Goal: Information Seeking & Learning: Learn about a topic

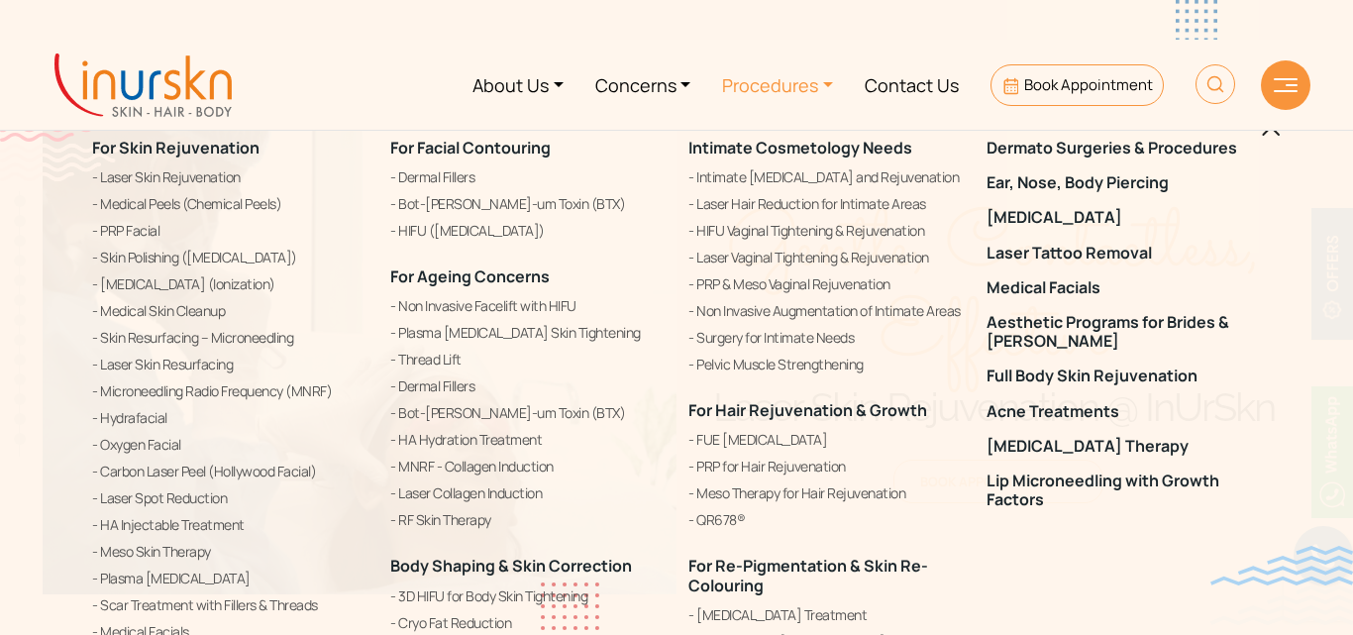
scroll to position [833, 0]
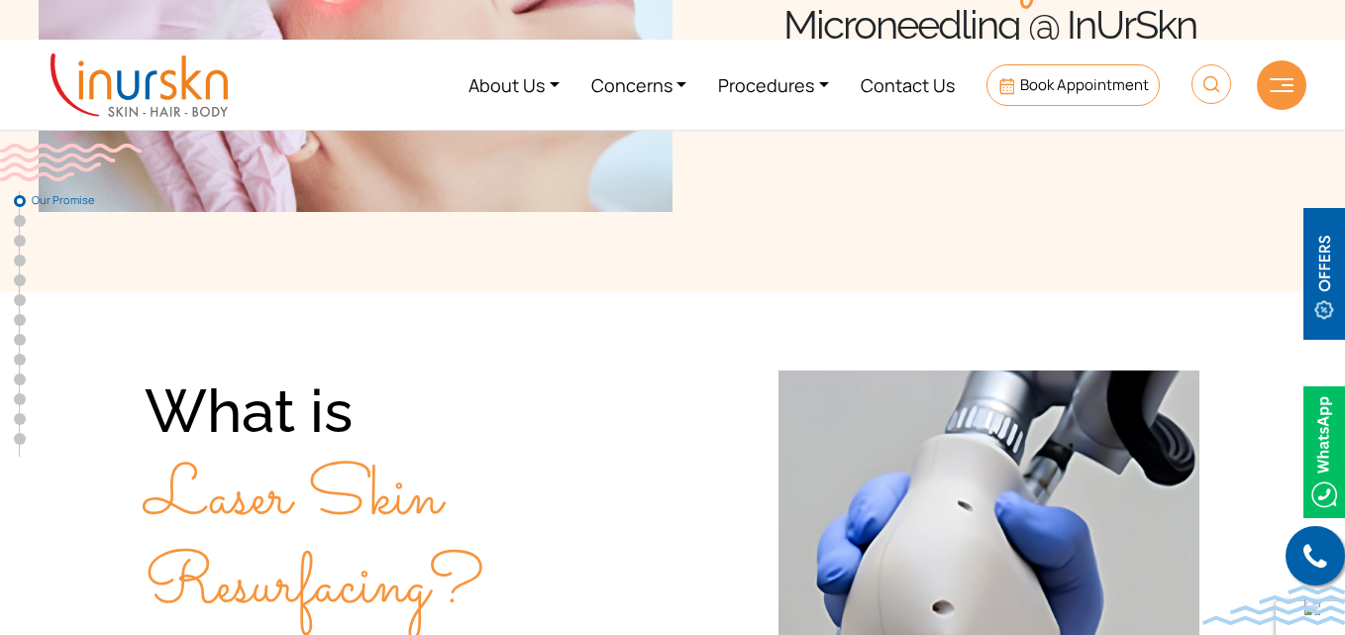
scroll to position [834, 0]
click at [1169, 105] on li "Book Appointment" at bounding box center [1073, 85] width 205 height 74
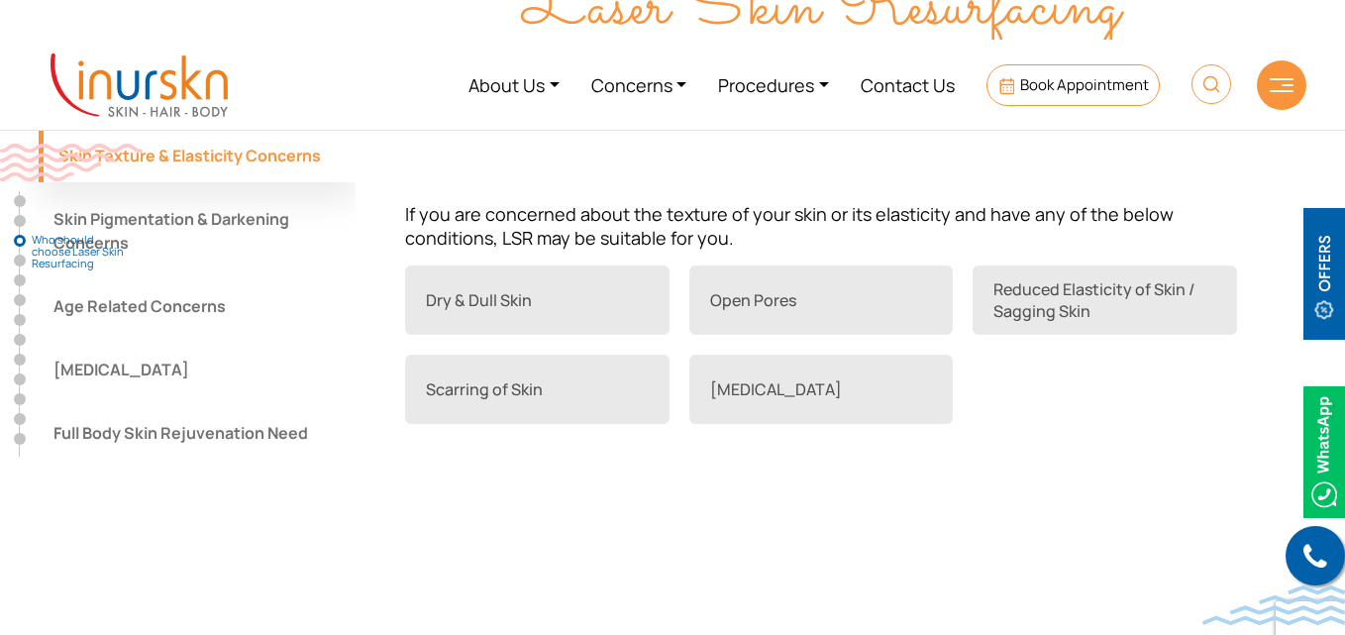
scroll to position [1878, 0]
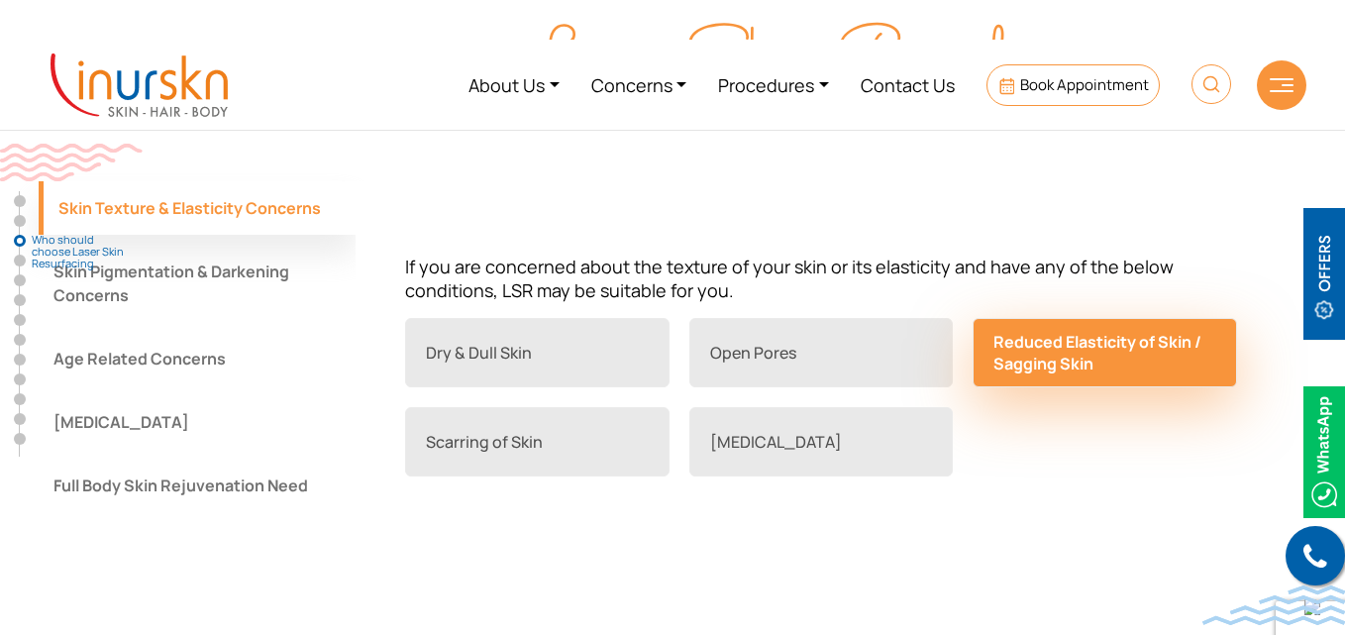
click at [1099, 328] on link "Reduced Elasticity of Skin / Sagging Skin" at bounding box center [1105, 352] width 265 height 69
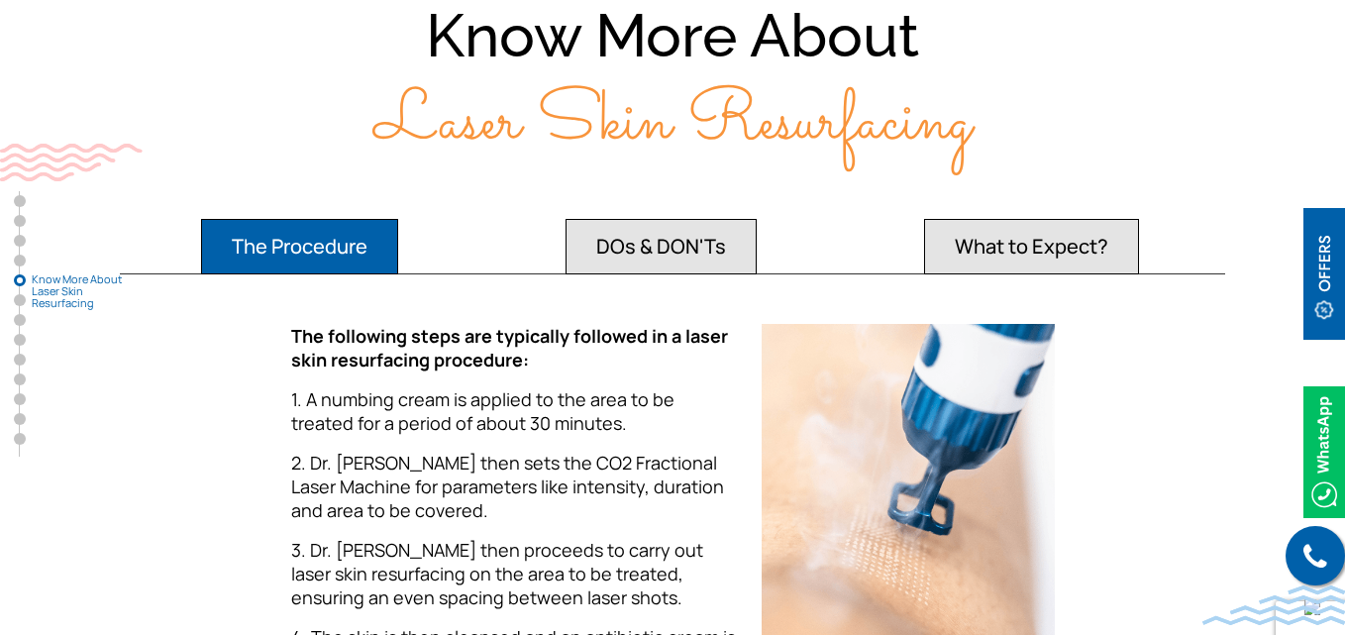
scroll to position [3885, 0]
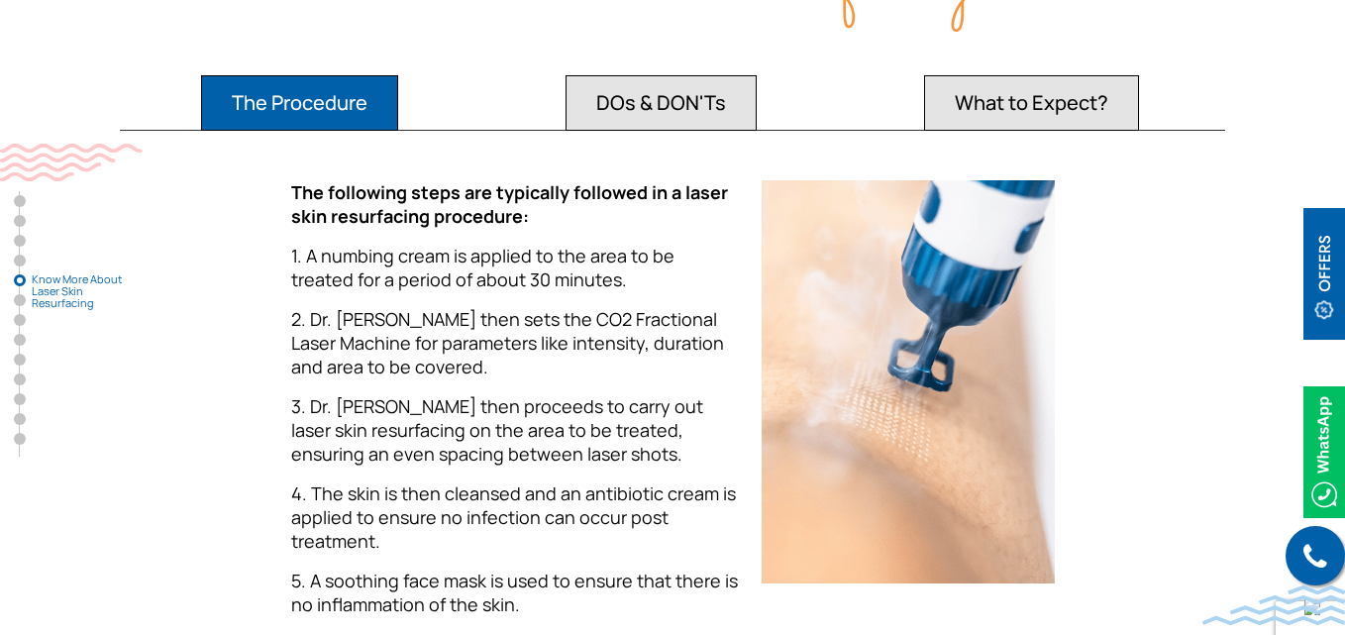
click at [667, 96] on button "DOs & DON'Ts" at bounding box center [661, 102] width 191 height 55
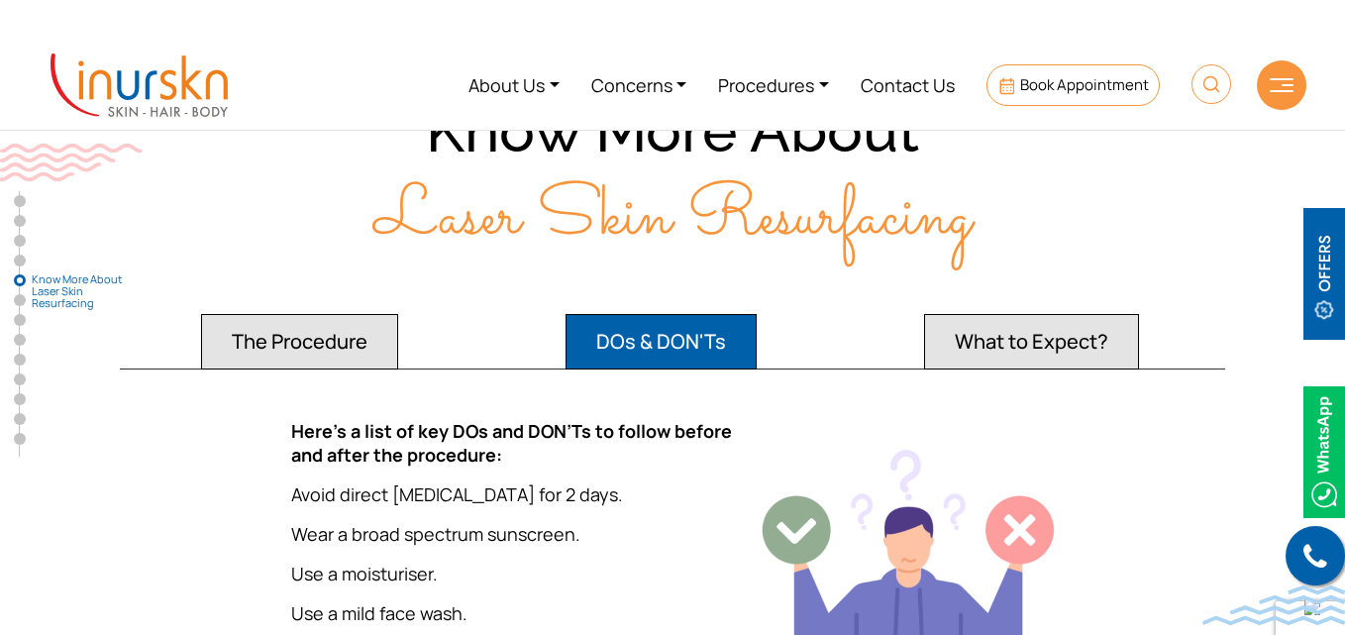
scroll to position [3642, 0]
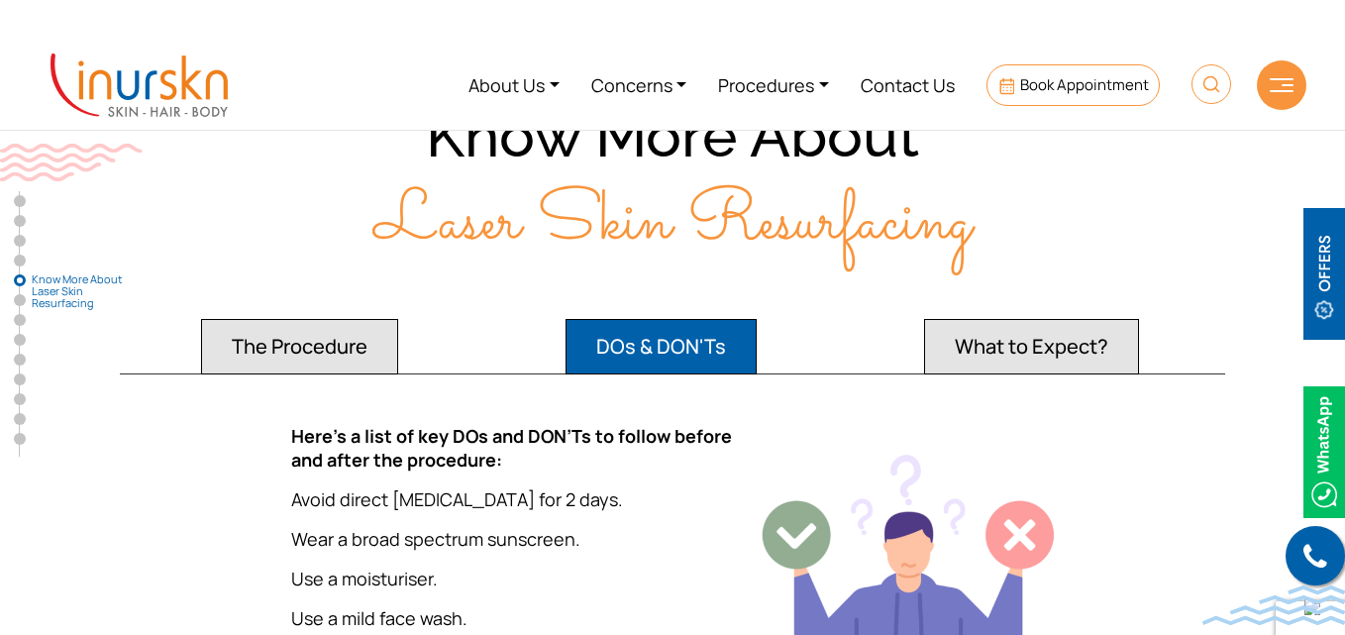
click at [1040, 342] on button "What to Expect?" at bounding box center [1031, 346] width 215 height 55
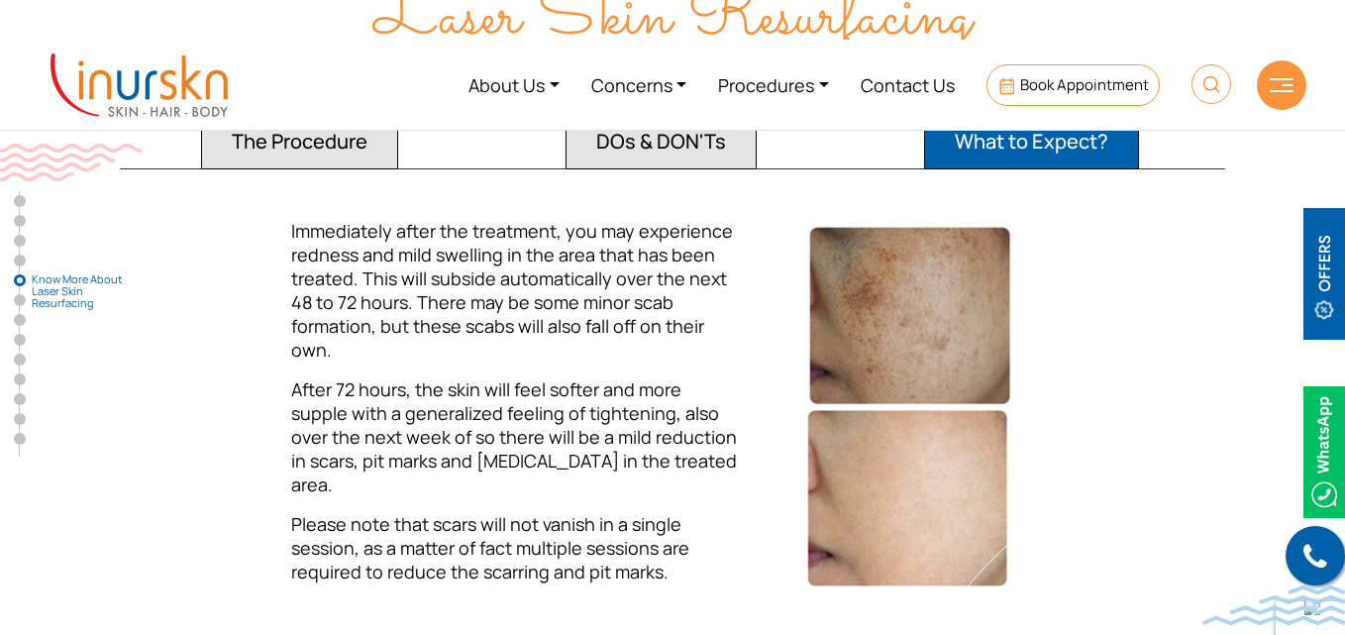
scroll to position [3846, 0]
click at [334, 155] on button "The Procedure" at bounding box center [299, 142] width 197 height 55
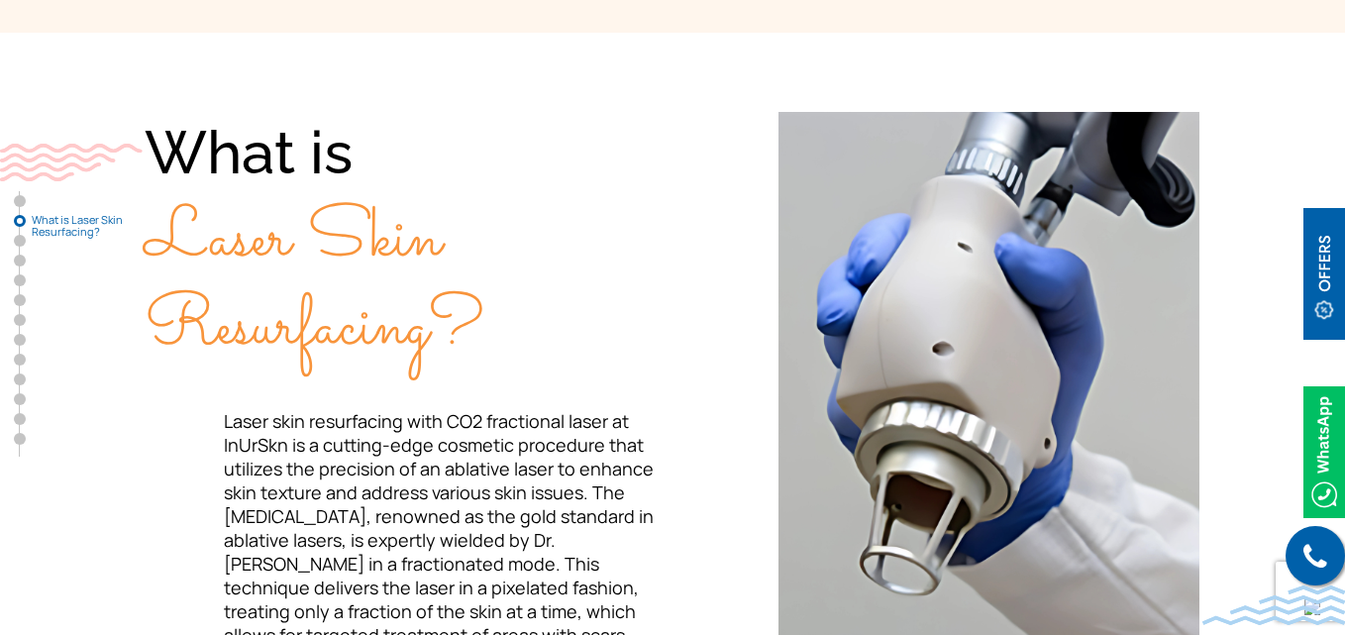
scroll to position [637, 0]
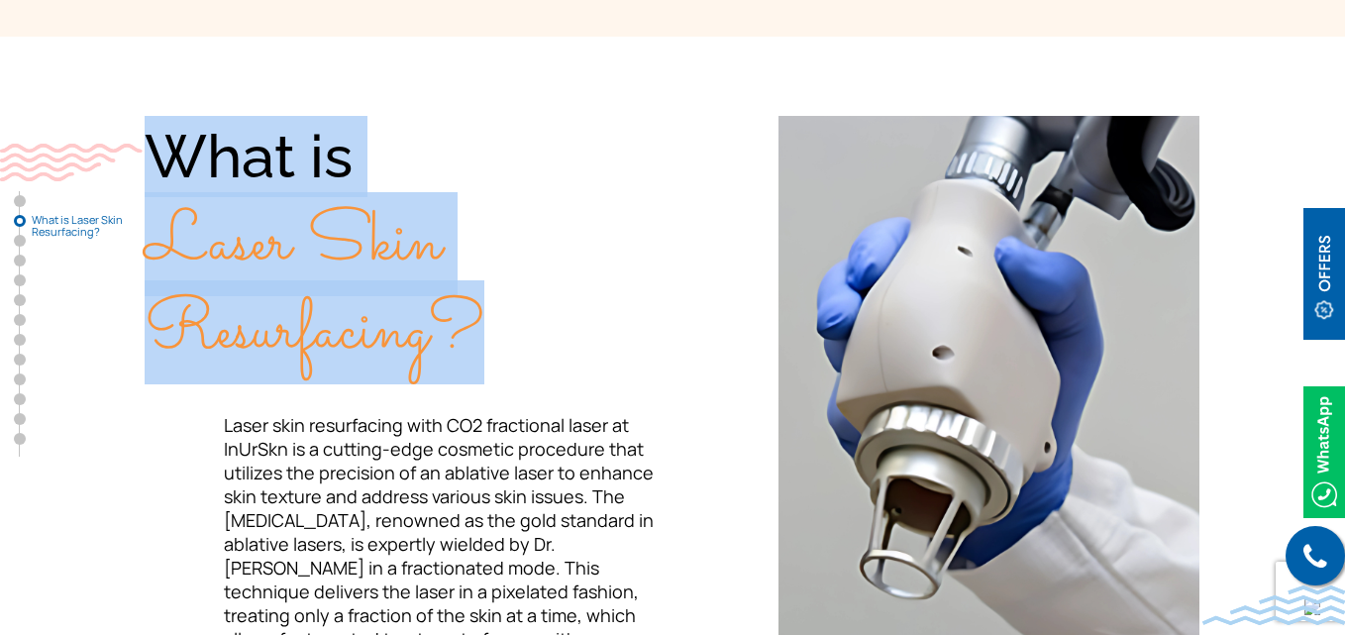
drag, startPoint x: 158, startPoint y: 164, endPoint x: 471, endPoint y: 331, distance: 354.5
type textarea "What is Laser Skin Resurfacing?"
click at [471, 331] on div "What is Laser Skin Resurfacing?" at bounding box center [409, 245] width 528 height 258
copy div "What is Laser Skin Resurfacing?"
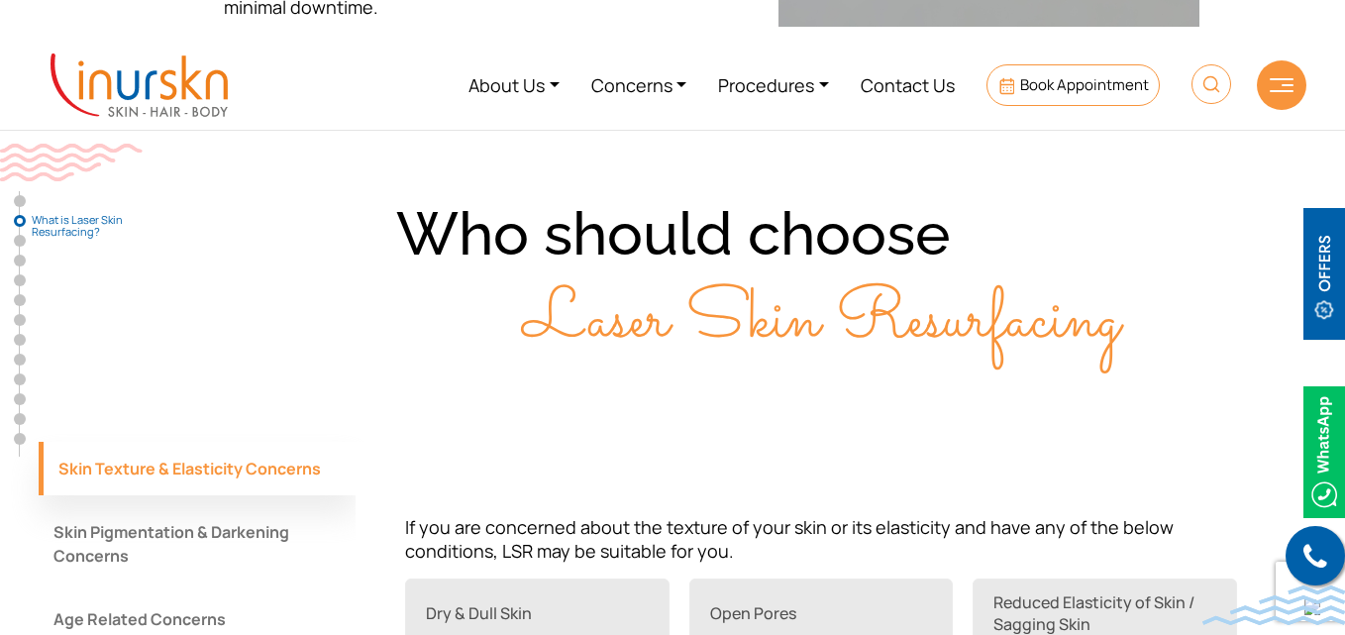
scroll to position [1617, 0]
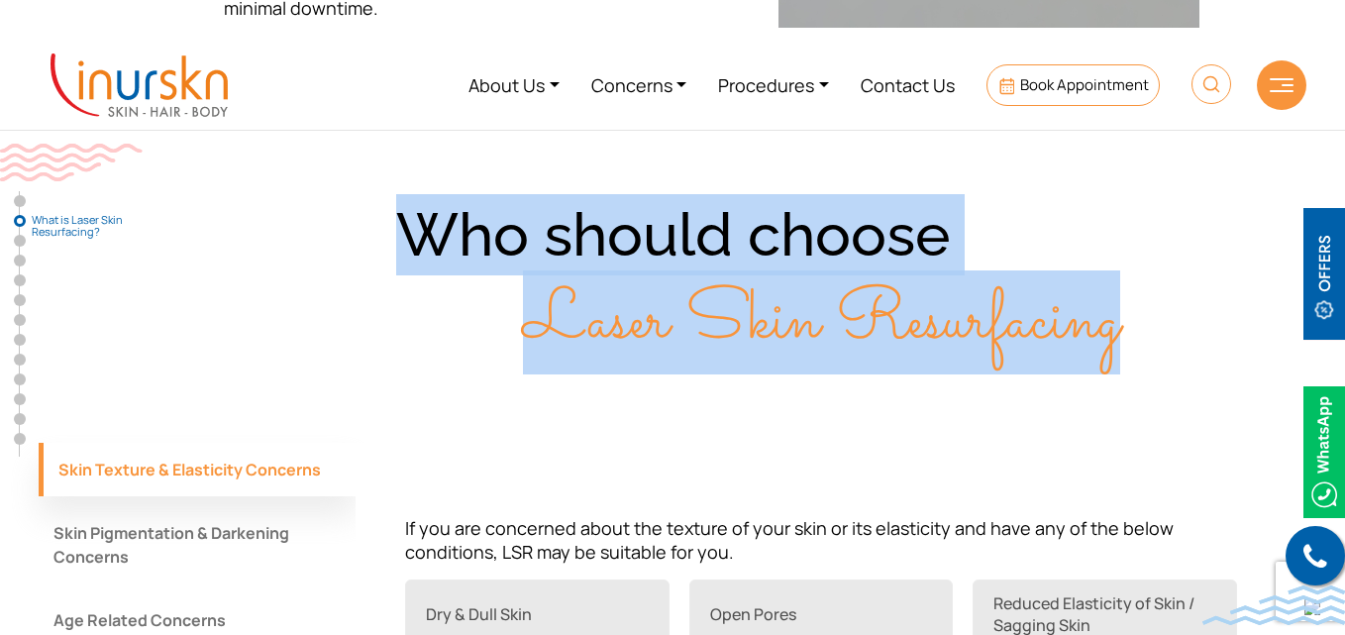
drag, startPoint x: 406, startPoint y: 223, endPoint x: 1190, endPoint y: 348, distance: 793.5
click at [1190, 348] on div "Who should choose Laser Skin Resurfacing" at bounding box center [673, 278] width 1268 height 169
copy div "Who should choose Laser Skin Resurfacing"
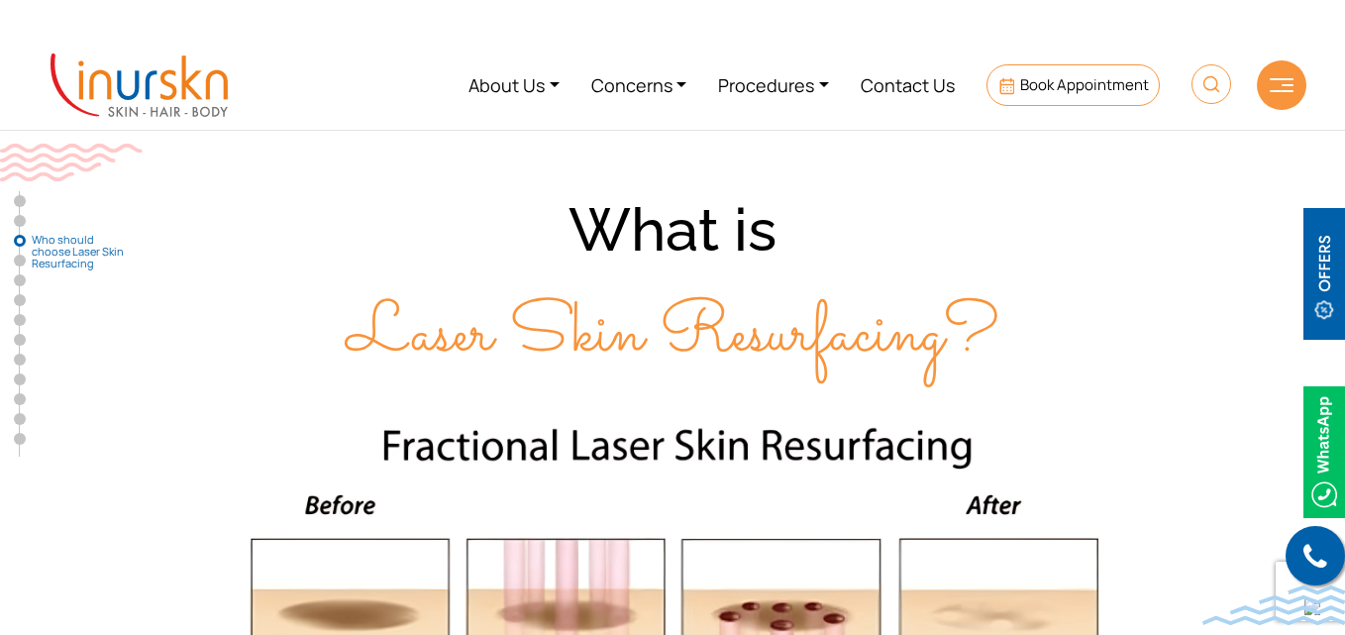
scroll to position [2376, 0]
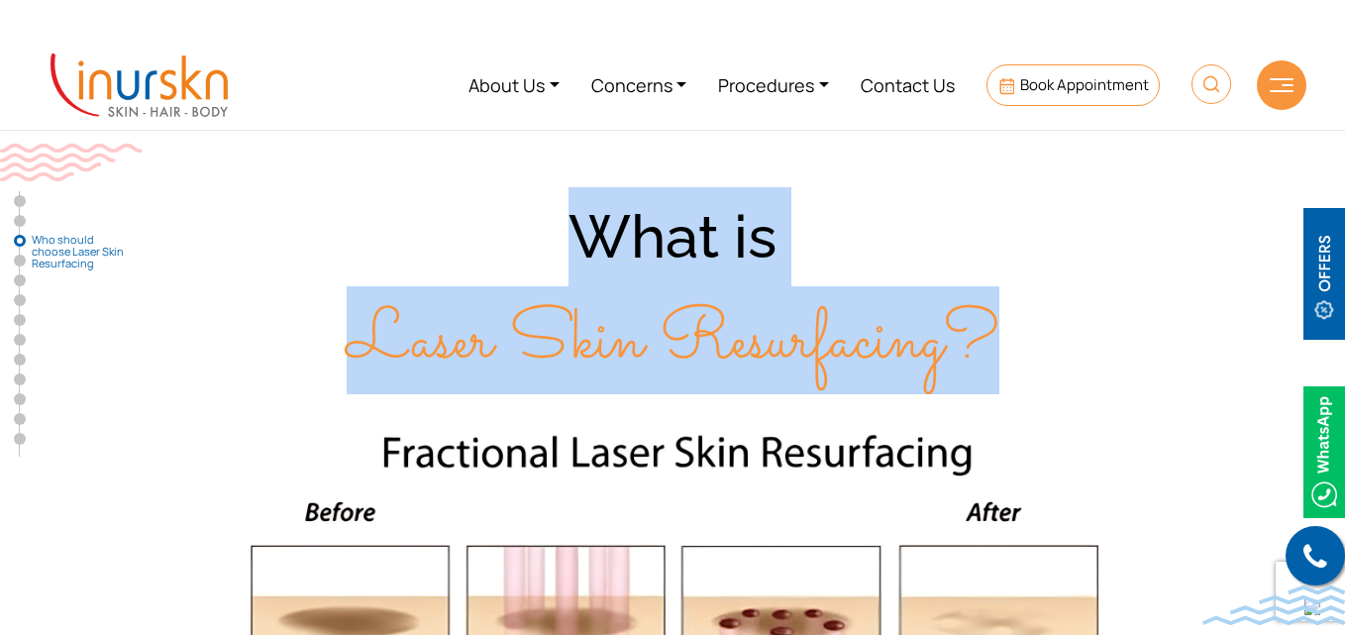
drag, startPoint x: 576, startPoint y: 218, endPoint x: 1021, endPoint y: 357, distance: 466.9
click at [1021, 357] on div "What is Laser Skin Resurfacing?" at bounding box center [673, 289] width 1268 height 205
copy div "What is Laser Skin Resurfacing?"
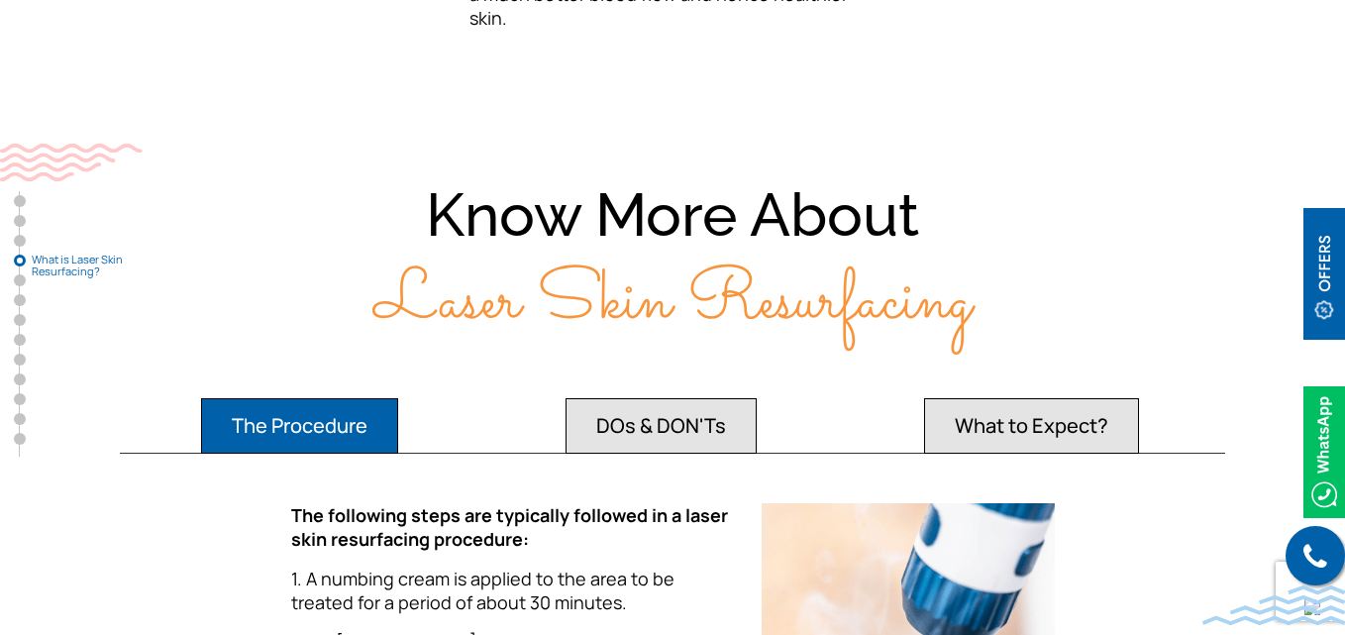
scroll to position [3563, 0]
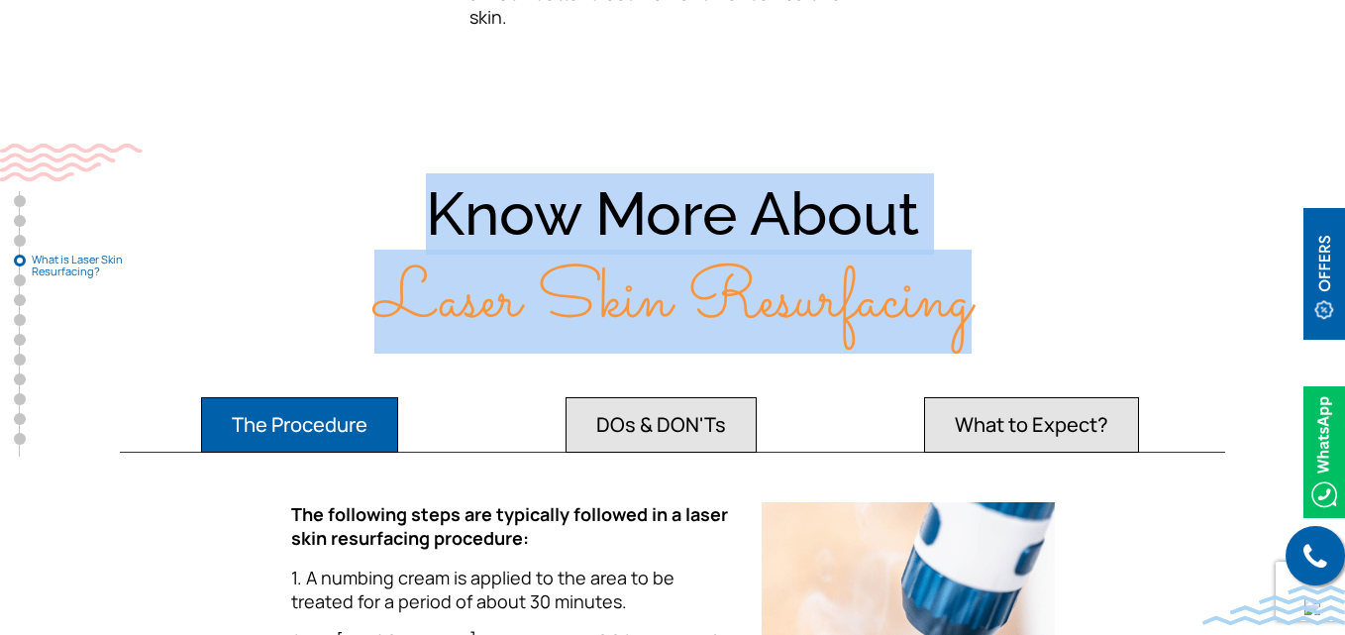
drag, startPoint x: 429, startPoint y: 204, endPoint x: 1029, endPoint y: 313, distance: 610.1
click at [1029, 313] on div "Know More About Laser Skin Resurfacing" at bounding box center [673, 257] width 1268 height 169
copy div "Know More About Laser Skin Resurfacing"
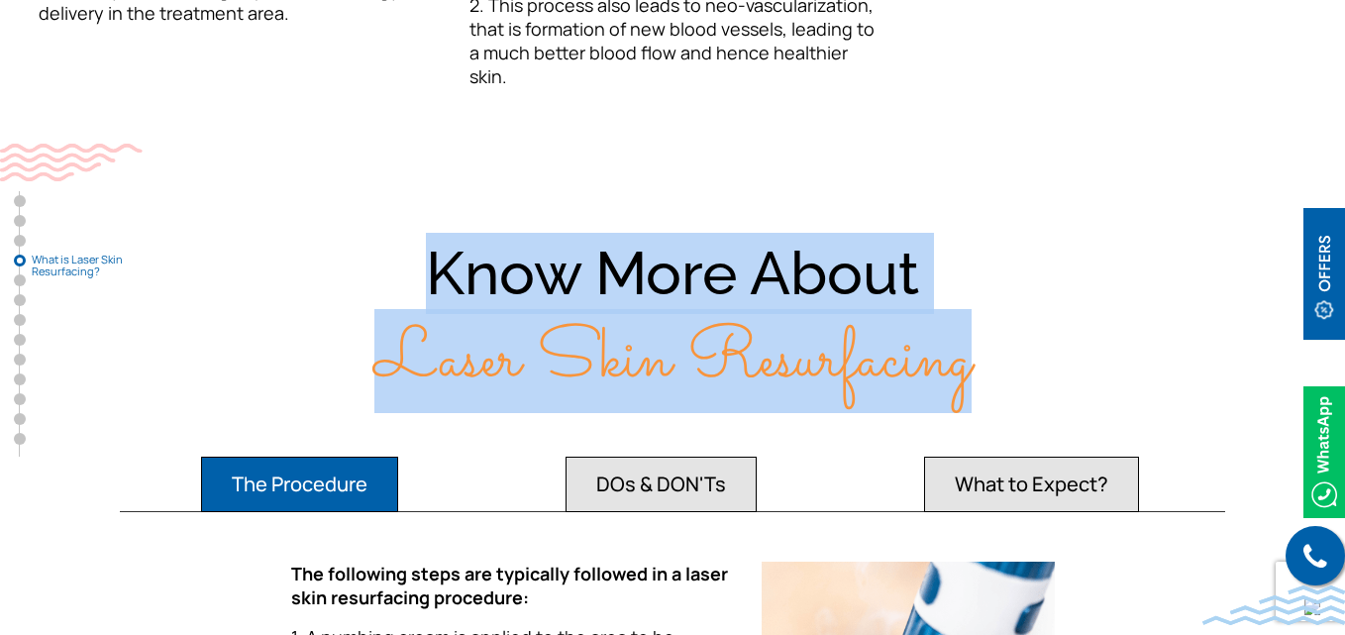
scroll to position [3566, 0]
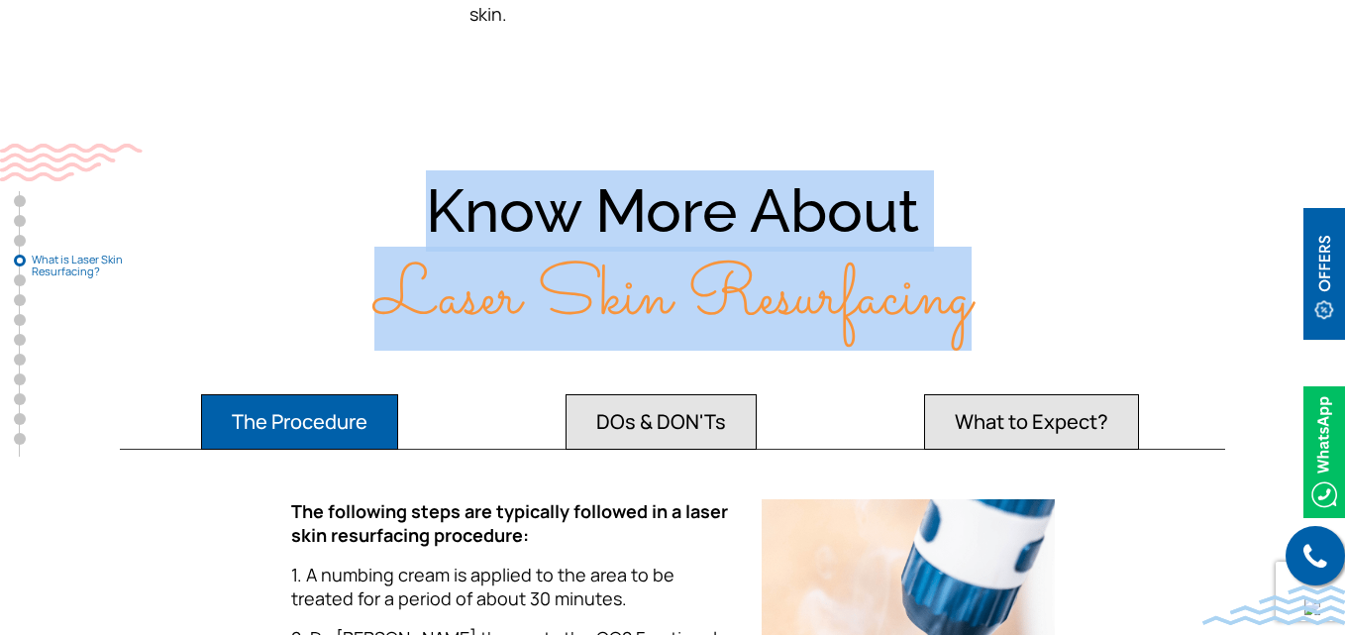
click at [1041, 203] on div "Know More About Laser Skin Resurfacing" at bounding box center [673, 254] width 1268 height 169
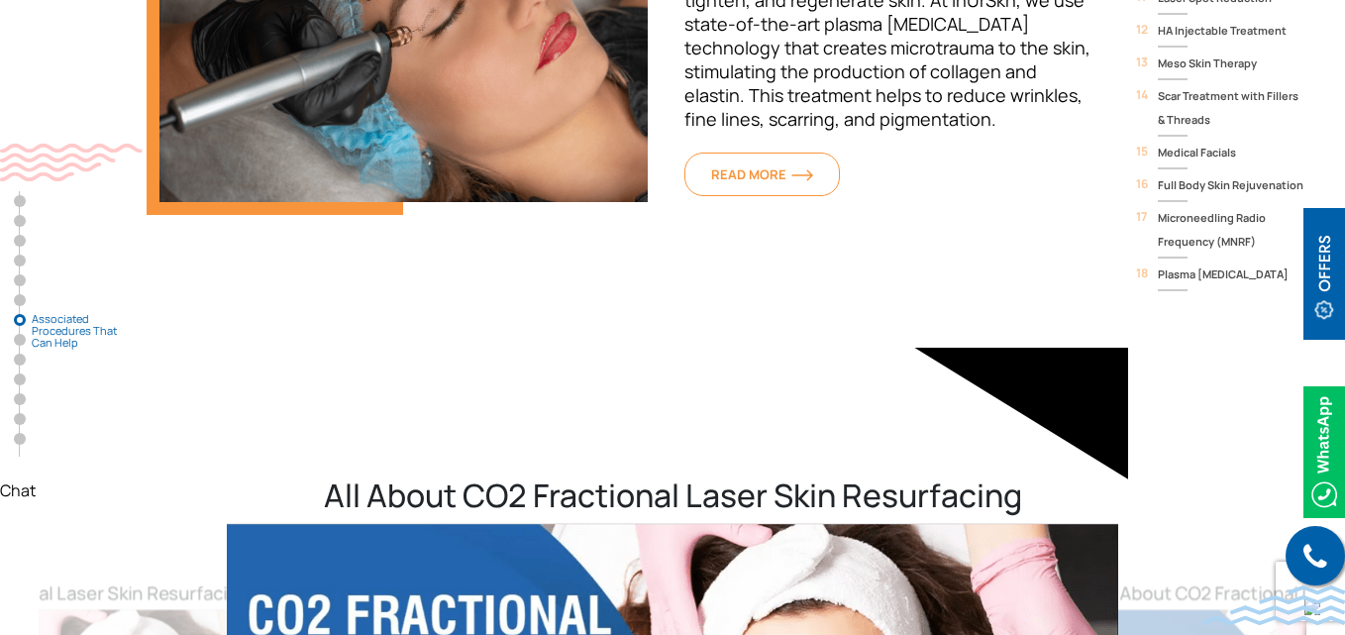
scroll to position [6508, 0]
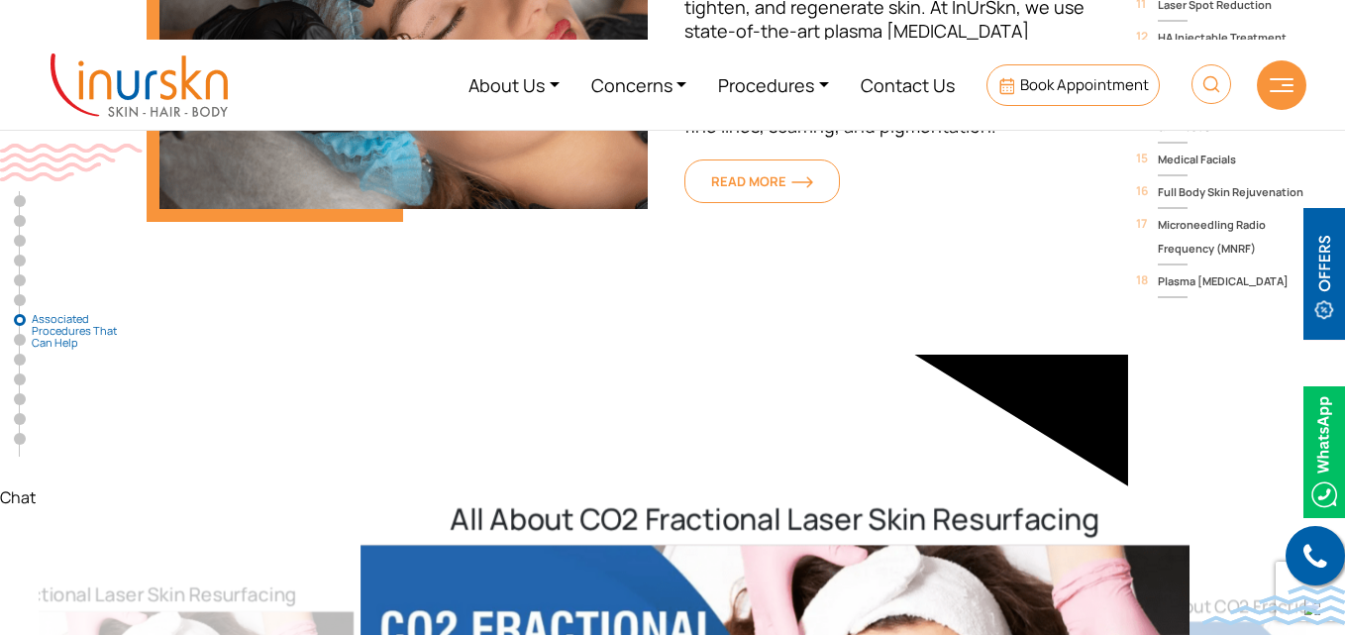
click at [626, 501] on h2 "All About CO2 Fractional Laser Skin Resurfacing" at bounding box center [775, 519] width 829 height 36
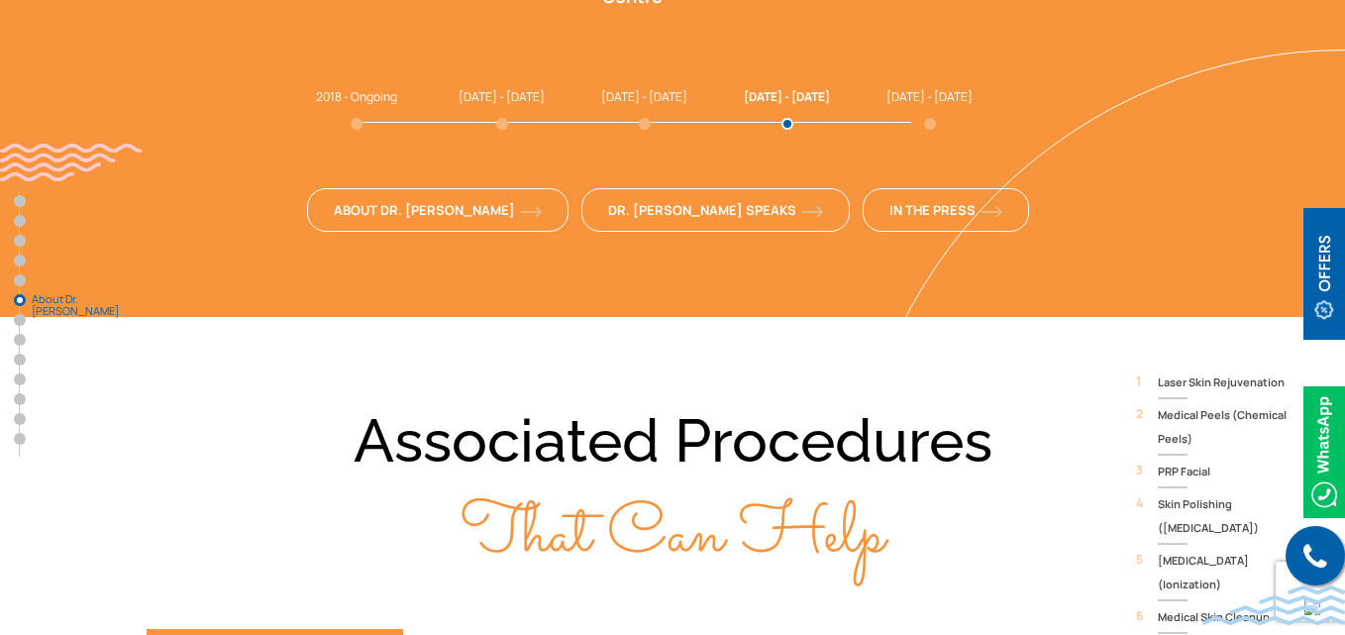
scroll to position [5745, 0]
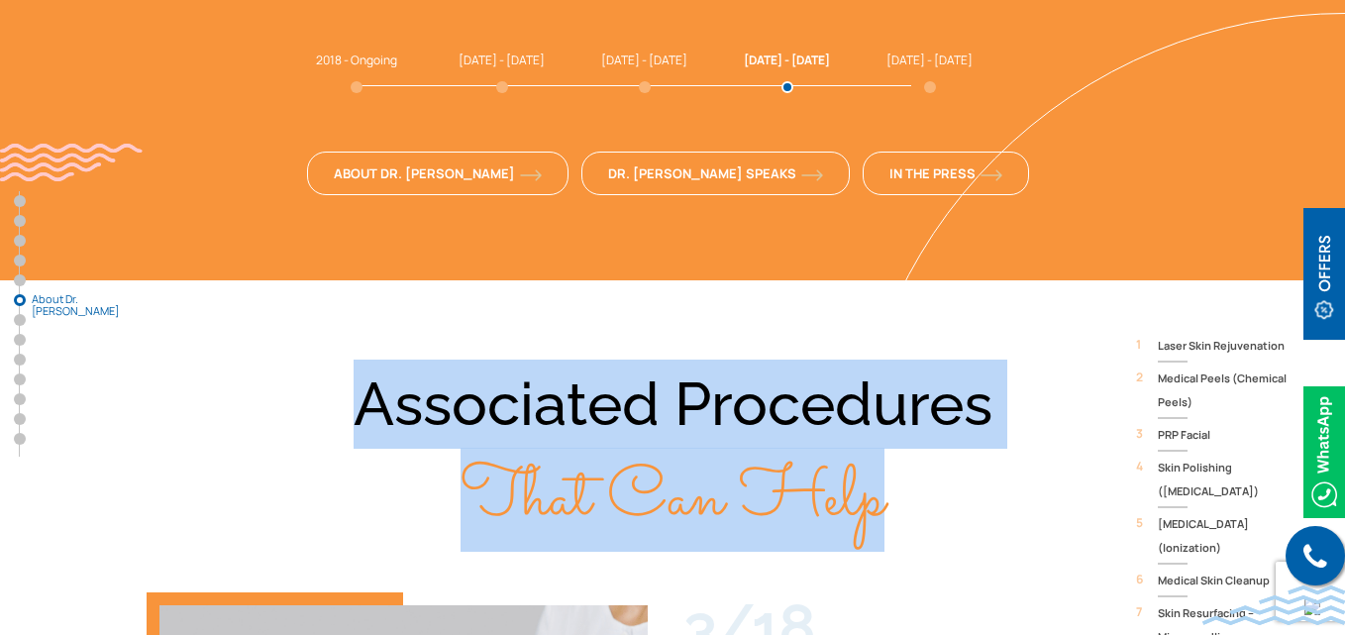
drag, startPoint x: 366, startPoint y: 307, endPoint x: 890, endPoint y: 374, distance: 528.4
click at [890, 374] on div "Associated Procedures That Can Help" at bounding box center [673, 452] width 1268 height 185
copy div "Associated Procedures That Can Help"
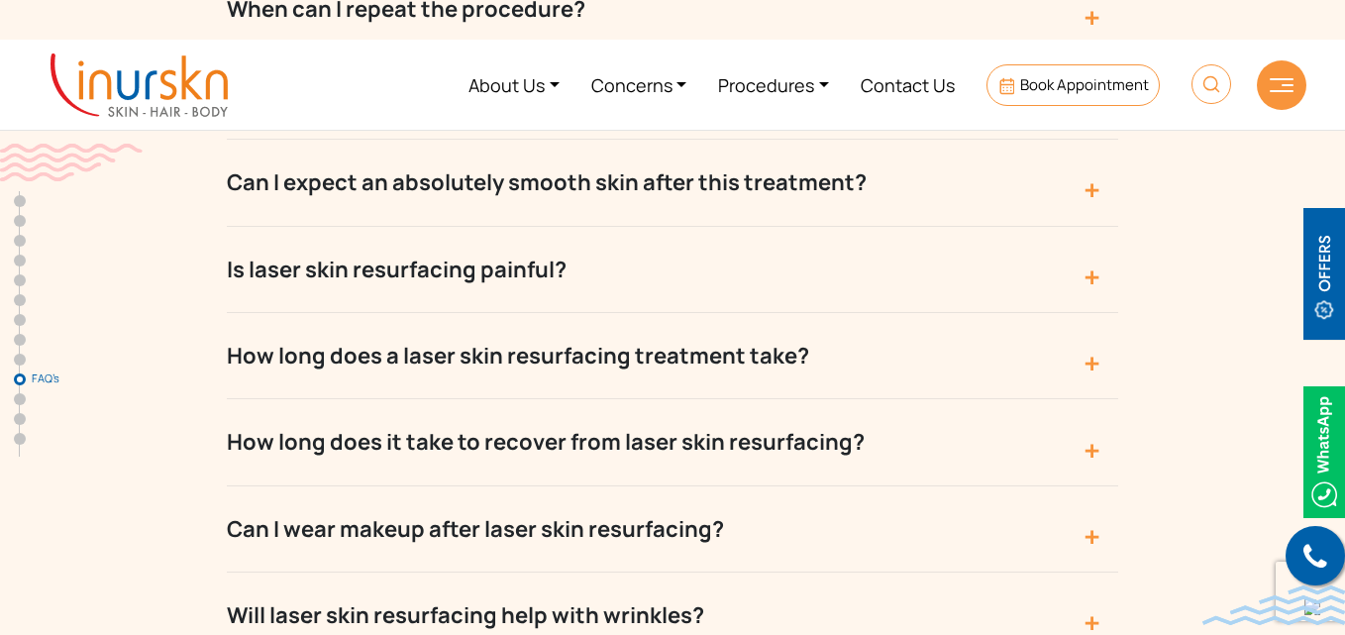
scroll to position [9140, 0]
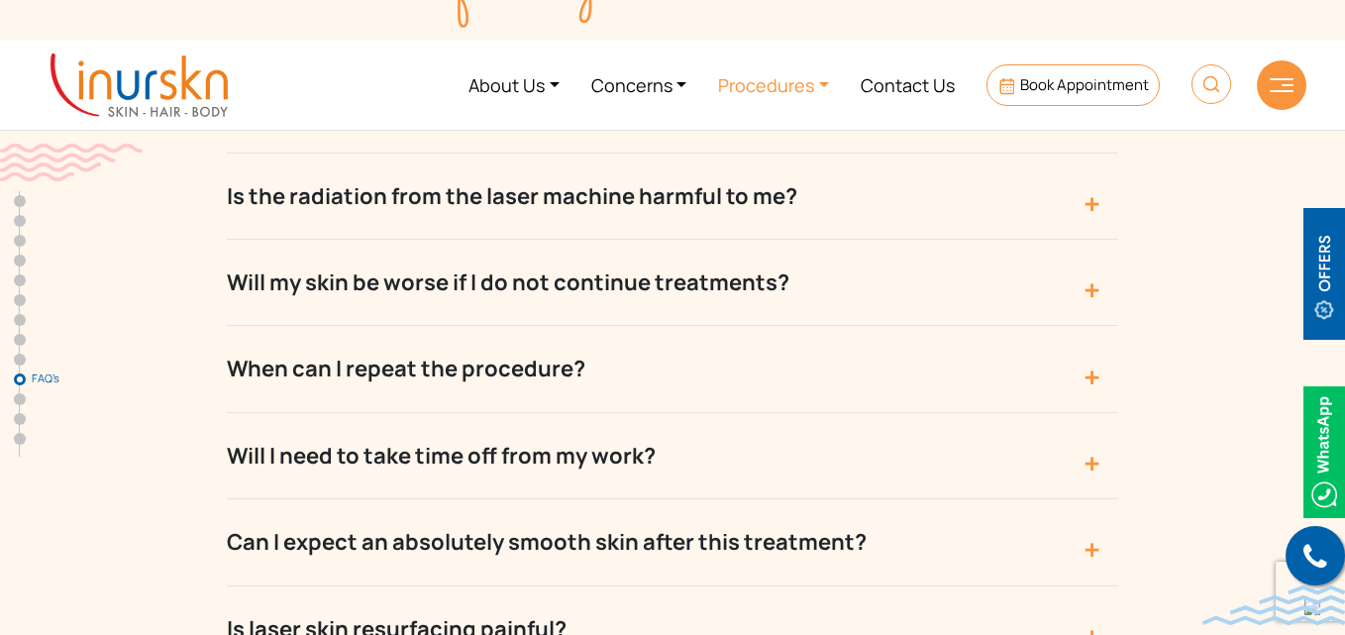
click at [809, 86] on link "Procedures" at bounding box center [773, 85] width 143 height 74
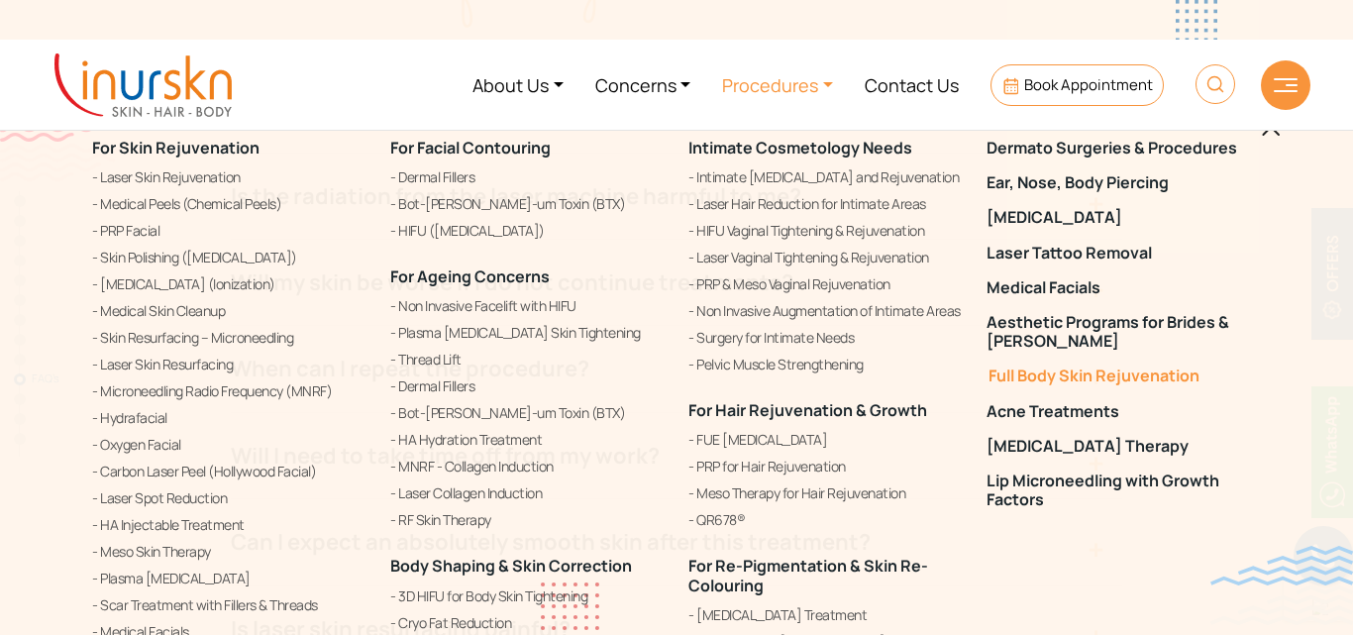
click at [1097, 381] on link "Full Body Skin Rejuvenation" at bounding box center [1124, 376] width 274 height 19
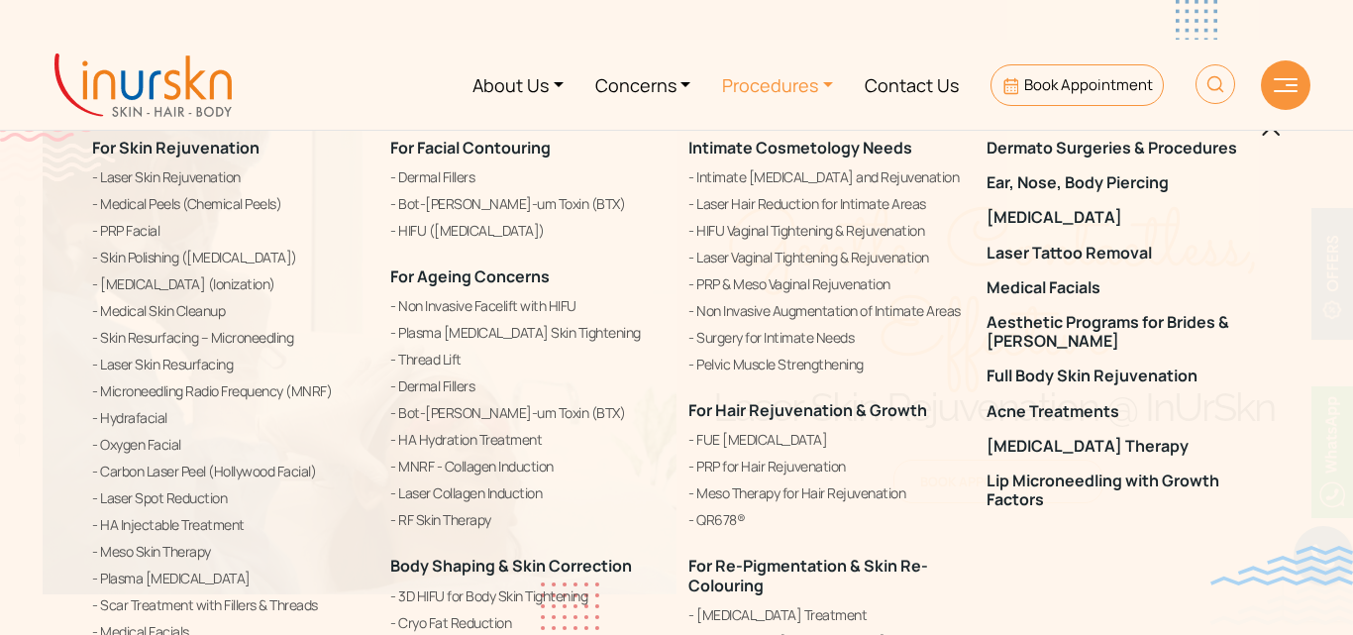
scroll to position [833, 0]
click at [1045, 411] on link "Acne Treatments" at bounding box center [1124, 411] width 274 height 19
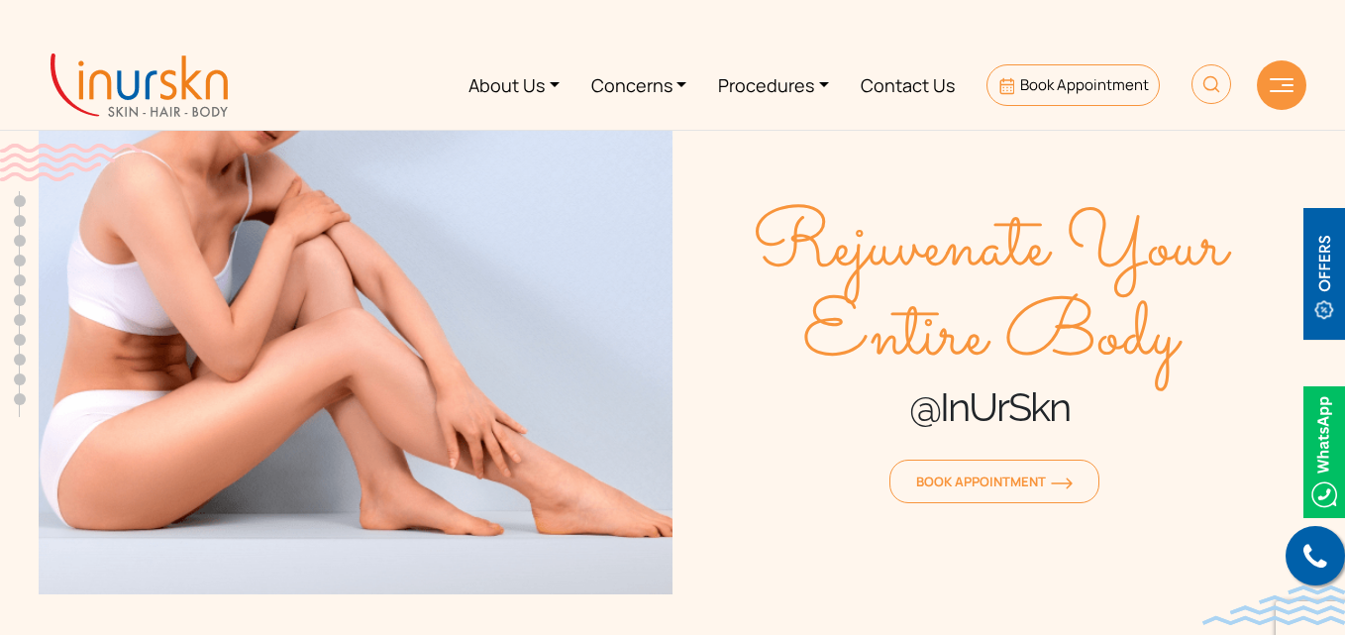
scroll to position [834, 0]
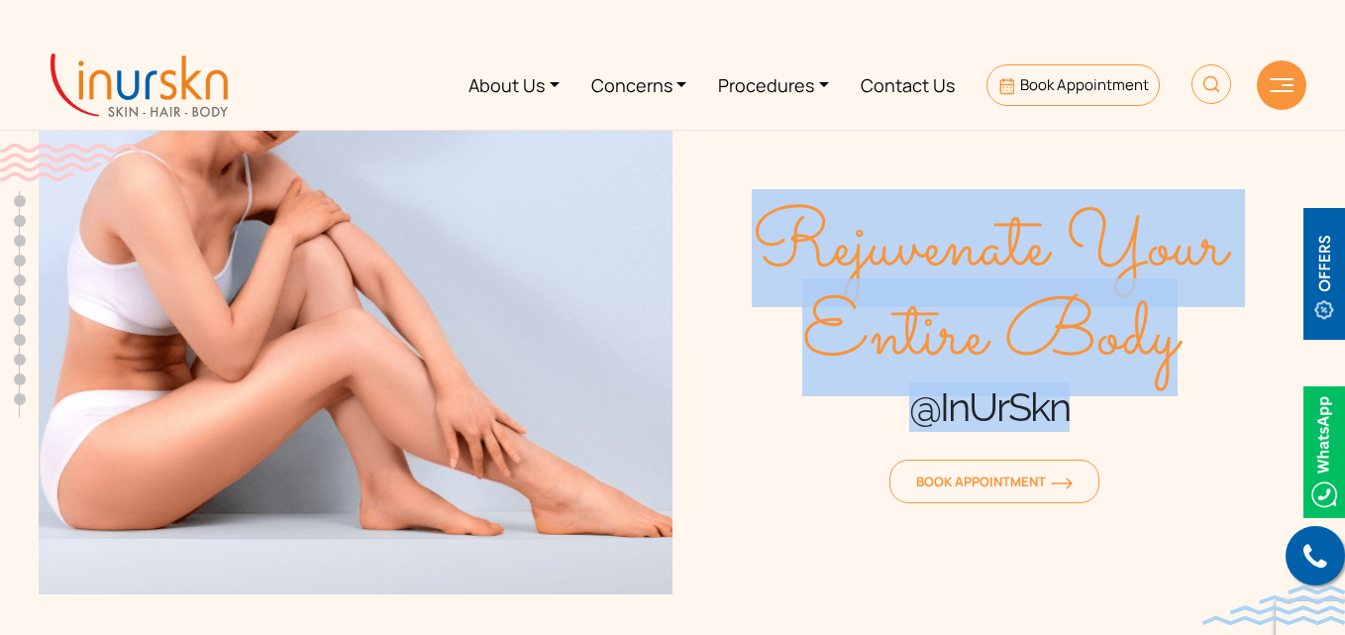
drag, startPoint x: 779, startPoint y: 240, endPoint x: 1097, endPoint y: 402, distance: 357.1
type textarea "Rejuvenate Your Entire Body @InUrSkn"
click at [1097, 402] on div "Rejuvenate Your Entire Body @InUrSkn Book Appointment" at bounding box center [990, 357] width 634 height 476
copy div "Rejuvenate Your Entire Body @InUrSkn"
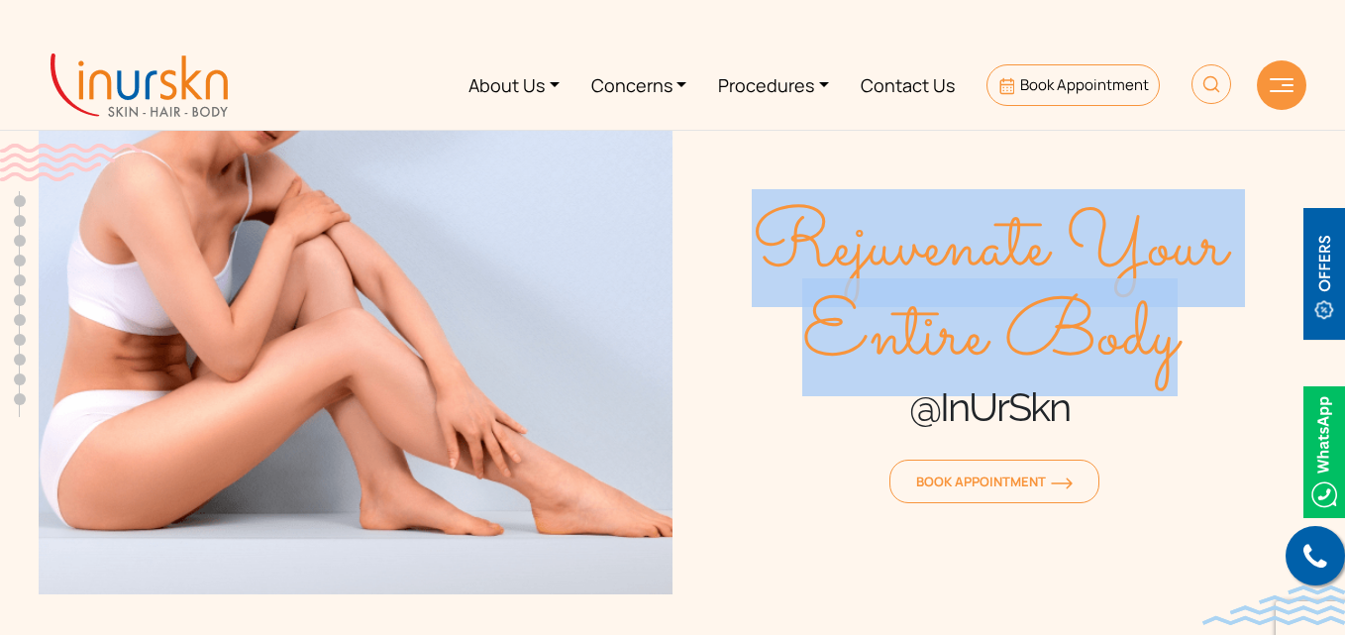
drag, startPoint x: 780, startPoint y: 236, endPoint x: 1169, endPoint y: 355, distance: 407.1
click at [1169, 355] on span "Rejuvenate Your Entire Body" at bounding box center [990, 293] width 634 height 178
copy span "Rejuvenate Your Entire Body"
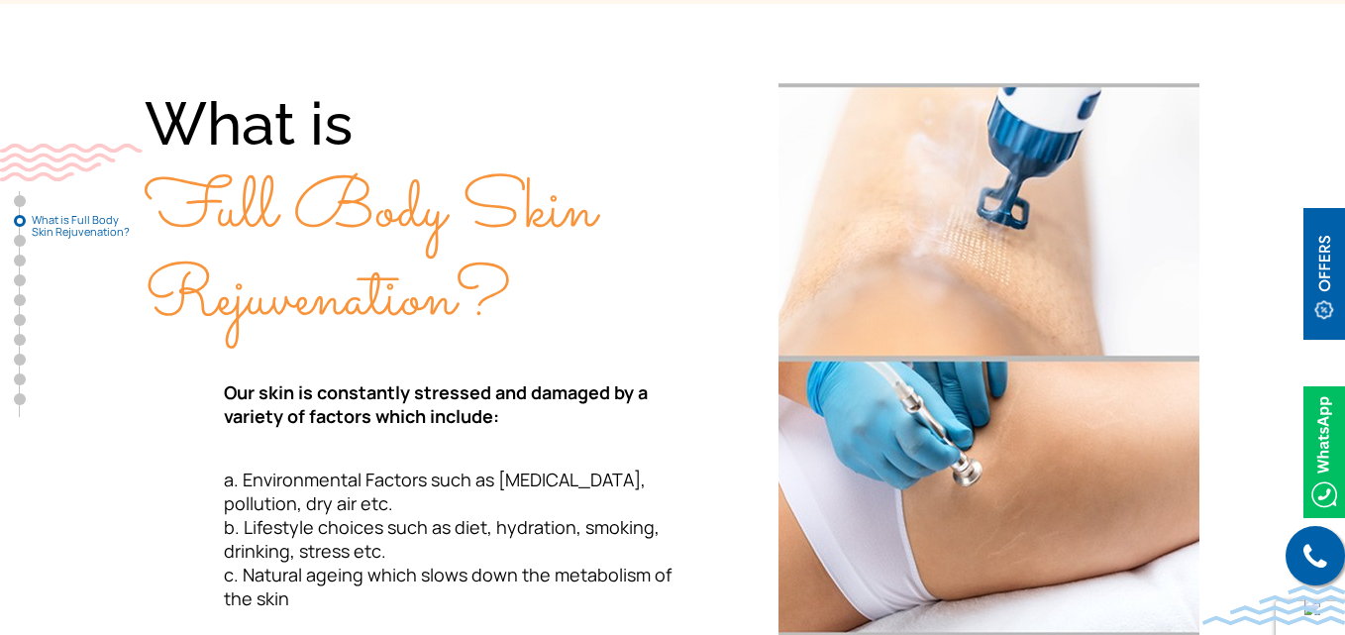
scroll to position [658, 0]
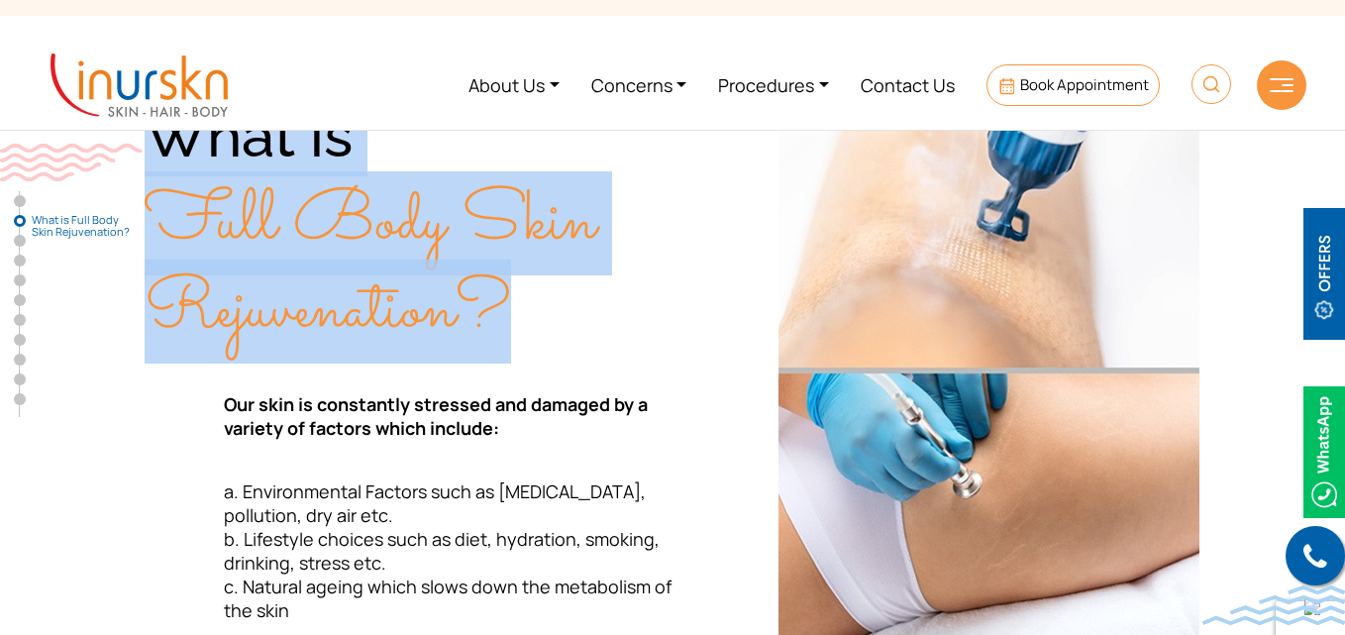
drag, startPoint x: 151, startPoint y: 142, endPoint x: 533, endPoint y: 307, distance: 416.6
click at [533, 307] on div "What is Full Body Skin Rejuvenation?" at bounding box center [409, 224] width 528 height 258
copy div "What is Full Body Skin Rejuvenation?"
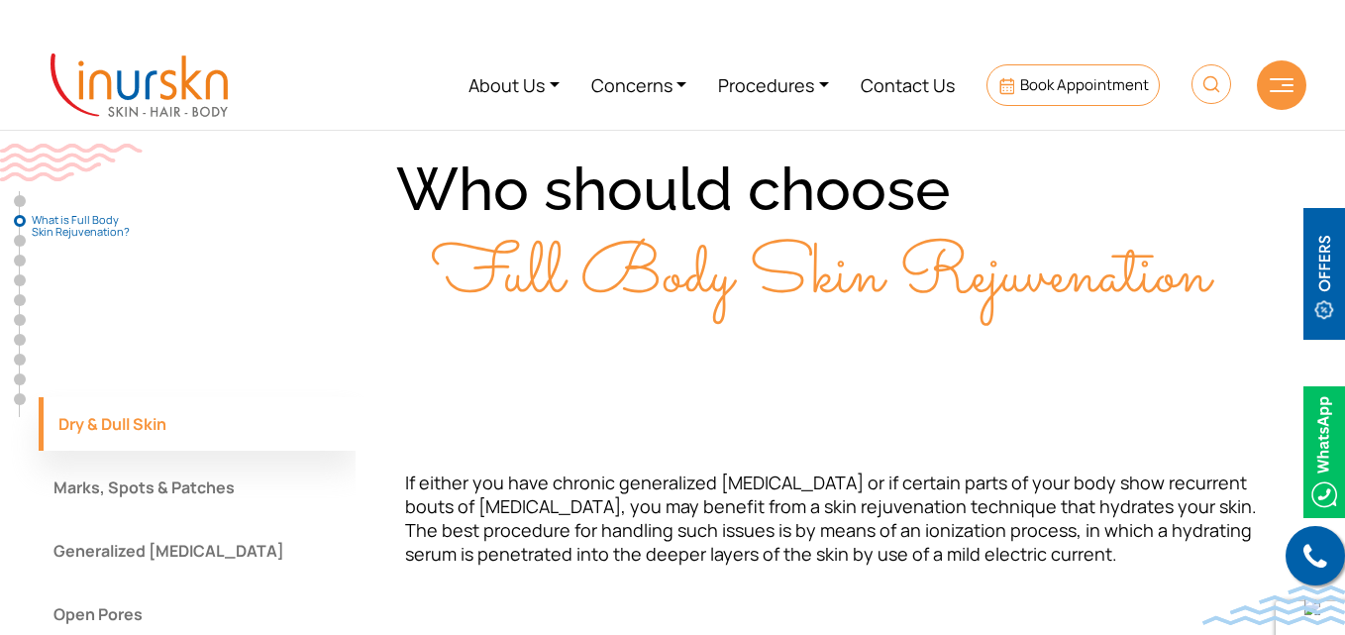
scroll to position [1624, 0]
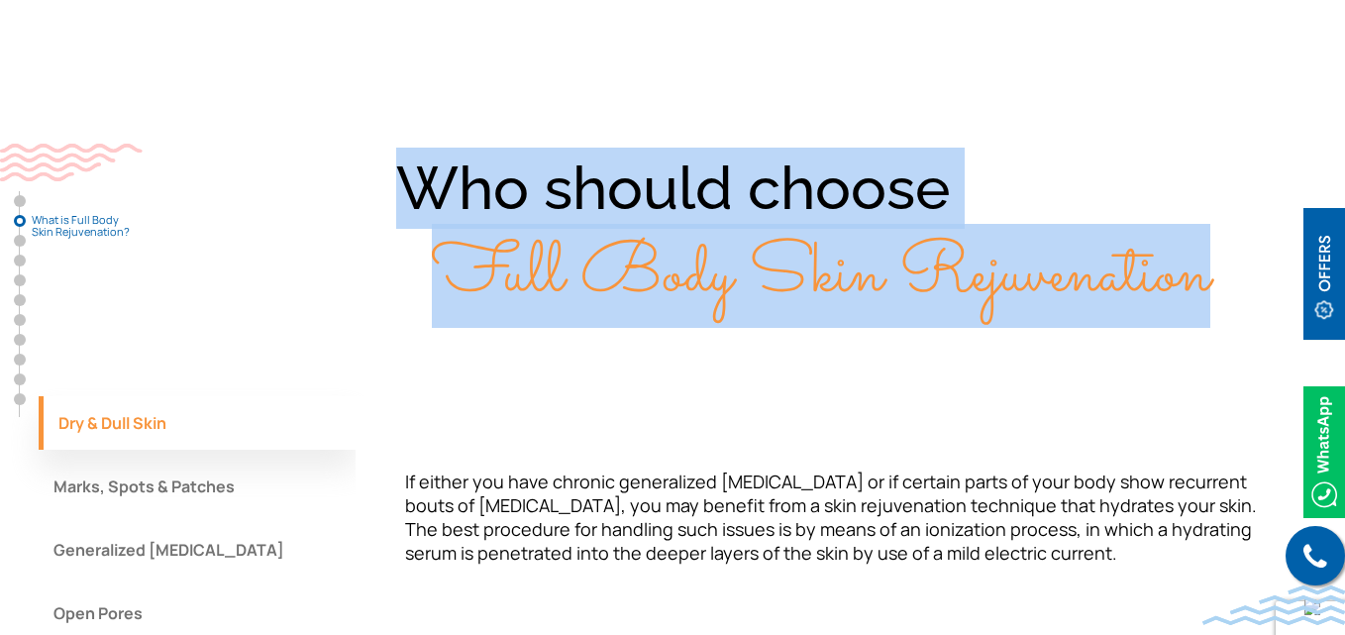
drag, startPoint x: 395, startPoint y: 195, endPoint x: 1223, endPoint y: 247, distance: 829.8
click at [1223, 247] on div "Who should choose Full Body Skin Rejuvenation" at bounding box center [673, 232] width 1268 height 169
copy div "Who should choose Full Body Skin Rejuvenation"
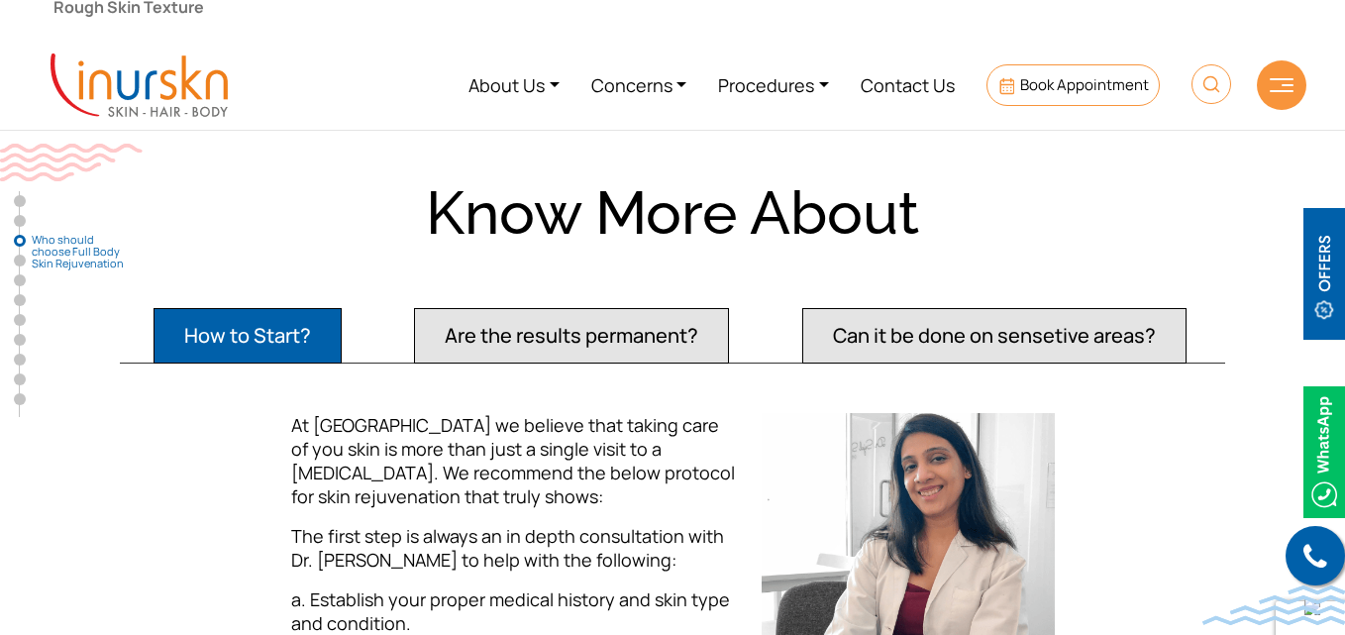
scroll to position [2243, 0]
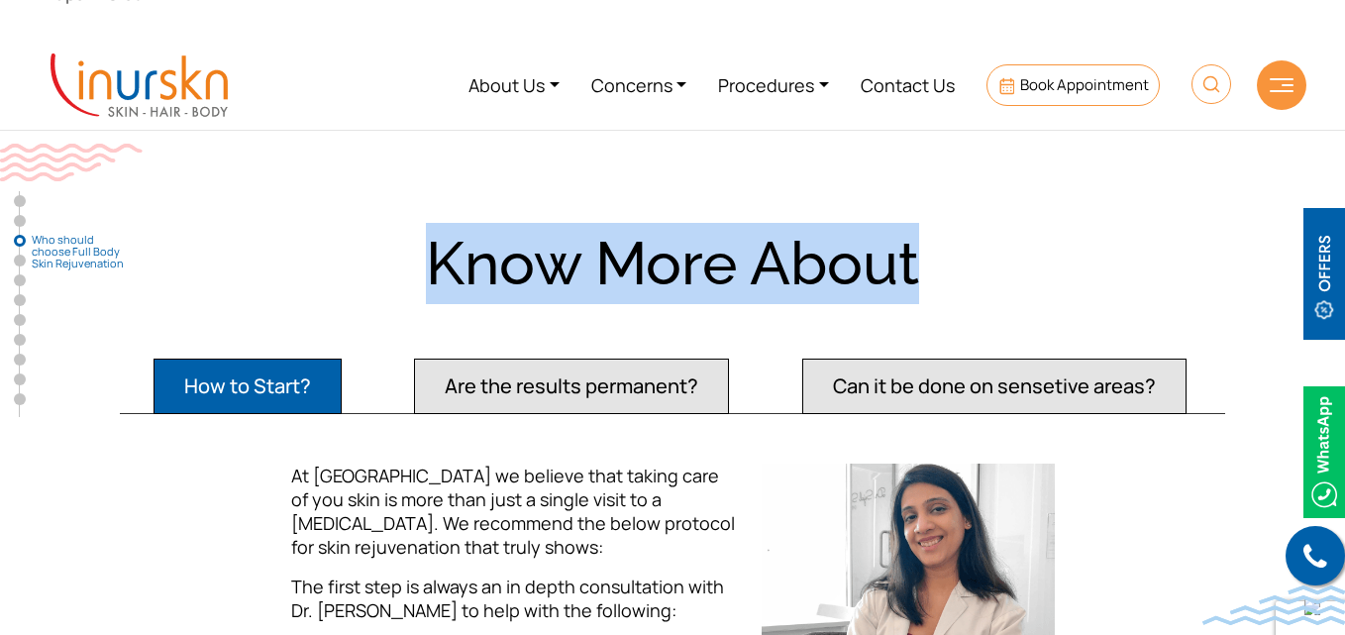
drag, startPoint x: 428, startPoint y: 268, endPoint x: 920, endPoint y: 287, distance: 492.7
click at [920, 287] on div "Know More About" at bounding box center [673, 263] width 1268 height 81
copy div "Know More About"
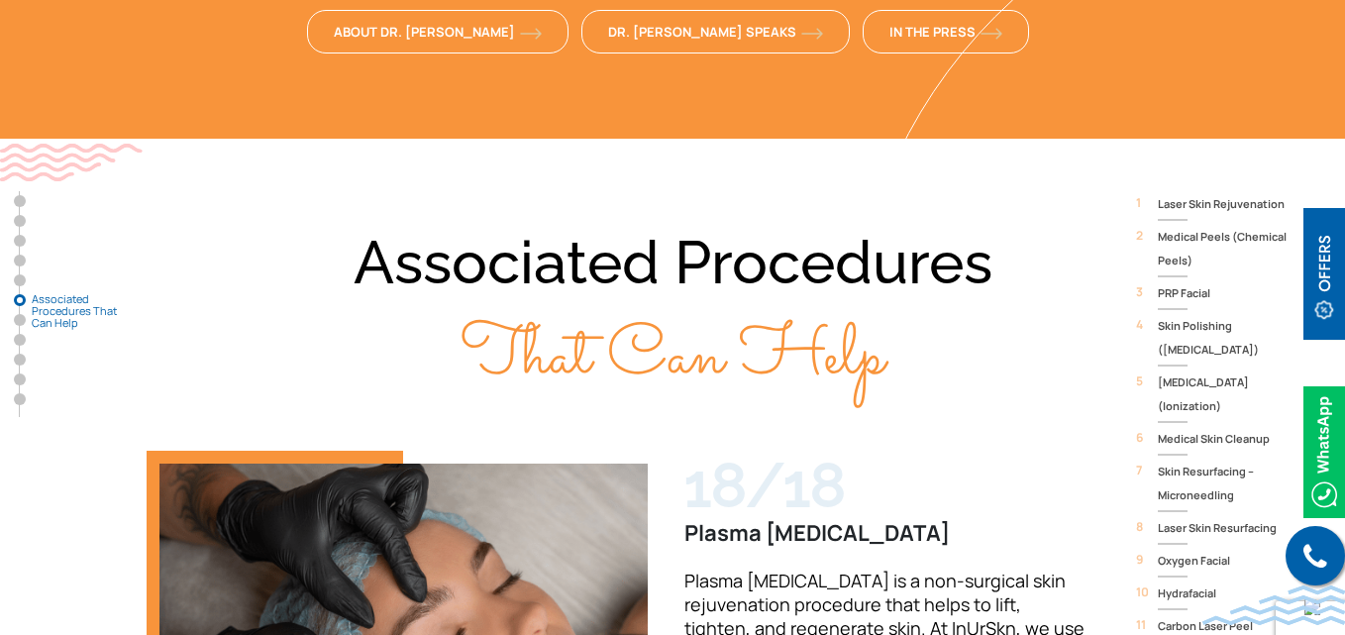
scroll to position [4629, 0]
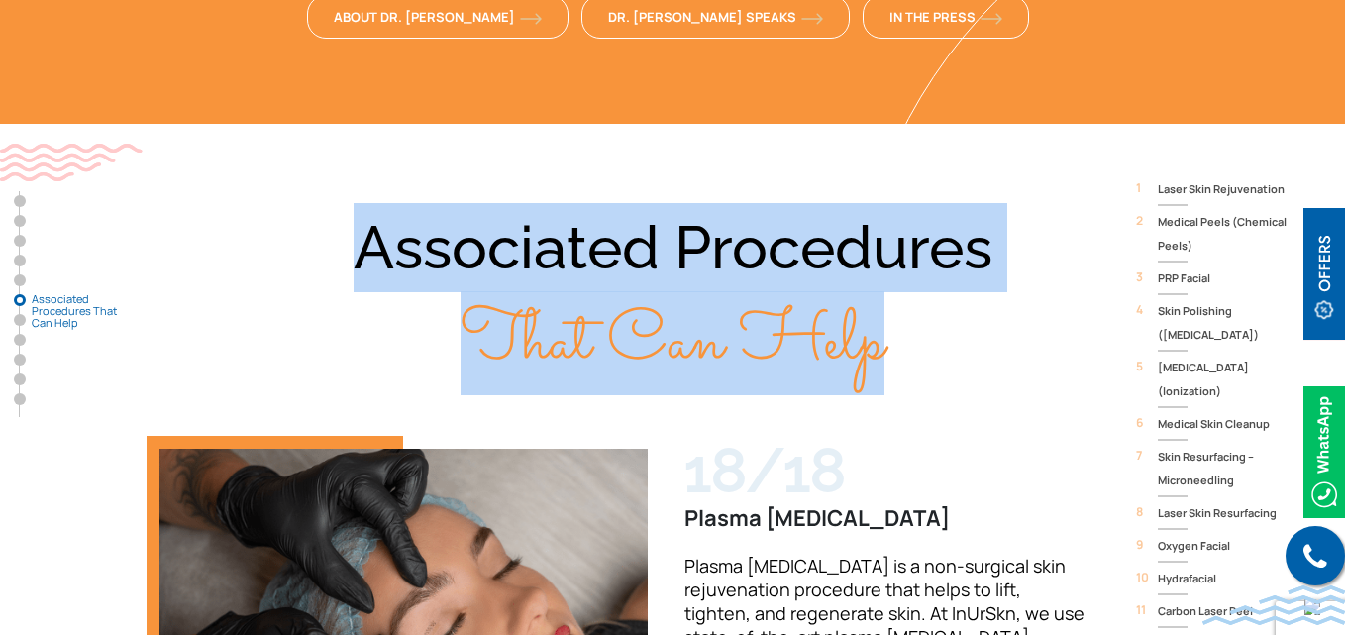
drag, startPoint x: 361, startPoint y: 148, endPoint x: 885, endPoint y: 252, distance: 534.3
click at [885, 252] on div "Associated Procedures That Can Help" at bounding box center [673, 295] width 1268 height 185
copy div "Associated Procedures That Can Help"
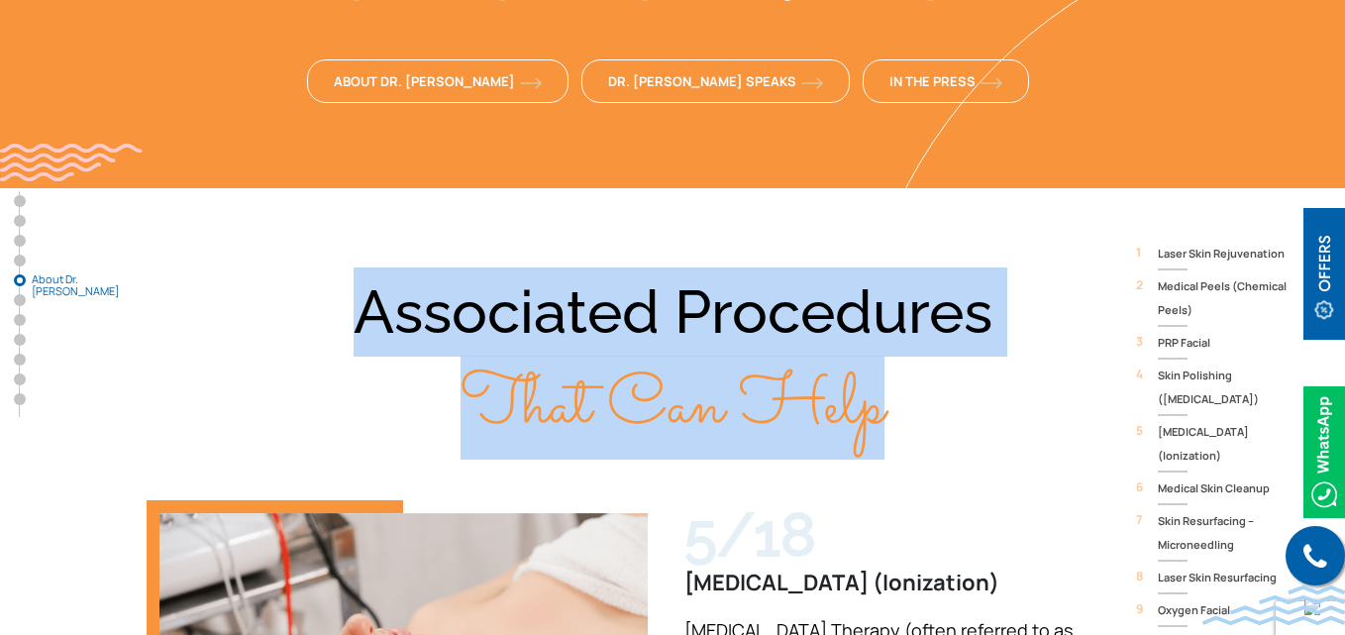
scroll to position [4565, 0]
click at [1027, 350] on div "Associated Procedures That Can Help" at bounding box center [673, 359] width 1268 height 185
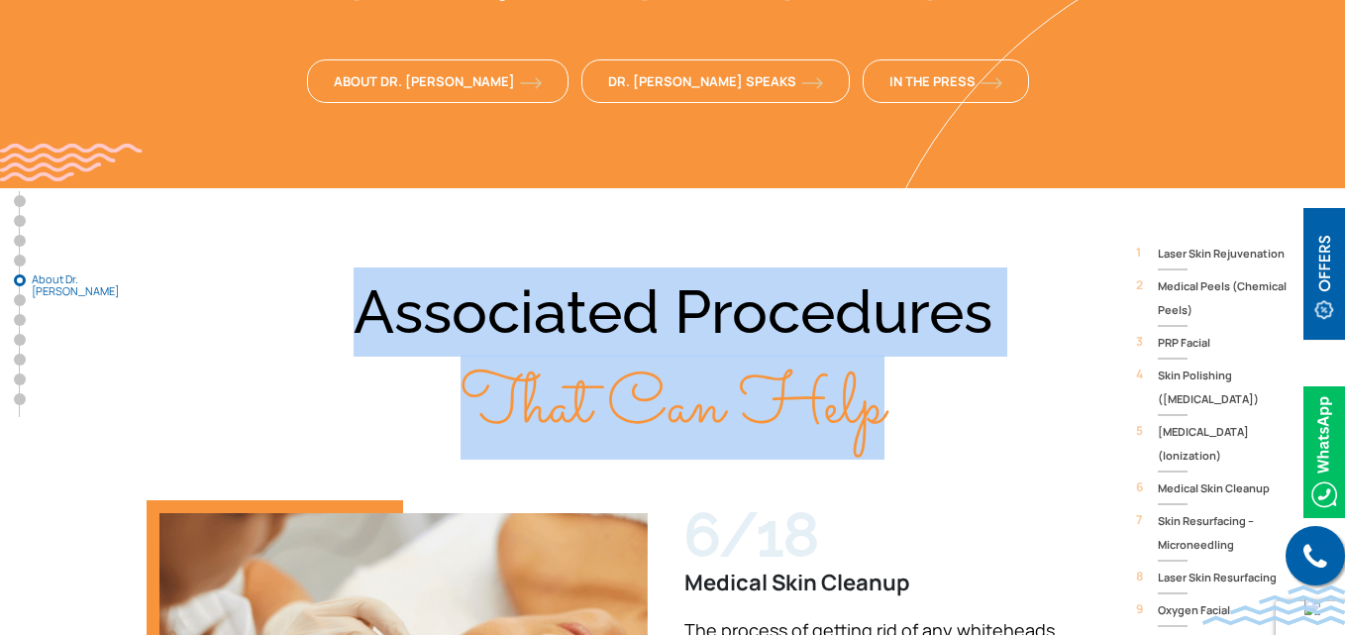
drag, startPoint x: 361, startPoint y: 213, endPoint x: 877, endPoint y: 318, distance: 526.7
click at [877, 318] on div "Associated Procedures That Can Help" at bounding box center [673, 359] width 1268 height 185
copy div "Associated Procedures That Can Help"
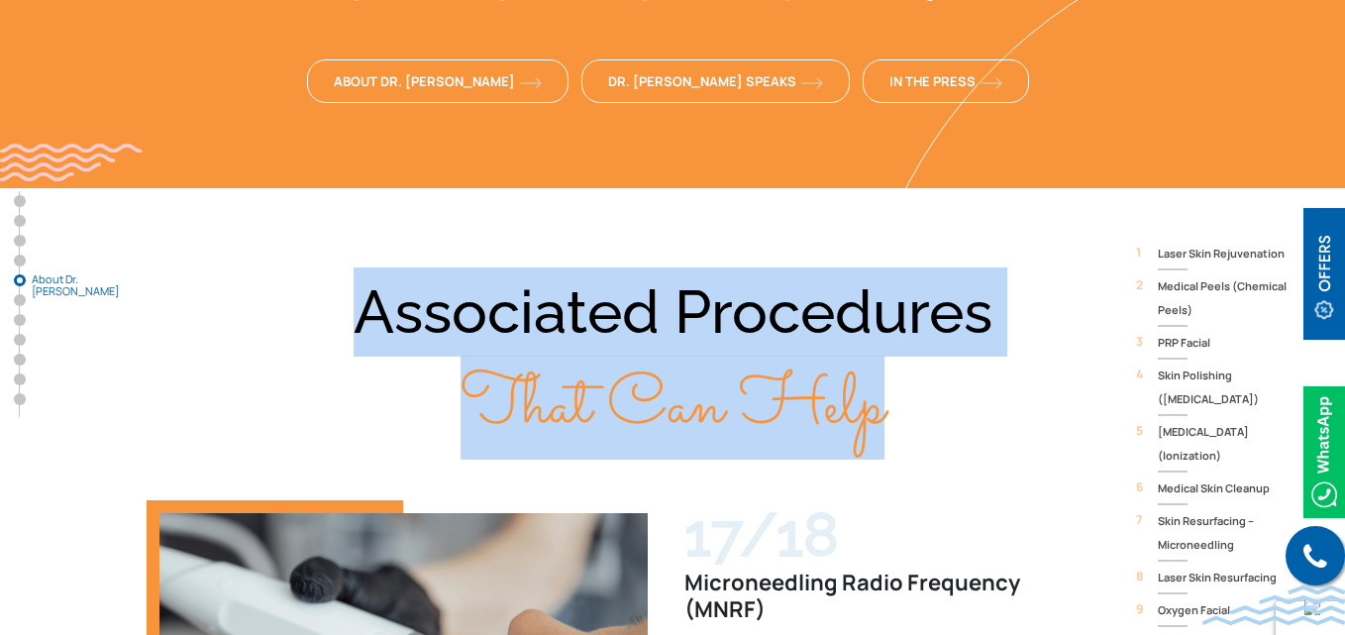
scroll to position [4572, 0]
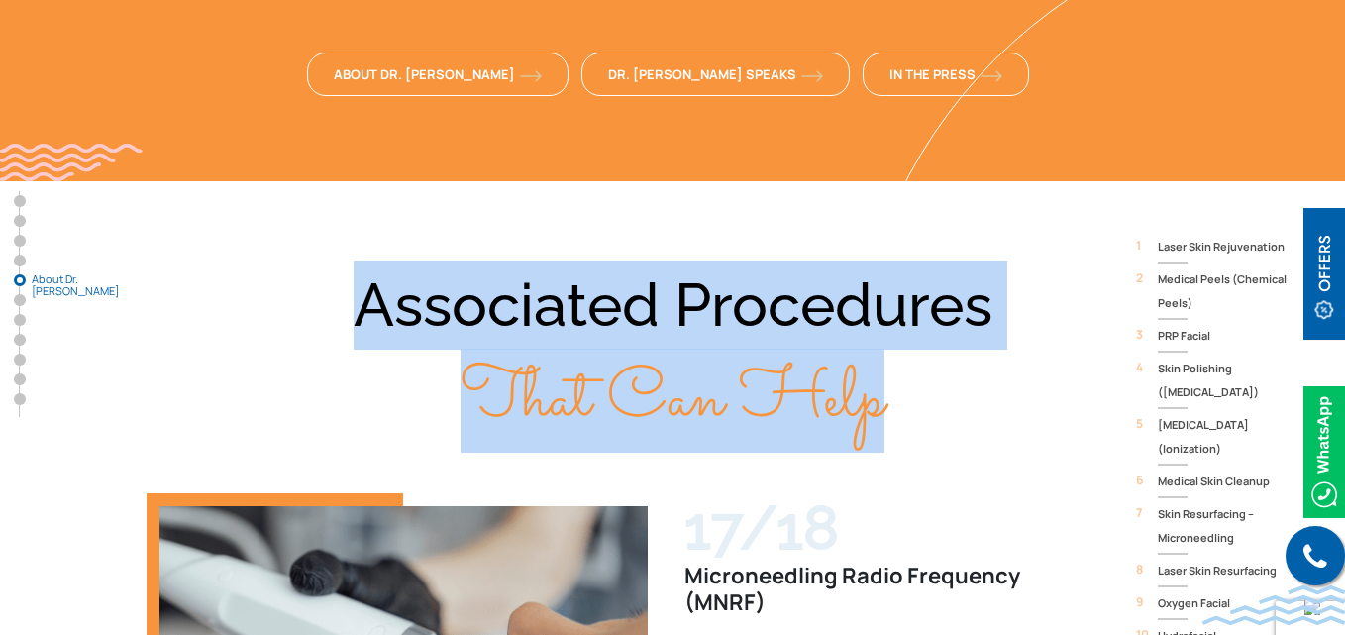
click at [910, 331] on div "Associated Procedures That Can Help" at bounding box center [673, 353] width 1268 height 185
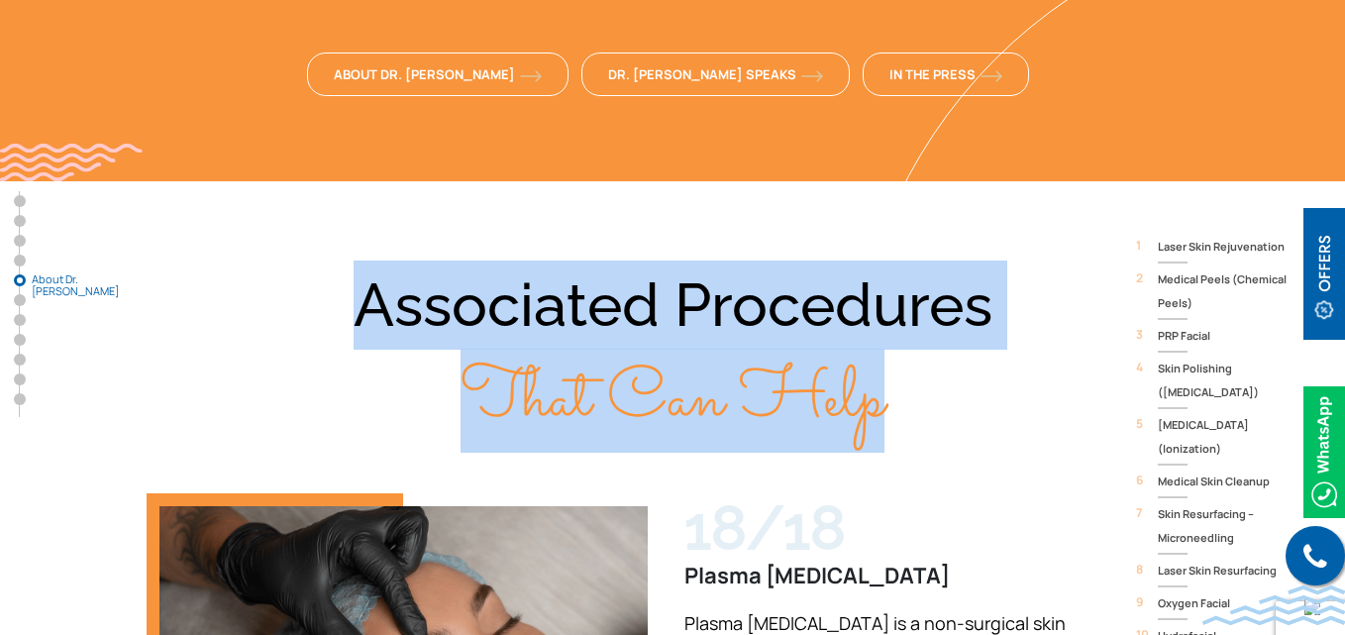
drag, startPoint x: 369, startPoint y: 223, endPoint x: 882, endPoint y: 323, distance: 522.8
click at [882, 323] on div "Associated Procedures That Can Help" at bounding box center [673, 353] width 1268 height 185
copy div "Associated Procedures That Can Help"
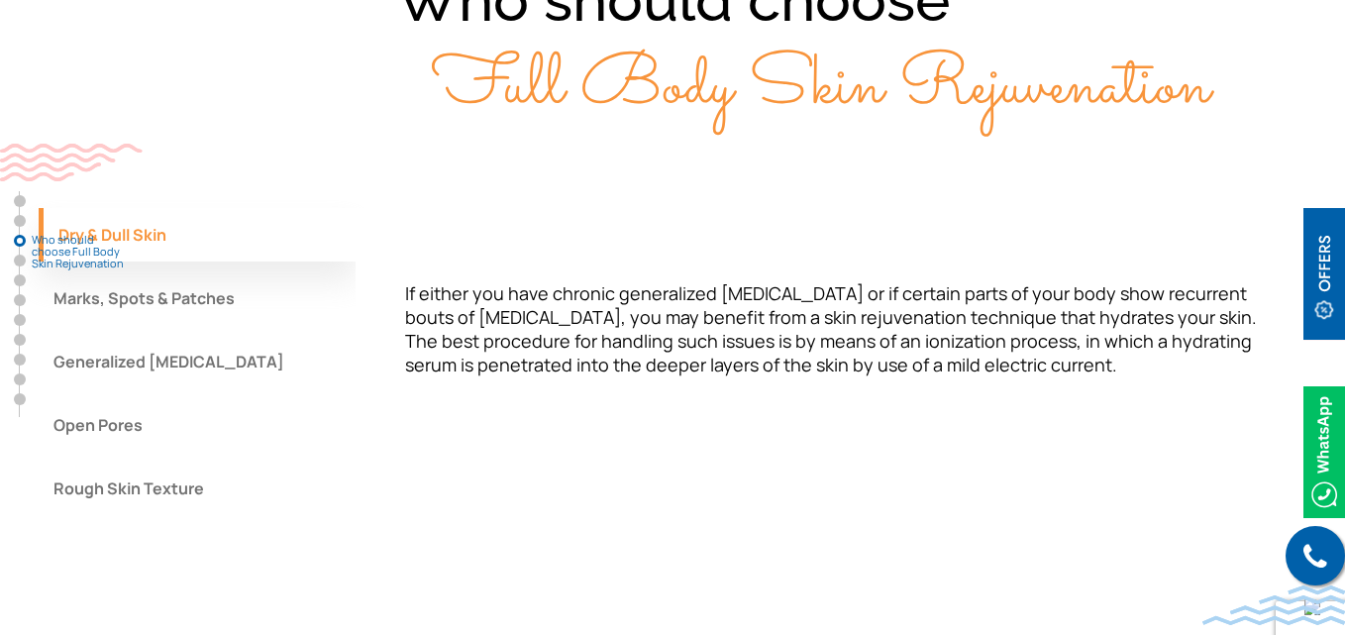
scroll to position [0, 0]
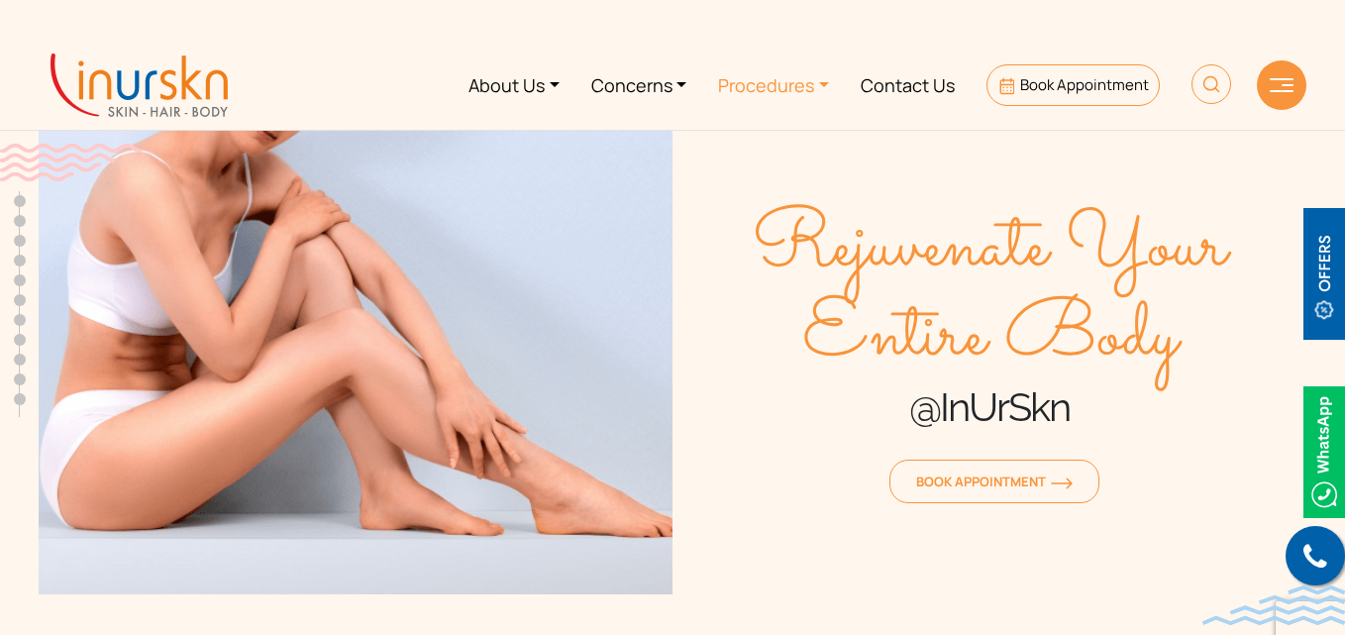
click at [772, 88] on link "Procedures" at bounding box center [773, 85] width 143 height 74
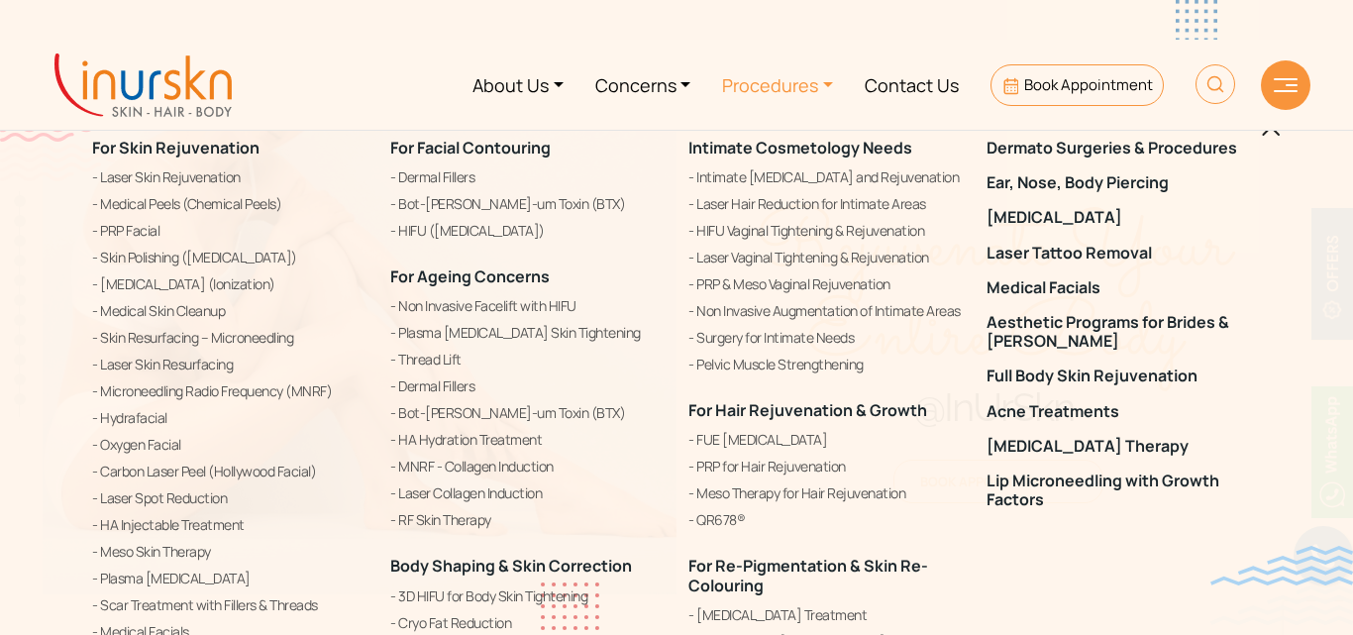
click at [756, 82] on link "Procedures" at bounding box center [777, 85] width 143 height 74
click at [1055, 415] on link "Acne Treatments" at bounding box center [1124, 411] width 274 height 19
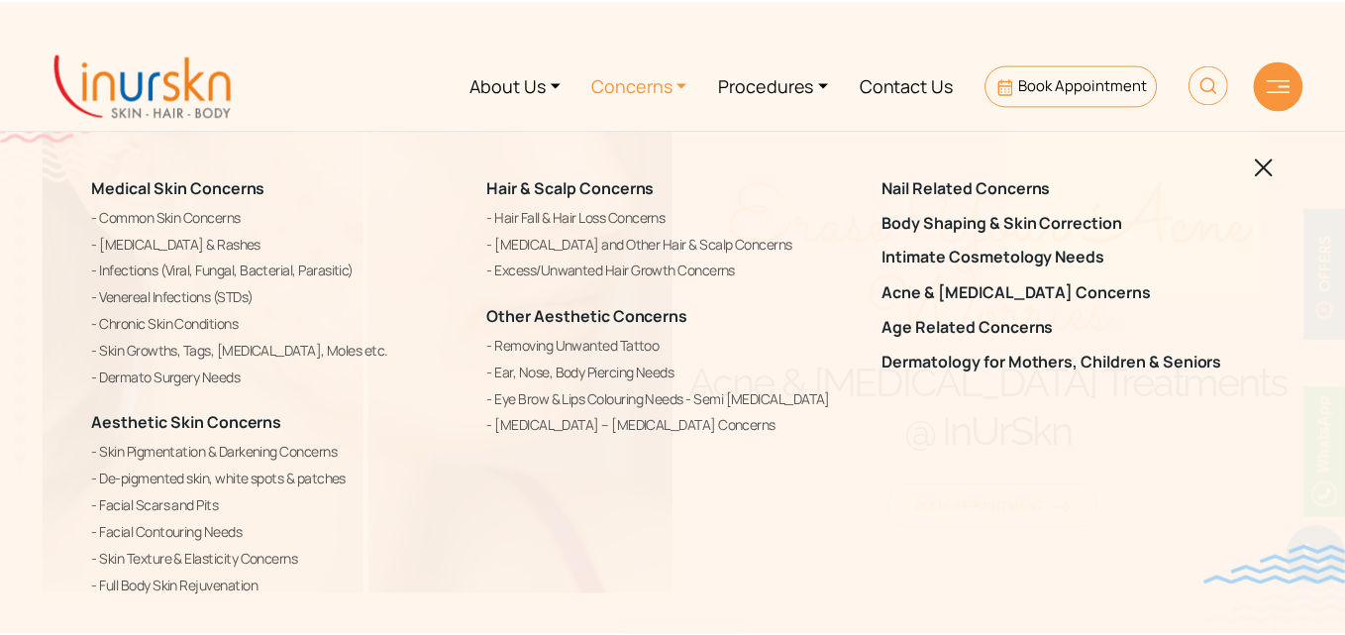
scroll to position [834, 0]
click at [1279, 167] on img at bounding box center [1271, 167] width 19 height 19
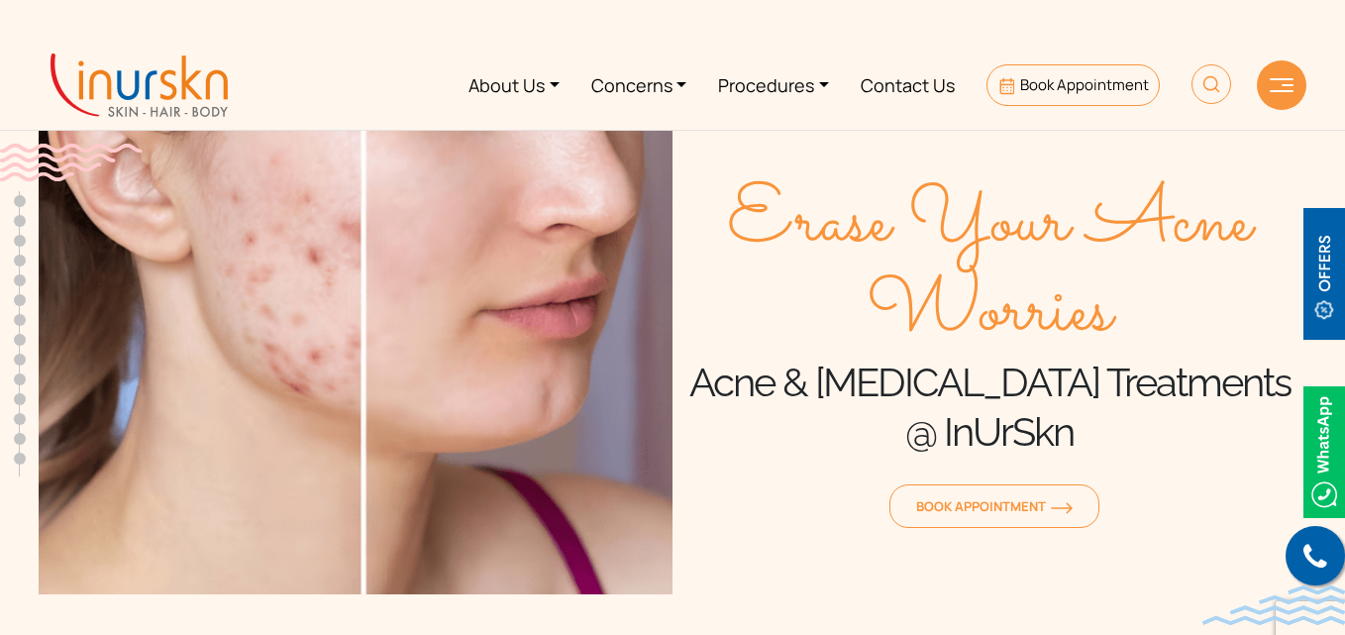
scroll to position [0, 0]
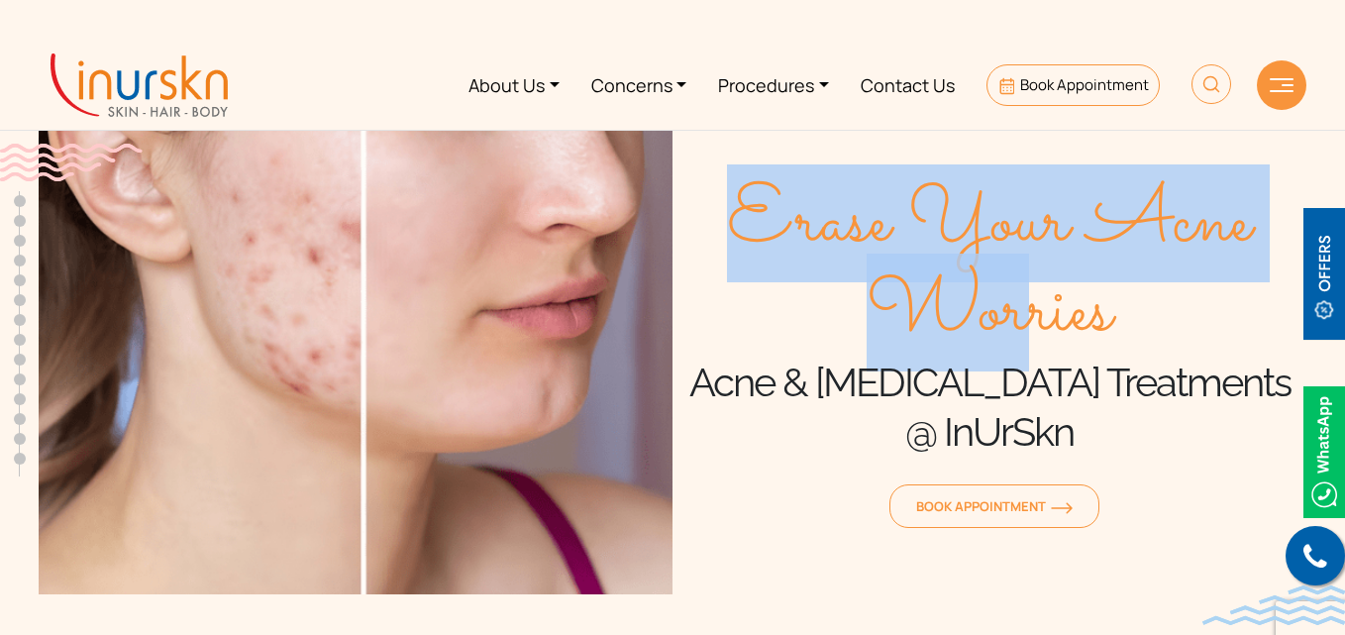
drag, startPoint x: 759, startPoint y: 221, endPoint x: 1022, endPoint y: 296, distance: 274.1
type textarea "Erase Your Acne Wor"
click at [1022, 296] on span "Erase Your Acne Worries" at bounding box center [990, 268] width 634 height 178
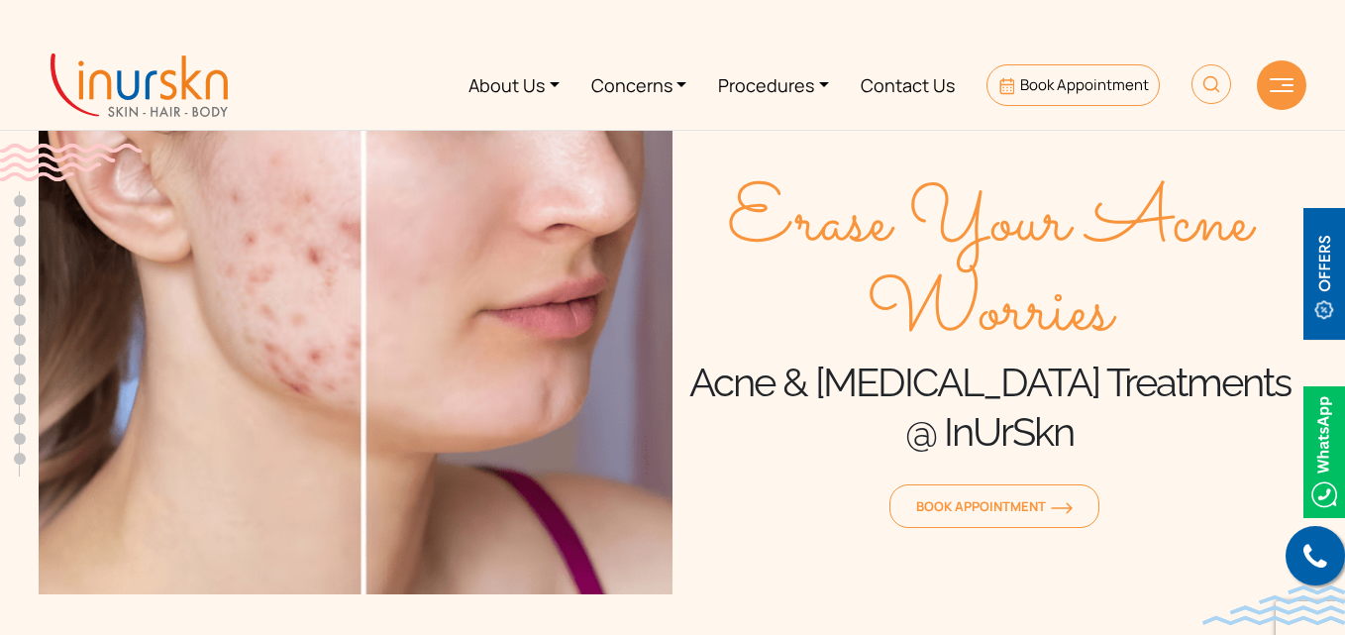
click at [1110, 446] on h1 "Acne & Acne Scar Treatments @ InUrSkn" at bounding box center [990, 407] width 634 height 99
click at [751, 309] on span "Erase Your Acne Worries" at bounding box center [990, 268] width 634 height 178
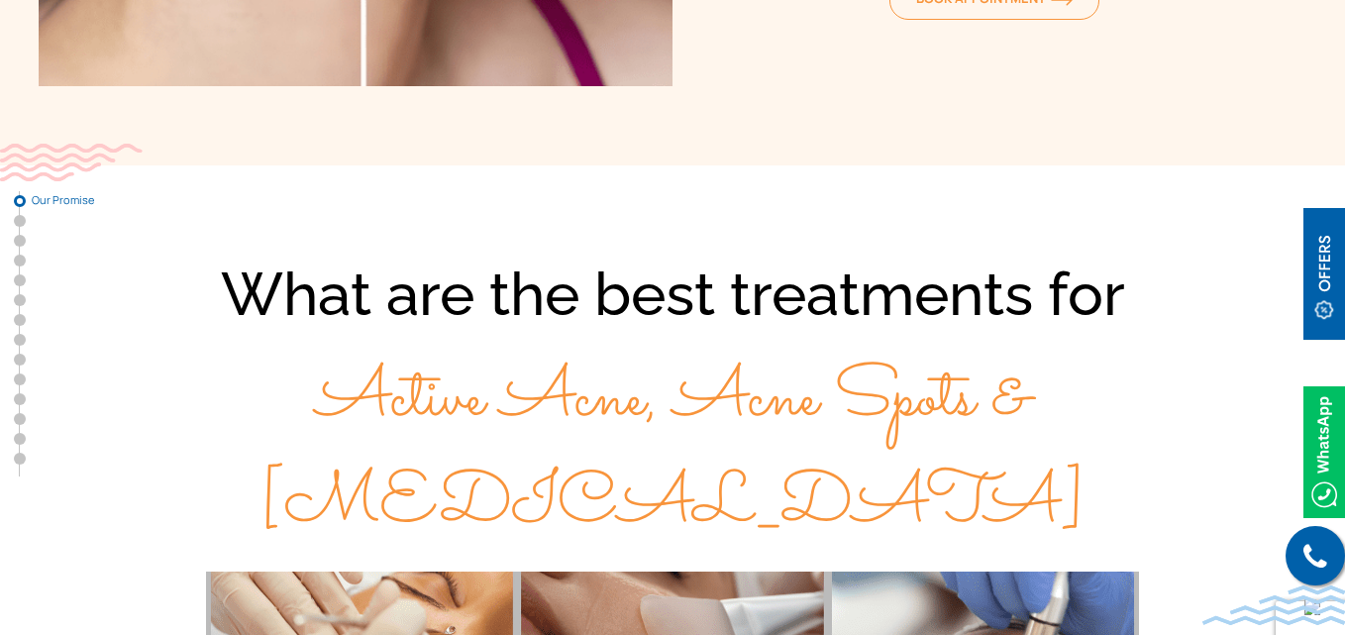
scroll to position [515, 0]
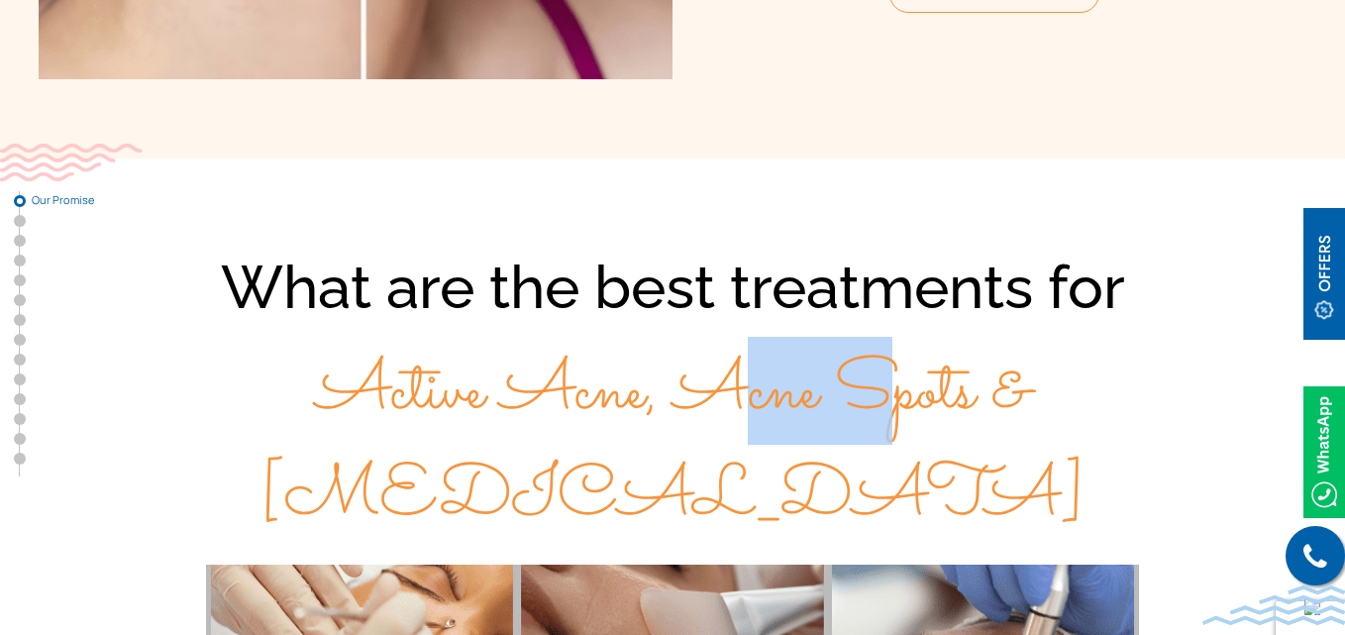
drag, startPoint x: 576, startPoint y: 370, endPoint x: 708, endPoint y: 380, distance: 133.2
click at [708, 380] on span "Active Acne, Acne Spots & Acne Scars" at bounding box center [673, 446] width 826 height 210
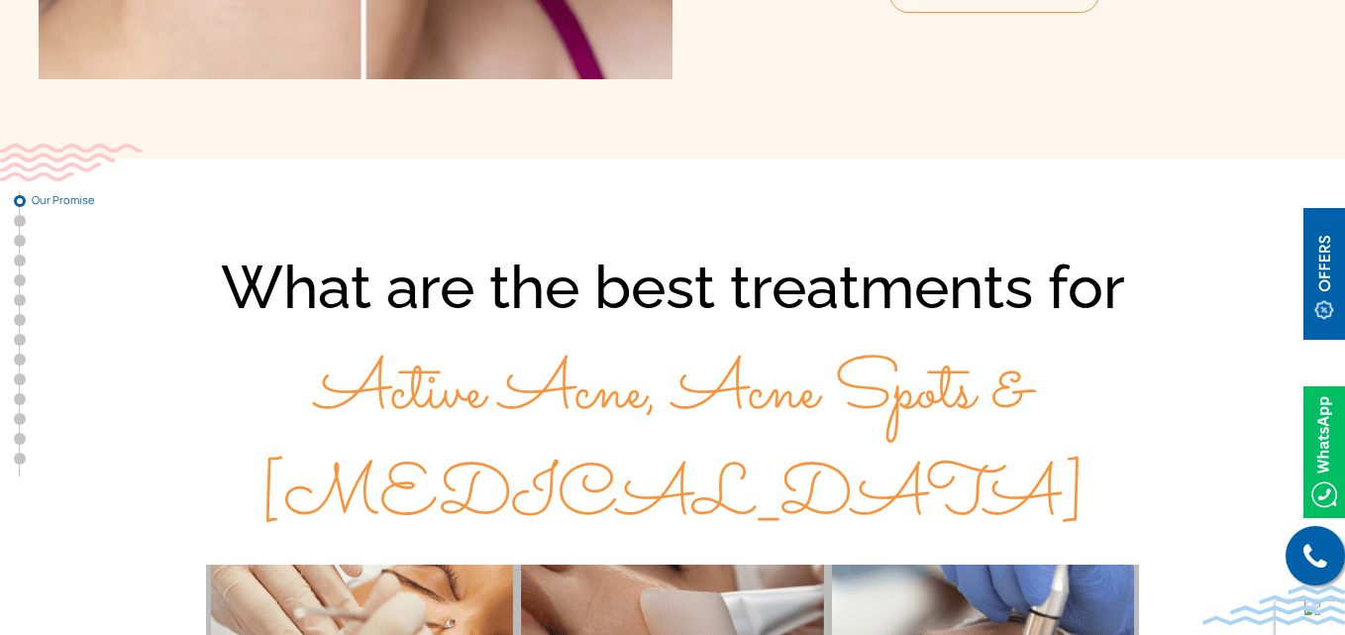
click at [357, 415] on span "Active Acne, Acne Spots & Acne Scars" at bounding box center [673, 446] width 826 height 210
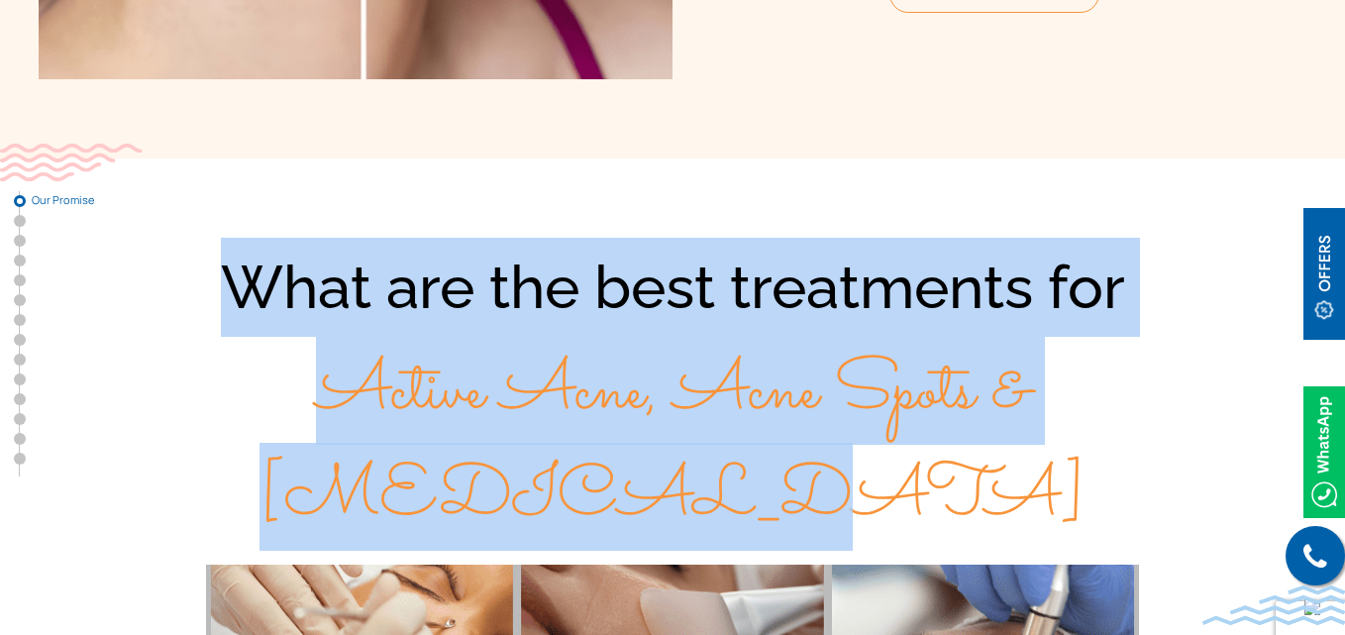
drag, startPoint x: 226, startPoint y: 276, endPoint x: 1234, endPoint y: 389, distance: 1014.8
click at [1234, 389] on div "What are the best treatments for Active Acne, Acne Spots & [MEDICAL_DATA]" at bounding box center [673, 393] width 1268 height 311
copy div "What are the best treatments for Active Acne, Acne Spots & [MEDICAL_DATA]"
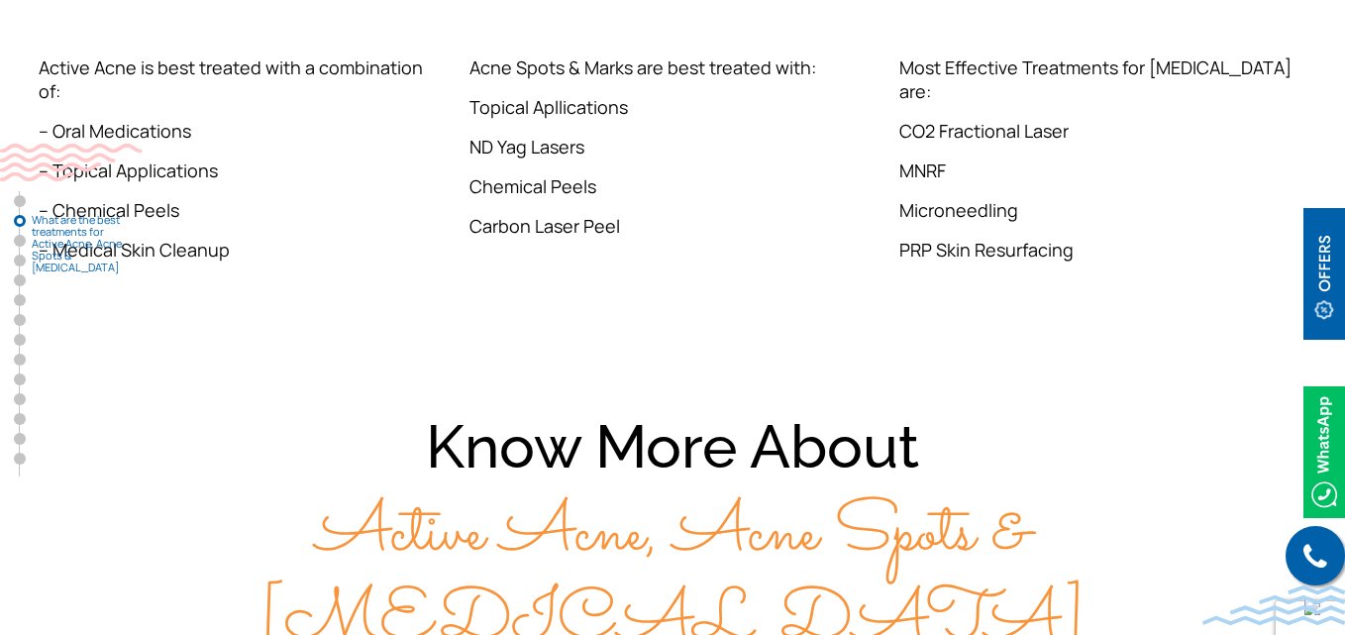
scroll to position [1517, 0]
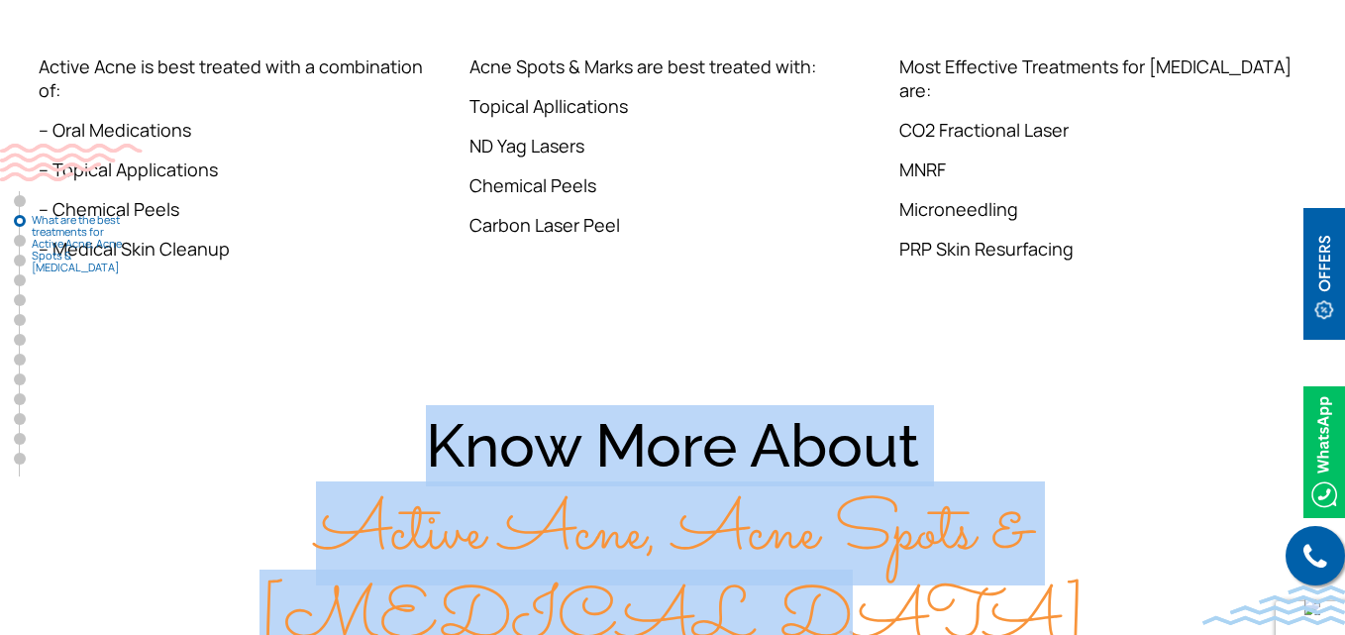
drag, startPoint x: 421, startPoint y: 322, endPoint x: 1184, endPoint y: 408, distance: 767.7
click at [1184, 408] on div "Know More About Active Acne, Acne Spots & Acne Scars" at bounding box center [673, 534] width 1268 height 258
copy div "Know More About Active Acne, Acne Spots & Acne Scars"
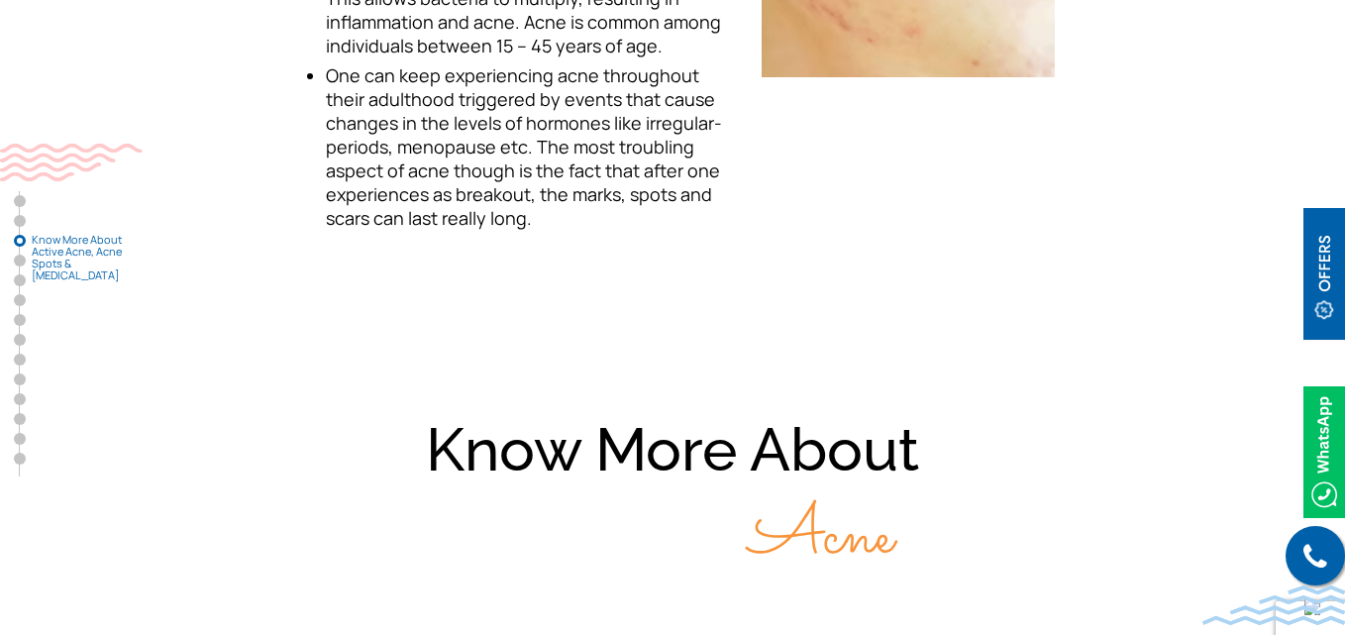
scroll to position [2598, 0]
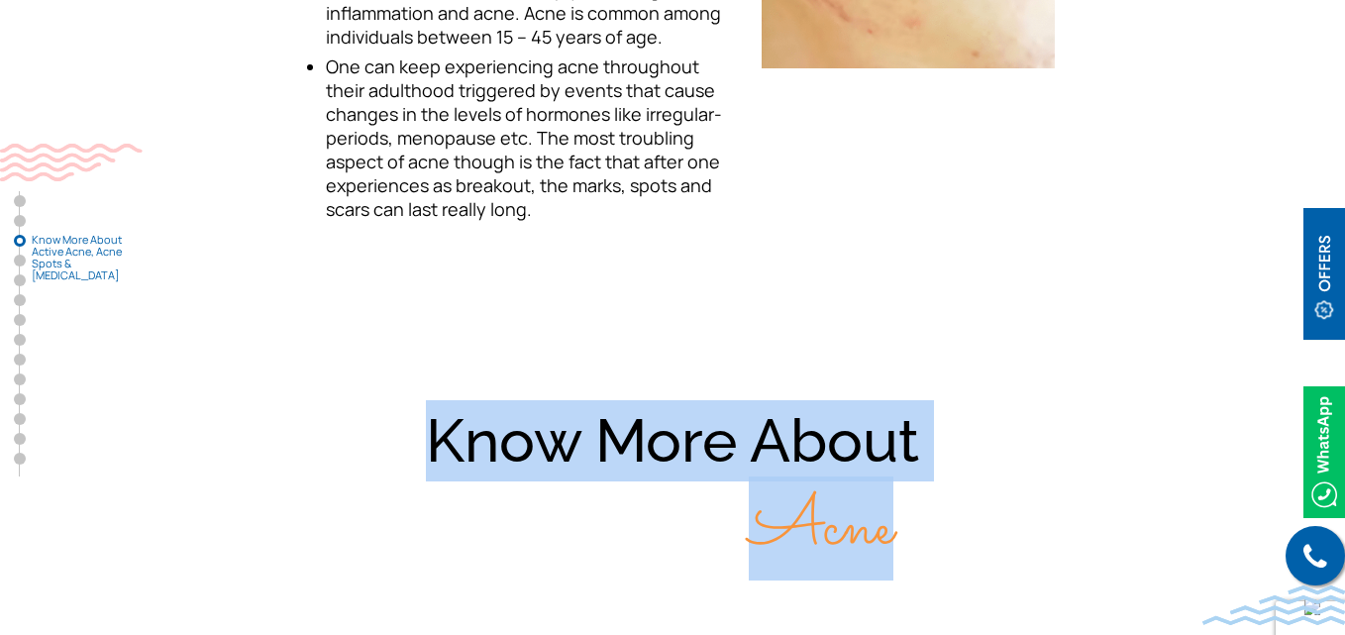
drag, startPoint x: 430, startPoint y: 205, endPoint x: 931, endPoint y: 305, distance: 511.2
click at [931, 400] on div "Know More About Acne" at bounding box center [673, 484] width 1268 height 169
copy div "Know More About Acne"
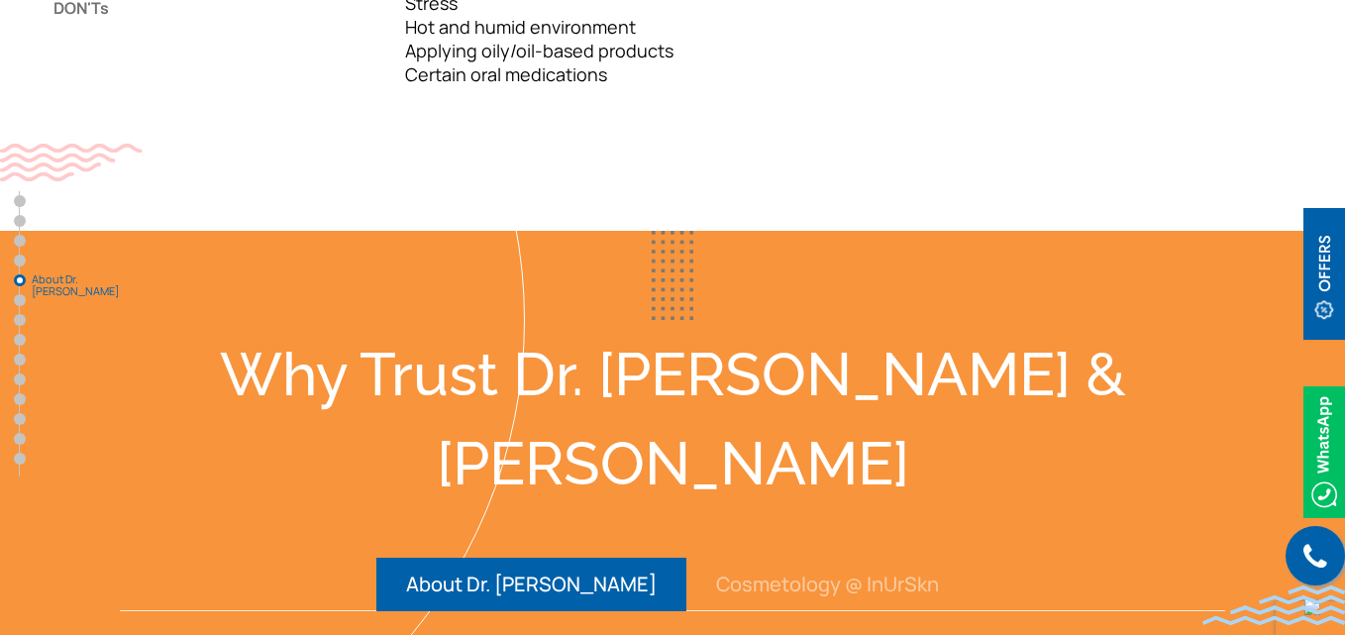
scroll to position [3427, 0]
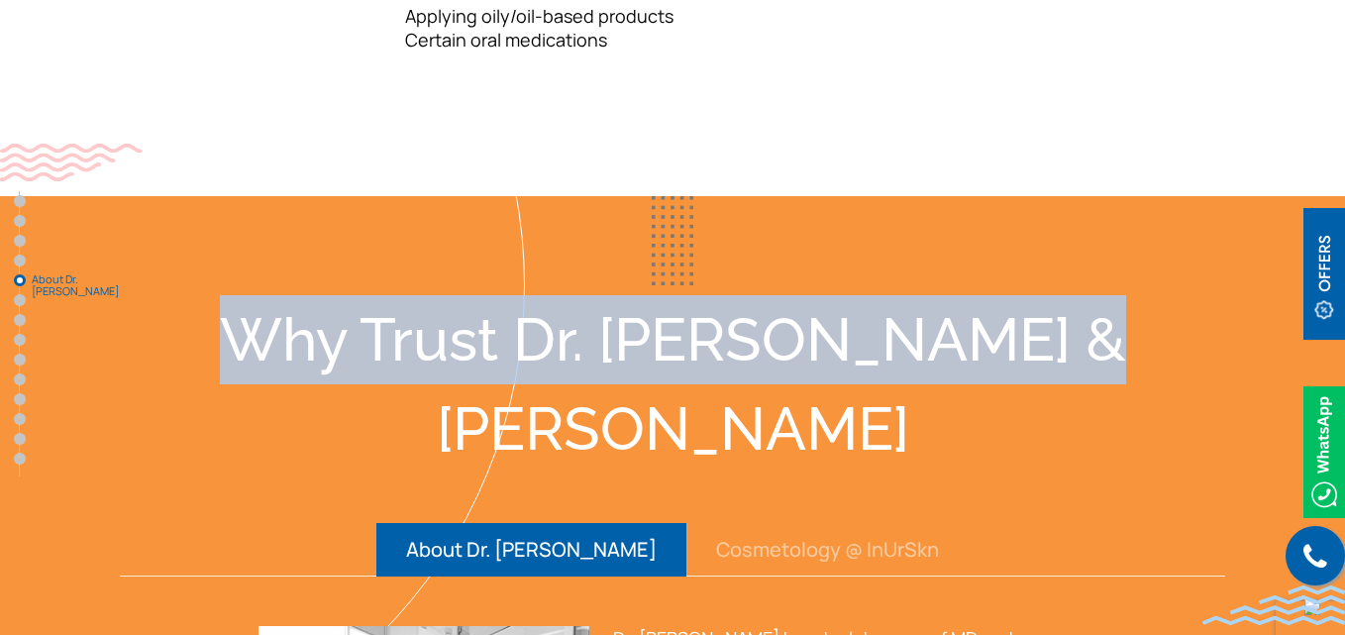
drag, startPoint x: 285, startPoint y: 95, endPoint x: 1068, endPoint y: 100, distance: 782.6
click at [1068, 295] on div "Why Trust Dr. [PERSON_NAME] & [PERSON_NAME]" at bounding box center [673, 384] width 1268 height 178
copy div "Why Trust Dr. [PERSON_NAME] & [PERSON_NAME]"
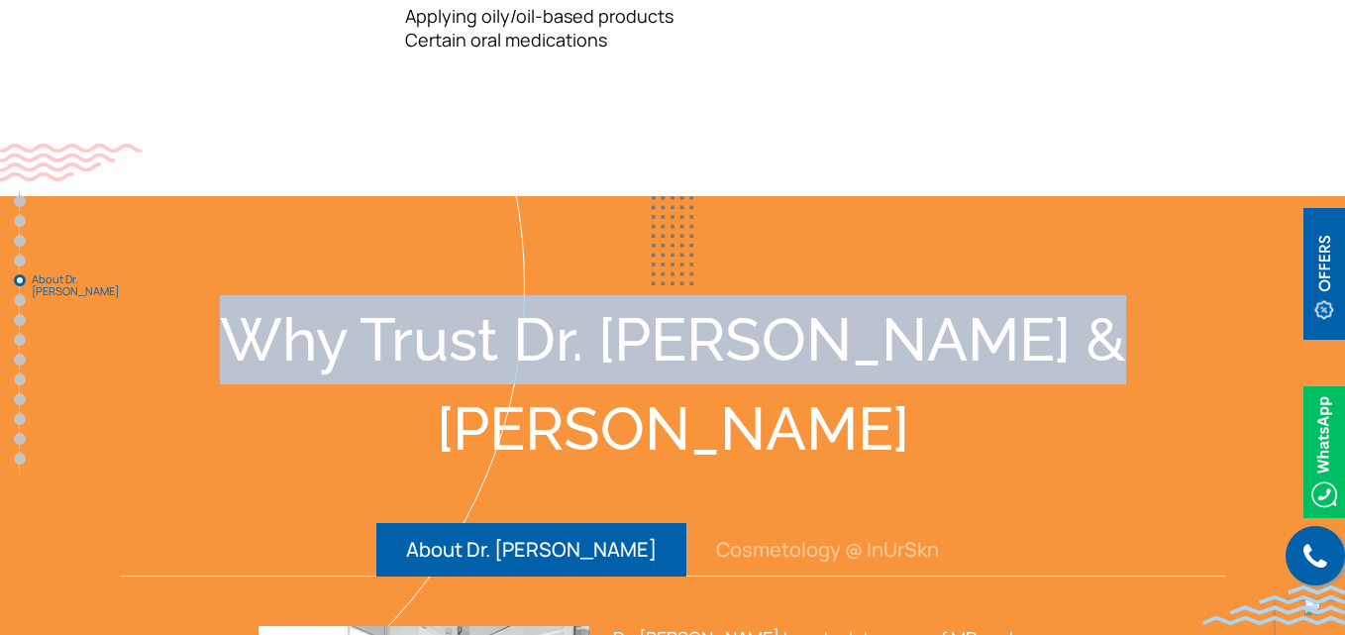
drag, startPoint x: 290, startPoint y: 110, endPoint x: 1084, endPoint y: 111, distance: 793.5
click at [1084, 295] on div "Why Trust Dr. [PERSON_NAME] & [PERSON_NAME]" at bounding box center [673, 384] width 1268 height 178
copy div "Why Trust Dr. [PERSON_NAME] & [PERSON_NAME]"
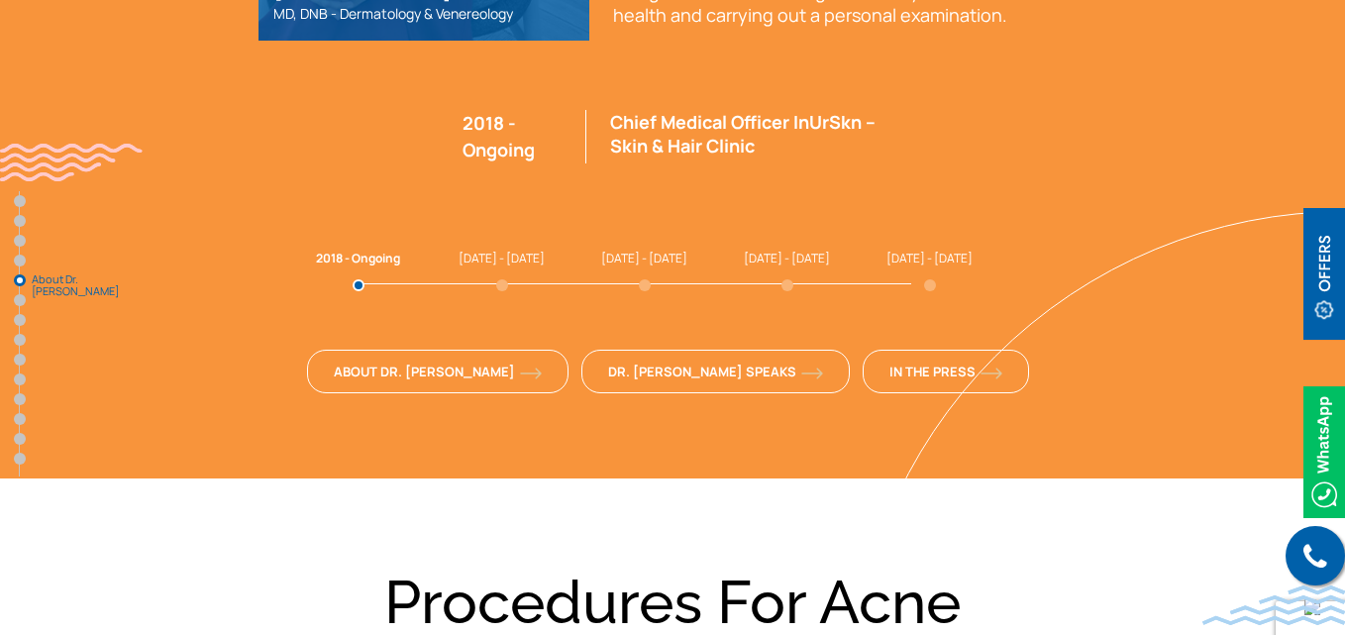
scroll to position [4472, 0]
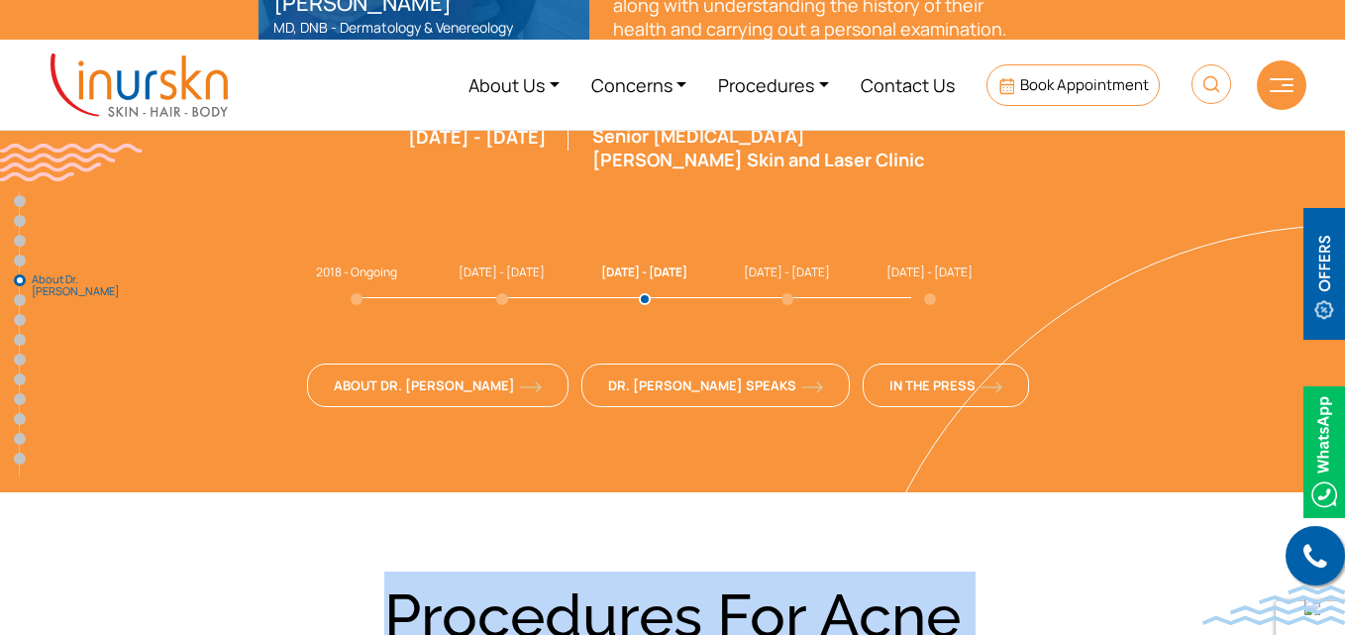
drag, startPoint x: 397, startPoint y: 288, endPoint x: 889, endPoint y: 395, distance: 502.9
copy div "Procedures For Acne Marks & Scars"
click at [791, 86] on link "Procedures" at bounding box center [773, 85] width 143 height 74
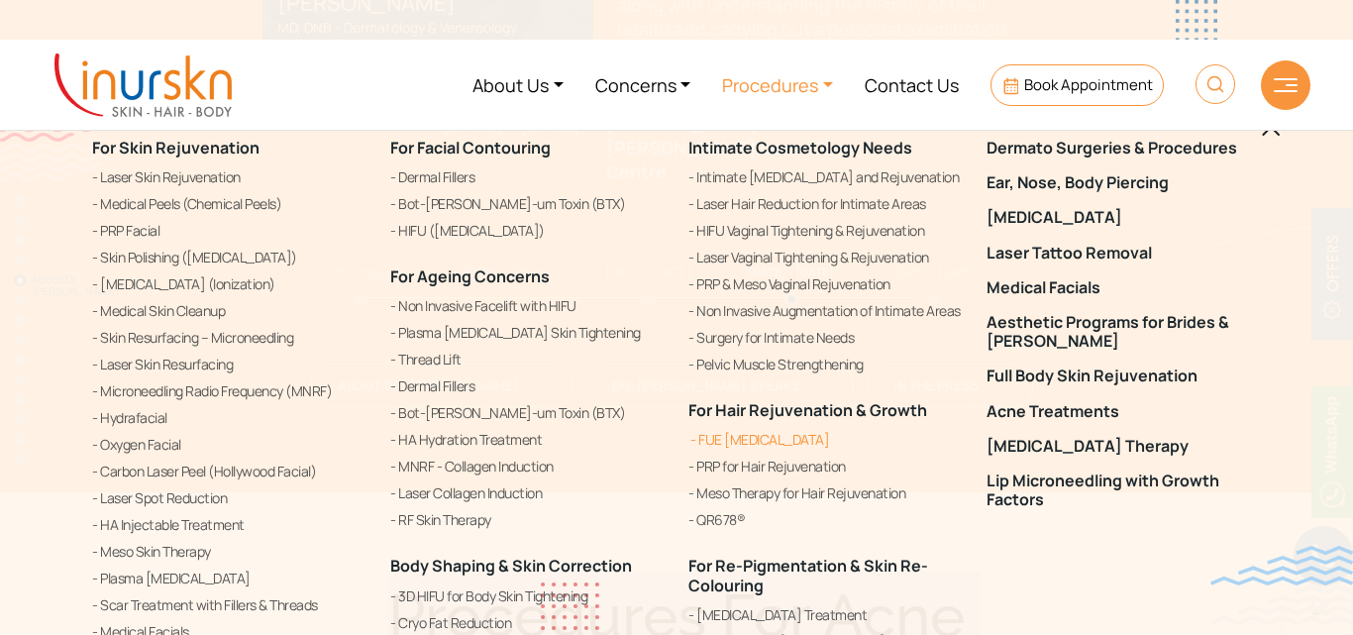
click at [749, 444] on link "FUE [MEDICAL_DATA]" at bounding box center [826, 440] width 274 height 24
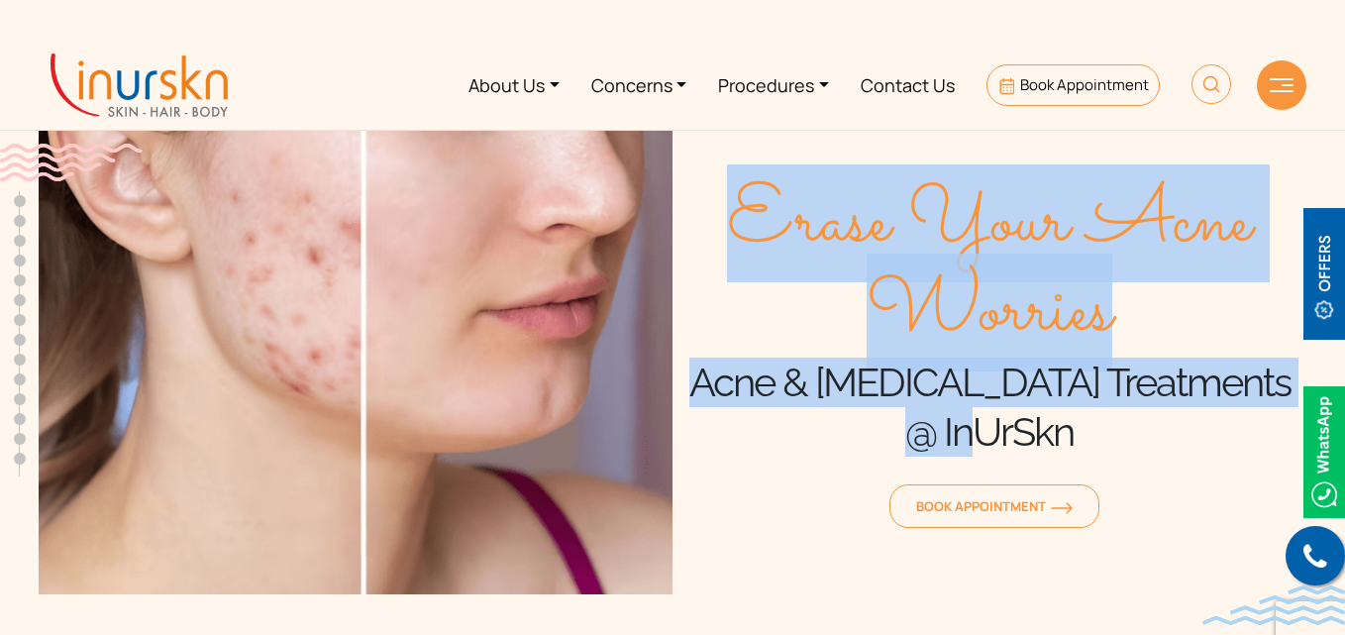
drag, startPoint x: 742, startPoint y: 219, endPoint x: 1110, endPoint y: 437, distance: 427.3
type textarea "Erase Your Acne Worries Acne & Acne Scar Treatments @ InUrSkn"
click at [1110, 437] on div "Erase Your Acne Worries Acne & Acne Scar Treatments @ InUrSkn Book Appointment" at bounding box center [990, 357] width 634 height 476
copy div "Erase Your Acne Worries Acne & Acne Scar Treatments @ InUrSkn"
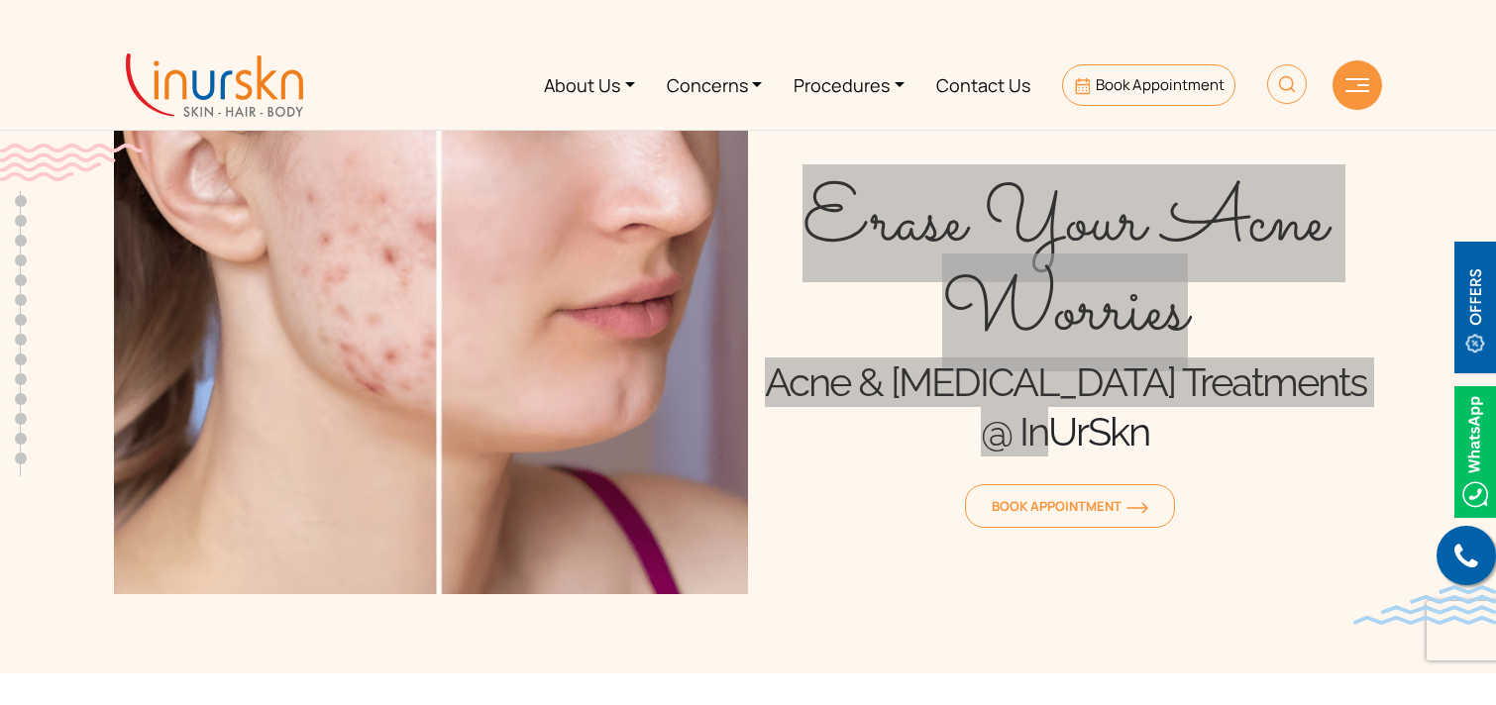
scroll to position [784, 0]
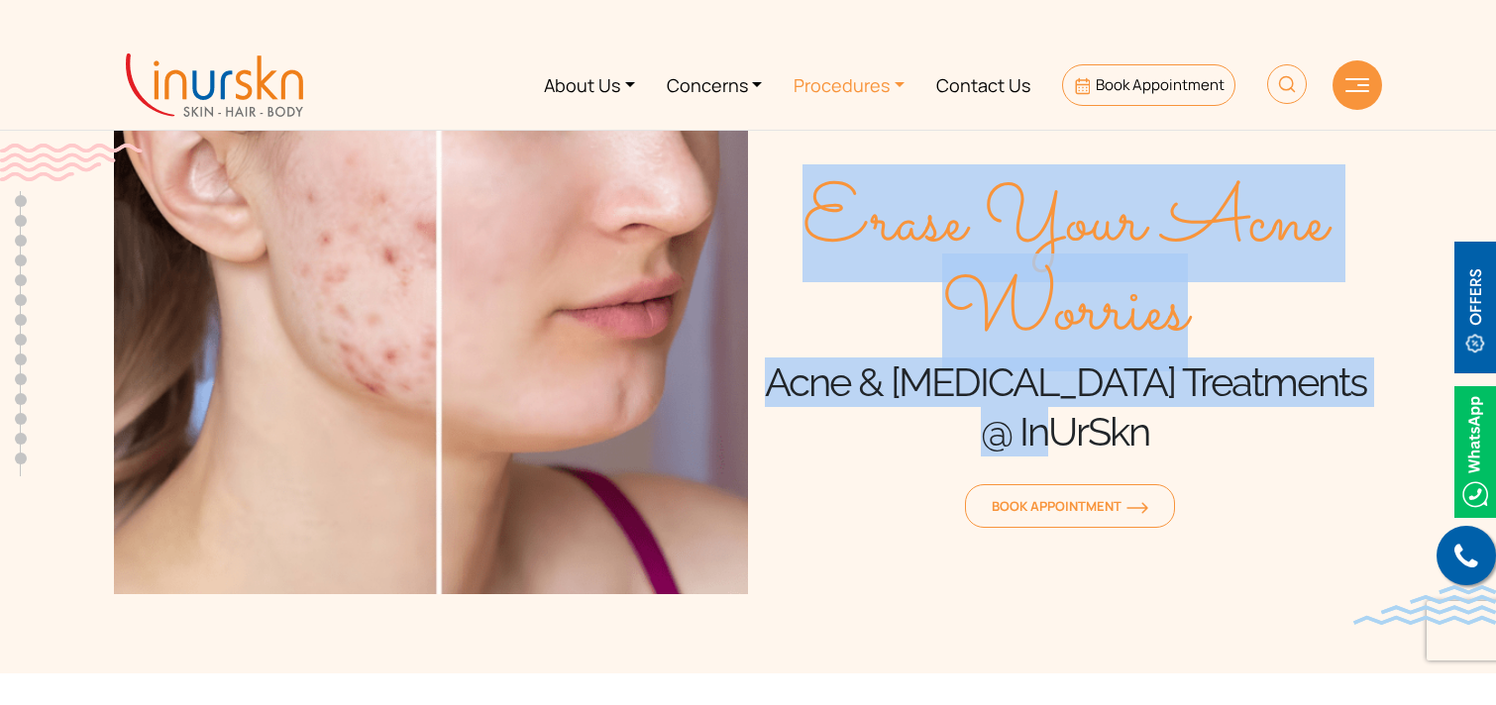
click at [884, 79] on link "Procedures" at bounding box center [849, 85] width 143 height 74
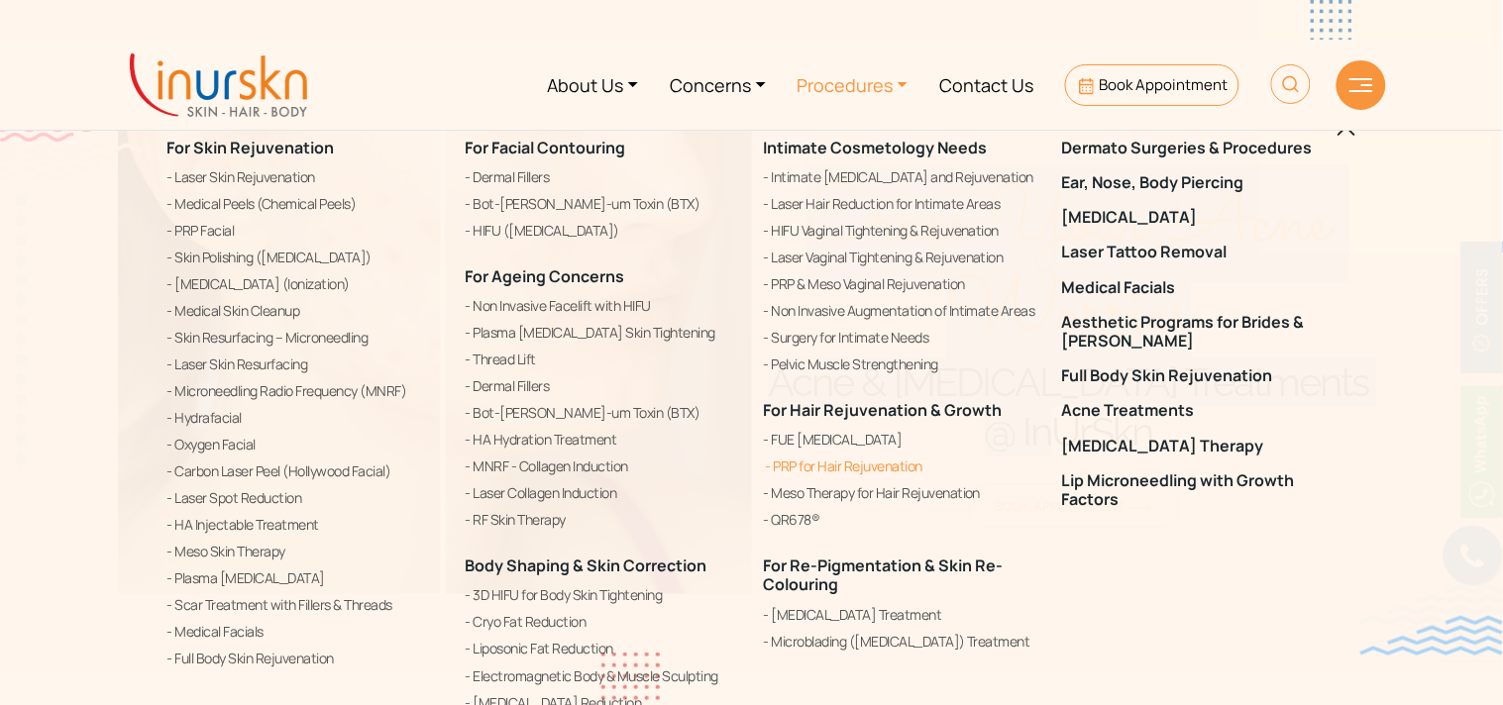
click at [826, 467] on link "PRP for Hair Rejuvenation" at bounding box center [901, 467] width 274 height 24
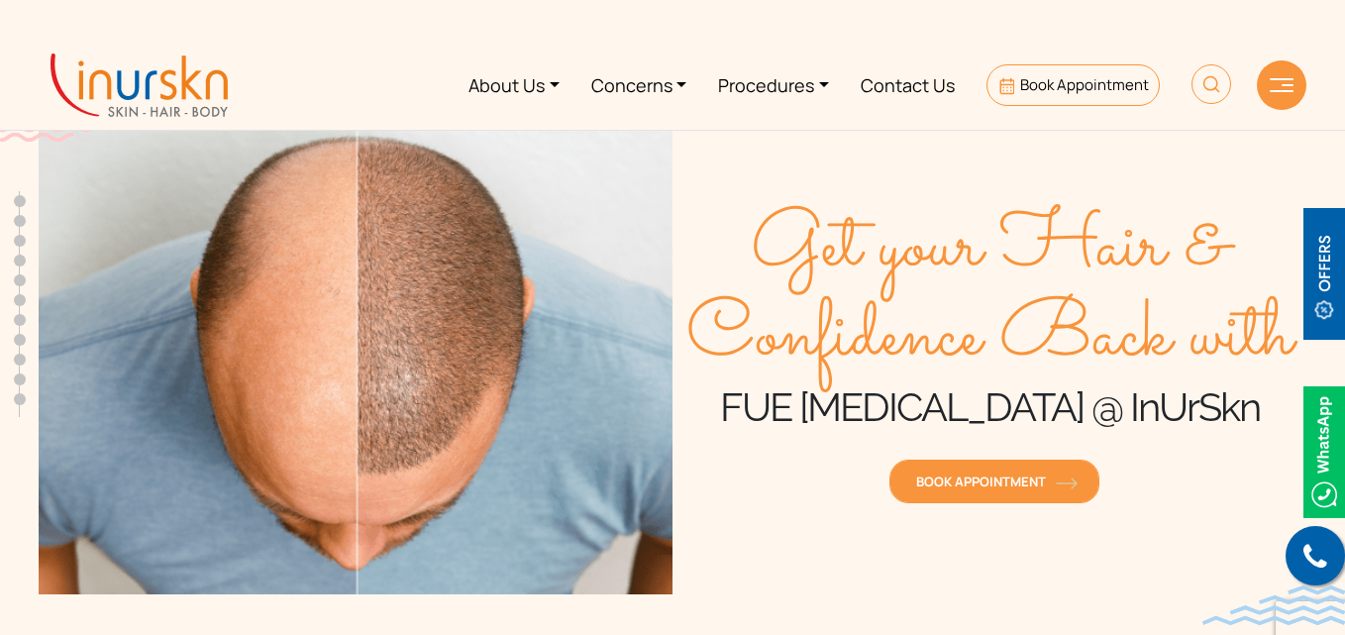
click at [925, 490] on span "Book Appointment" at bounding box center [994, 482] width 157 height 18
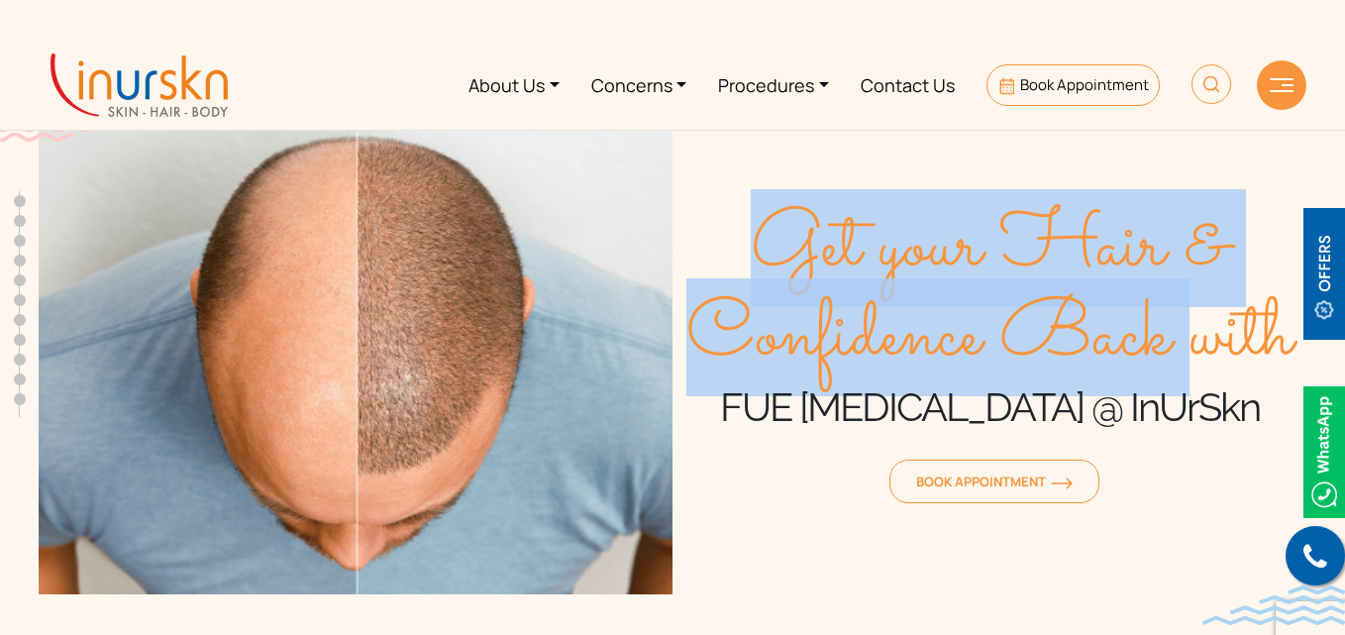
drag, startPoint x: 755, startPoint y: 251, endPoint x: 1264, endPoint y: 372, distance: 523.6
type textarea "Get your Hair & Confidence Back w"
click at [1229, 368] on span "Get your Hair & Confidence Back with" at bounding box center [990, 293] width 634 height 178
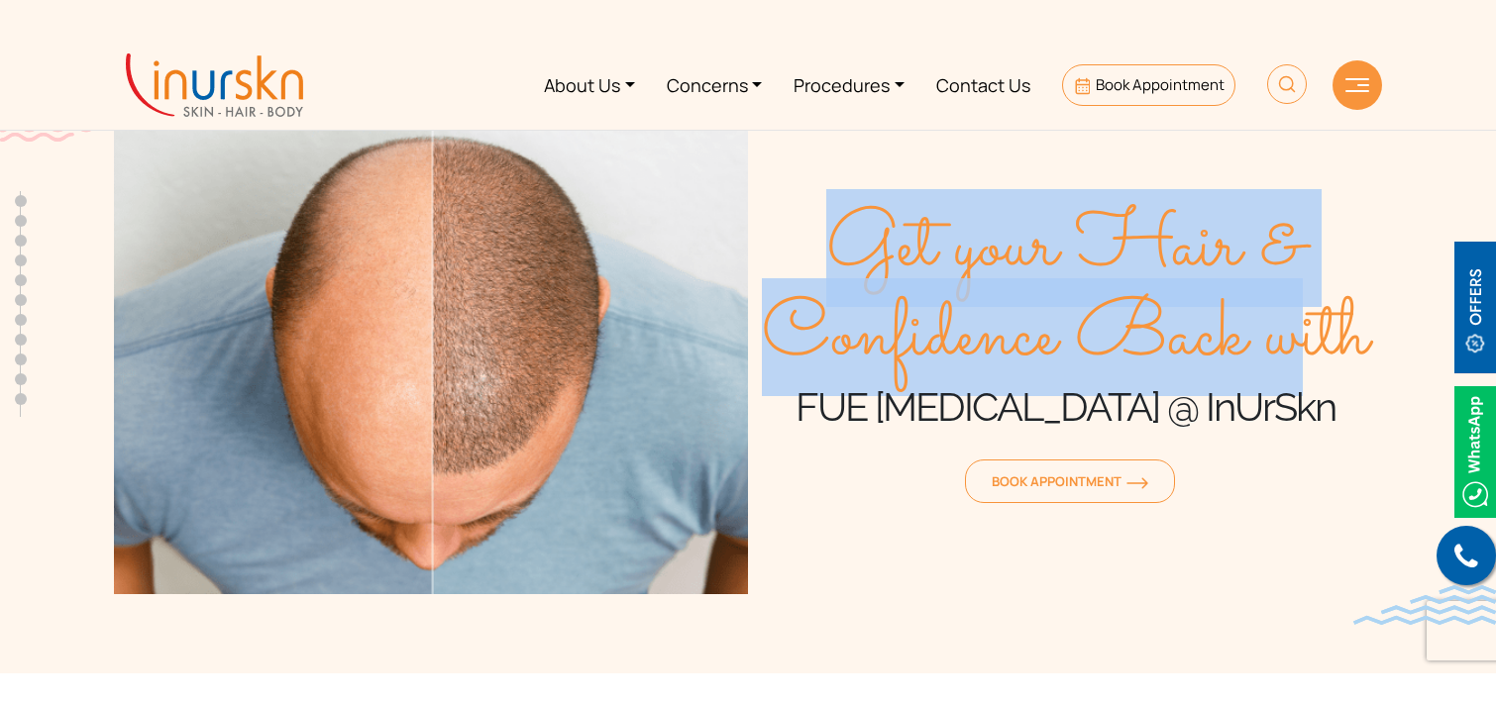
scroll to position [784, 0]
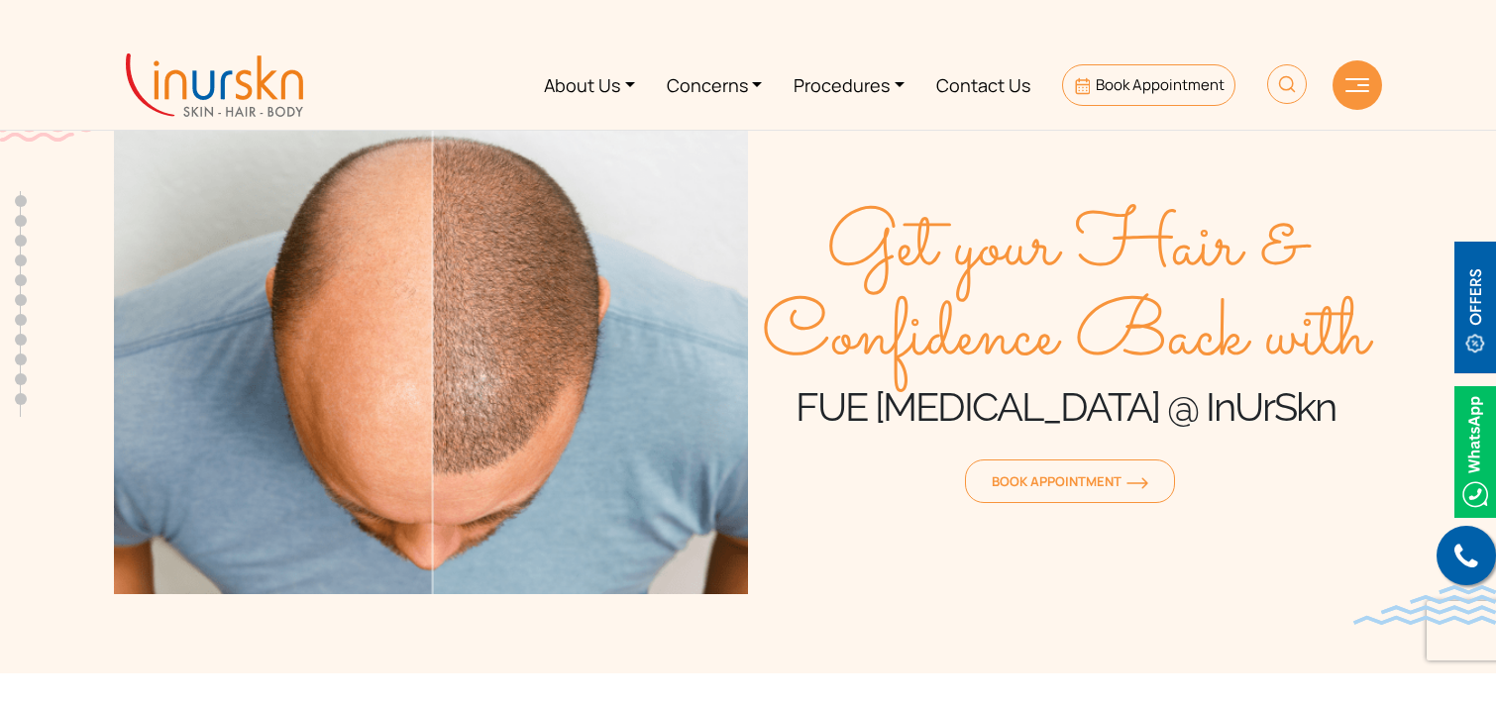
click at [979, 626] on section "Get your Hair & Confidence Back with FUE Hair Transplant @ InUrSkn Book Appoint…" at bounding box center [748, 337] width 1496 height 674
drag, startPoint x: 825, startPoint y: 236, endPoint x: 1308, endPoint y: 403, distance: 510.7
click at [1308, 403] on div "Get your Hair & Confidence Back with FUE Hair Transplant @ InUrSkn Book Appoint…" at bounding box center [1065, 357] width 634 height 476
copy div "Get your Hair & Confidence Back with FUE Hair Transplant @ InUrSkn"
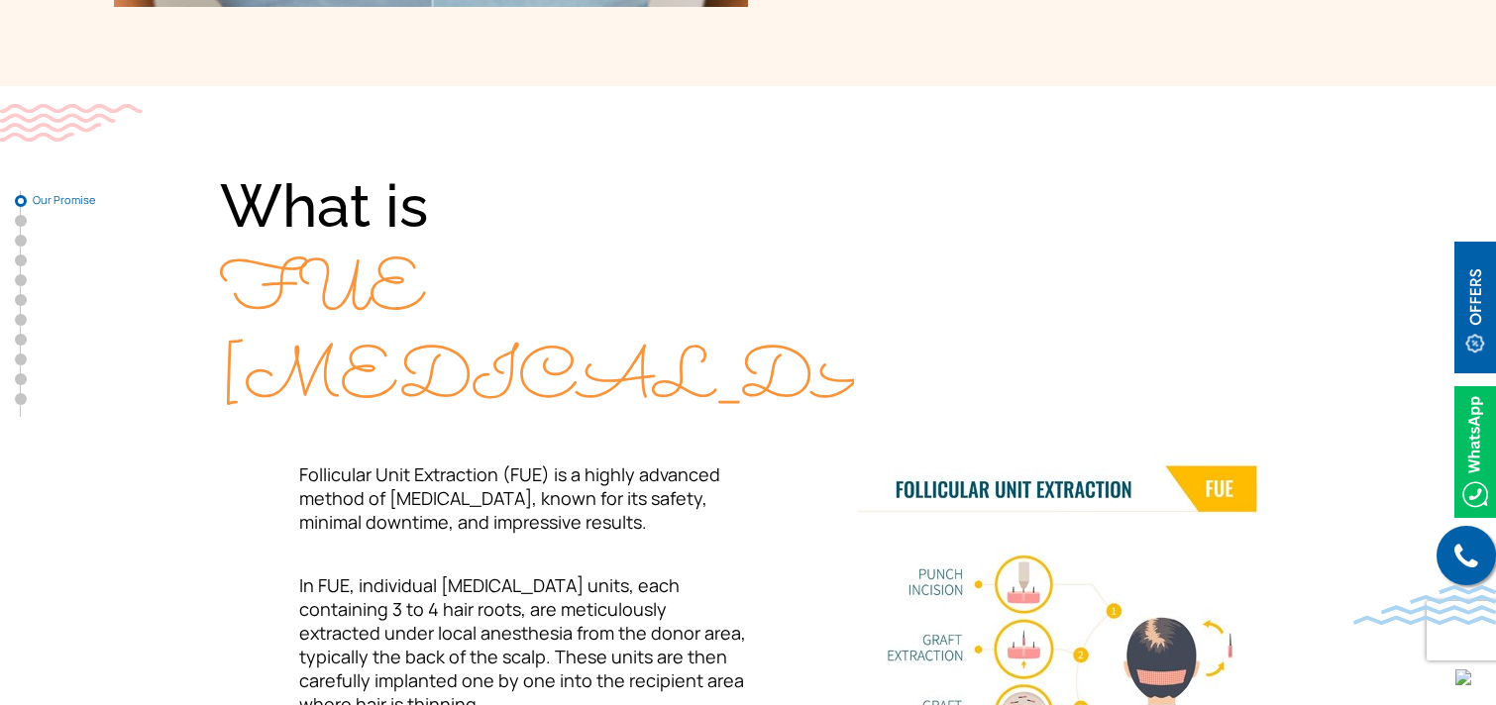
scroll to position [580, 0]
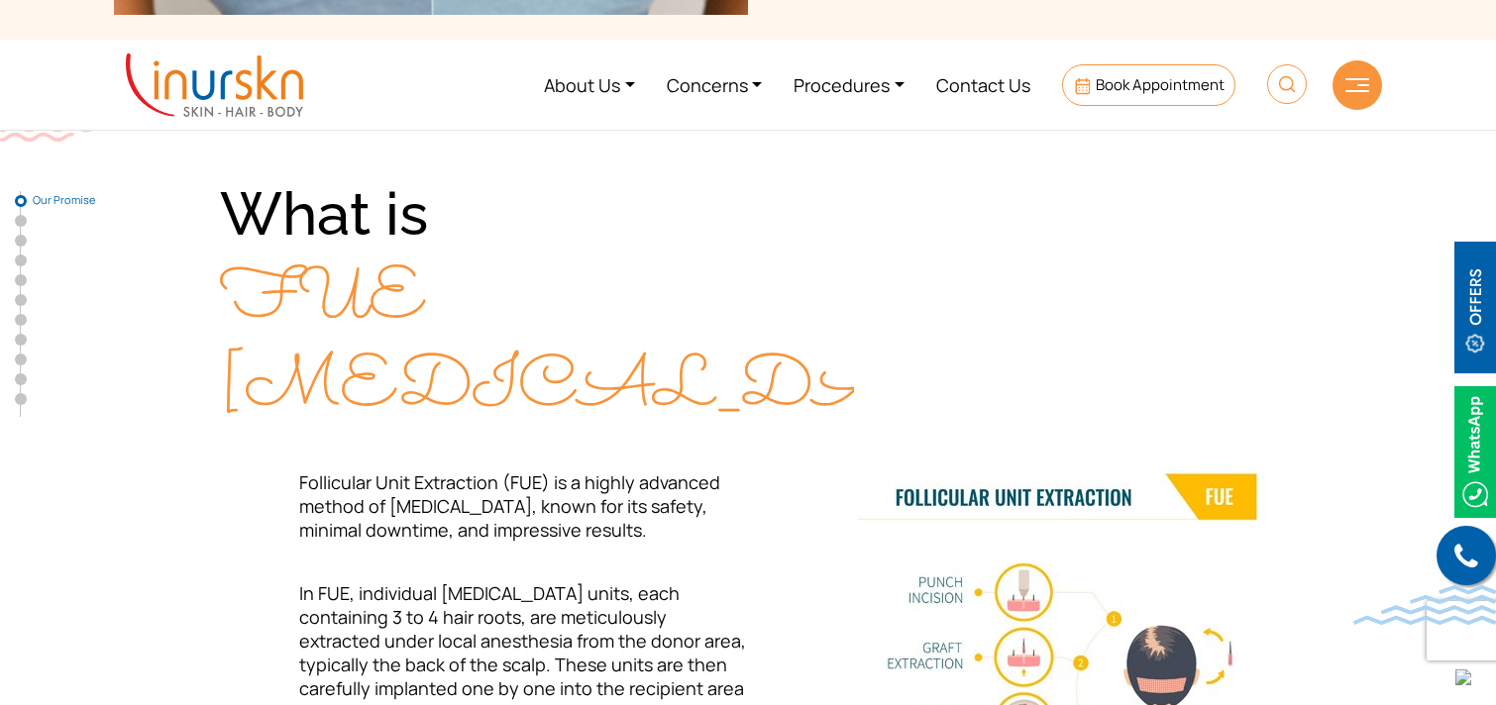
drag, startPoint x: 236, startPoint y: 221, endPoint x: 530, endPoint y: 365, distance: 327.4
click at [530, 365] on div "What is FUE Hair Transplant?" at bounding box center [484, 302] width 528 height 258
copy div "What is FUE Hair Transplant?"
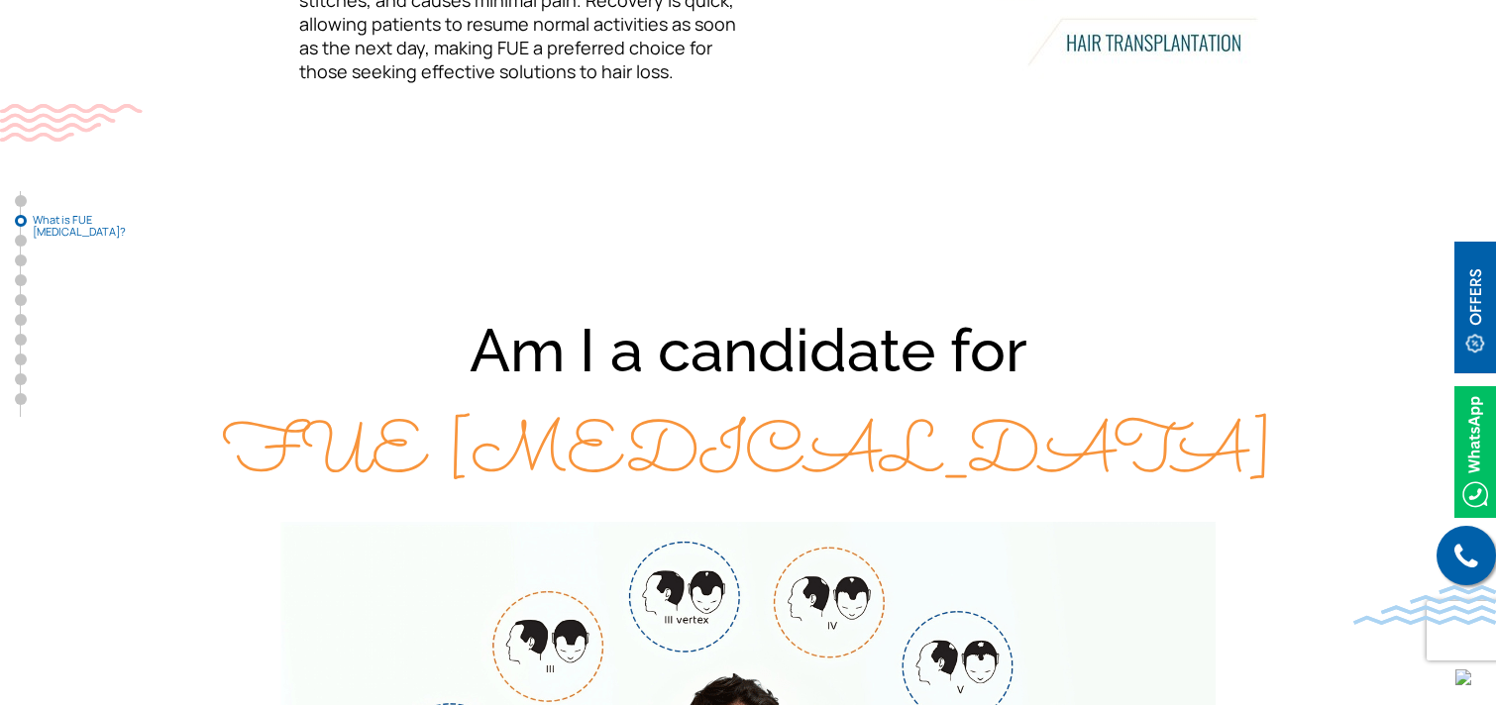
scroll to position [1487, 0]
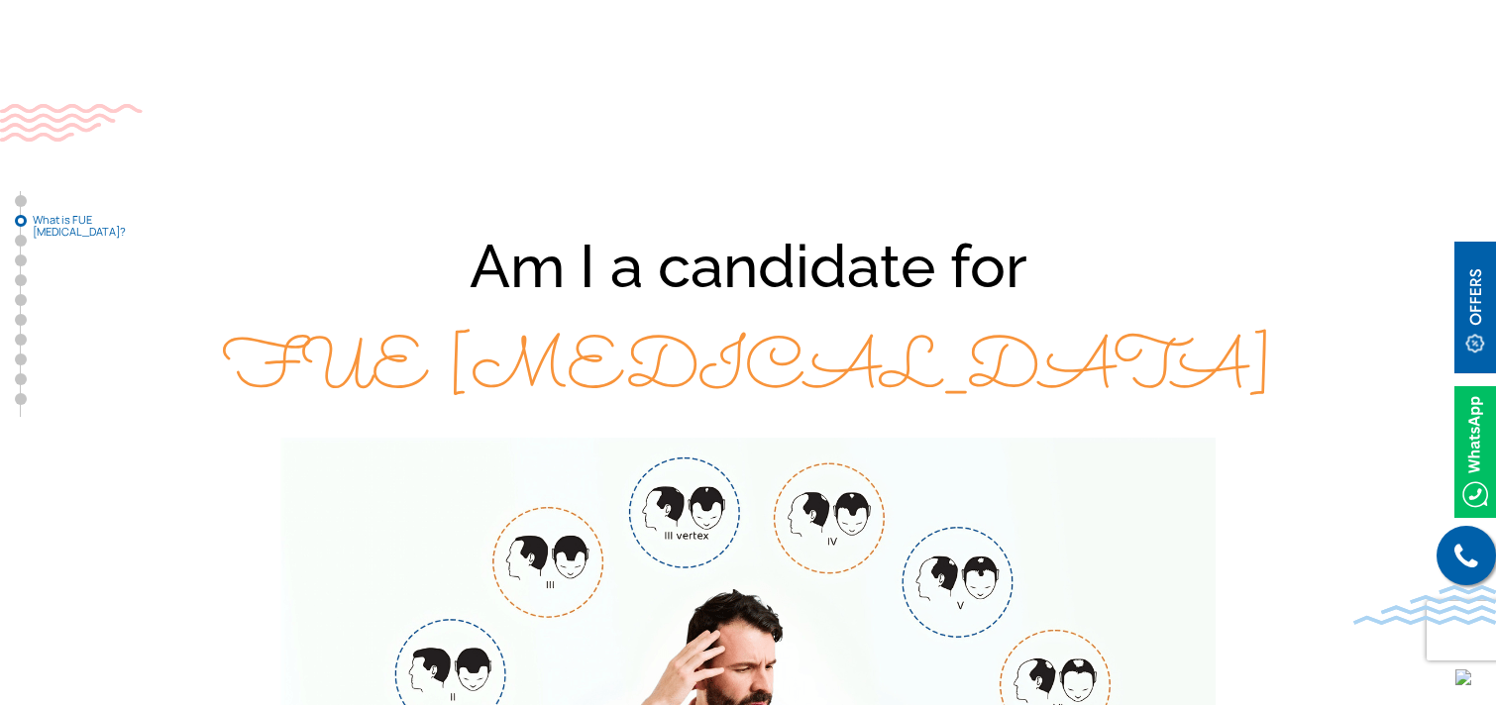
drag, startPoint x: 476, startPoint y: 265, endPoint x: 1082, endPoint y: 373, distance: 616.0
click at [1082, 373] on div "Am I a candidate for FUE Hair Transplant" at bounding box center [748, 319] width 1268 height 205
copy div "Am I a candidate for FUE Hair Transplant"
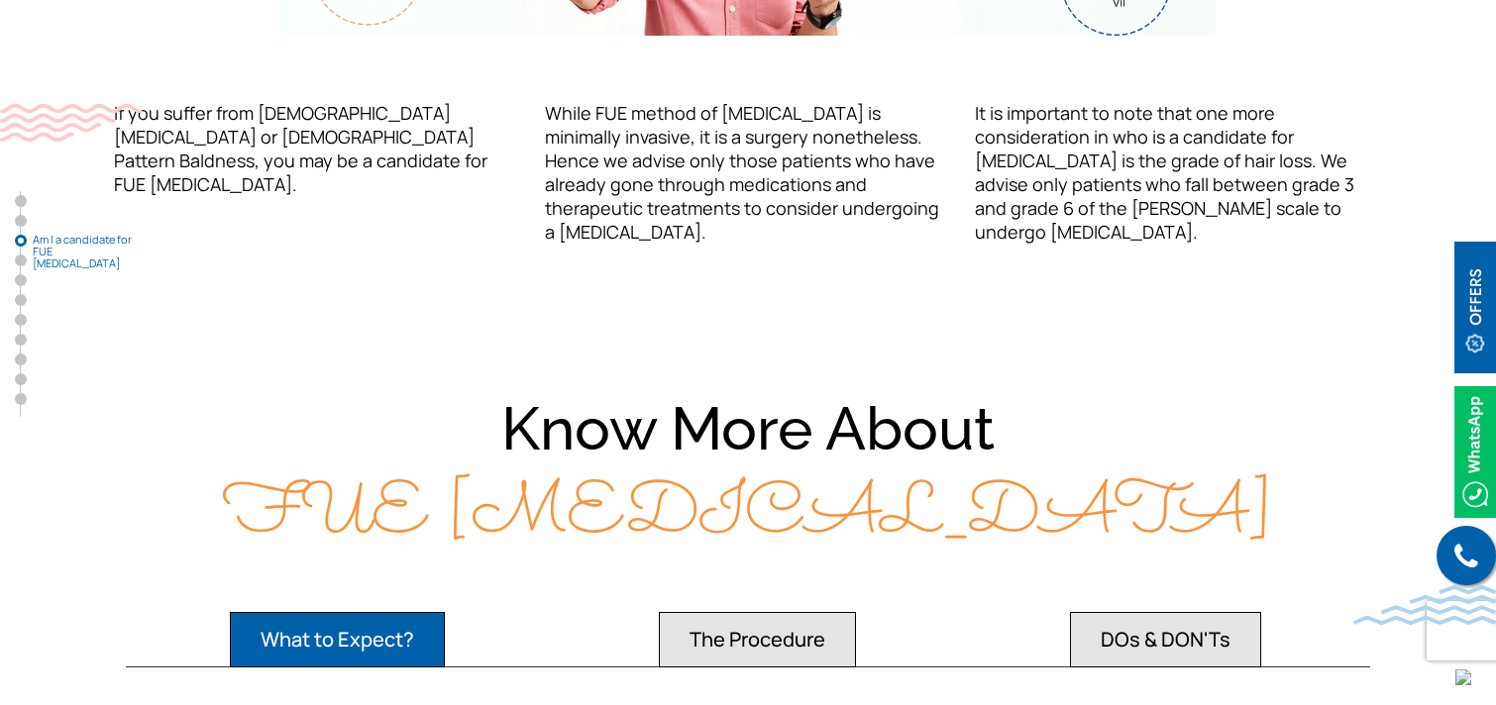
scroll to position [2321, 0]
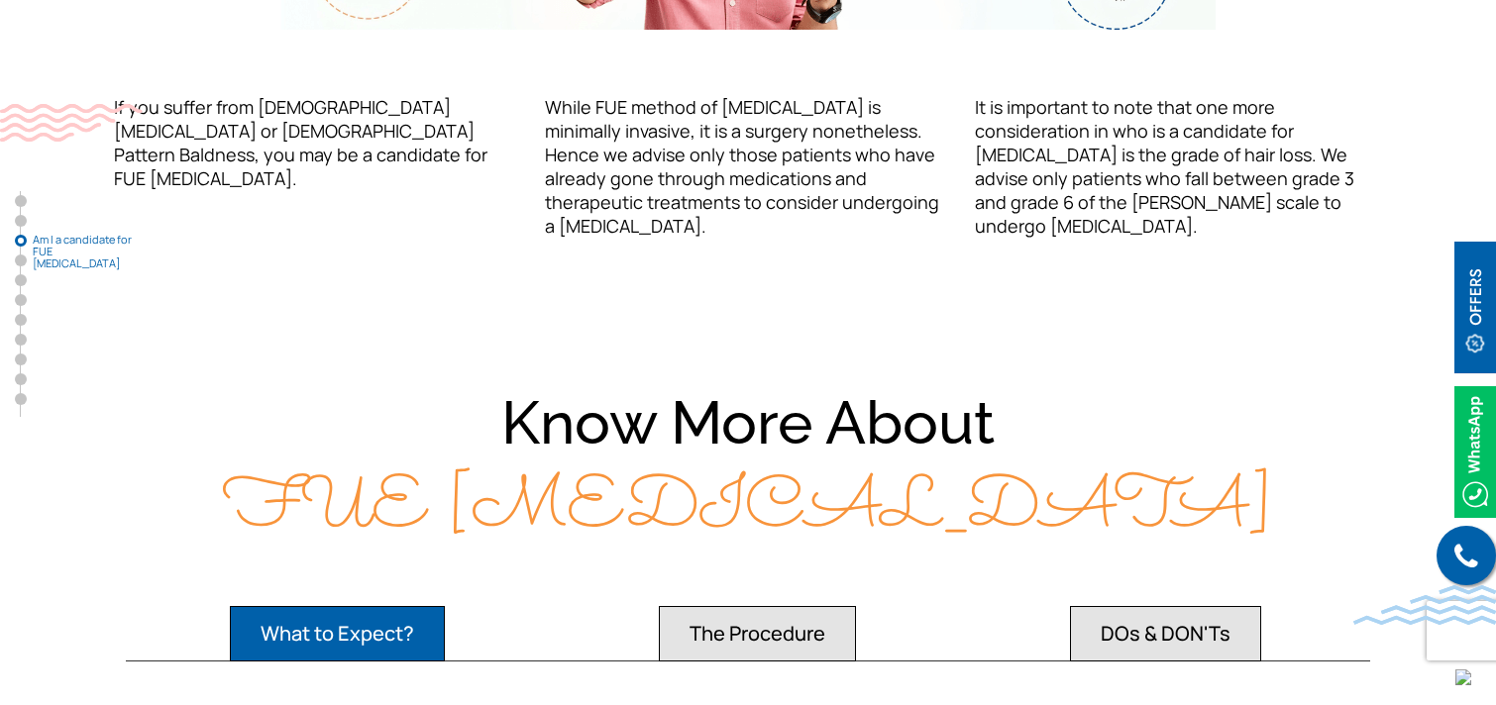
drag, startPoint x: 506, startPoint y: 384, endPoint x: 1127, endPoint y: 452, distance: 624.8
click at [1127, 452] on div "Know More About FUE Hair Transplant" at bounding box center [748, 466] width 1268 height 169
copy div "Know More About FUE Hair Transplant"
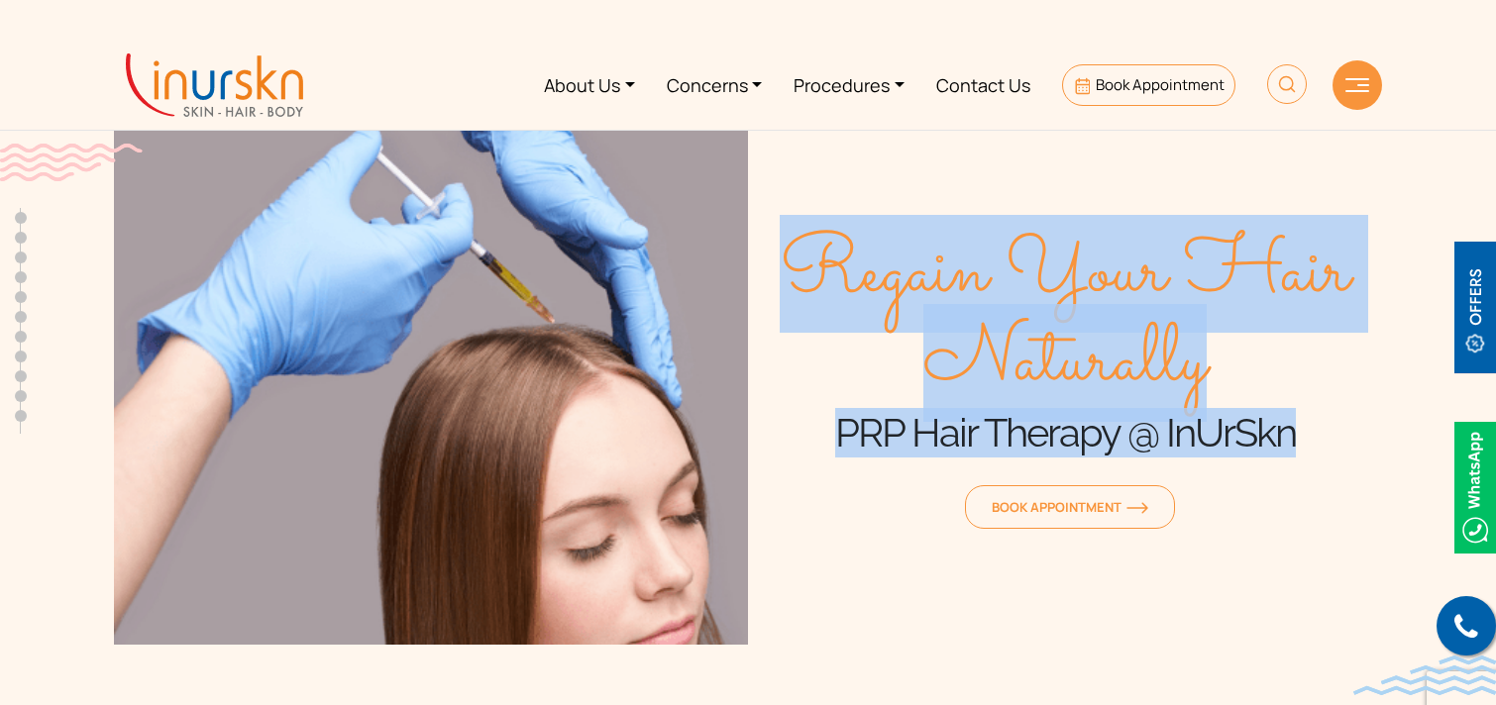
drag, startPoint x: 814, startPoint y: 275, endPoint x: 1342, endPoint y: 453, distance: 557.0
type textarea "Regain Your Hair Naturally PRP Hair Therapy @ InUrSkn"
click at [1342, 453] on div "Regain Your Hair Naturally PRP Hair Therapy @ InUrSkn Book Appointment" at bounding box center [1065, 382] width 634 height 526
copy div "Regain Your Hair Naturally PRP Hair Therapy @ InUrSkn"
click at [864, 87] on link "Procedures" at bounding box center [849, 85] width 143 height 74
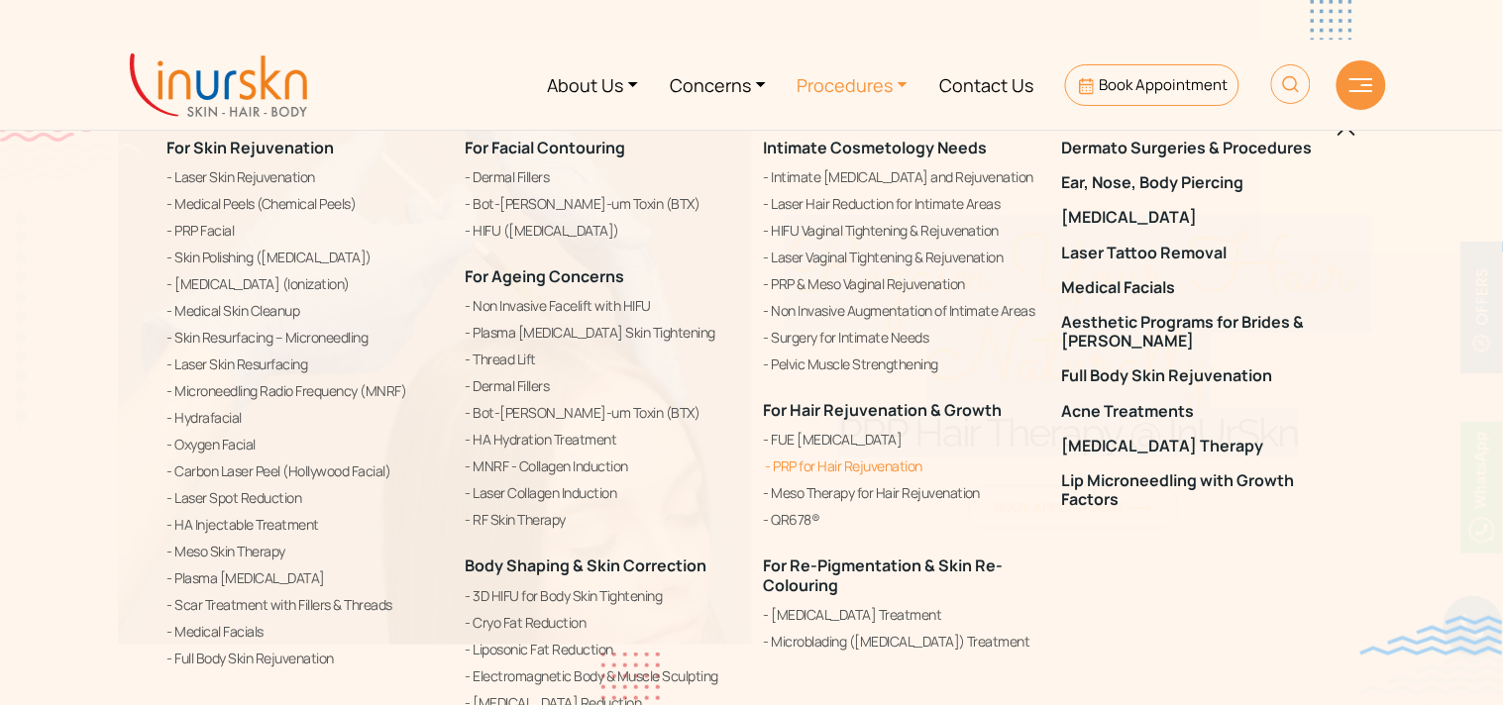
click at [815, 468] on link "PRP for Hair Rejuvenation" at bounding box center [901, 467] width 274 height 24
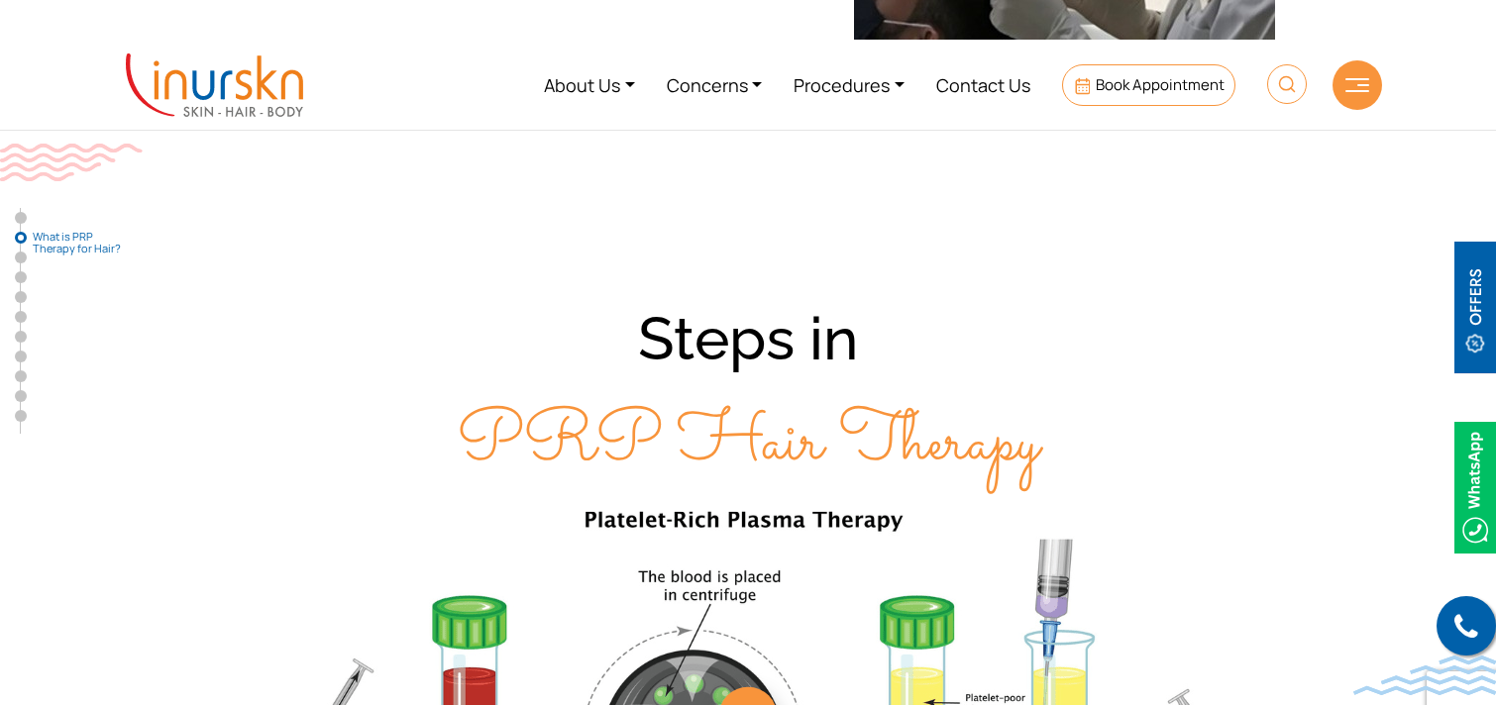
scroll to position [1630, 0]
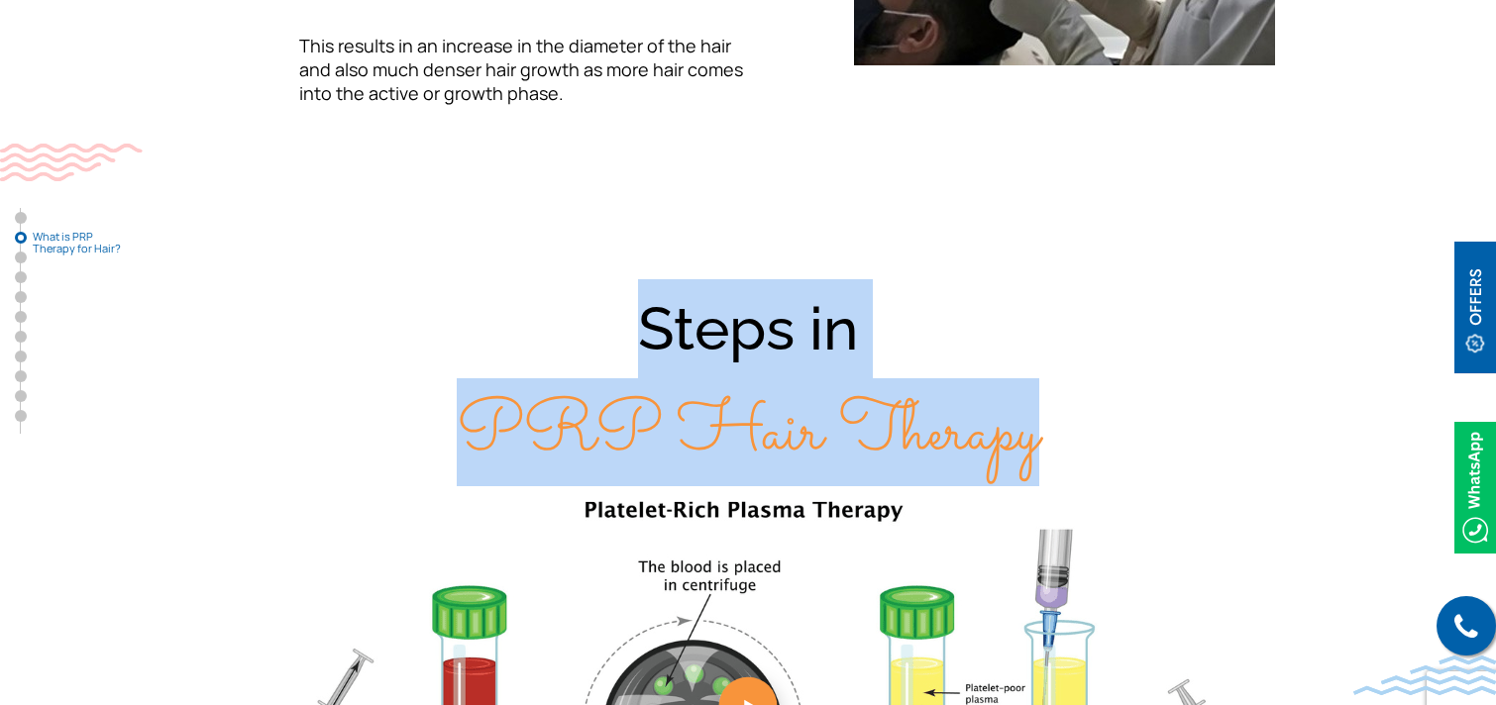
drag, startPoint x: 646, startPoint y: 298, endPoint x: 1040, endPoint y: 411, distance: 410.1
type textarea "Steps in PRP Hair Therapy"
click at [1040, 411] on div "Steps in PRP Hair Therapy" at bounding box center [748, 381] width 1268 height 205
copy div "Steps in PRP Hair Therapy"
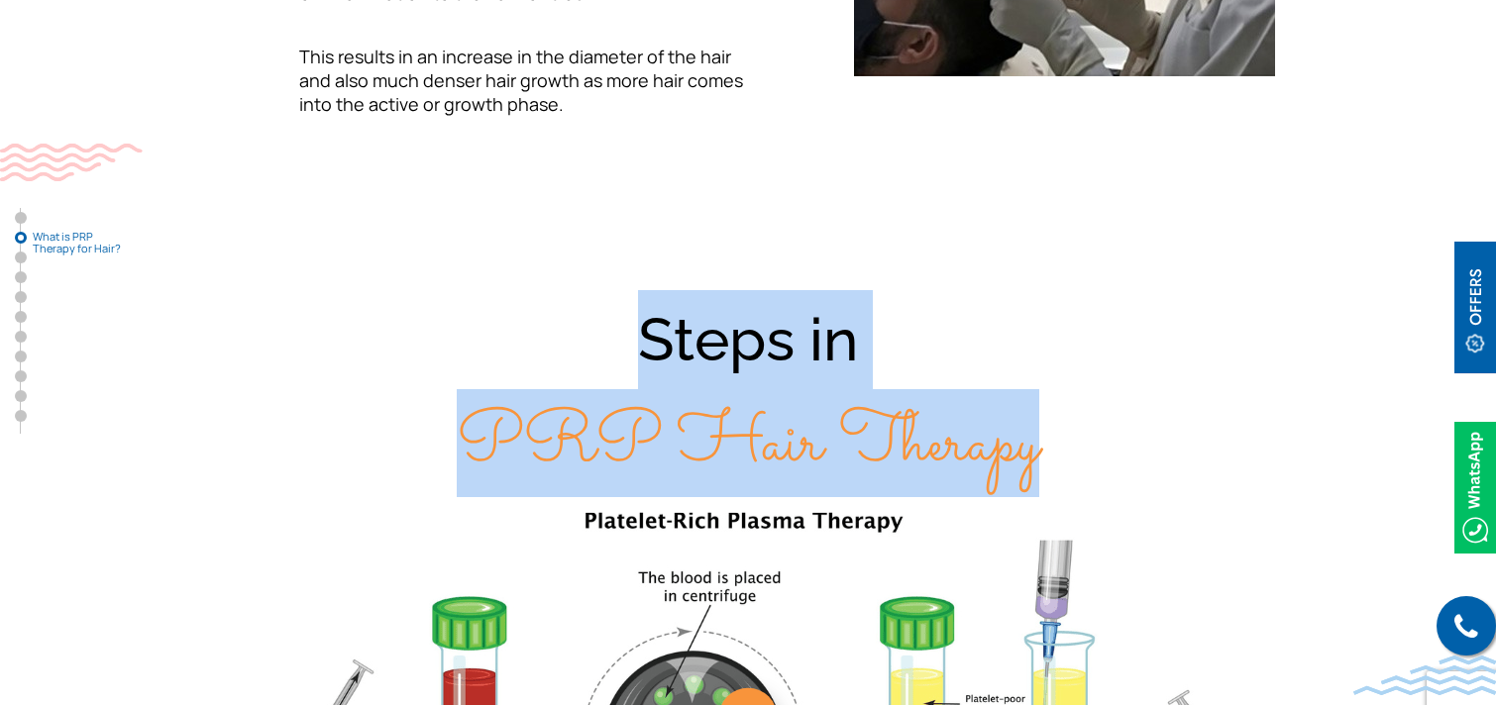
scroll to position [1645, 0]
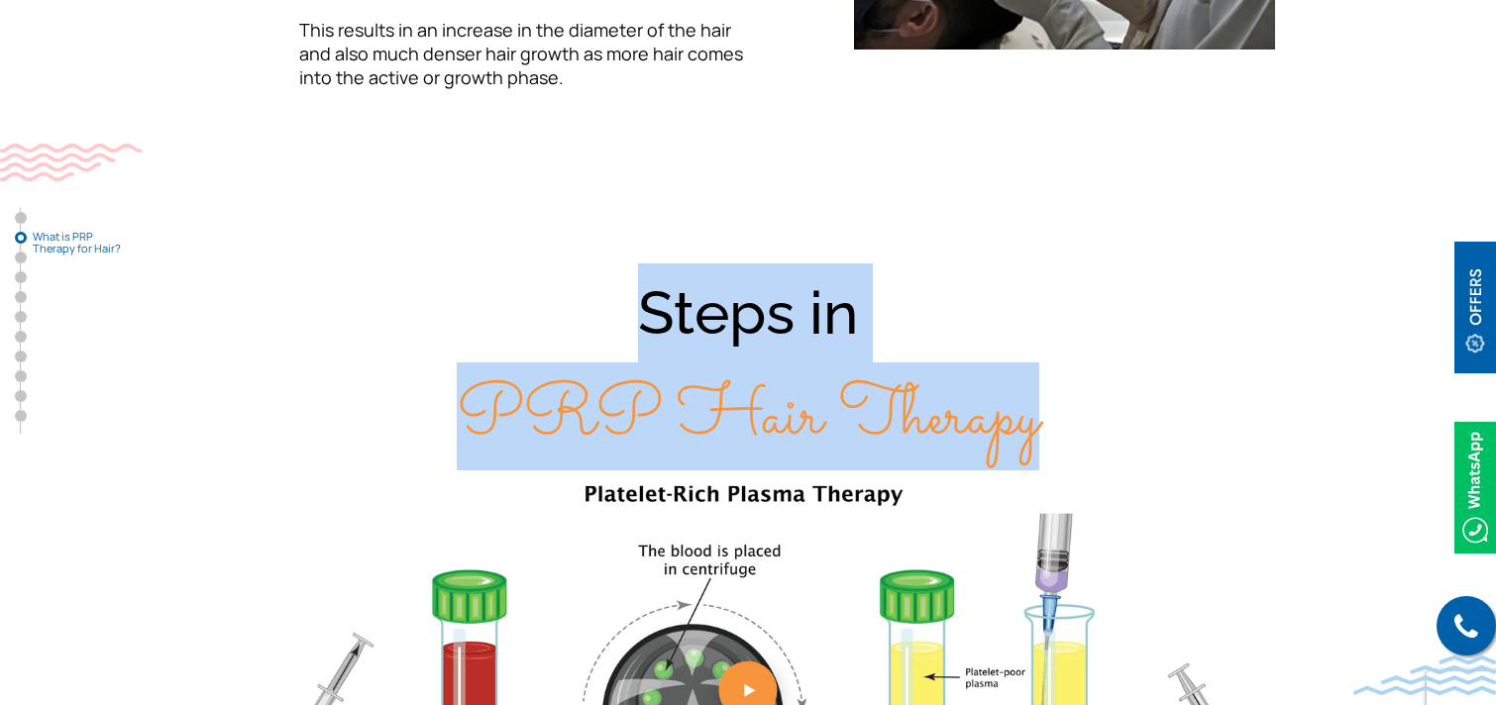
click at [710, 484] on img at bounding box center [747, 697] width 1169 height 426
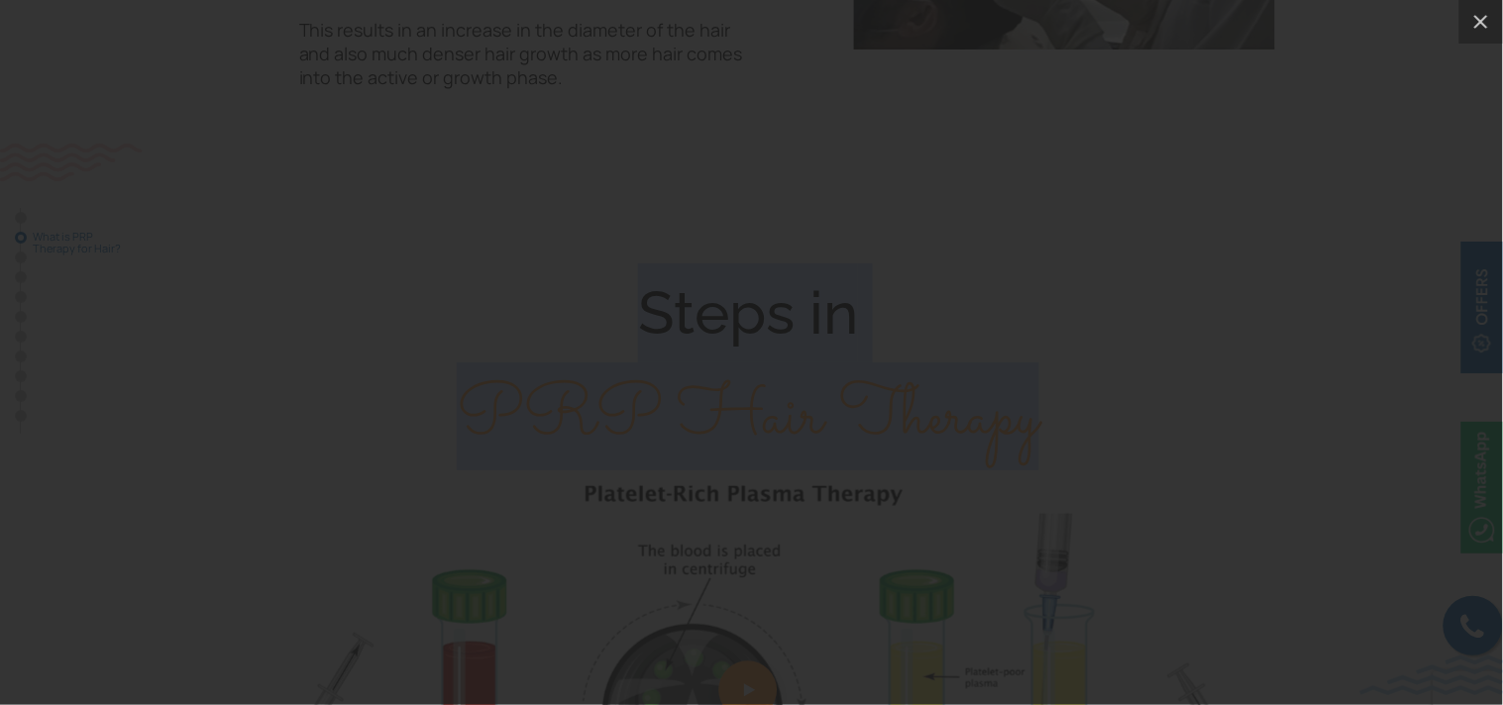
click at [5, 186] on div at bounding box center [751, 352] width 1503 height 705
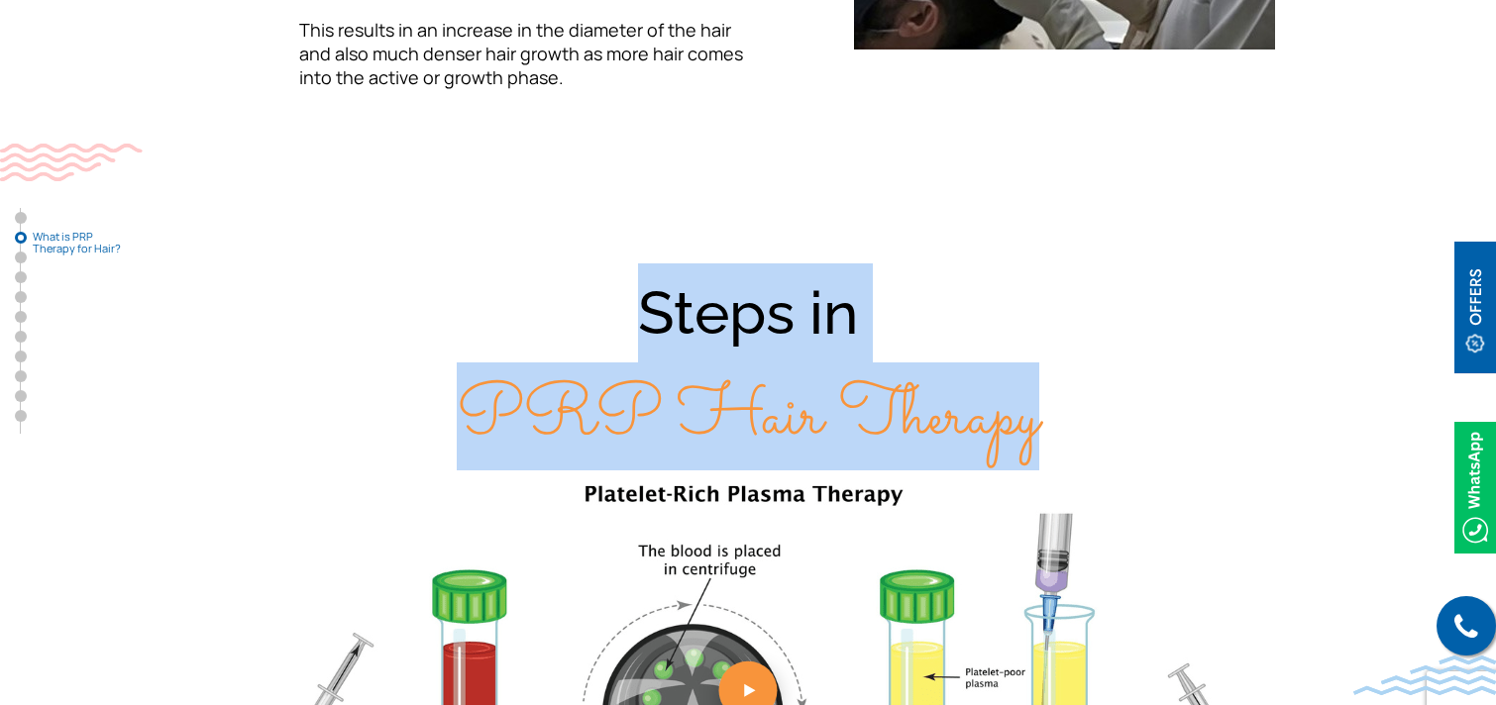
click at [508, 270] on div "Steps in PRP Hair Therapy" at bounding box center [748, 366] width 1268 height 205
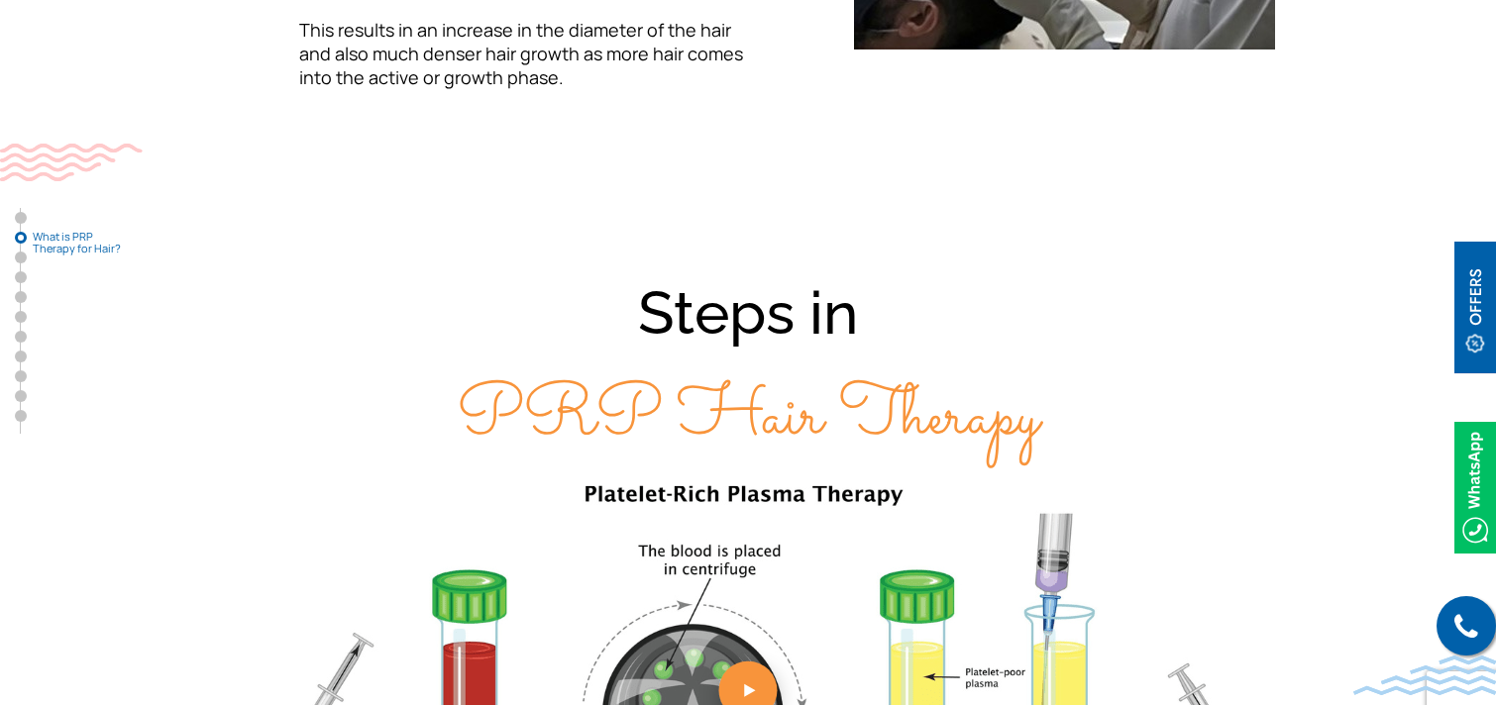
click at [939, 493] on img at bounding box center [747, 697] width 1169 height 426
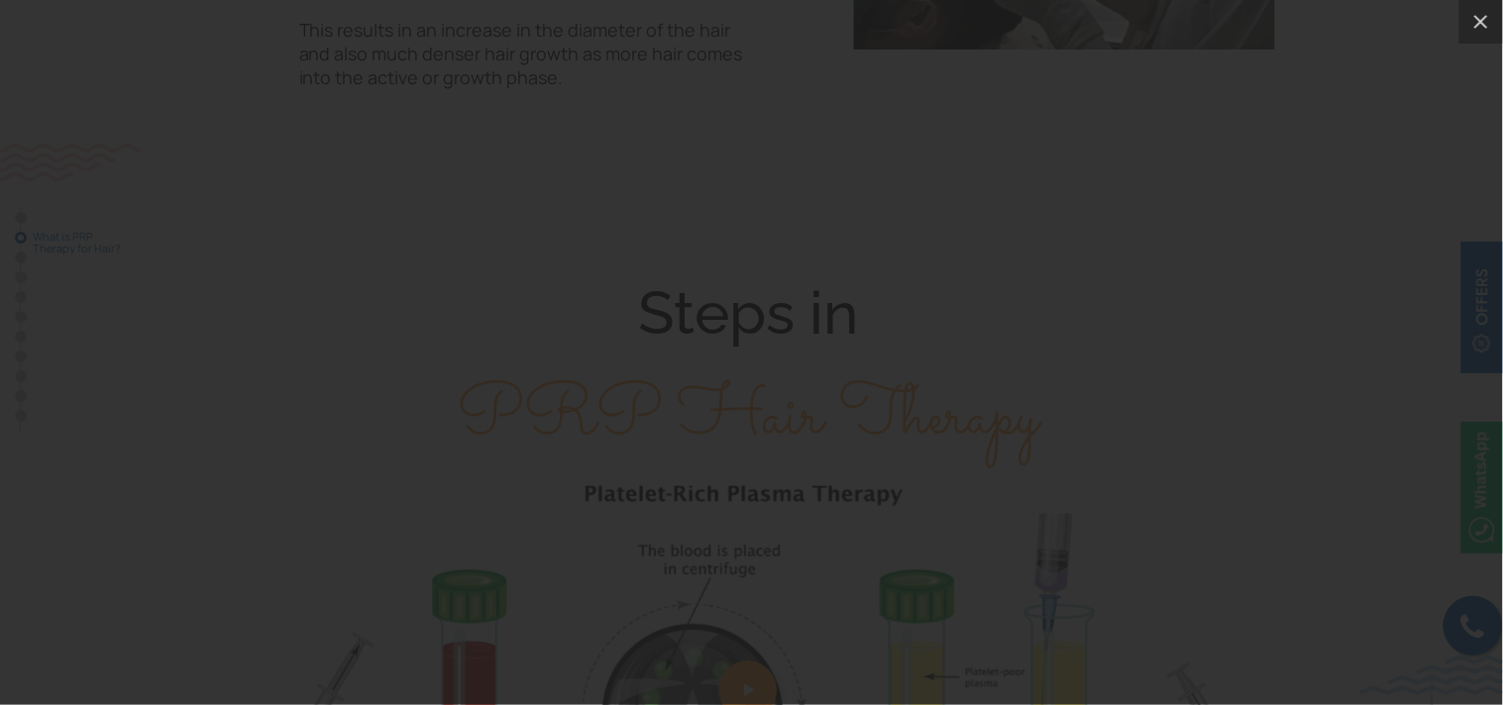
click at [0, 285] on div at bounding box center [751, 352] width 1503 height 705
click at [126, 319] on div at bounding box center [751, 352] width 1503 height 705
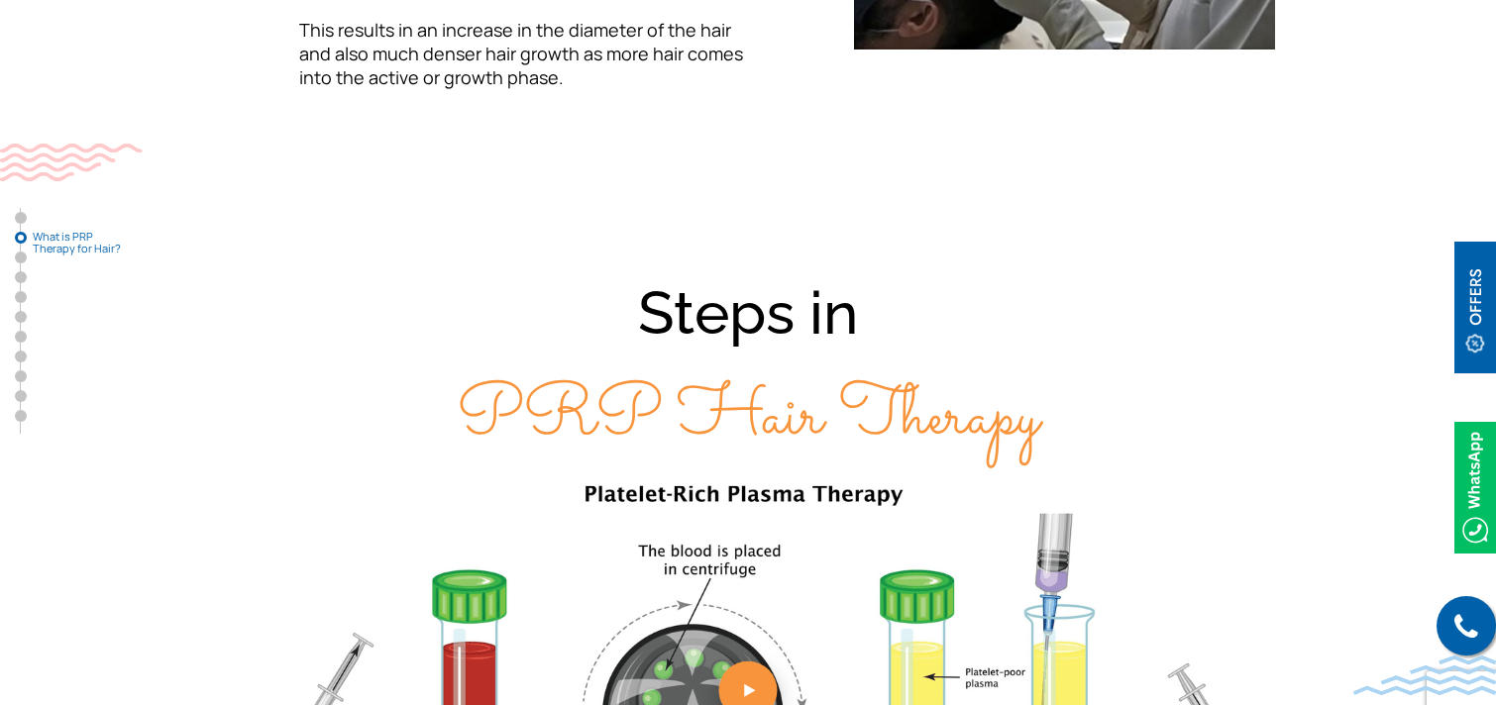
click at [644, 281] on div "Steps in PRP Hair Therapy" at bounding box center [748, 366] width 1268 height 205
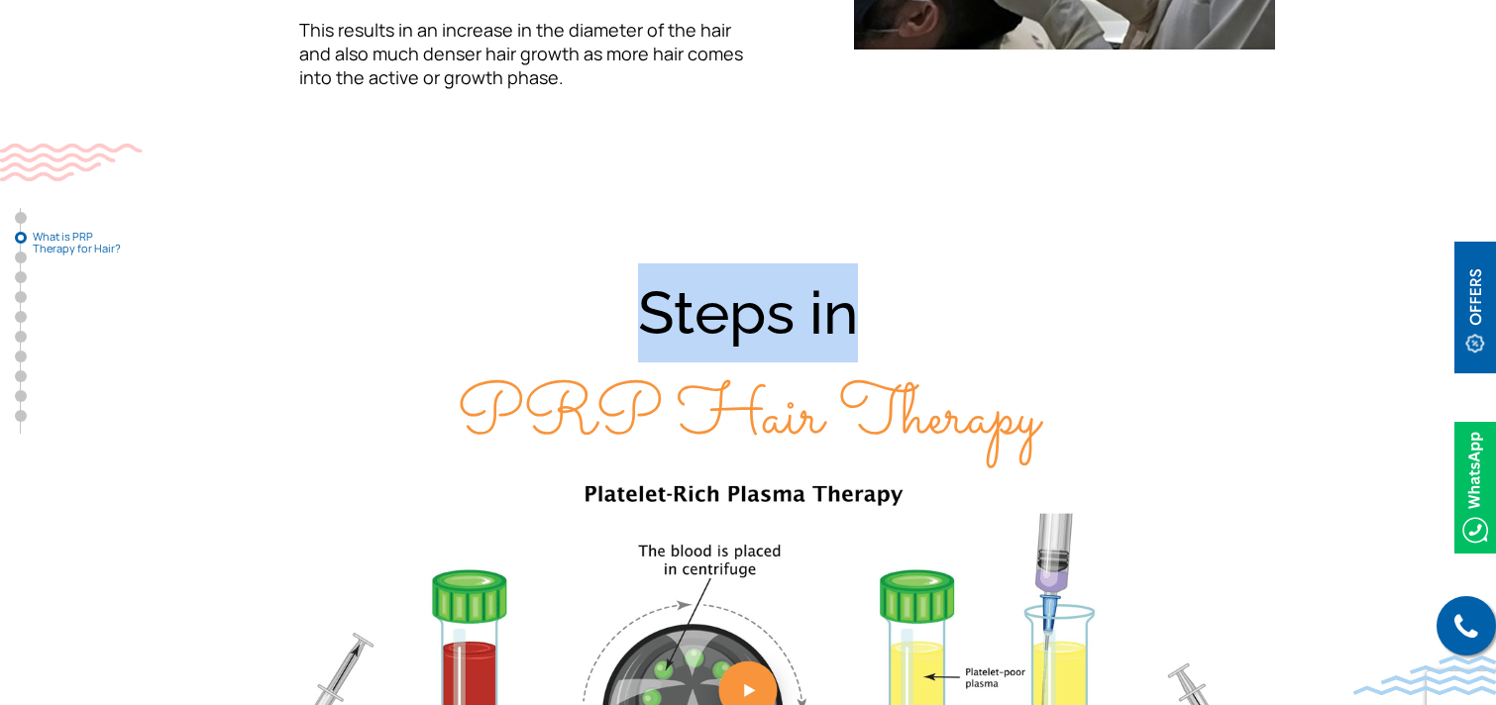
drag, startPoint x: 648, startPoint y: 290, endPoint x: 1104, endPoint y: 288, distance: 455.7
click at [1104, 288] on div "Steps in PRP Hair Therapy" at bounding box center [748, 366] width 1268 height 205
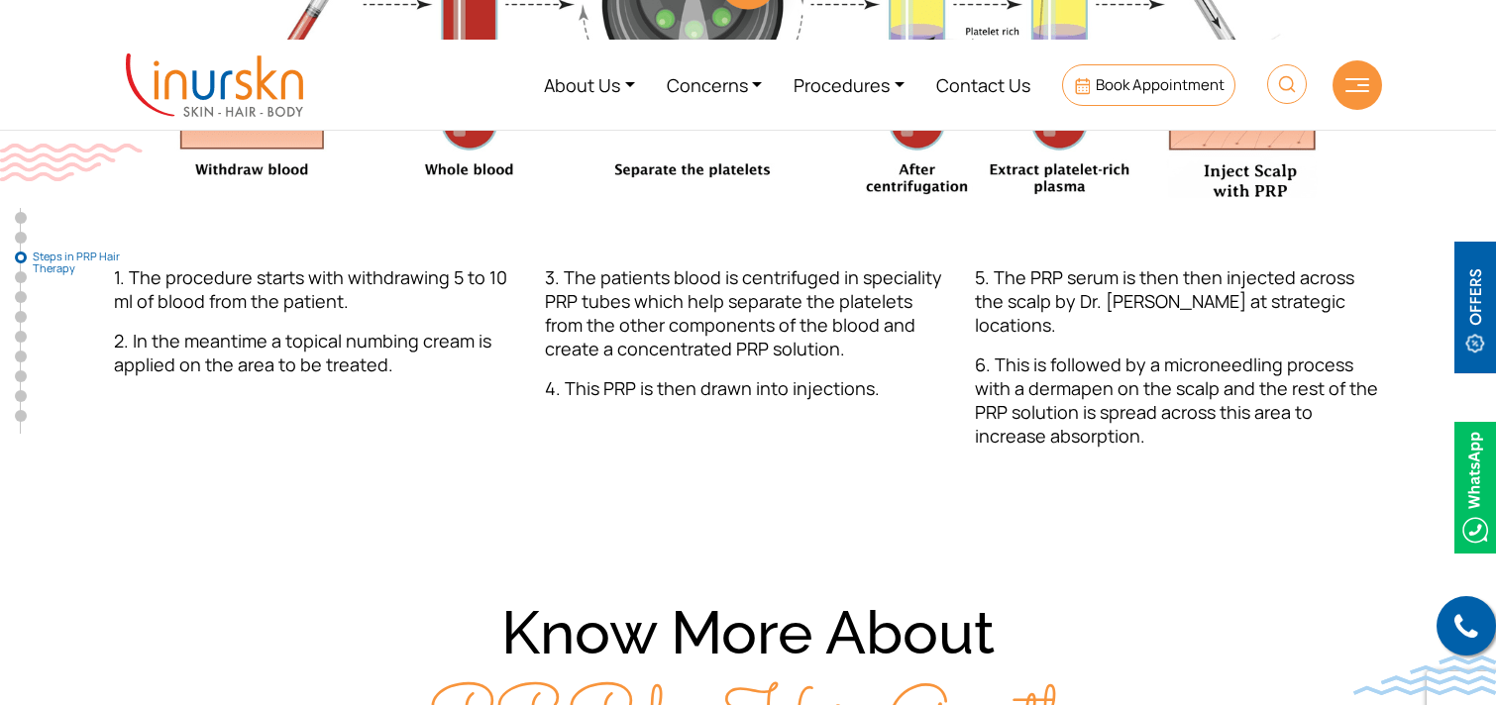
scroll to position [2519, 0]
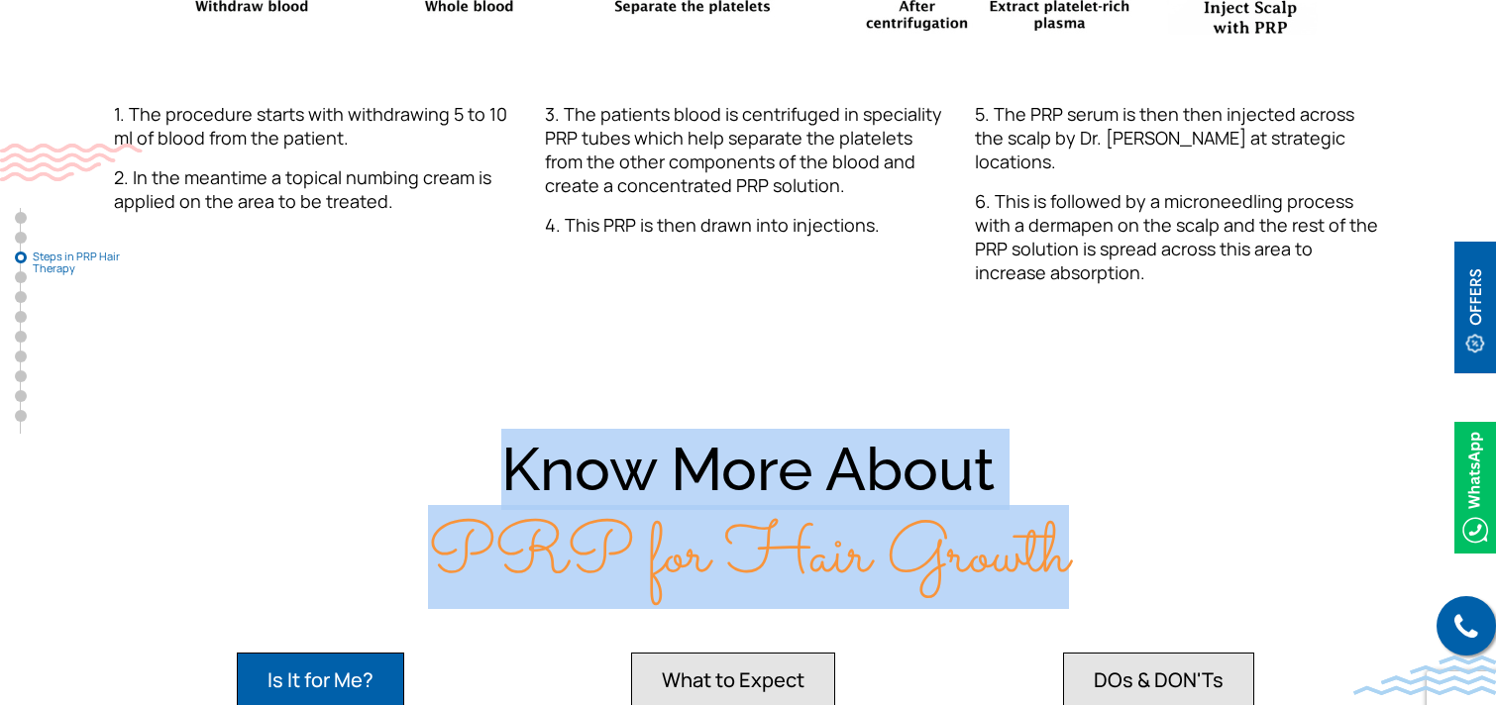
drag, startPoint x: 500, startPoint y: 418, endPoint x: 1108, endPoint y: 532, distance: 617.9
click at [1108, 532] on div "Know More About PRP for Hair Growth" at bounding box center [748, 513] width 1268 height 169
copy div "Know More About PRP for Hair Growth"
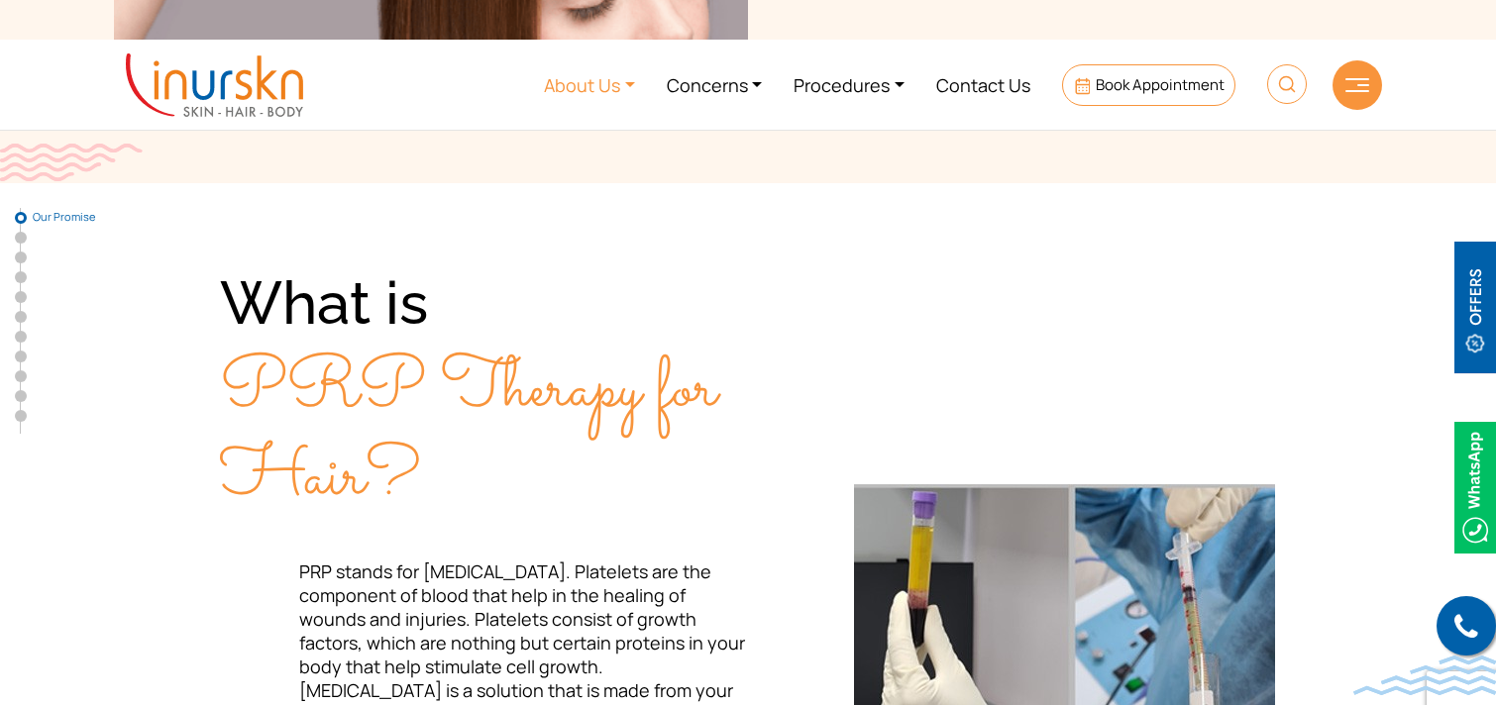
scroll to position [413, 0]
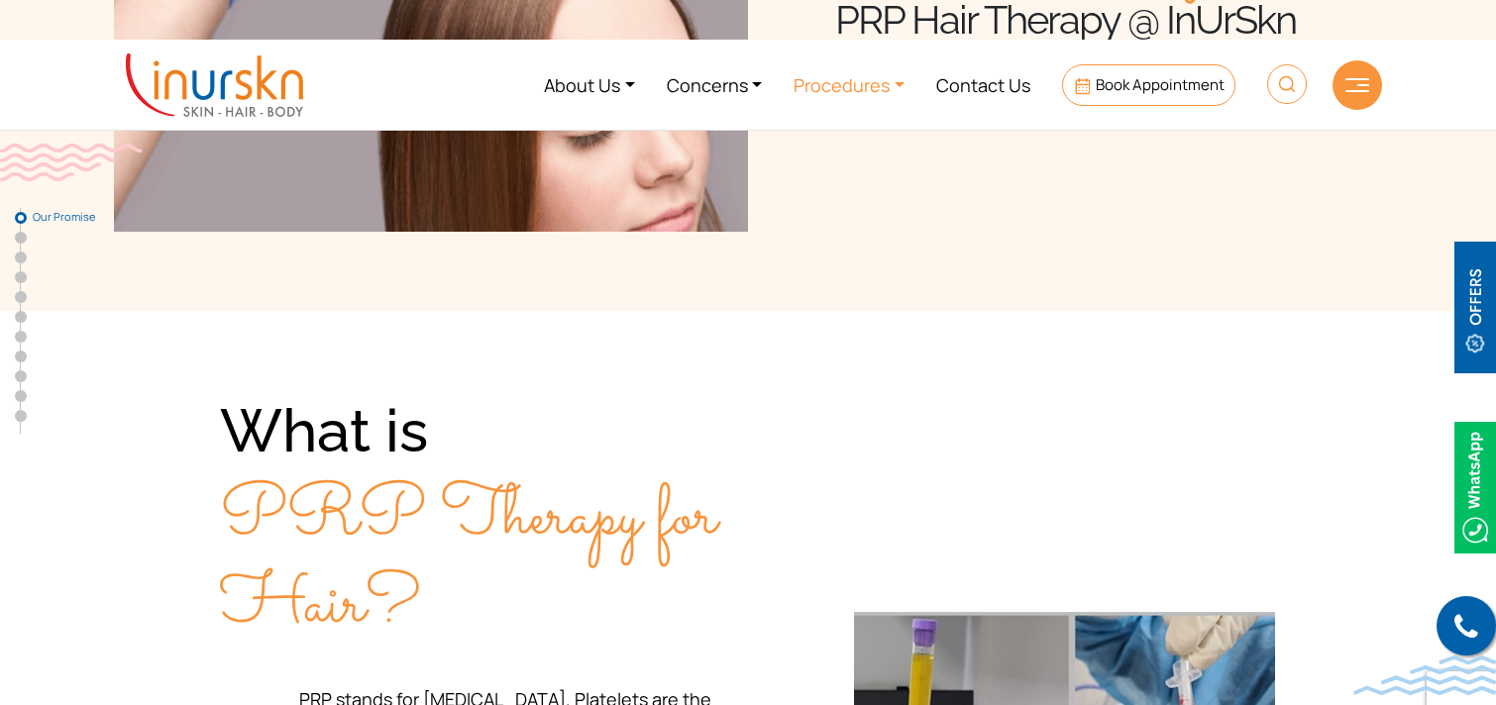
click at [853, 73] on link "Procedures" at bounding box center [849, 85] width 143 height 74
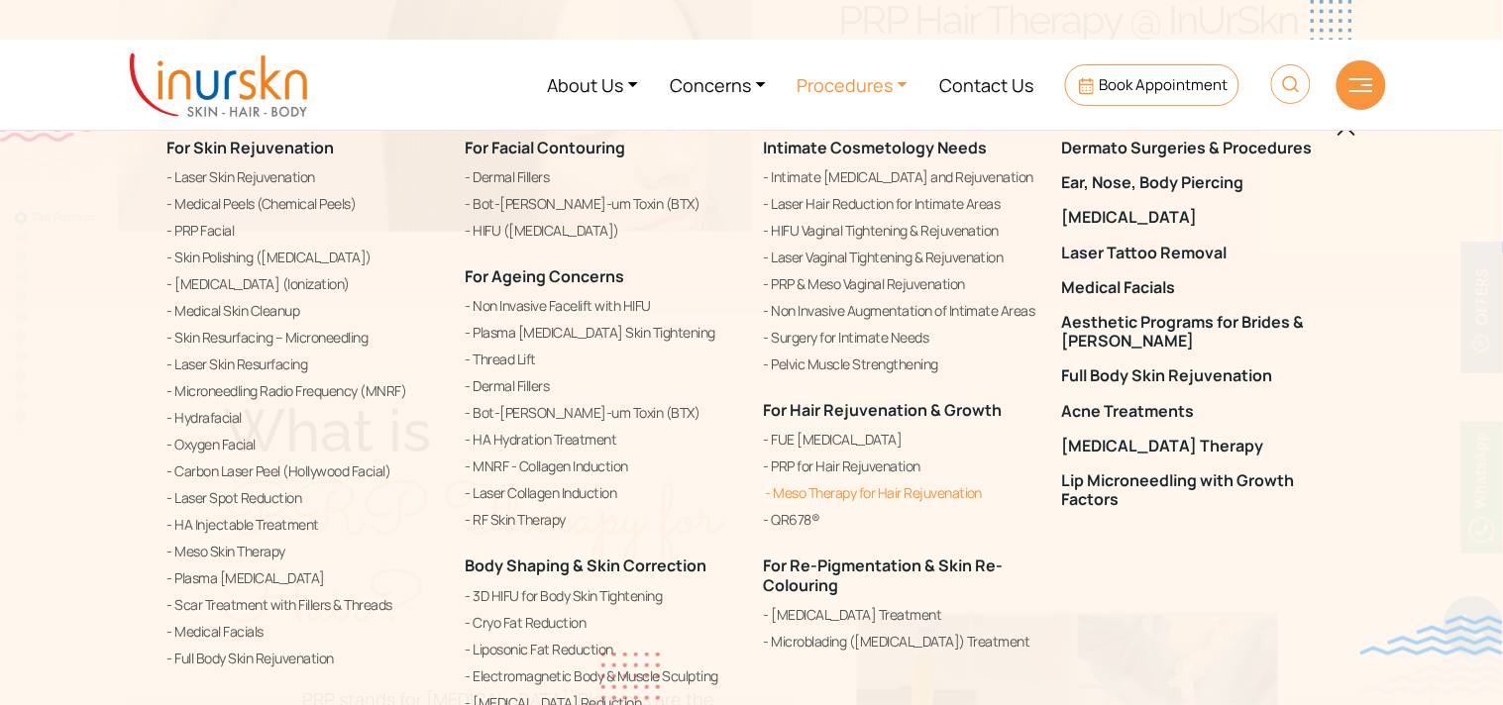
click at [837, 491] on link "Meso Therapy for Hair Rejuvenation" at bounding box center [901, 493] width 274 height 24
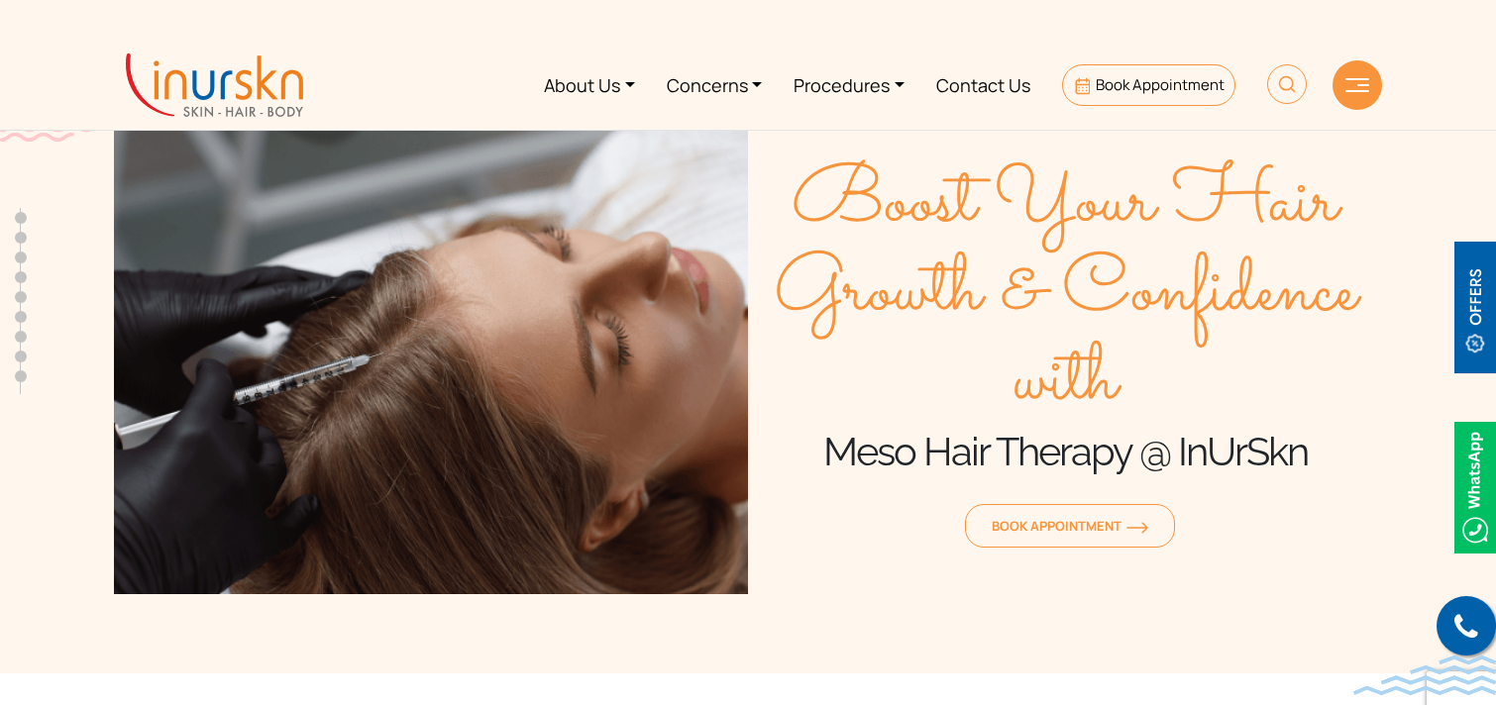
click at [828, 182] on span "Boost Your Hair Growth & Confidence with" at bounding box center [1065, 292] width 634 height 267
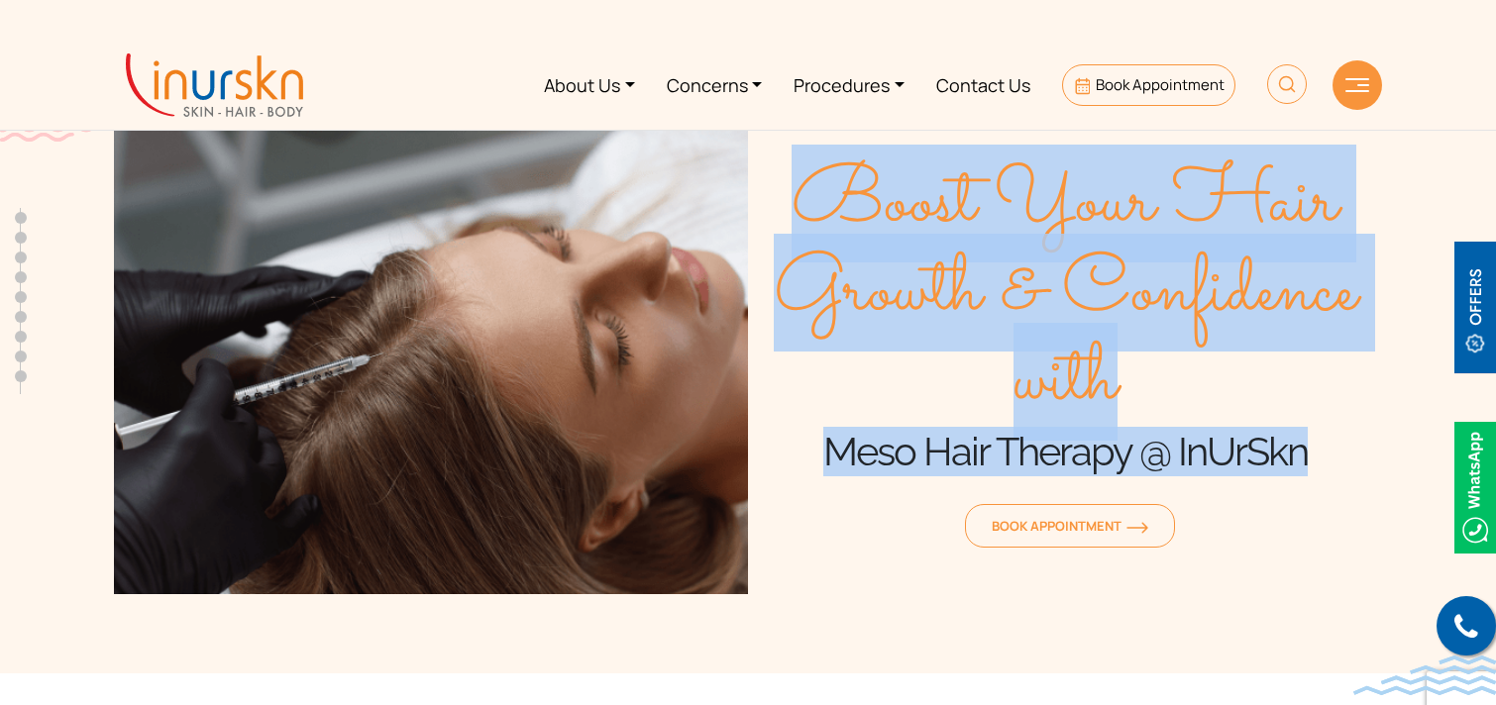
drag, startPoint x: 826, startPoint y: 192, endPoint x: 1304, endPoint y: 458, distance: 546.3
type textarea "Boost Your Hair Growth & Confidence with Meso Hair Therapy @ InUrSkn"
click at [1304, 458] on div "Boost Your Hair Growth & Confidence with Meso Hair Therapy @ InUrSkn Book Appoi…" at bounding box center [1065, 357] width 634 height 476
copy div "Boost Your Hair Growth & Confidence with Meso Hair Therapy @ InUrSkn"
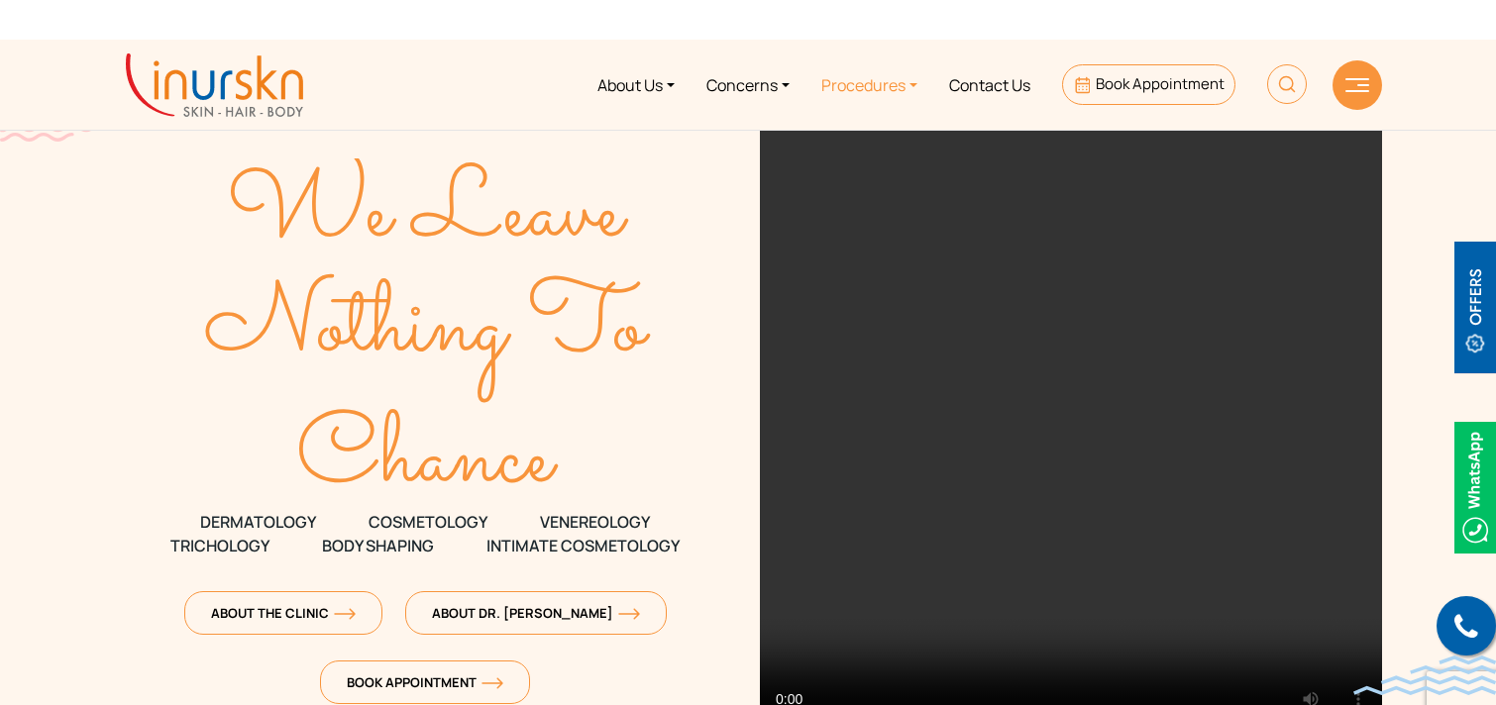
click at [863, 91] on link "Procedures" at bounding box center [869, 85] width 128 height 74
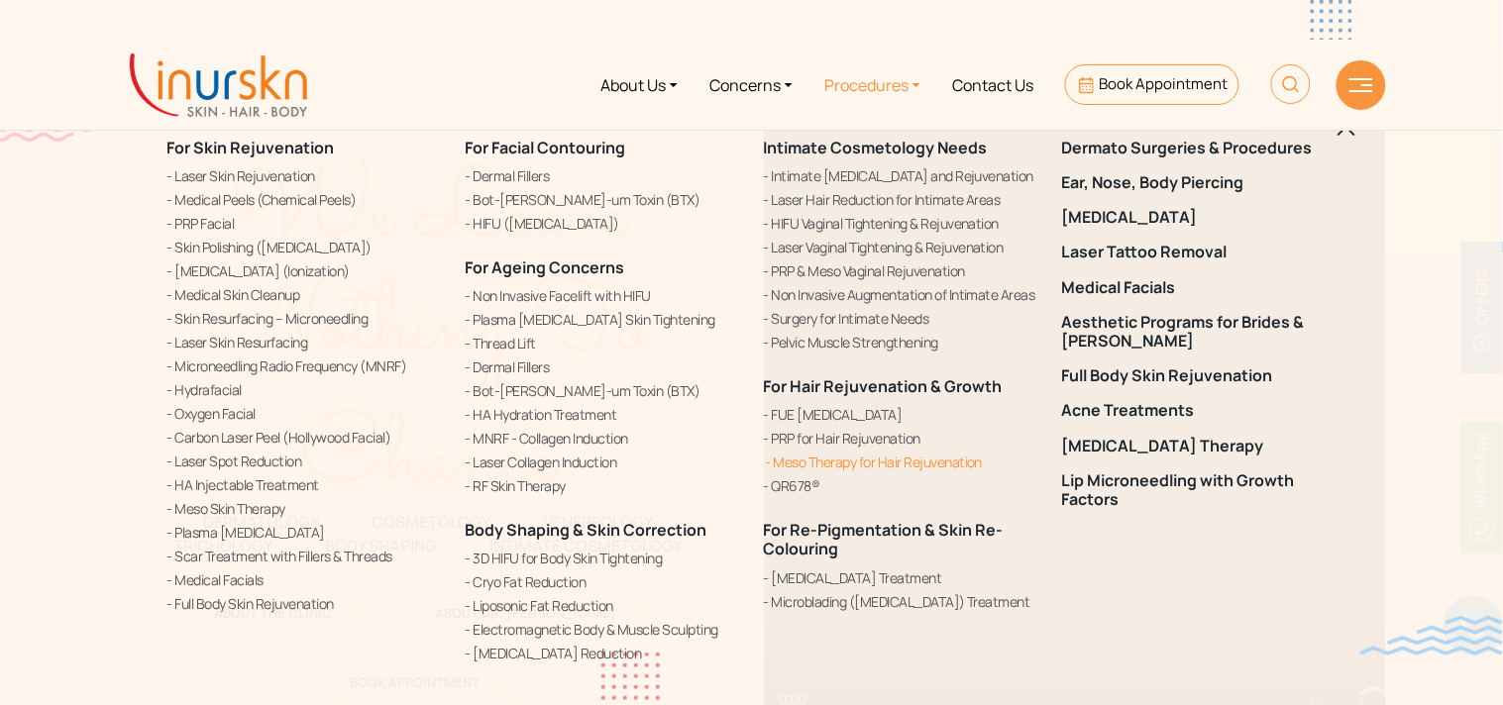
click at [854, 457] on link "Meso Therapy for Hair Rejuvenation" at bounding box center [901, 462] width 274 height 21
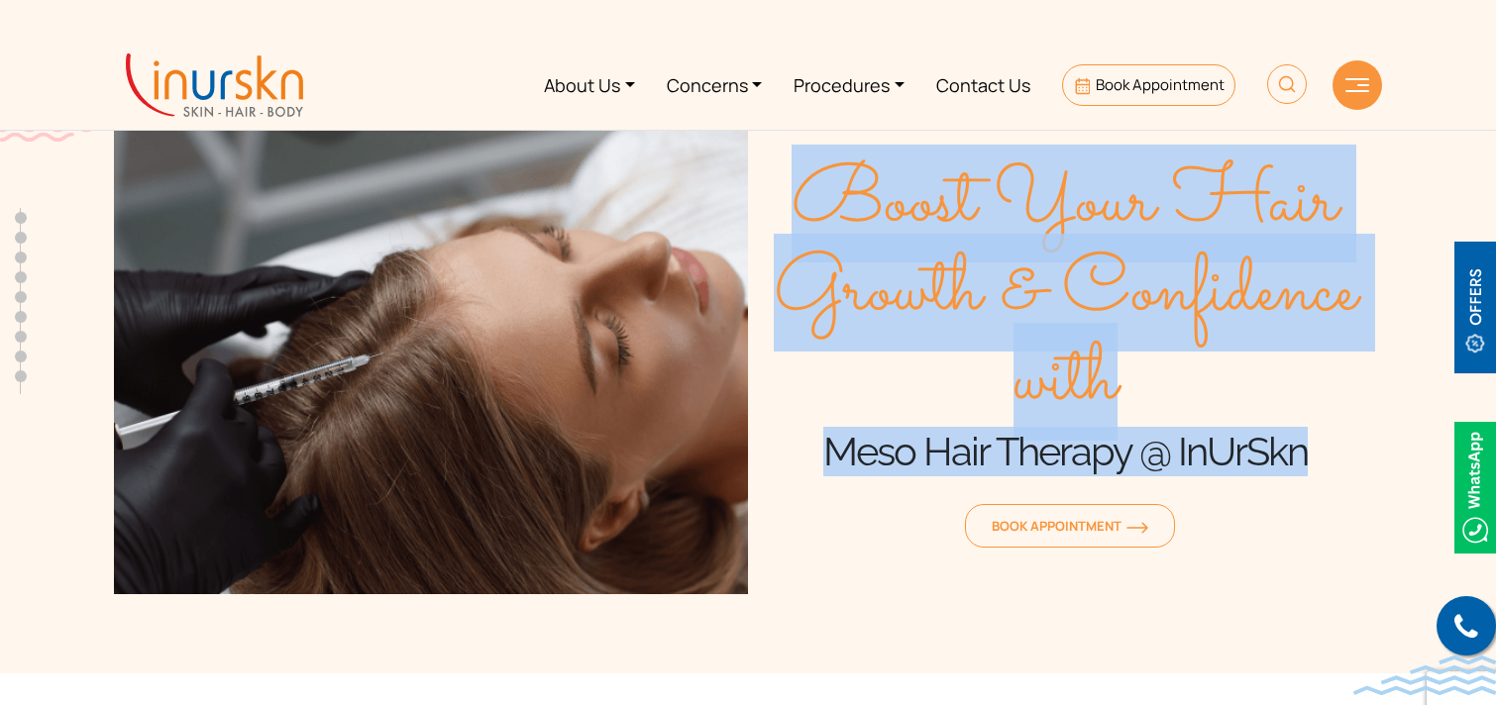
drag, startPoint x: 819, startPoint y: 209, endPoint x: 1303, endPoint y: 456, distance: 542.7
type textarea "Boost Your Hair Growth & Confidence with Meso Hair Therapy @ InUrSkn"
click at [1303, 456] on div "Boost Your Hair Growth & Confidence with Meso Hair Therapy @ InUrSkn Book Appoi…" at bounding box center [1065, 357] width 634 height 476
copy div "Boost Your Hair Growth & Confidence with Meso Hair Therapy @ InUrSkn"
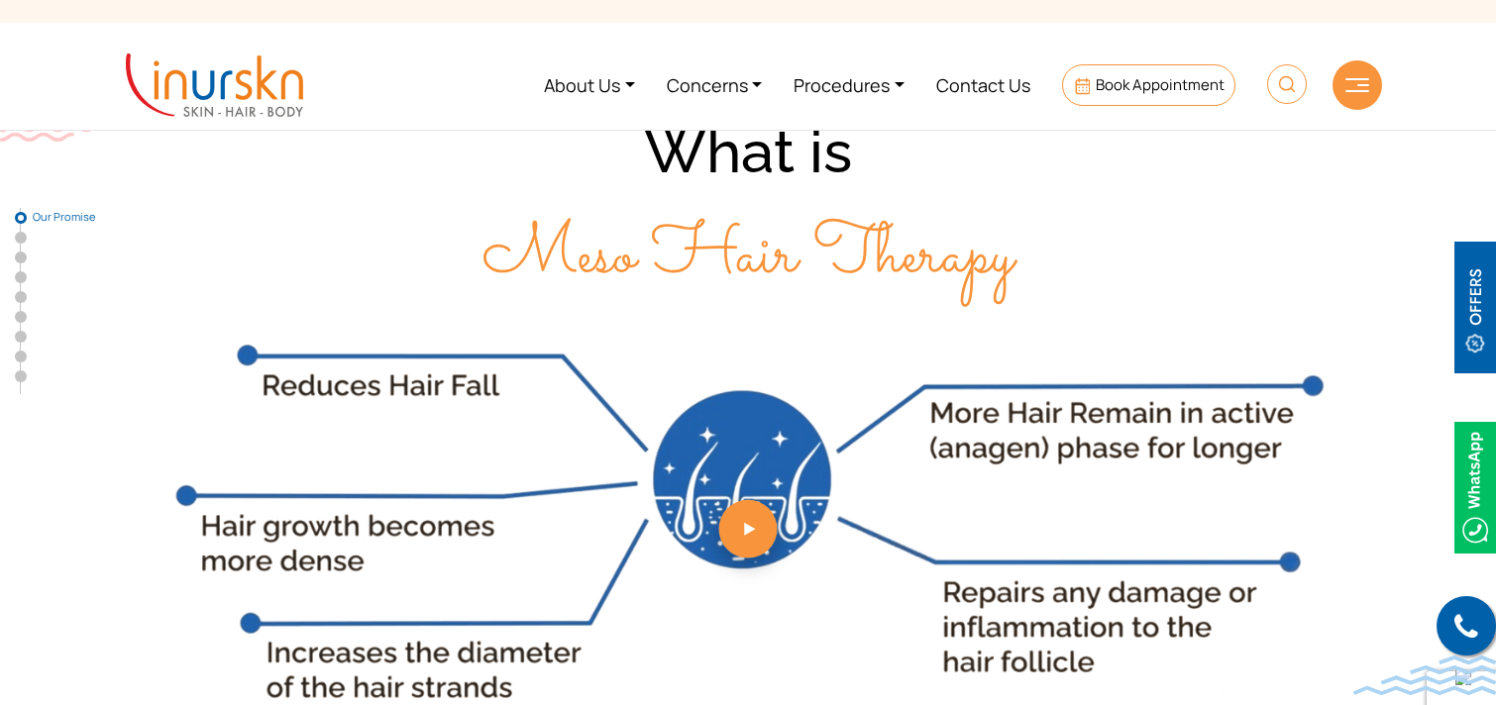
scroll to position [444, 0]
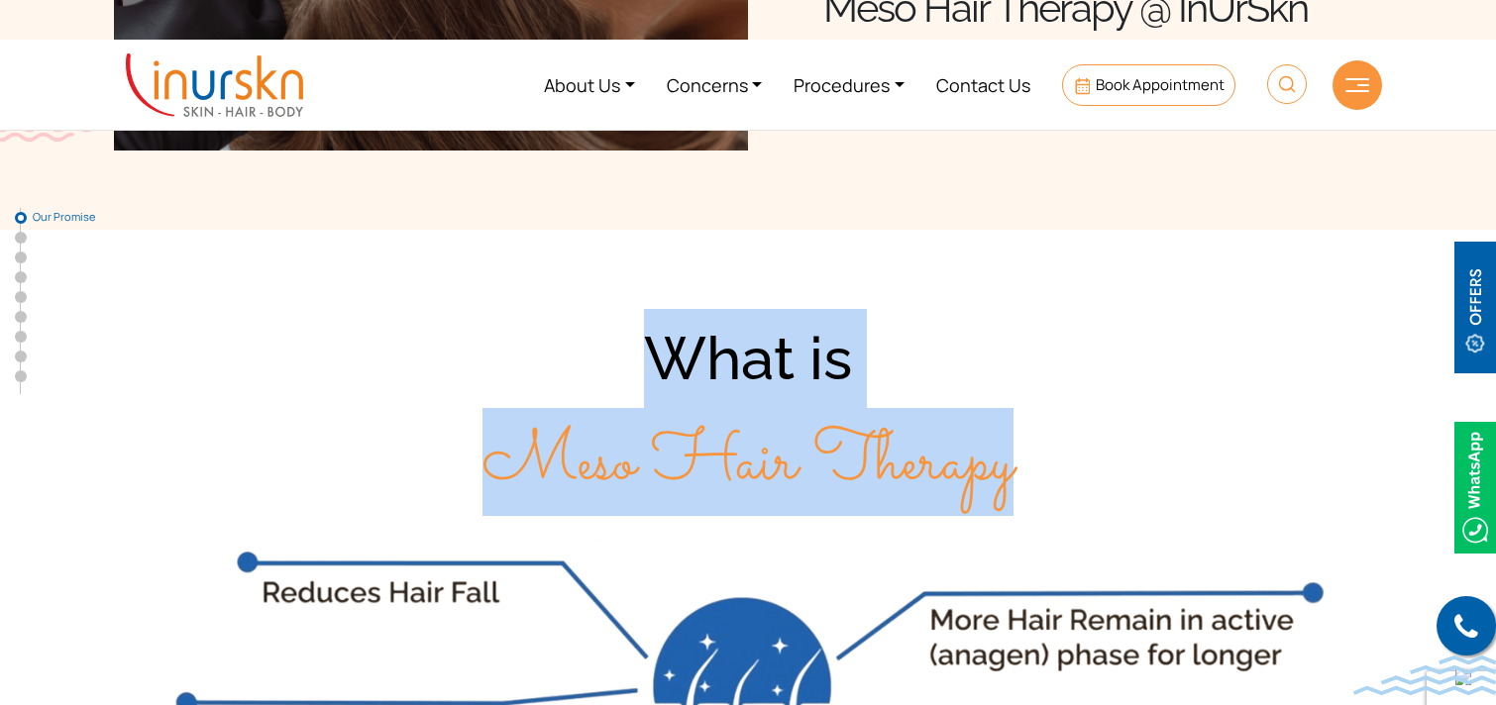
drag, startPoint x: 651, startPoint y: 349, endPoint x: 1021, endPoint y: 480, distance: 393.2
click at [1021, 480] on div "What is Meso Hair Therapy" at bounding box center [748, 411] width 1268 height 205
copy div "What is Meso Hair Therapy"
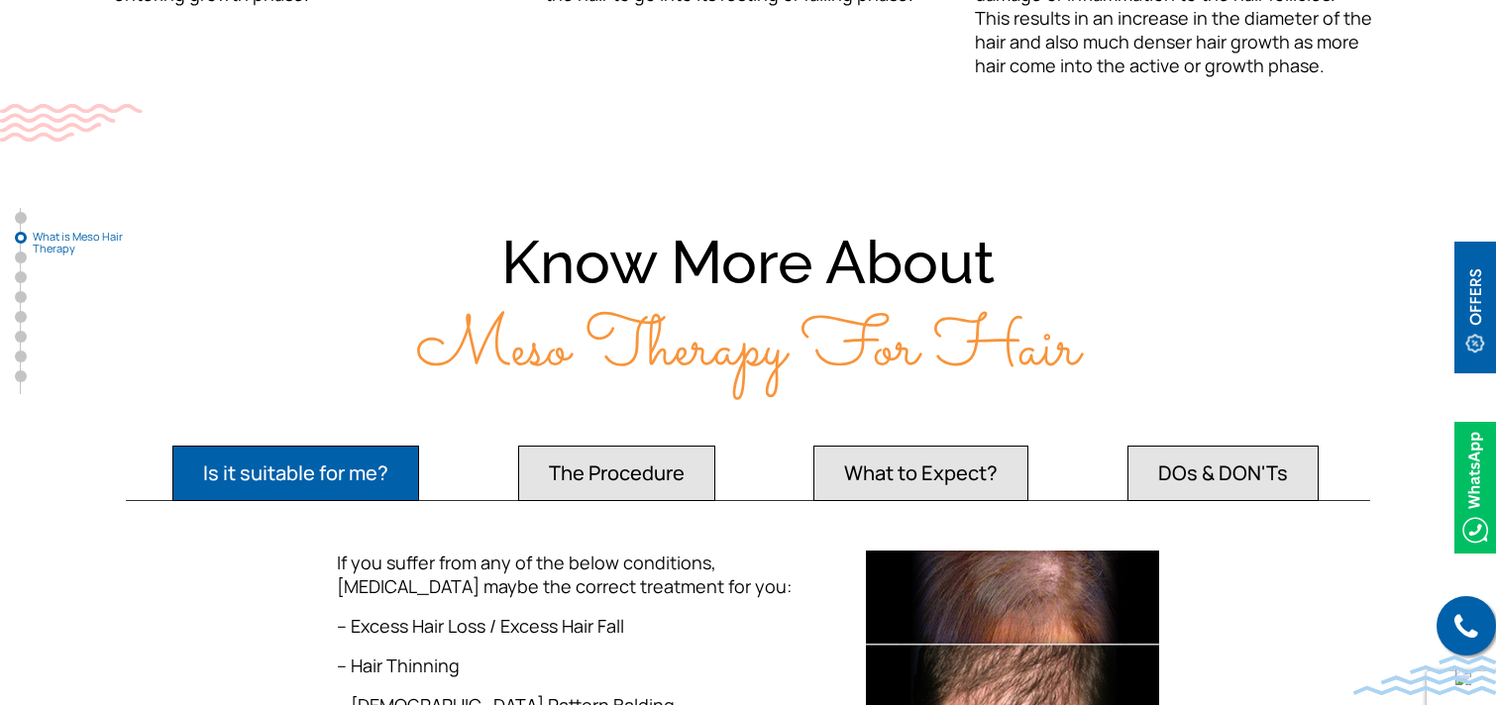
scroll to position [1586, 0]
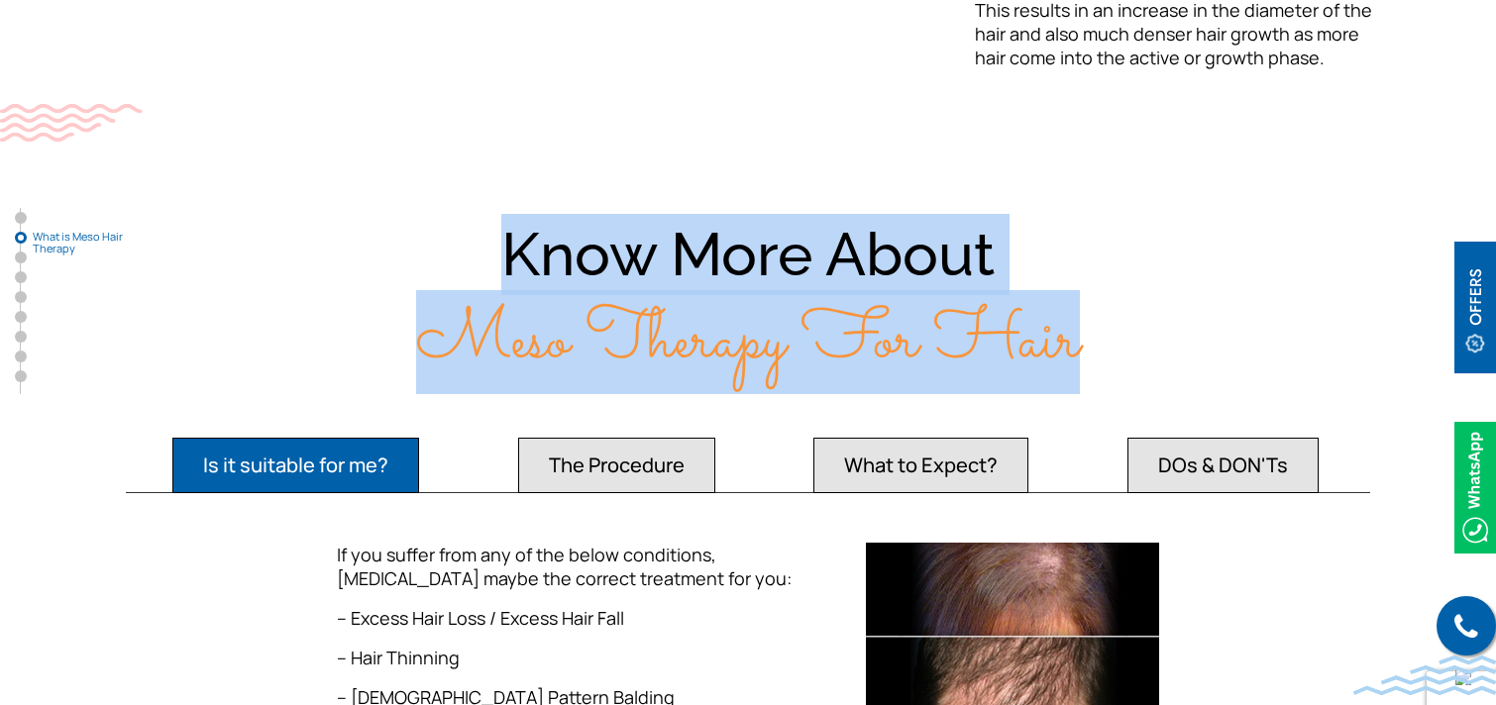
drag, startPoint x: 506, startPoint y: 270, endPoint x: 1082, endPoint y: 373, distance: 584.7
click at [1082, 373] on div "Know More About Meso Therapy For Hair" at bounding box center [748, 298] width 1268 height 169
copy div "Know More About Meso Therapy For Hair"
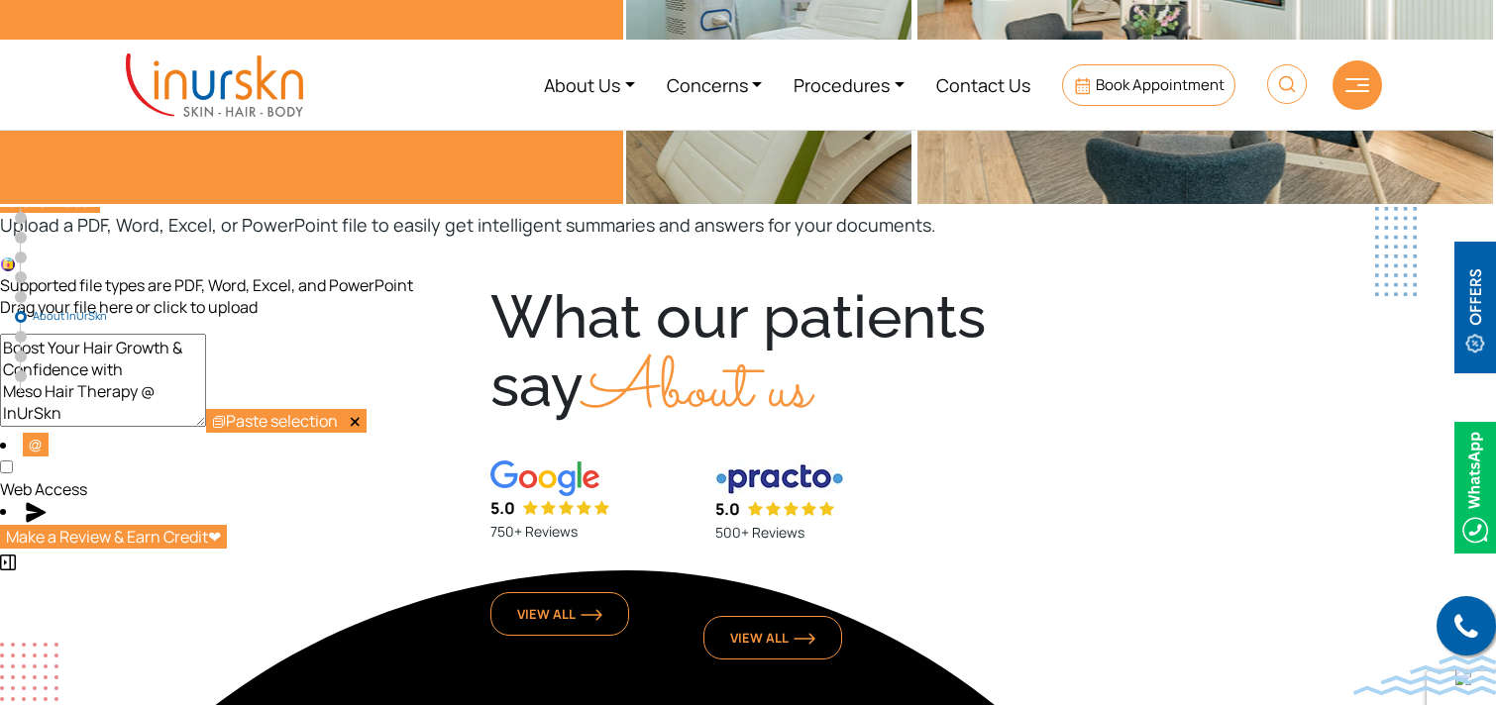
scroll to position [5330, 0]
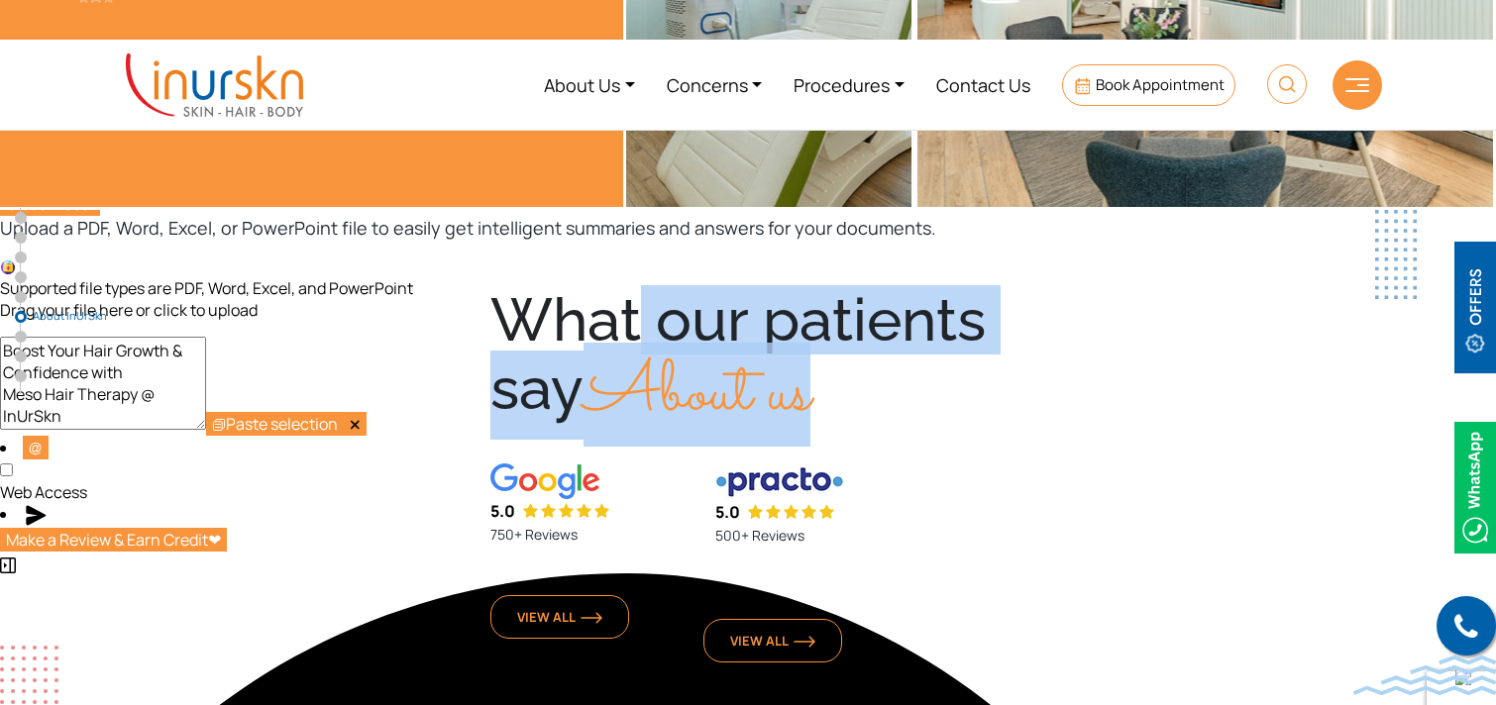
drag, startPoint x: 496, startPoint y: 246, endPoint x: 823, endPoint y: 325, distance: 336.4
click at [823, 325] on div "What our patients say About us" at bounding box center [747, 364] width 514 height 151
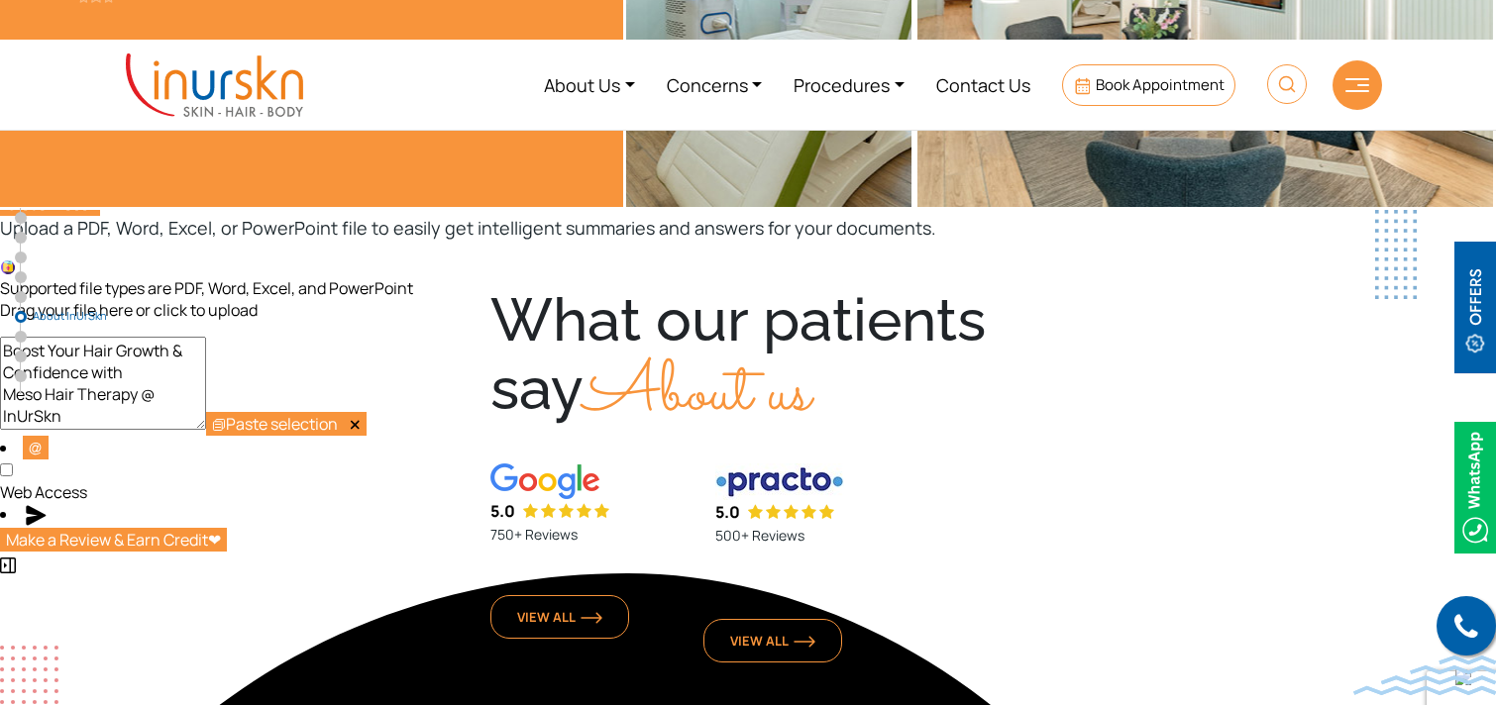
click at [34, 57] on nav "About Us Concerns Procedures Contact Us Book Appointment" at bounding box center [748, 85] width 1496 height 90
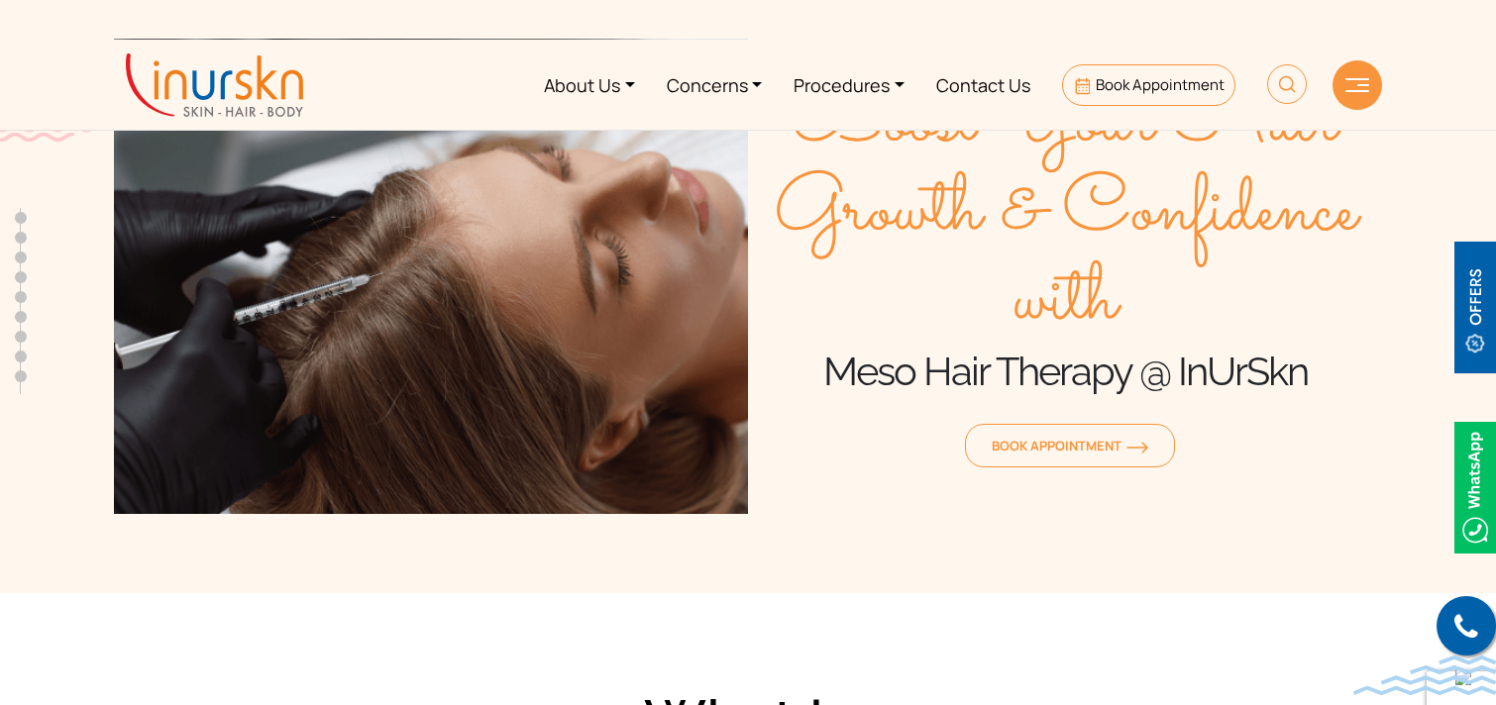
scroll to position [0, 0]
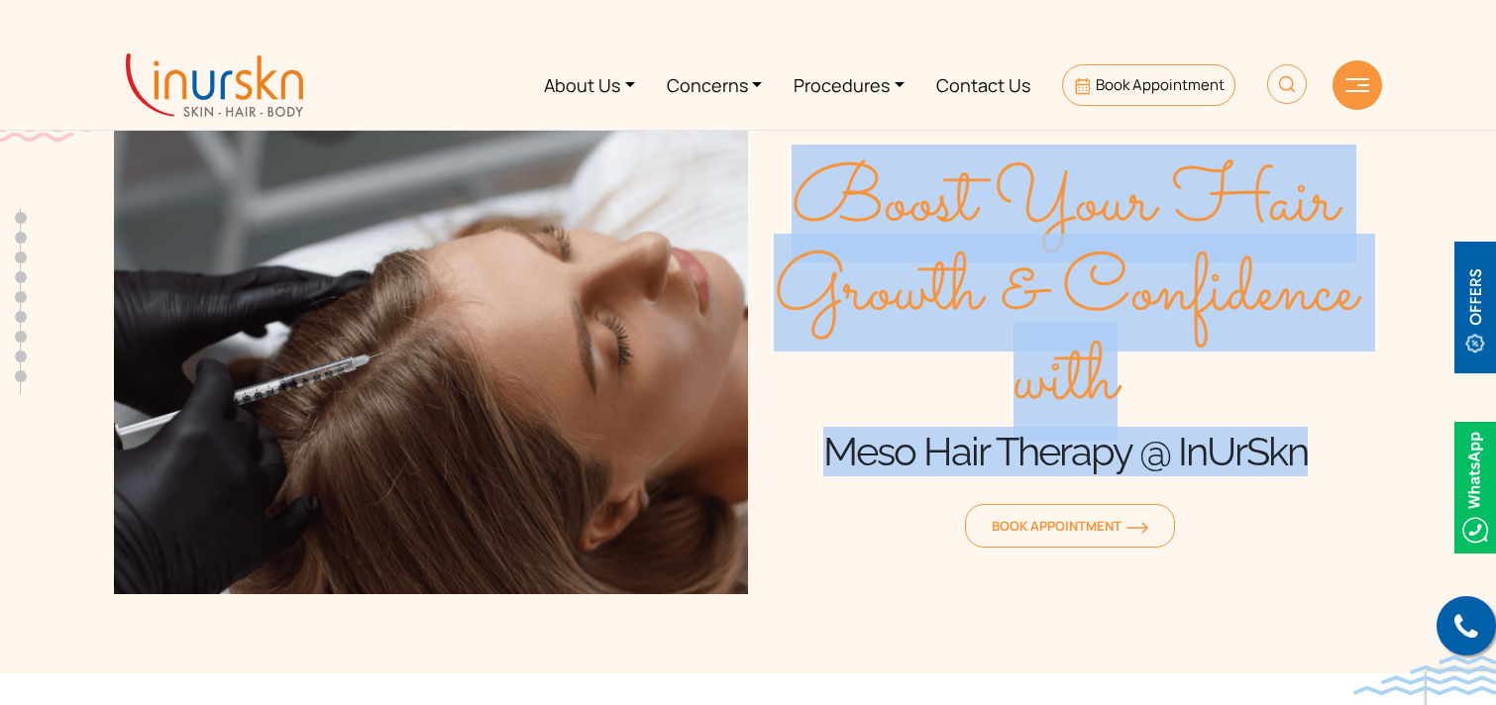
drag, startPoint x: 827, startPoint y: 205, endPoint x: 1320, endPoint y: 447, distance: 548.5
click at [1320, 447] on div "Boost Your Hair Growth & Confidence with Meso Hair Therapy @ InUrSkn Book Appoi…" at bounding box center [1065, 357] width 634 height 476
copy div "Boost Your Hair Growth & Confidence with Meso Hair Therapy @ InUrSkn"
click at [887, 84] on link "Procedures" at bounding box center [849, 85] width 143 height 74
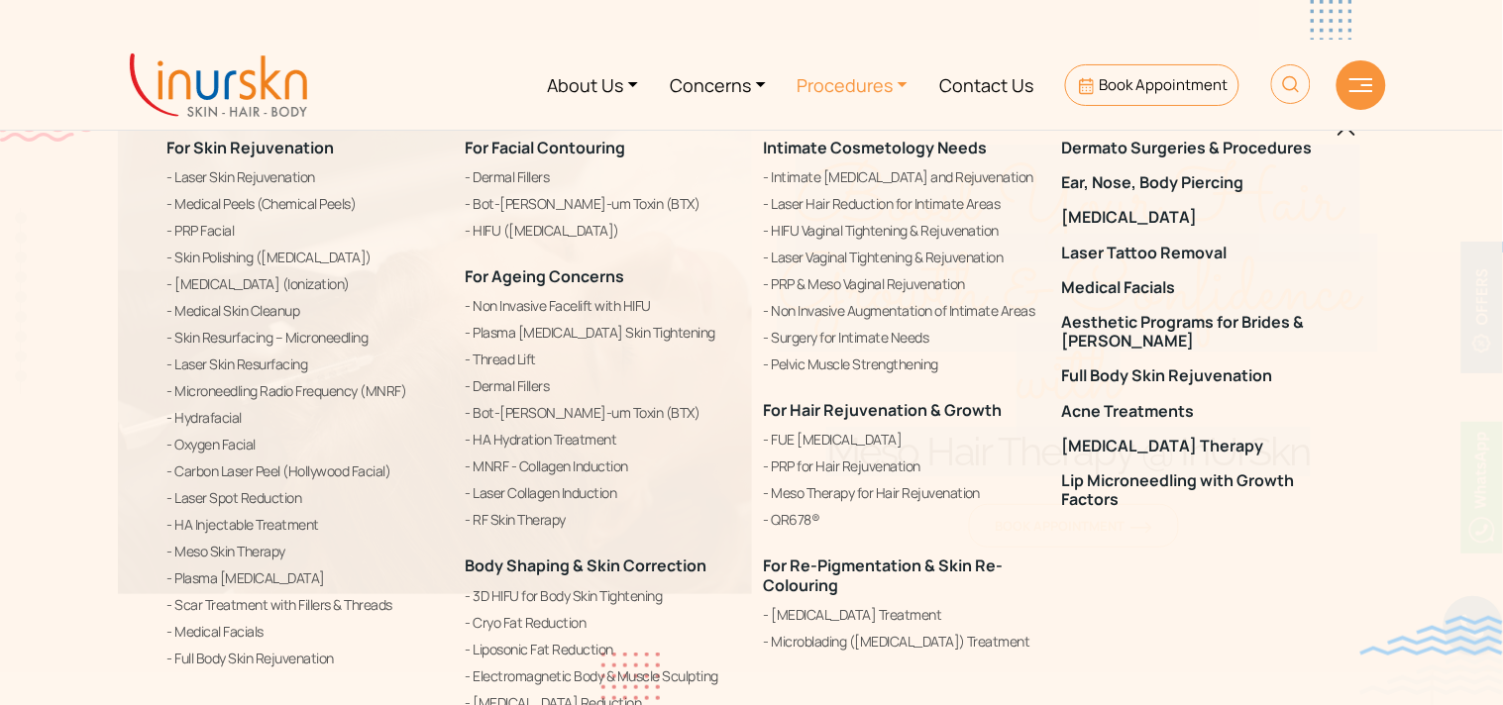
drag, startPoint x: 454, startPoint y: 149, endPoint x: 637, endPoint y: 152, distance: 183.3
click at [637, 152] on div "For Facial Contouring Dermal Fillers Bot-ulin-um Toxin (BTX) HIFU (High Intensi…" at bounding box center [603, 427] width 298 height 627
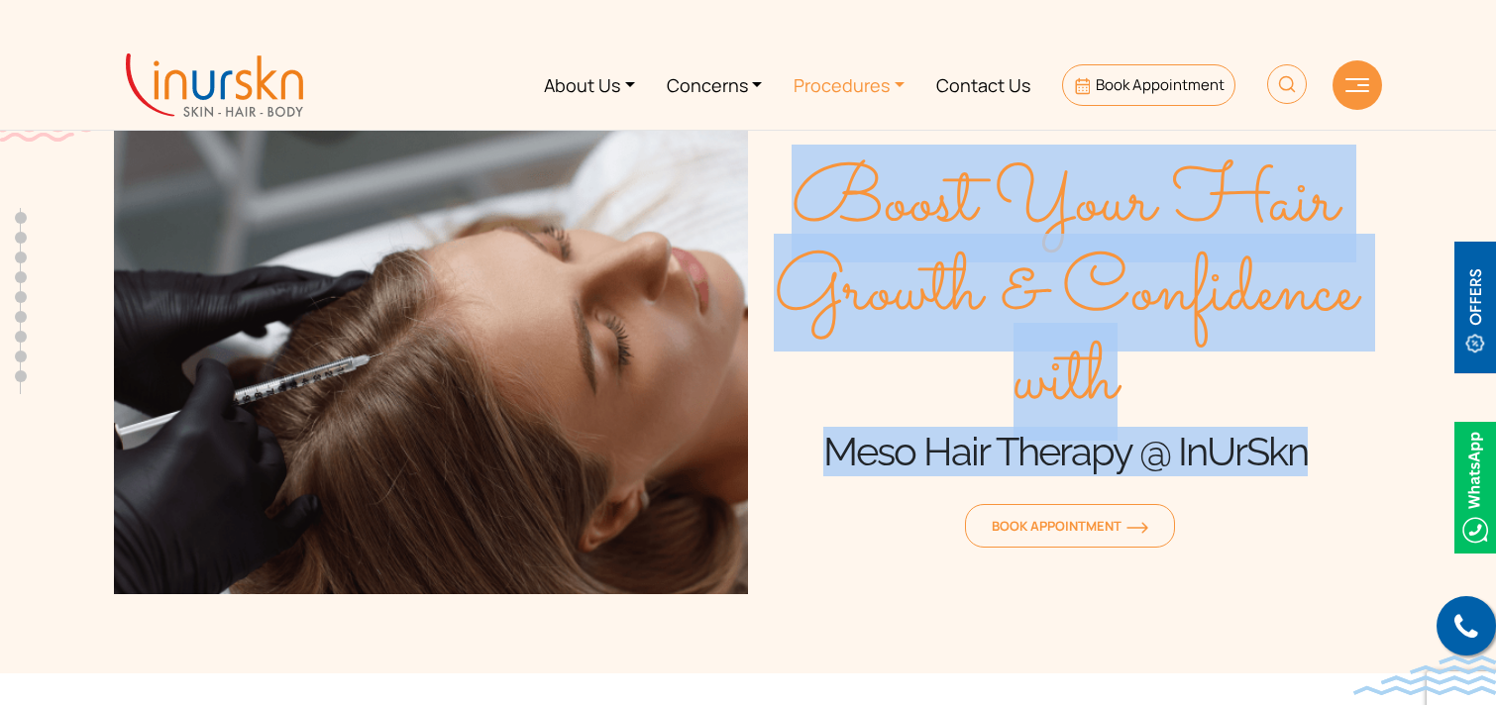
click at [847, 81] on link "Procedures" at bounding box center [849, 85] width 143 height 74
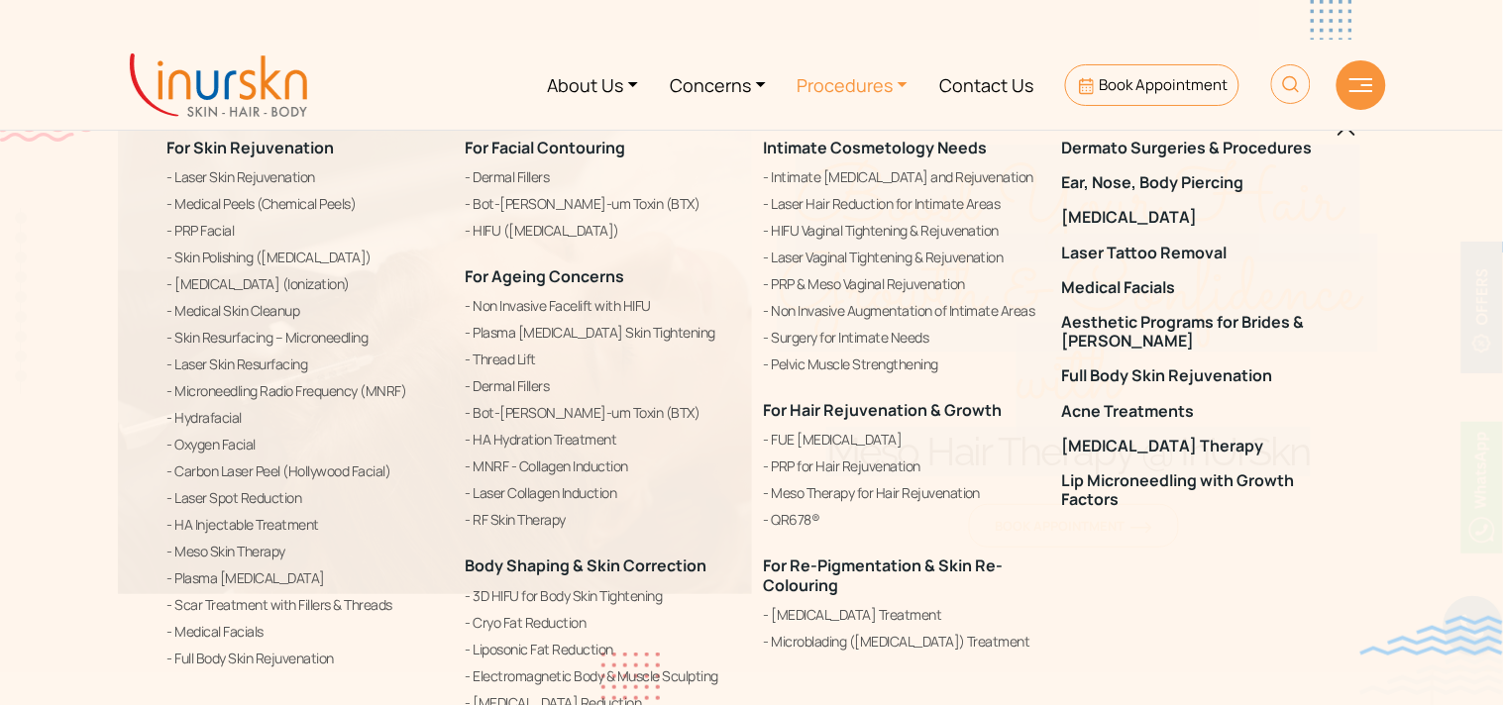
drag, startPoint x: 766, startPoint y: 413, endPoint x: 1007, endPoint y: 399, distance: 241.1
click at [1007, 399] on div "Intimate Cosmetology Needs" at bounding box center [901, 396] width 274 height 515
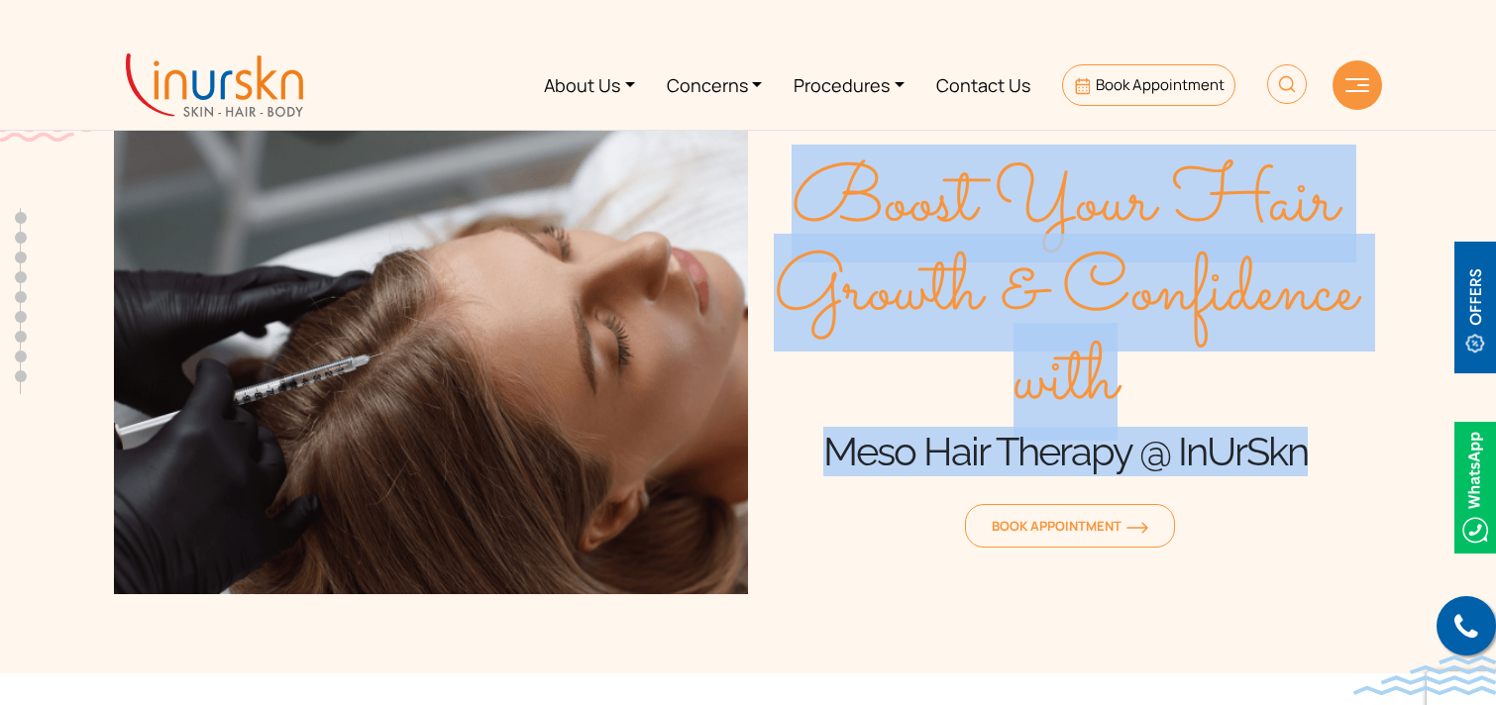
copy link "For Hair Rejuvenation & Growth"
click at [868, 91] on link "Procedures" at bounding box center [849, 85] width 143 height 74
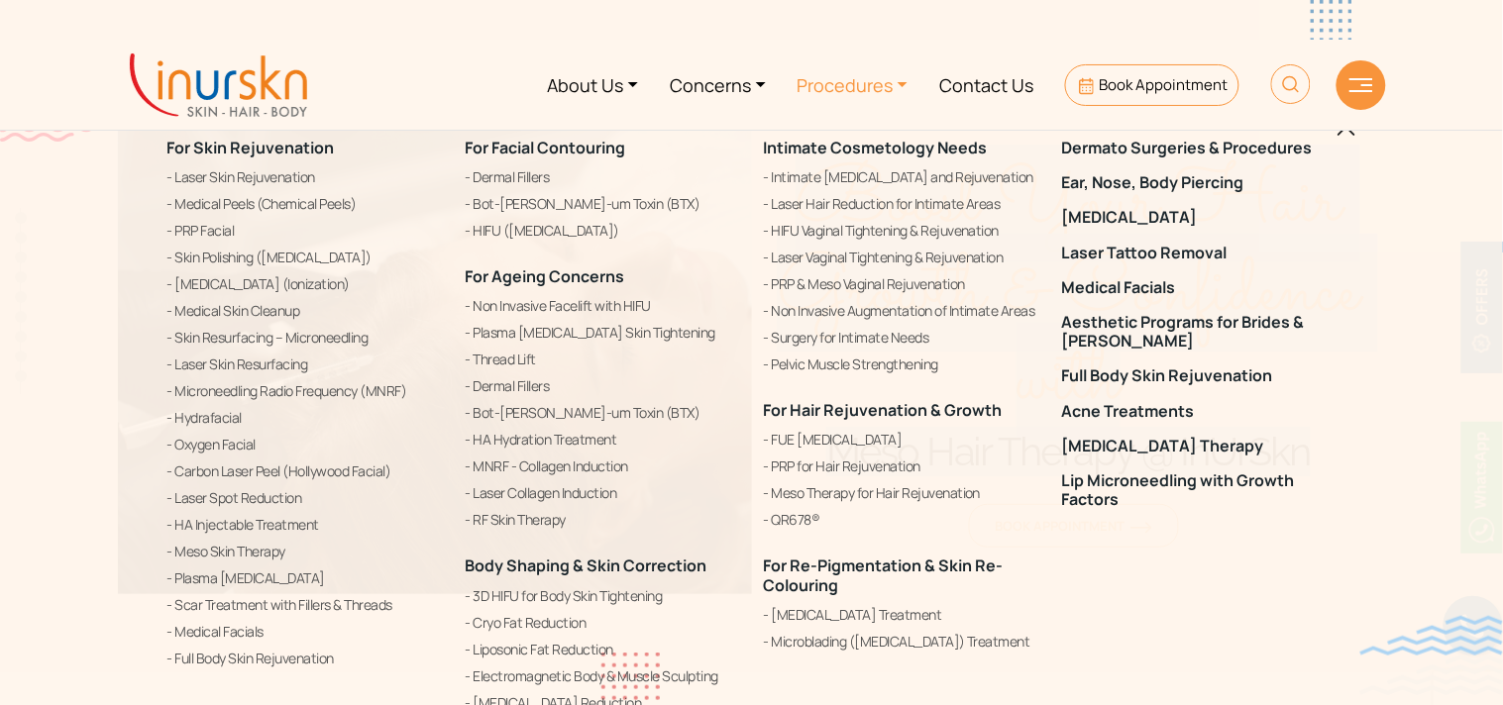
drag, startPoint x: 456, startPoint y: 149, endPoint x: 641, endPoint y: 150, distance: 185.3
click at [641, 150] on div "For Facial Contouring Dermal Fillers Bot-ulin-um Toxin (BTX) HIFU (High Intensi…" at bounding box center [603, 427] width 298 height 627
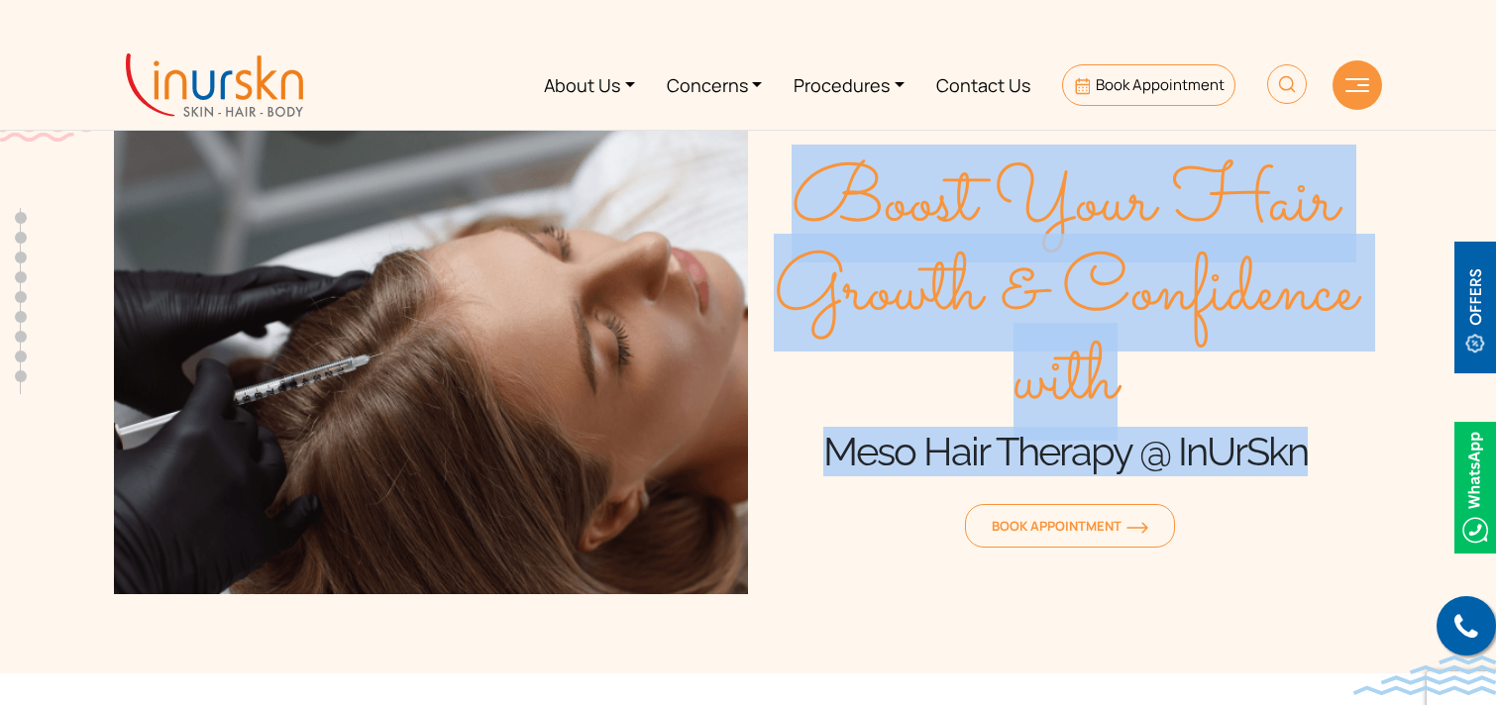
copy link "For Facial Contouring"
click at [837, 99] on link "Procedures" at bounding box center [849, 85] width 143 height 74
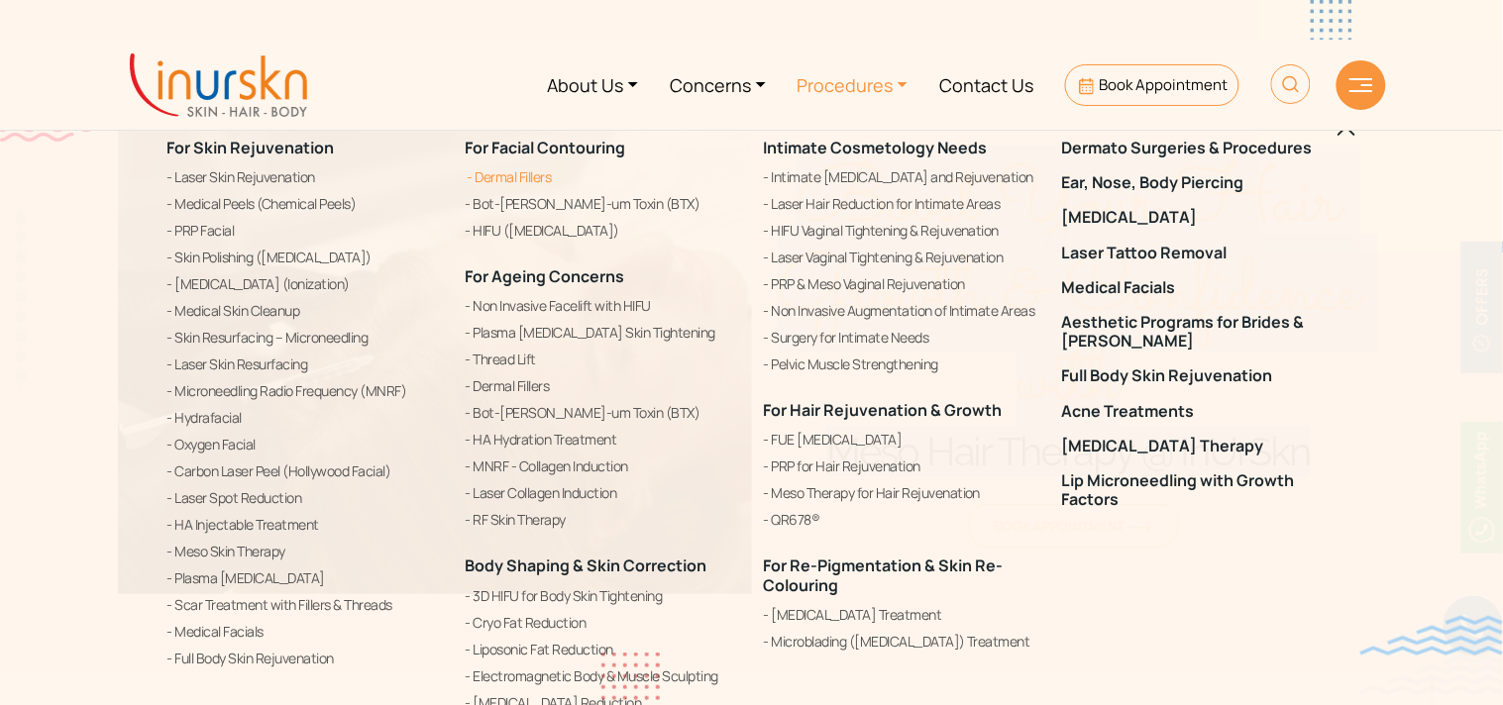
click at [502, 179] on link "Dermal Fillers" at bounding box center [603, 177] width 274 height 24
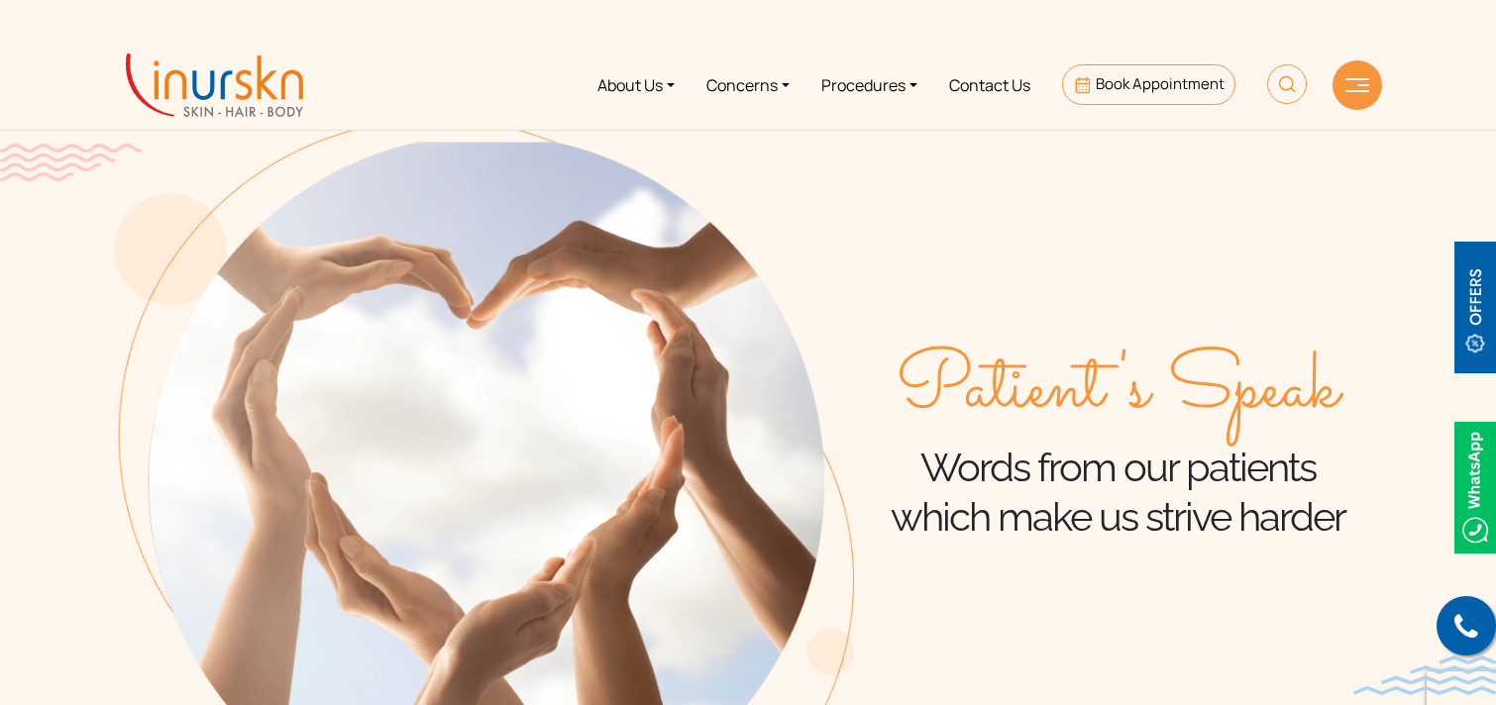
scroll to position [784, 0]
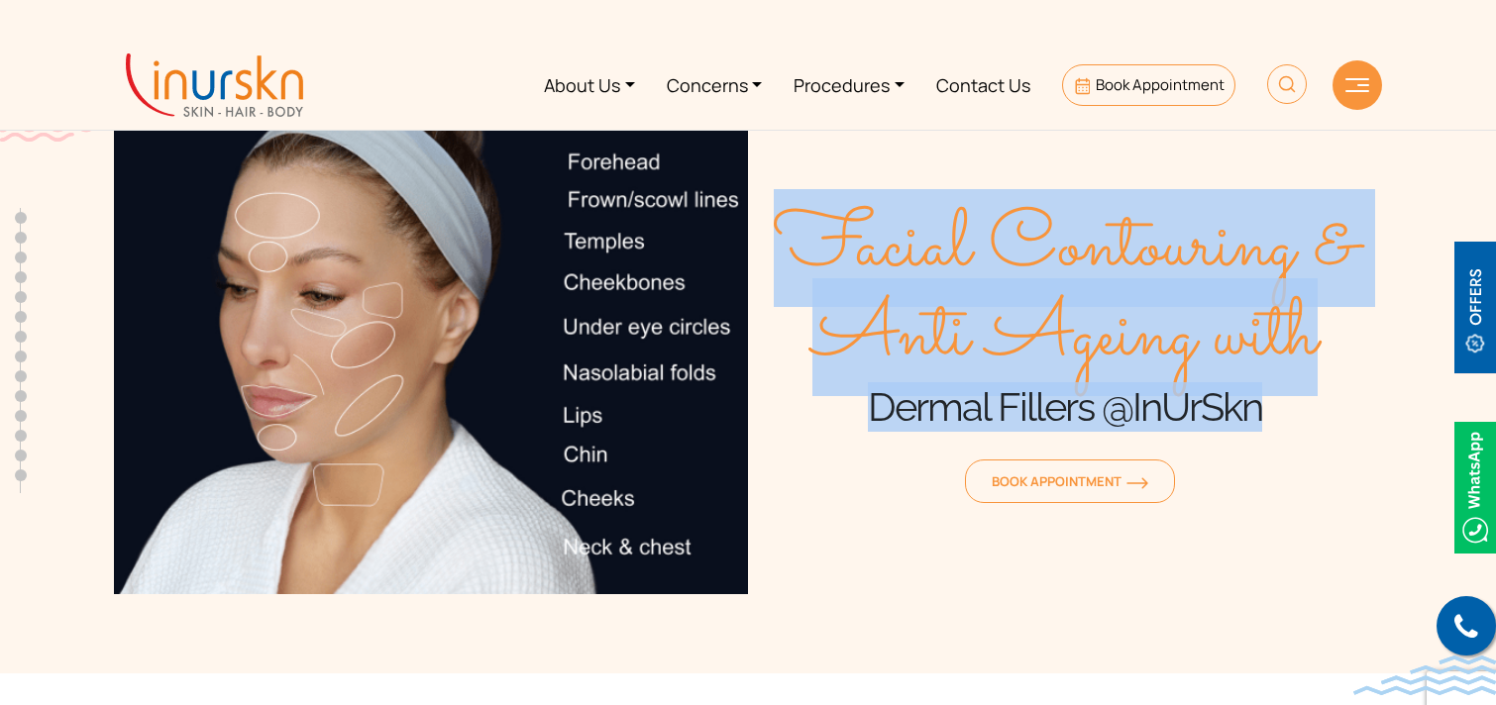
drag, startPoint x: 813, startPoint y: 245, endPoint x: 1279, endPoint y: 398, distance: 490.3
type textarea "Facial Contouring & Anti Ageing with Dermal Fillers @InUrSkn"
click at [1279, 398] on div "Facial Contouring & Anti Ageing with Dermal Fillers @InUrSkn Book Appointment" at bounding box center [1065, 357] width 634 height 476
copy div "Facial Contouring & Anti Ageing with Dermal Fillers @InUrSkn"
click at [826, 79] on link "Procedures" at bounding box center [849, 85] width 143 height 74
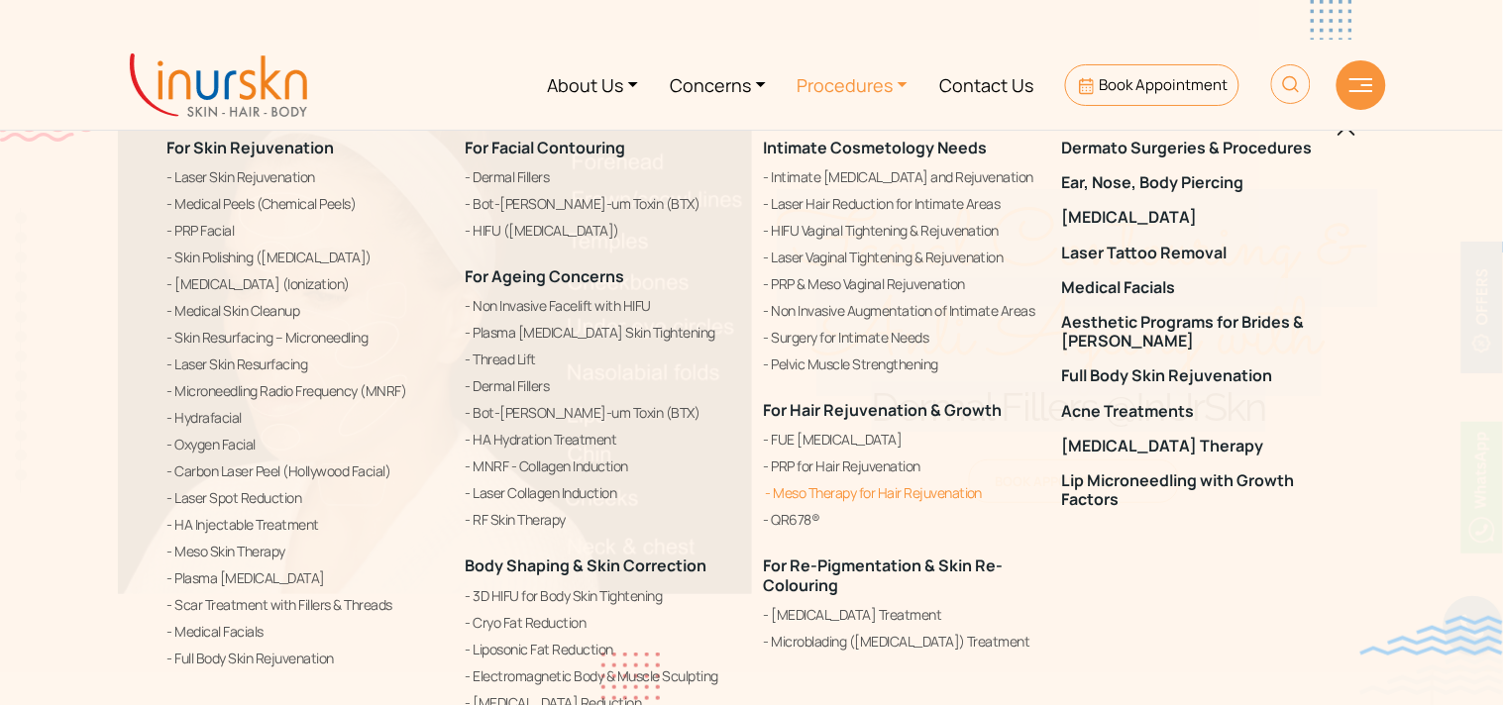
click at [806, 491] on link "Meso Therapy for Hair Rejuvenation" at bounding box center [901, 493] width 274 height 24
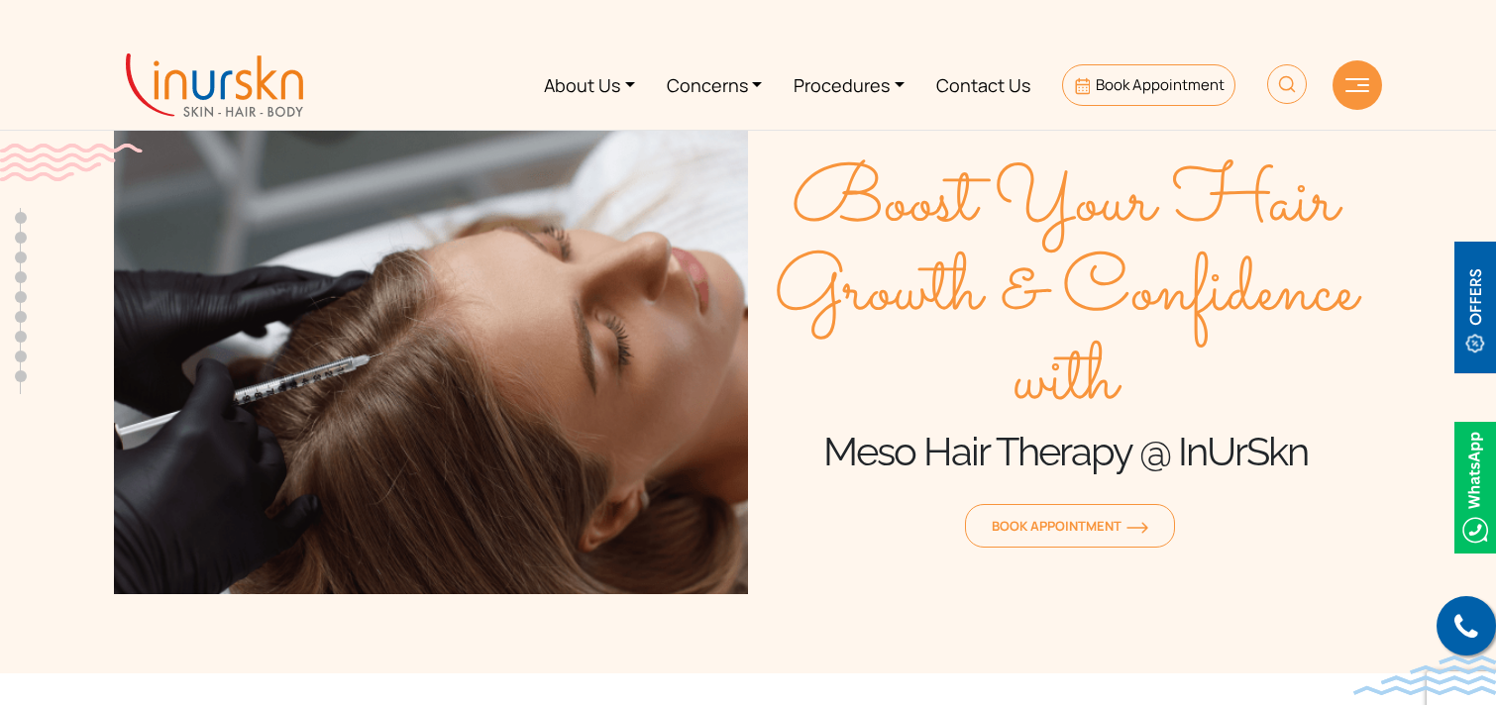
scroll to position [784, 0]
click at [876, 83] on link "Procedures" at bounding box center [849, 85] width 143 height 74
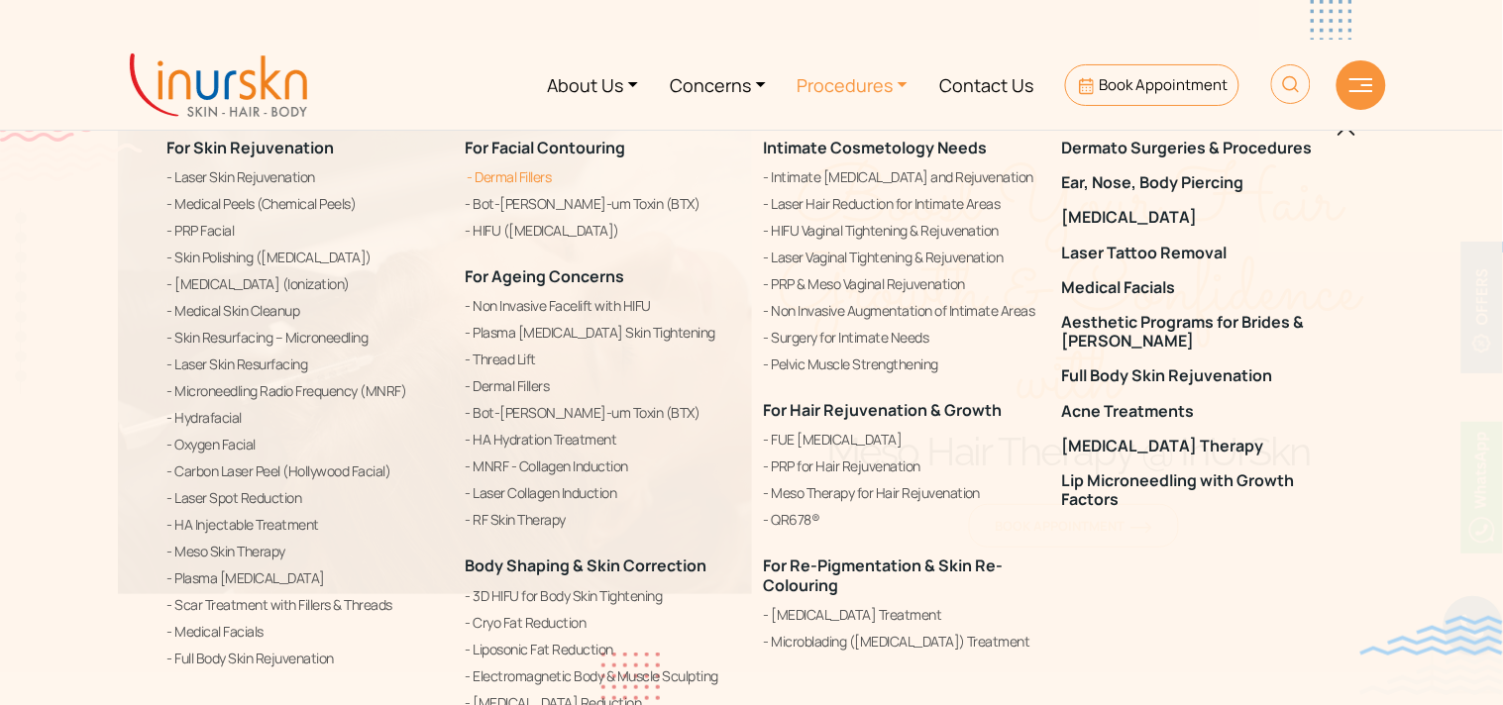
click at [506, 180] on link "Dermal Fillers" at bounding box center [603, 177] width 274 height 24
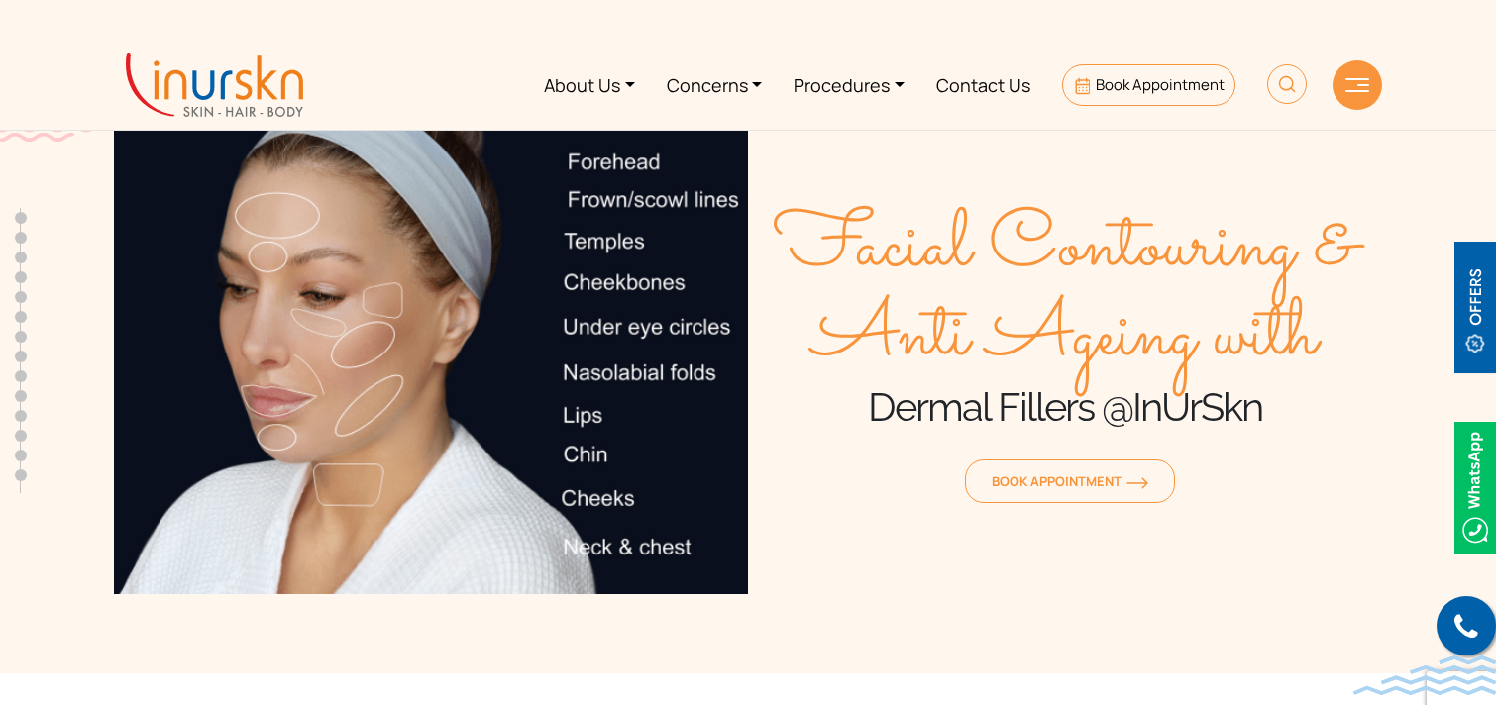
scroll to position [784, 0]
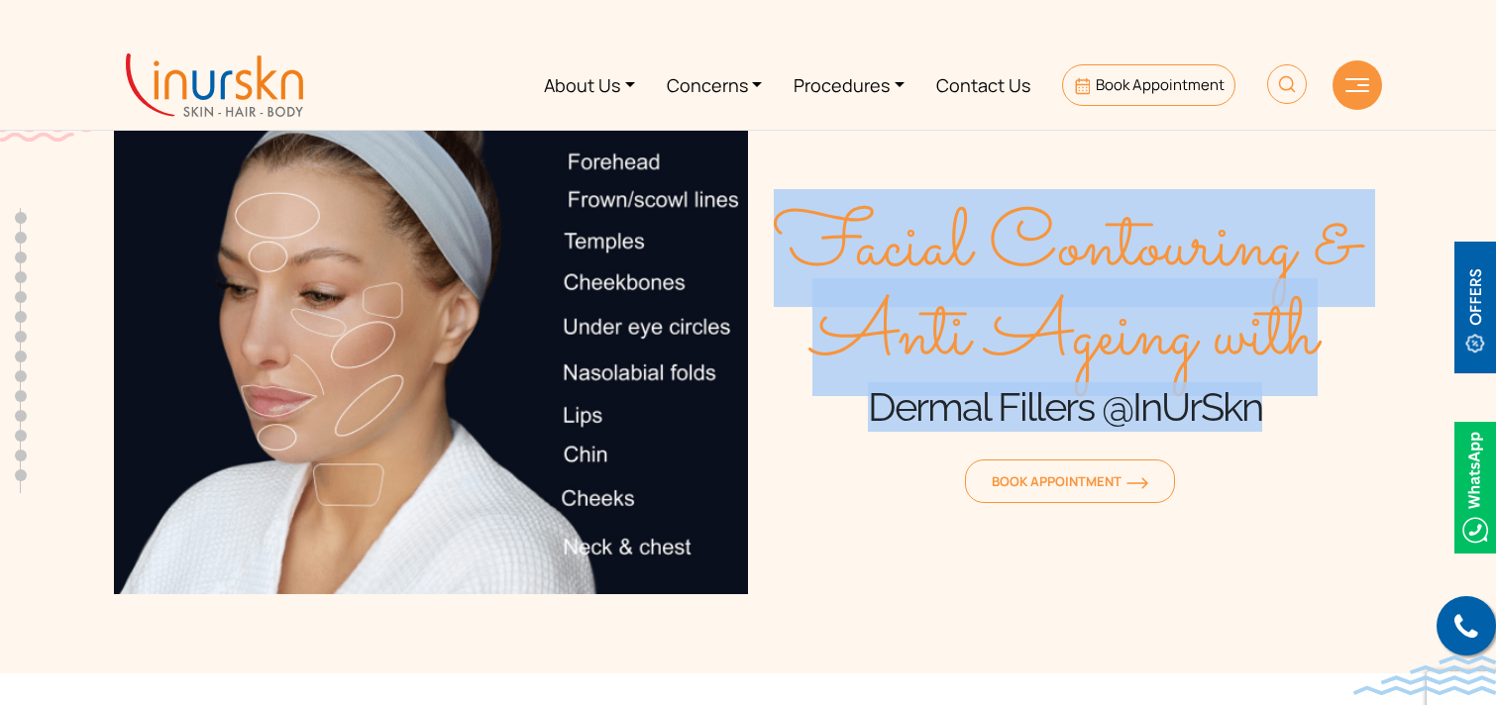
drag, startPoint x: 813, startPoint y: 236, endPoint x: 1269, endPoint y: 393, distance: 482.2
type textarea "Facial Contouring & Anti Ageing with Dermal Fillers @InUrSkn"
click at [1269, 393] on div "Facial Contouring & Anti Ageing with Dermal Fillers @InUrSkn Book Appointment" at bounding box center [1065, 357] width 634 height 476
copy div "Facial Contouring & Anti Ageing with Dermal Fillers @InUrSkn"
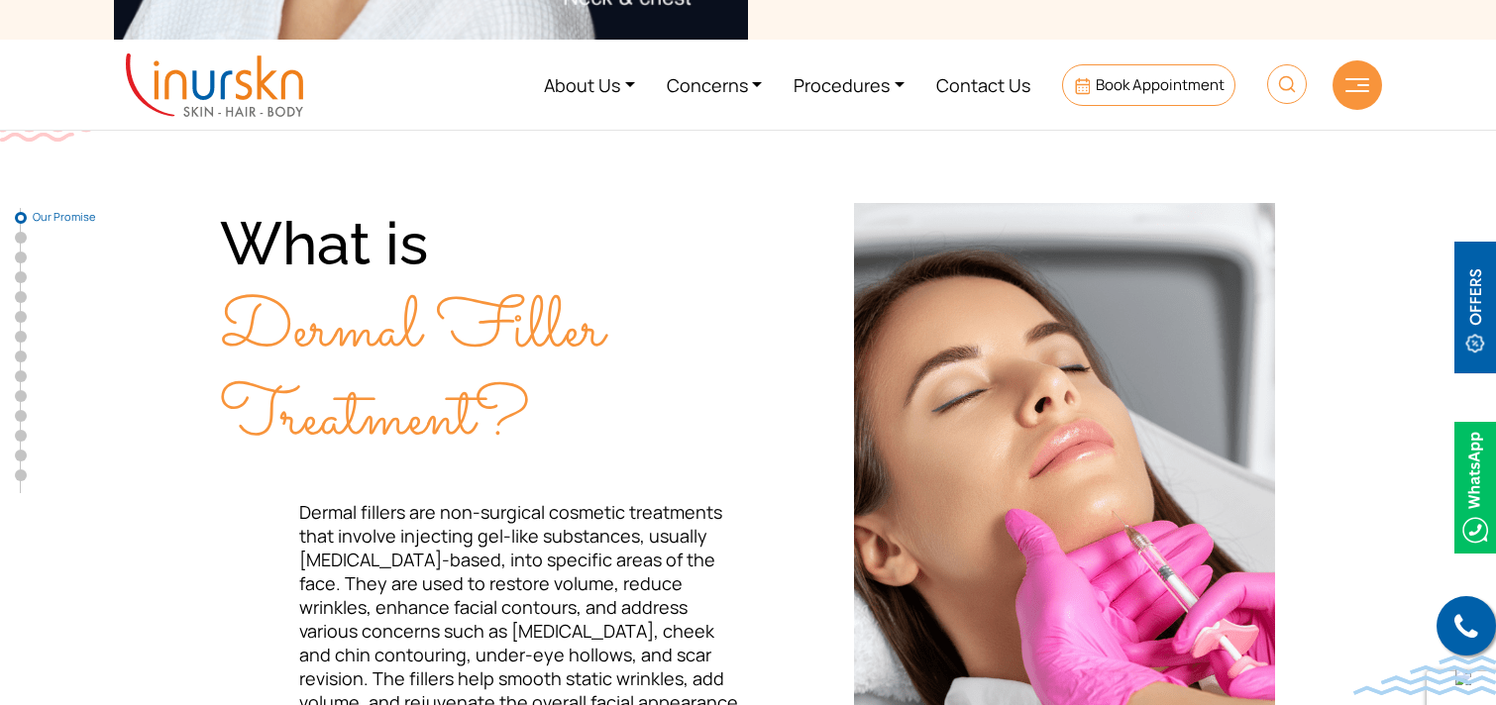
scroll to position [528, 0]
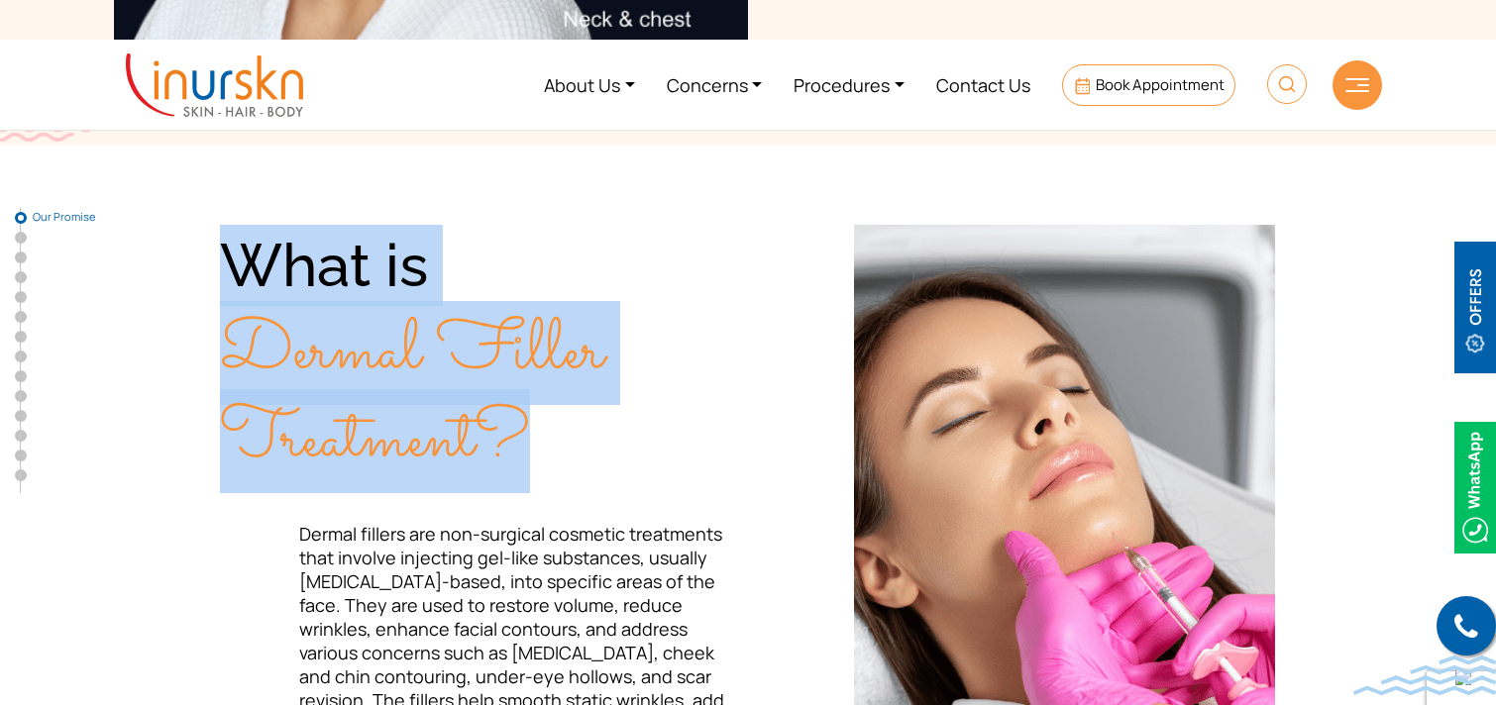
drag, startPoint x: 219, startPoint y: 246, endPoint x: 526, endPoint y: 421, distance: 353.6
click at [526, 421] on div "What is Dermal Filler Treatment?" at bounding box center [484, 354] width 528 height 258
copy div "What is Dermal Filler Treatment?"
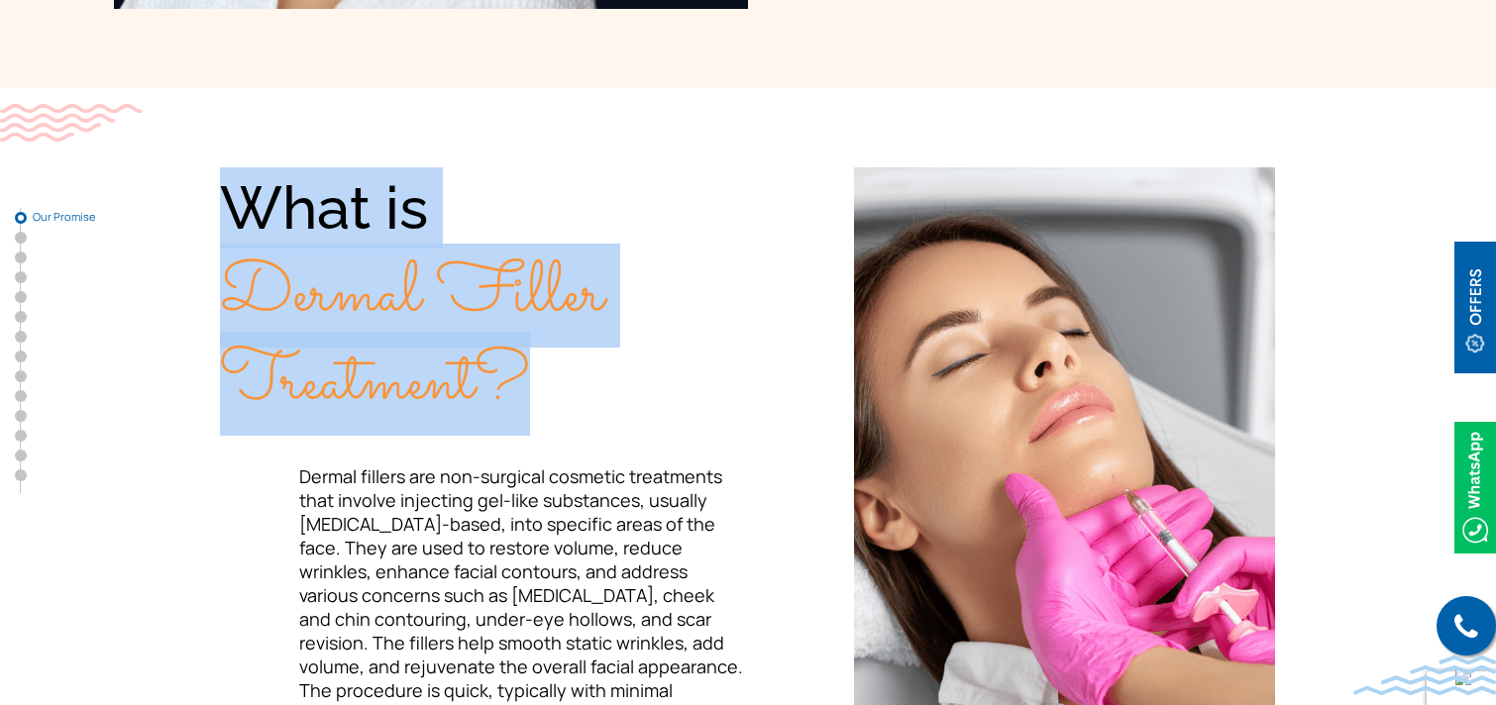
scroll to position [611, 0]
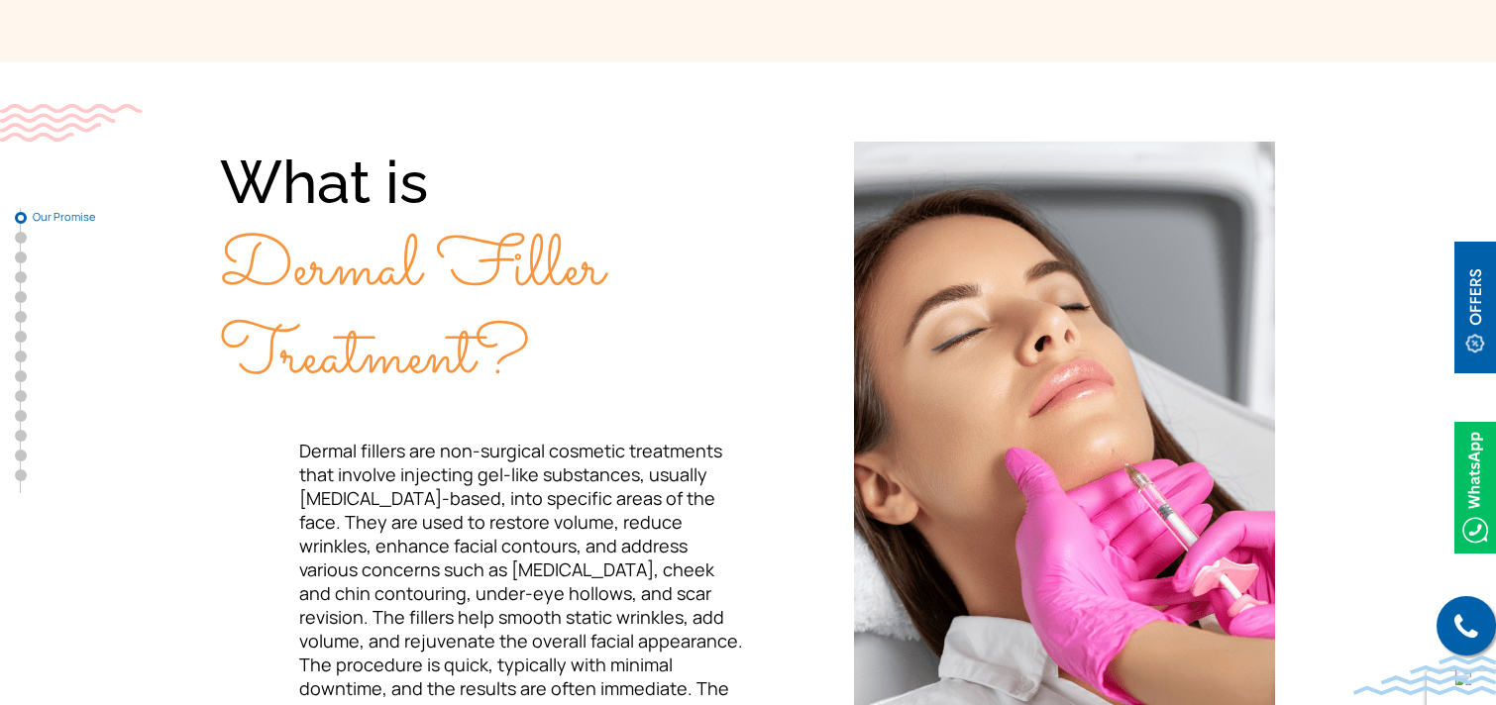
click at [125, 523] on div "What is Dermal Filler Treatment? Dermal fillers are non-surgical cosmetic treat…" at bounding box center [748, 465] width 1268 height 646
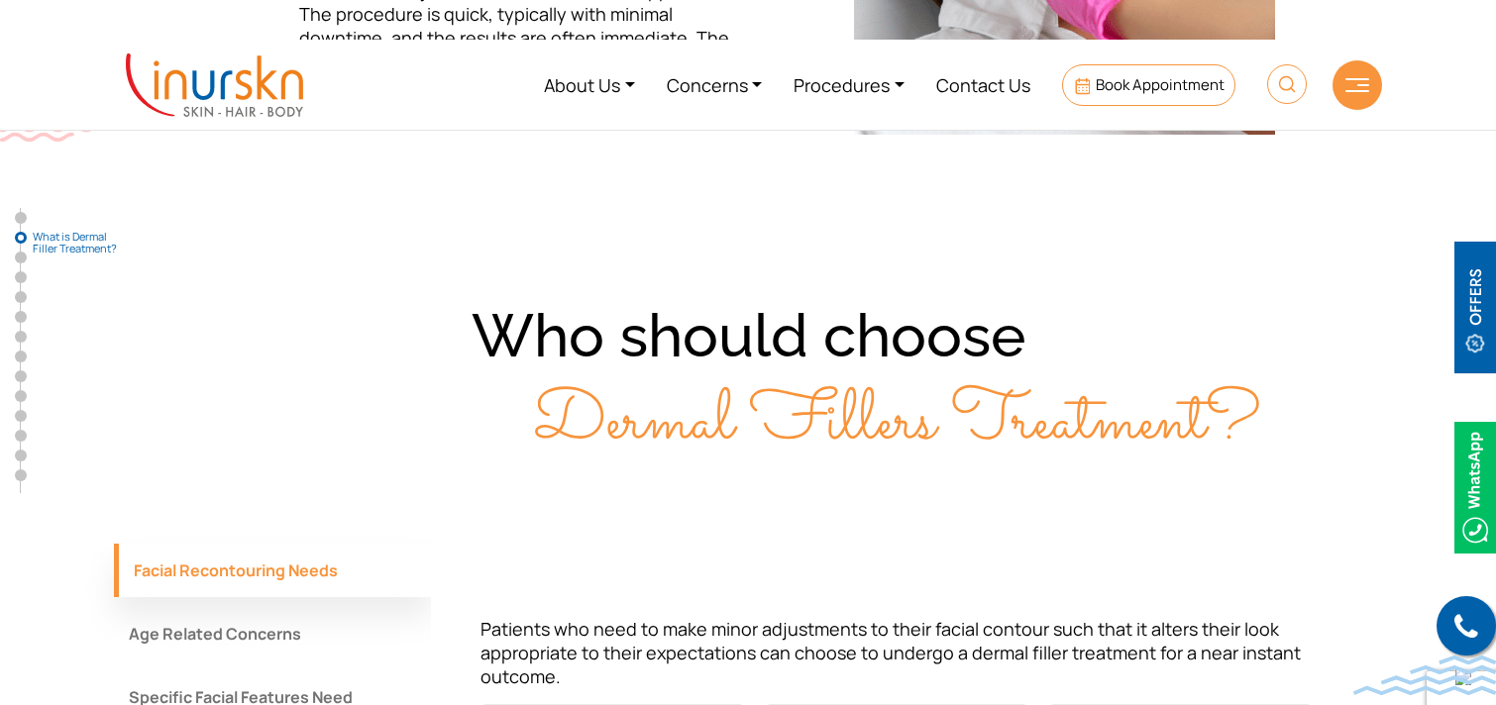
scroll to position [1248, 0]
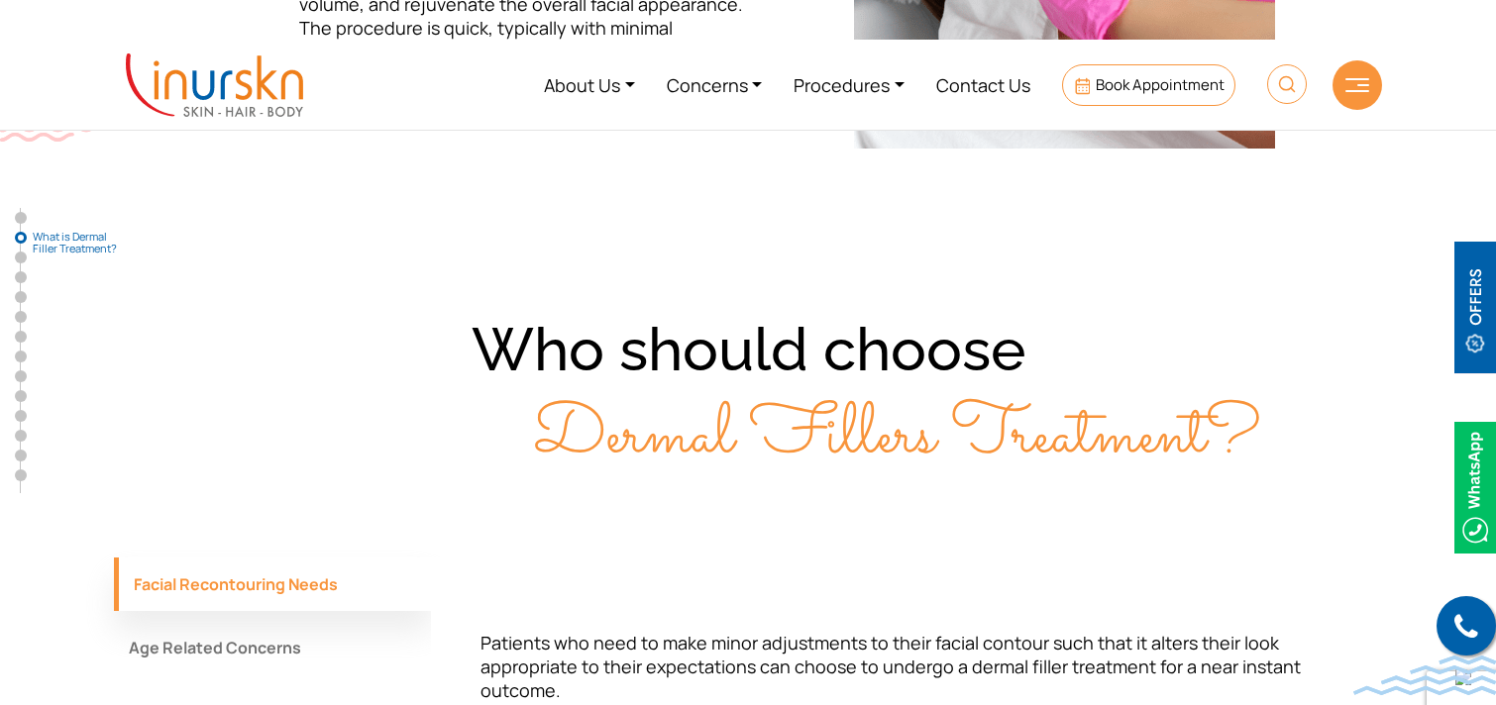
click at [489, 337] on div "Who should choose Dermal Fillers Treatment?" at bounding box center [748, 393] width 1268 height 169
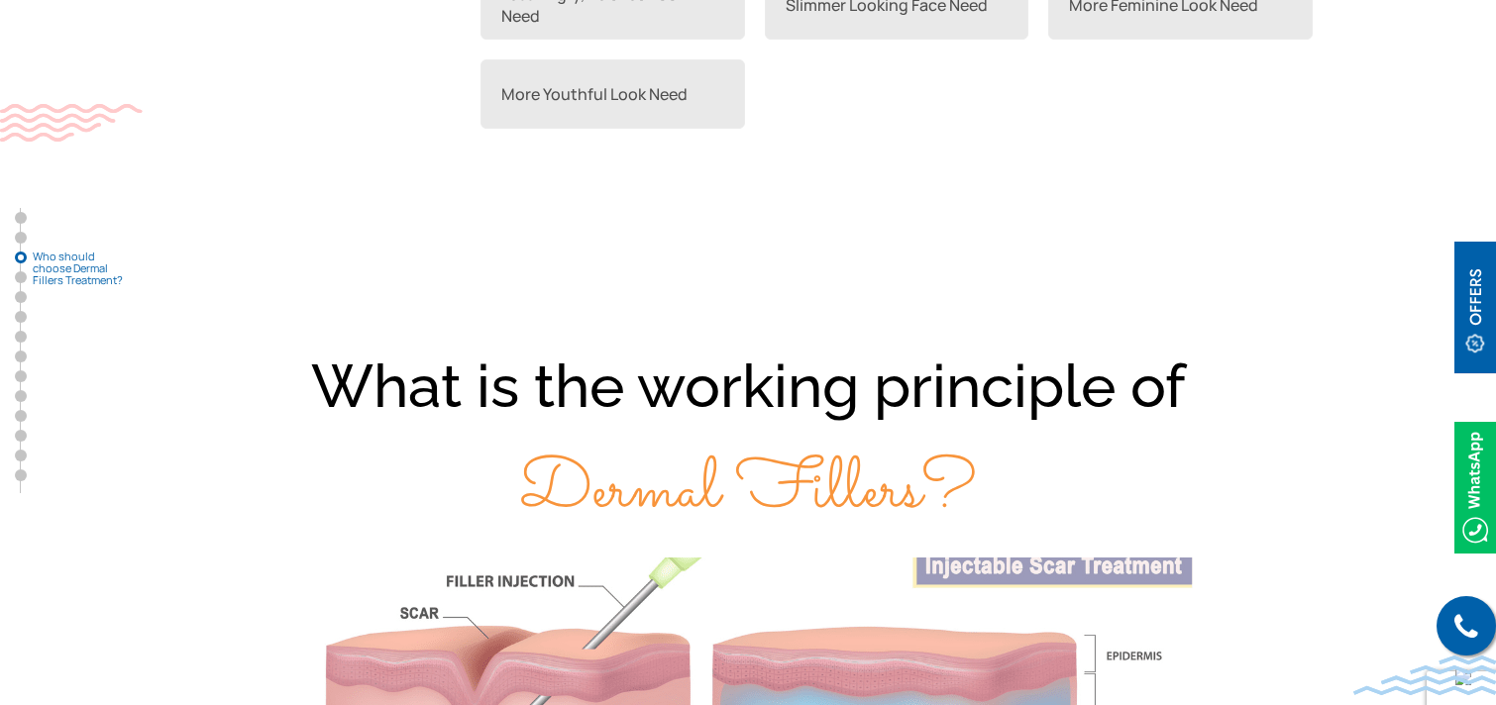
scroll to position [2082, 0]
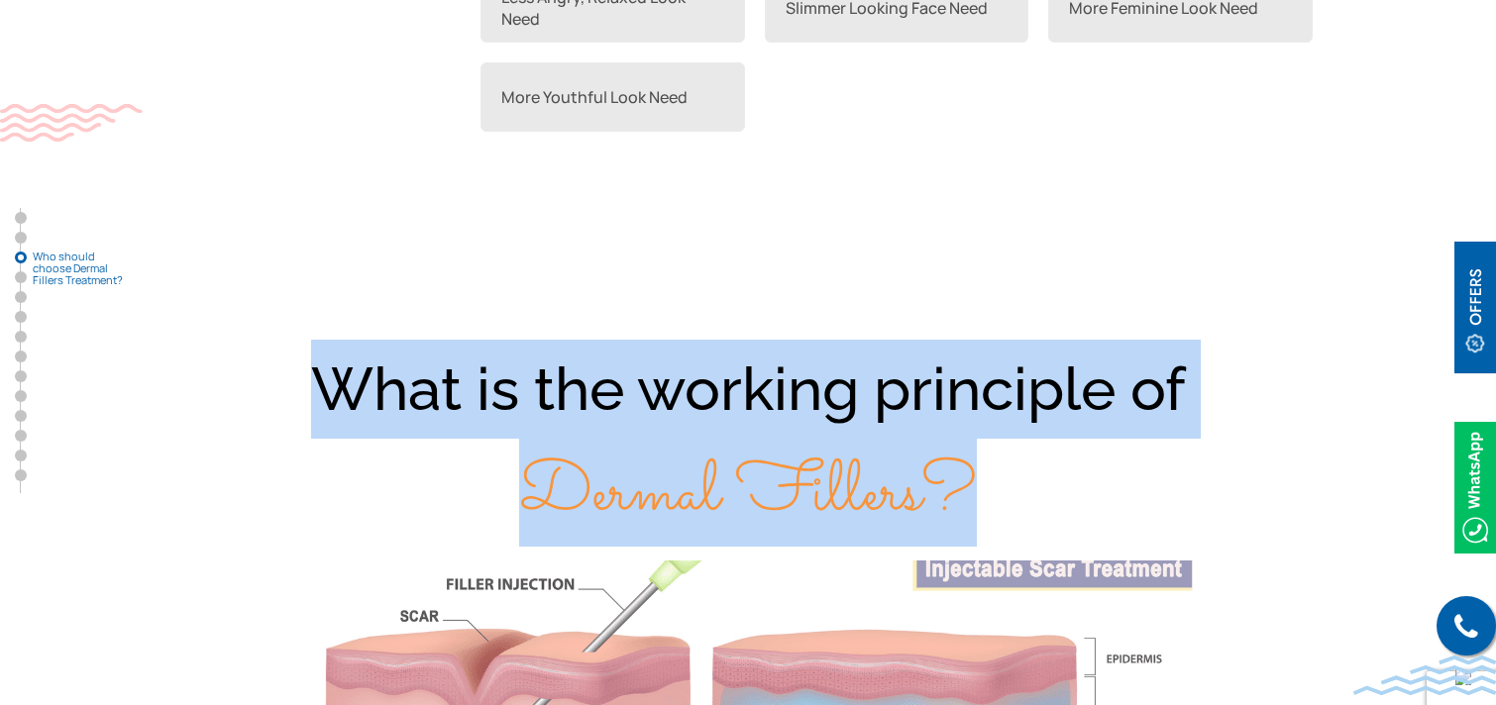
drag, startPoint x: 322, startPoint y: 383, endPoint x: 1011, endPoint y: 456, distance: 693.3
click at [1011, 456] on div "What is the working principle of Dermal Fillers?" at bounding box center [748, 442] width 1268 height 205
copy div "What is the working principle of Dermal Fillers?"
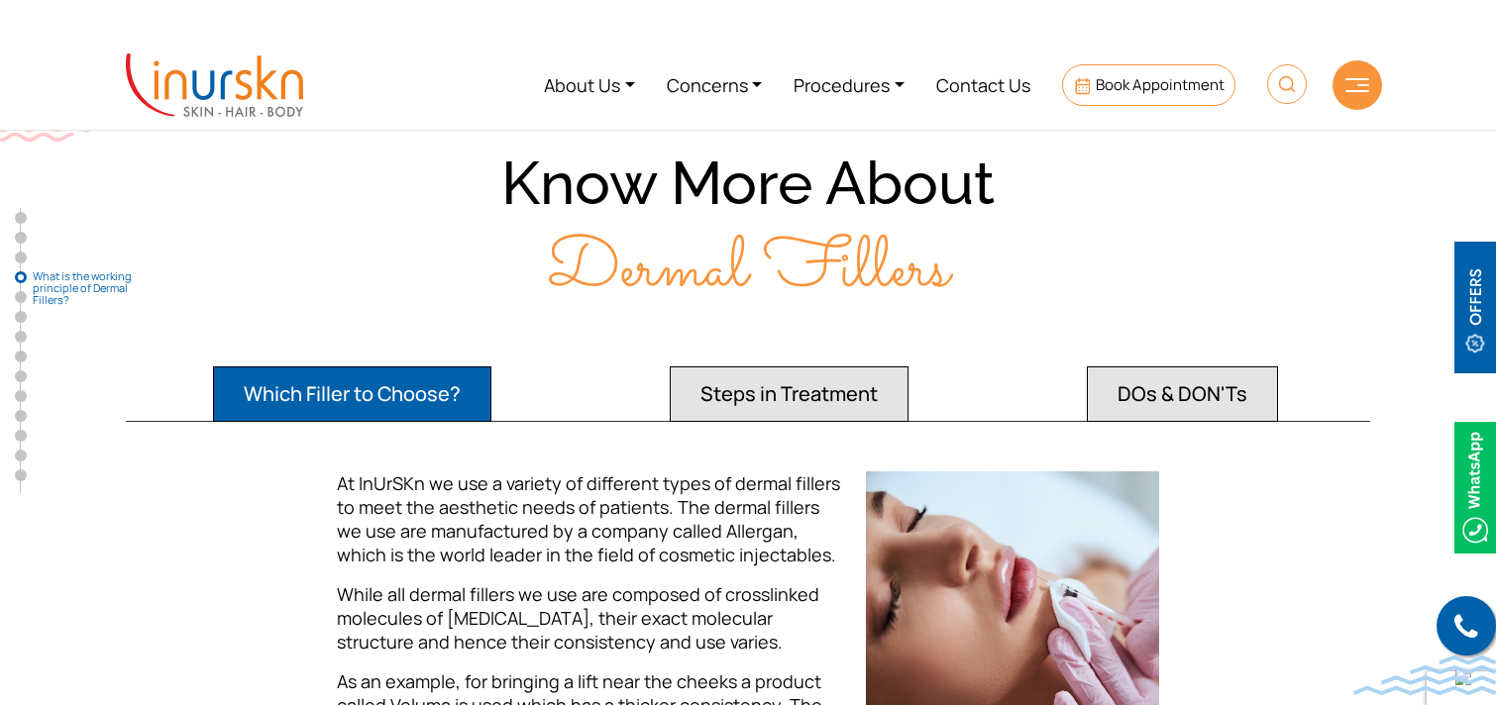
scroll to position [3354, 0]
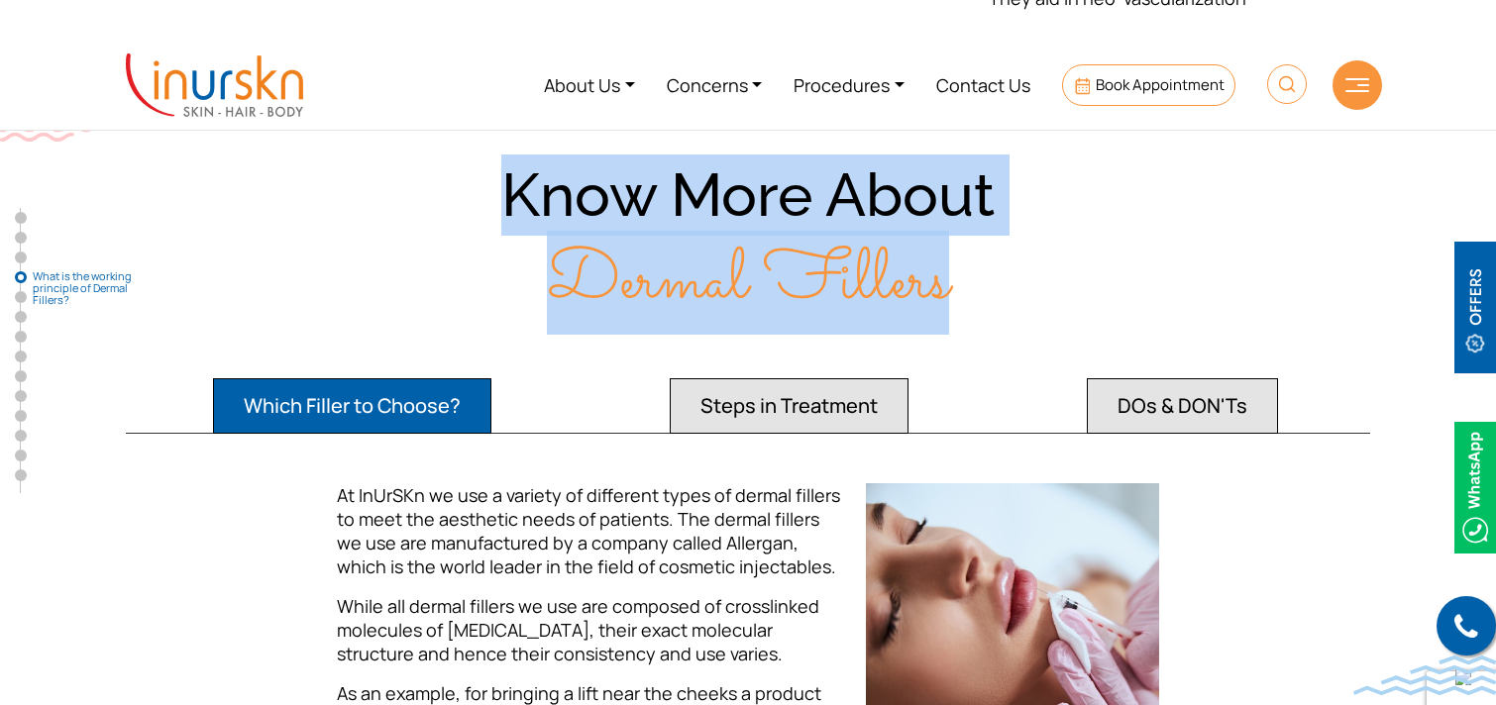
drag, startPoint x: 502, startPoint y: 184, endPoint x: 951, endPoint y: 270, distance: 457.0
click at [951, 270] on div "Know More About Dermal Fillers" at bounding box center [748, 239] width 1268 height 169
copy div "Know More About Dermal Fillers"
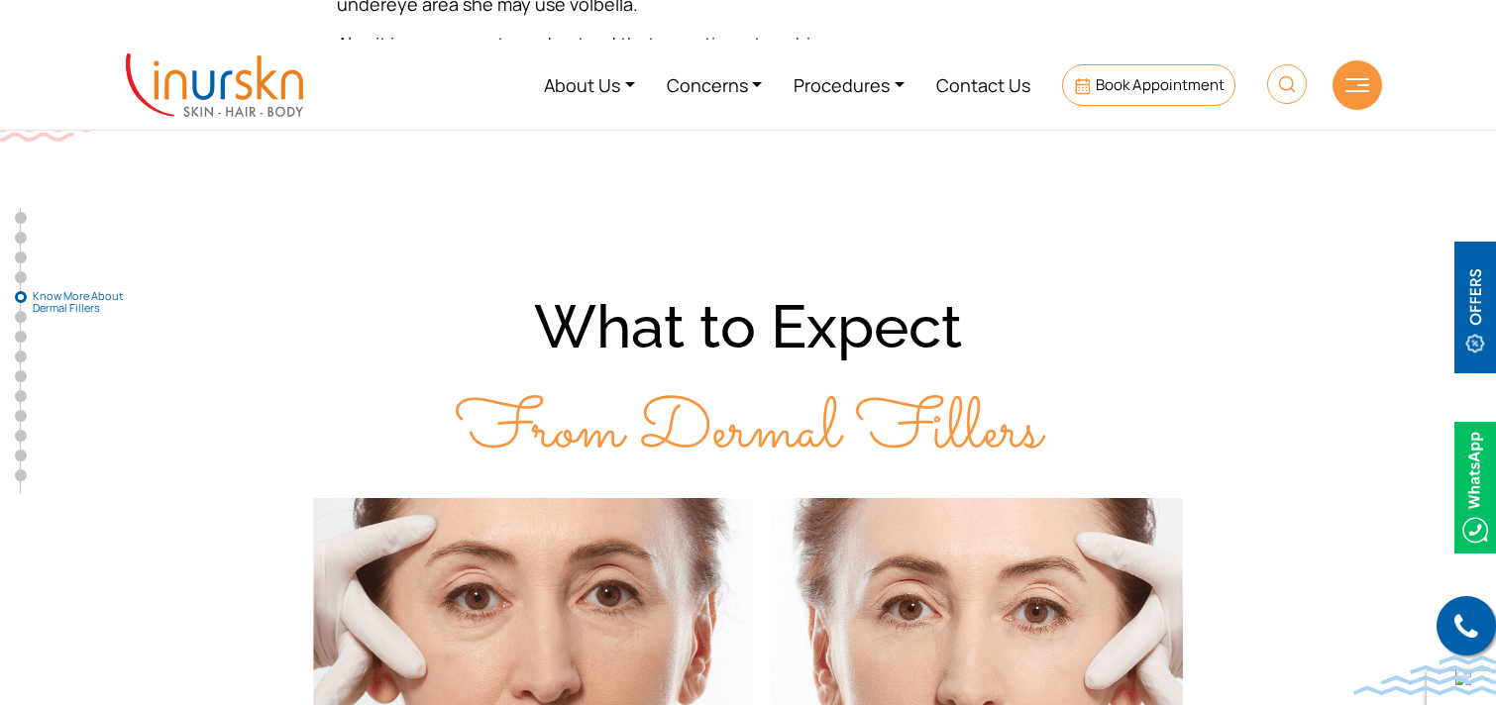
scroll to position [4182, 0]
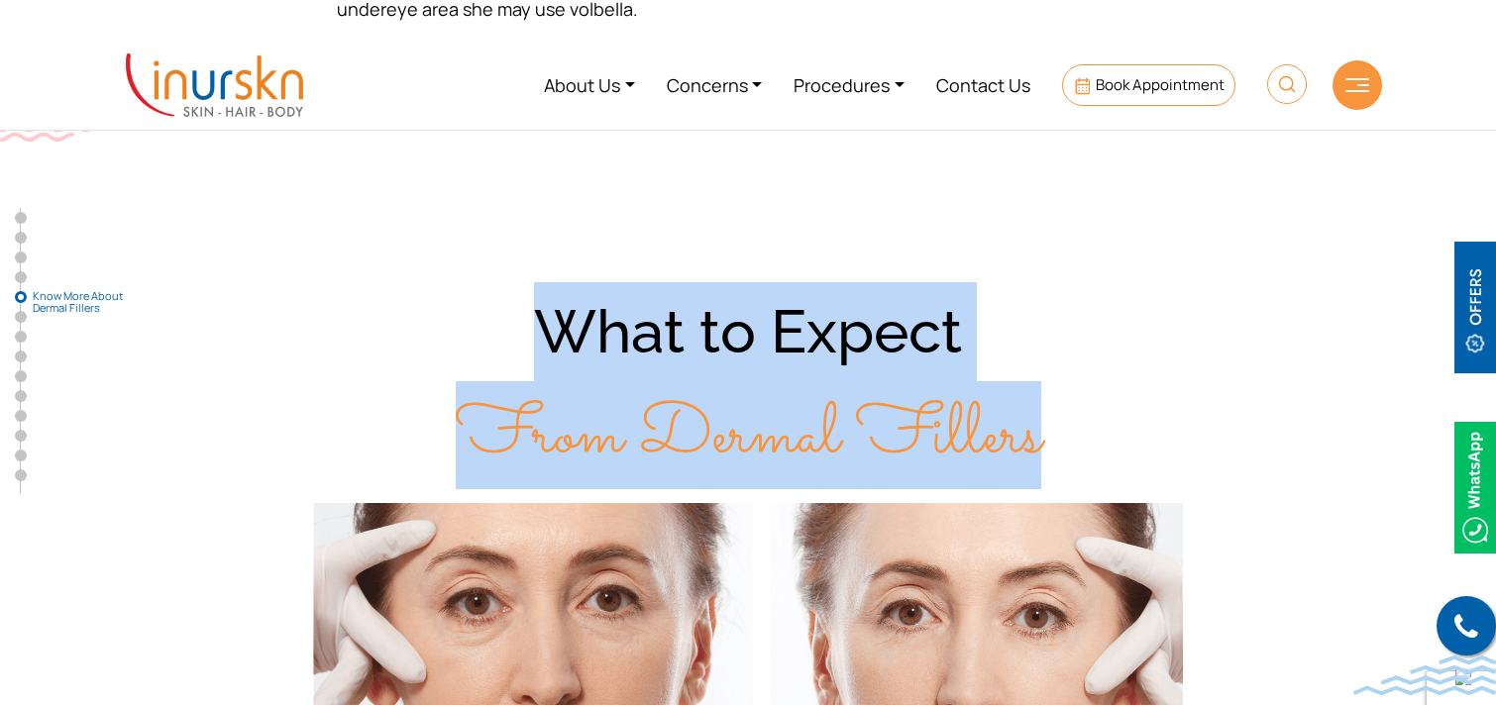
drag, startPoint x: 551, startPoint y: 331, endPoint x: 1056, endPoint y: 421, distance: 513.2
click at [1056, 421] on div "What to Expect From Dermal Fillers" at bounding box center [748, 384] width 1268 height 205
copy div "What to Expect From Dermal Fillers"
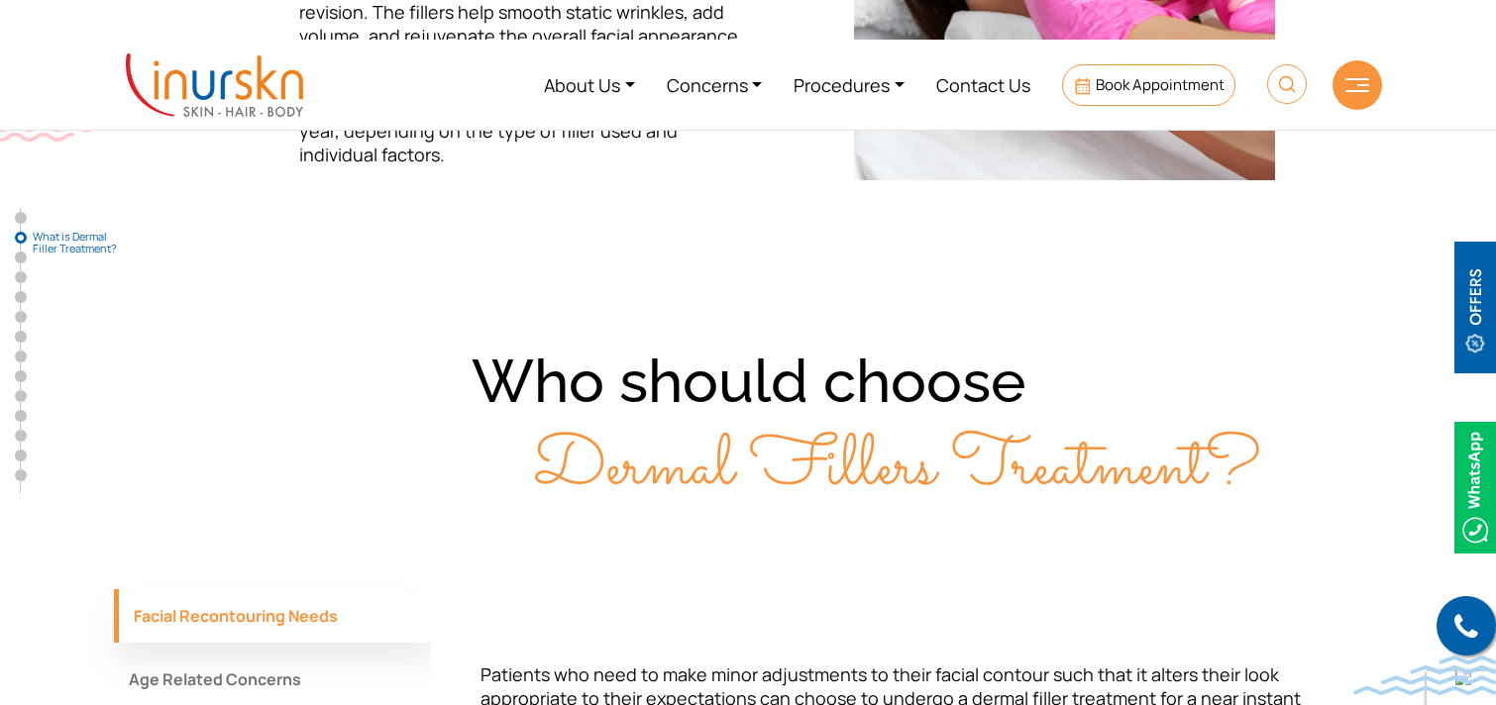
scroll to position [1216, 0]
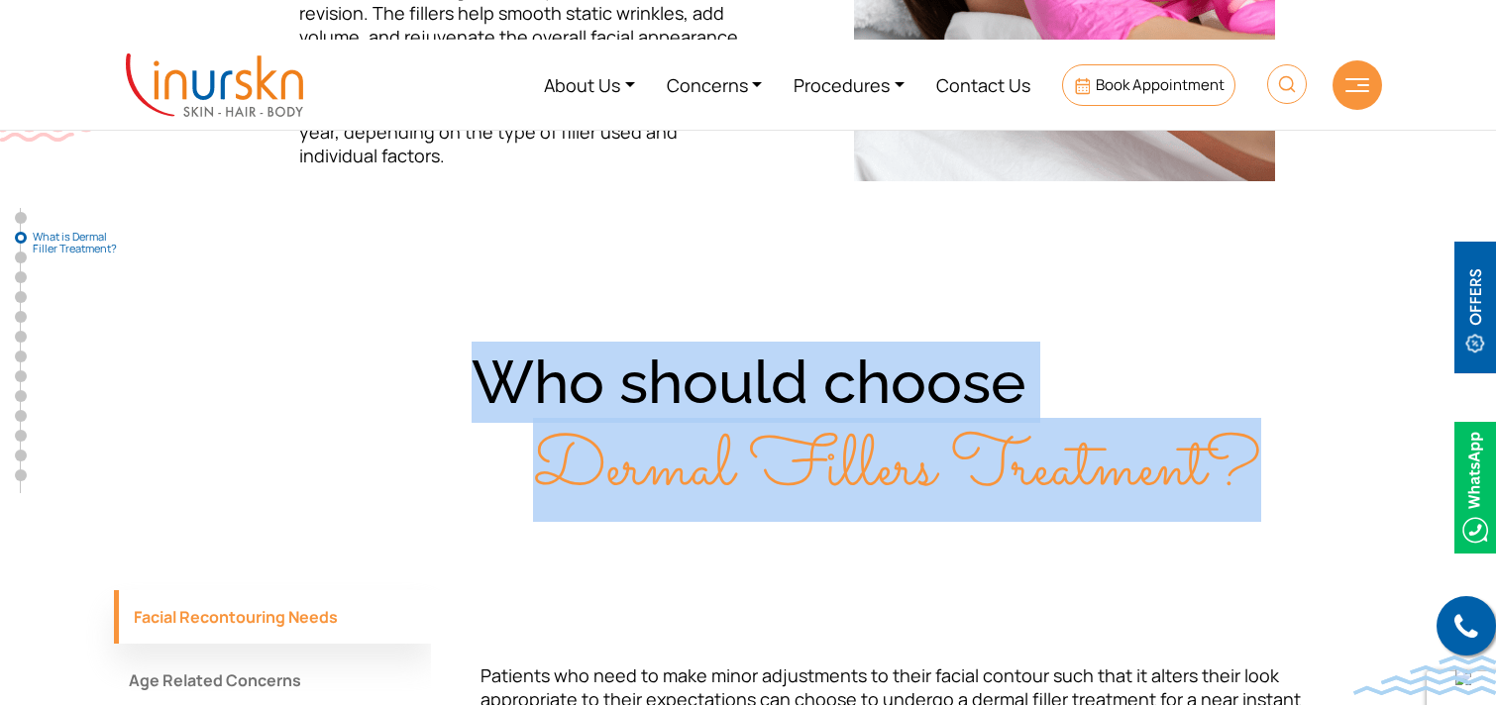
drag, startPoint x: 488, startPoint y: 383, endPoint x: 1250, endPoint y: 448, distance: 764.5
click at [1250, 448] on div "Who should choose Dermal Fillers Treatment?" at bounding box center [748, 426] width 1268 height 169
copy div "Who should choose Dermal Fillers Treatment?"
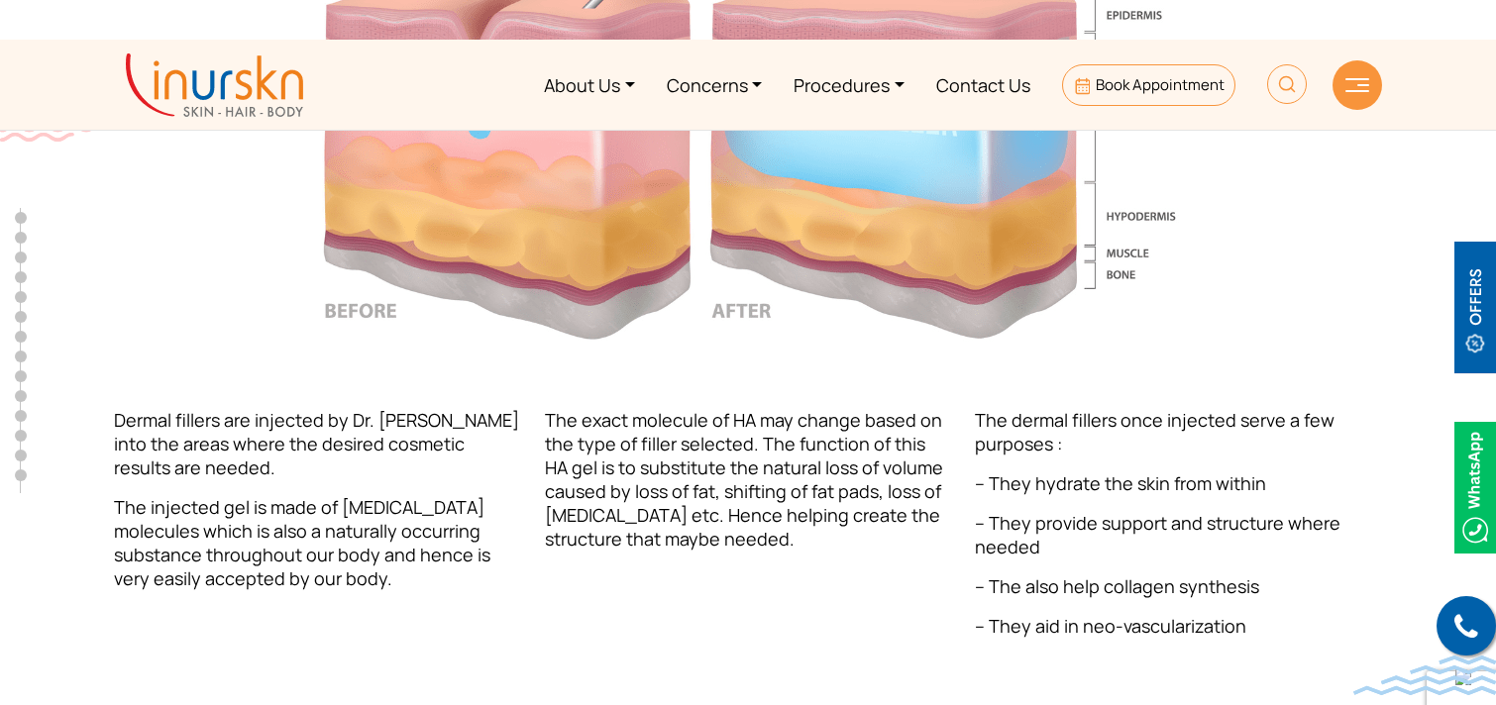
scroll to position [0, 0]
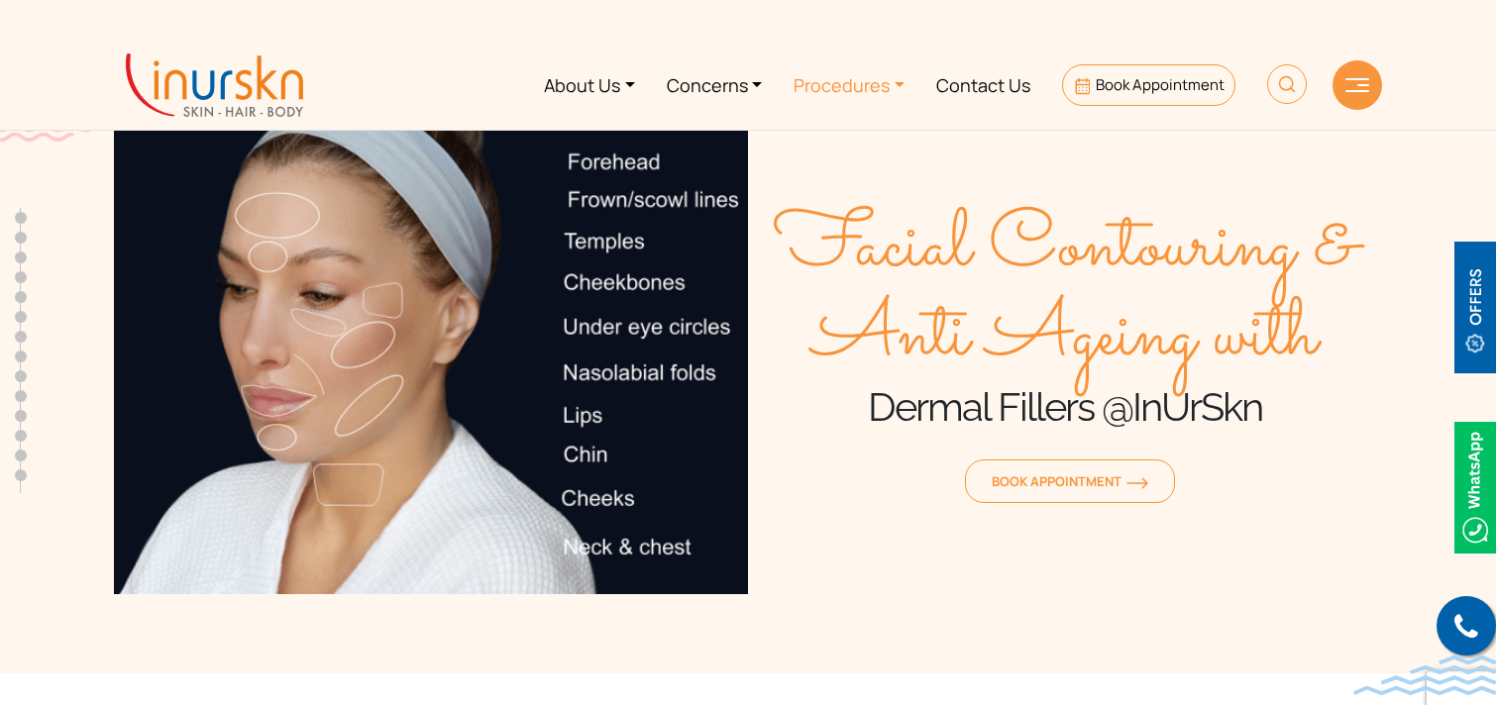
click at [843, 94] on link "Procedures" at bounding box center [849, 85] width 143 height 74
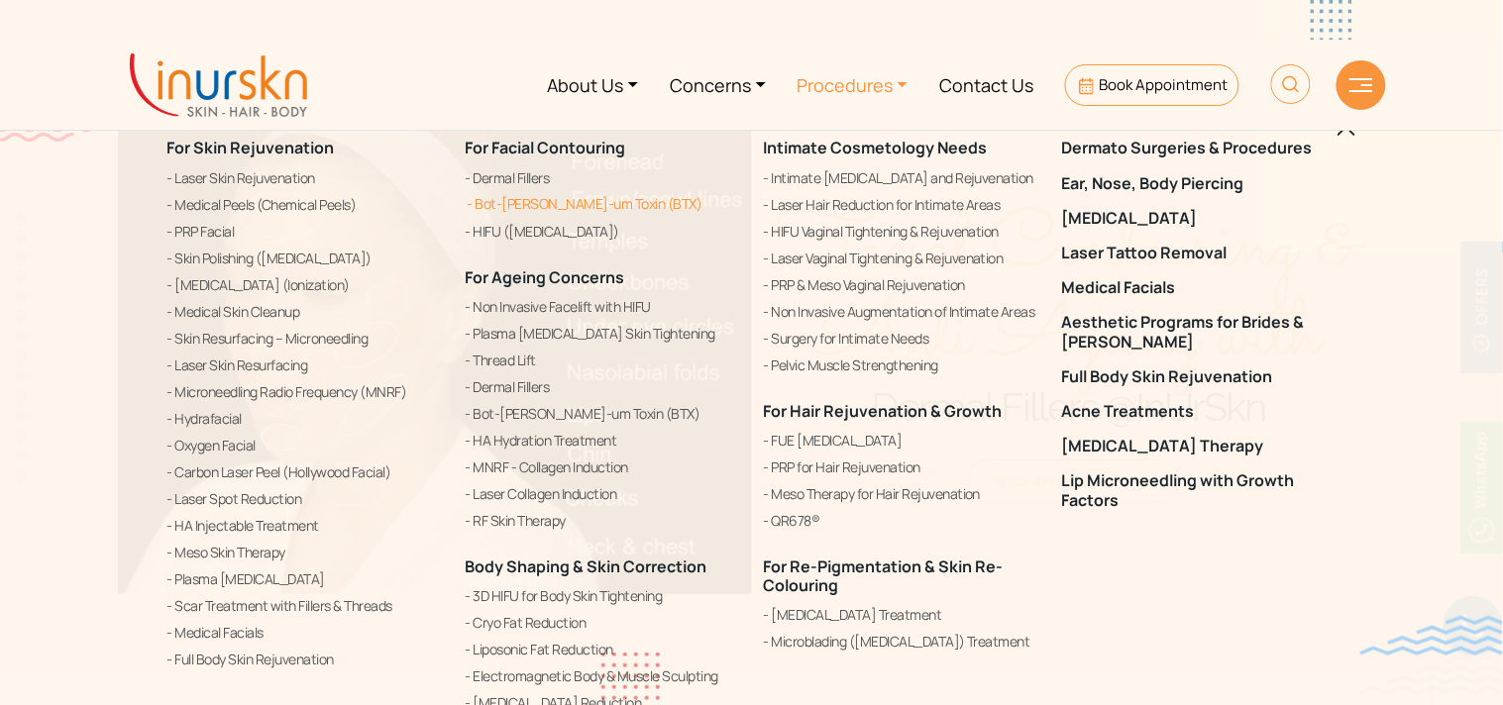
click at [557, 209] on link "Bot-[PERSON_NAME]-um Toxin (BTX)" at bounding box center [603, 204] width 274 height 24
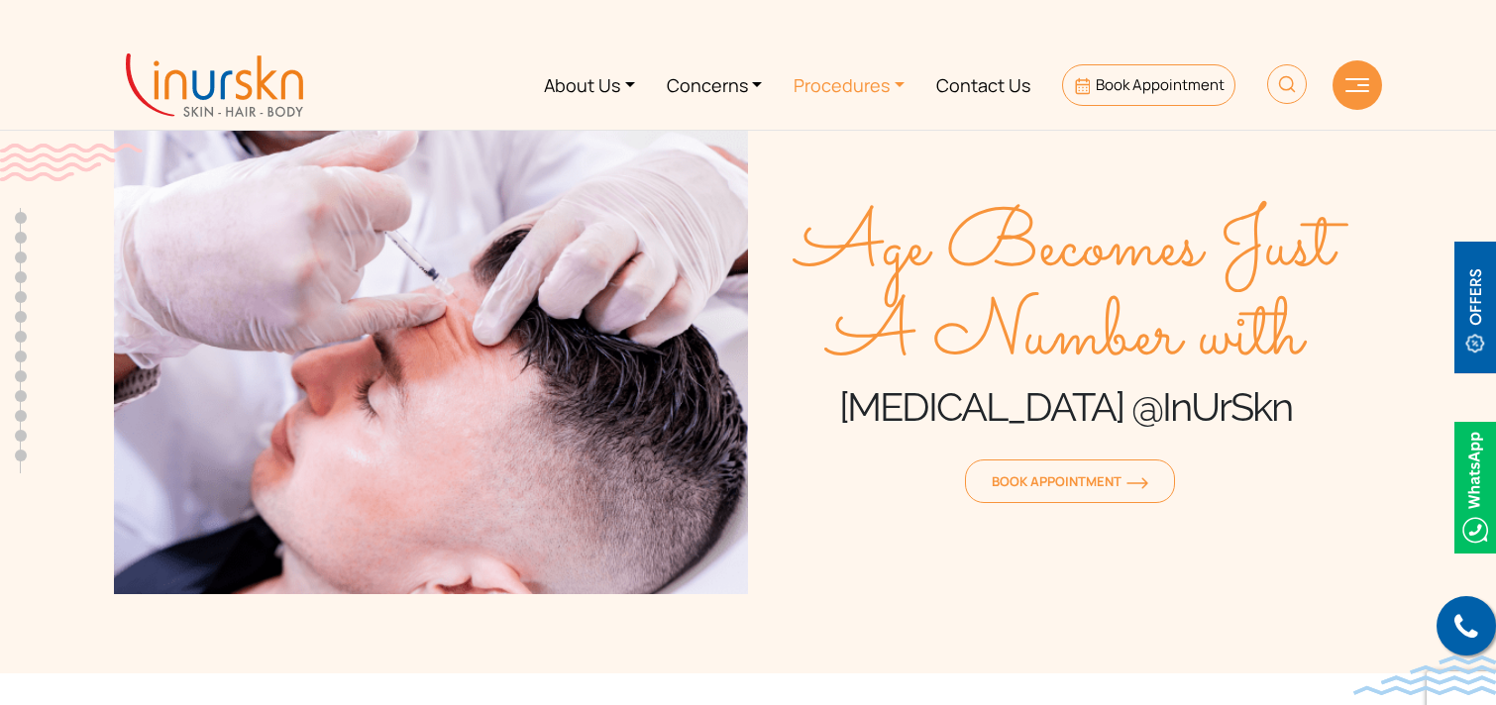
click at [873, 81] on link "Procedures" at bounding box center [849, 85] width 143 height 74
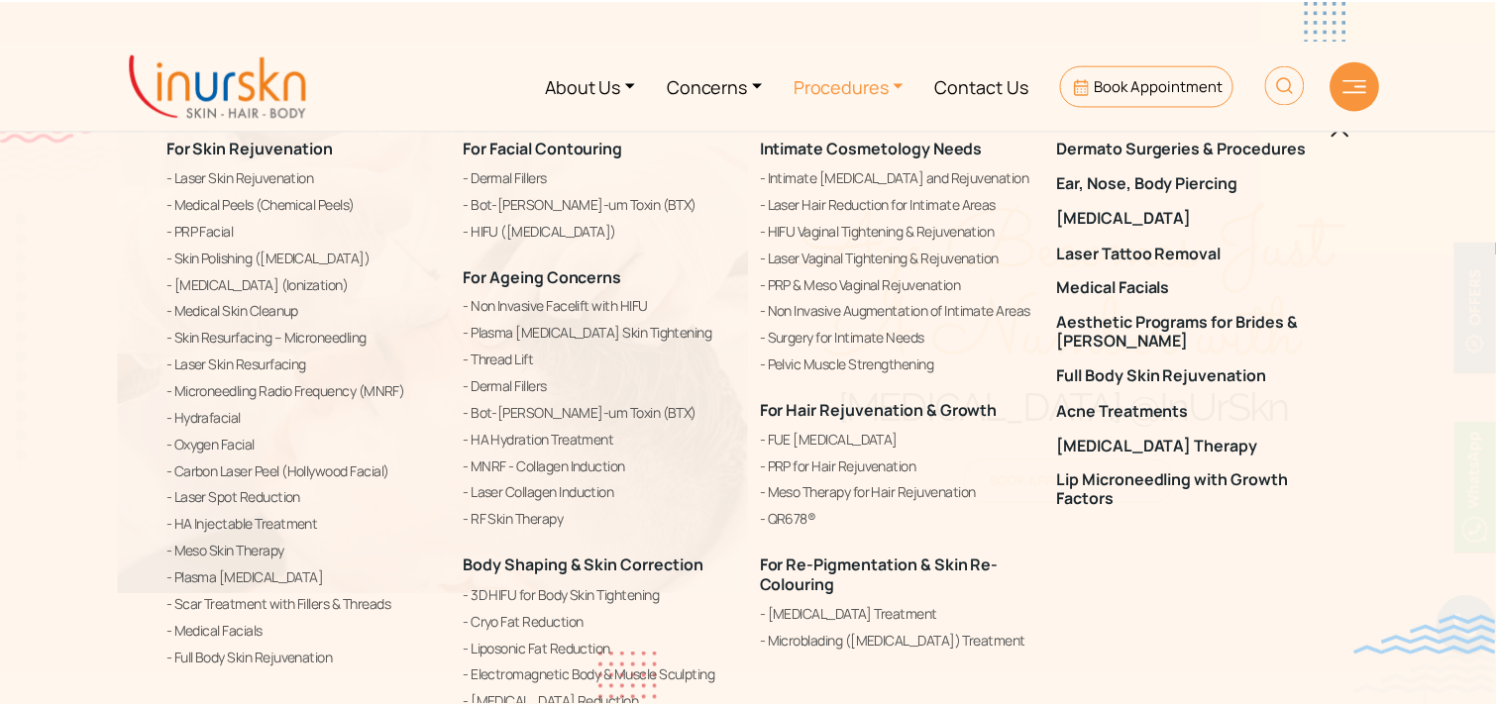
scroll to position [784, 0]
click at [0, 173] on div "For Skin Rejuvenation Laser Skin Rejuvenation Medical Peels (Chemical Peels) PR…" at bounding box center [751, 352] width 1503 height 705
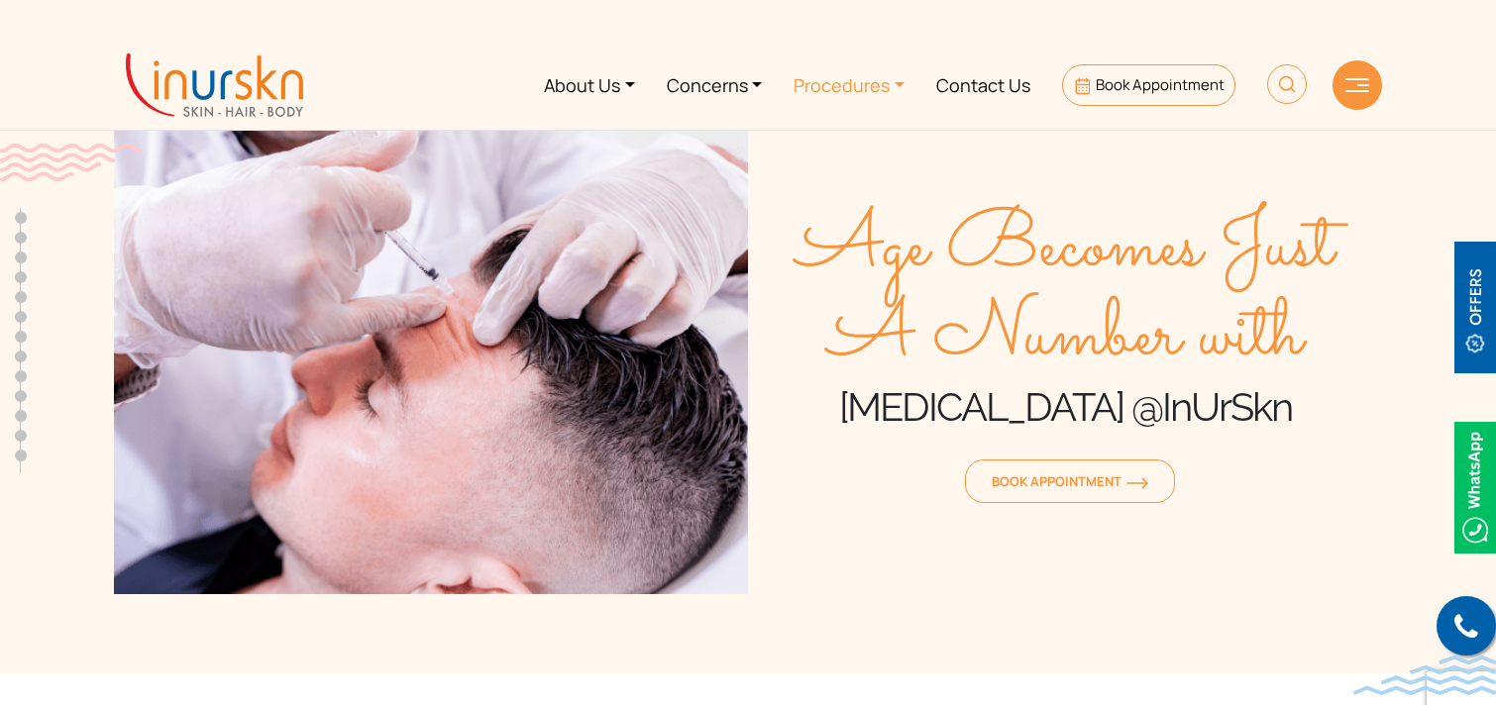
click at [867, 74] on link "Procedures" at bounding box center [849, 85] width 143 height 74
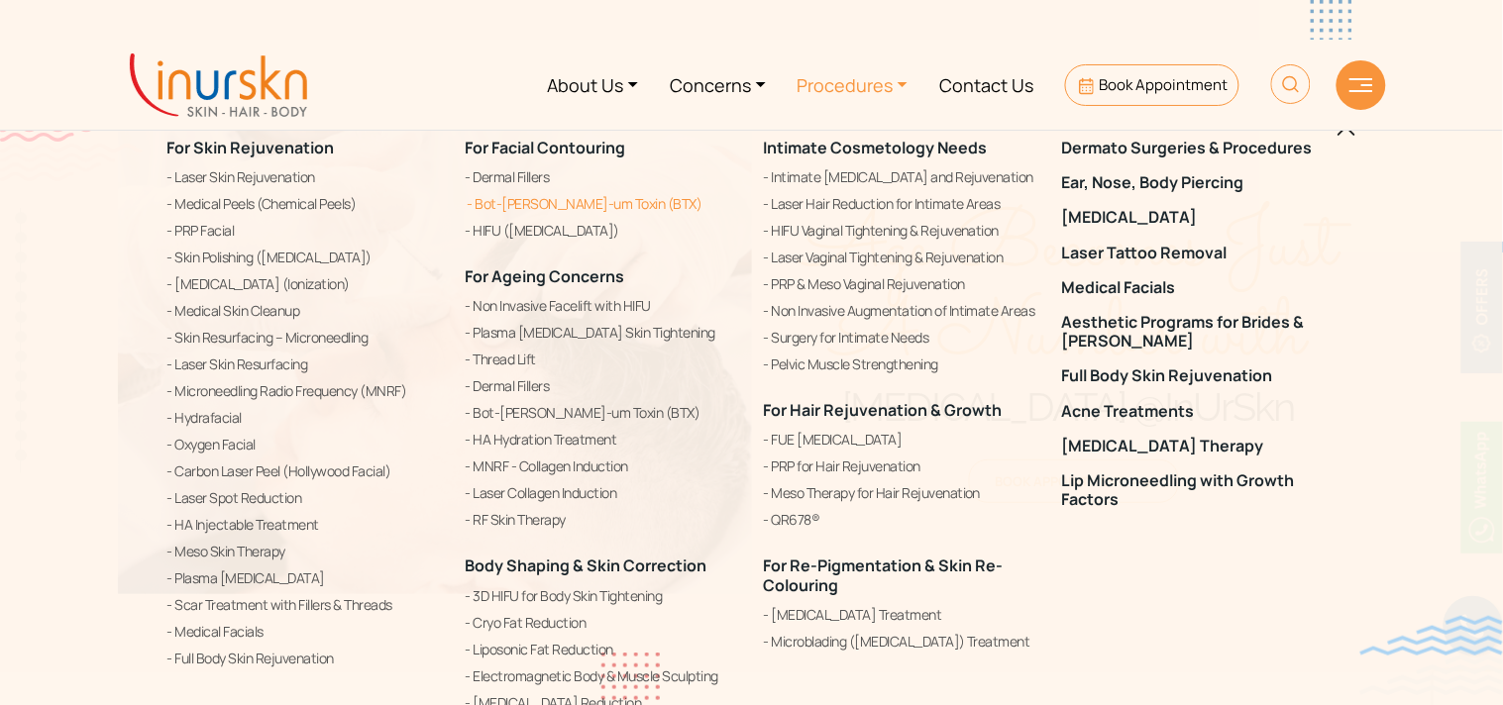
click at [519, 208] on link "Bot-[PERSON_NAME]-um Toxin (BTX)" at bounding box center [603, 204] width 274 height 24
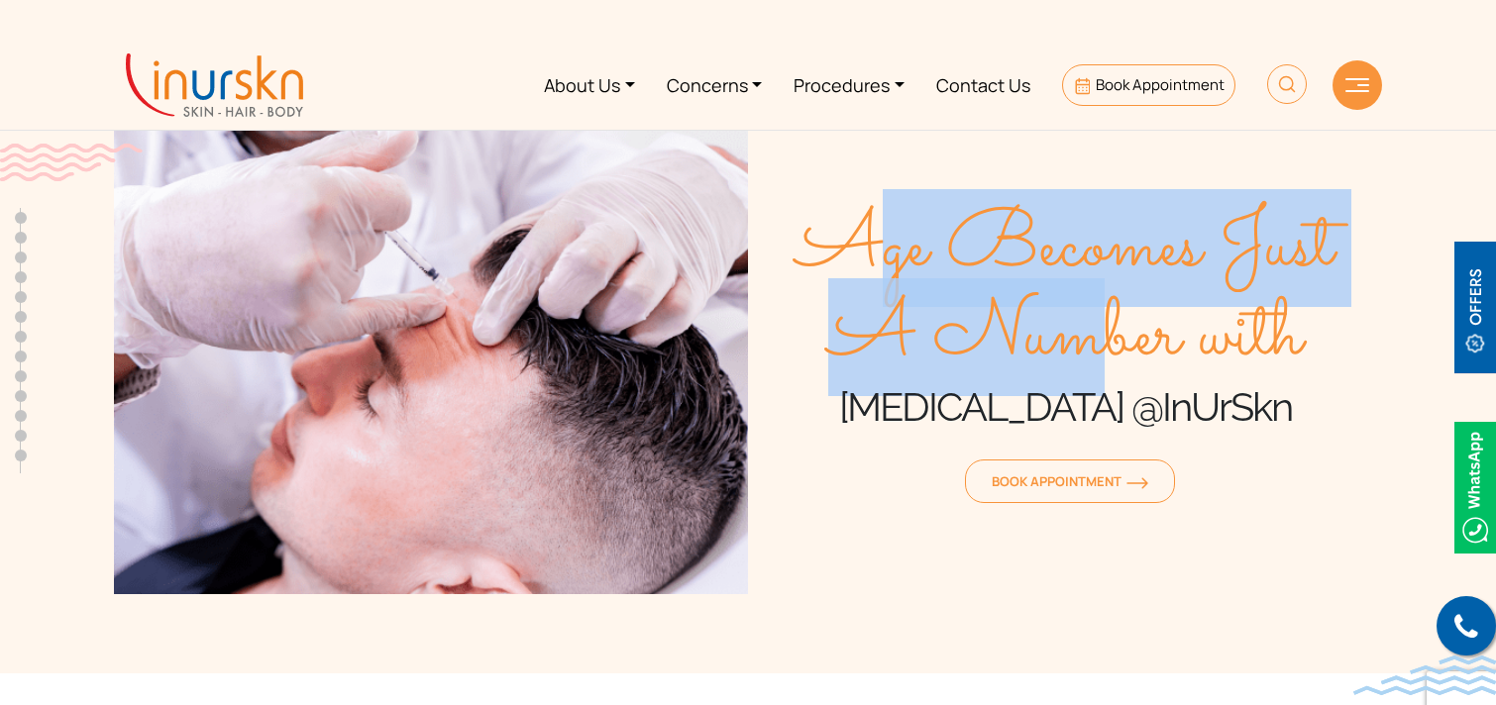
drag, startPoint x: 844, startPoint y: 232, endPoint x: 1119, endPoint y: 361, distance: 304.0
click at [1119, 361] on span "Age Becomes Just A Number with" at bounding box center [1065, 293] width 634 height 178
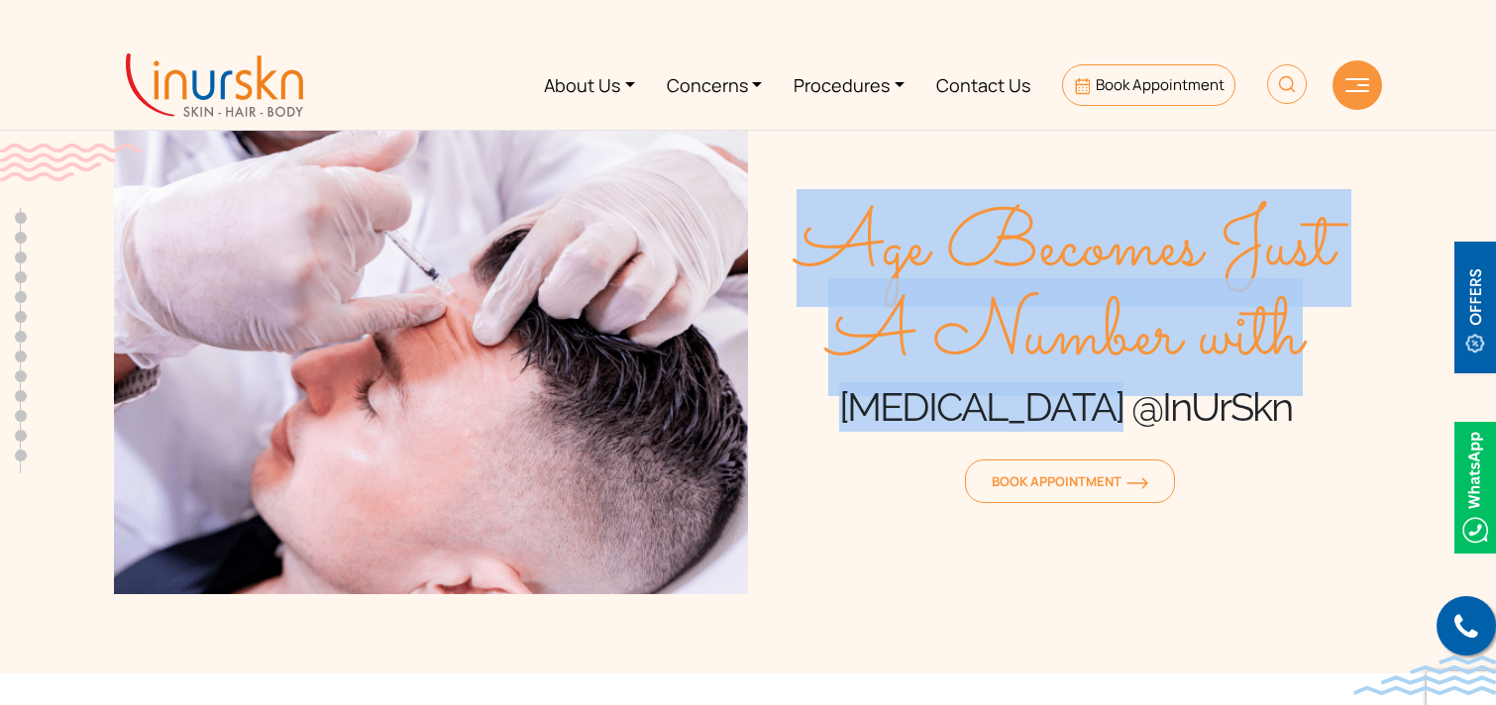
drag, startPoint x: 794, startPoint y: 263, endPoint x: 1213, endPoint y: 423, distance: 448.7
type textarea "Age Becomes Just A Number with Botox @InUrSkn"
click at [1213, 423] on div "Age Becomes Just A Number with Botox @InUrSkn Book Appointment" at bounding box center [1065, 357] width 634 height 476
copy div "Age Becomes Just A Number with Botox @InUrSkn"
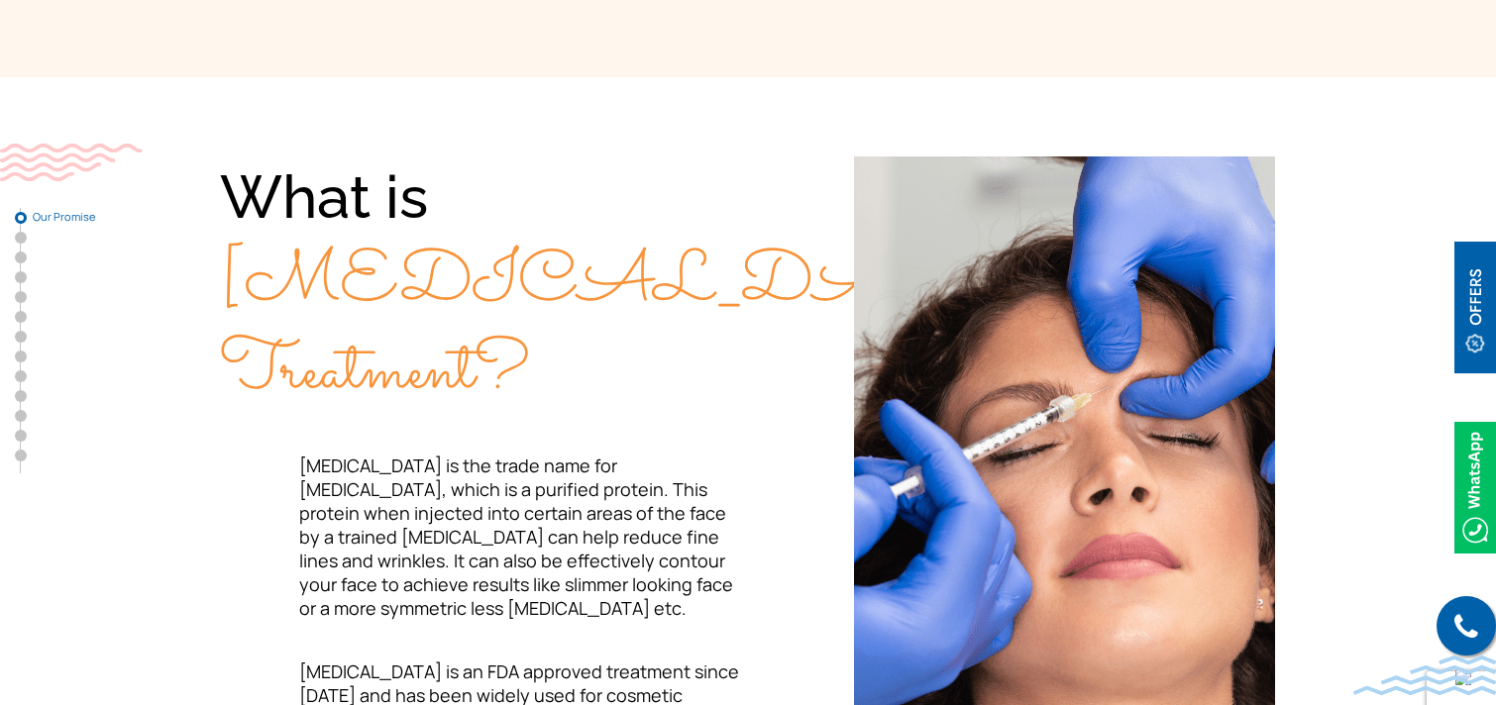
scroll to position [604, 0]
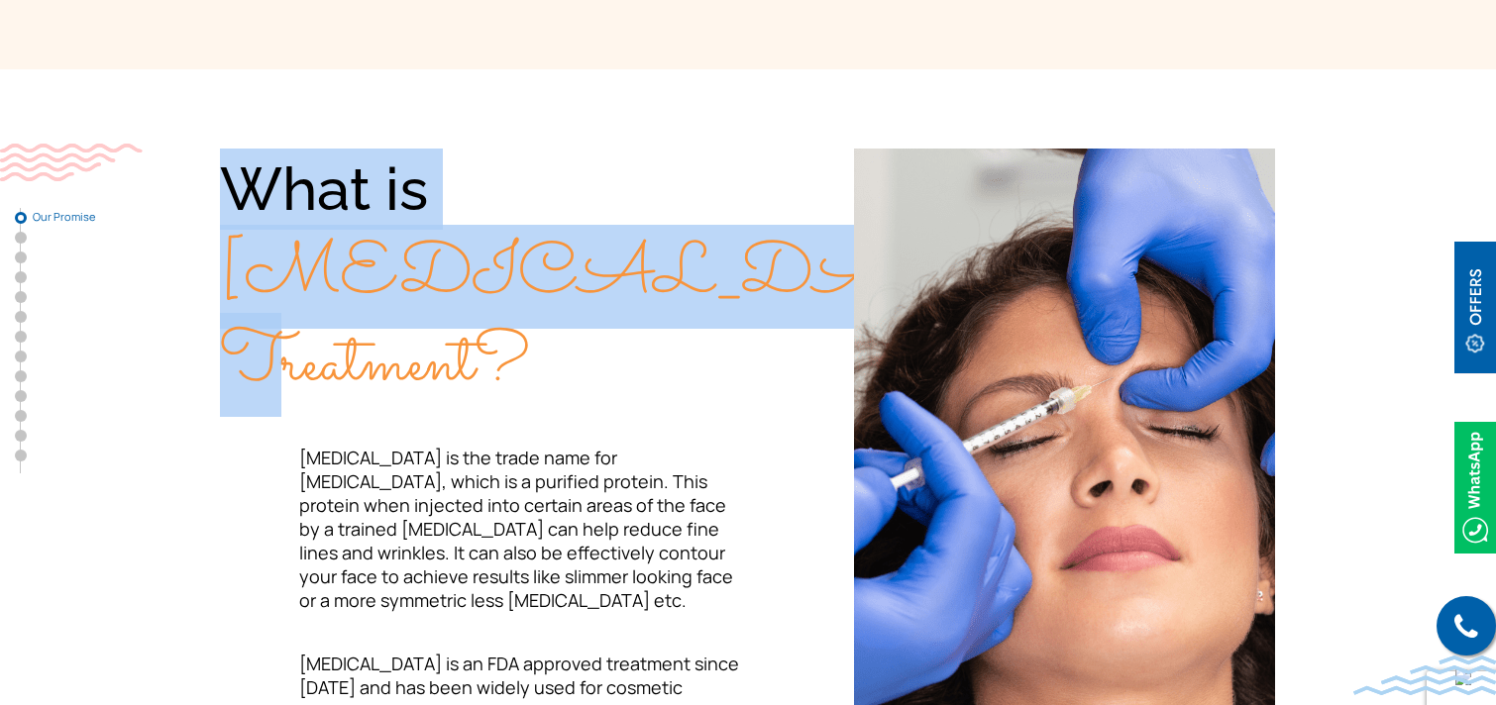
drag, startPoint x: 231, startPoint y: 182, endPoint x: 703, endPoint y: 254, distance: 477.9
click at [703, 254] on div "What is Botox Treatment?" at bounding box center [484, 278] width 528 height 258
copy div "What is Botox Treatment?"
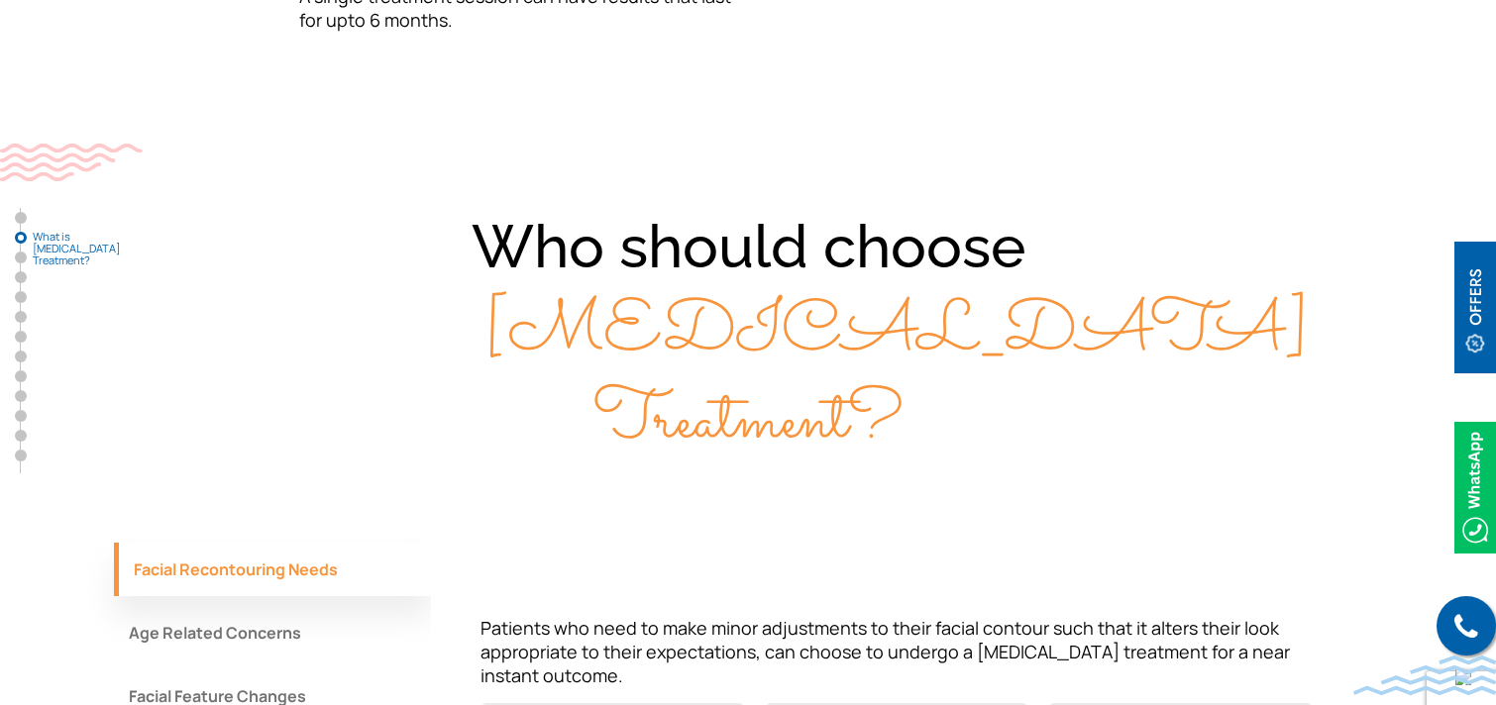
scroll to position [1399, 0]
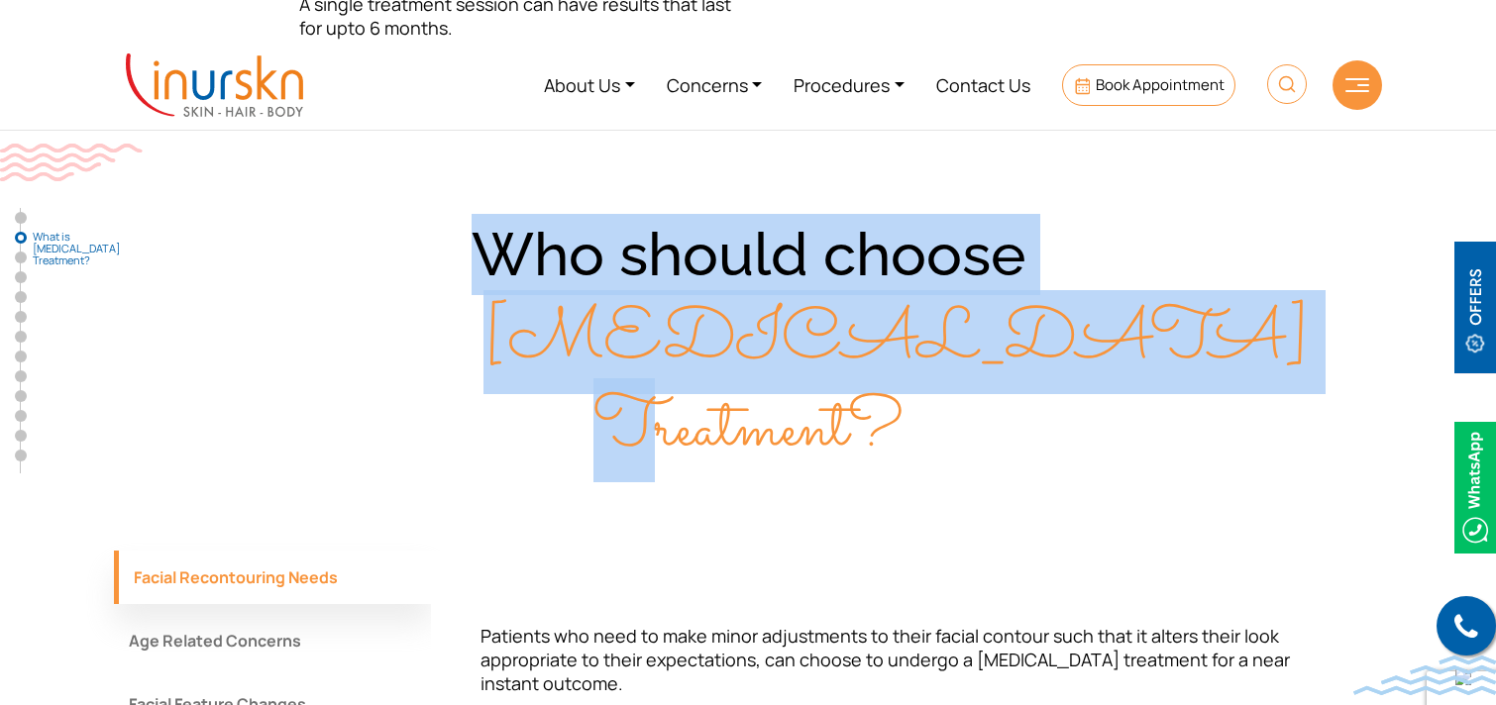
drag, startPoint x: 491, startPoint y: 195, endPoint x: 1139, endPoint y: 289, distance: 654.7
click at [1139, 289] on div "Who should choose Botox Treatment?" at bounding box center [748, 343] width 1268 height 258
copy div "Who should choose Botox Treatment?"
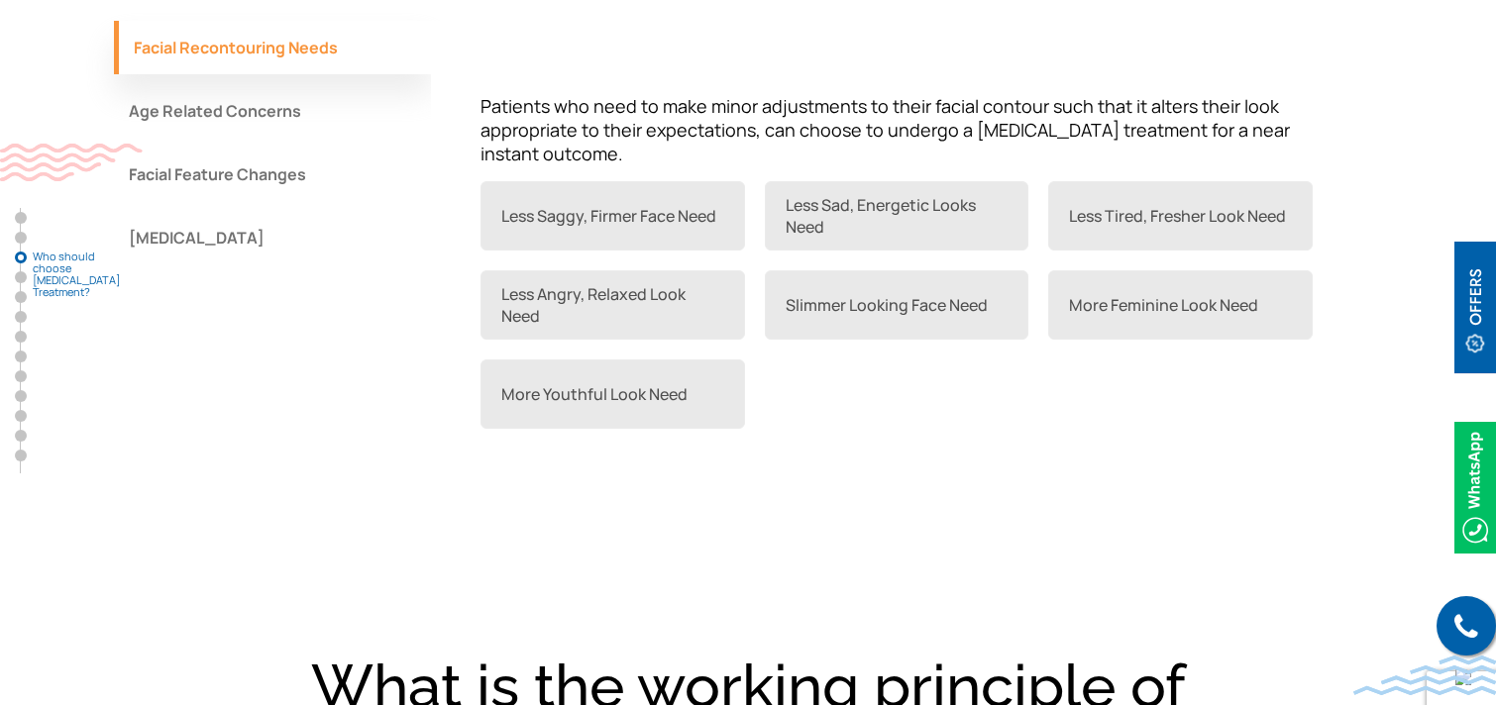
scroll to position [2257, 0]
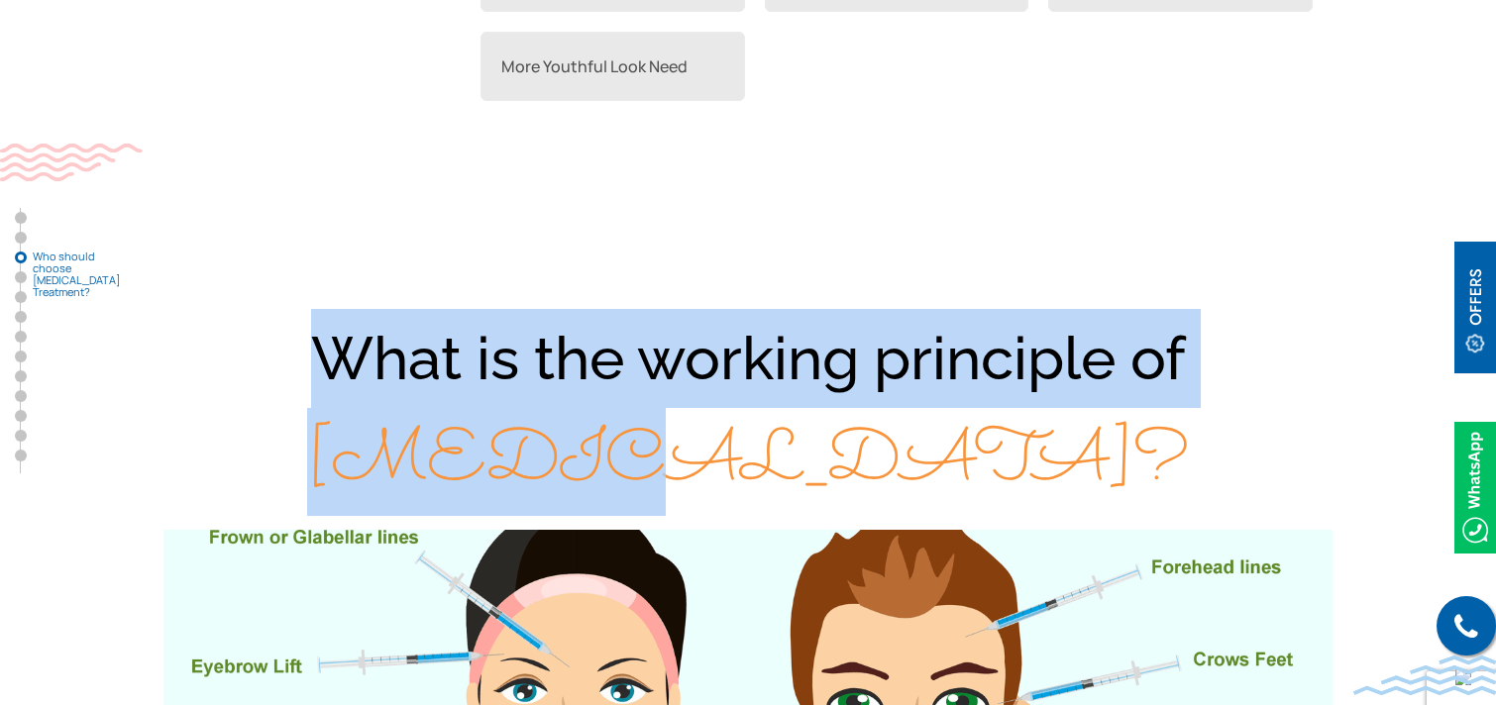
drag, startPoint x: 319, startPoint y: 178, endPoint x: 839, endPoint y: 265, distance: 527.4
click at [839, 309] on div "What is the working principle of Botox?" at bounding box center [748, 411] width 1268 height 205
copy div "What is the working principle of Botox?"
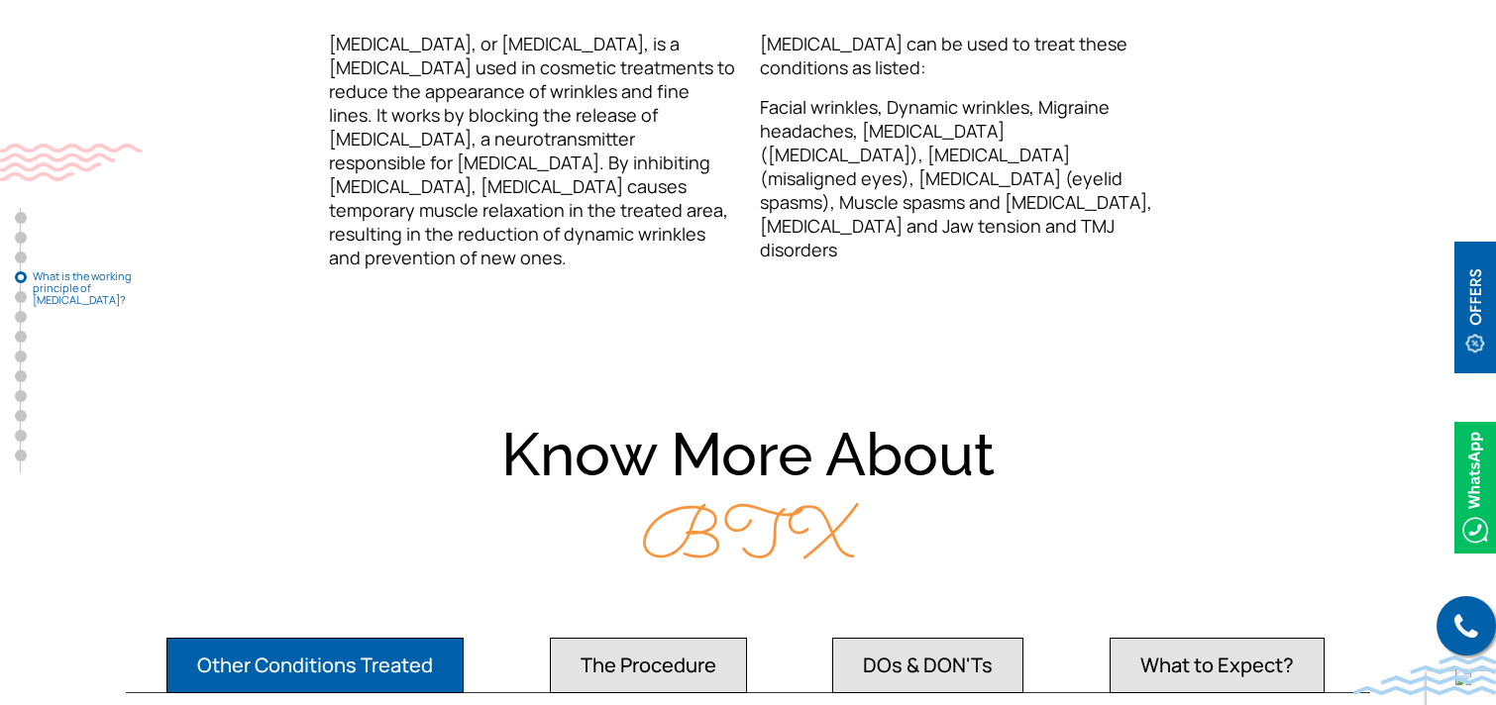
scroll to position [3251, 0]
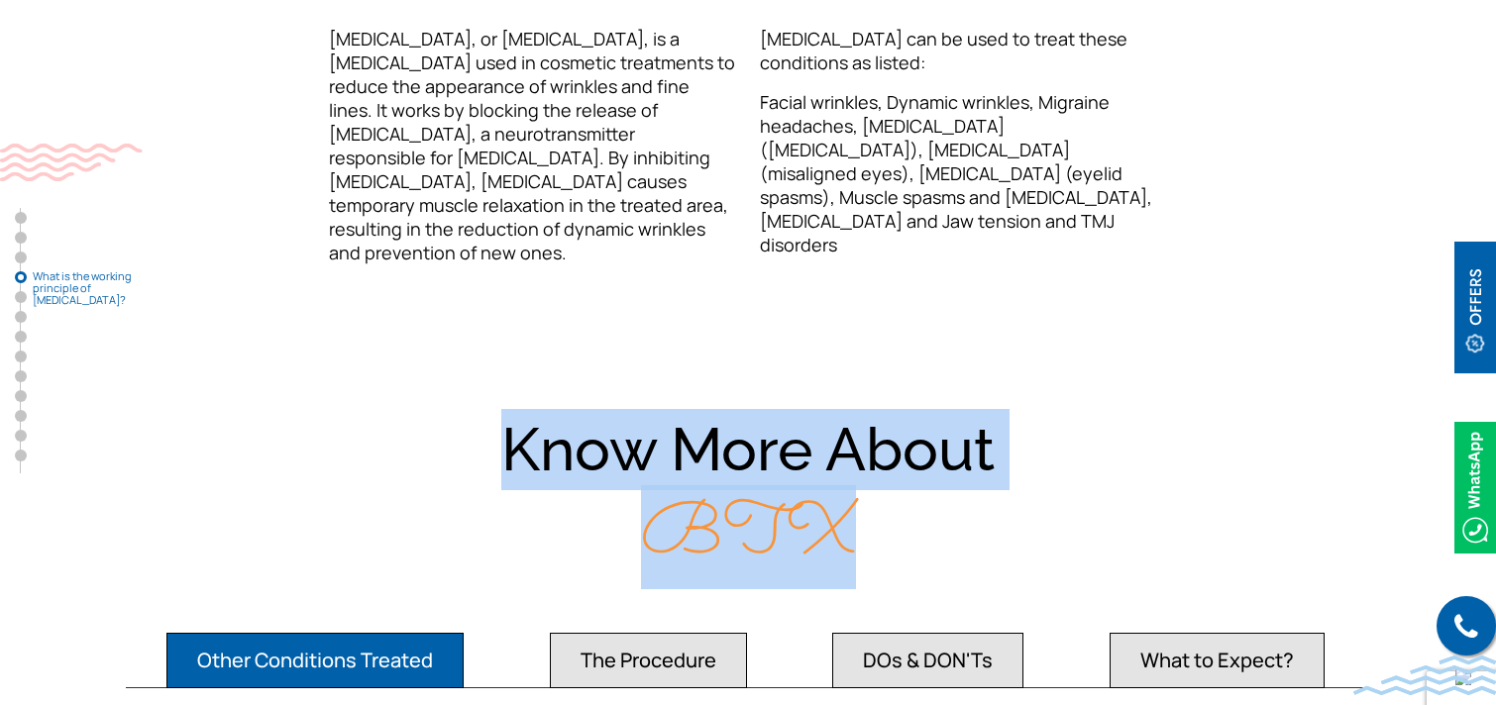
drag, startPoint x: 510, startPoint y: 242, endPoint x: 850, endPoint y: 323, distance: 349.4
click at [850, 409] on div "Know More About BTX" at bounding box center [748, 493] width 1268 height 169
copy div "Know More About BTX"
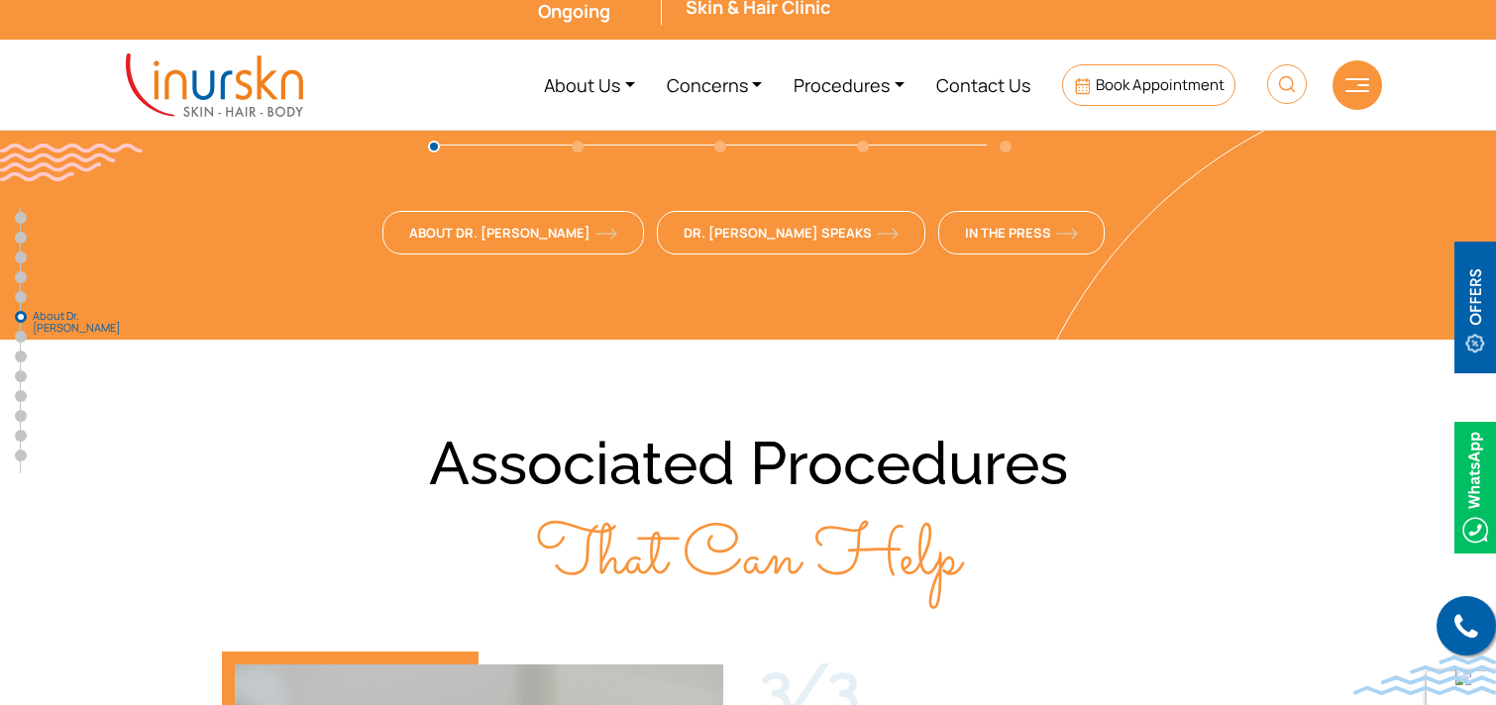
scroll to position [5166, 0]
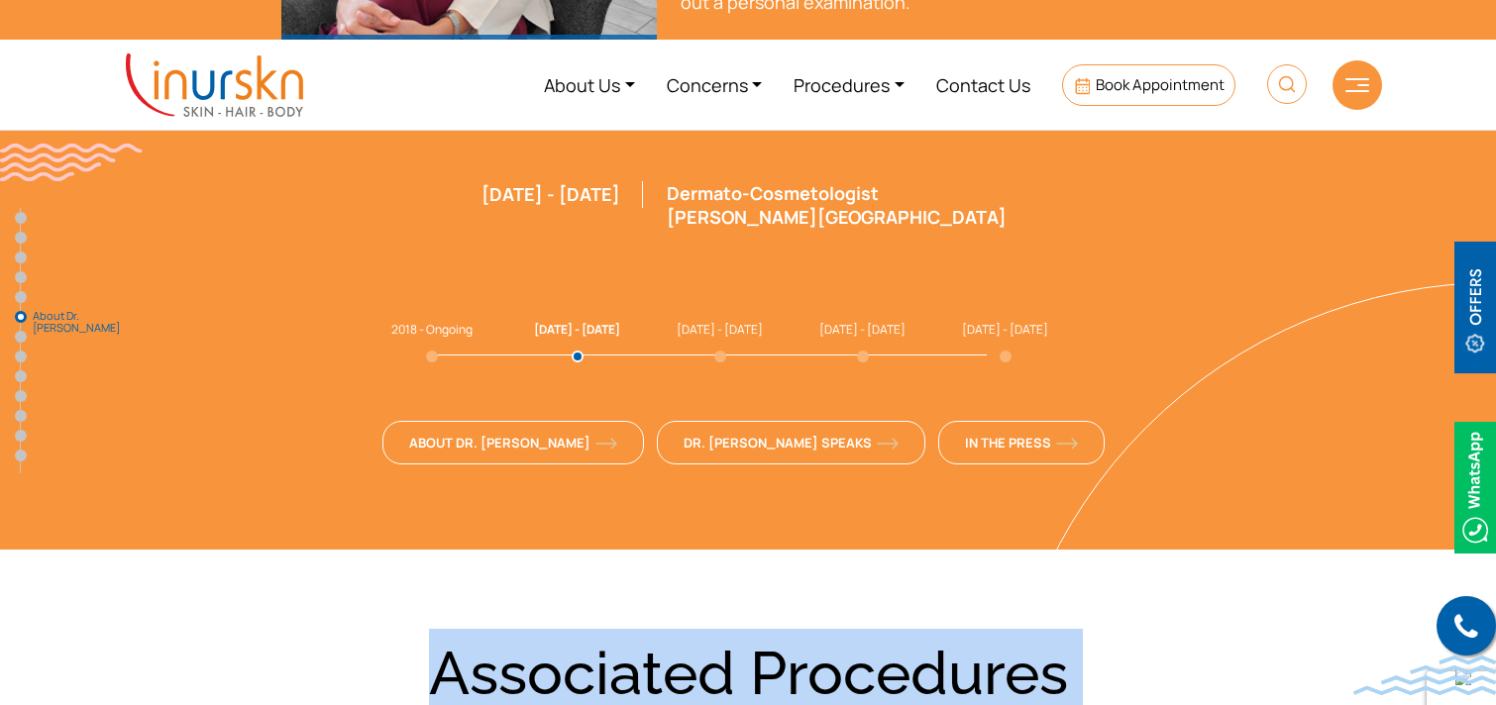
drag, startPoint x: 437, startPoint y: 384, endPoint x: 1025, endPoint y: 477, distance: 595.6
copy div "Associated Procedures That Can Help"
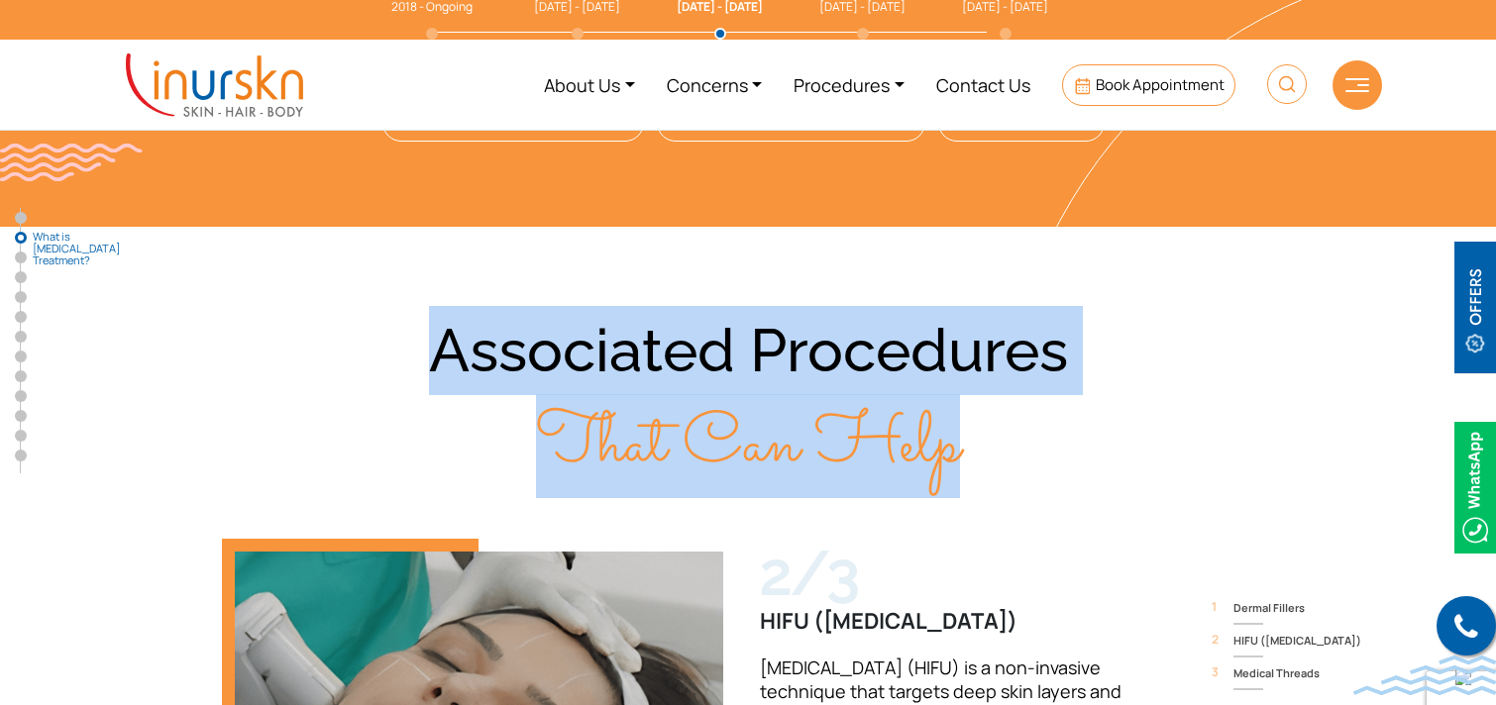
scroll to position [0, 0]
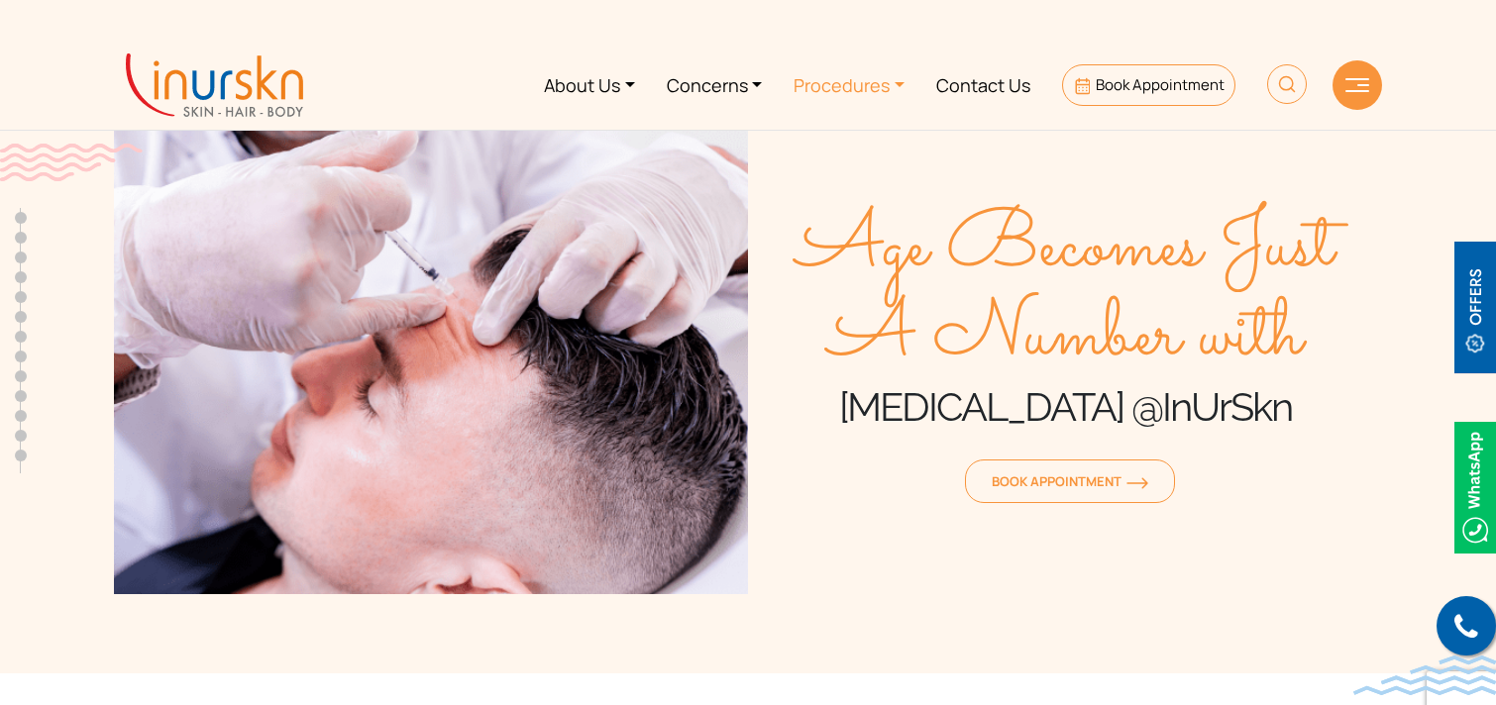
click at [844, 91] on link "Procedures" at bounding box center [849, 85] width 143 height 74
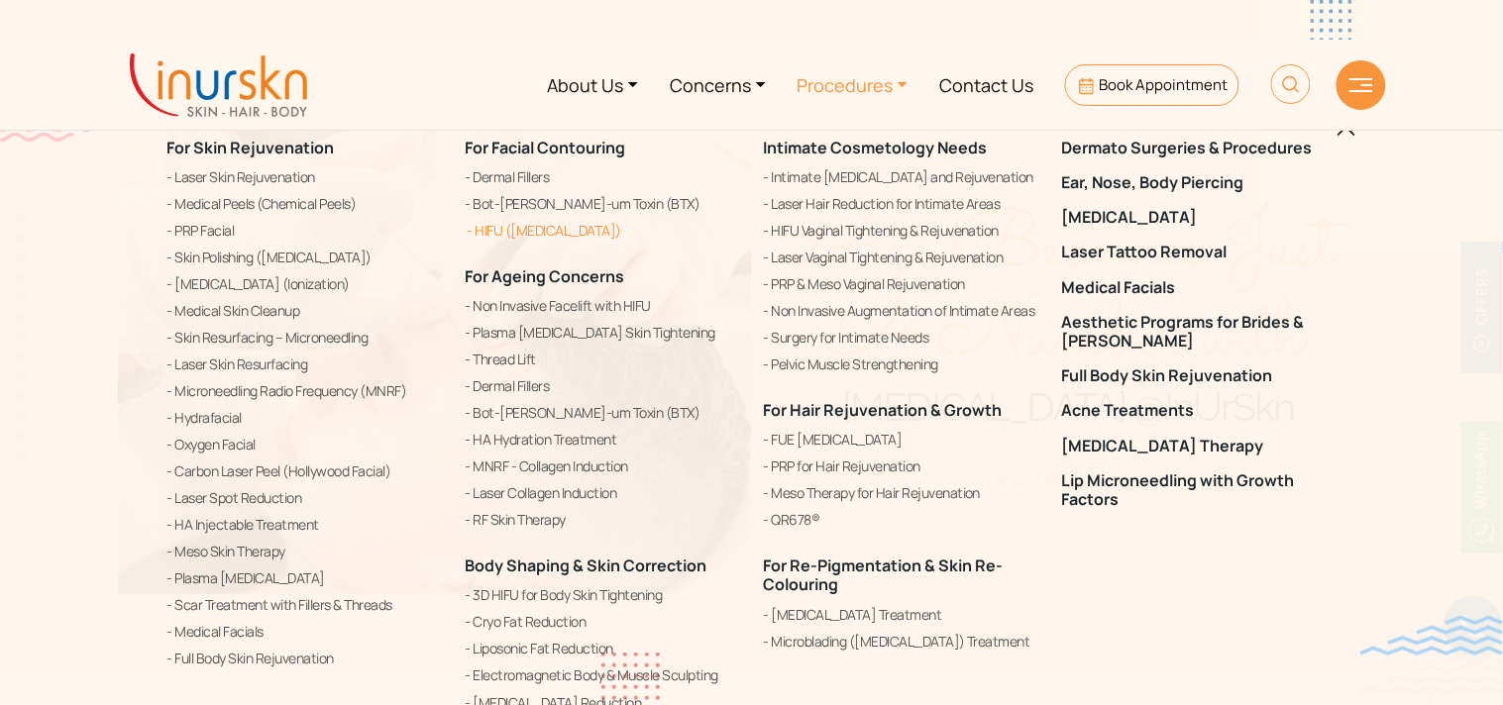
click at [577, 236] on link "HIFU ([MEDICAL_DATA])" at bounding box center [603, 231] width 274 height 24
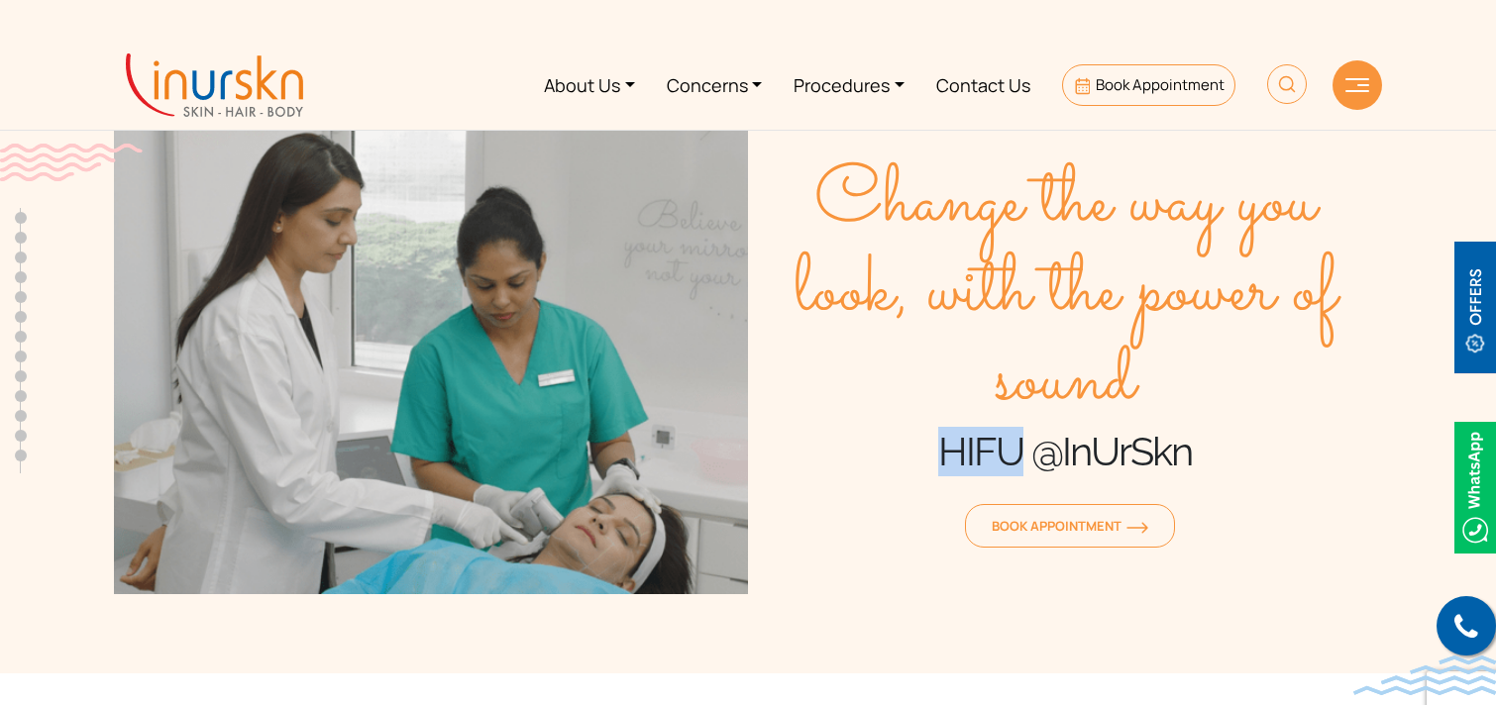
drag, startPoint x: 943, startPoint y: 451, endPoint x: 1015, endPoint y: 439, distance: 73.3
click at [1015, 439] on h1 "HIFU @InUrSkn" at bounding box center [1065, 452] width 634 height 50
copy h1 "HIFU"
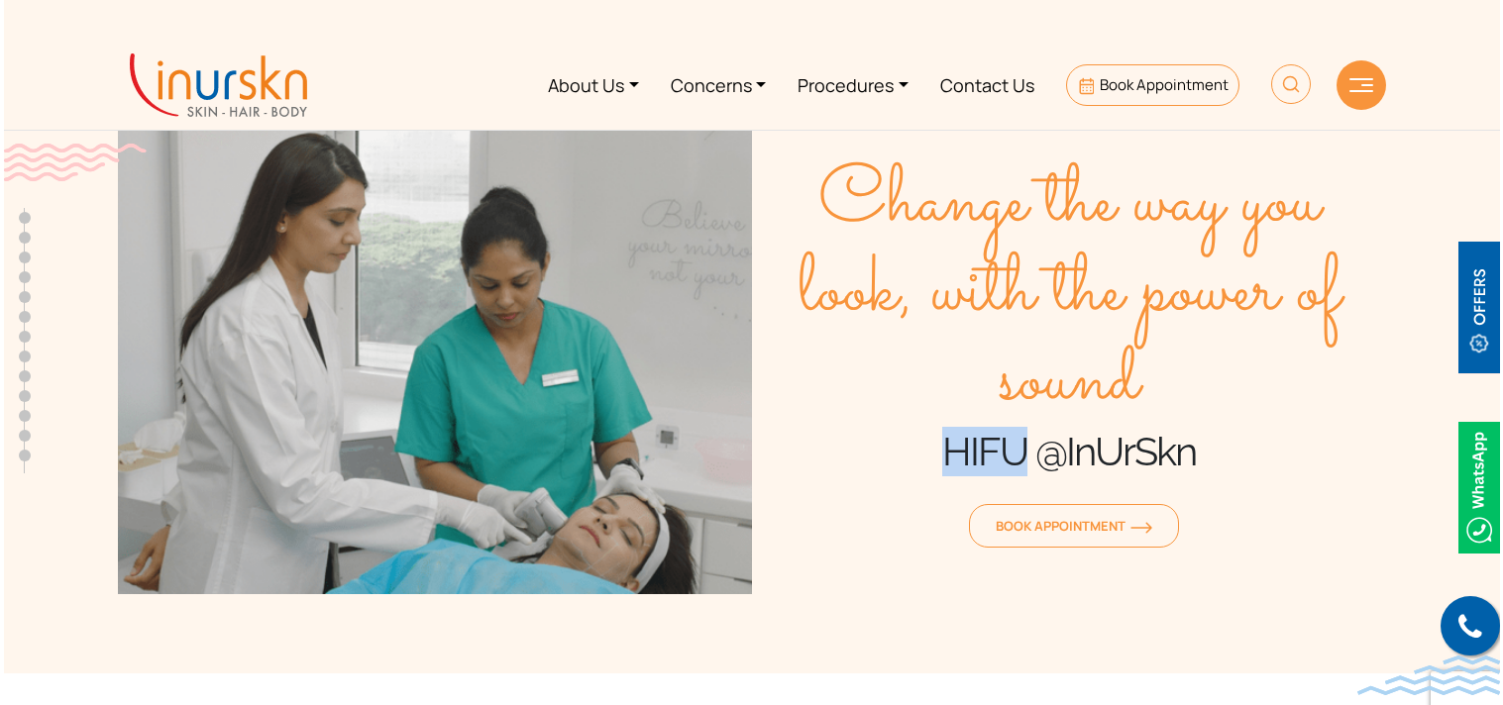
scroll to position [784, 0]
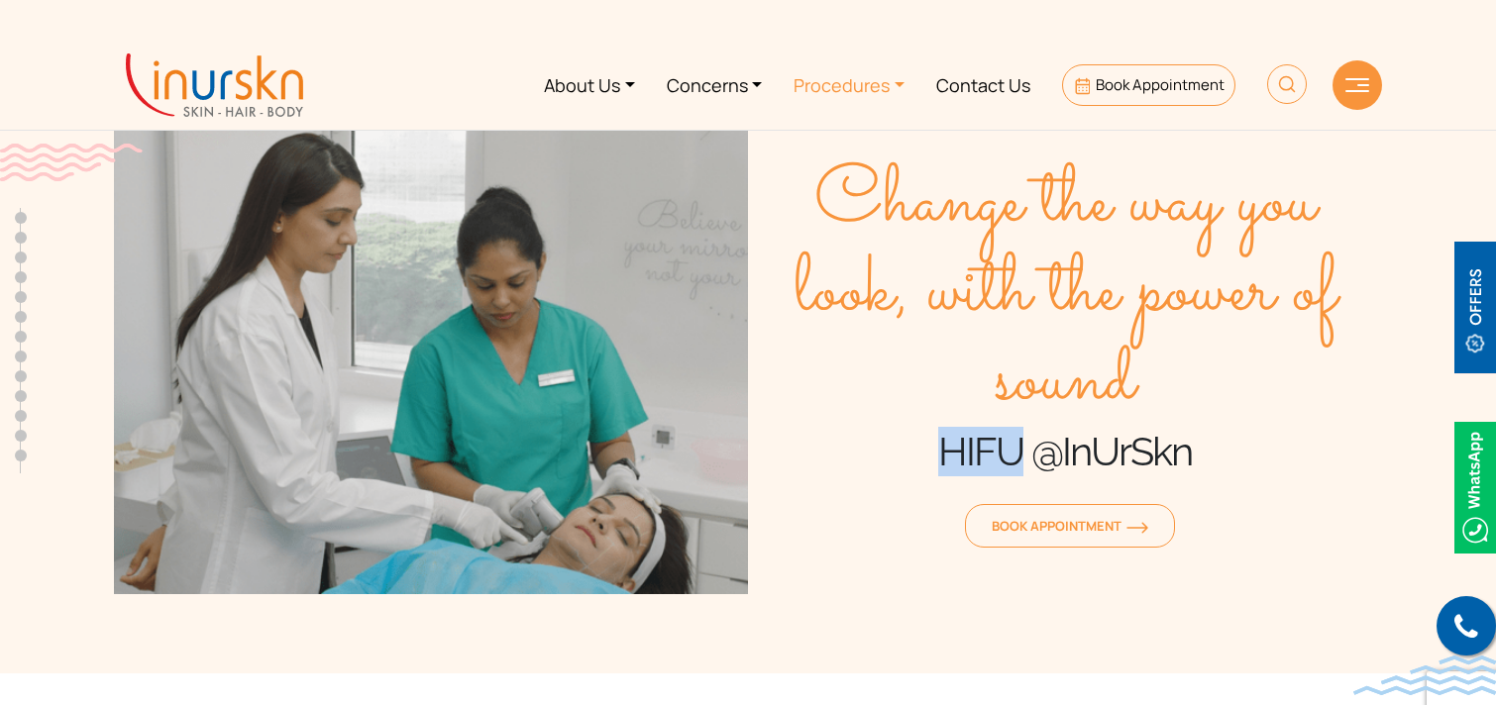
click at [836, 67] on link "Procedures" at bounding box center [849, 85] width 143 height 74
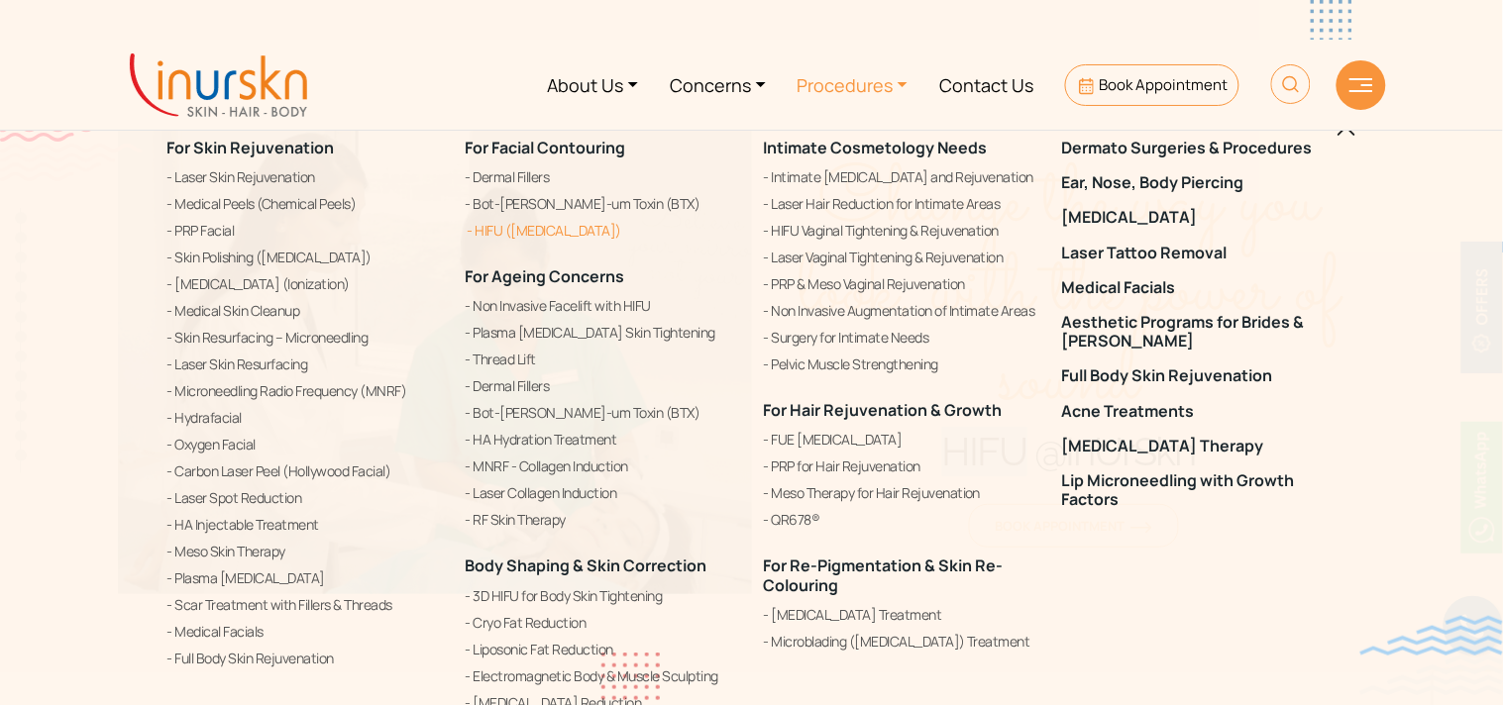
click at [639, 231] on link "HIFU ([MEDICAL_DATA])" at bounding box center [603, 231] width 274 height 24
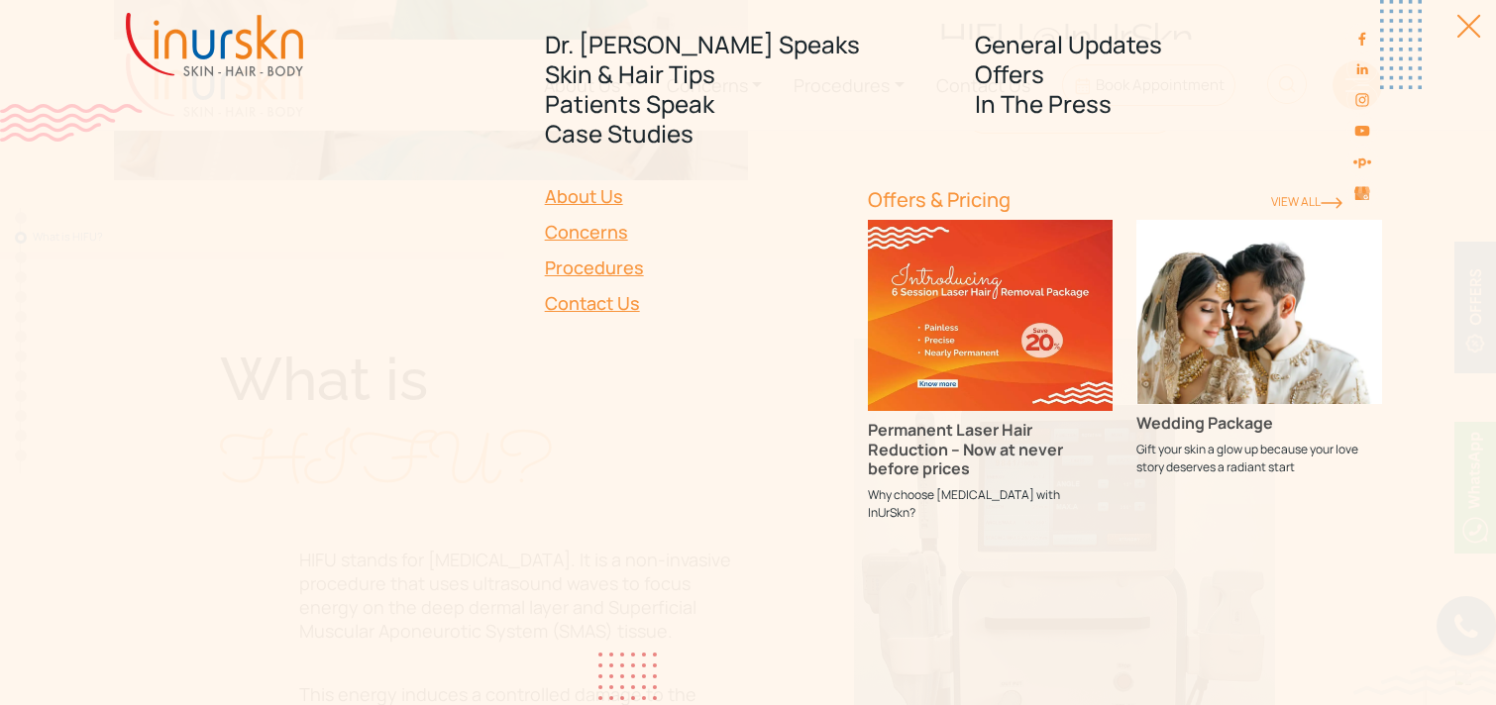
scroll to position [119, 0]
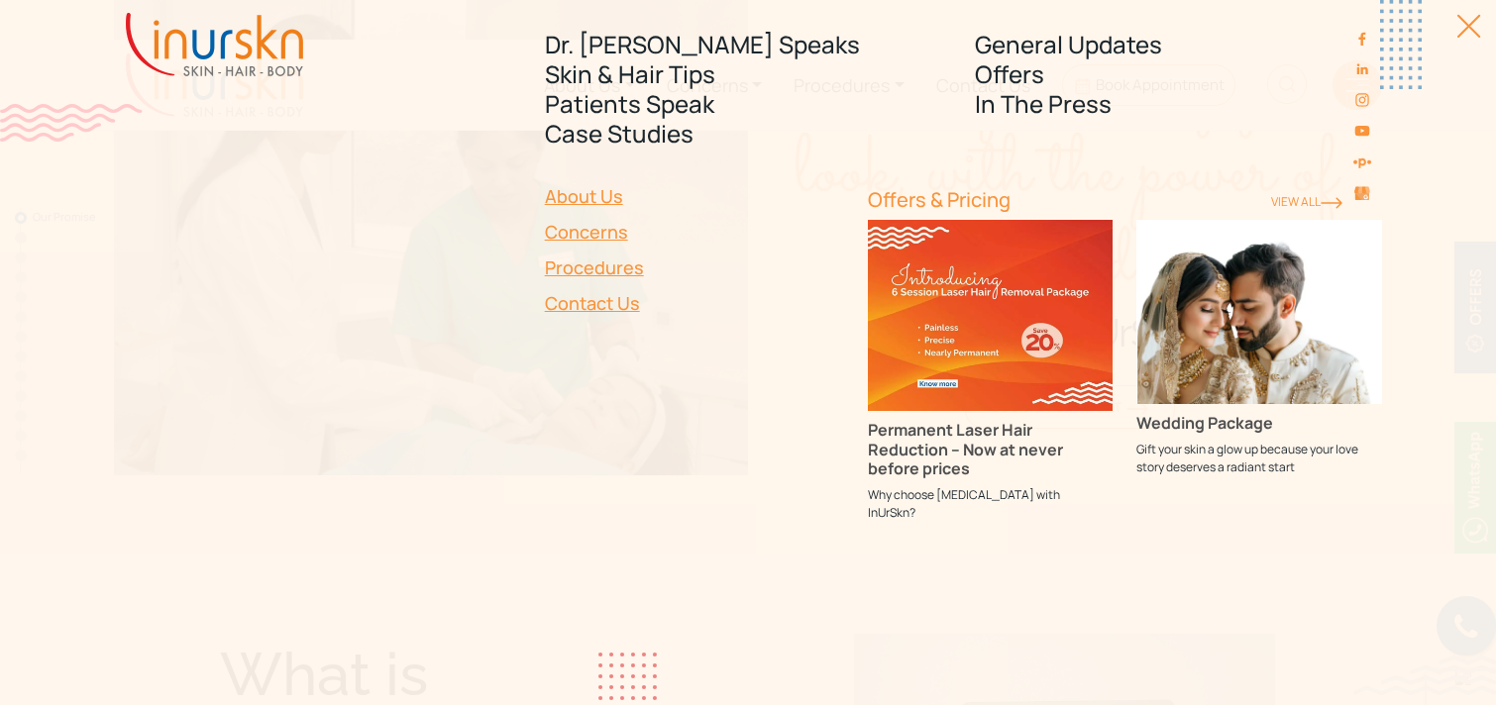
click at [0, 350] on div "Dr. [PERSON_NAME] Speaks Skin & Hair Tips Patients Speak Case Studies General U…" at bounding box center [748, 352] width 1496 height 705
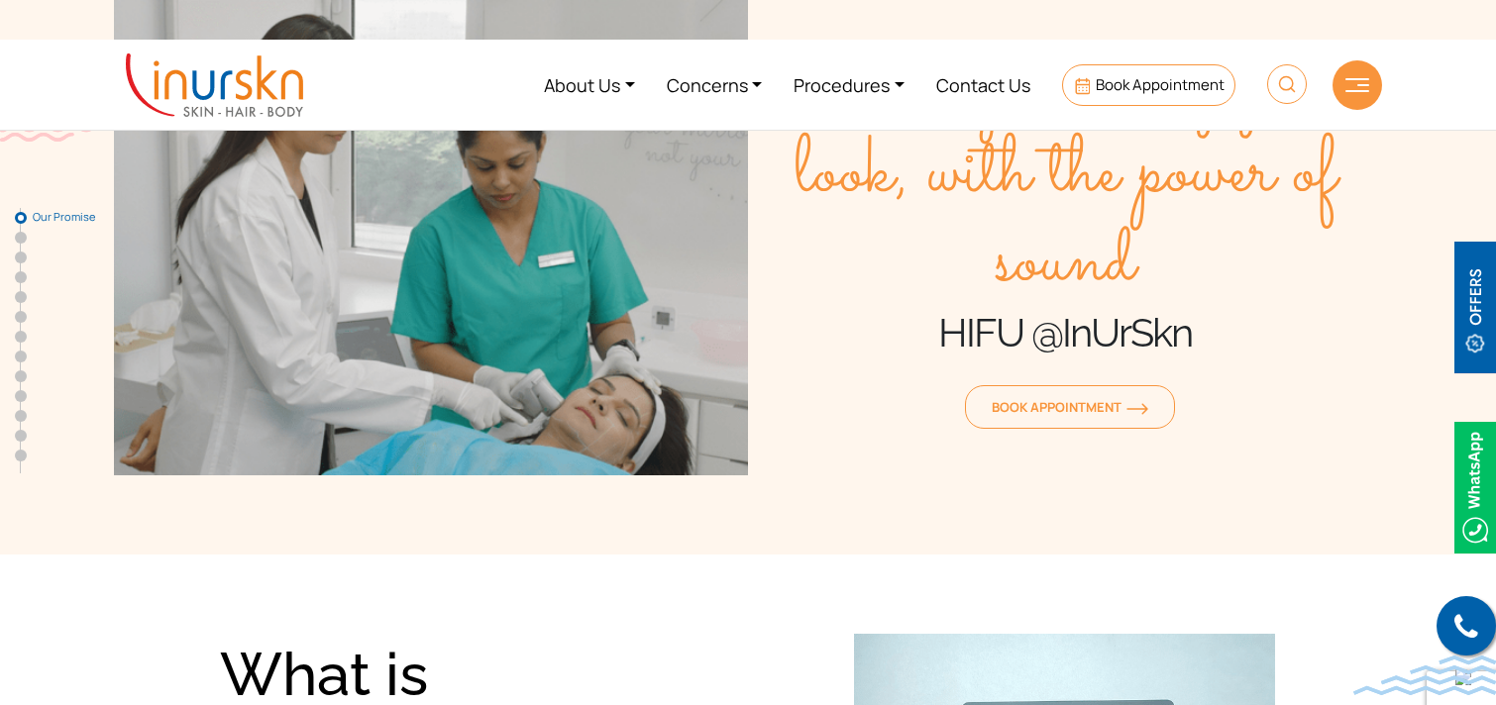
scroll to position [0, 0]
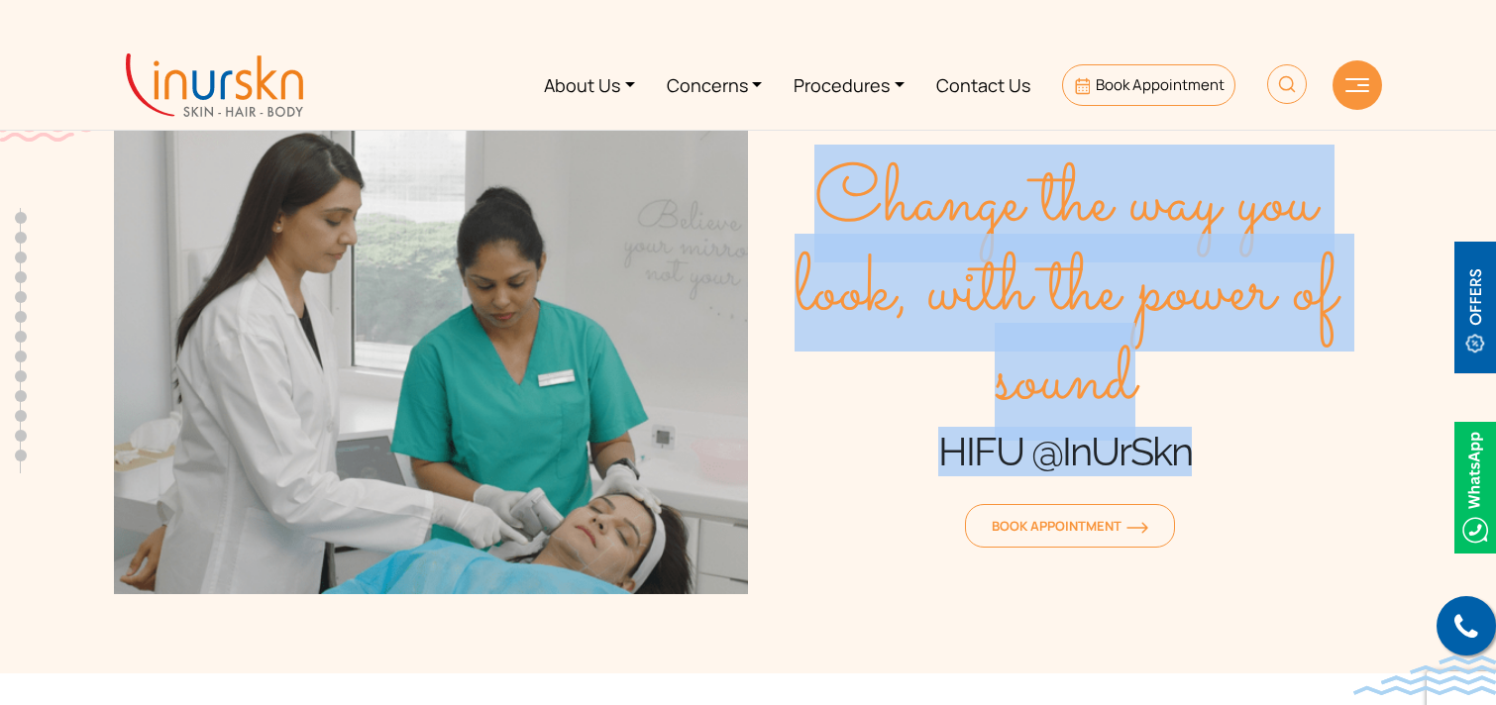
drag, startPoint x: 819, startPoint y: 194, endPoint x: 1192, endPoint y: 439, distance: 445.7
type textarea "Change the way you look, with the power of sound HIFU @InUrSkn"
click at [1192, 439] on div "Change the way you look, with the power of sound HIFU @InUrSkn Book Appointment" at bounding box center [1065, 357] width 634 height 476
copy div "Change the way you look, with the power of sound HIFU @InUrSkn"
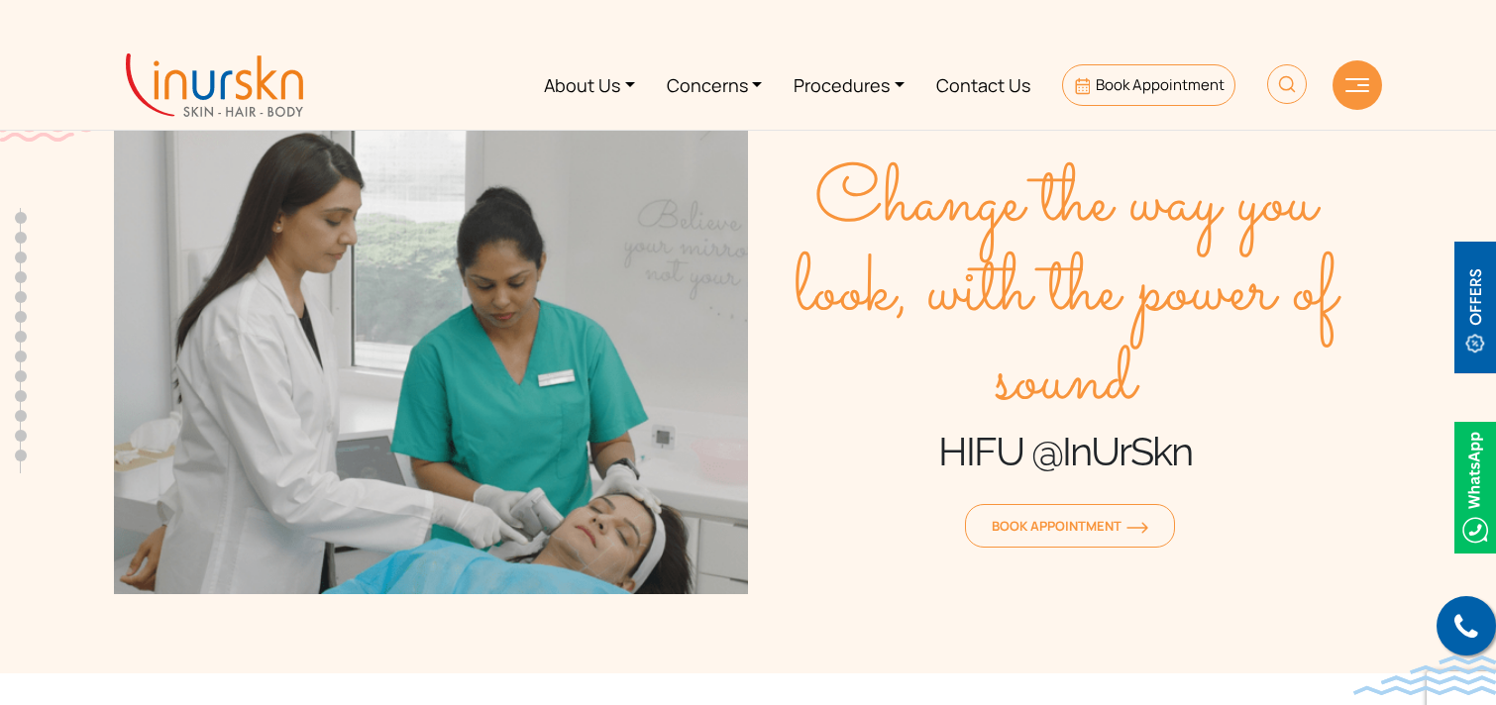
click at [1469, 56] on nav "About Us Concerns Procedures Contact Us Book Appointment" at bounding box center [748, 85] width 1496 height 90
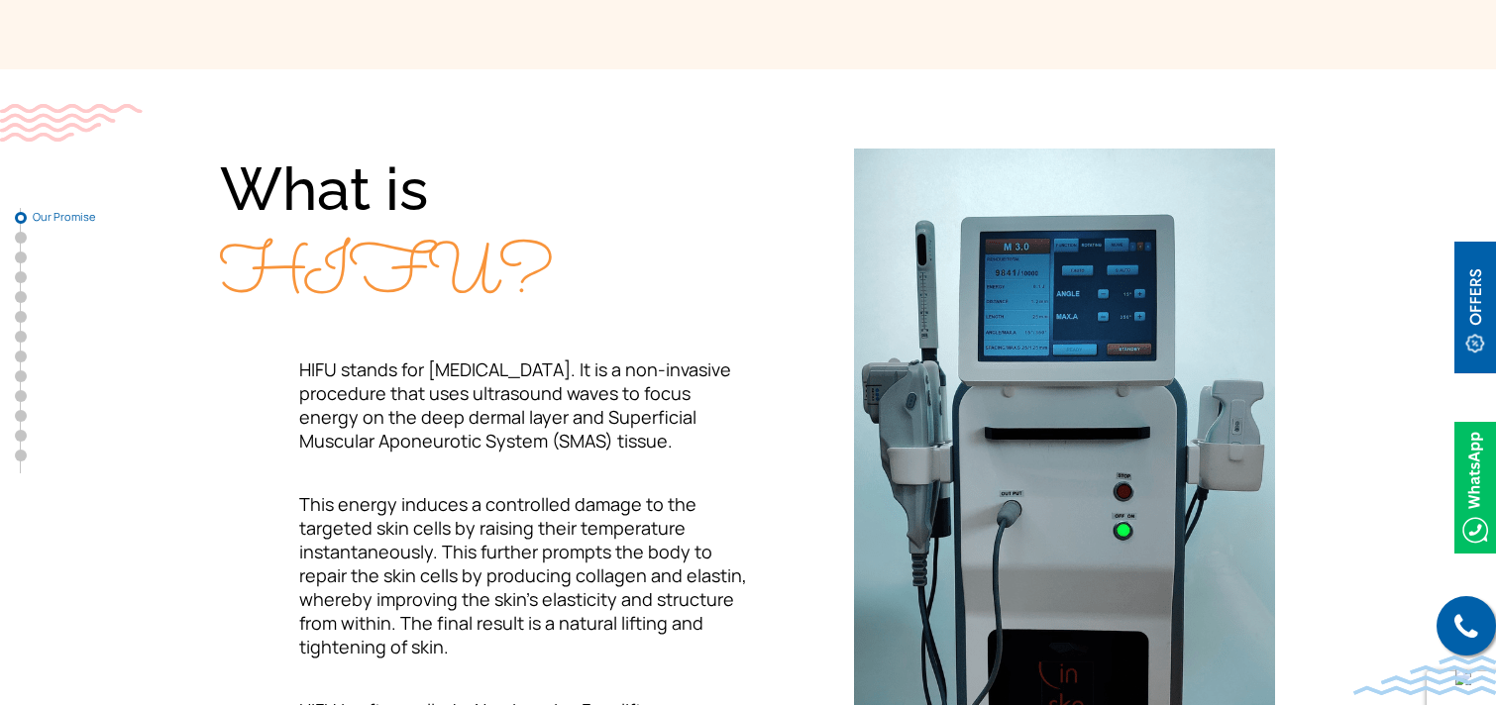
scroll to position [611, 0]
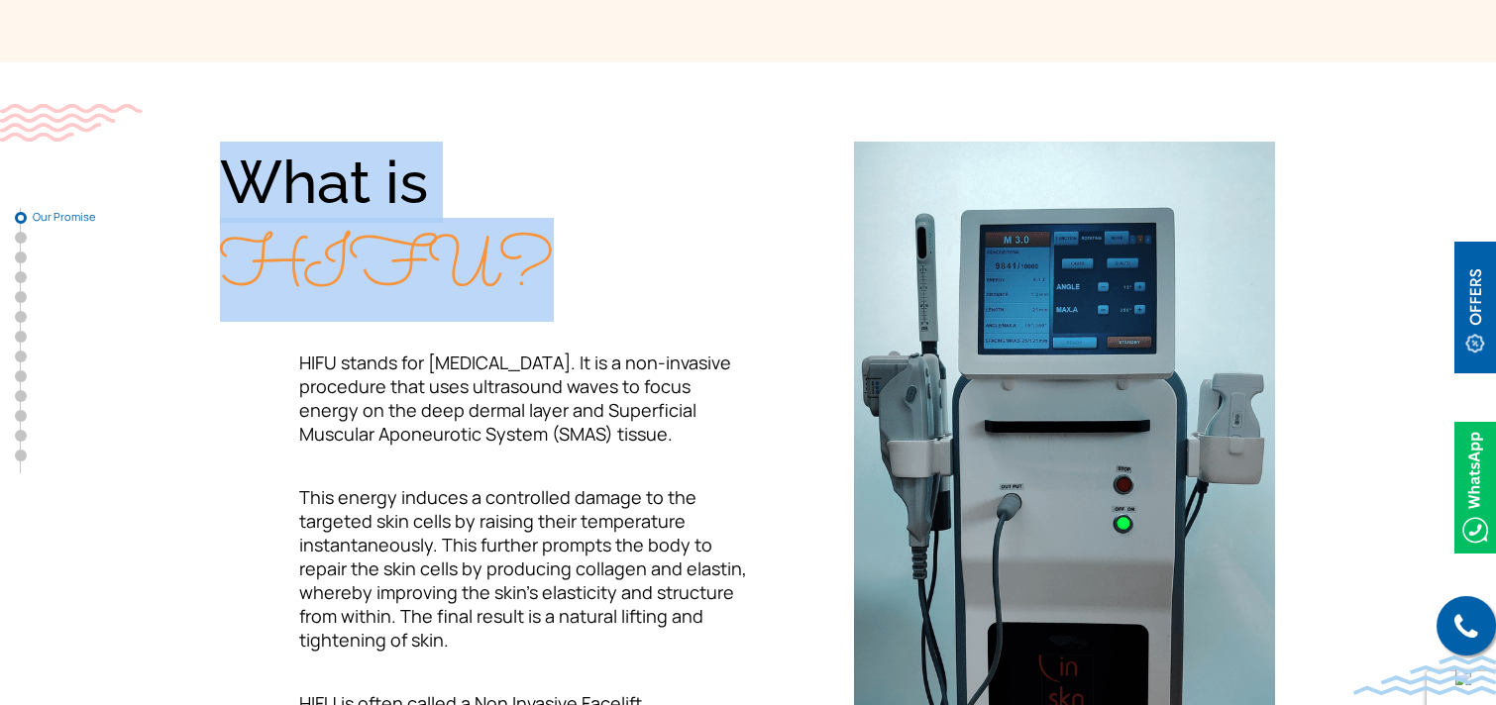
drag, startPoint x: 224, startPoint y: 168, endPoint x: 581, endPoint y: 280, distance: 373.8
click at [581, 280] on div "What is HIFU?" at bounding box center [484, 226] width 528 height 169
copy div "What is HIFU?"
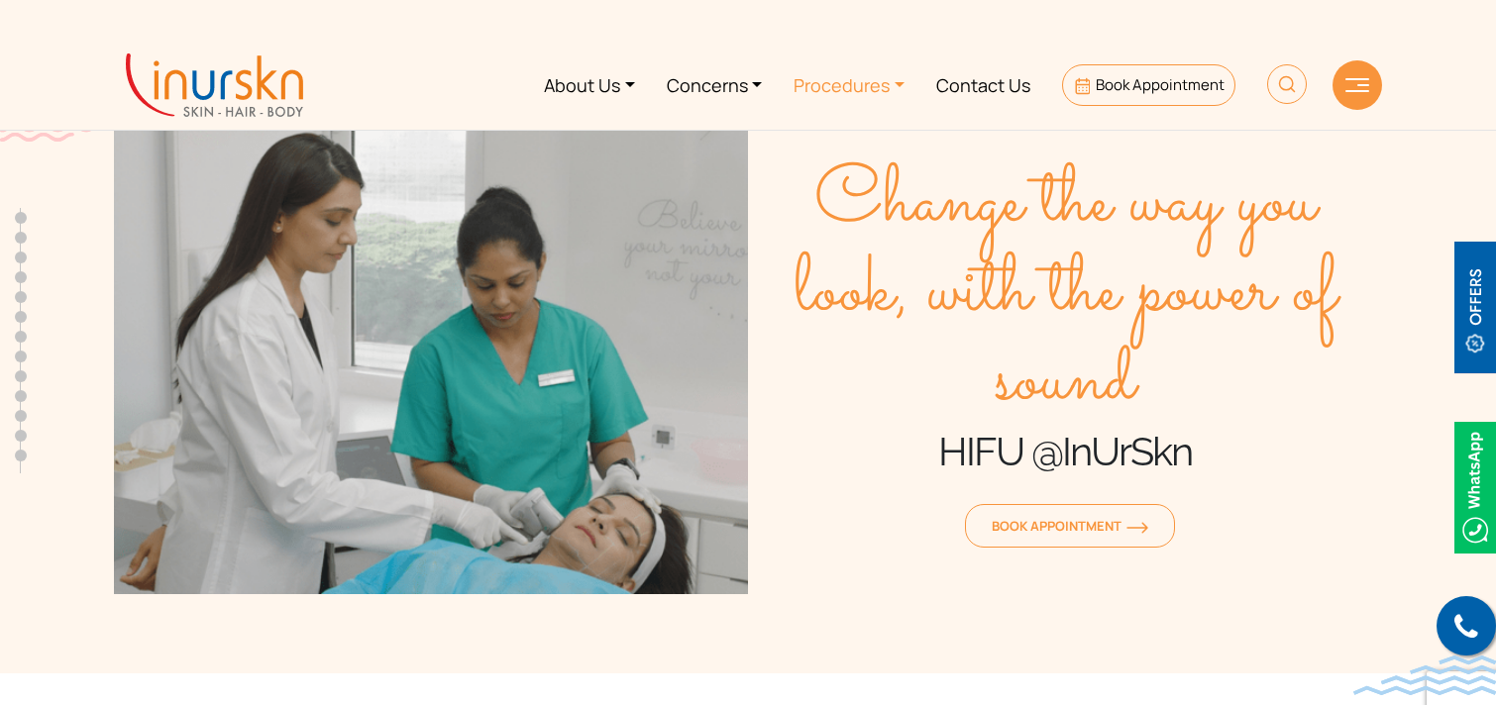
click at [843, 94] on link "Procedures" at bounding box center [849, 85] width 143 height 74
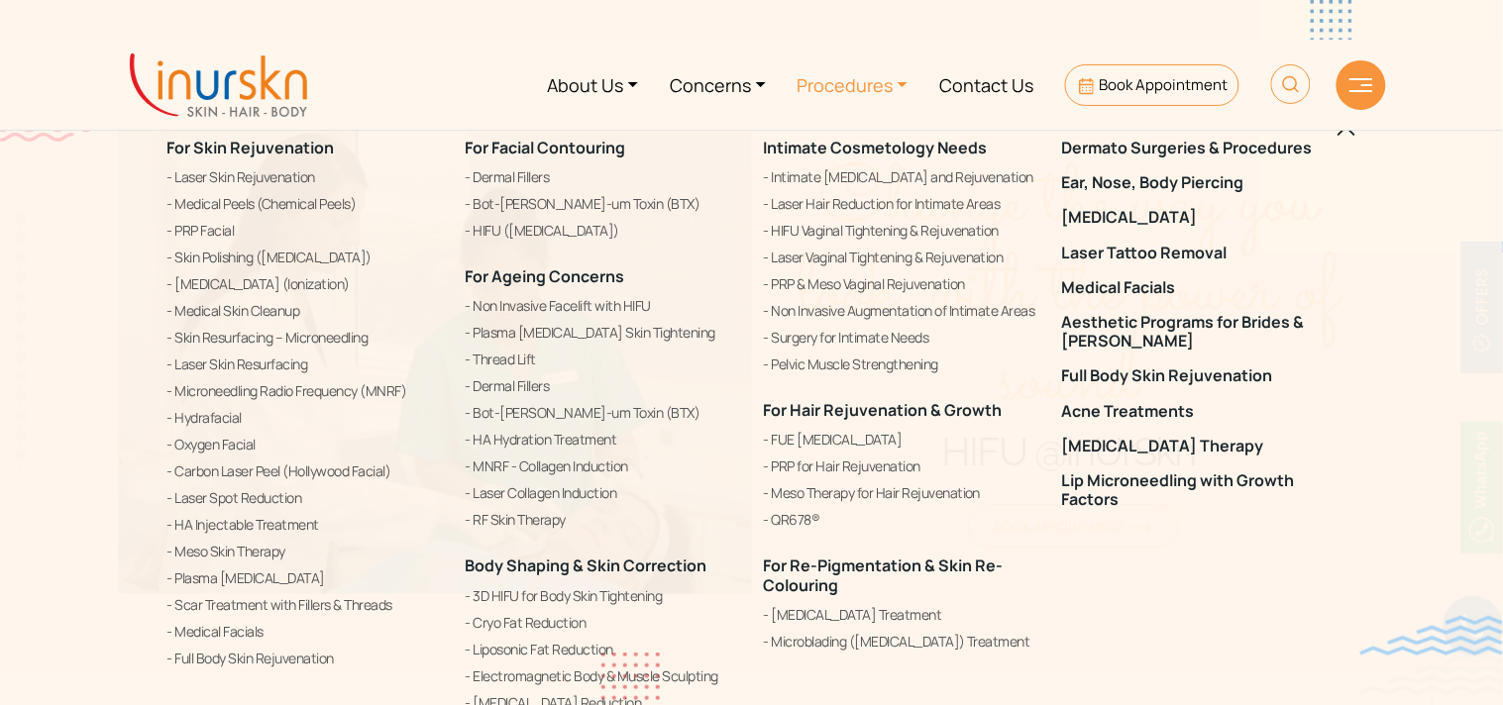
click at [843, 94] on link "Procedures" at bounding box center [853, 85] width 143 height 74
click at [83, 57] on nav "About Us Concerns Procedures Contact Us Book Appointment" at bounding box center [751, 85] width 1503 height 90
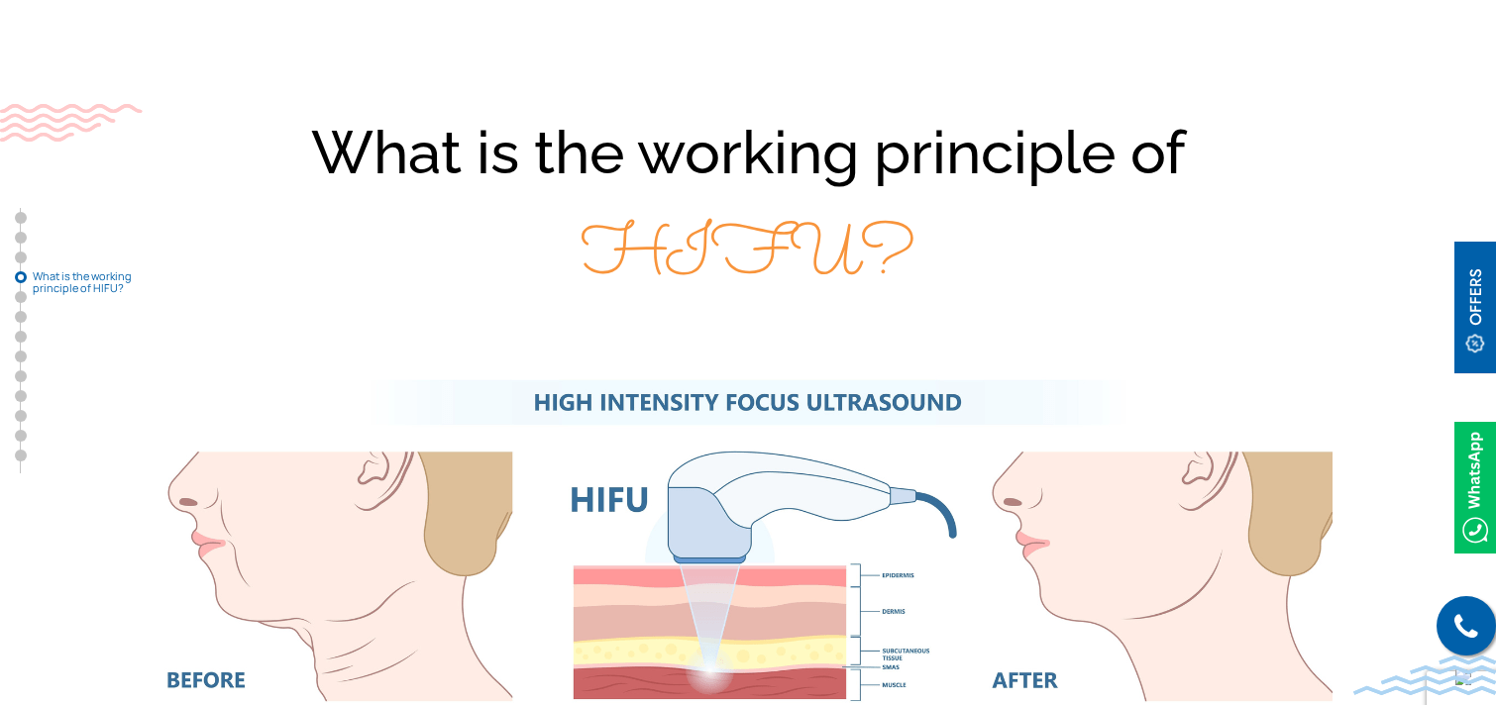
scroll to position [2114, 0]
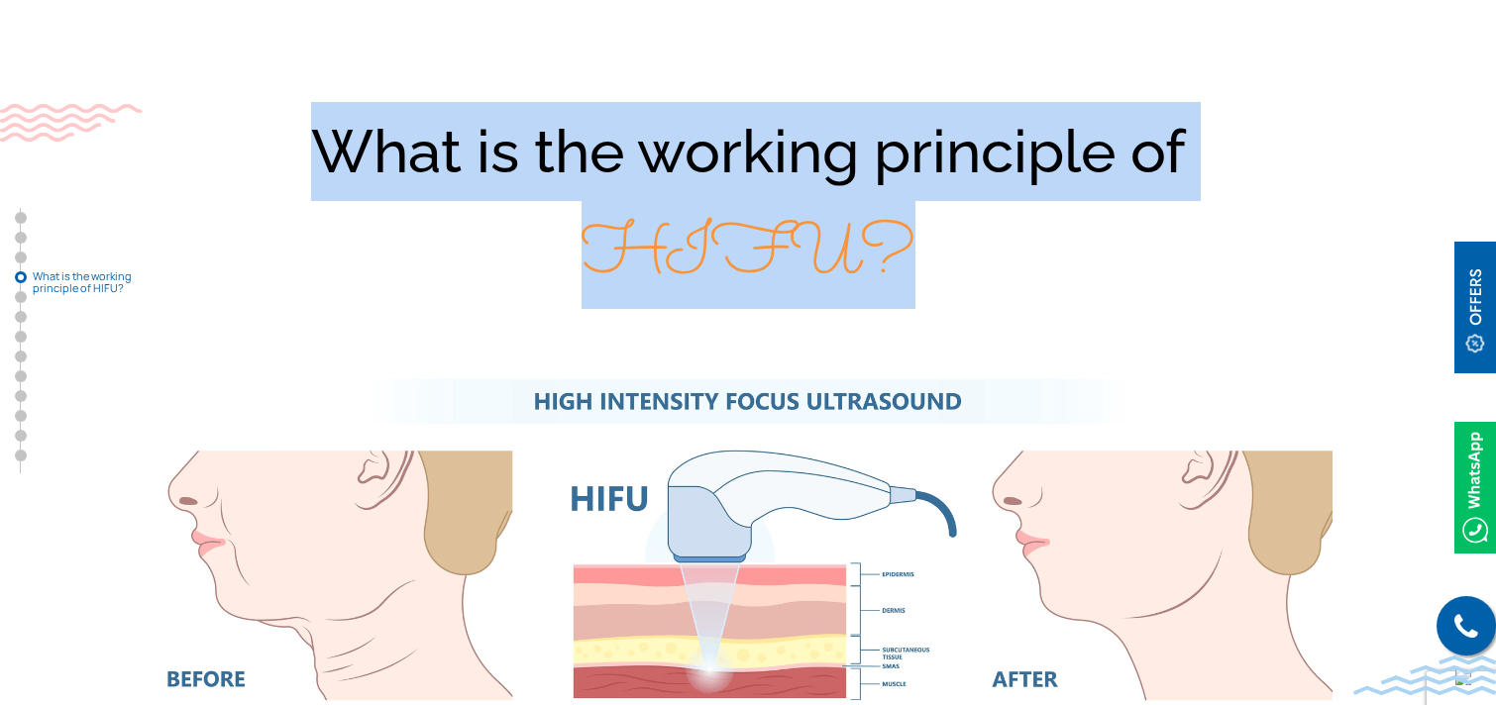
drag, startPoint x: 324, startPoint y: 142, endPoint x: 954, endPoint y: 233, distance: 636.6
click at [954, 233] on div "What is the working principle of HIFU?" at bounding box center [748, 204] width 1268 height 205
copy div "What is the working principle of HIFU?"
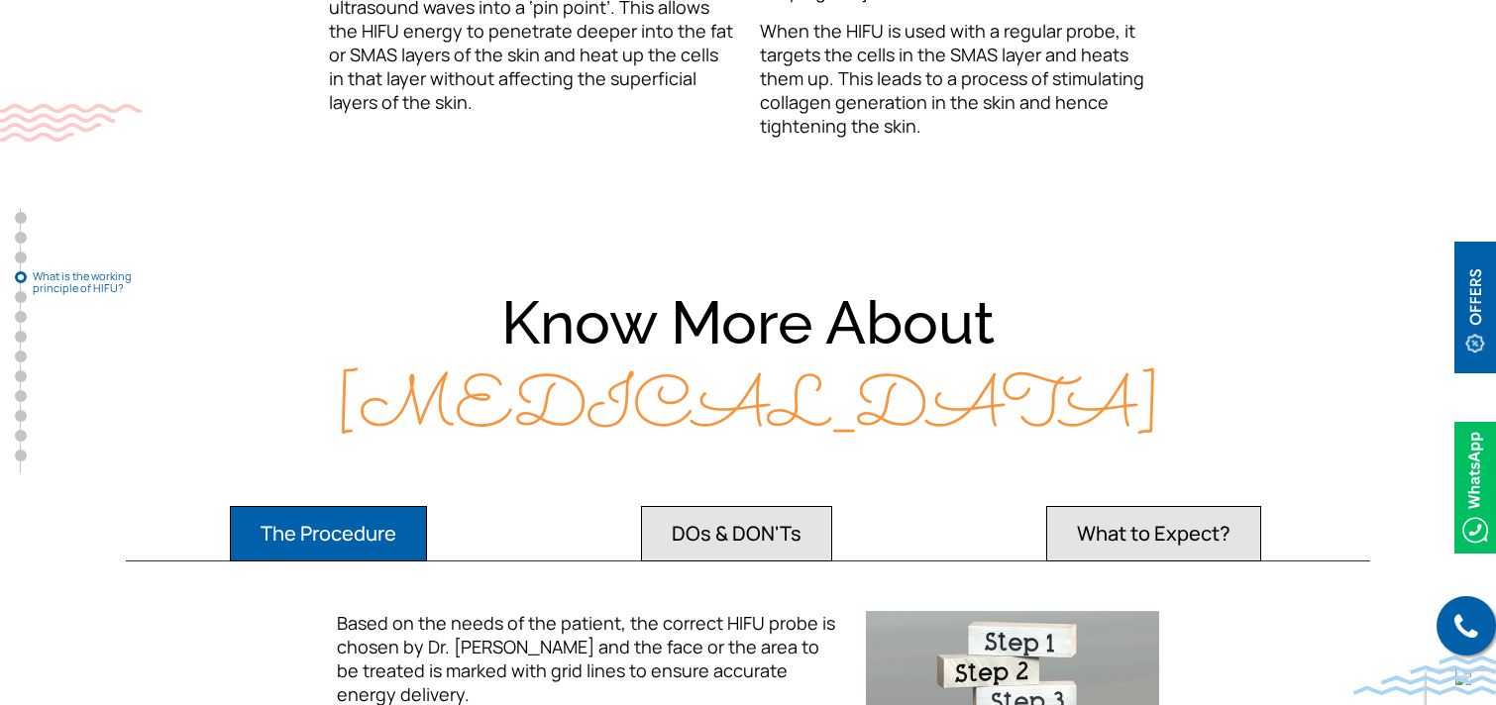
scroll to position [3101, 0]
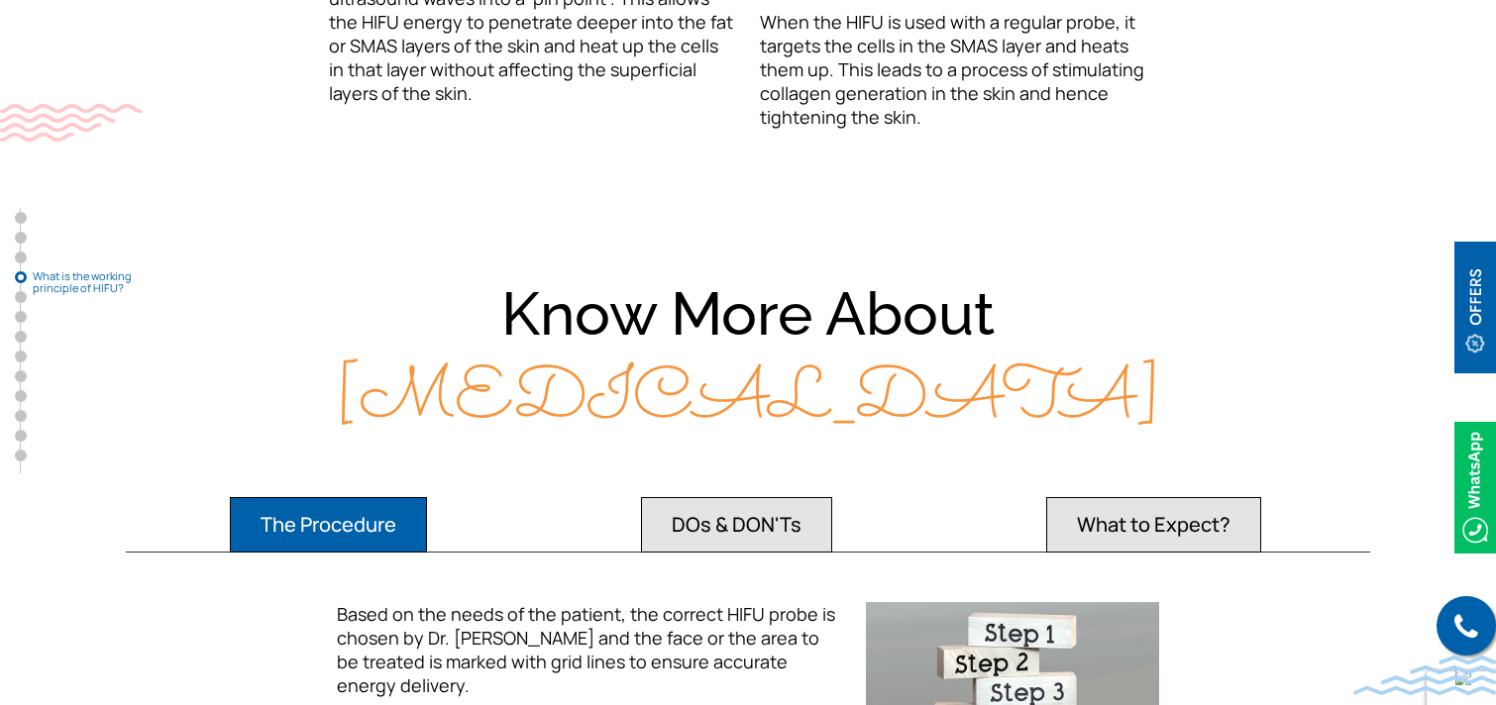
drag, startPoint x: 505, startPoint y: 313, endPoint x: 1197, endPoint y: 381, distance: 694.9
click at [1197, 381] on div "Know More About [MEDICAL_DATA]" at bounding box center [748, 357] width 1268 height 169
copy div "Know More About [MEDICAL_DATA]"
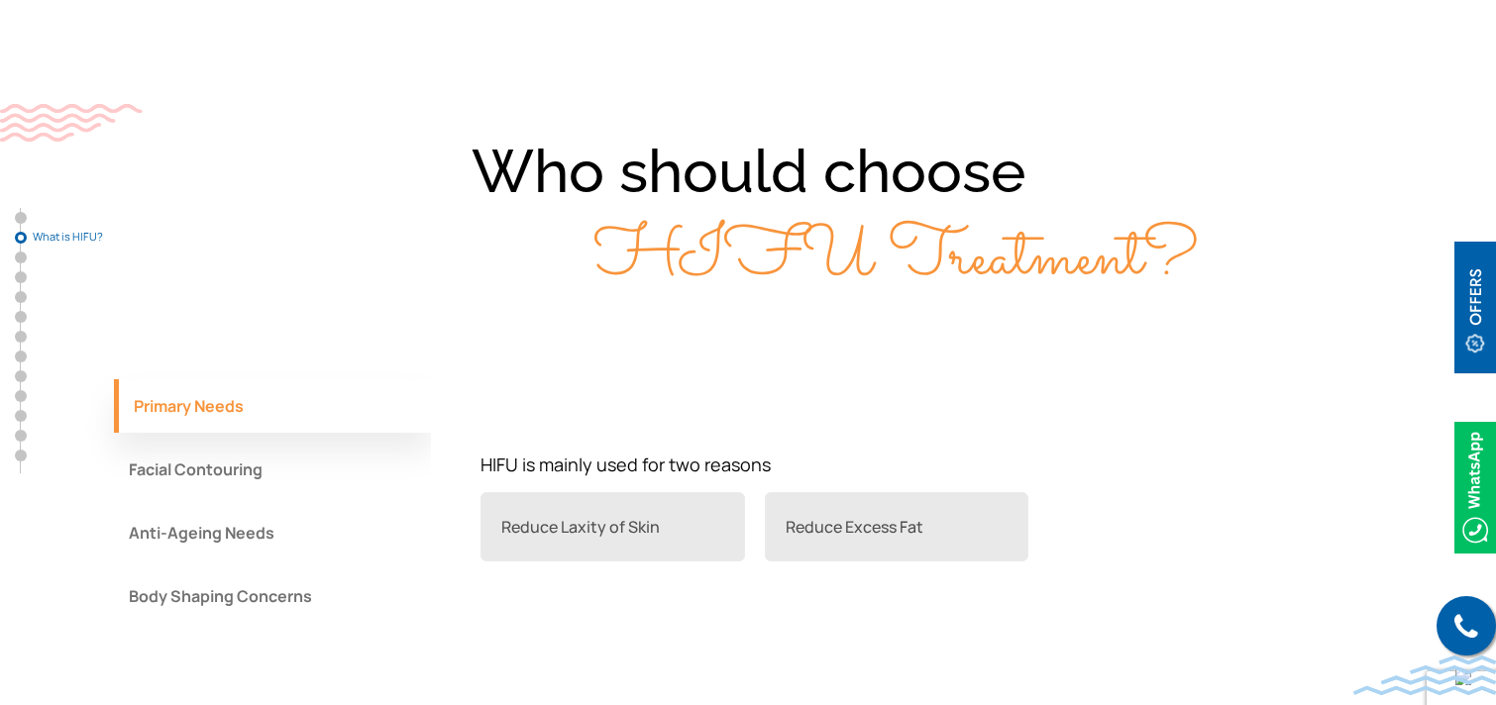
scroll to position [1423, 0]
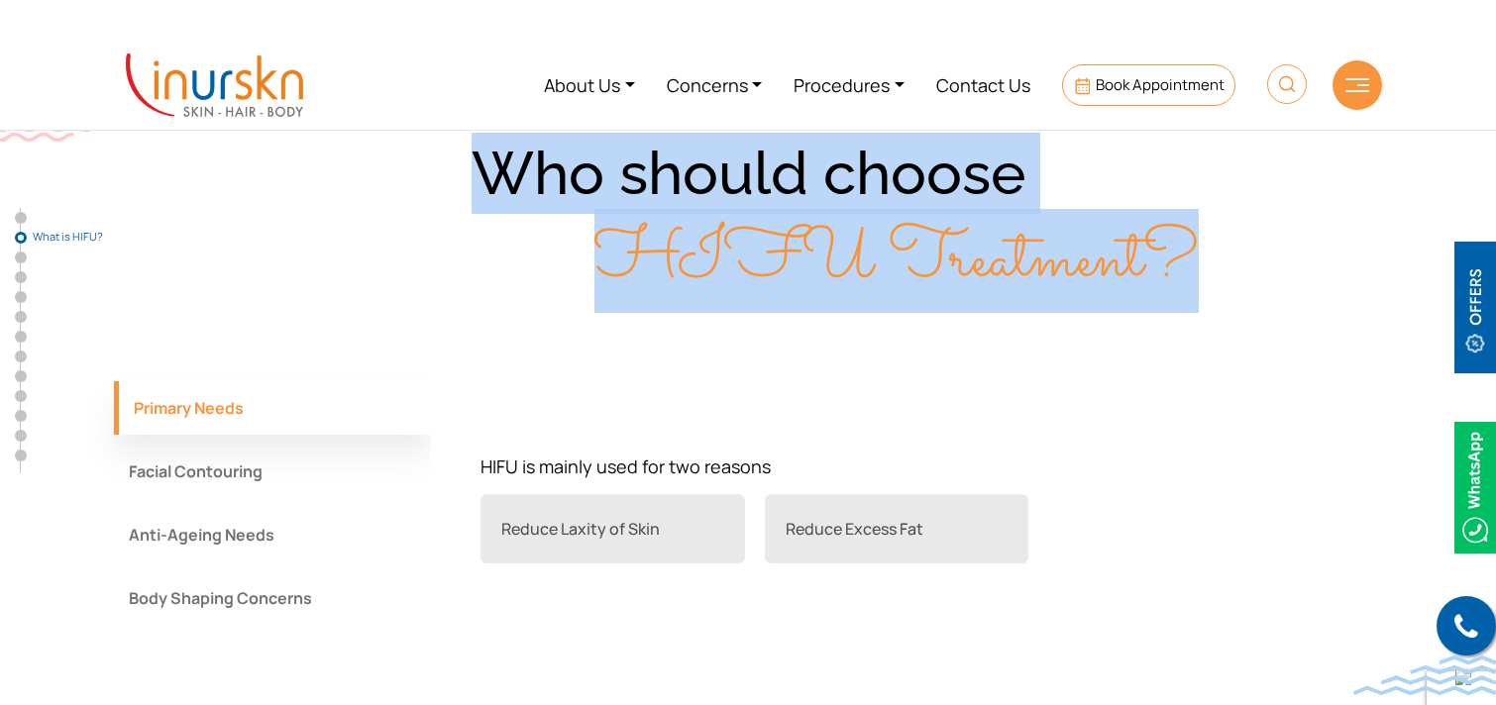
drag, startPoint x: 483, startPoint y: 175, endPoint x: 1195, endPoint y: 233, distance: 713.6
click at [1195, 233] on div "Who should choose HIFU Treatment?" at bounding box center [748, 217] width 1268 height 169
copy div "Who should choose HIFU Treatment?"
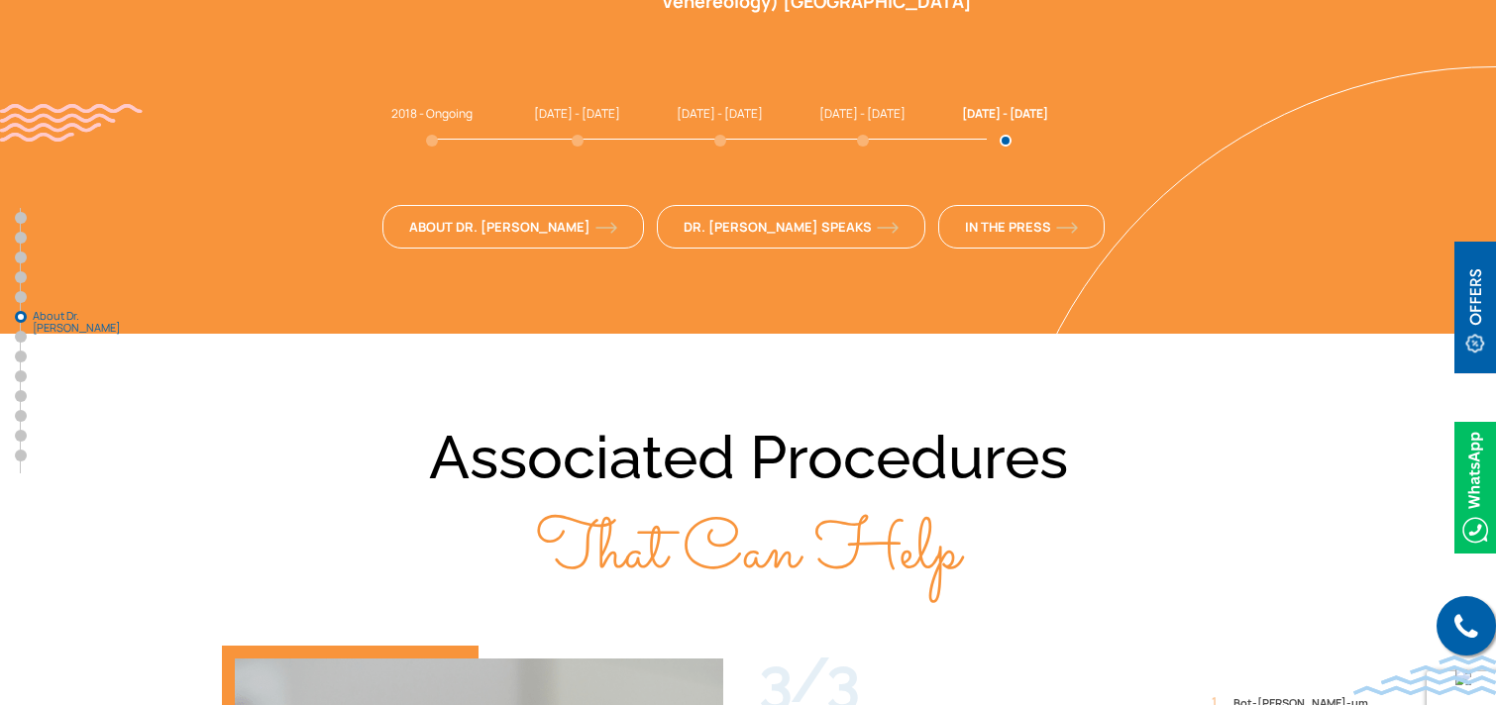
scroll to position [5314, 0]
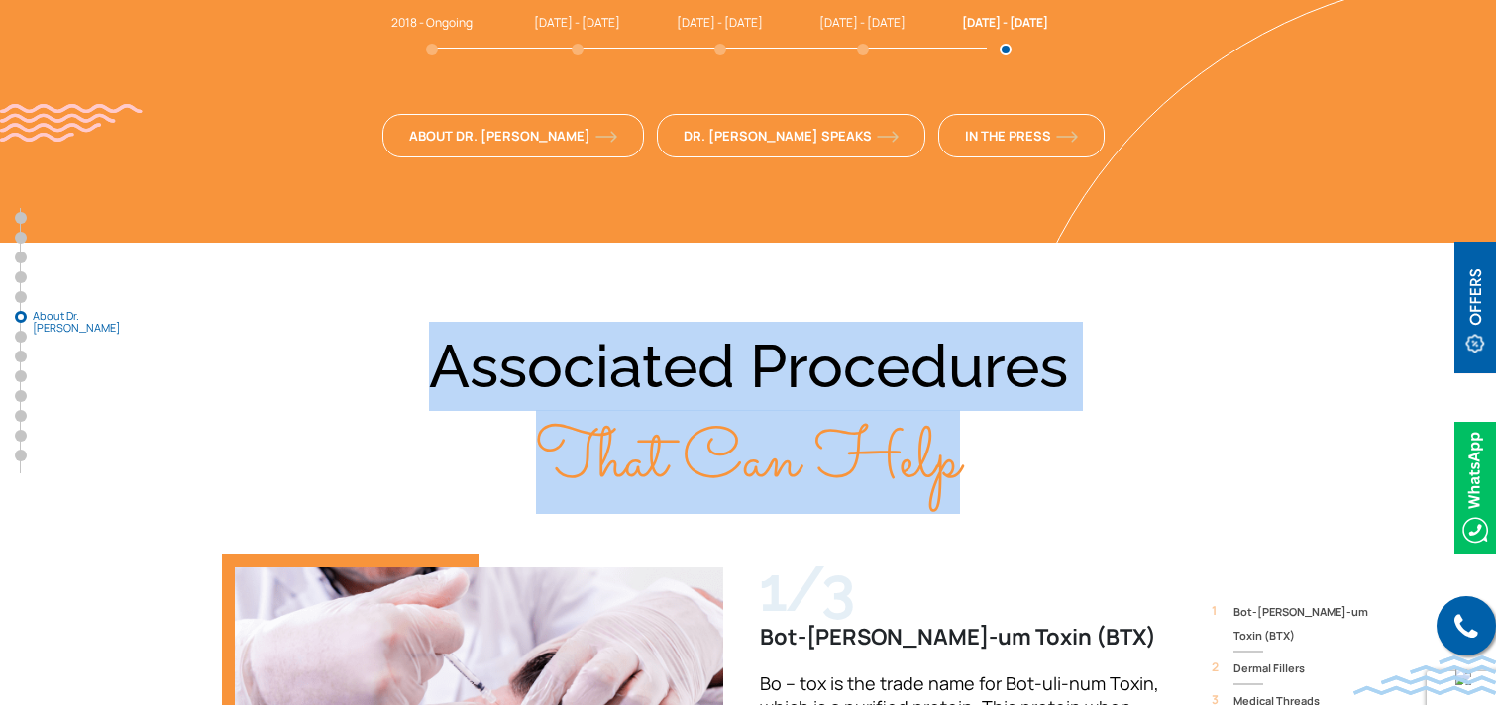
drag, startPoint x: 438, startPoint y: 239, endPoint x: 965, endPoint y: 327, distance: 534.4
click at [965, 327] on div "Associated Procedures That Can Help" at bounding box center [748, 414] width 1268 height 185
copy div "Associated Procedures That Can Help"
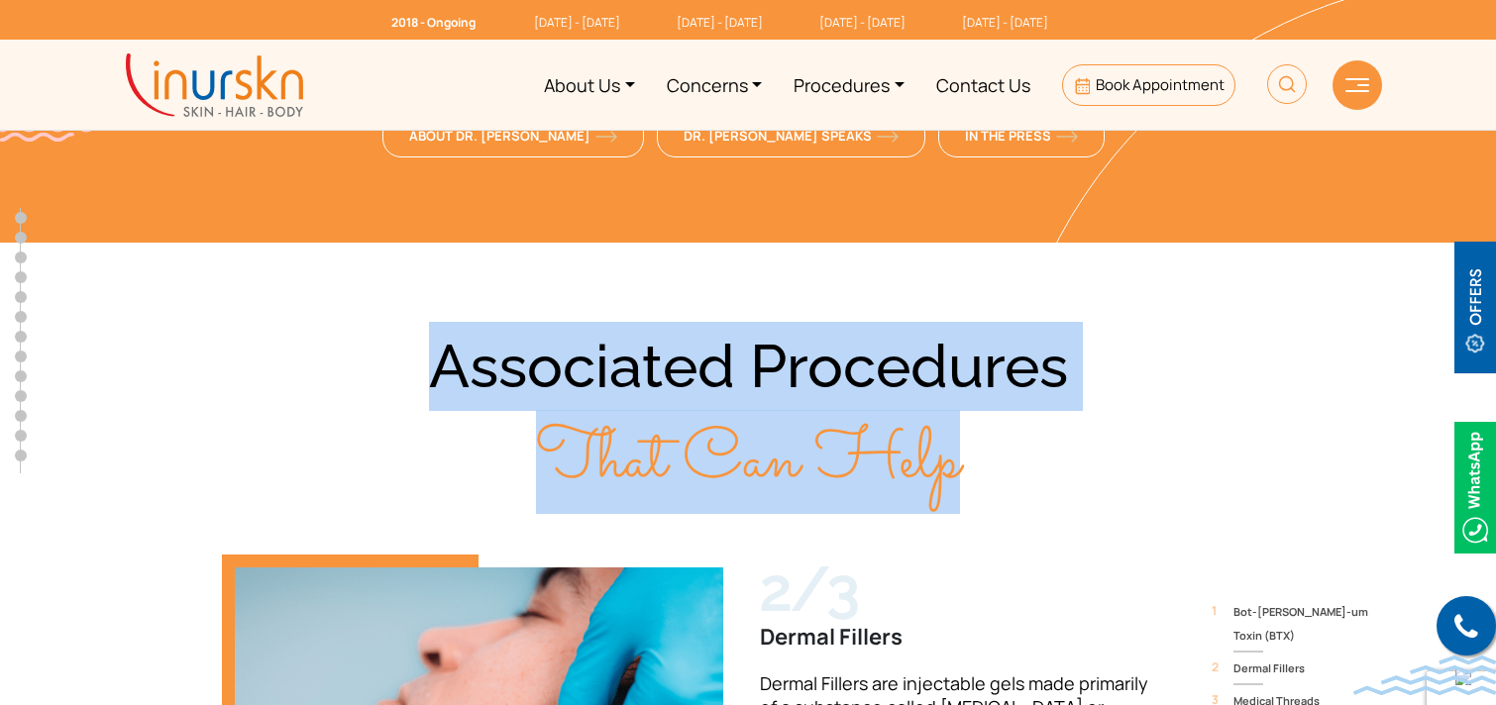
scroll to position [0, 0]
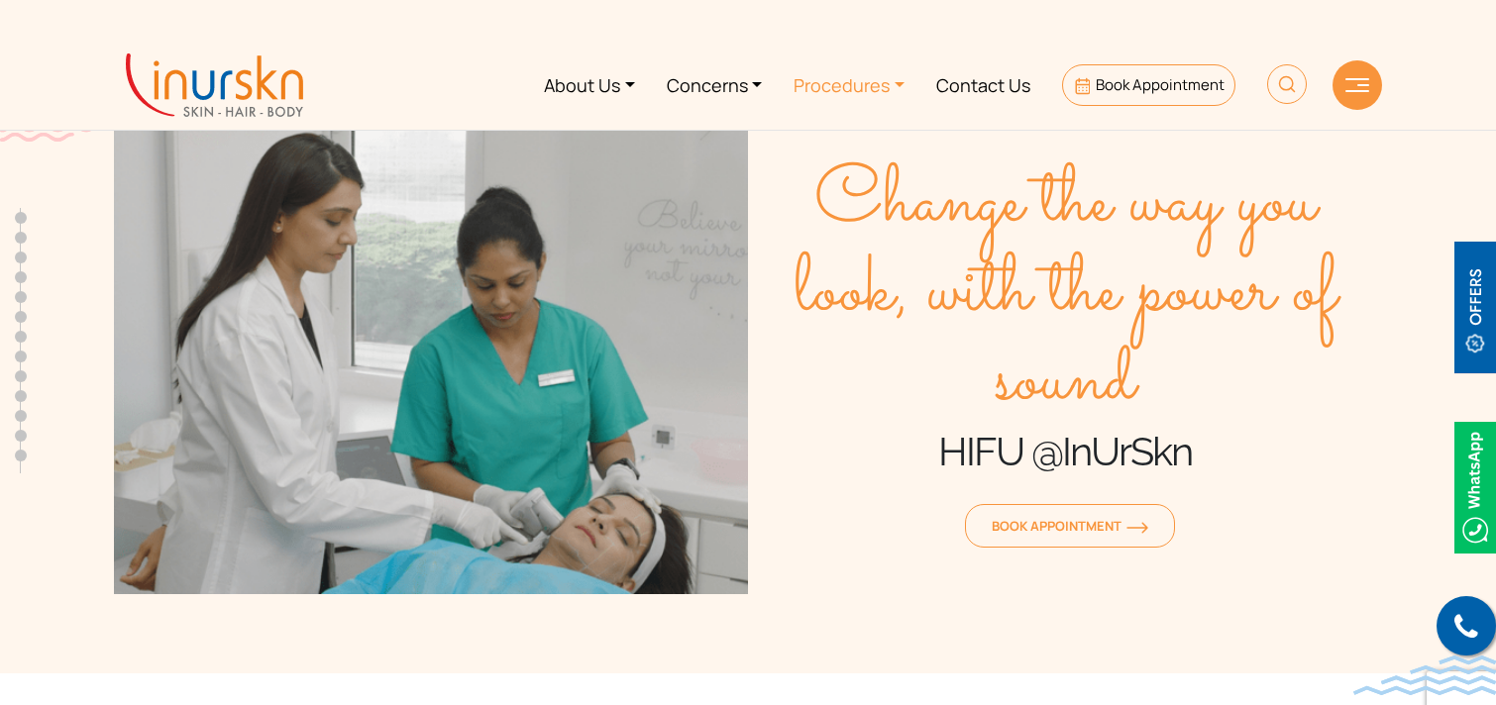
click at [844, 97] on link "Procedures" at bounding box center [849, 85] width 143 height 74
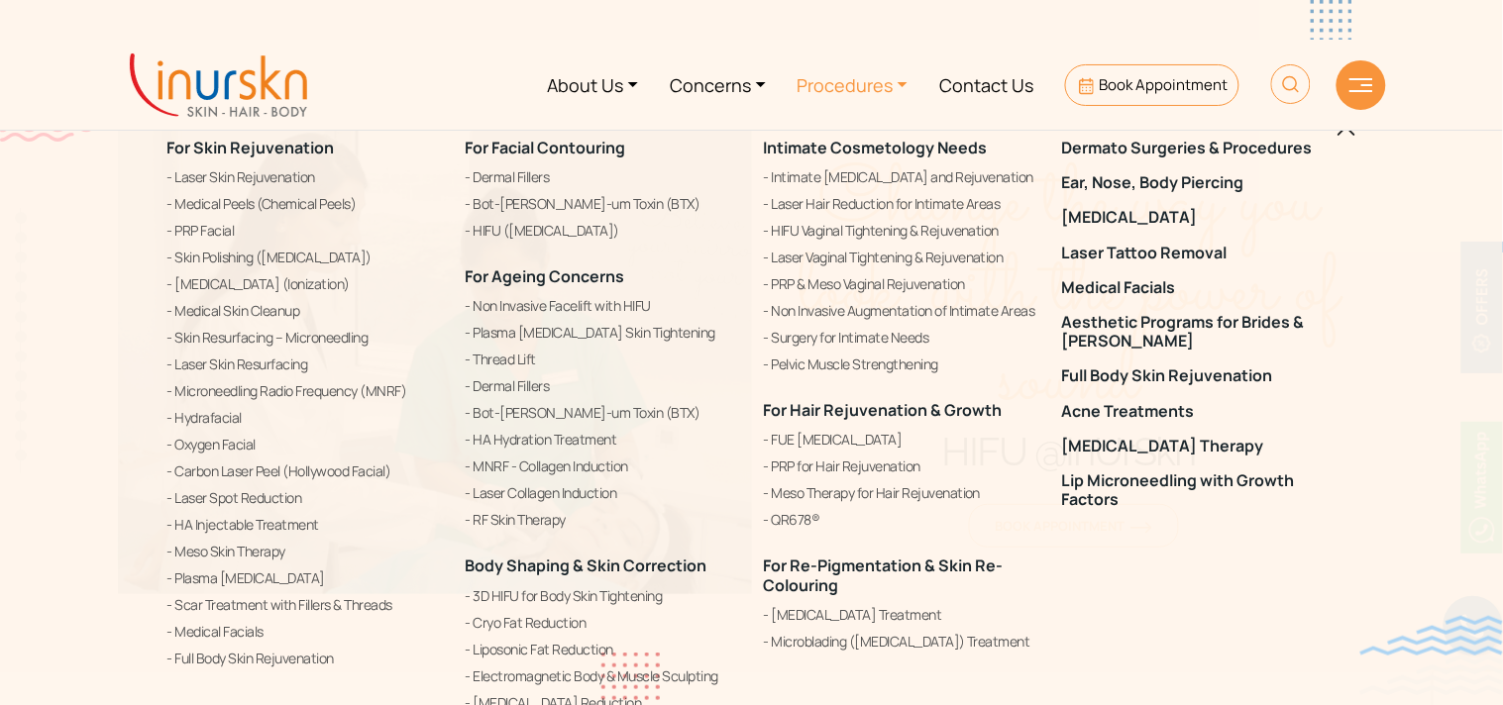
click at [1476, 77] on nav "About Us Concerns Procedures Contact Us Book Appointment" at bounding box center [751, 85] width 1503 height 90
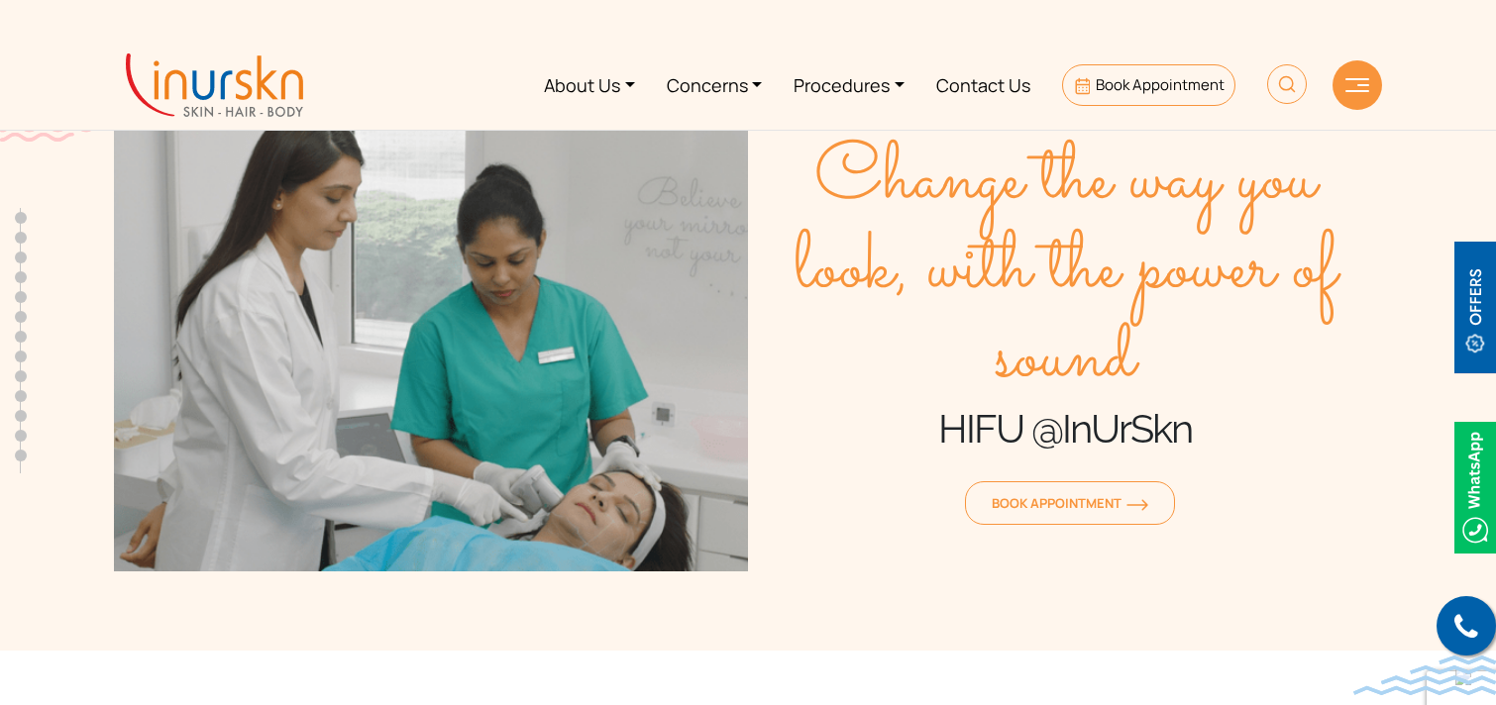
scroll to position [24, 0]
click at [863, 87] on link "Procedures" at bounding box center [849, 85] width 143 height 74
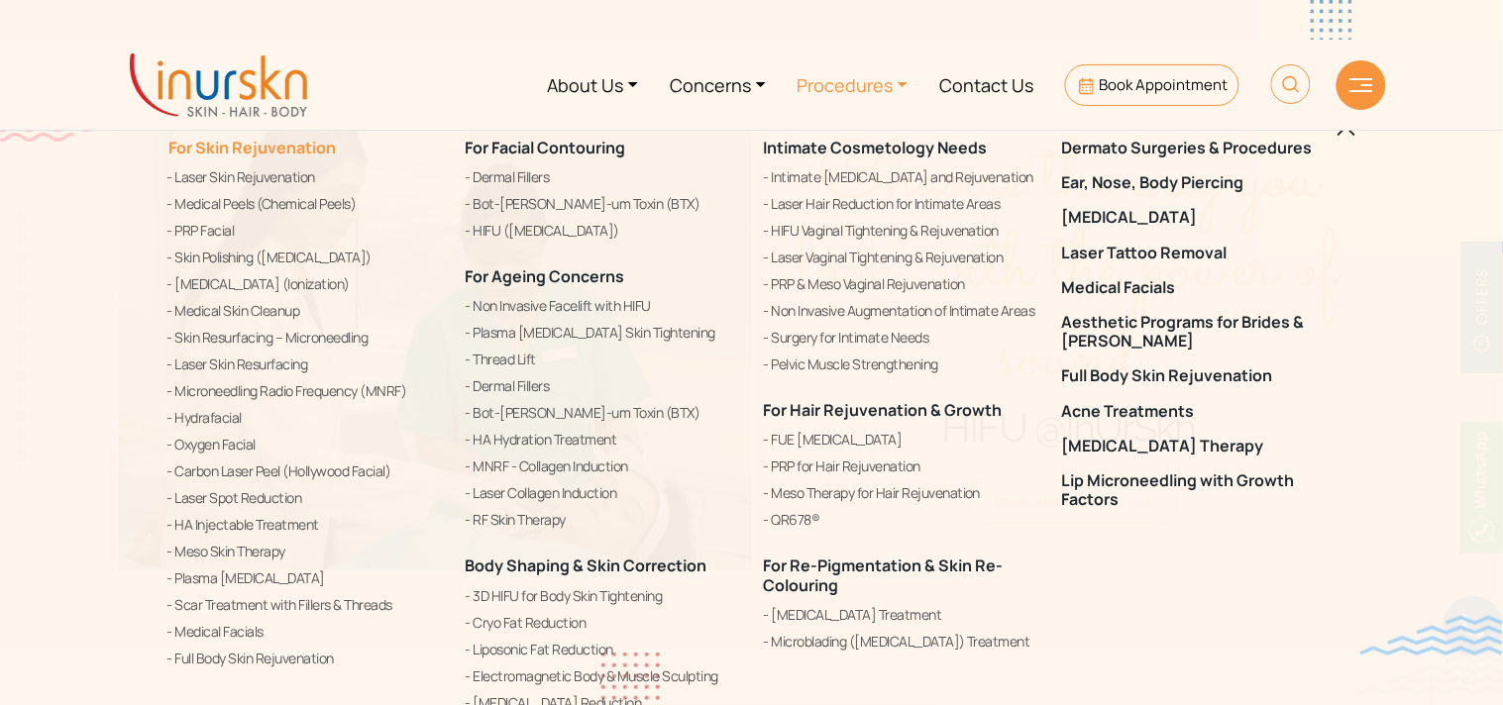
drag, startPoint x: 159, startPoint y: 147, endPoint x: 334, endPoint y: 155, distance: 175.5
click at [334, 155] on div "For Skin Rejuvenation Laser Skin Rejuvenation Medical Peels (Chemical Peels) PR…" at bounding box center [305, 427] width 298 height 627
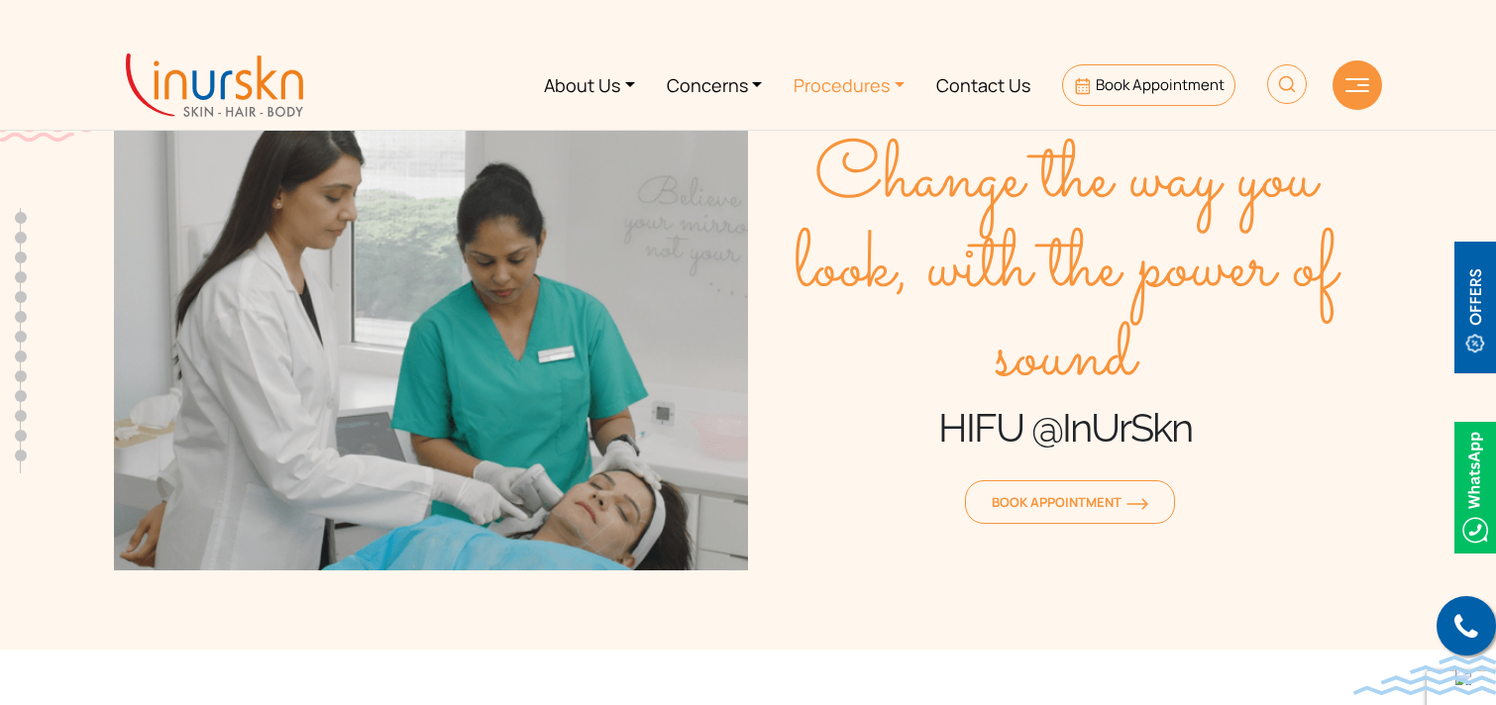
click at [813, 79] on link "Procedures" at bounding box center [849, 85] width 143 height 74
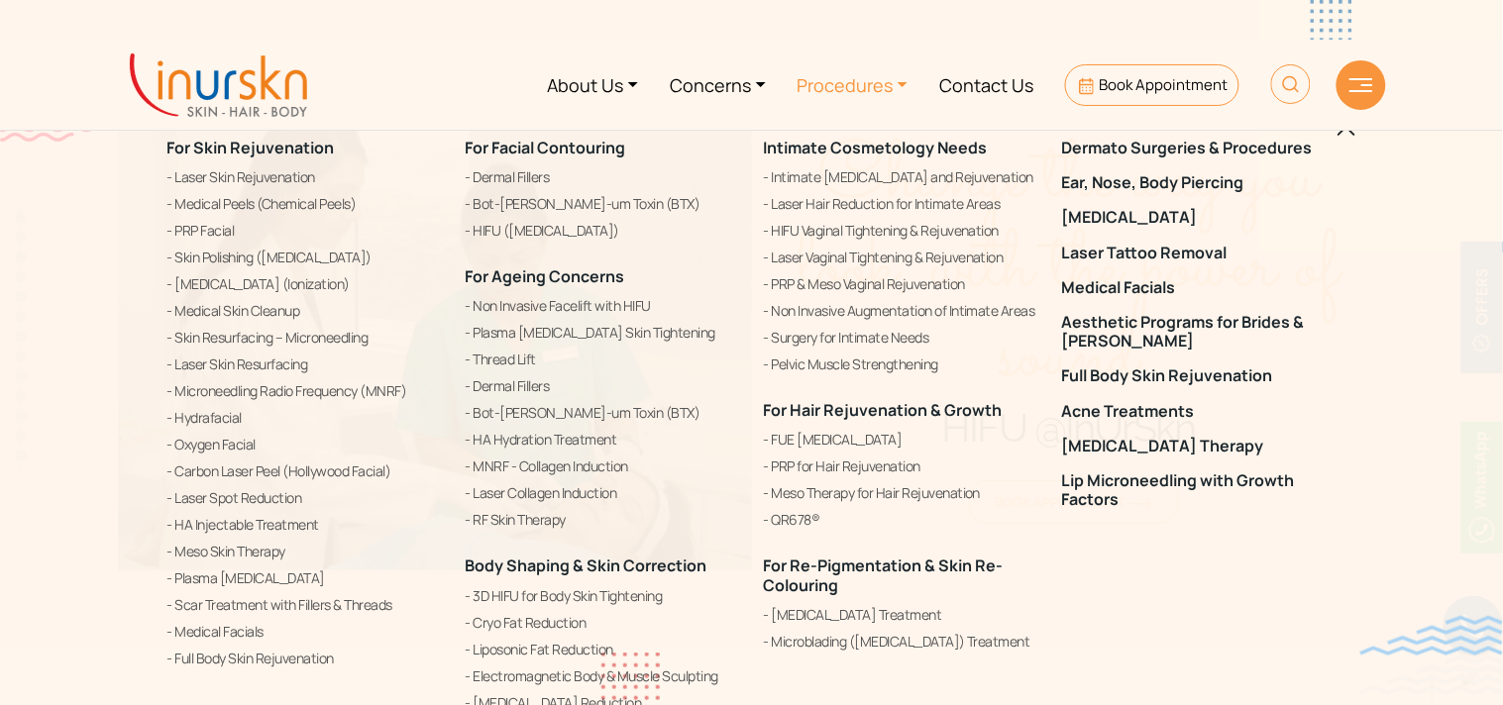
copy link "For Skin Rejuvenation"
click at [235, 204] on link "Medical Peels (Chemical Peels)" at bounding box center [304, 204] width 274 height 24
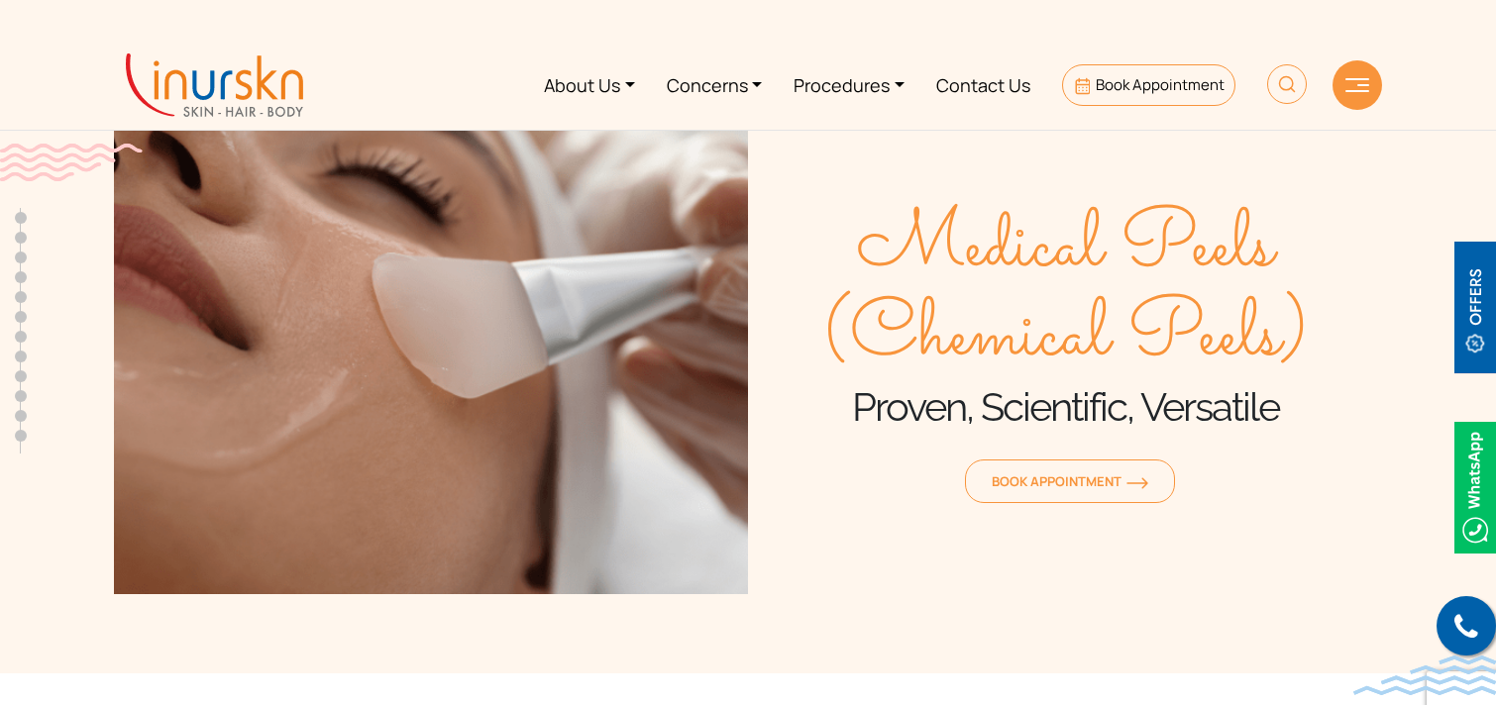
scroll to position [784, 0]
click at [860, 233] on span "Medical Peels (Chemical Peels)" at bounding box center [1065, 293] width 634 height 178
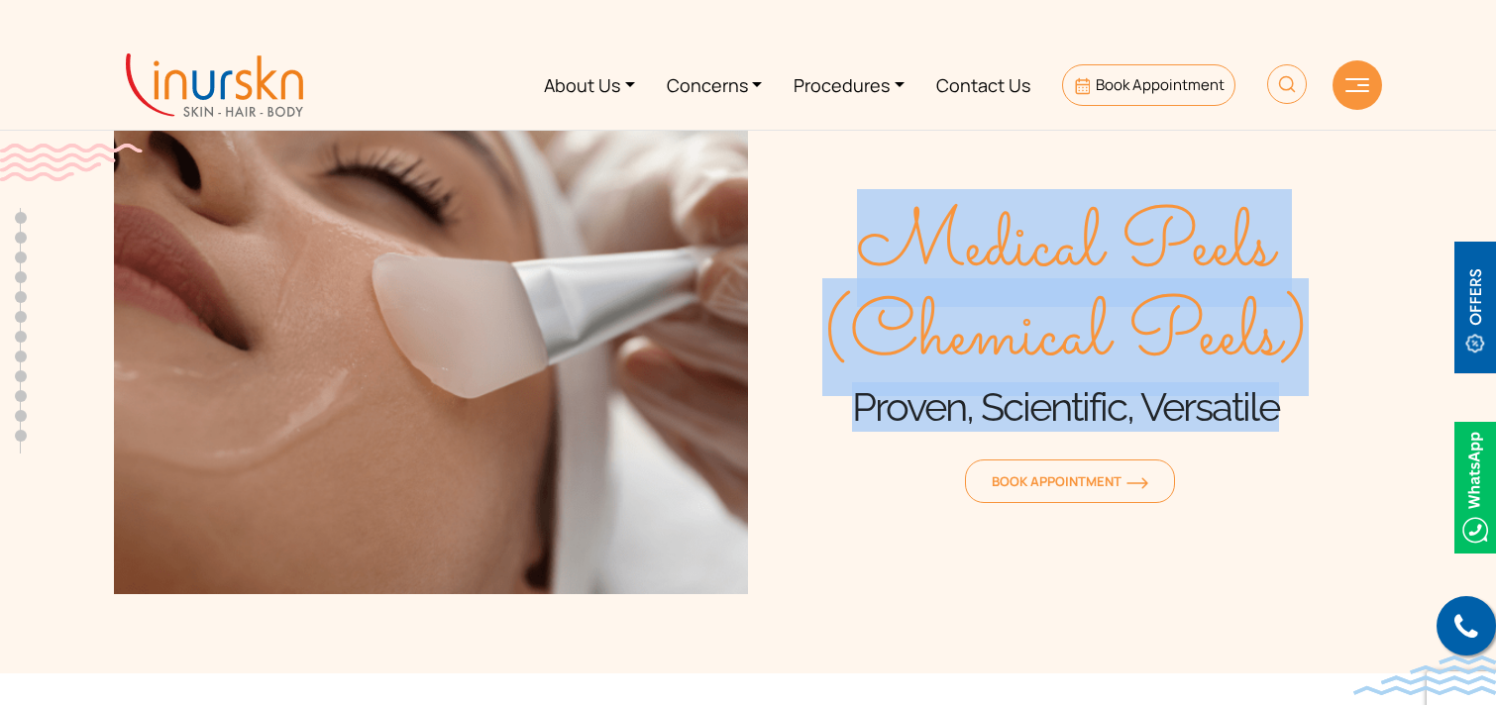
drag, startPoint x: 902, startPoint y: 224, endPoint x: 1320, endPoint y: 430, distance: 465.2
type textarea "Medical Peels (Chemical Peels) Proven, Scientific, Versatile"
click at [1320, 430] on div "Medical Peels (Chemical Peels) Proven, Scientific, Versatile Book Appointment" at bounding box center [1065, 357] width 634 height 476
copy div "Medical Peels (Chemical Peels) Proven, Scientific, Versatile"
click at [884, 90] on link "Procedures" at bounding box center [849, 85] width 143 height 74
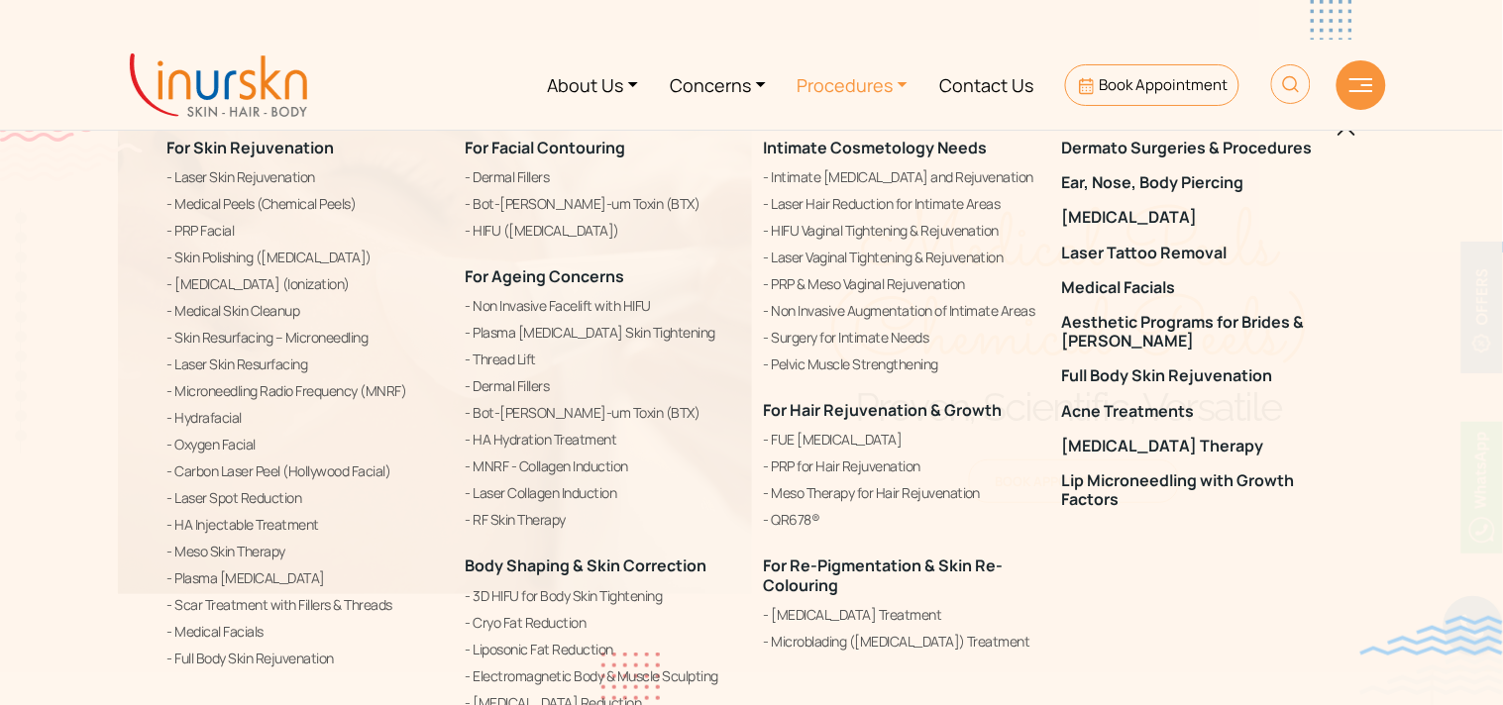
click at [0, 211] on div "For Skin Rejuvenation Laser Skin Rejuvenation Medical Peels (Chemical Peels) PR…" at bounding box center [751, 352] width 1503 height 705
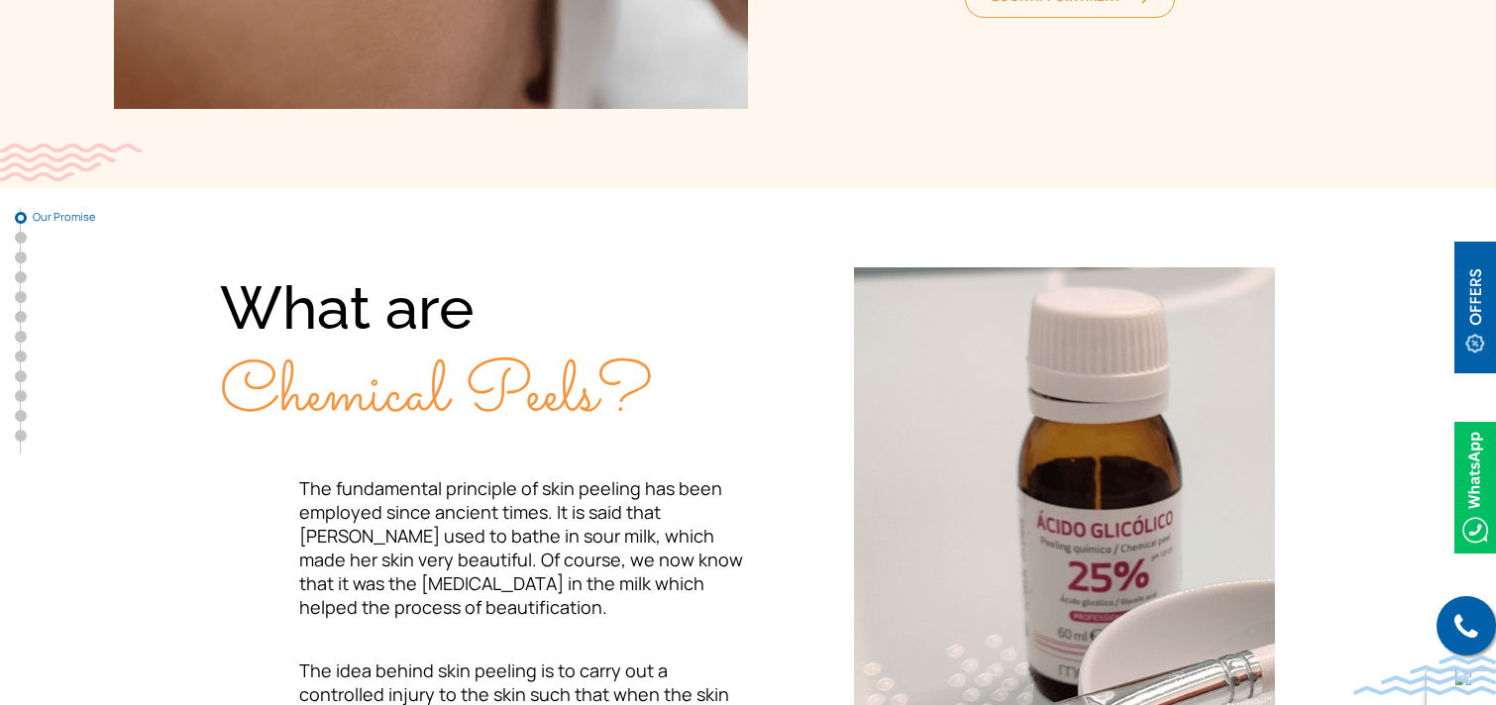
scroll to position [492, 0]
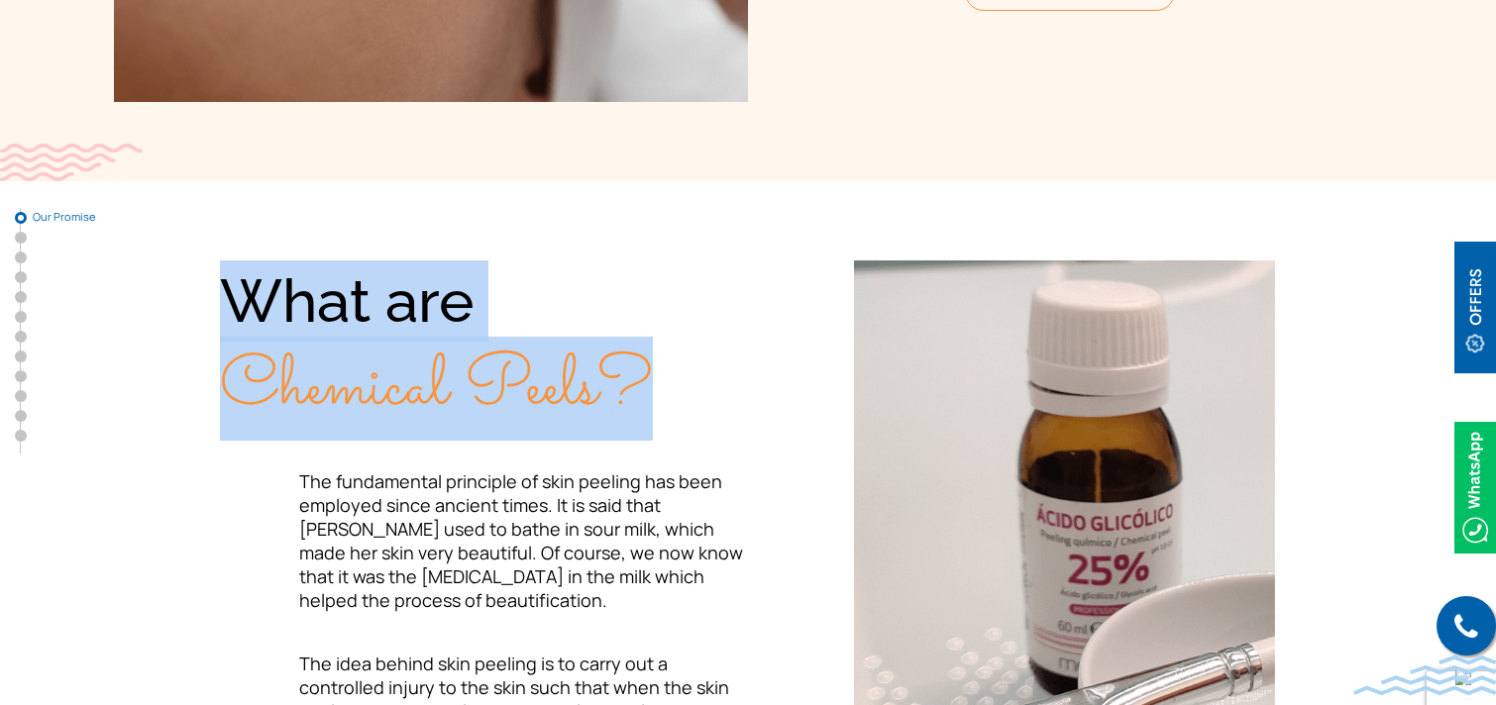
drag, startPoint x: 226, startPoint y: 292, endPoint x: 720, endPoint y: 403, distance: 506.6
click at [720, 403] on div "What are Chemical Peels?" at bounding box center [484, 345] width 528 height 169
copy div "What are Chemical Peels?"
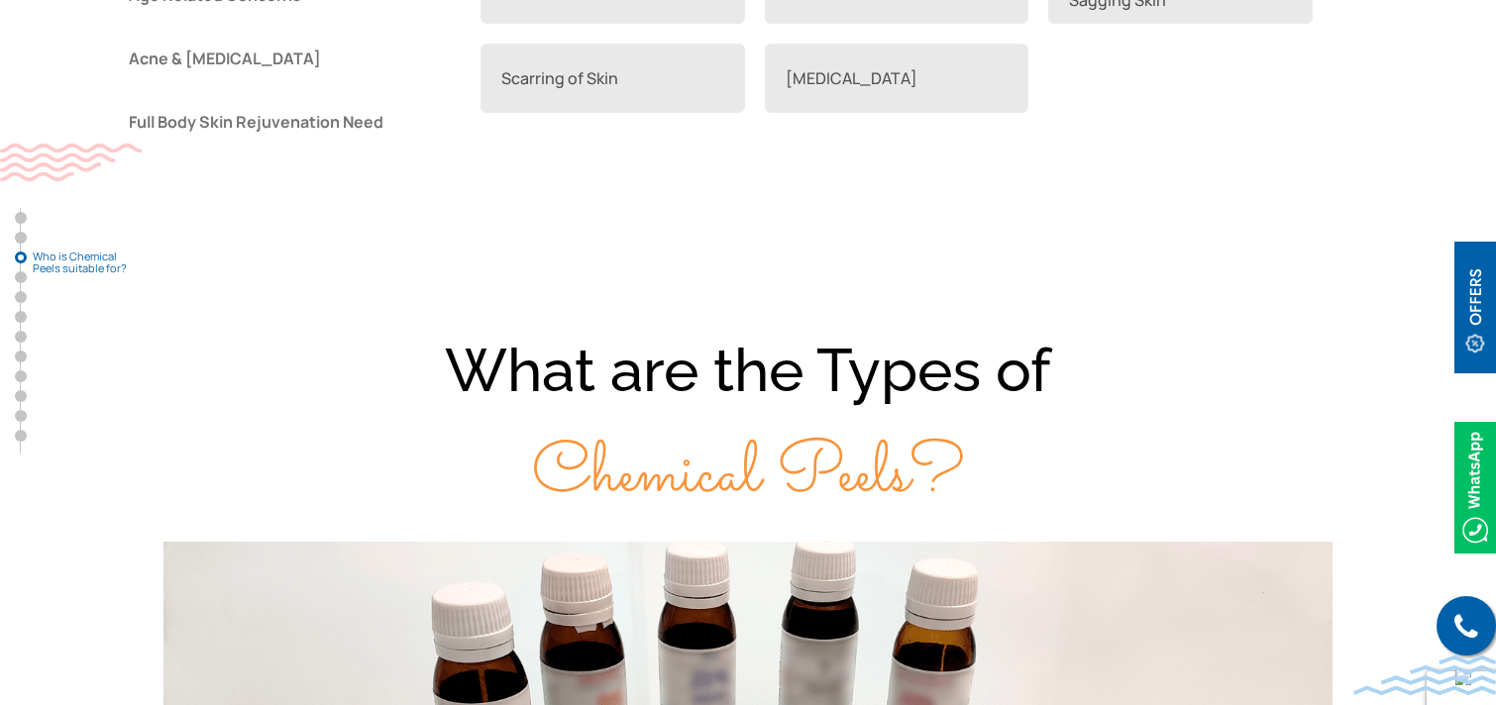
scroll to position [2059, 0]
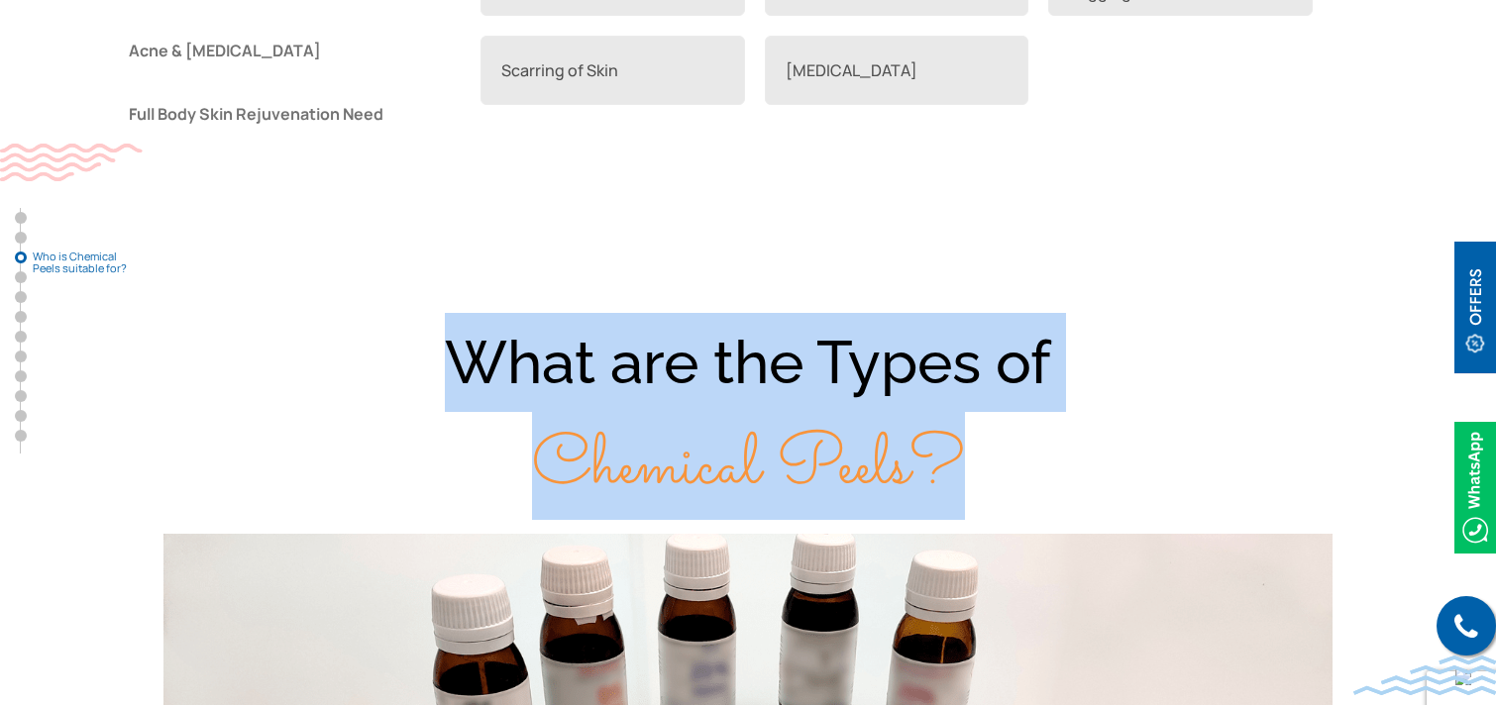
drag, startPoint x: 453, startPoint y: 327, endPoint x: 961, endPoint y: 439, distance: 520.4
click at [961, 439] on div "What are the Types of Chemical Peels?" at bounding box center [748, 415] width 1268 height 205
copy div "What are the Types of Chemical Peels?"
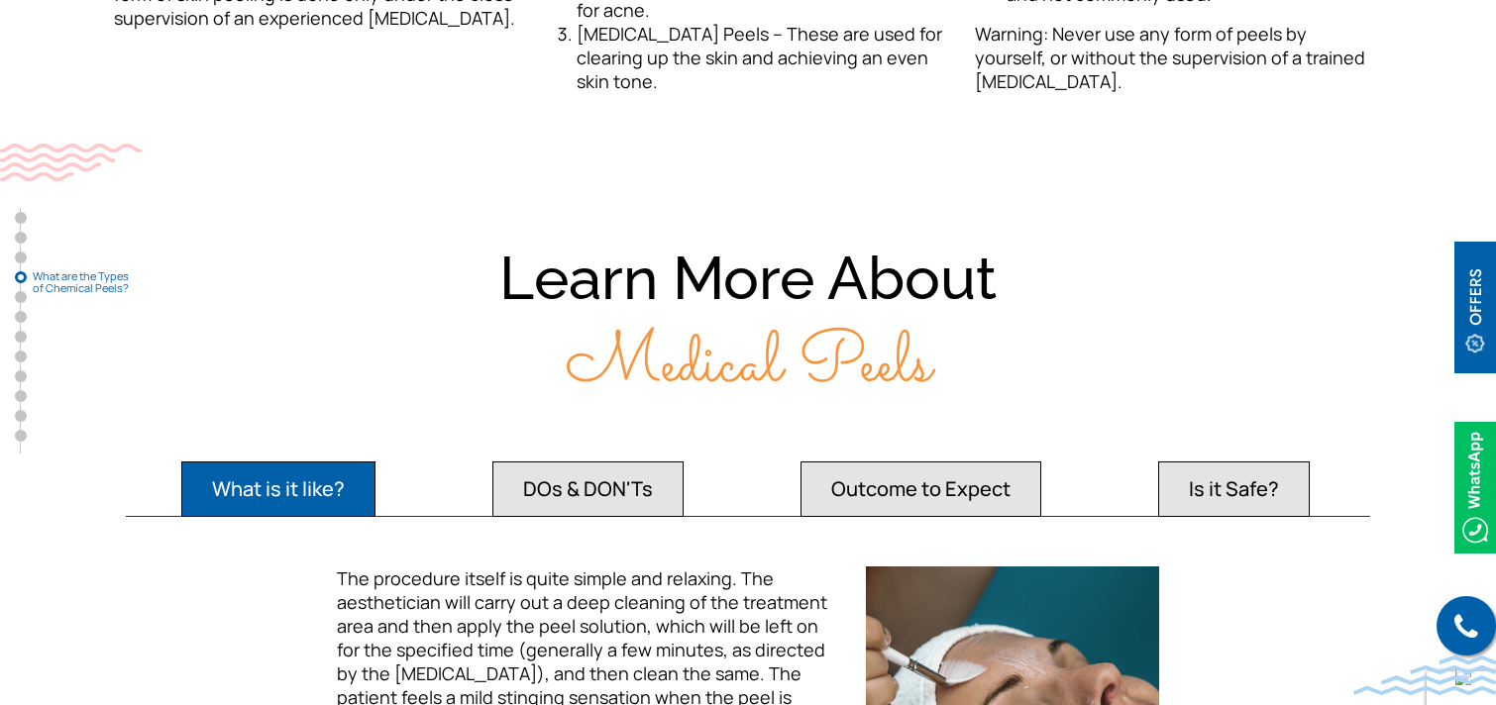
scroll to position [3331, 0]
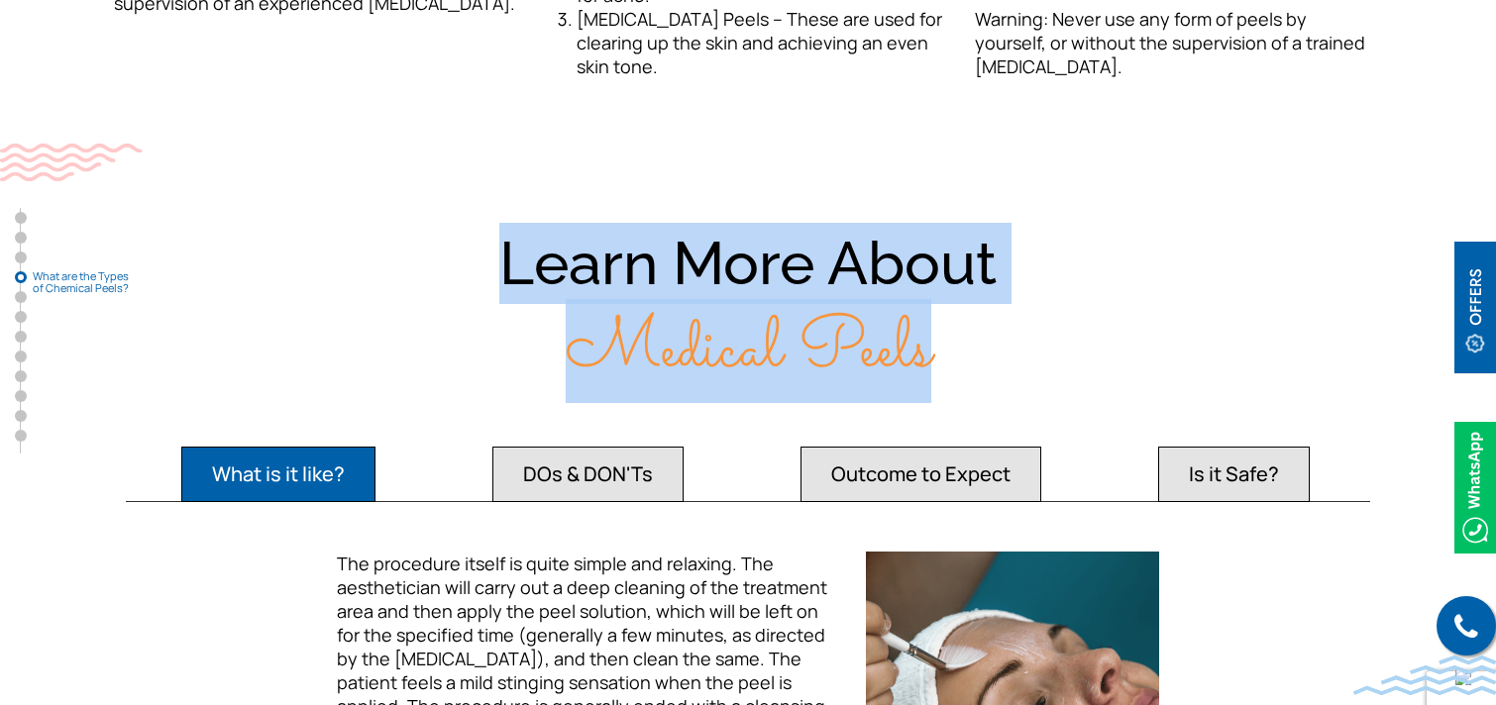
drag, startPoint x: 506, startPoint y: 239, endPoint x: 934, endPoint y: 317, distance: 435.1
click at [934, 317] on div "Learn More About Medical Peels" at bounding box center [748, 307] width 1268 height 169
copy div "Learn More About Medical Peels"
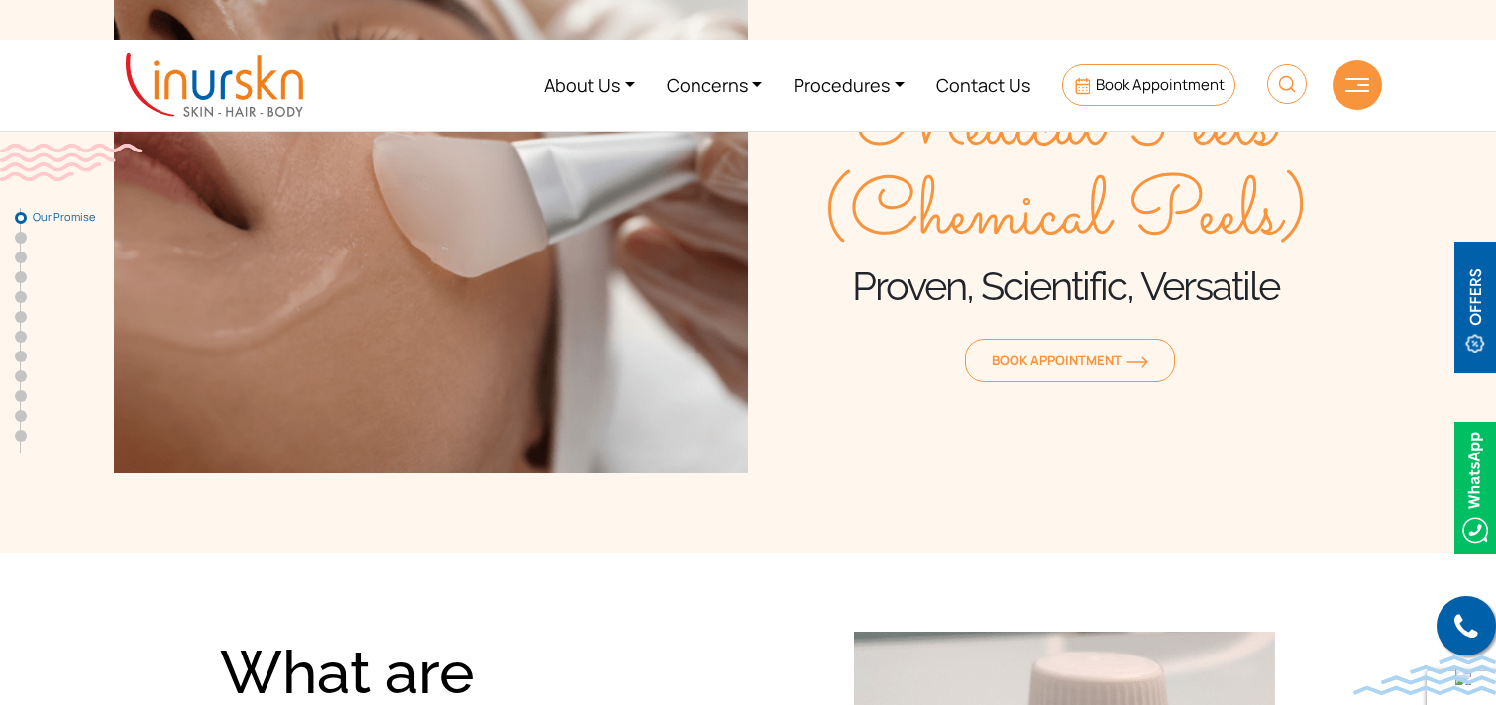
scroll to position [0, 0]
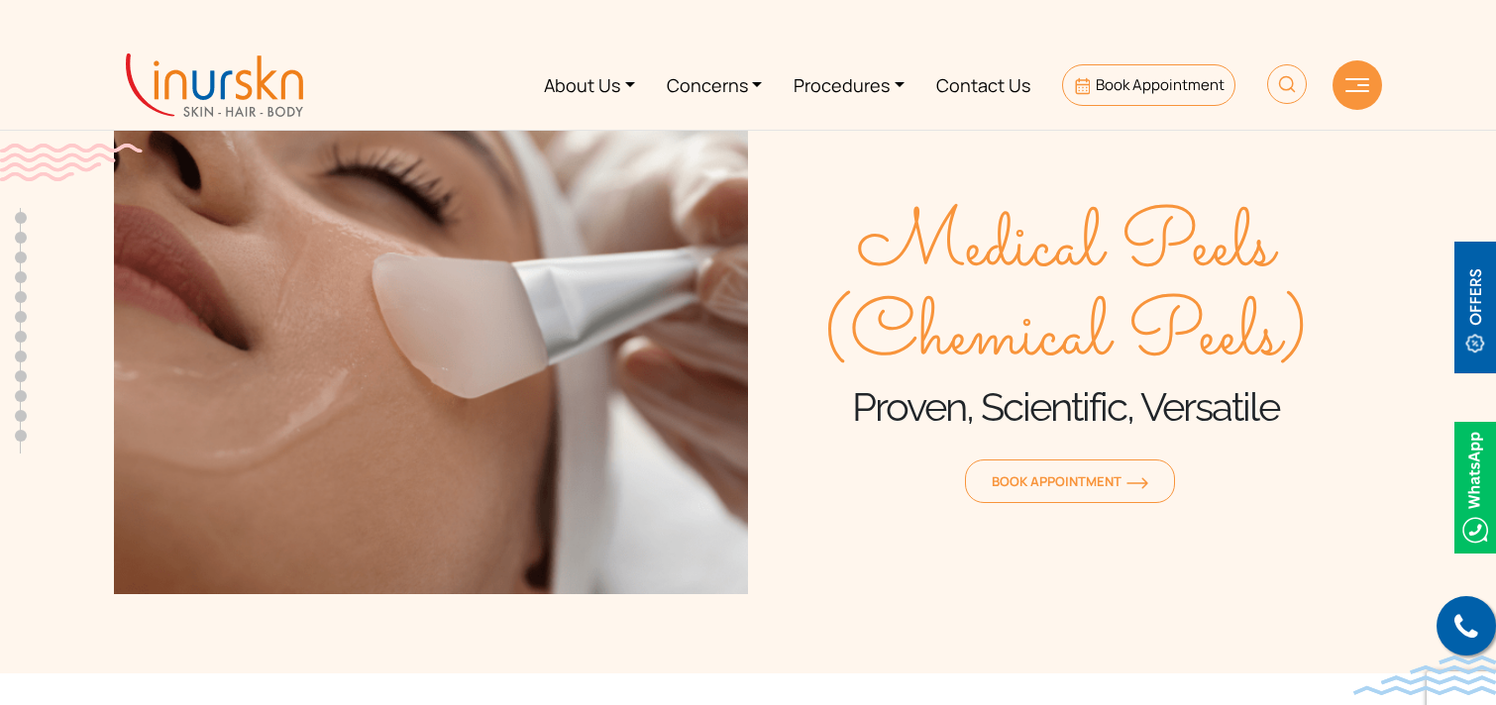
click at [174, 73] on img at bounding box center [214, 84] width 177 height 63
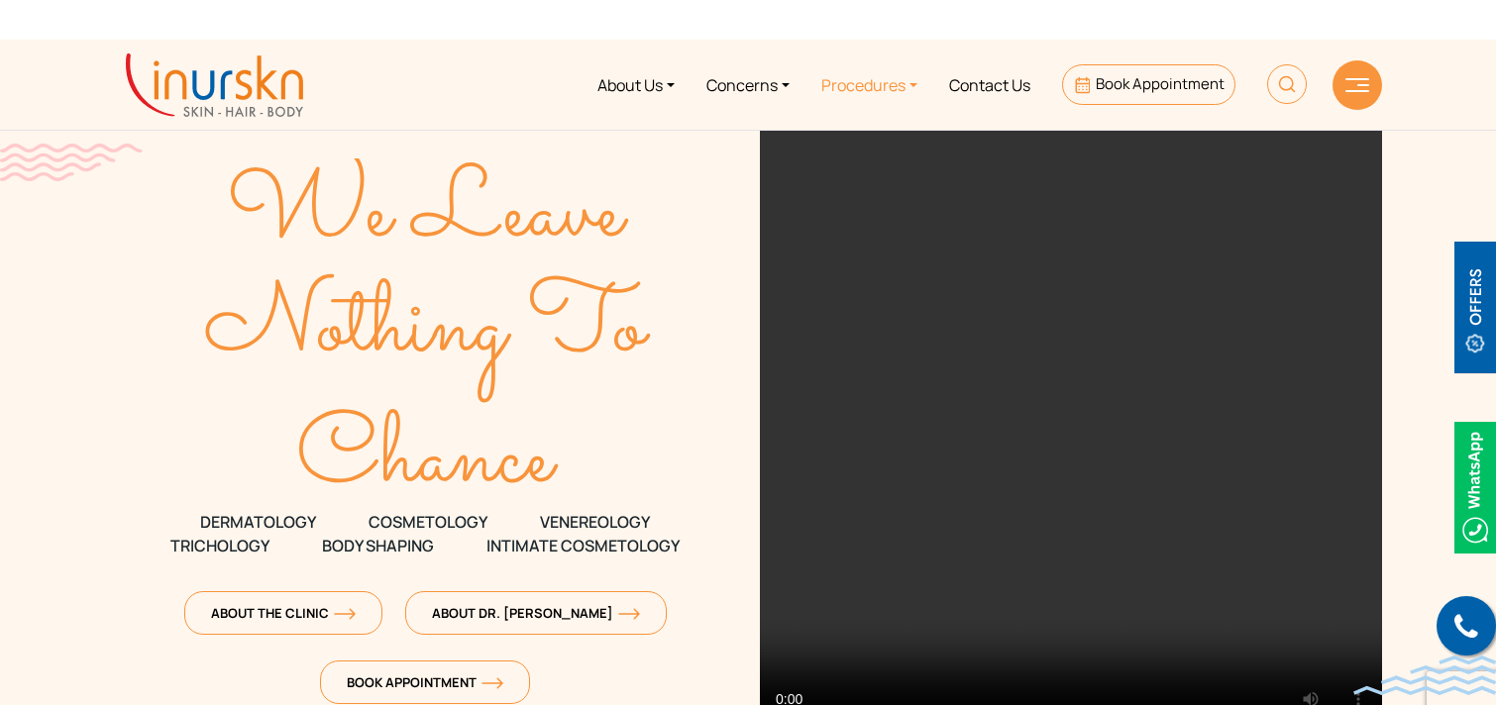
click at [855, 80] on link "Procedures" at bounding box center [869, 85] width 128 height 74
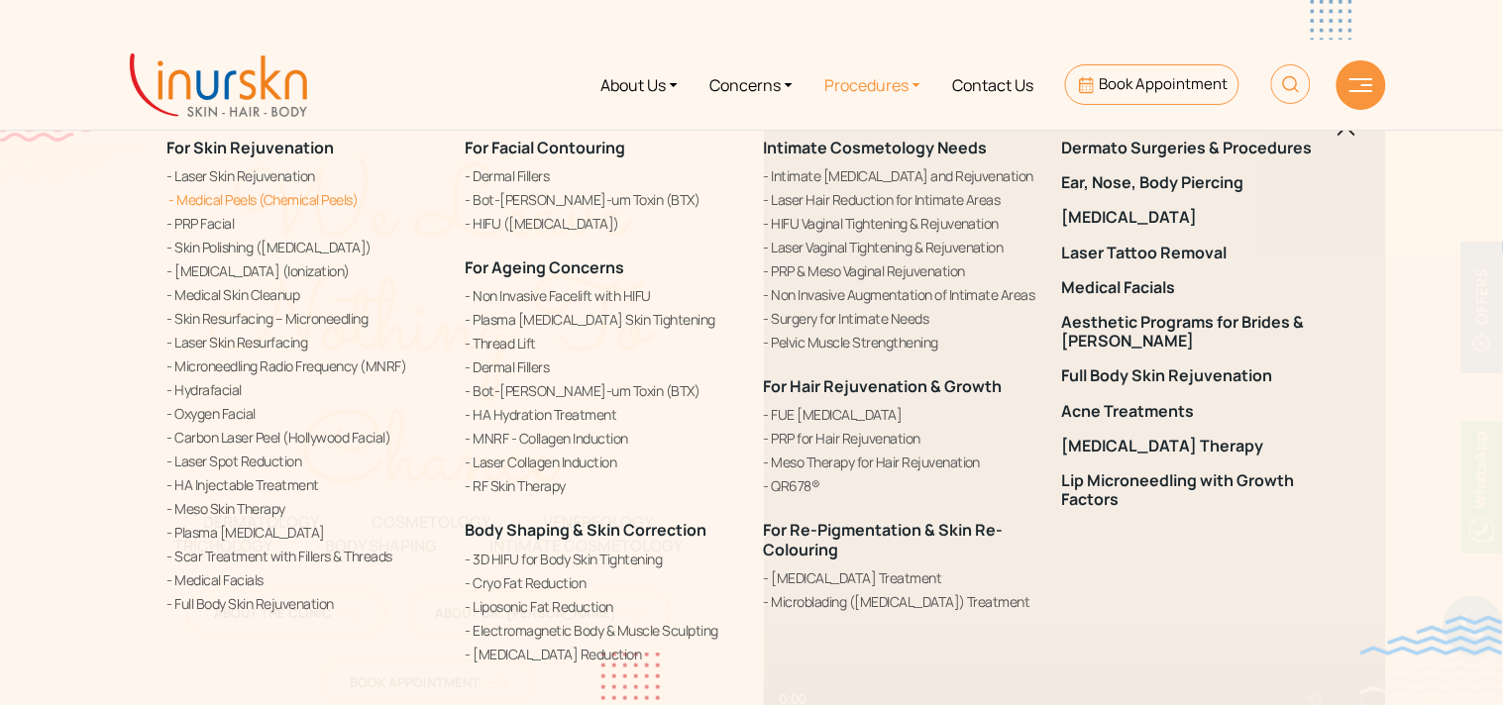
click at [223, 199] on link "Medical Peels (Chemical Peels)" at bounding box center [304, 199] width 274 height 21
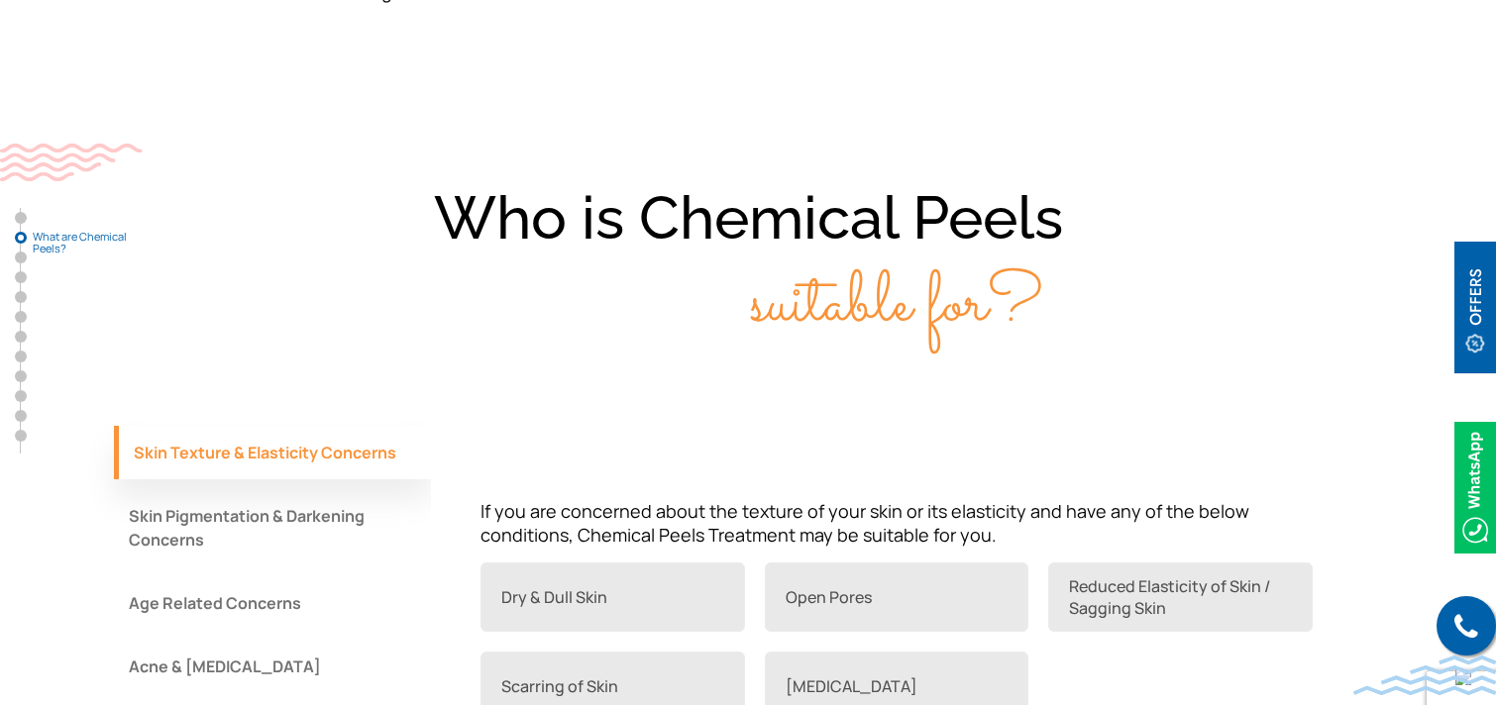
scroll to position [784, 0]
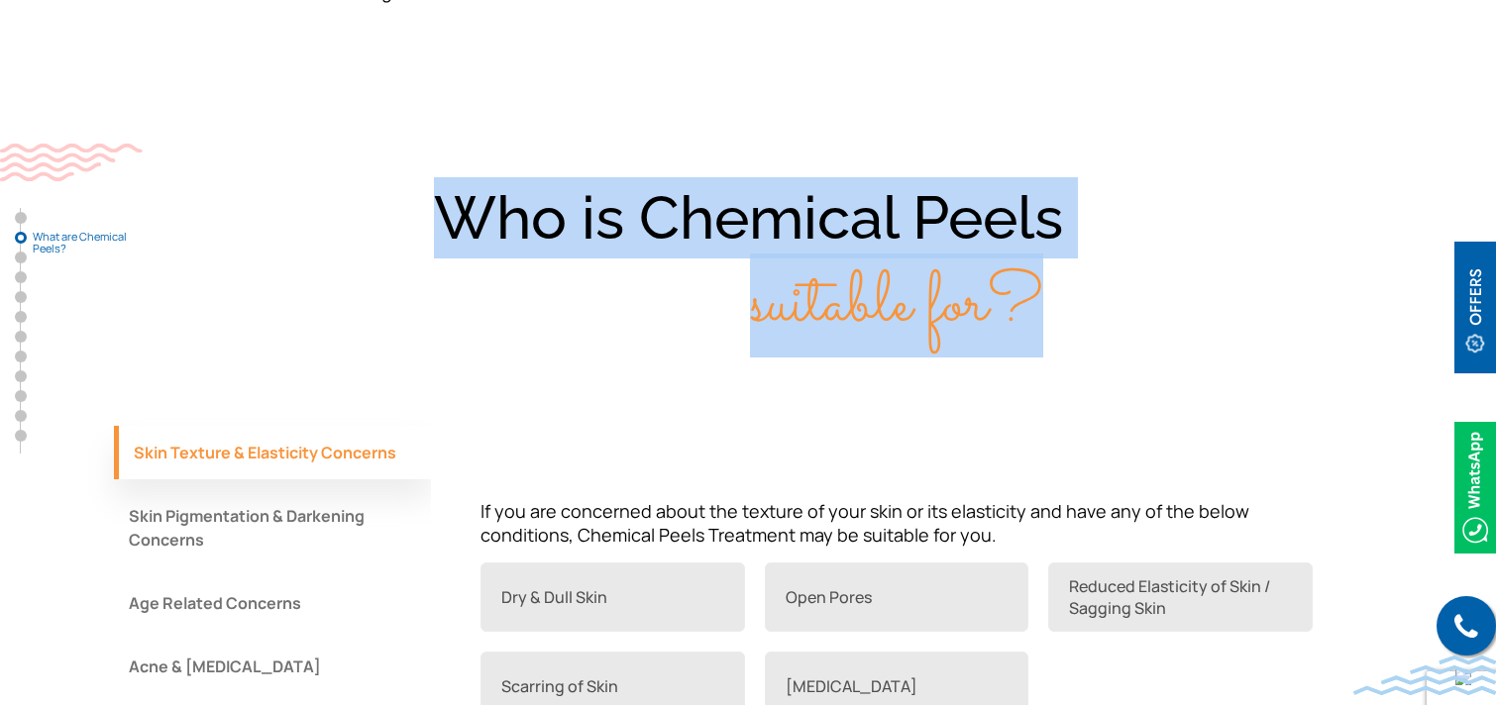
drag, startPoint x: 440, startPoint y: 183, endPoint x: 1035, endPoint y: 311, distance: 608.9
type textarea "Who is Chemical Peels suitable for?"
click at [1035, 311] on div "Who is Chemical Peels suitable for?" at bounding box center [748, 261] width 1268 height 169
copy div "Who is Chemical Peels suitable for?"
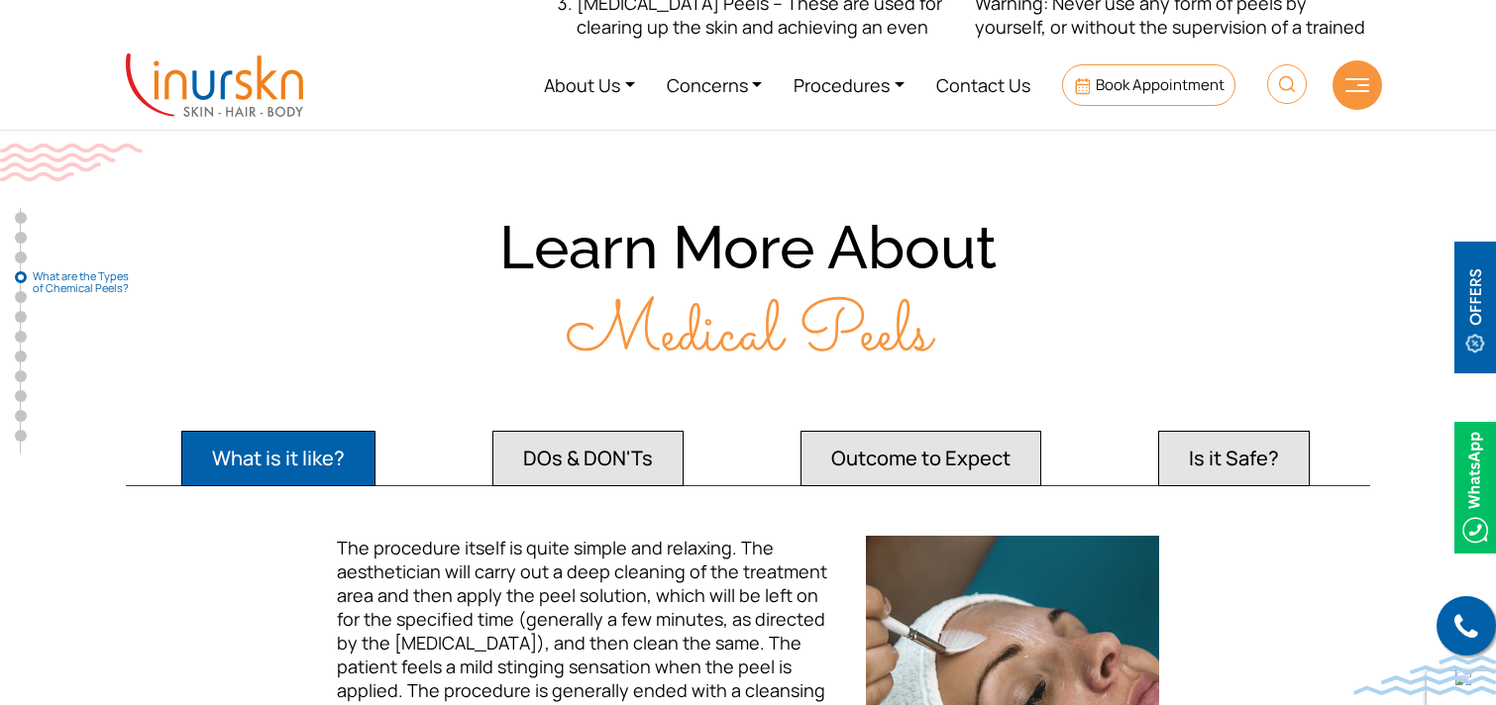
scroll to position [3140, 0]
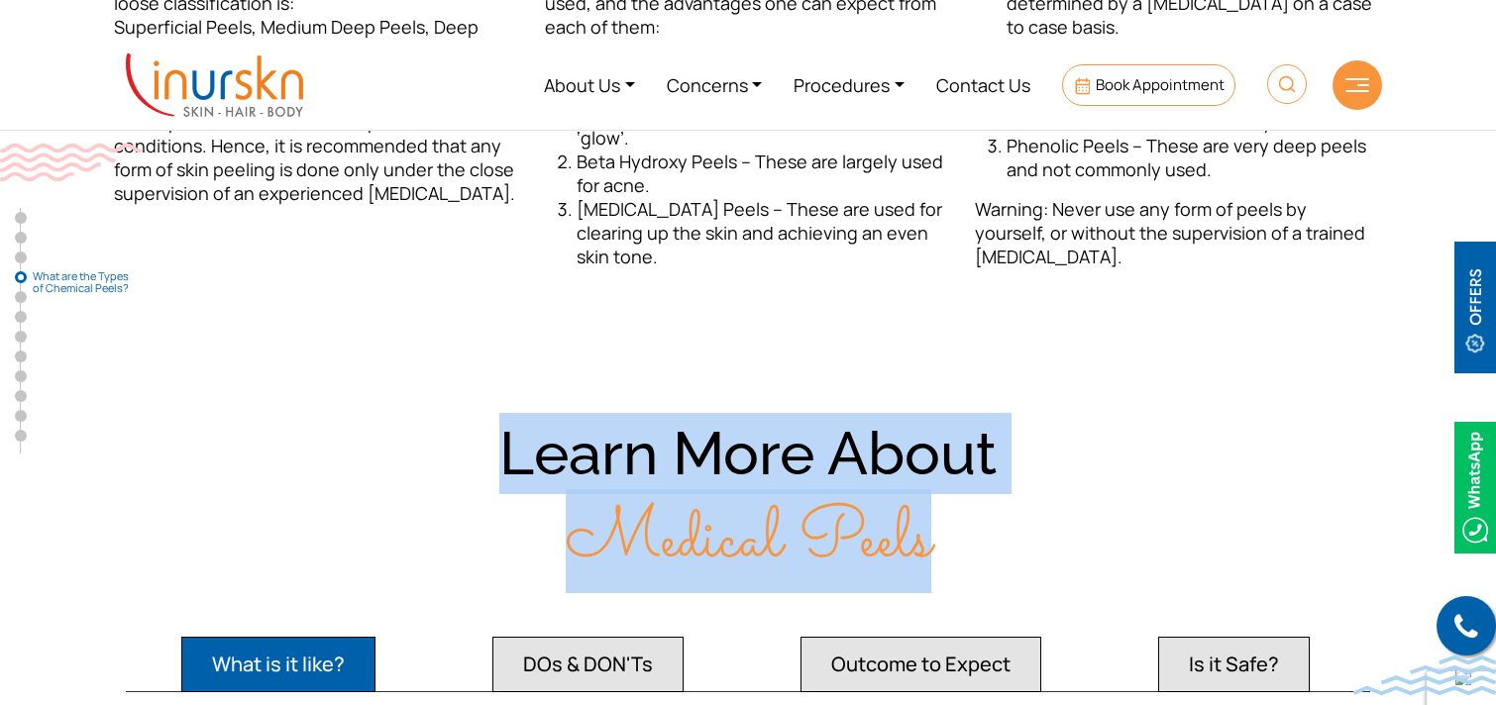
drag, startPoint x: 495, startPoint y: 416, endPoint x: 966, endPoint y: 501, distance: 478.2
click at [966, 501] on div "Learn More About Medical Peels" at bounding box center [748, 497] width 1268 height 169
copy div "Learn More About Medical Peels"
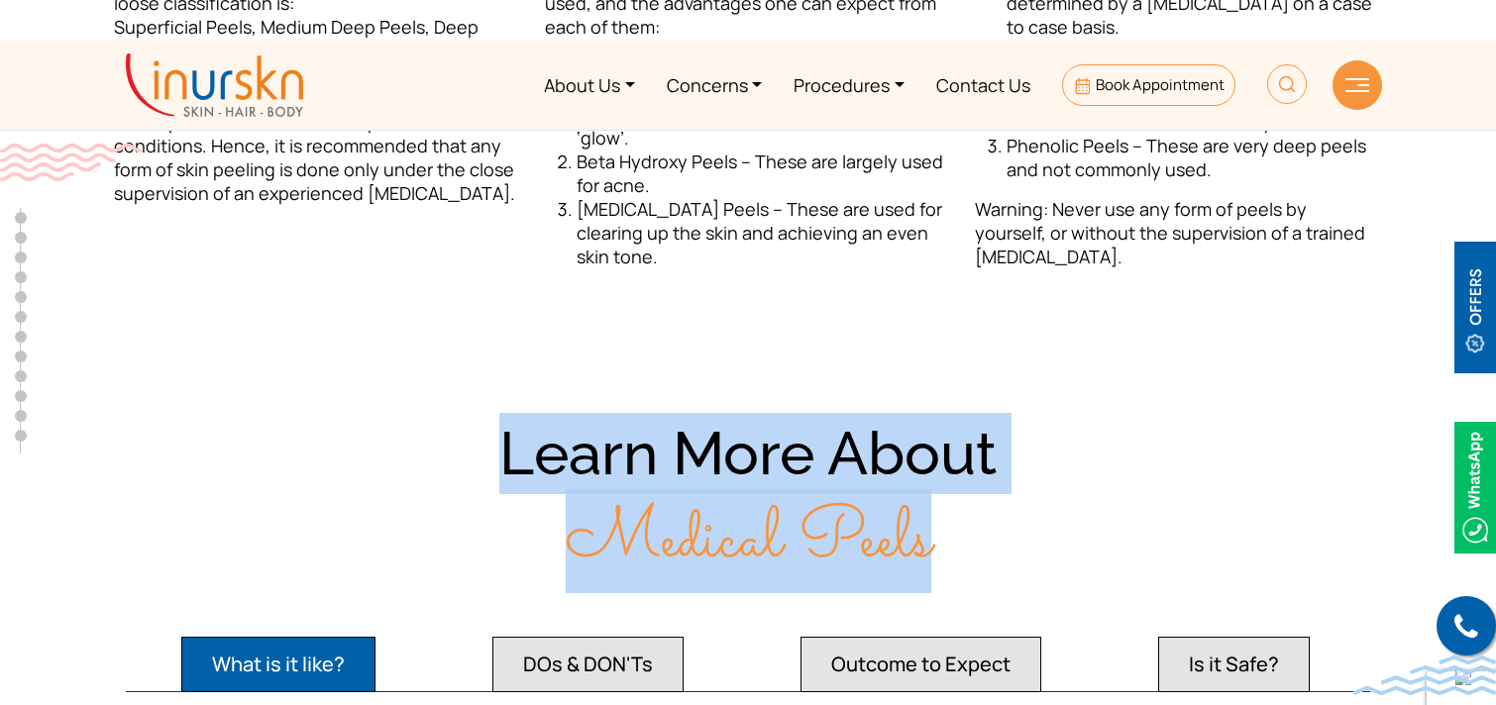
scroll to position [0, 0]
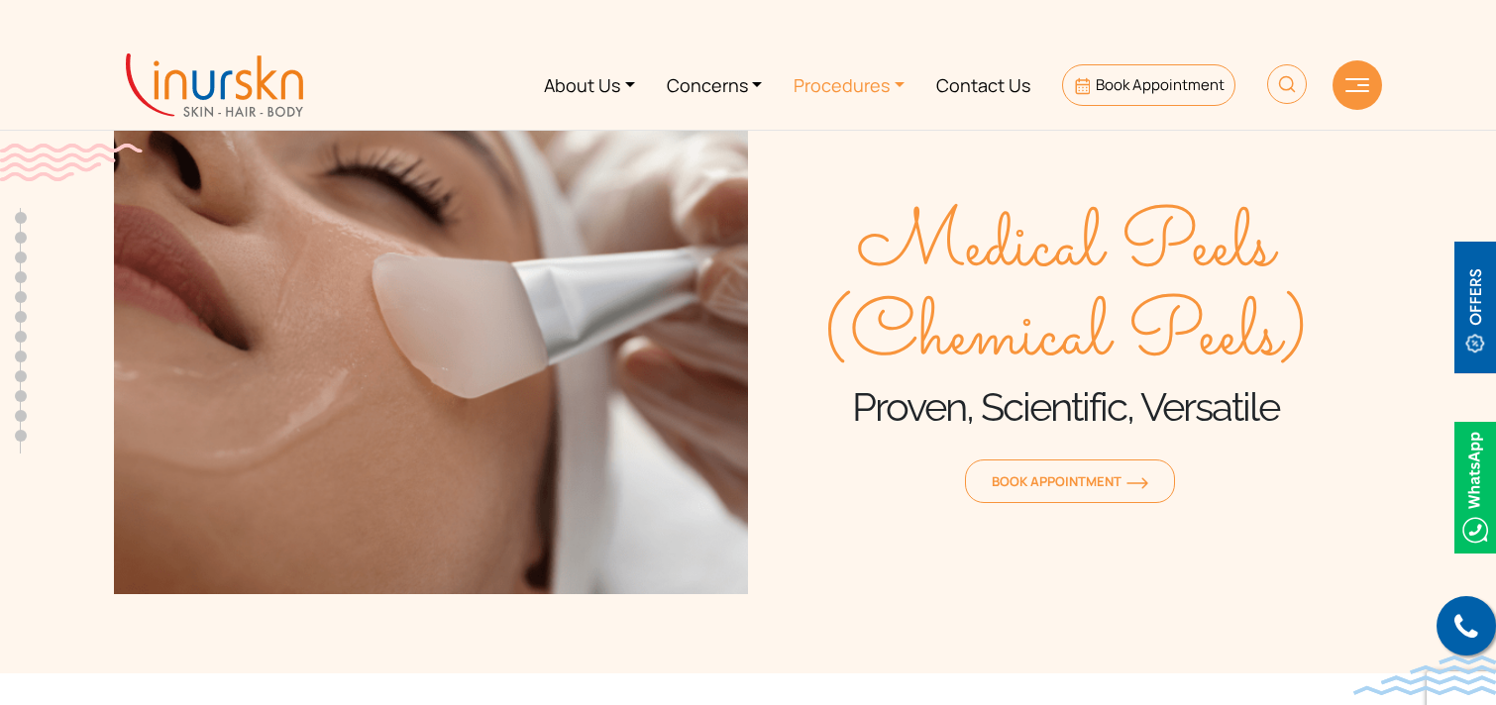
click at [844, 81] on link "Procedures" at bounding box center [849, 85] width 143 height 74
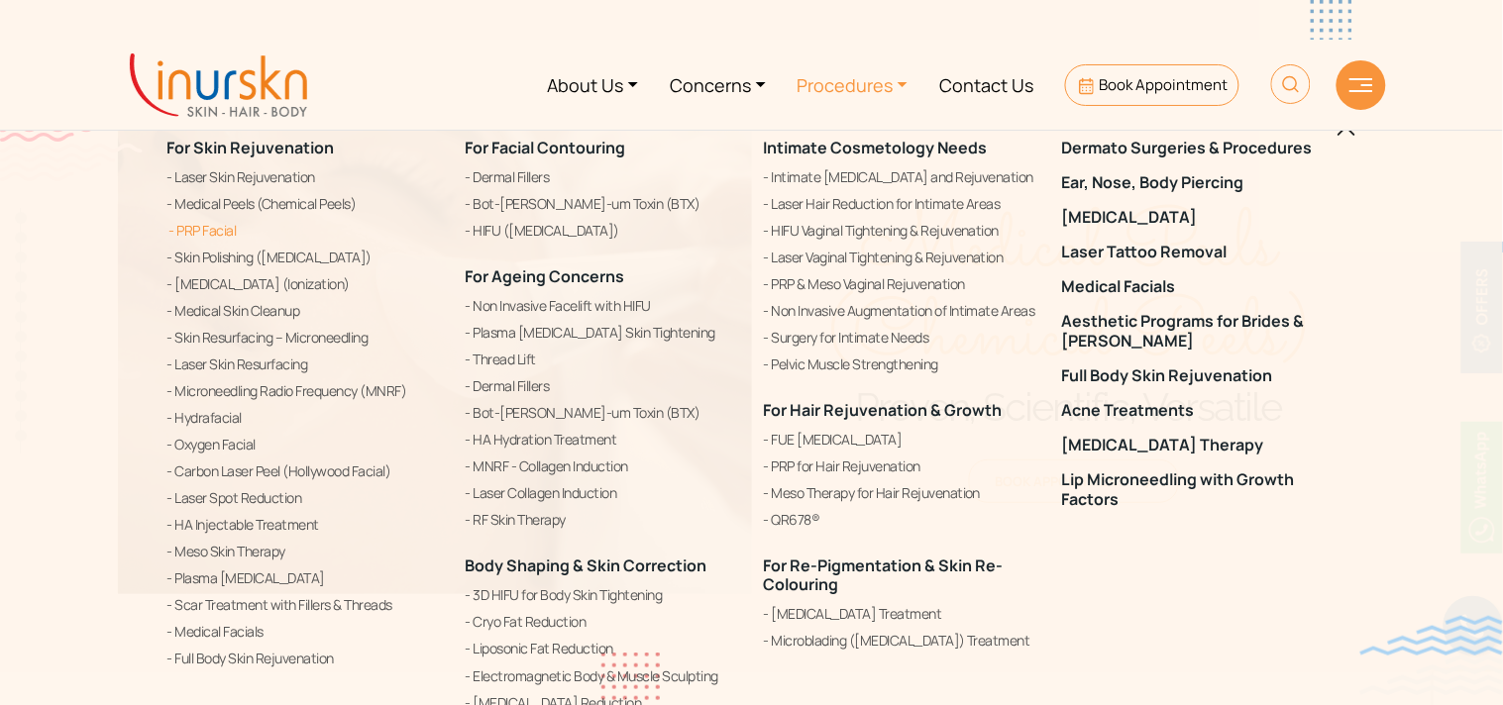
click at [222, 232] on link "PRP Facial" at bounding box center [304, 231] width 274 height 24
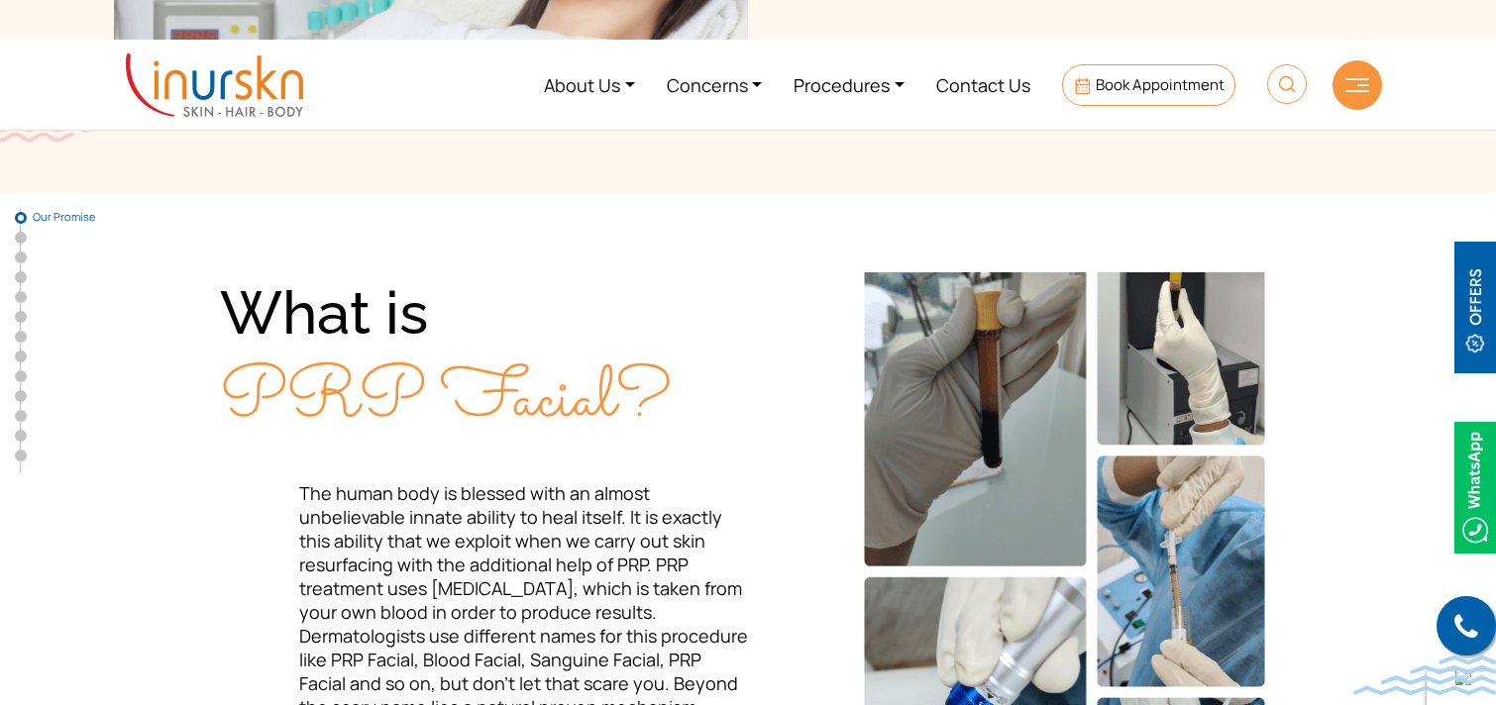
scroll to position [496, 0]
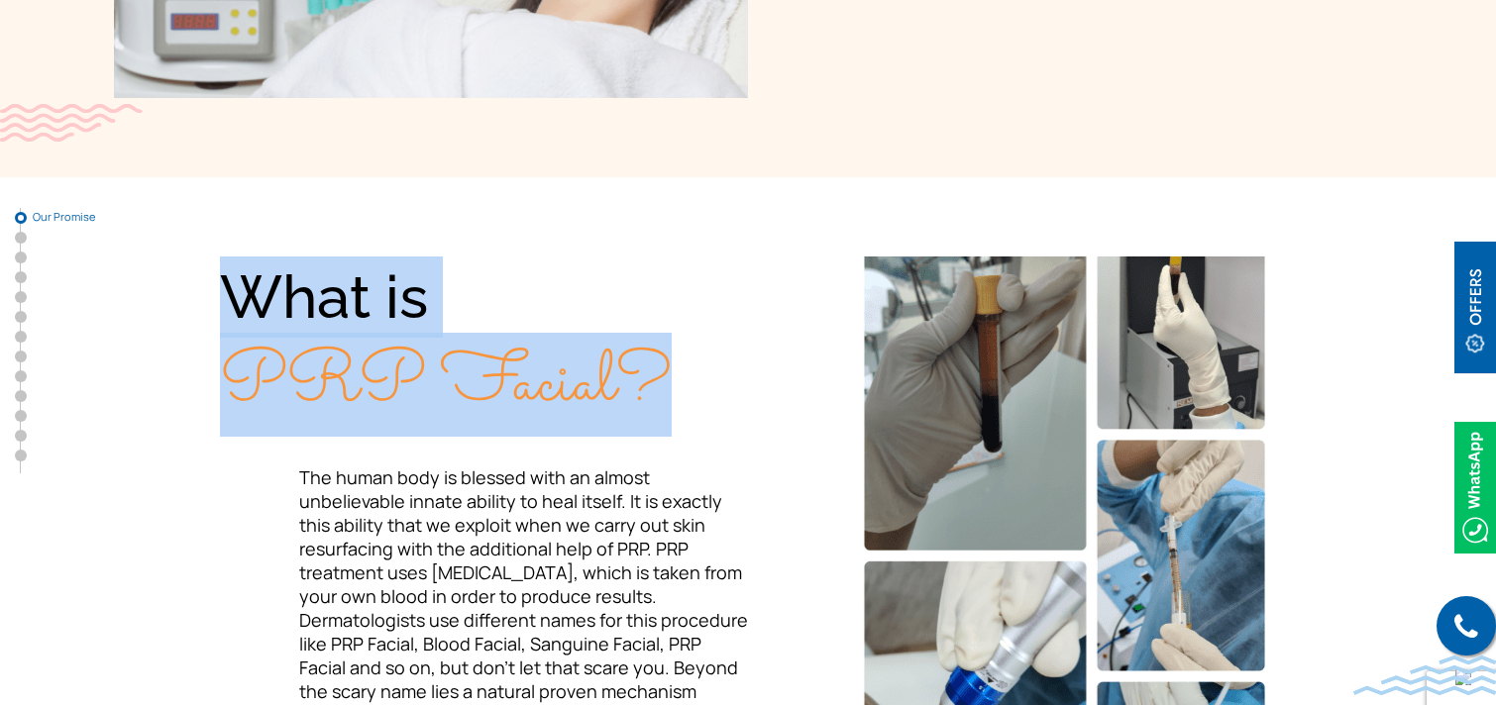
drag, startPoint x: 230, startPoint y: 294, endPoint x: 674, endPoint y: 364, distance: 449.2
type textarea "What is PRP Facial?"
click at [674, 364] on div "What is PRP Facial?" at bounding box center [484, 341] width 528 height 169
copy div "What is PRP Facial?"
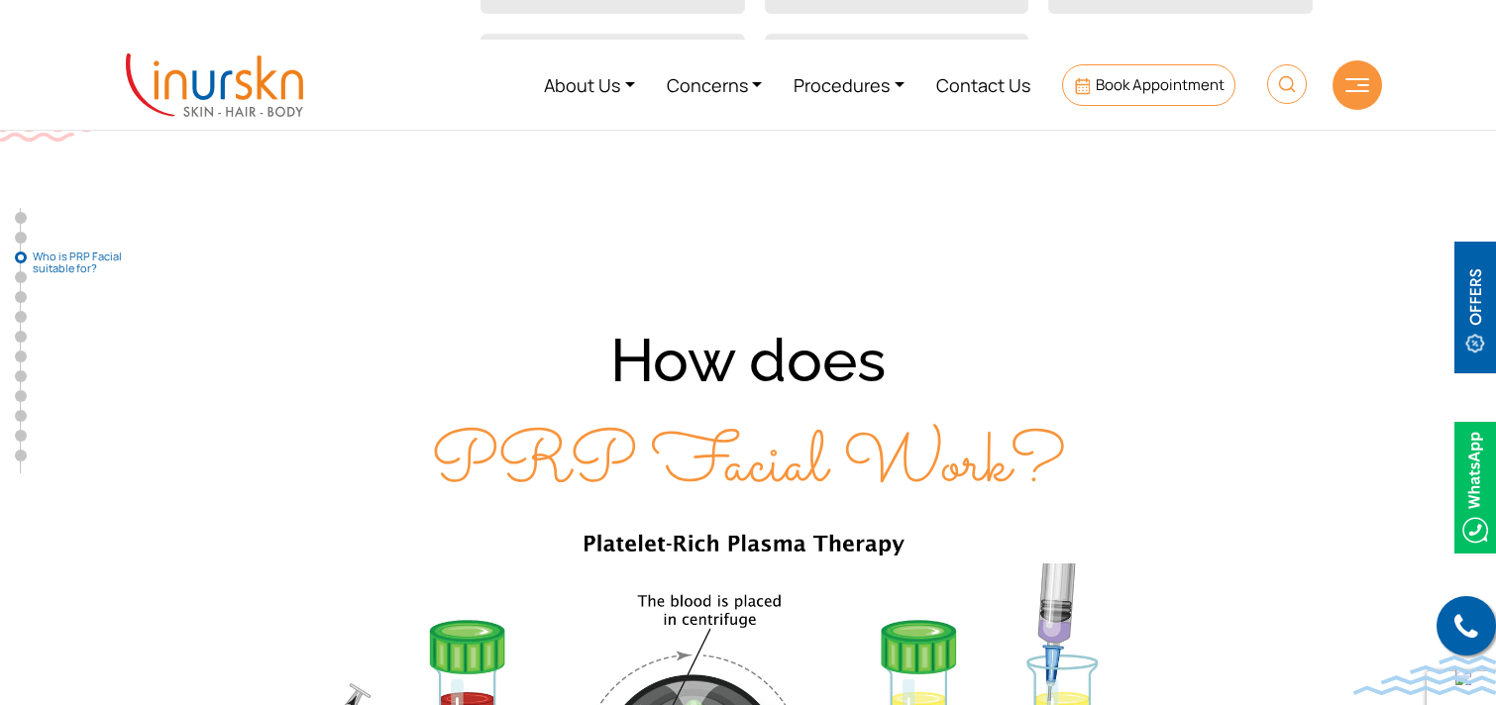
scroll to position [1995, 0]
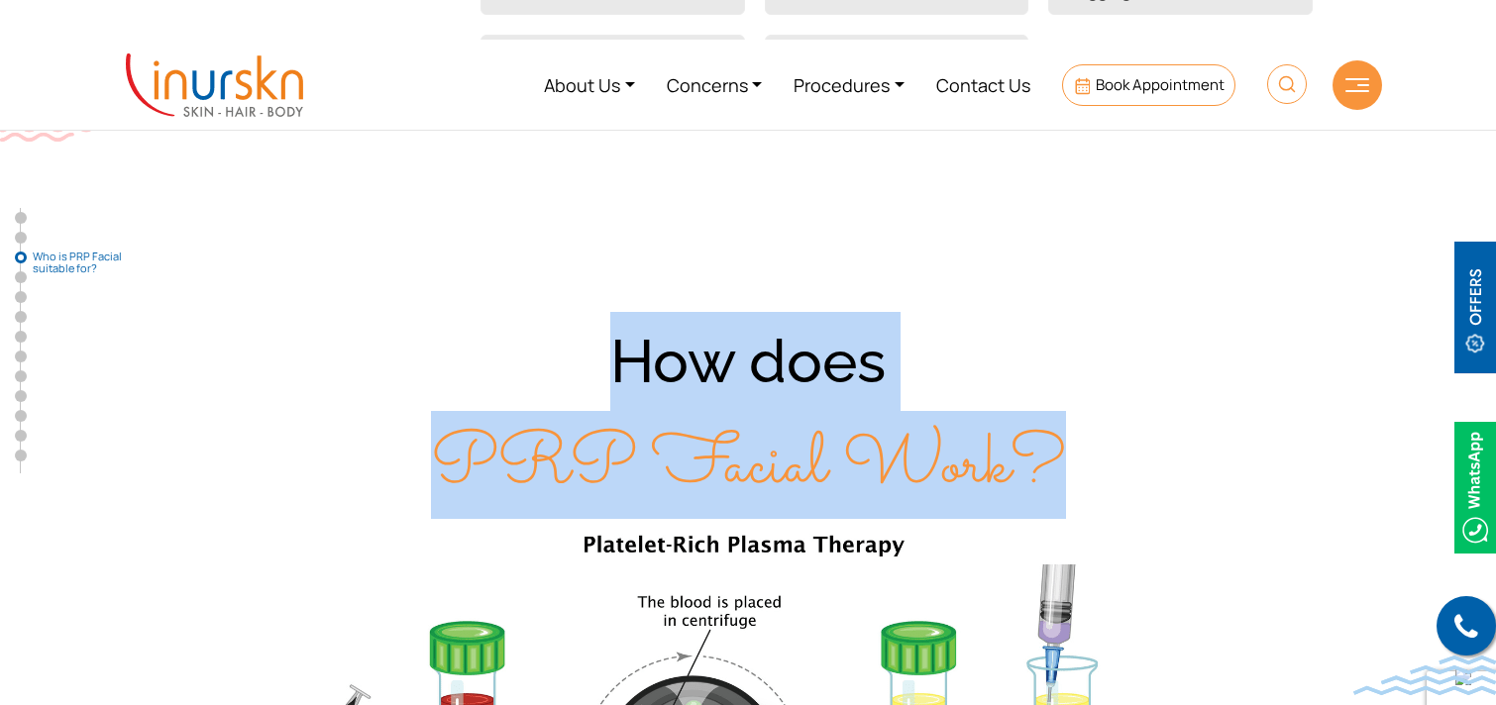
drag, startPoint x: 596, startPoint y: 357, endPoint x: 1058, endPoint y: 436, distance: 468.4
click at [1058, 436] on div "How does PRP Facial Work?" at bounding box center [748, 414] width 1268 height 205
copy div "How does PRP Facial Work?"
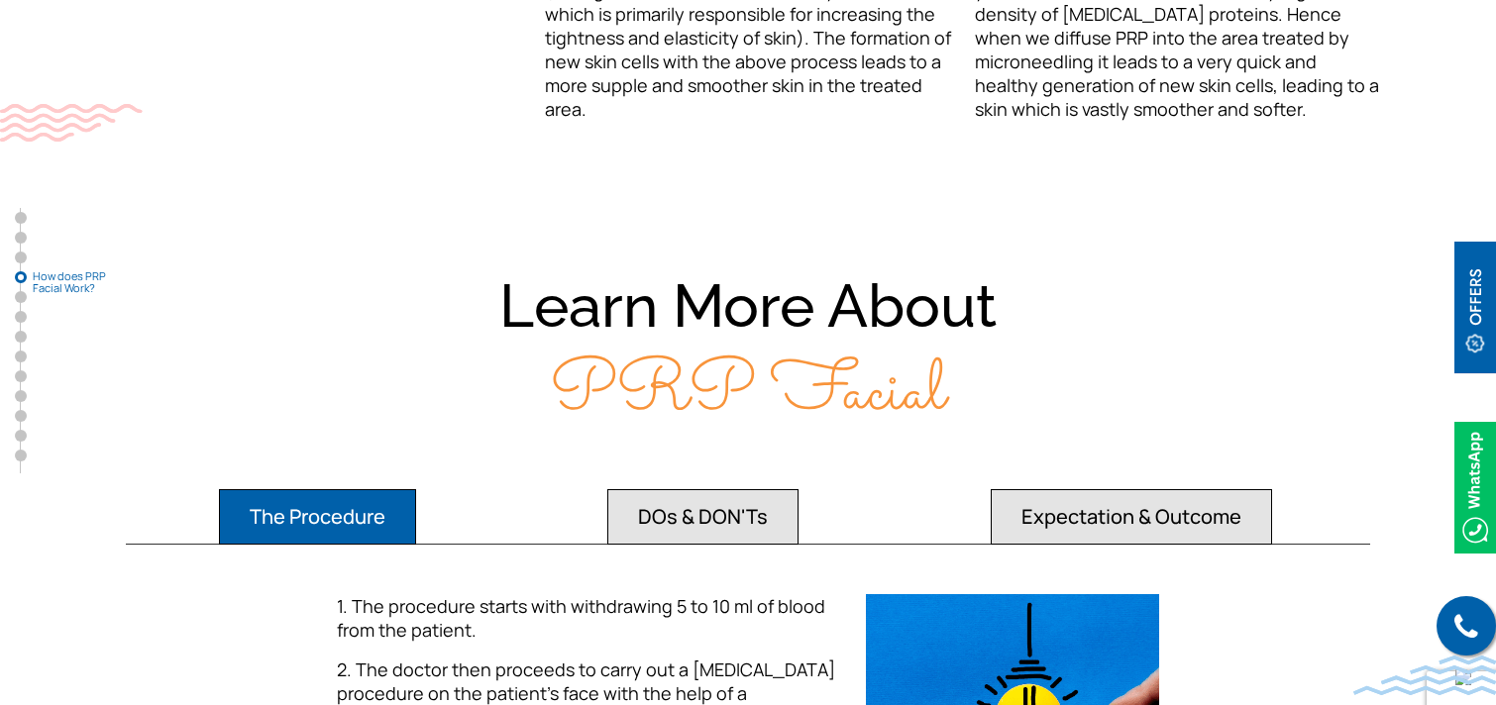
scroll to position [3220, 0]
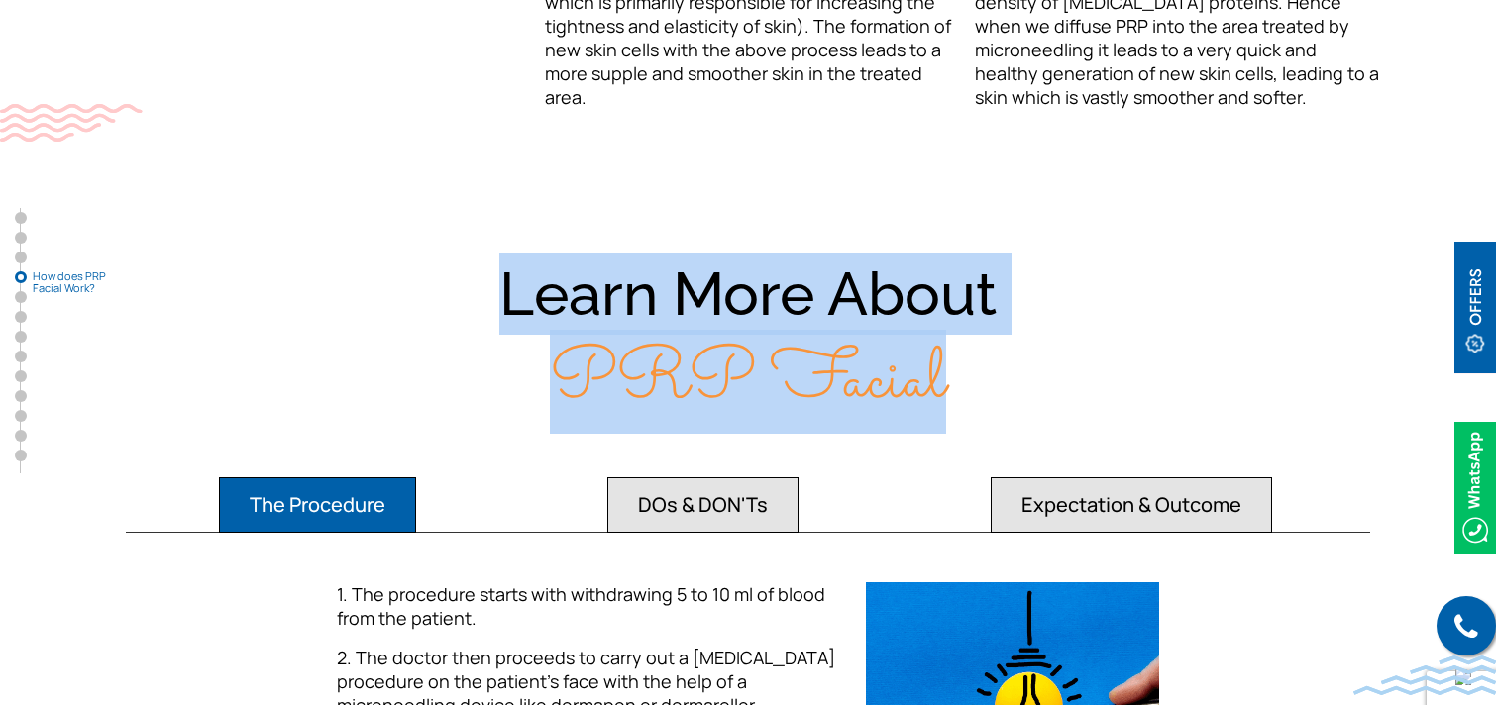
drag, startPoint x: 505, startPoint y: 293, endPoint x: 1010, endPoint y: 371, distance: 511.3
click at [1010, 371] on div "Learn More About PRP Facial" at bounding box center [748, 338] width 1268 height 169
copy div "Learn More About PRP Facial"
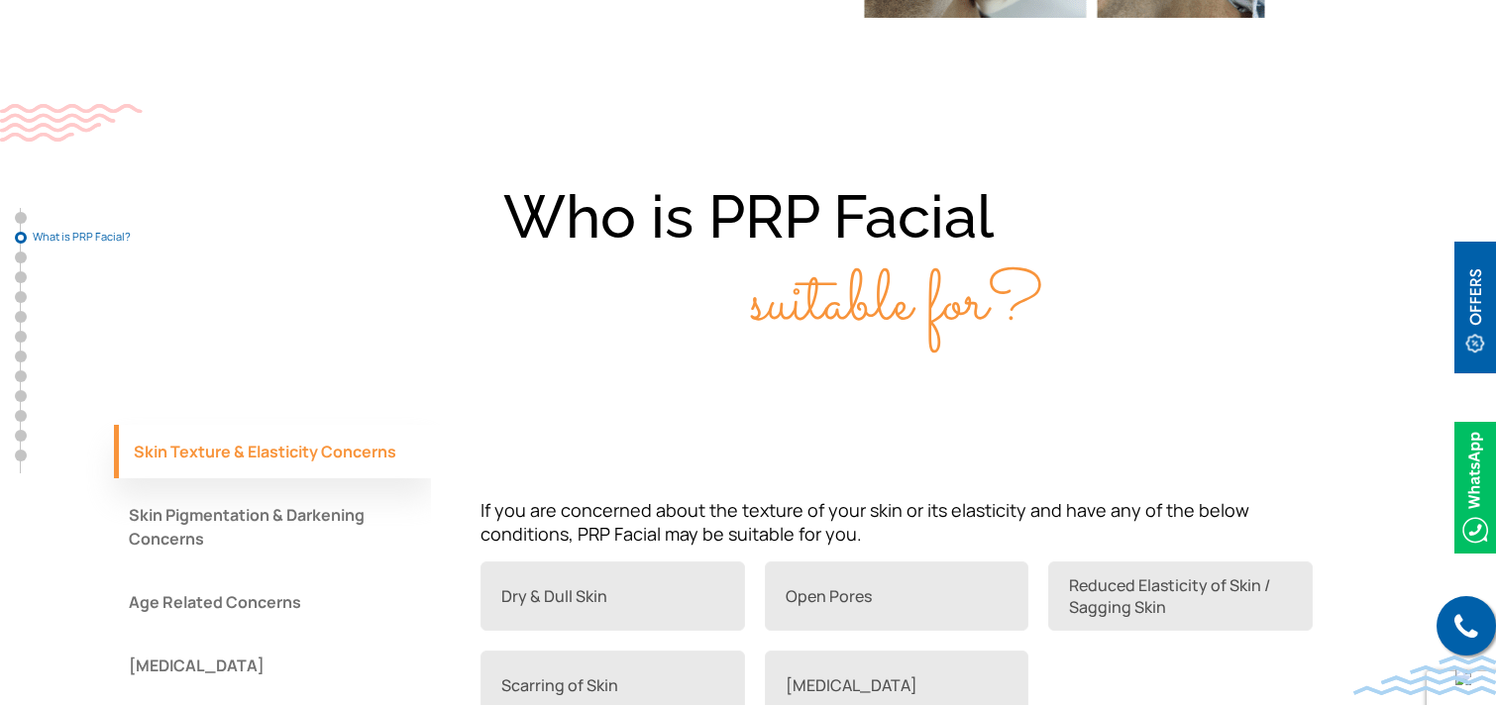
scroll to position [1383, 0]
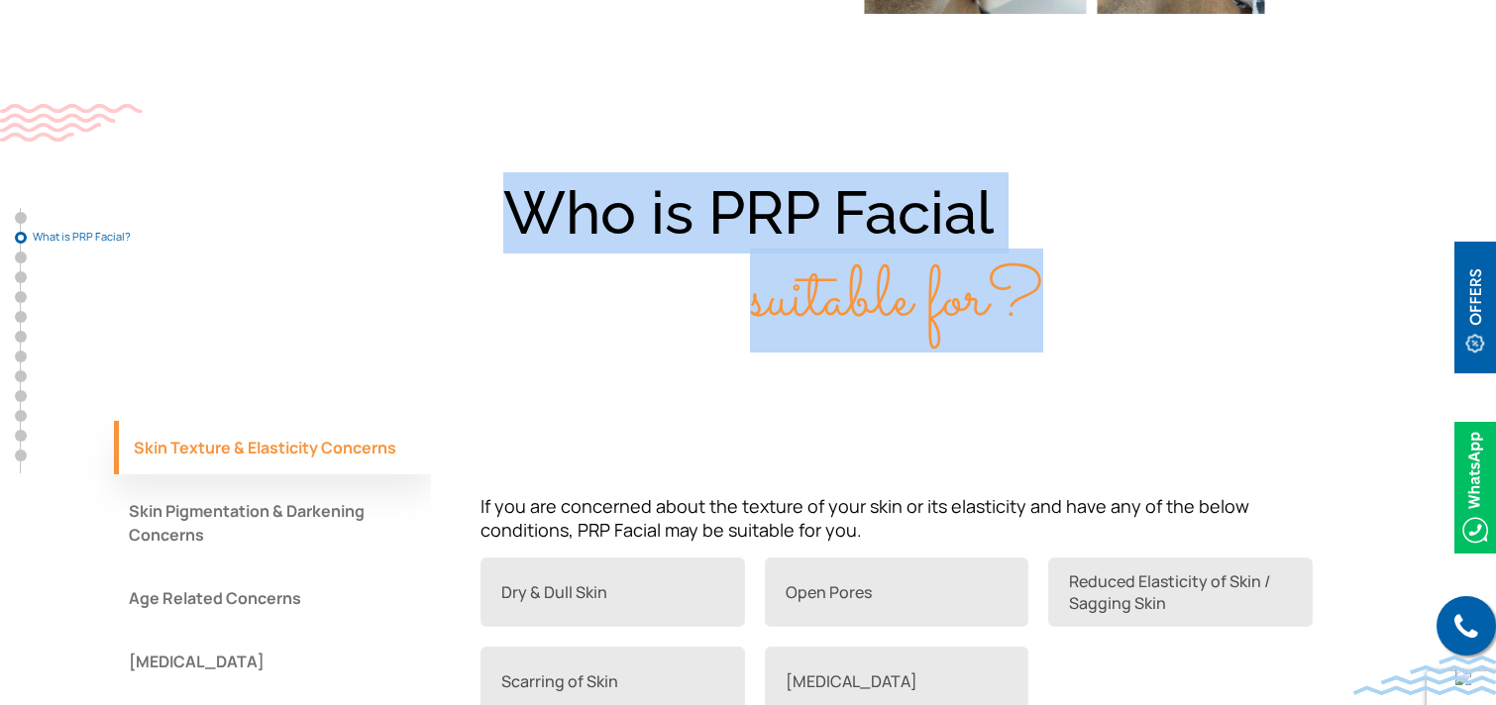
drag, startPoint x: 509, startPoint y: 203, endPoint x: 1042, endPoint y: 349, distance: 552.5
click at [1042, 342] on div "Who is PRP Facial suitable for?" at bounding box center [748, 256] width 1268 height 169
copy div "Who is PRP Facial suitable for?"
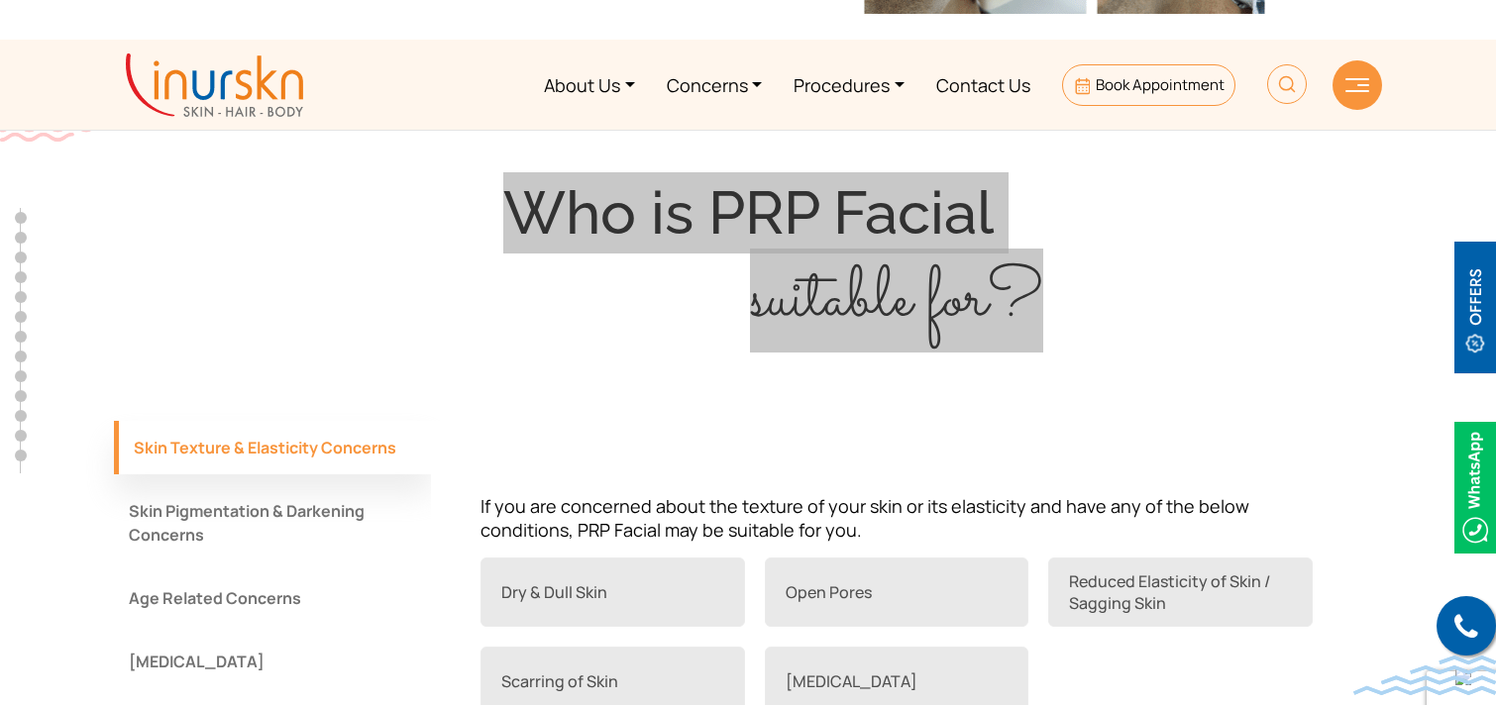
scroll to position [0, 0]
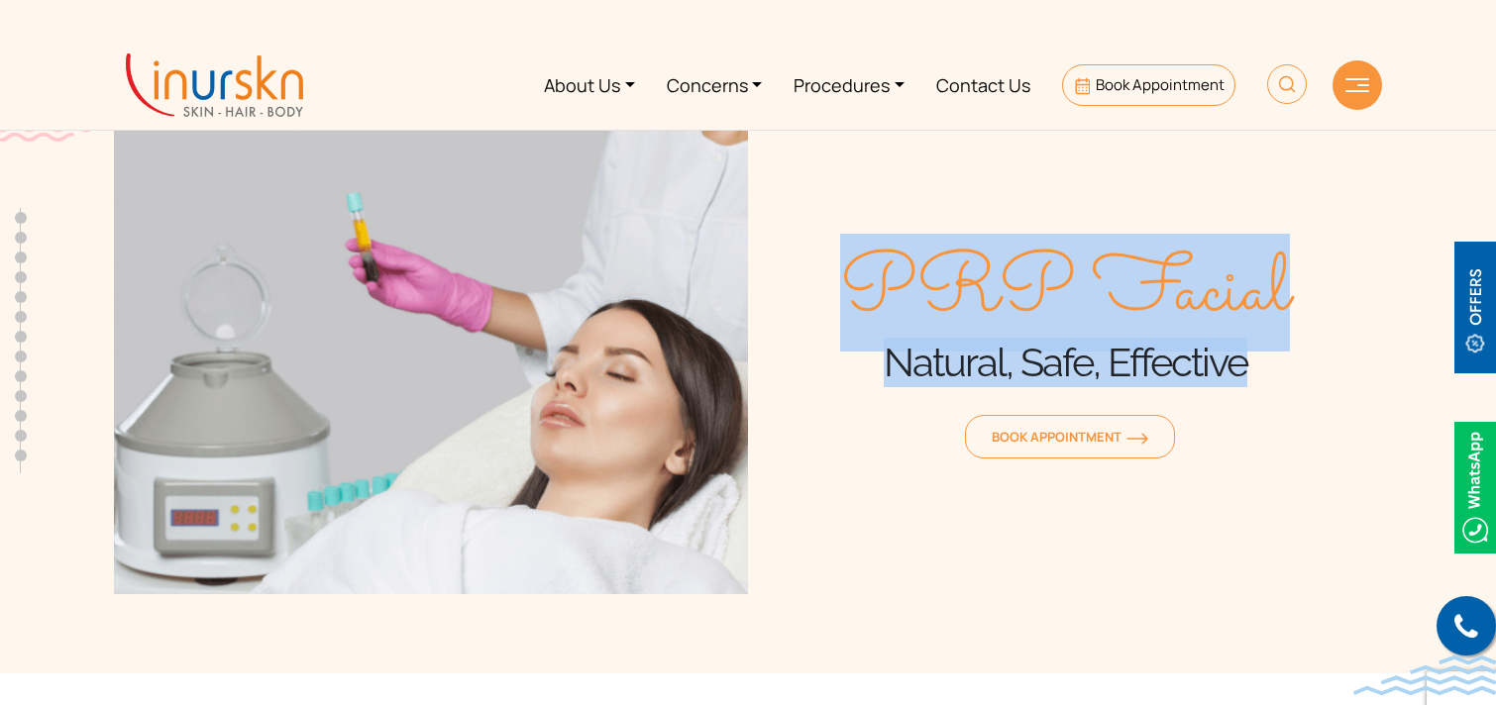
drag, startPoint x: 834, startPoint y: 265, endPoint x: 1268, endPoint y: 364, distance: 444.9
click at [1268, 364] on div "PRP Facial Natural, Safe, Effective Book Appointment" at bounding box center [1065, 357] width 634 height 476
copy div "PRP Facial Natural, Safe, Effective"
click at [858, 95] on link "Procedures" at bounding box center [849, 85] width 143 height 74
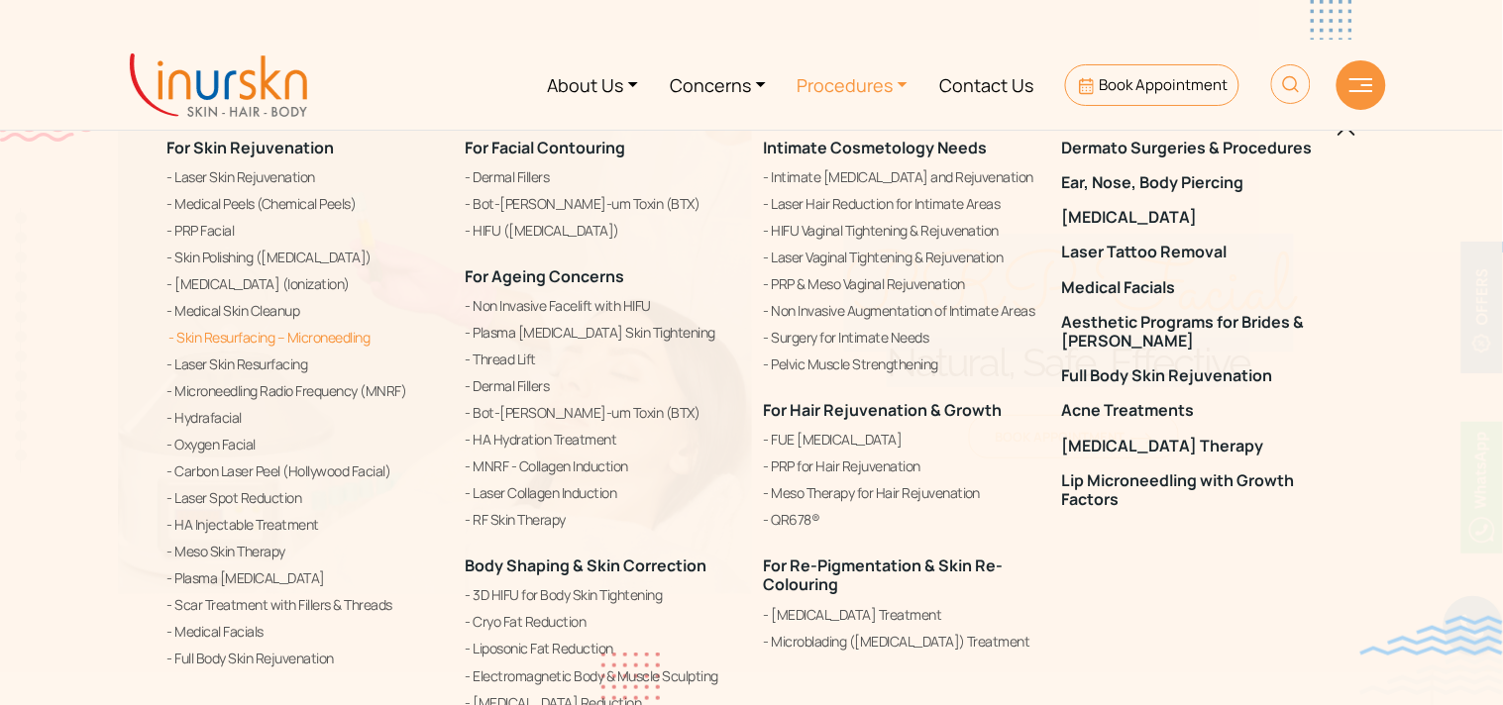
click at [282, 334] on link "Skin Resurfacing – Microneedling" at bounding box center [304, 338] width 274 height 24
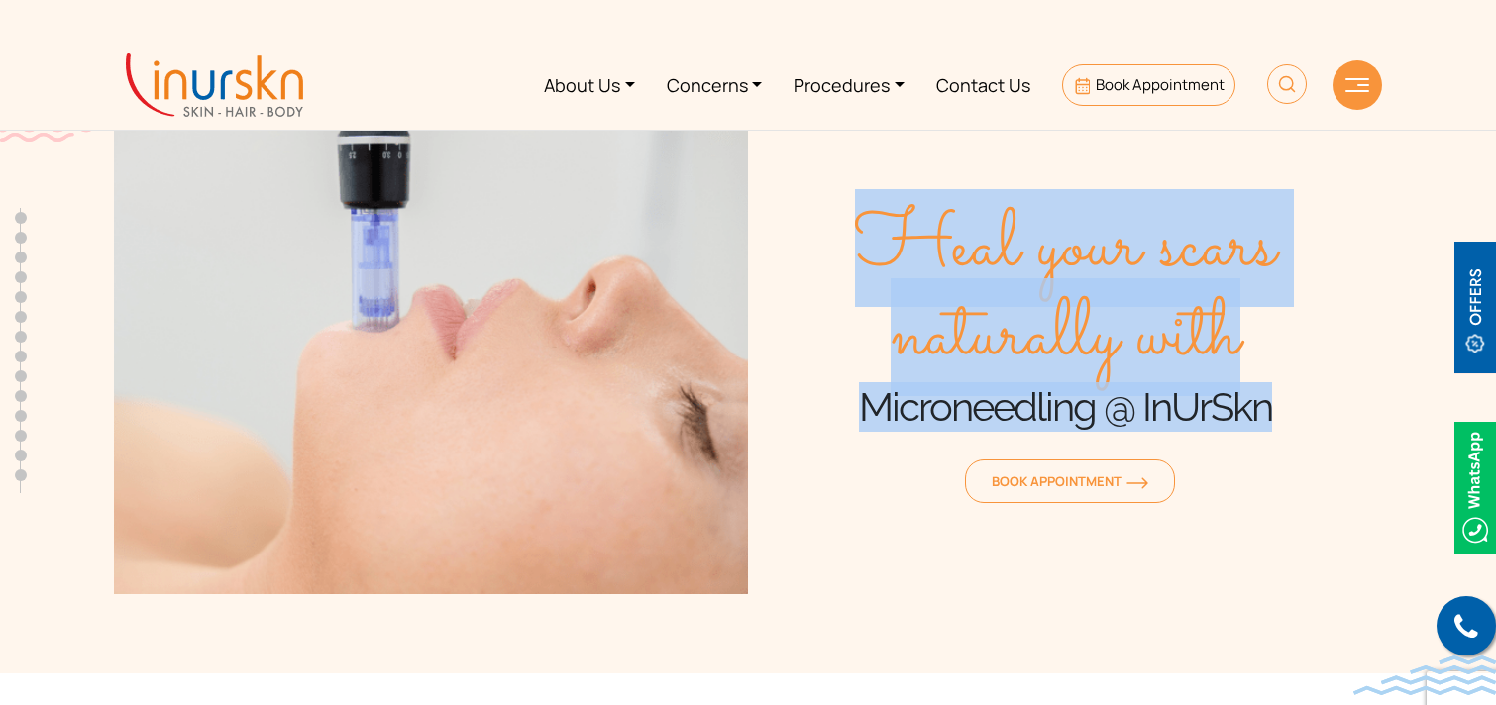
drag, startPoint x: 854, startPoint y: 234, endPoint x: 1271, endPoint y: 396, distance: 447.6
type textarea "Heal your scars naturally with Microneedling @ InUrSkn"
click at [1271, 396] on div "Heal your scars naturally with Microneedling @ InUrSkn Book Appointment" at bounding box center [1065, 357] width 634 height 476
copy div "Heal your scars naturally with Microneedling @ InUrSkn"
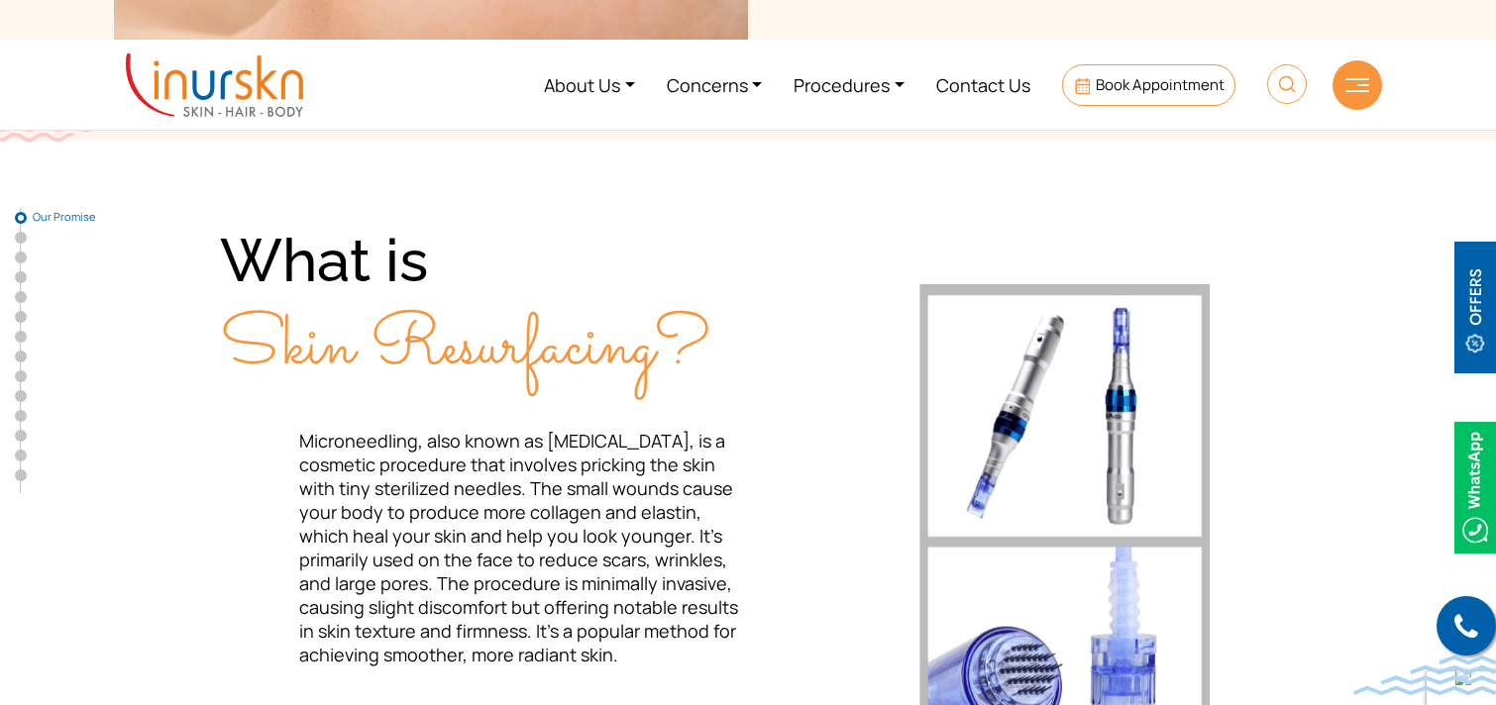
scroll to position [508, 0]
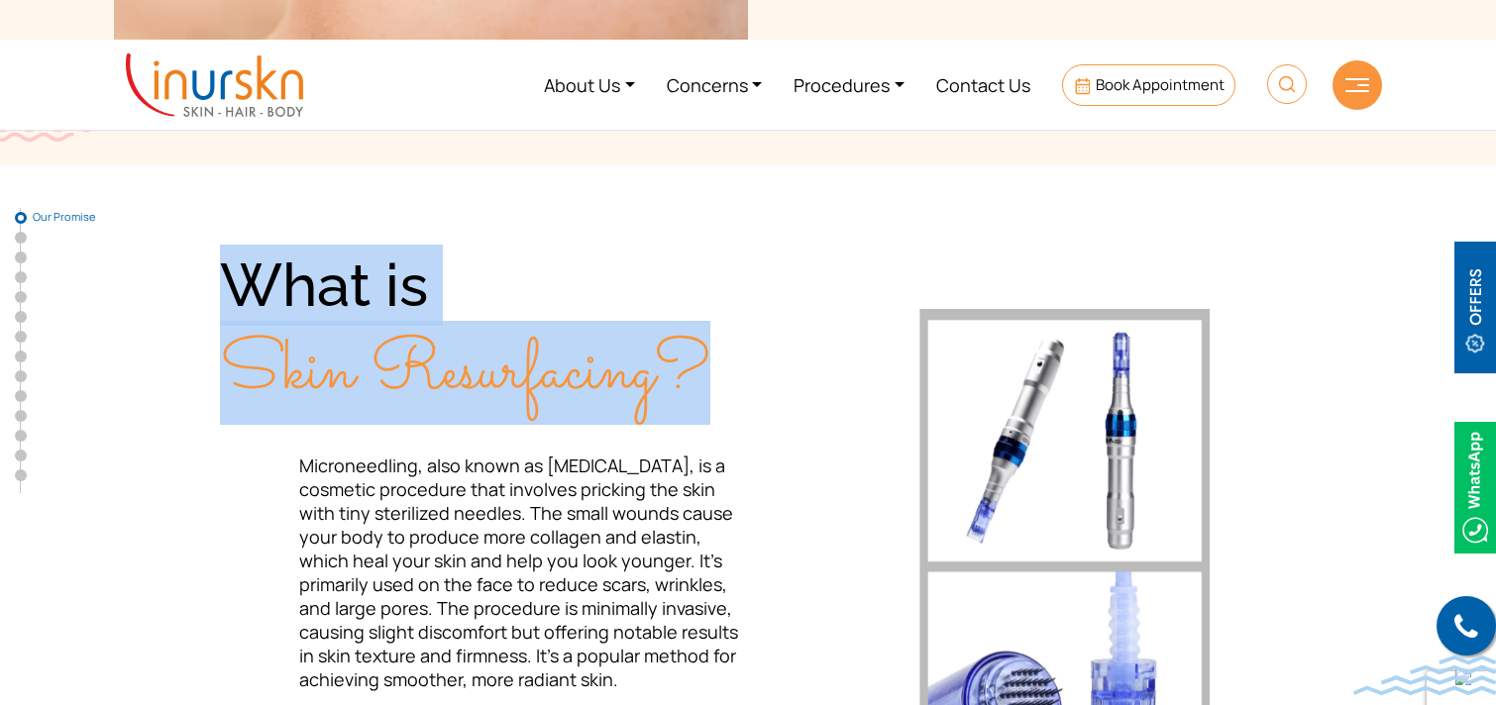
drag, startPoint x: 229, startPoint y: 281, endPoint x: 710, endPoint y: 371, distance: 489.6
click at [710, 371] on div "What is Skin Resurfacing?" at bounding box center [484, 329] width 528 height 169
copy div "What is Skin Resurfacing?"
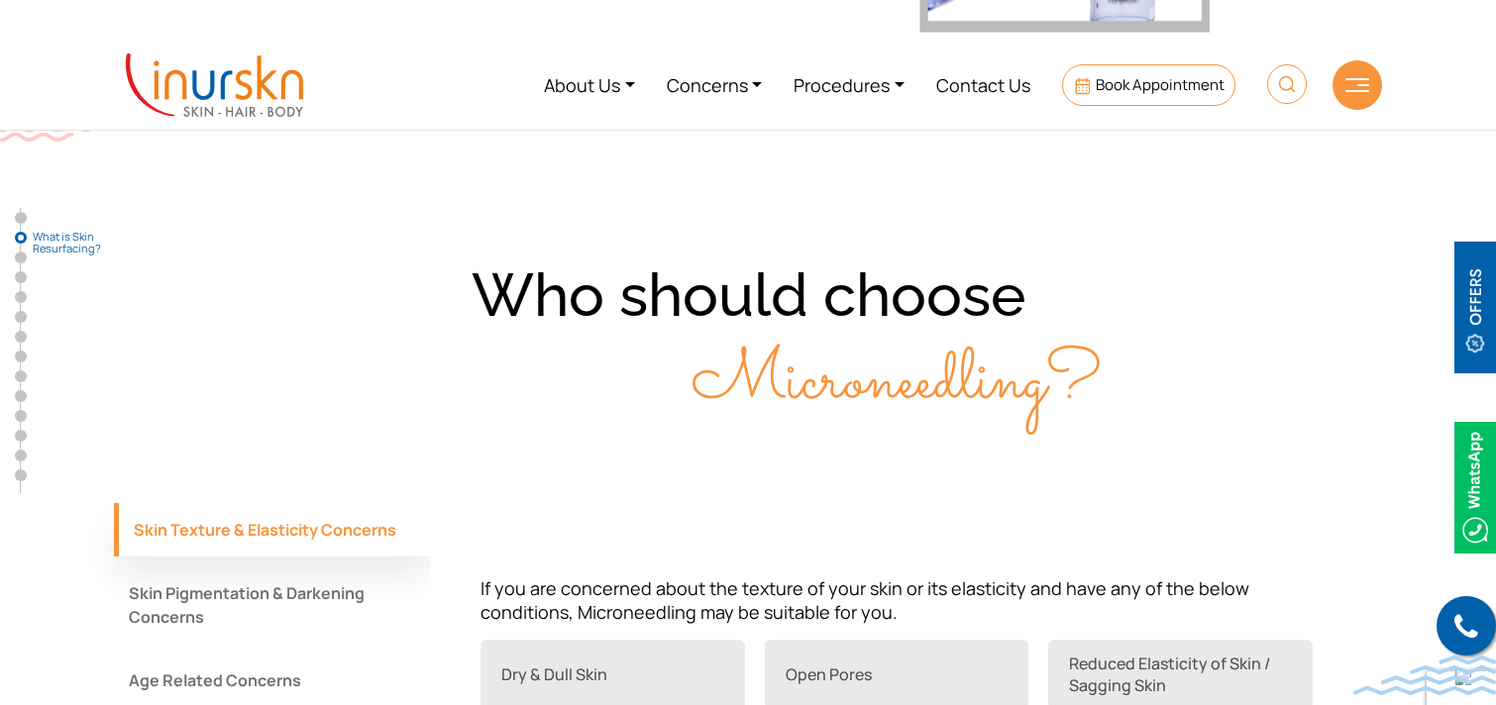
scroll to position [1201, 0]
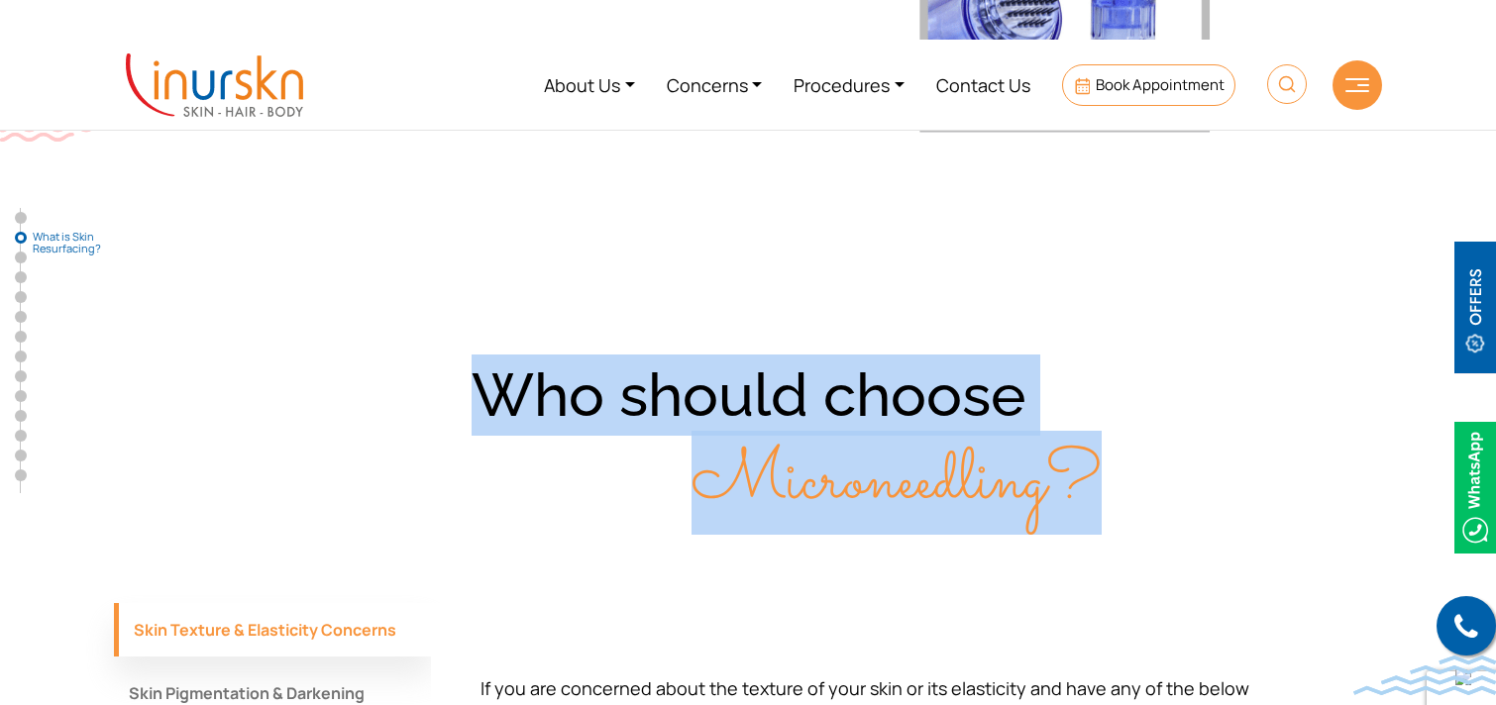
drag, startPoint x: 470, startPoint y: 391, endPoint x: 1095, endPoint y: 476, distance: 630.8
click at [1095, 476] on div "Who should choose Microneedling?" at bounding box center [748, 439] width 1268 height 169
copy div "Who should choose Microneedling?"
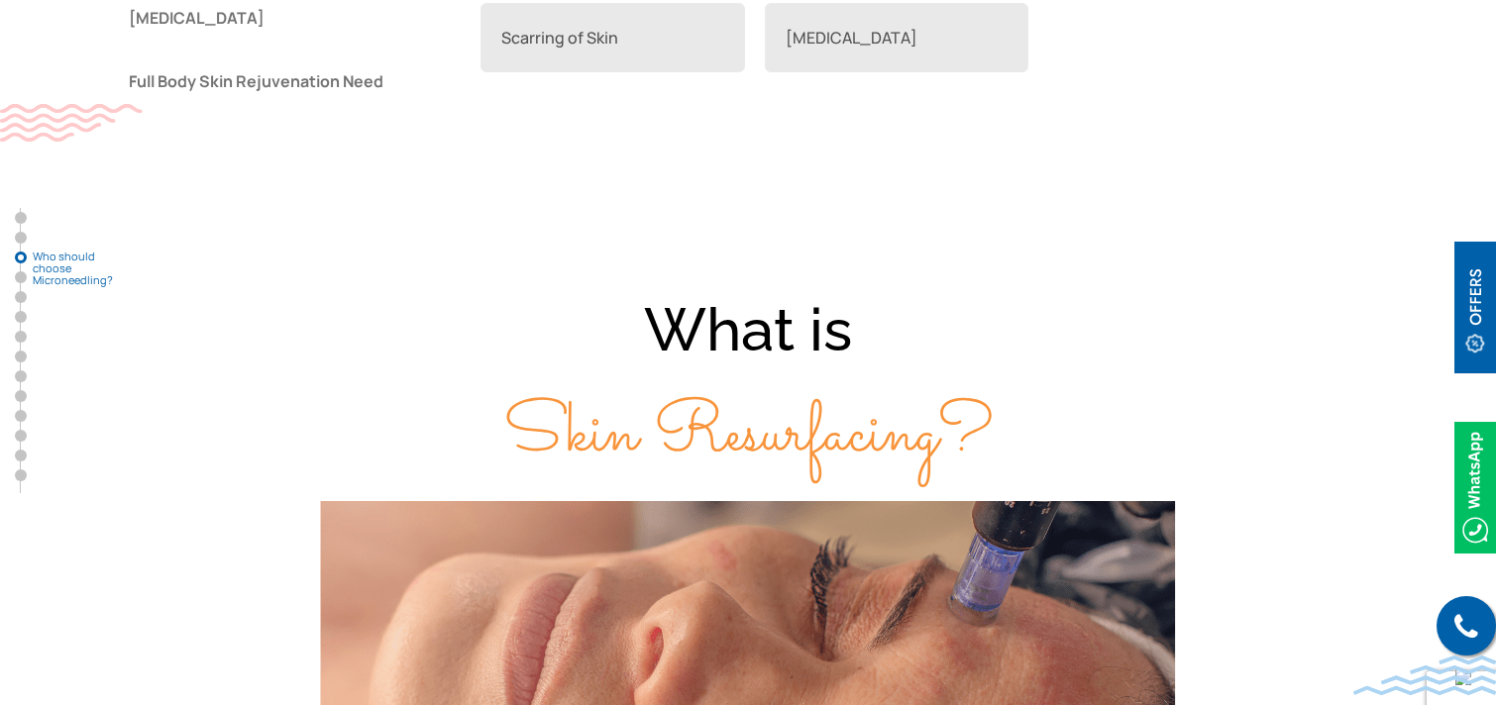
scroll to position [2035, 0]
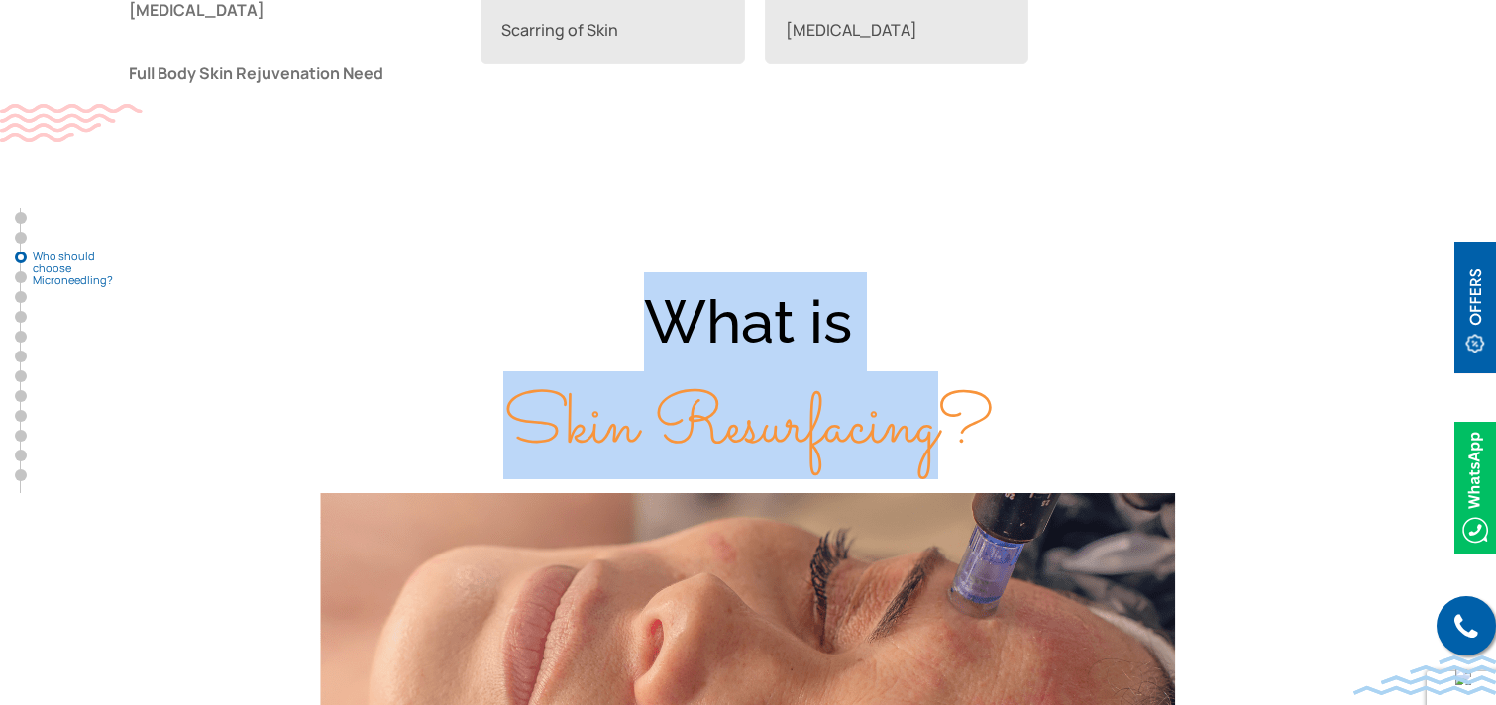
drag, startPoint x: 651, startPoint y: 322, endPoint x: 942, endPoint y: 404, distance: 302.6
click at [942, 404] on div "What is Skin Resurfacing?" at bounding box center [748, 374] width 1268 height 205
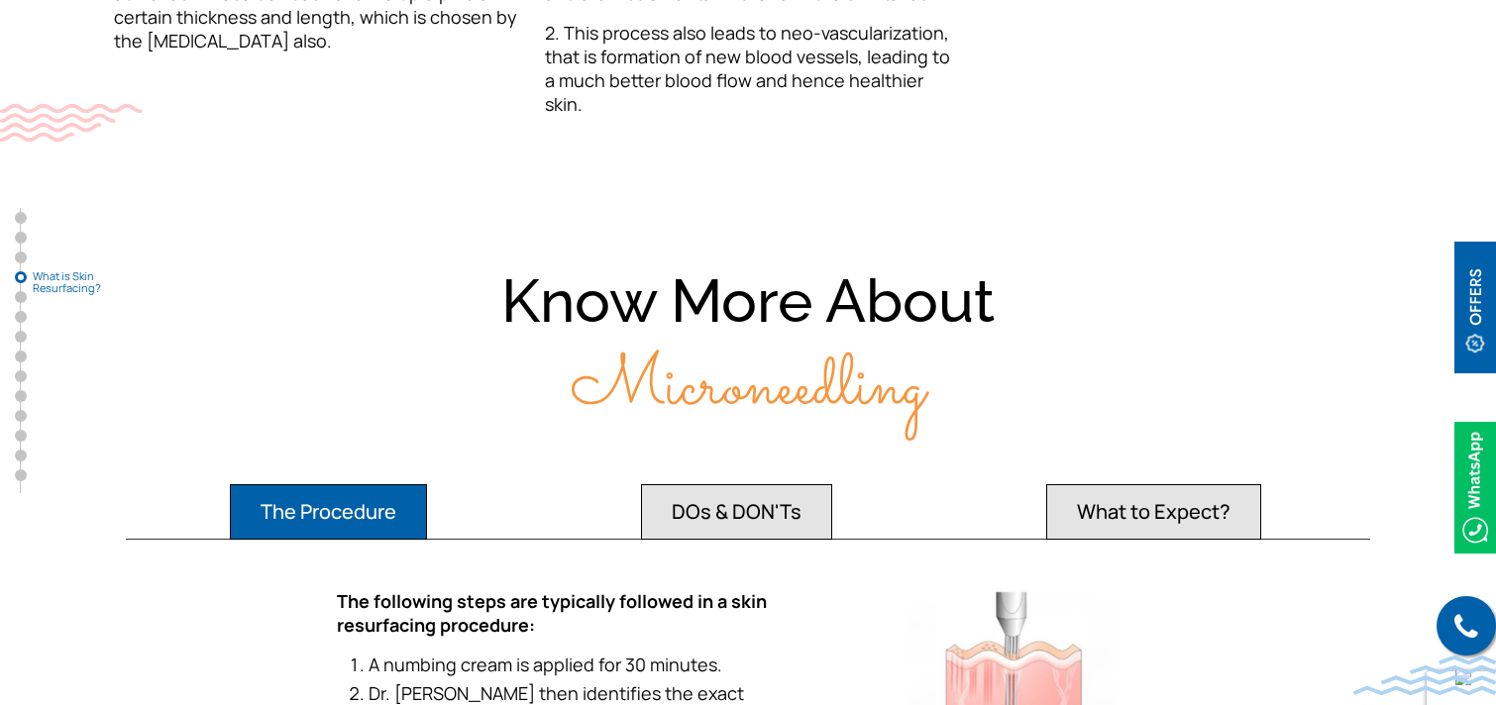
scroll to position [3235, 0]
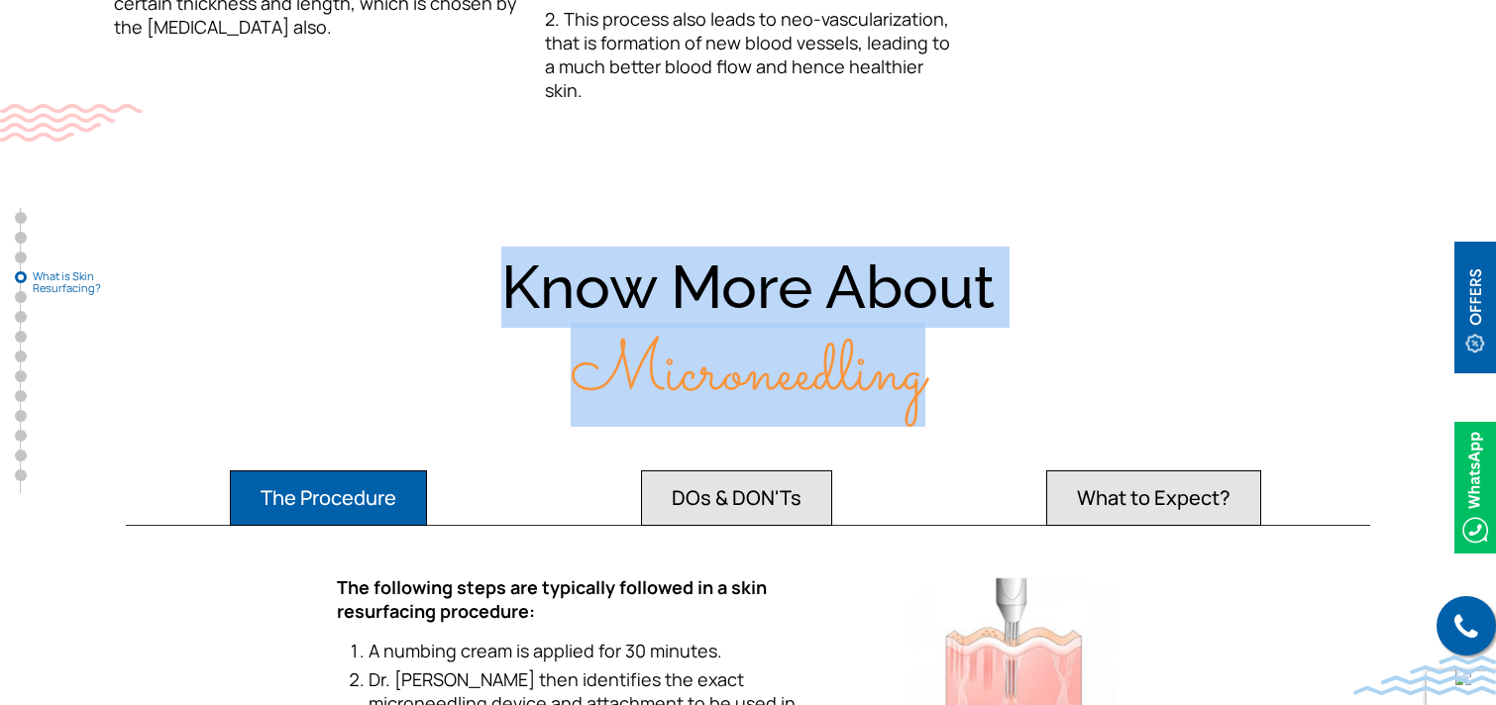
drag, startPoint x: 493, startPoint y: 290, endPoint x: 953, endPoint y: 367, distance: 466.0
click at [953, 367] on div "Know More About Microneedling" at bounding box center [748, 331] width 1268 height 169
copy div "Know More About Microneedling"
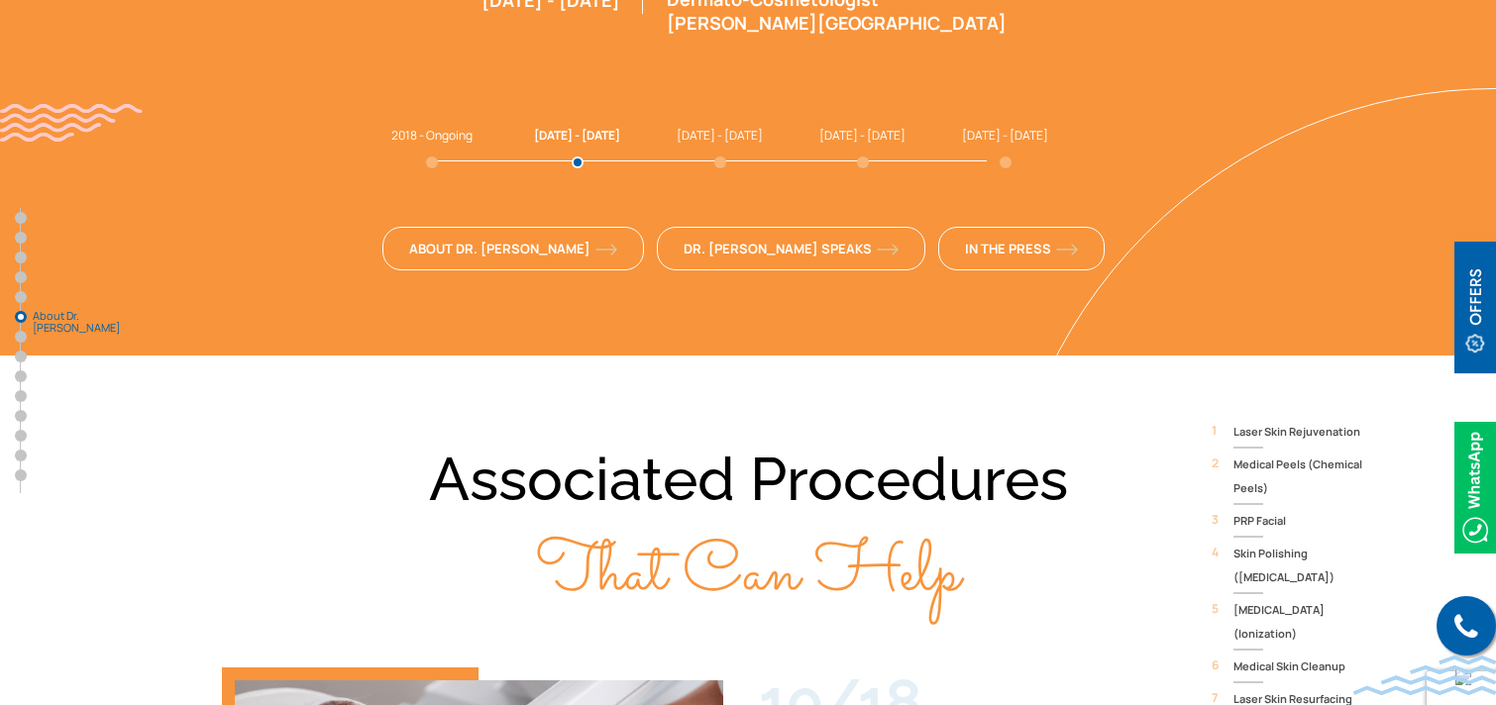
scroll to position [783, 0]
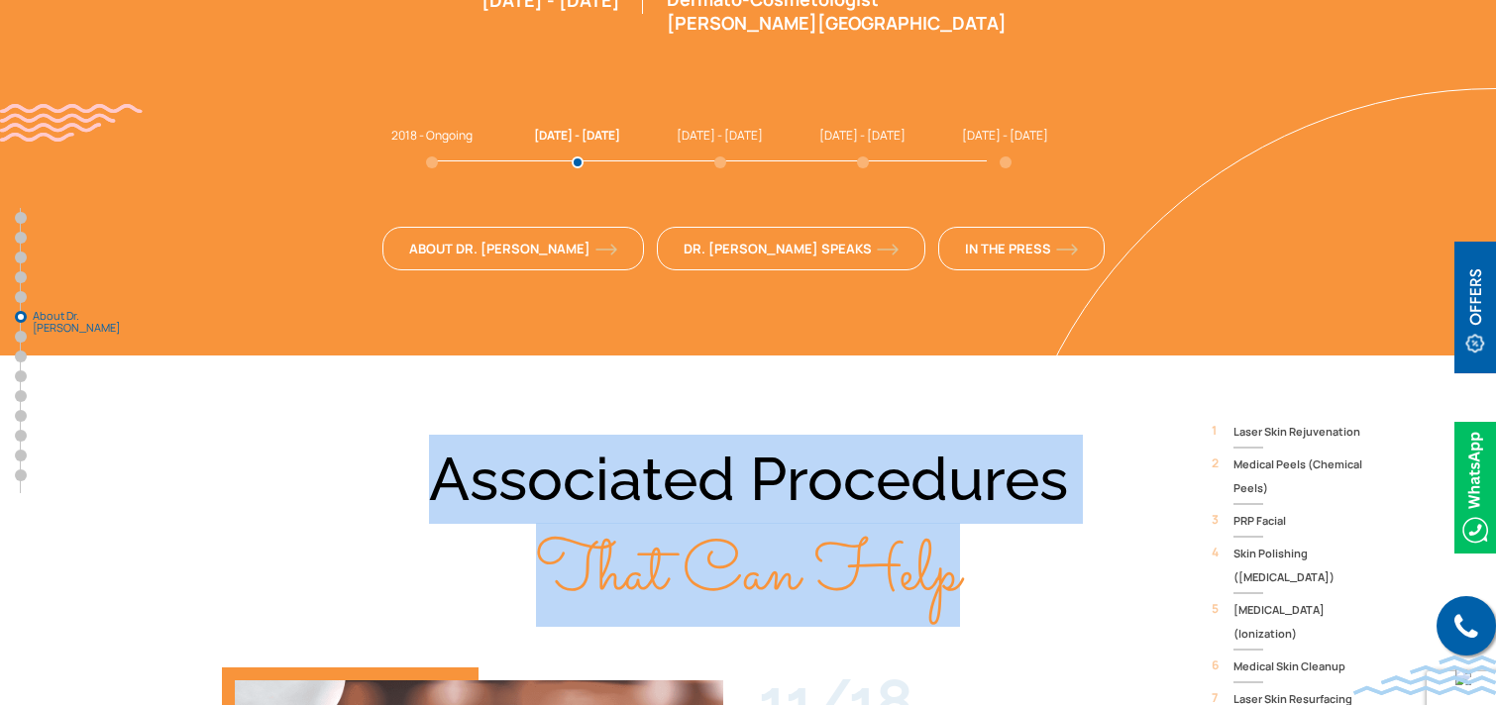
drag, startPoint x: 431, startPoint y: 318, endPoint x: 948, endPoint y: 433, distance: 529.7
click at [948, 435] on div "Associated Procedures That Can Help" at bounding box center [748, 527] width 1268 height 185
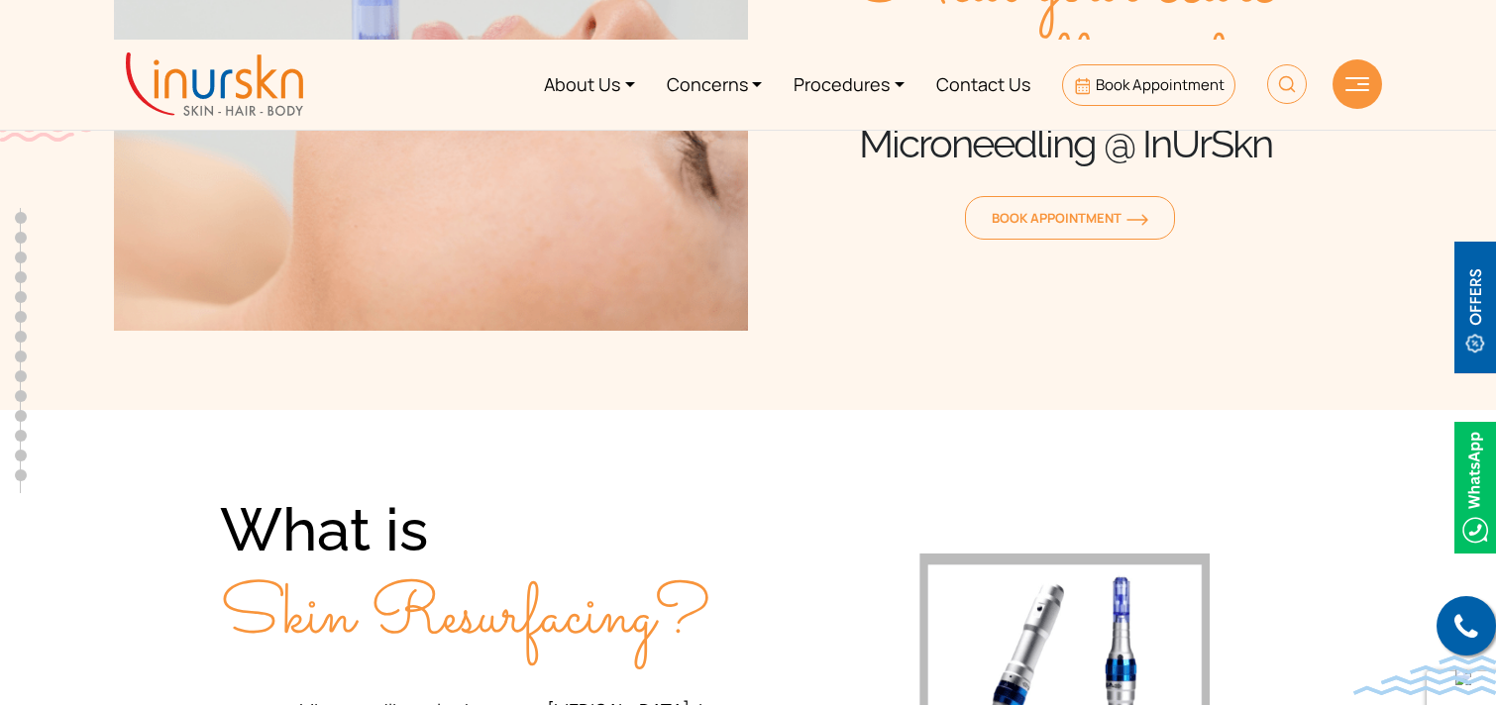
scroll to position [0, 0]
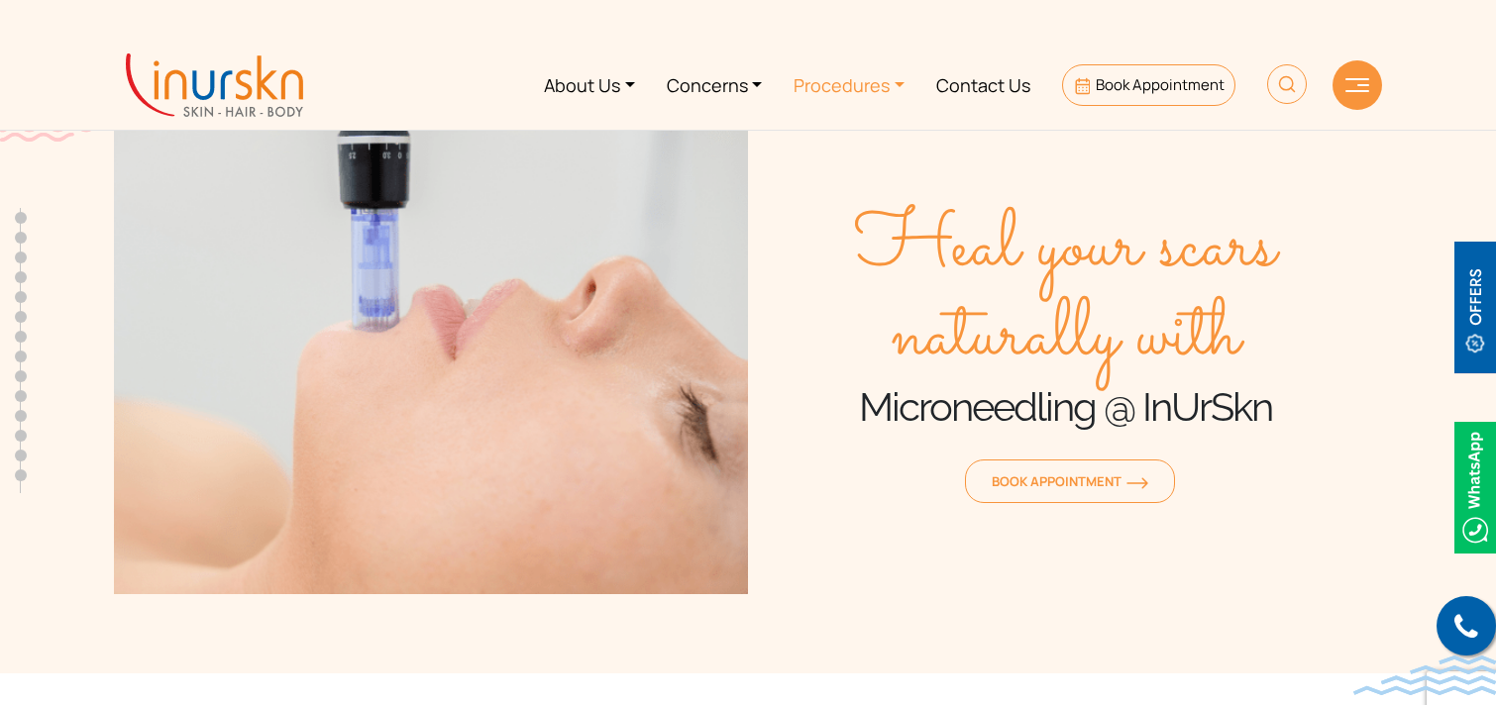
click at [874, 92] on link "Procedures" at bounding box center [849, 85] width 143 height 74
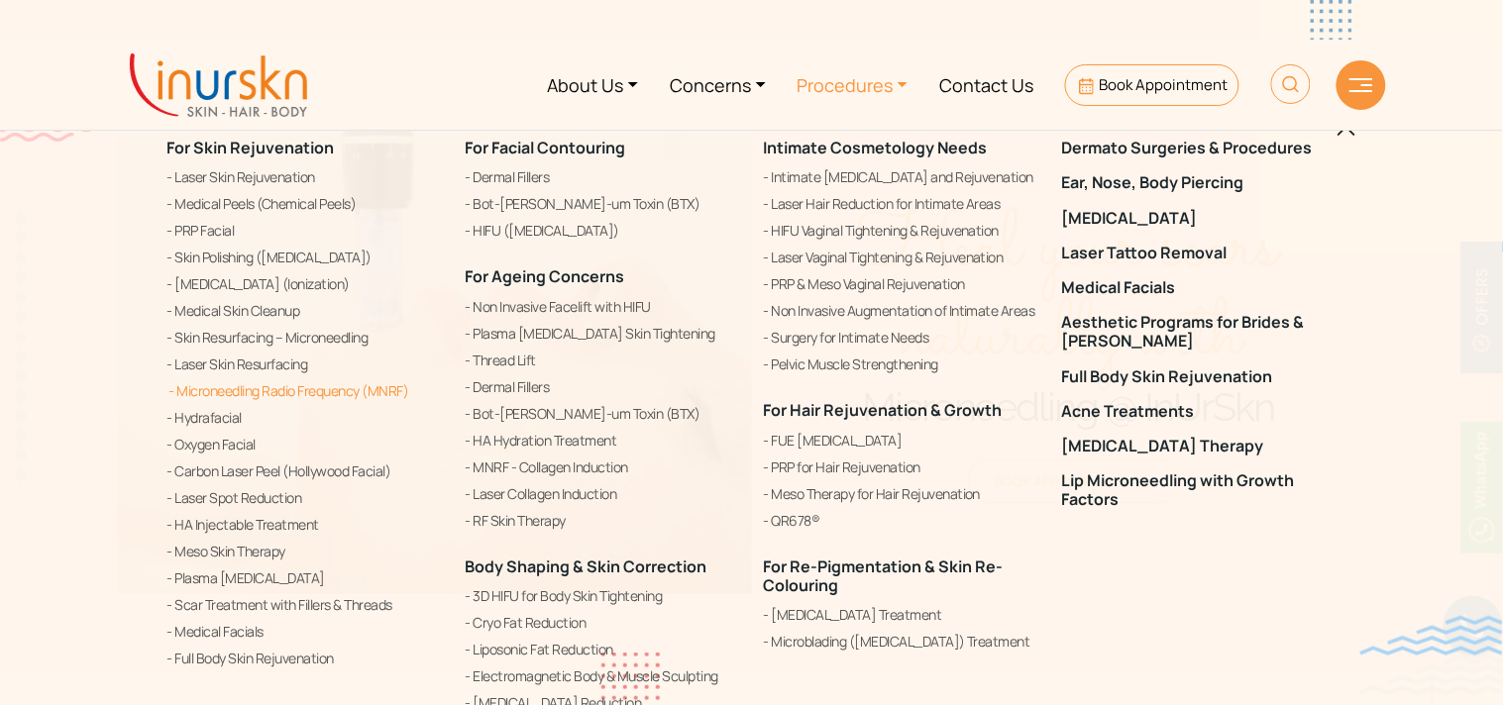
click at [302, 386] on link "Microneedling Radio Frequency (MNRF)" at bounding box center [304, 391] width 274 height 24
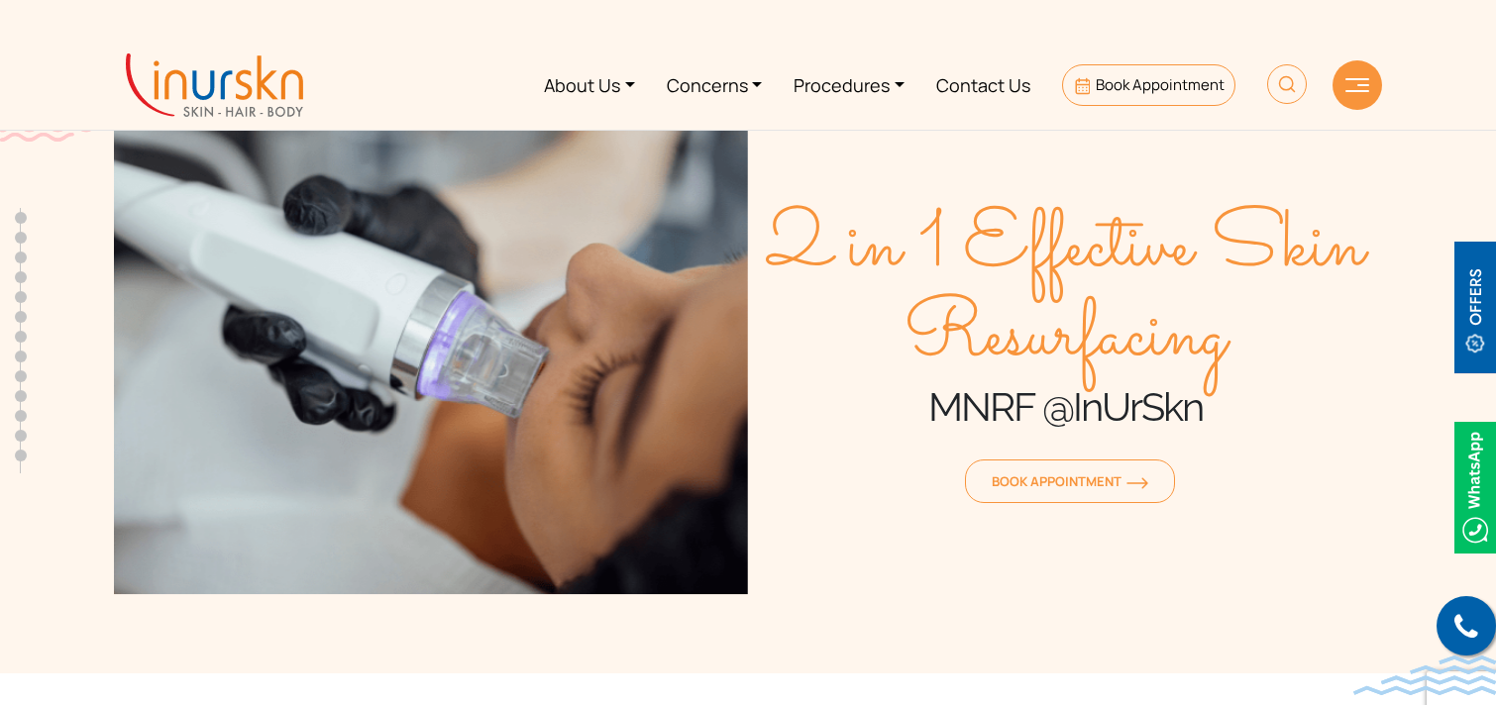
scroll to position [784, 0]
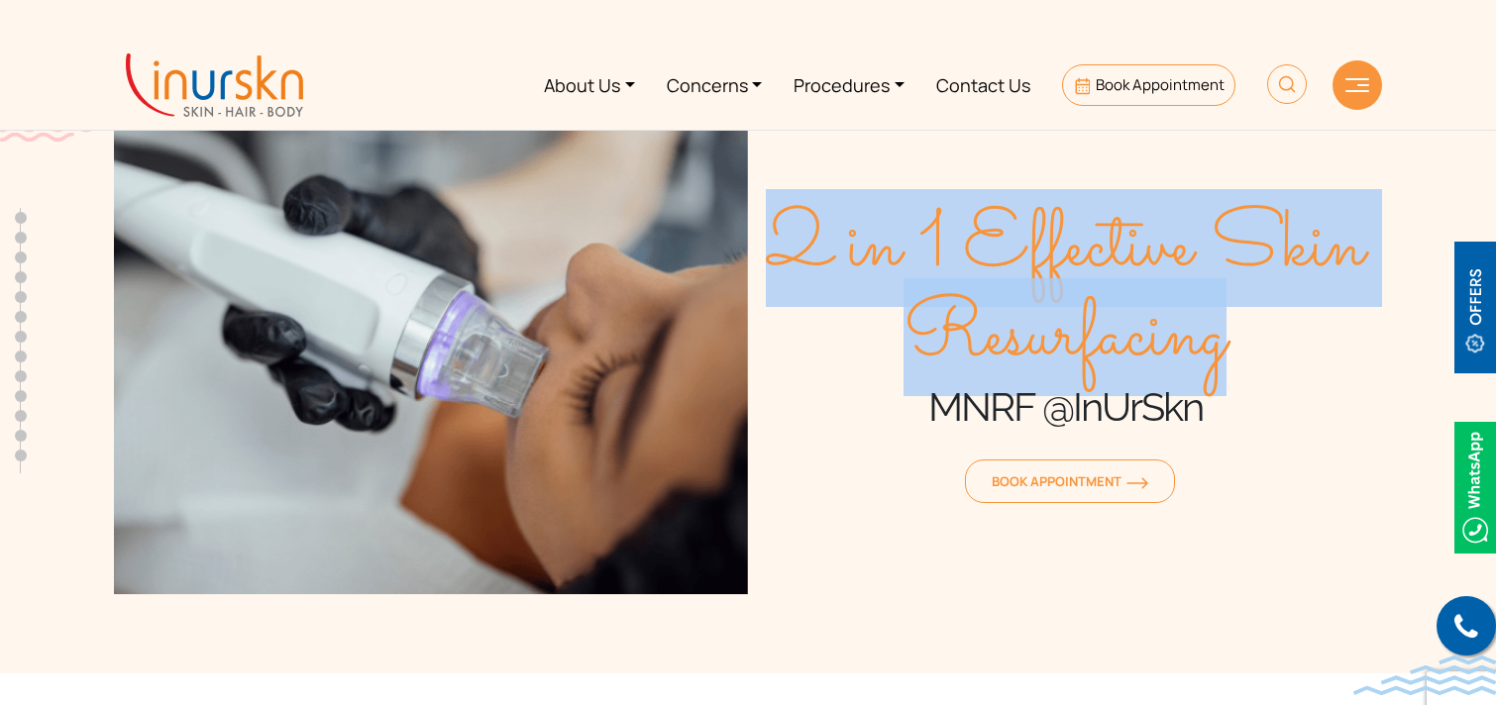
drag, startPoint x: 780, startPoint y: 222, endPoint x: 1254, endPoint y: 618, distance: 618.2
click at [1254, 594] on div "2 in 1 Effective Skin Resurfacing MNRF @InUrSkn Book Appointment" at bounding box center [748, 357] width 1268 height 476
click at [1262, 382] on span "2 in 1 Effective Skin Resurfacing" at bounding box center [1065, 293] width 634 height 178
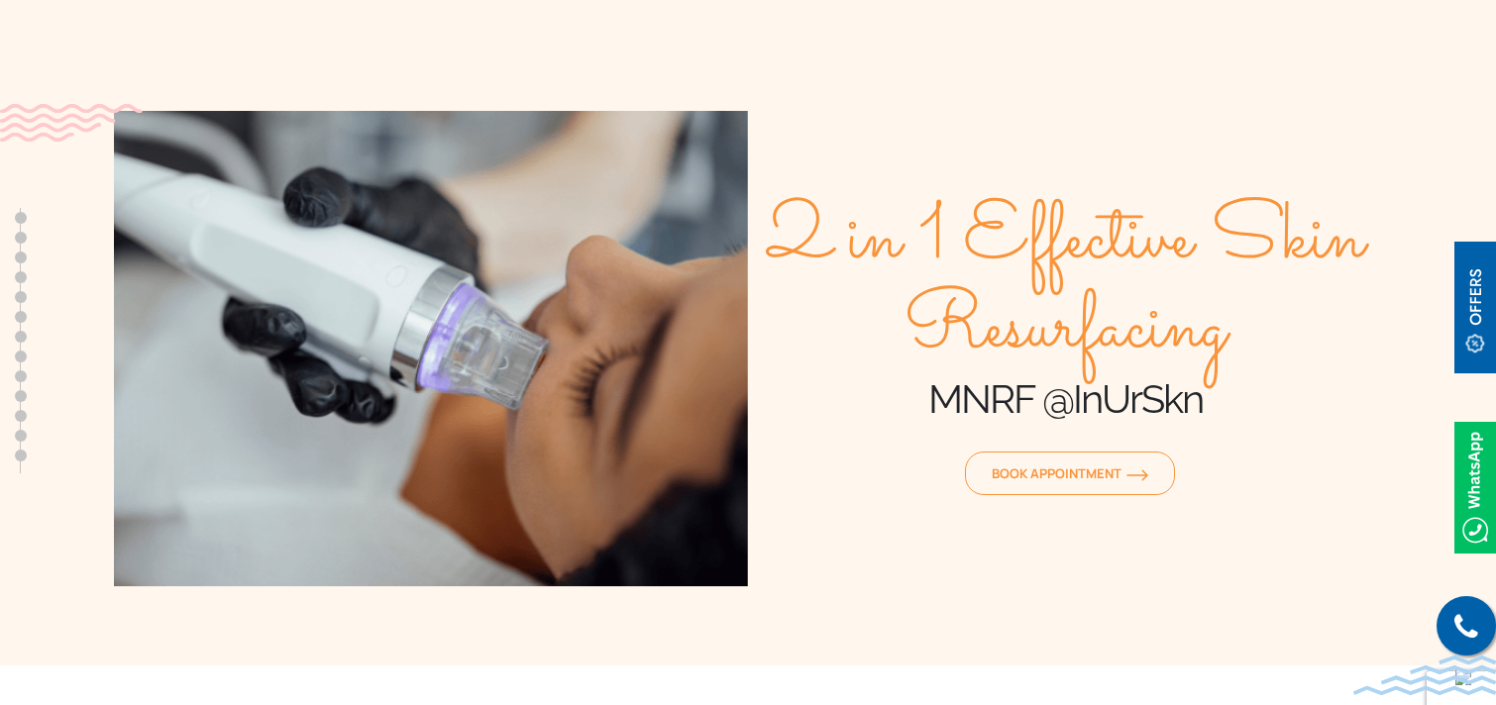
scroll to position [0, 0]
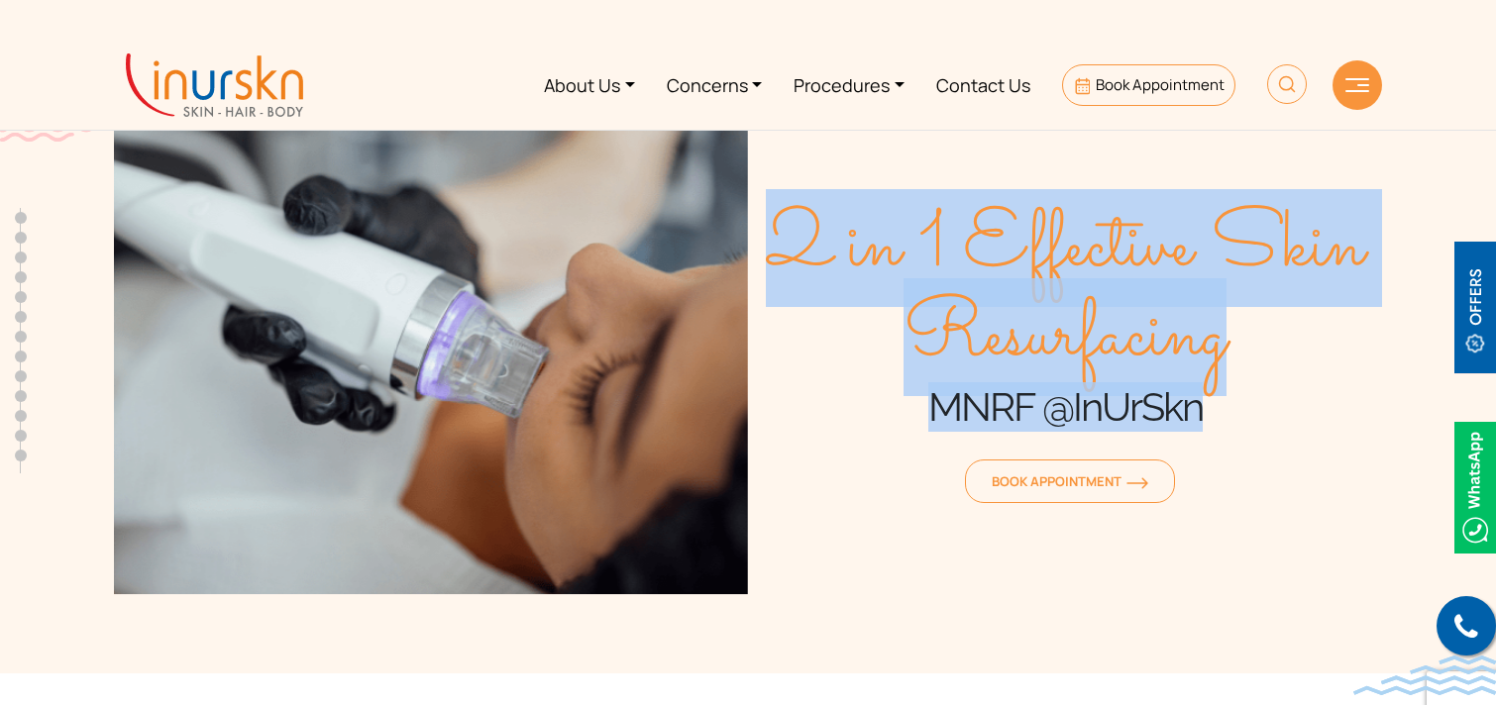
drag, startPoint x: 789, startPoint y: 233, endPoint x: 1162, endPoint y: 682, distance: 583.8
type textarea "2 in 1 Effective Skin Resurfacing MNRF @InUrSkn"
click at [1162, 594] on div "2 in 1 Effective Skin Resurfacing MNRF @InUrSkn Book Appointment" at bounding box center [748, 357] width 1268 height 476
copy div "2 in 1 Effective Skin Resurfacing MNRF @InUrSkn"
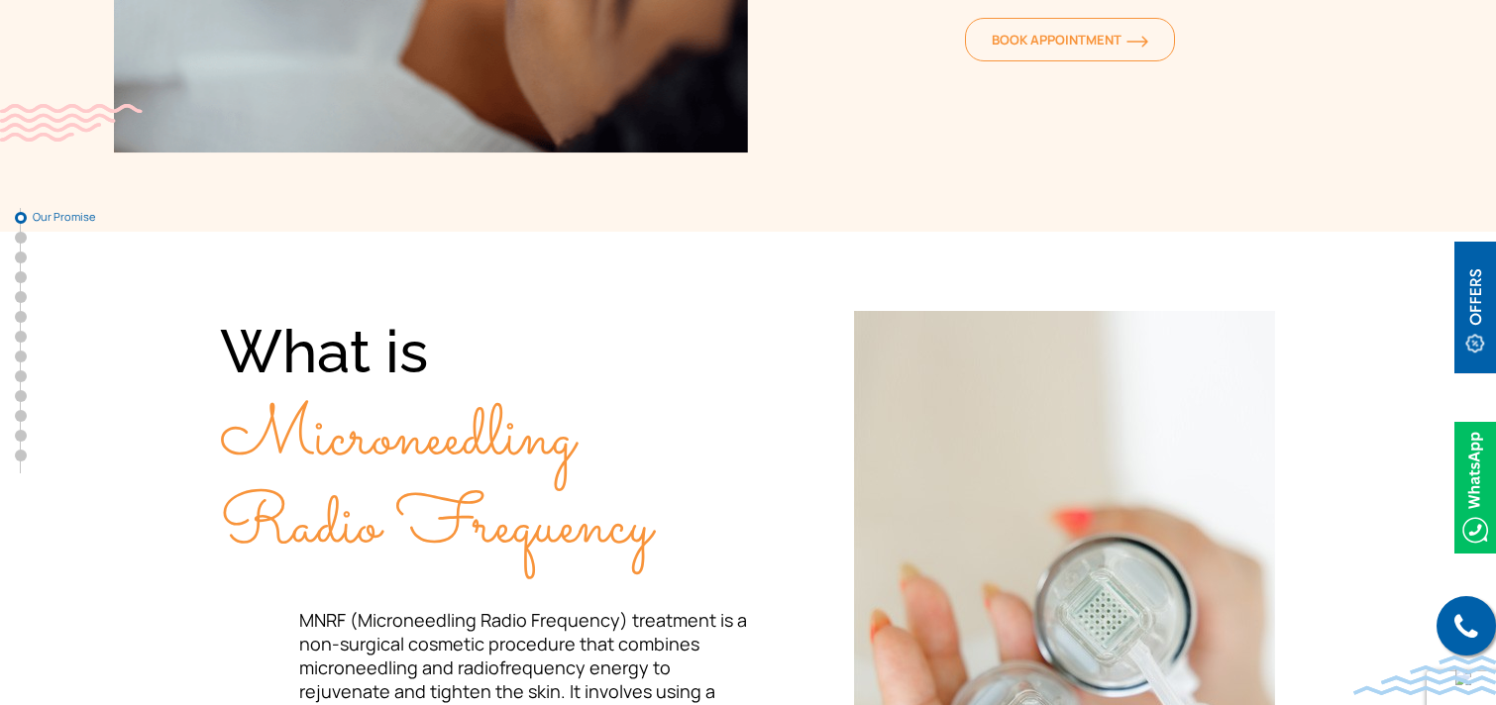
scroll to position [516, 0]
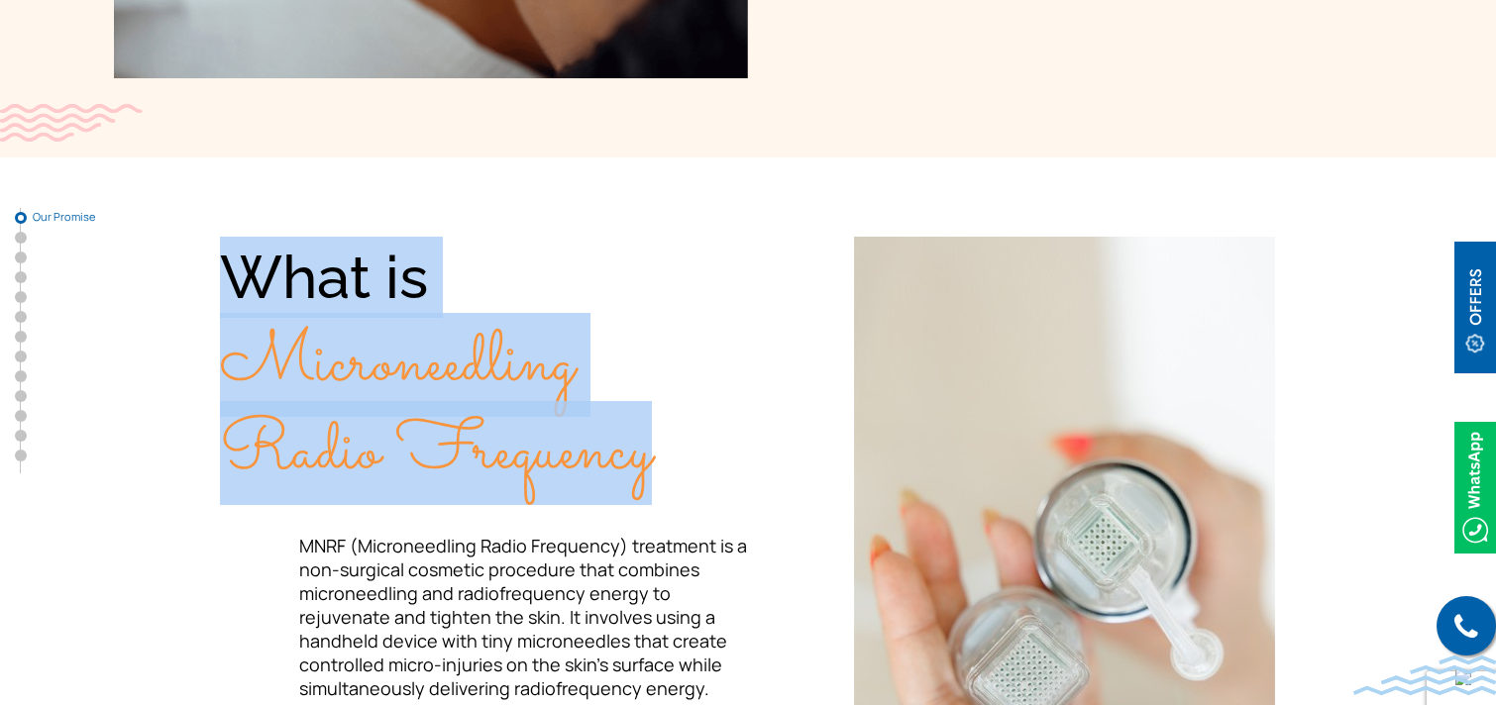
drag, startPoint x: 229, startPoint y: 278, endPoint x: 658, endPoint y: 452, distance: 462.7
click at [658, 452] on div "What is Microneedling Radio Frequency" at bounding box center [484, 366] width 528 height 258
copy div "What is Microneedling Radio Frequency"
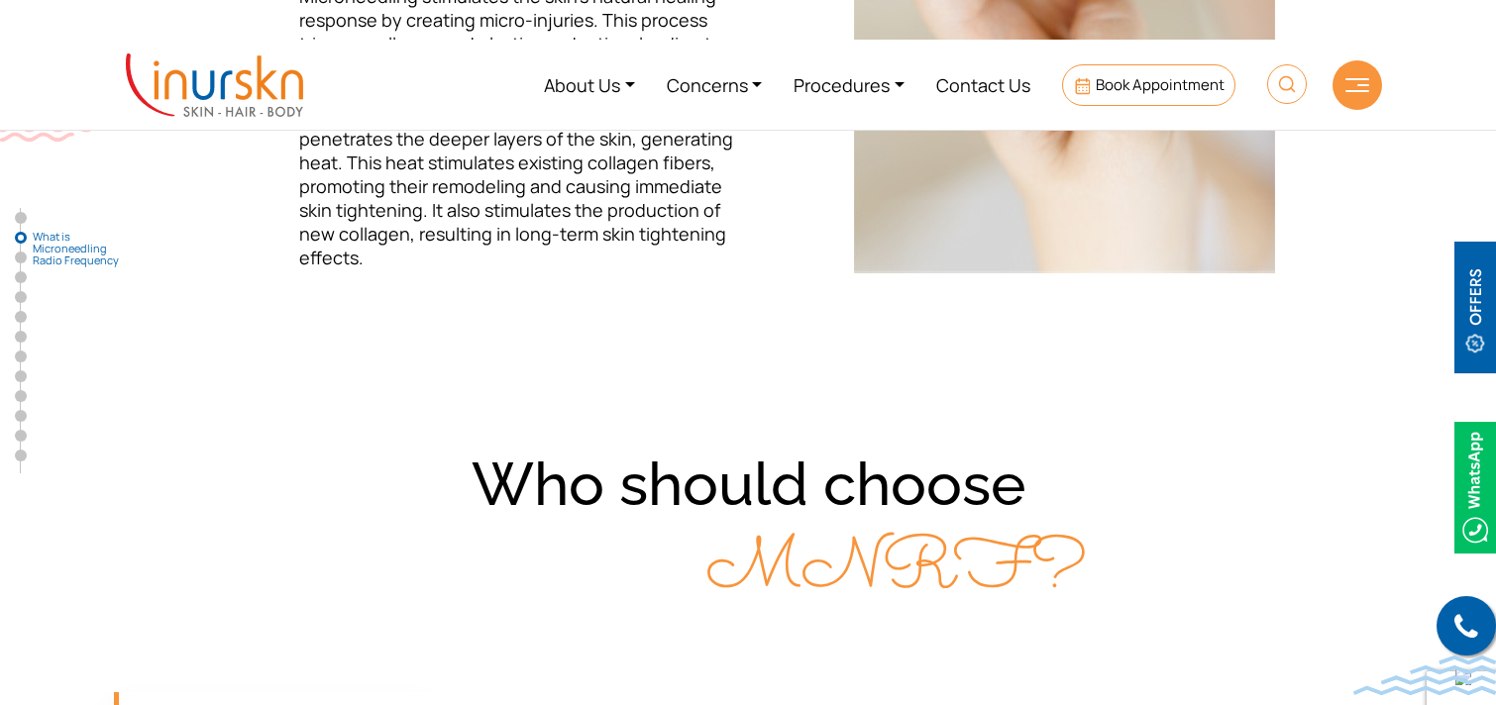
scroll to position [1558, 0]
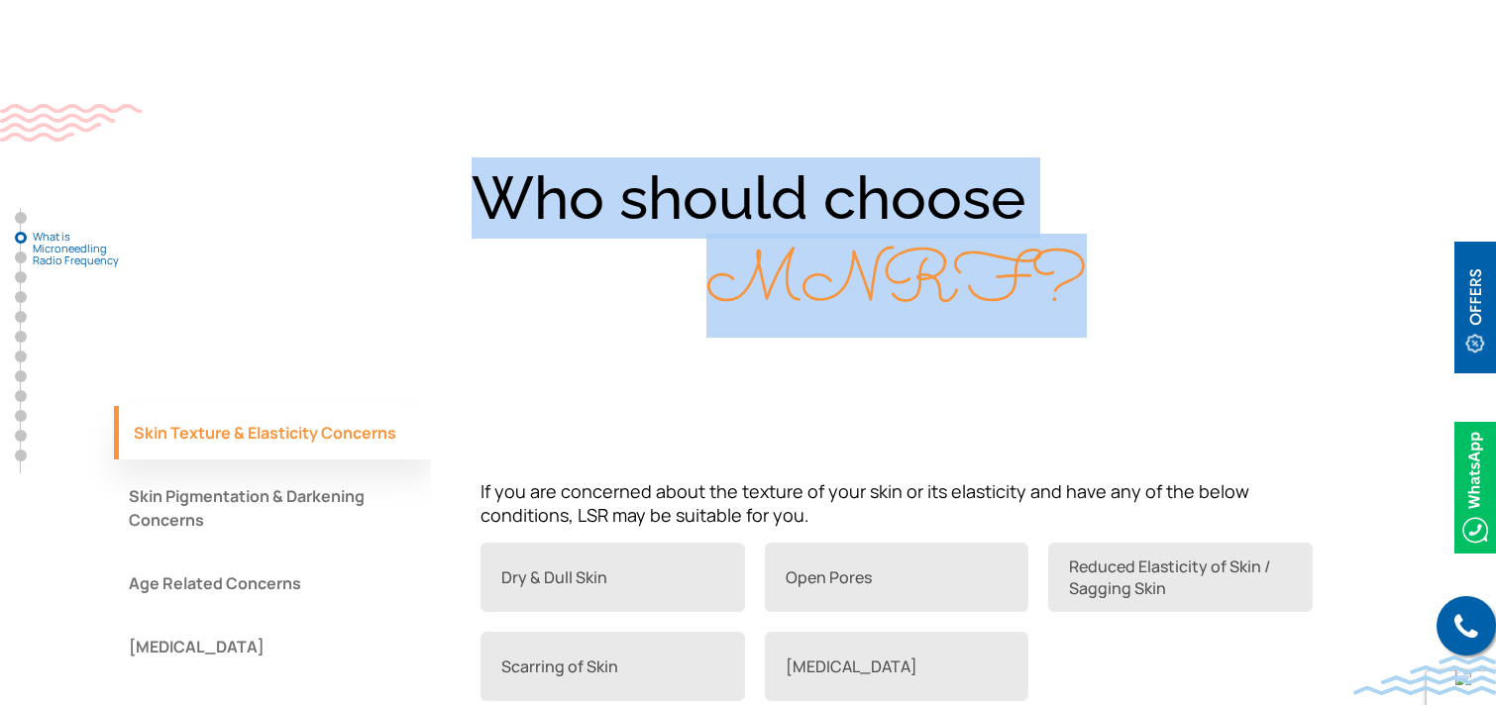
drag, startPoint x: 477, startPoint y: 184, endPoint x: 1078, endPoint y: 265, distance: 605.7
click at [1078, 265] on div "Who should choose MNRF?" at bounding box center [748, 242] width 1268 height 169
copy div "Who should choose MNRF?"
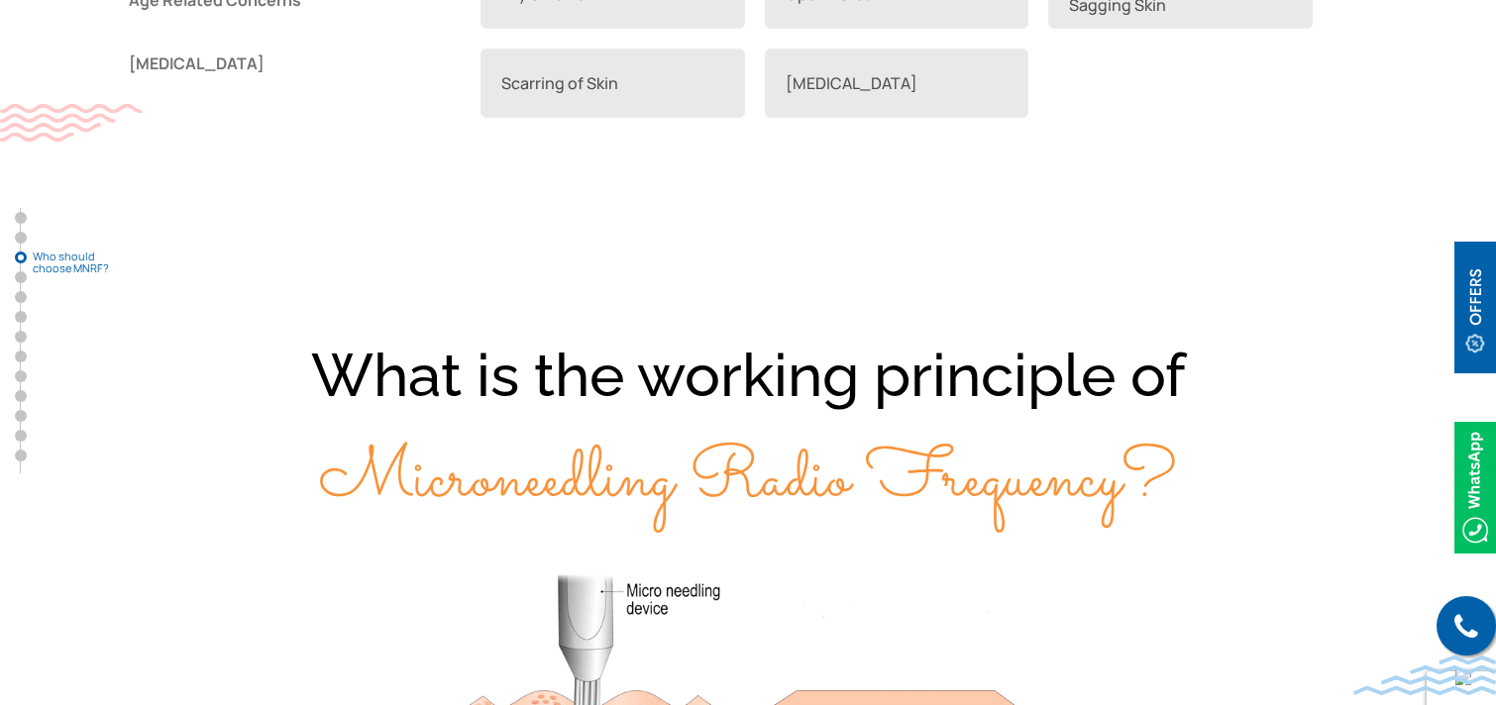
scroll to position [2154, 0]
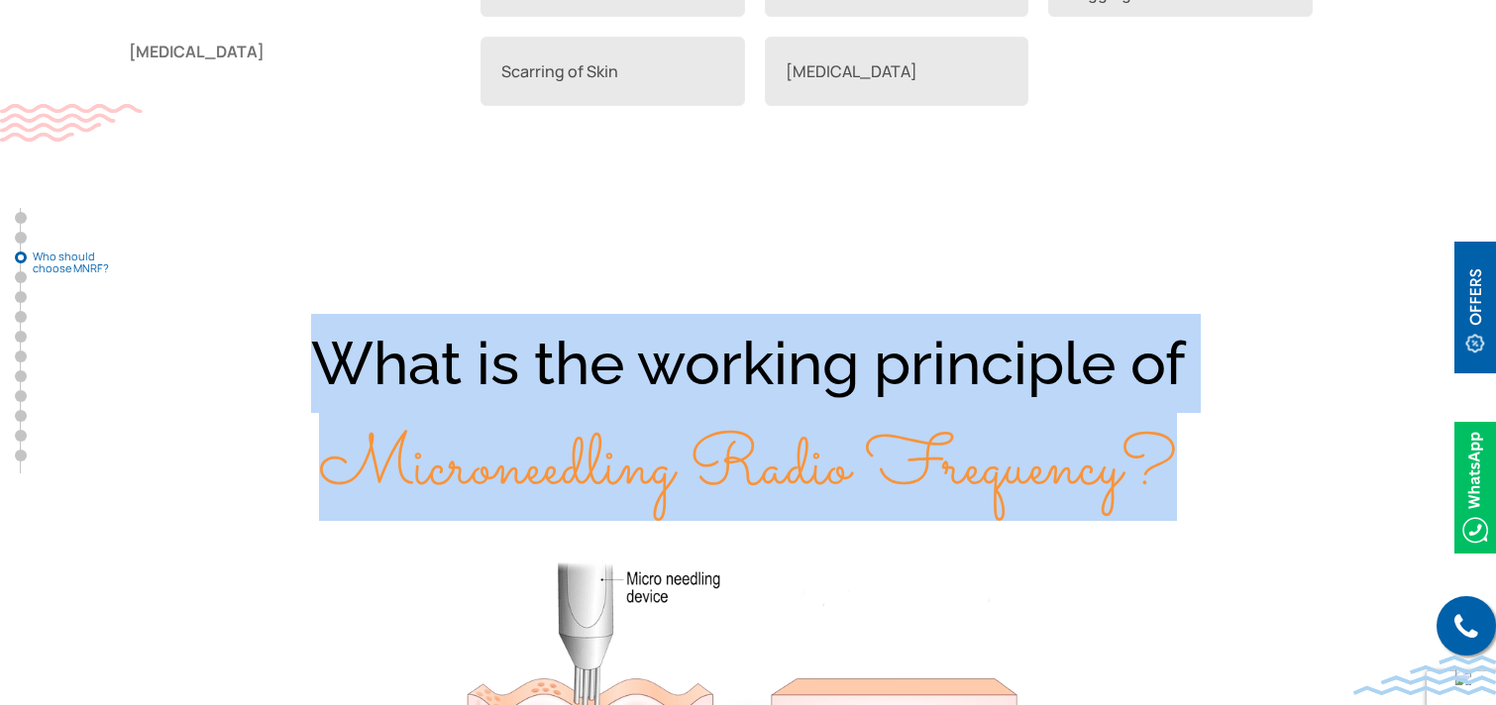
drag, startPoint x: 322, startPoint y: 359, endPoint x: 1278, endPoint y: 473, distance: 962.8
click at [1278, 473] on div "What is the working principle of Microneedling Radio Frequency?" at bounding box center [748, 416] width 1268 height 205
copy div "What is the working principle of Microneedling Radio Frequency?"
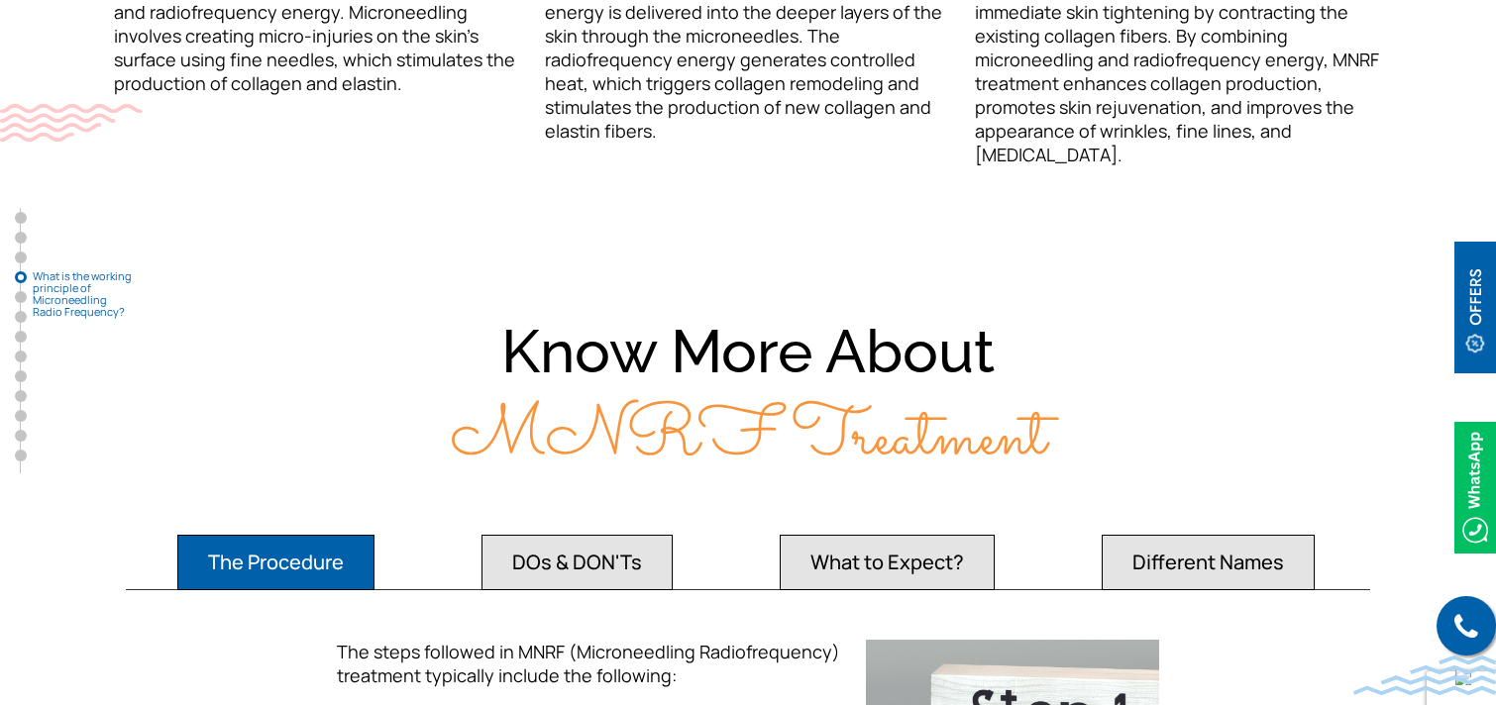
scroll to position [3224, 0]
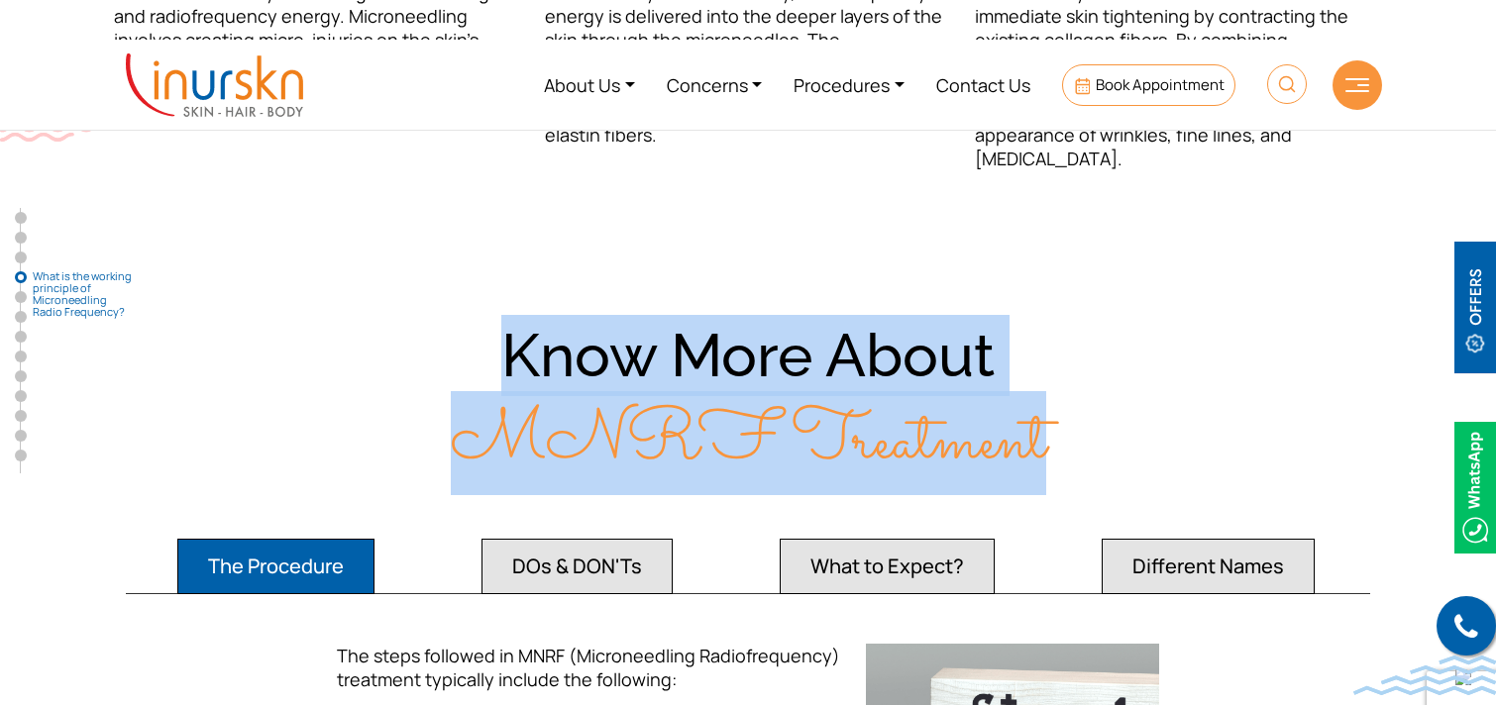
drag, startPoint x: 506, startPoint y: 357, endPoint x: 1052, endPoint y: 441, distance: 552.3
click at [1052, 441] on div "Know More About MNRF Treatment" at bounding box center [748, 399] width 1268 height 169
copy div "Know More About MNRF Treatment"
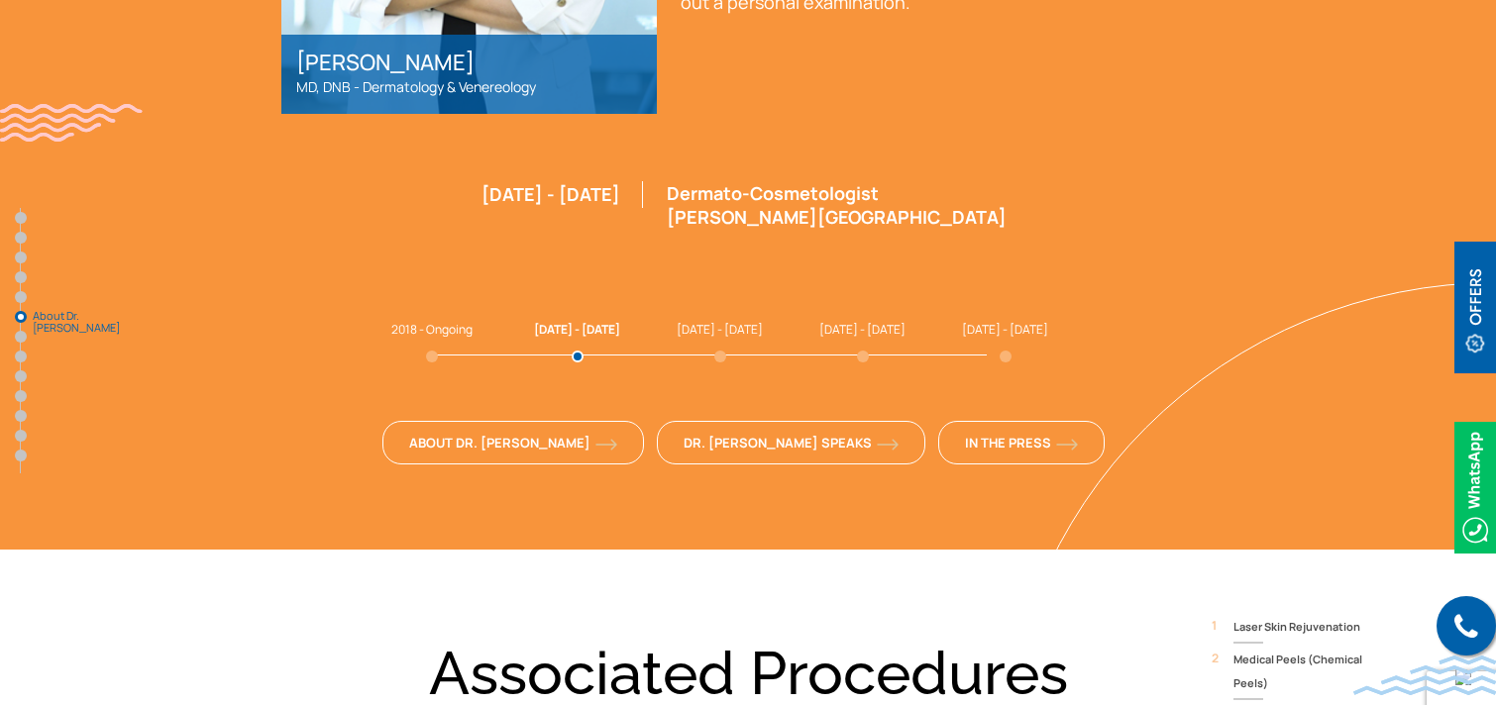
scroll to position [5541, 0]
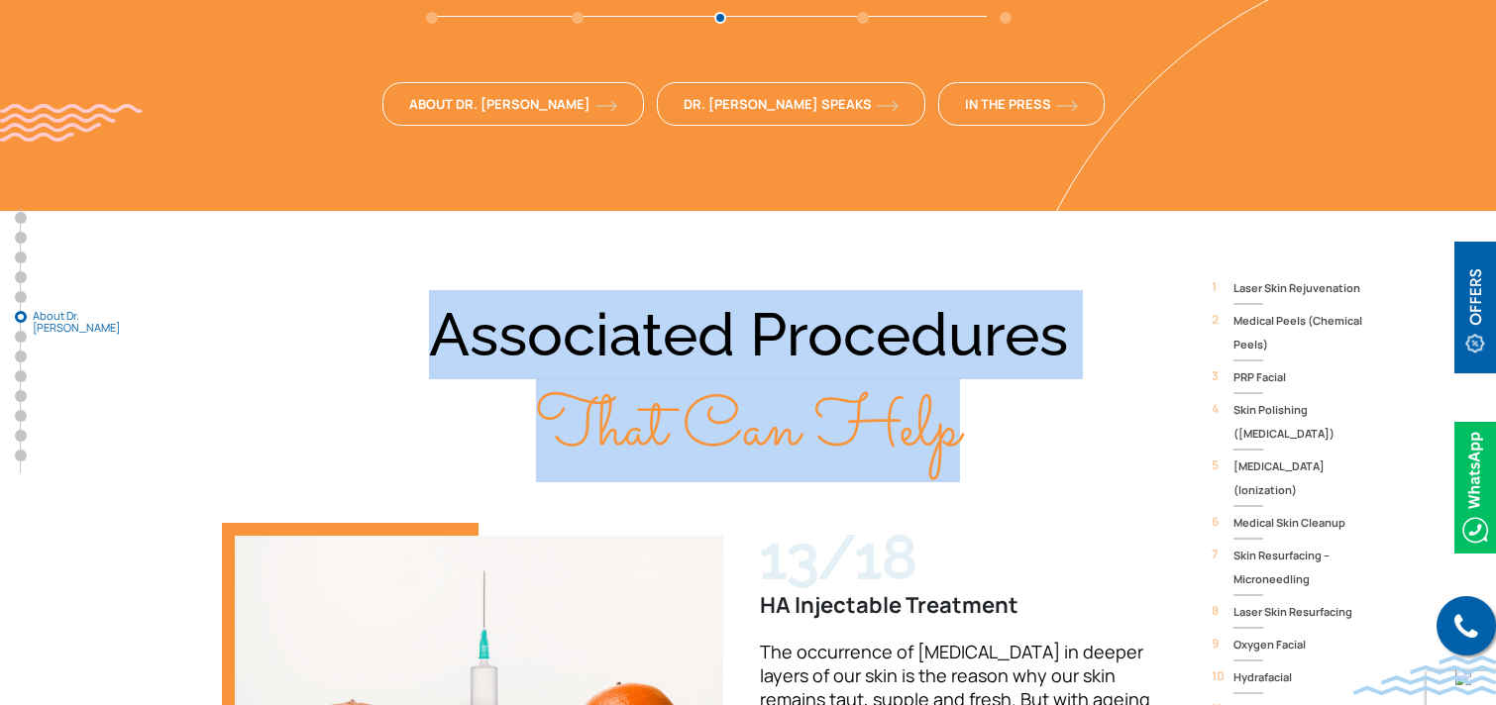
drag, startPoint x: 442, startPoint y: 244, endPoint x: 967, endPoint y: 334, distance: 532.7
click at [967, 334] on div "Associated Procedures That Can Help" at bounding box center [748, 382] width 1268 height 185
copy div "Associated Procedures That Can Help"
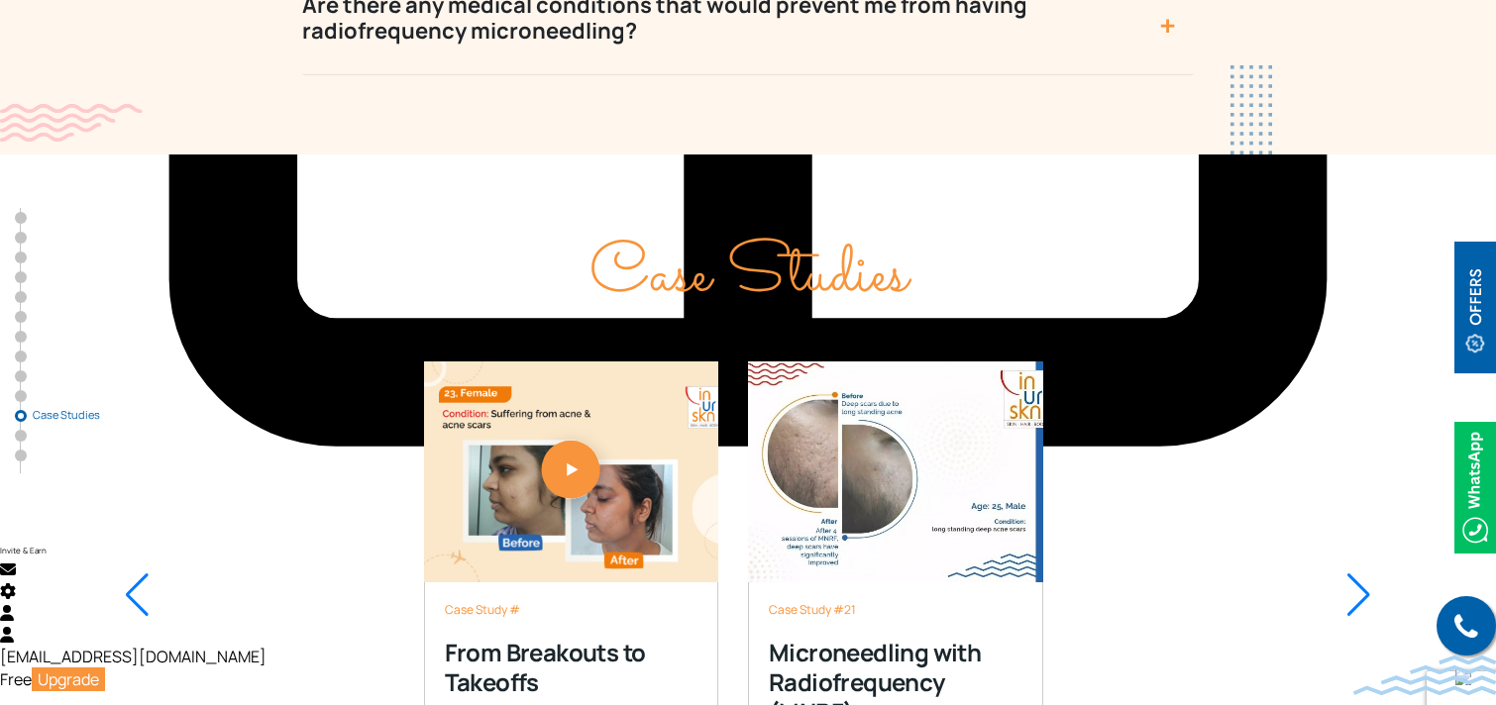
scroll to position [10219, 0]
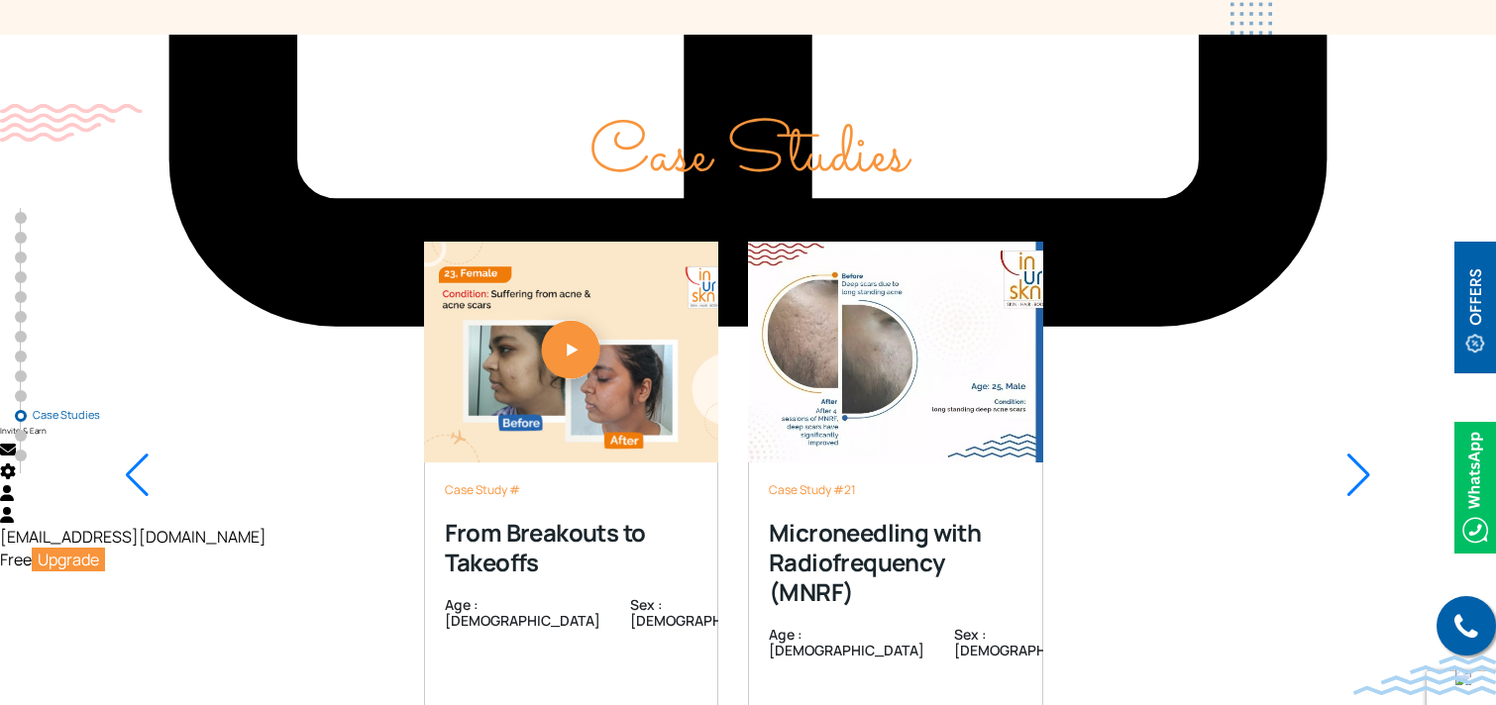
click at [1352, 454] on div at bounding box center [1358, 476] width 27 height 44
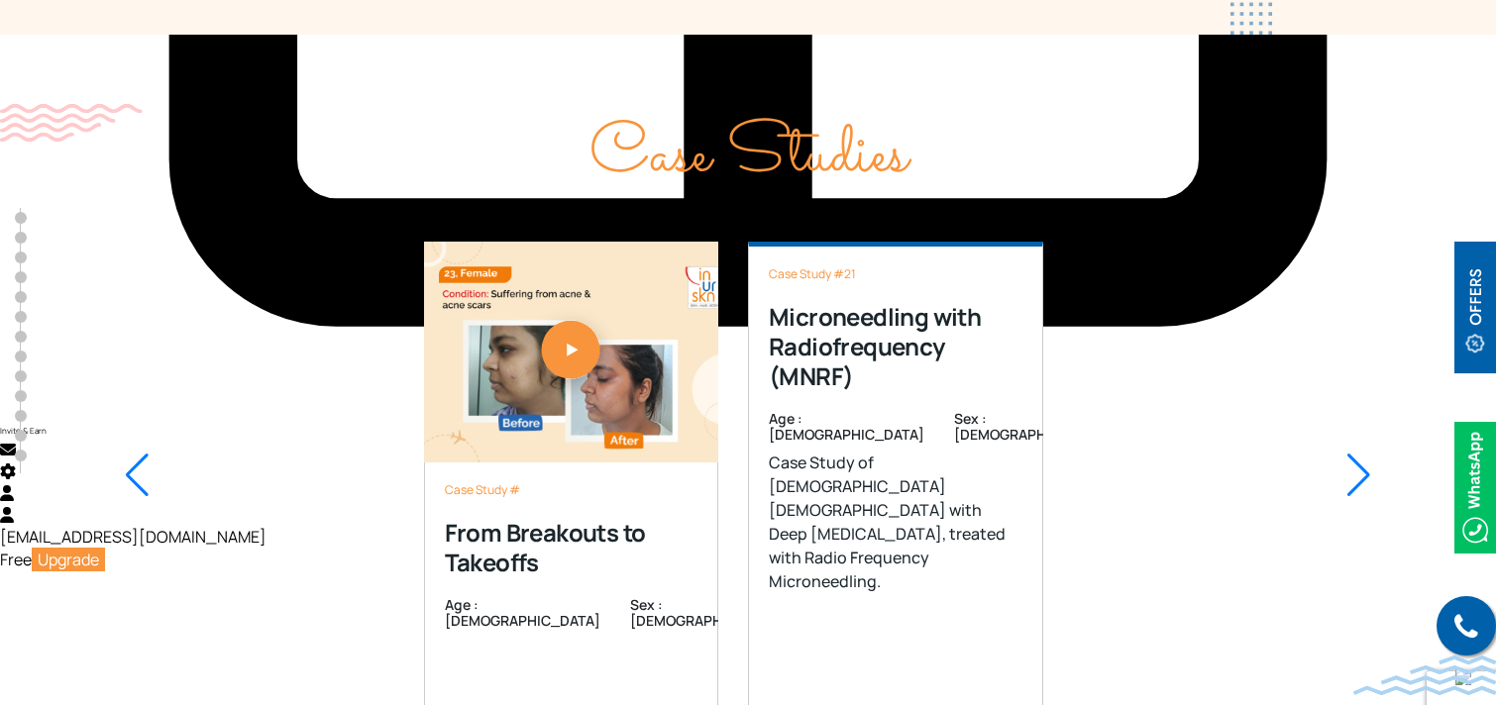
scroll to position [0, 0]
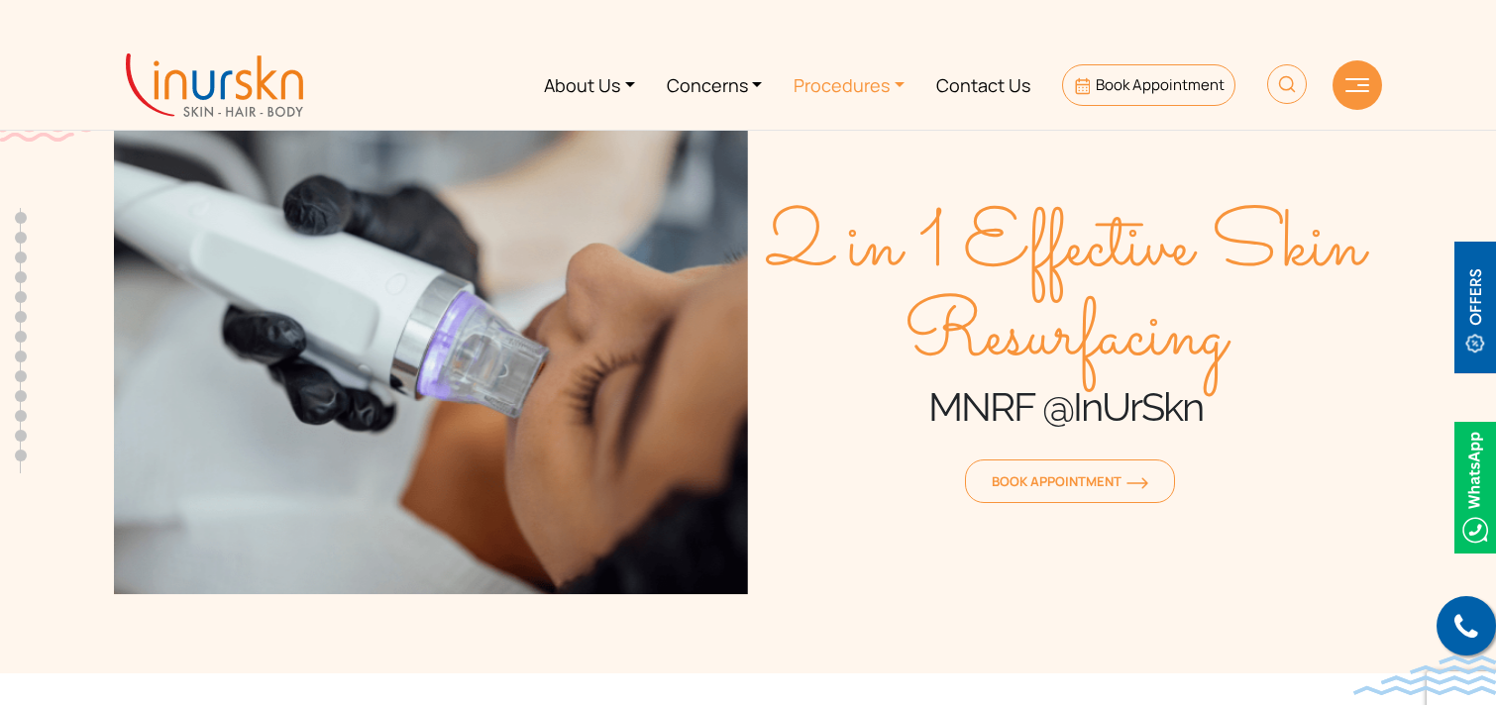
click at [835, 66] on link "Procedures" at bounding box center [849, 85] width 143 height 74
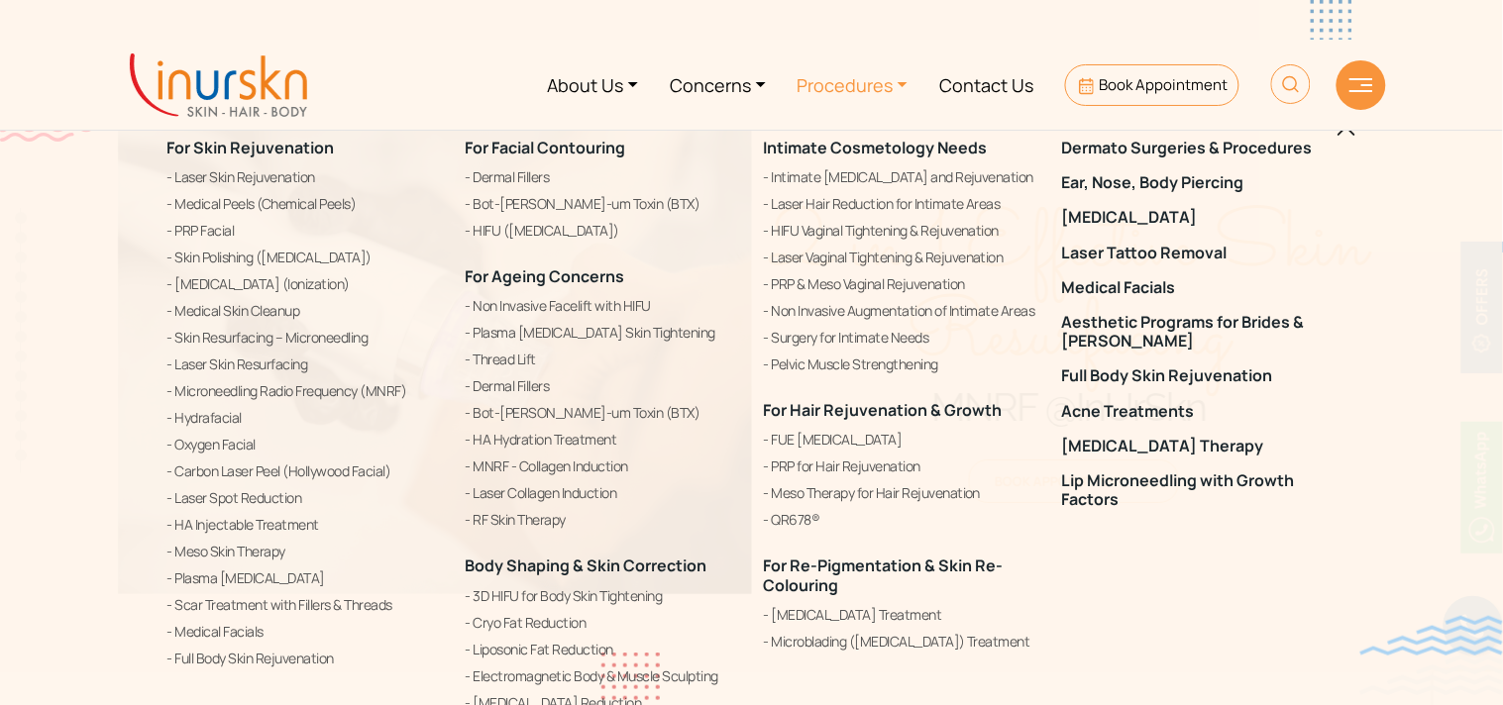
click at [0, 420] on div "For Skin Rejuvenation Laser Skin Rejuvenation Medical Peels (Chemical Peels) PR…" at bounding box center [751, 352] width 1503 height 705
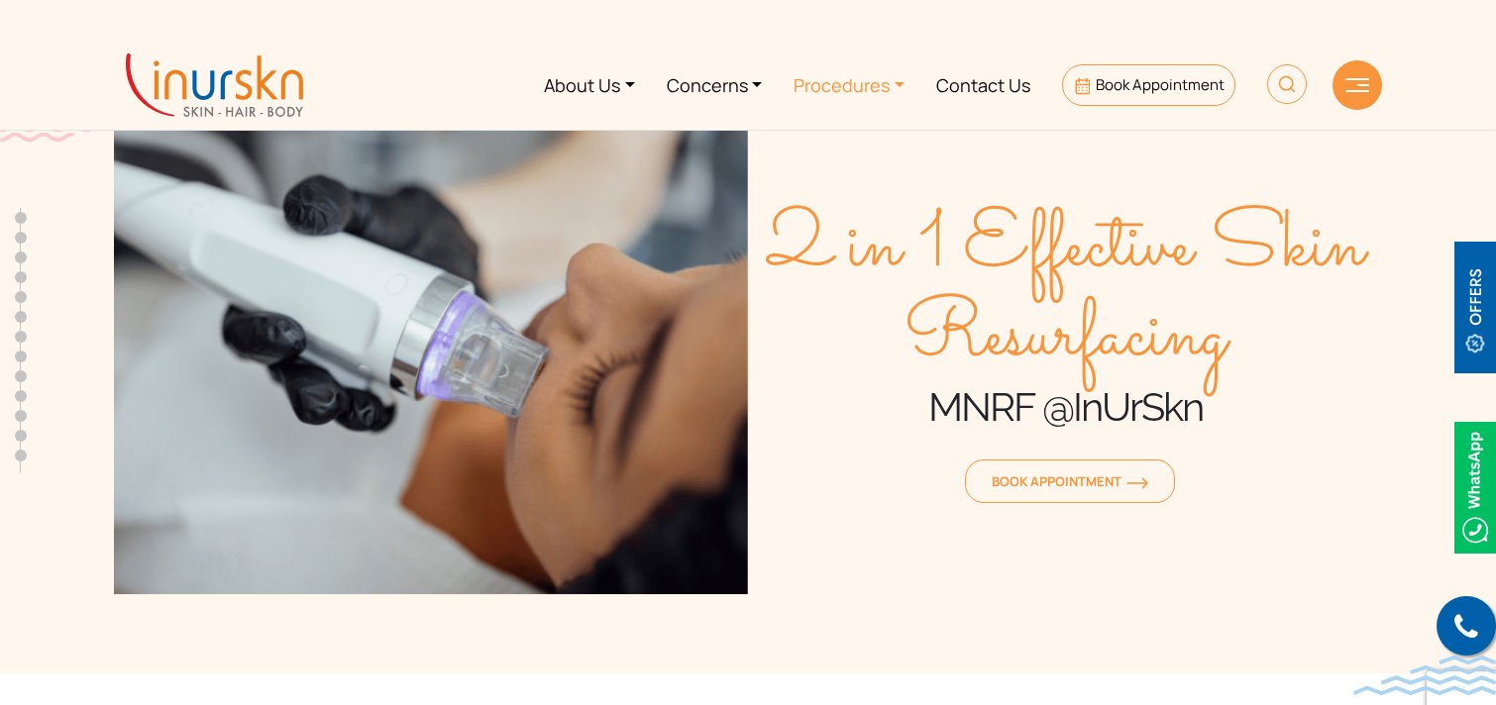
click at [860, 97] on link "Procedures" at bounding box center [849, 85] width 143 height 74
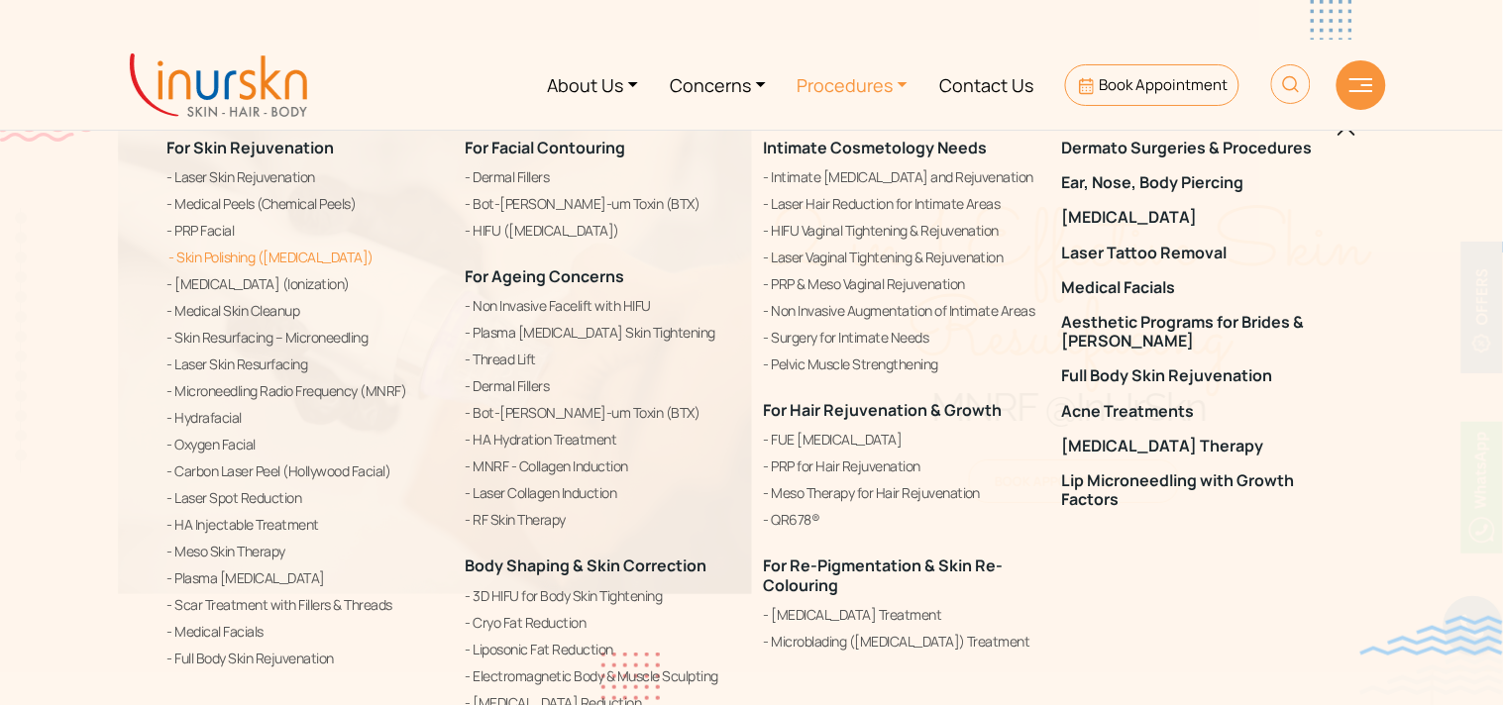
click at [219, 258] on link "Skin Polishing ([MEDICAL_DATA])" at bounding box center [304, 258] width 274 height 24
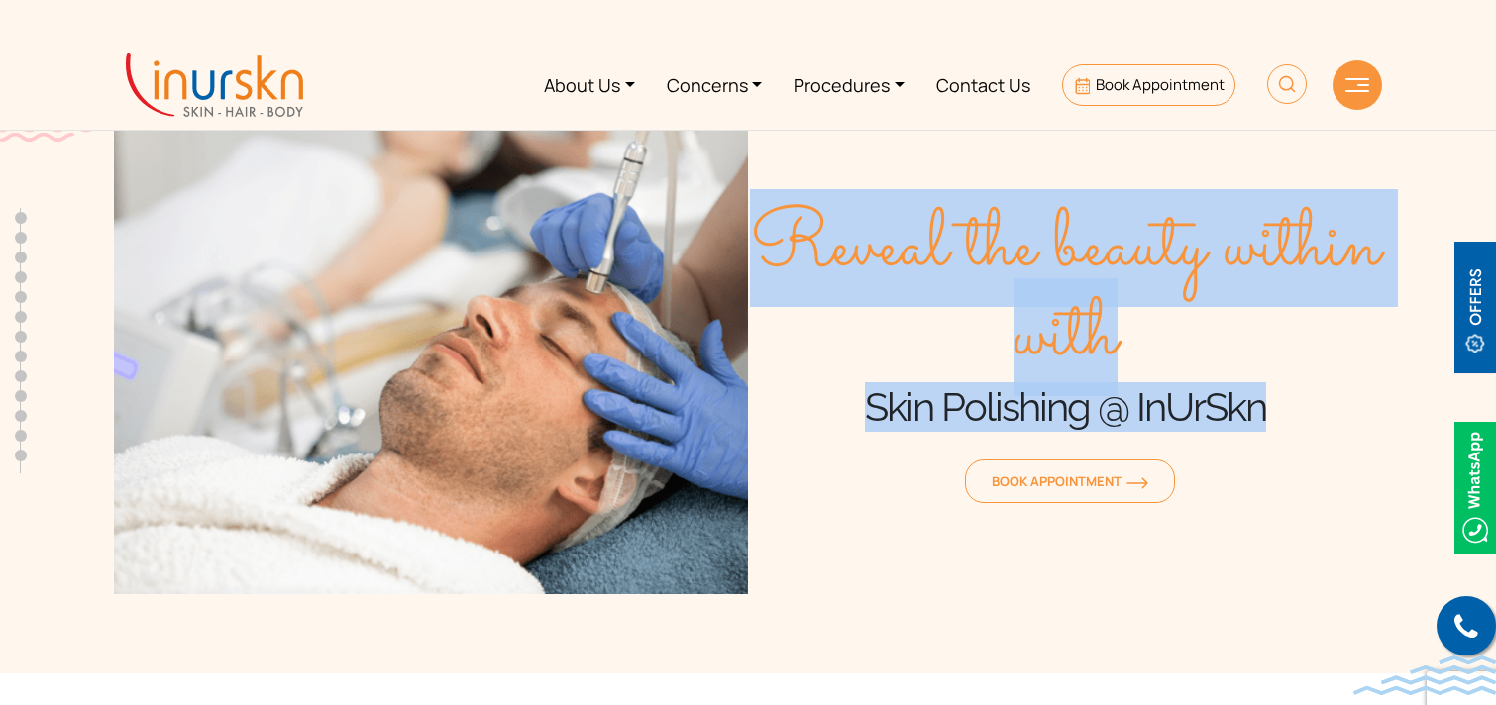
drag, startPoint x: 780, startPoint y: 238, endPoint x: 1305, endPoint y: 432, distance: 559.8
type textarea "Reveal the beauty within with Skin Polishing @ InUrSkn"
click at [1305, 432] on div "Reveal the beauty within with Skin Polishing @ InUrSkn Book Appointment" at bounding box center [1065, 357] width 634 height 476
copy div "Reveal the beauty within with Skin Polishing @ InUrSkn"
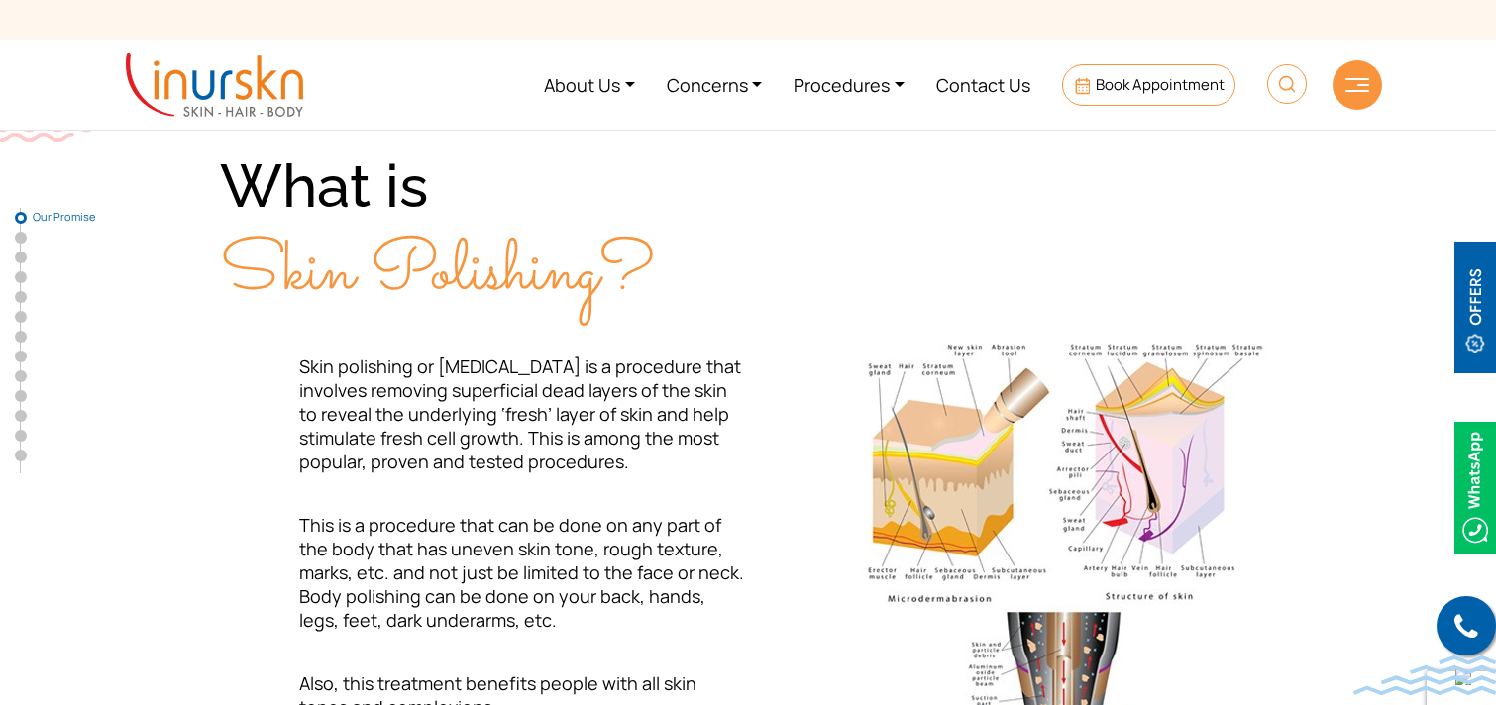
scroll to position [611, 0]
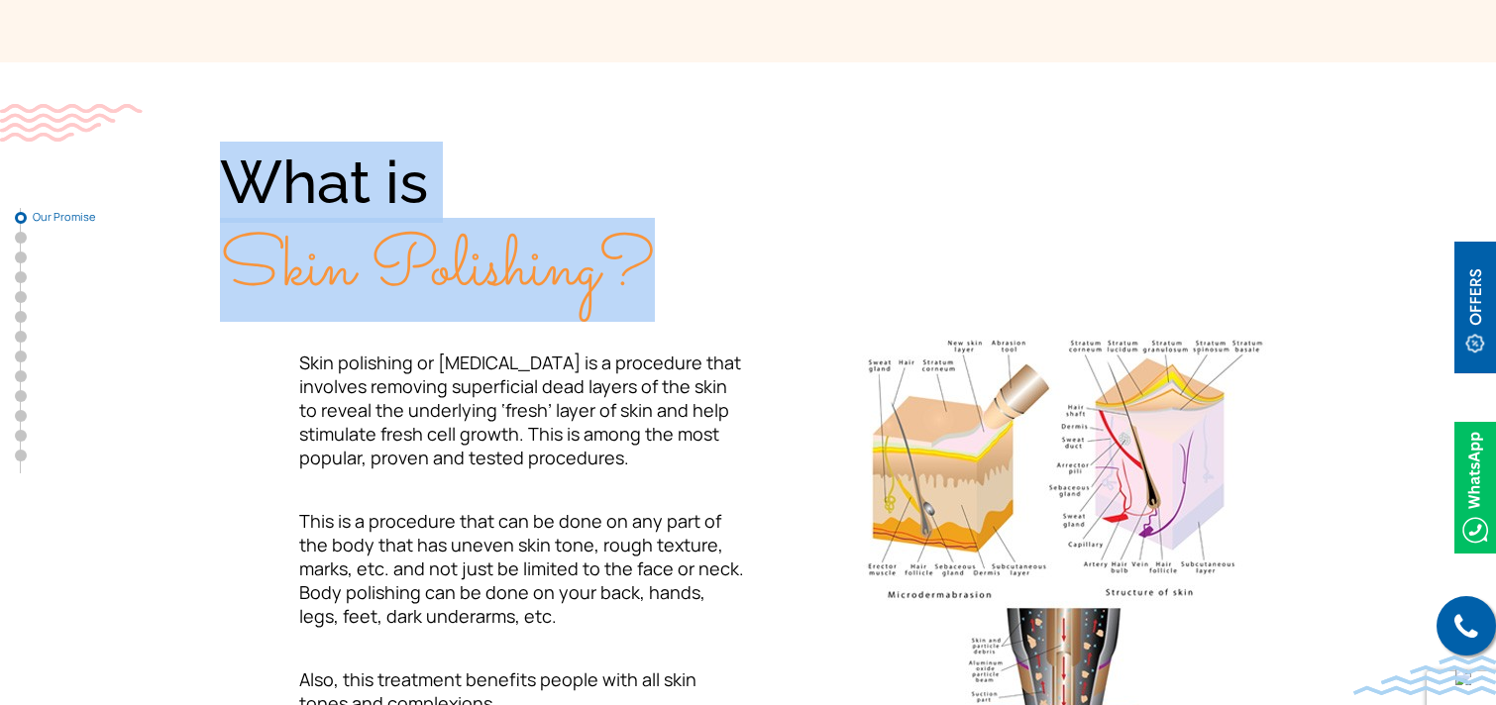
drag, startPoint x: 228, startPoint y: 168, endPoint x: 640, endPoint y: 283, distance: 427.8
click at [640, 283] on div "What is Skin Polishing?" at bounding box center [484, 226] width 528 height 169
copy div "What is Skin Polishing?"
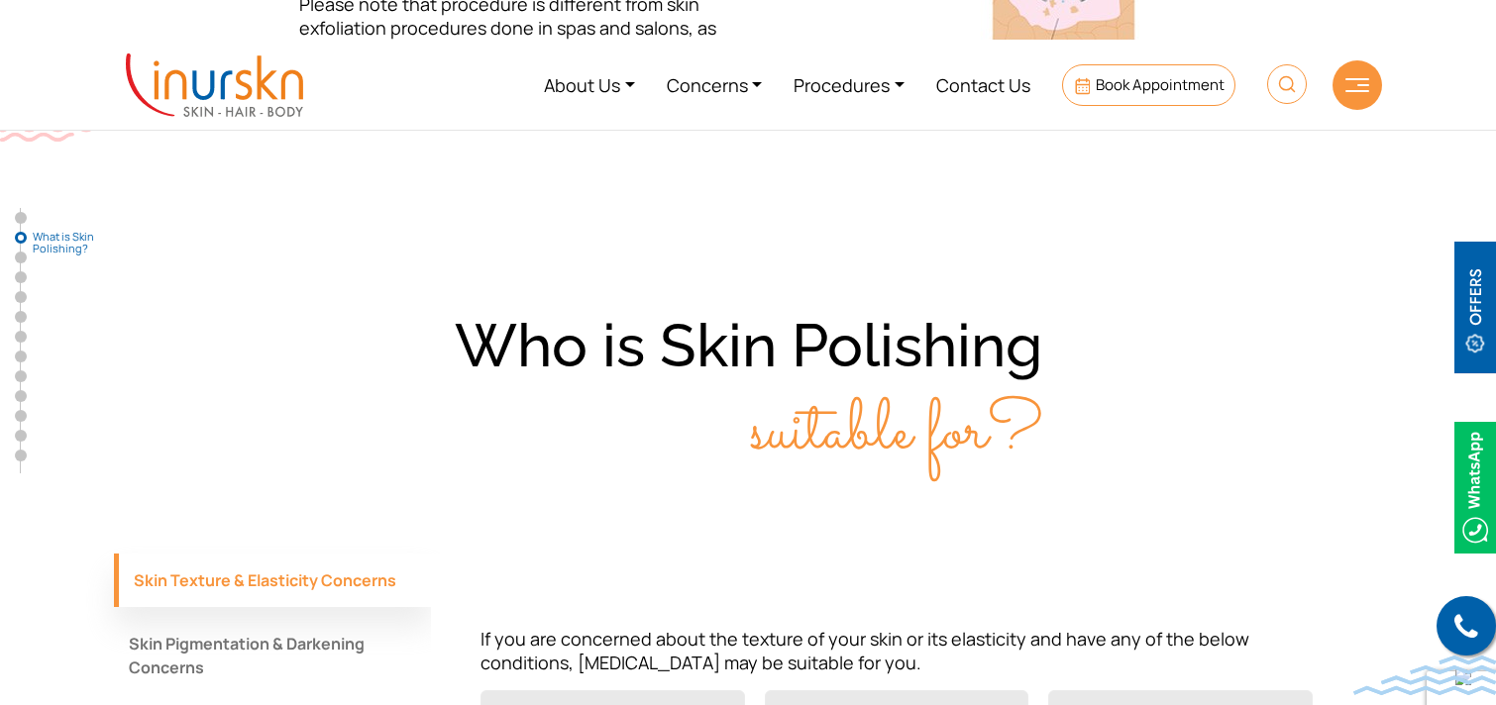
scroll to position [1331, 0]
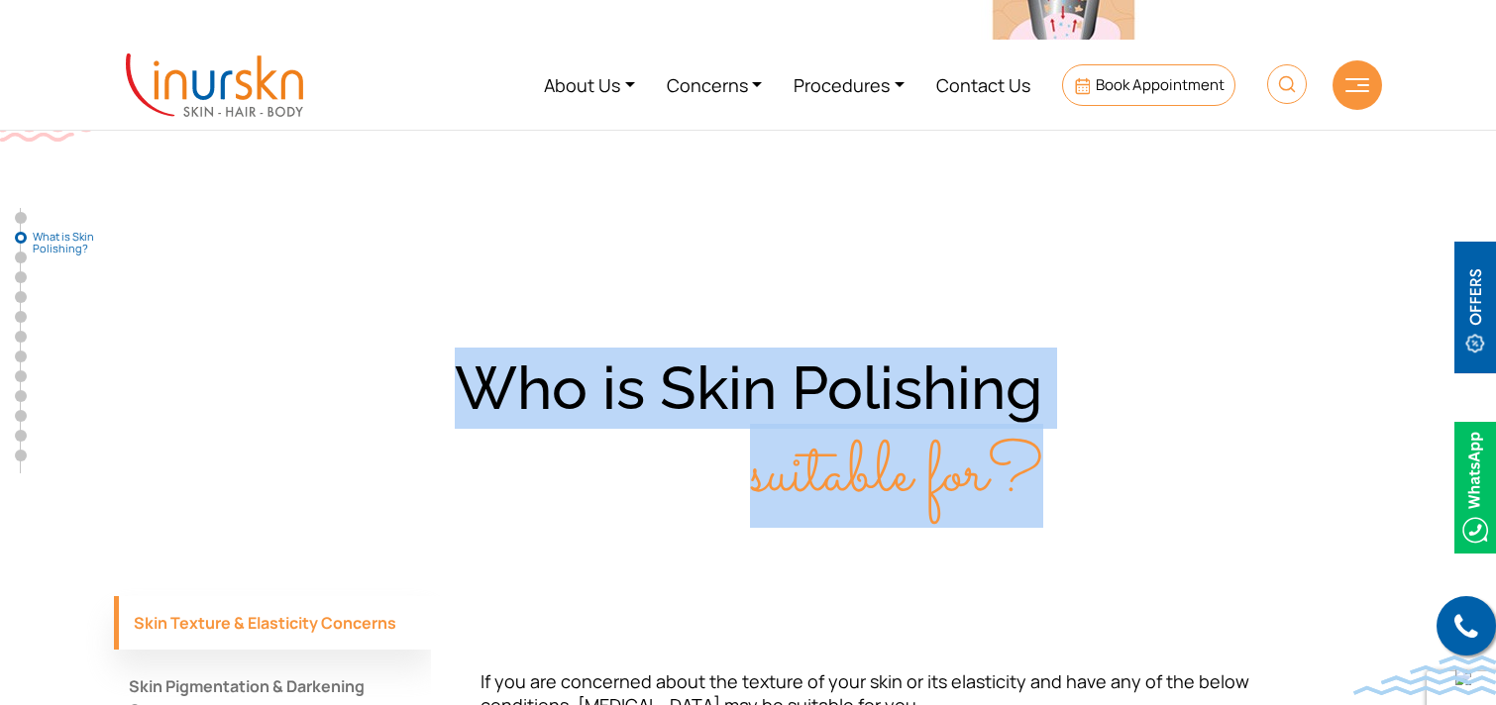
drag, startPoint x: 473, startPoint y: 382, endPoint x: 1050, endPoint y: 472, distance: 584.4
click at [1050, 472] on div "Who is Skin Polishing suitable for?" at bounding box center [748, 432] width 1268 height 169
copy div "Who is Skin Polishing suitable for?"
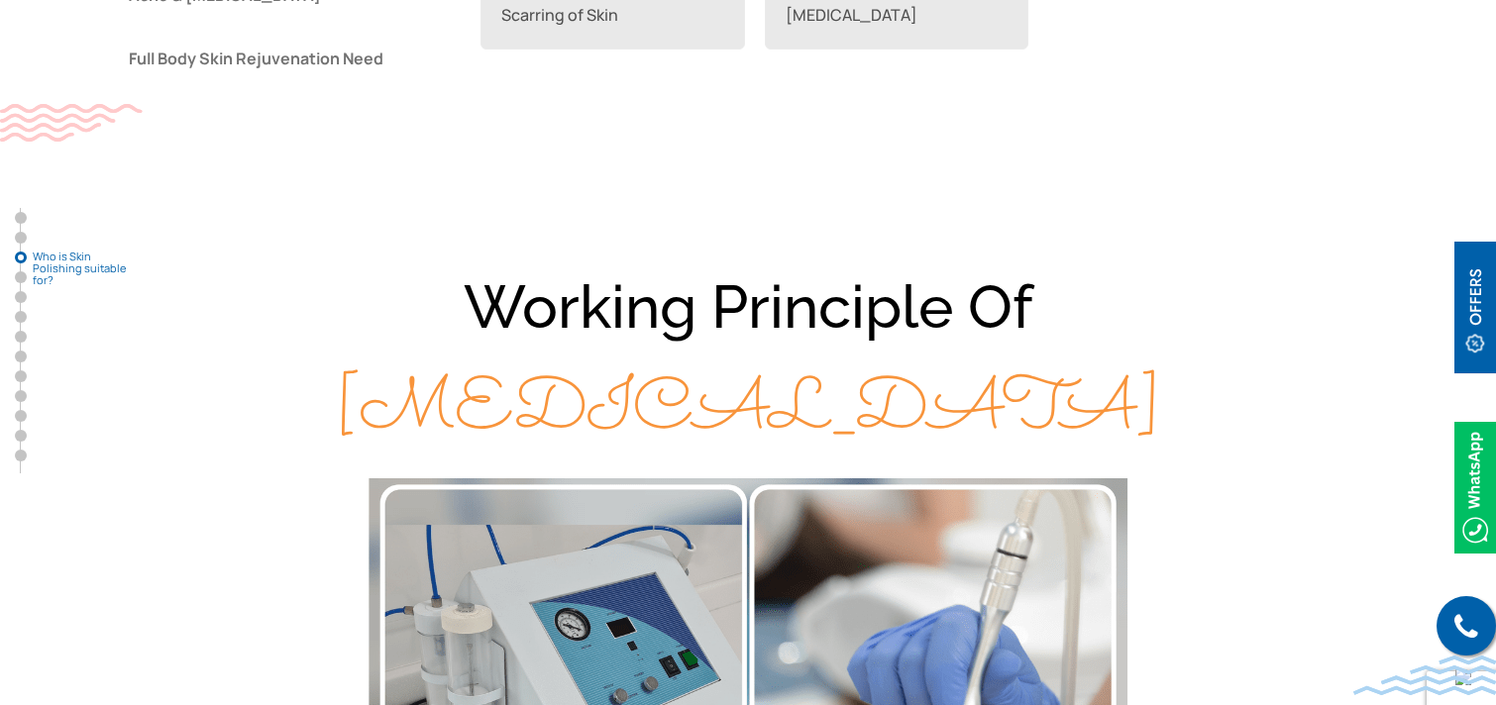
scroll to position [2166, 0]
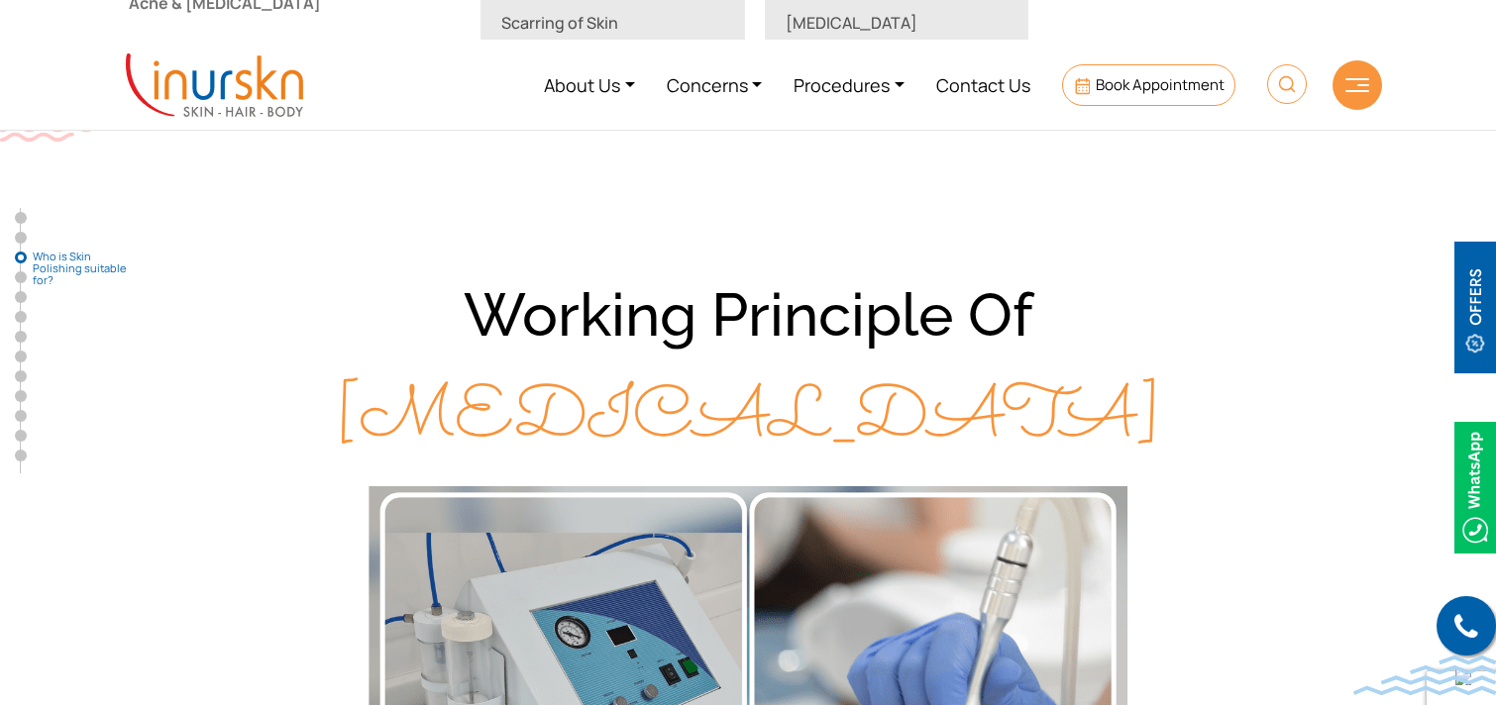
drag, startPoint x: 480, startPoint y: 300, endPoint x: 1072, endPoint y: 414, distance: 602.3
click at [1072, 414] on div "Working Principle Of Microdermabrasion" at bounding box center [748, 367] width 1268 height 205
copy div "Working Principle Of Microdermabrasion"
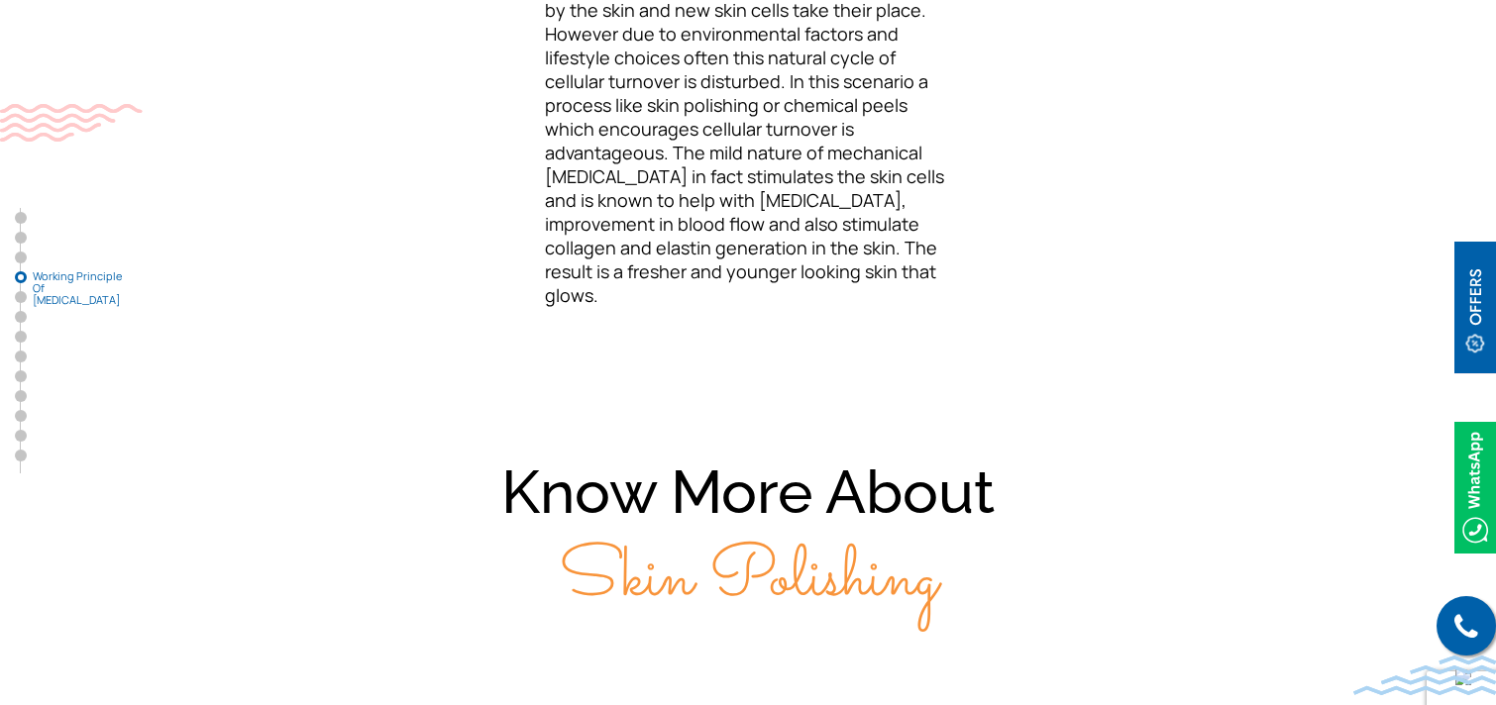
scroll to position [3192, 0]
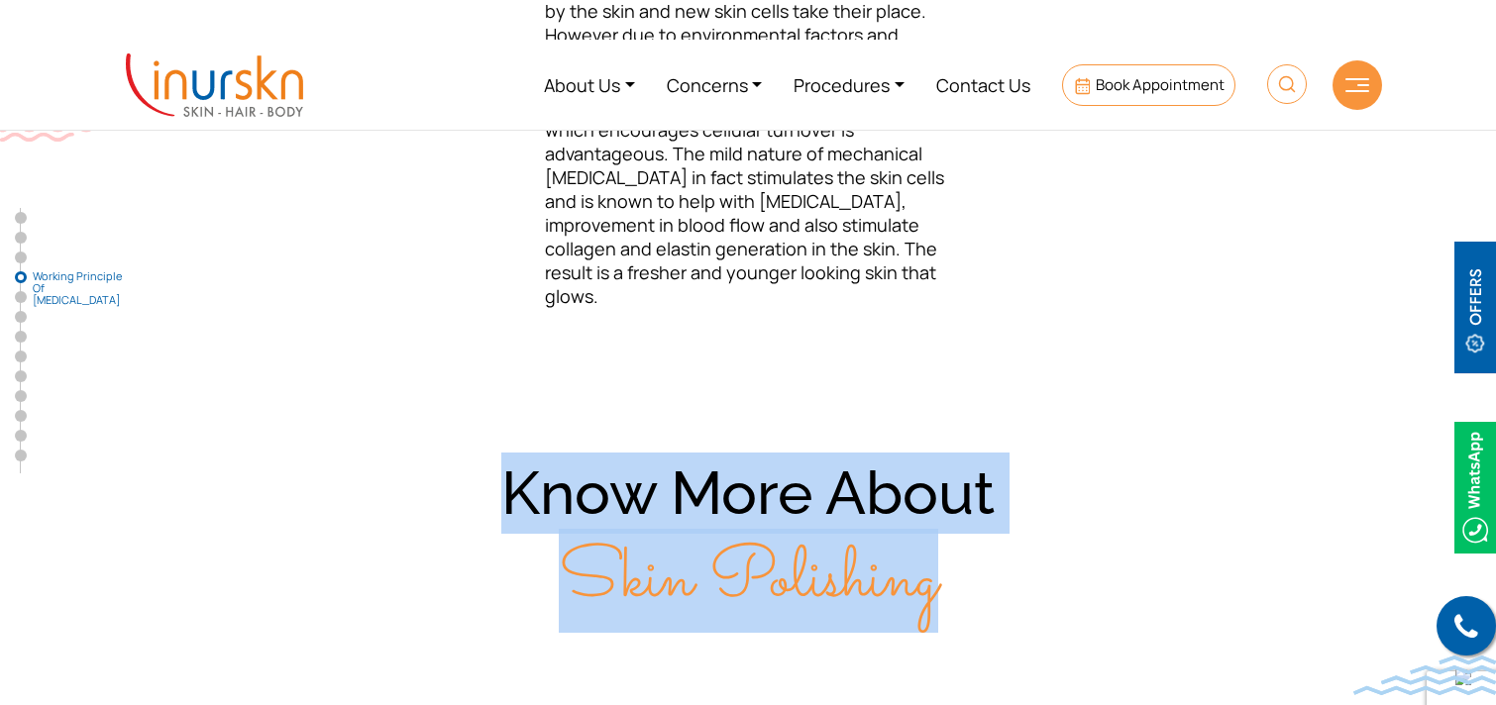
drag, startPoint x: 501, startPoint y: 490, endPoint x: 978, endPoint y: 608, distance: 490.9
click at [978, 608] on div "Know More About Skin Polishing" at bounding box center [748, 537] width 1268 height 169
copy div "Know More About Skin Polishing"
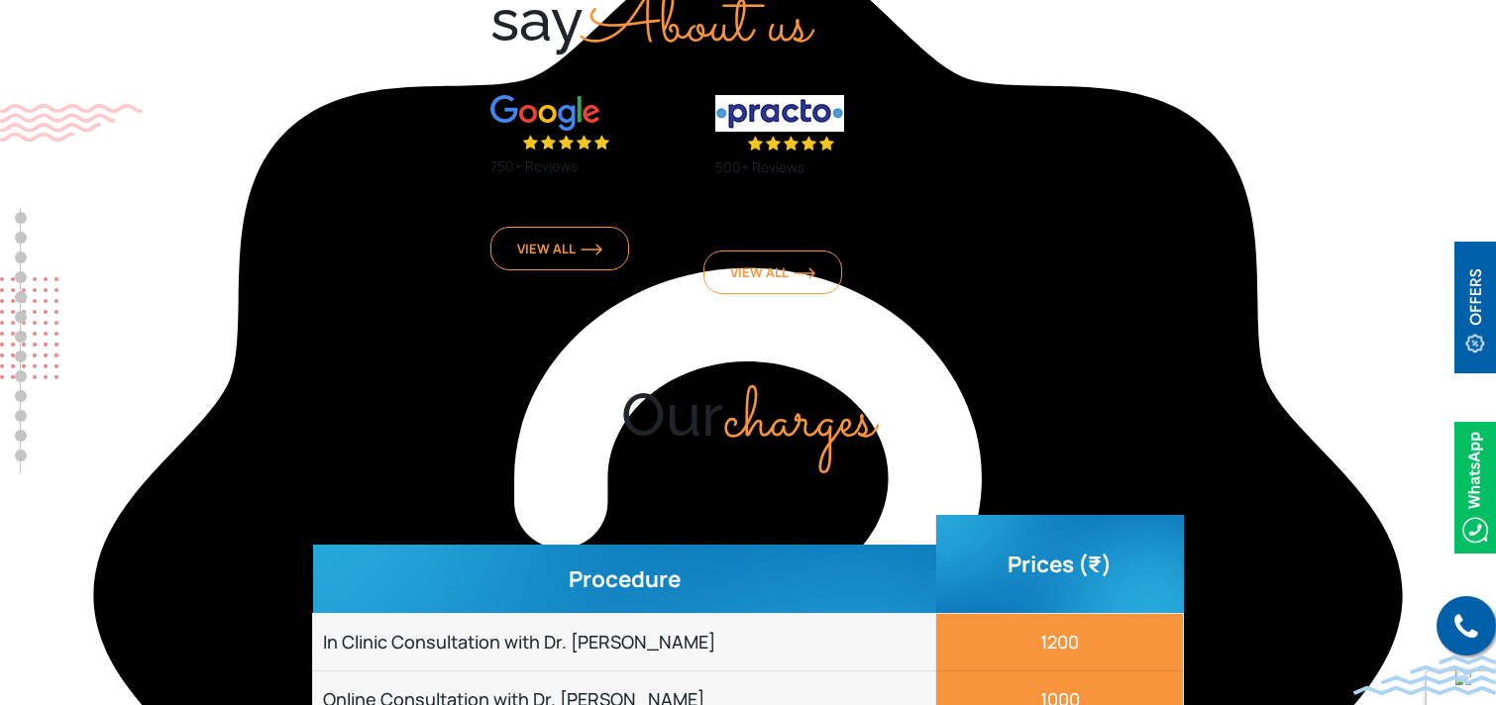
scroll to position [7690, 0]
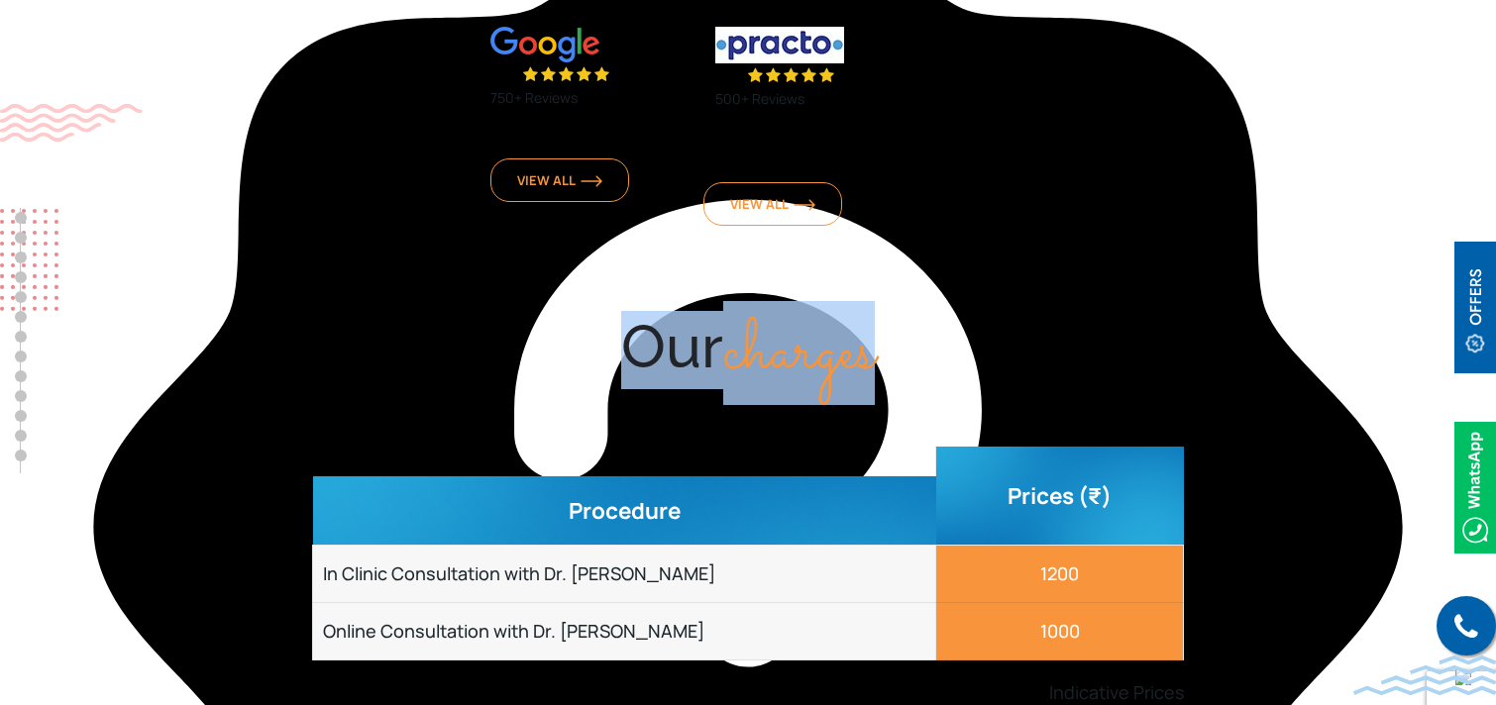
drag, startPoint x: 624, startPoint y: 259, endPoint x: 889, endPoint y: 272, distance: 264.9
click at [889, 311] on div "Our charges" at bounding box center [748, 350] width 1268 height 78
copy div "Our charges"
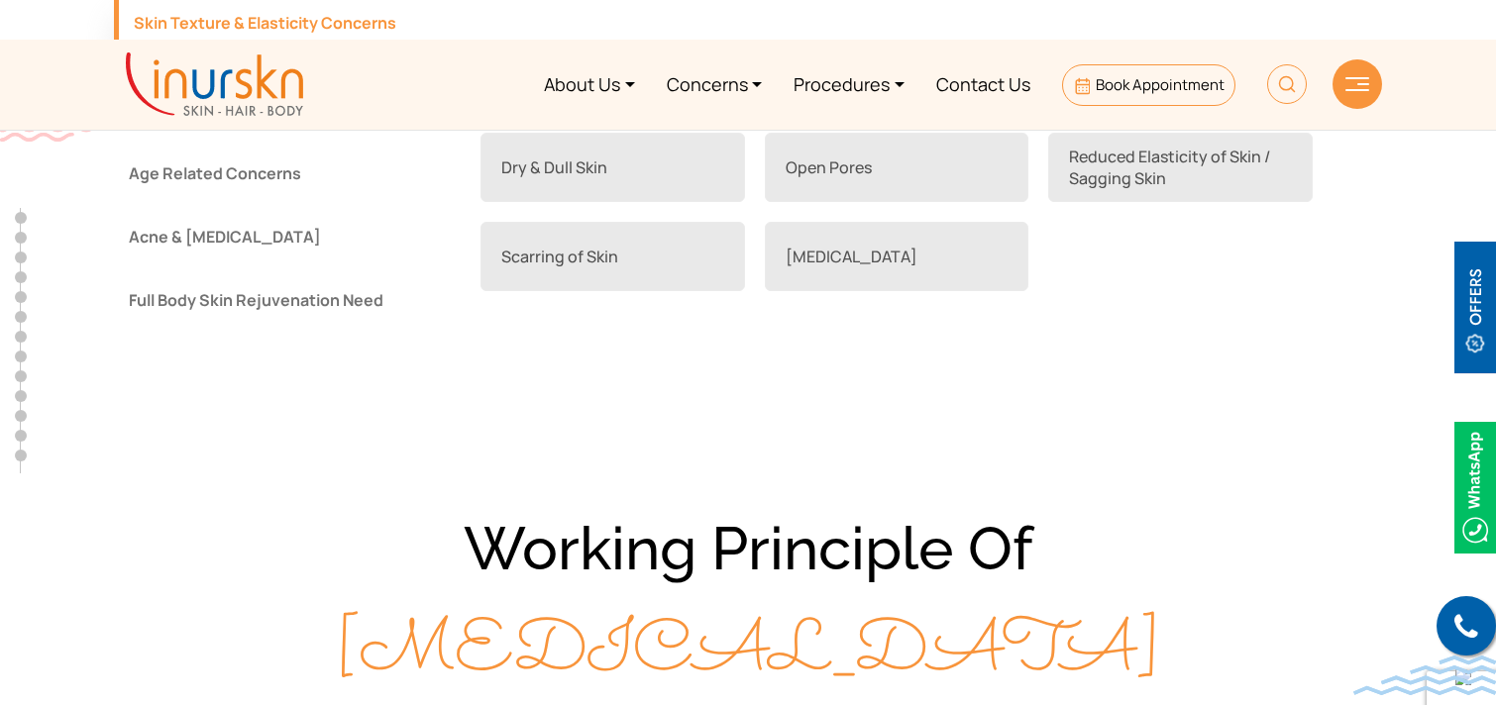
scroll to position [0, 0]
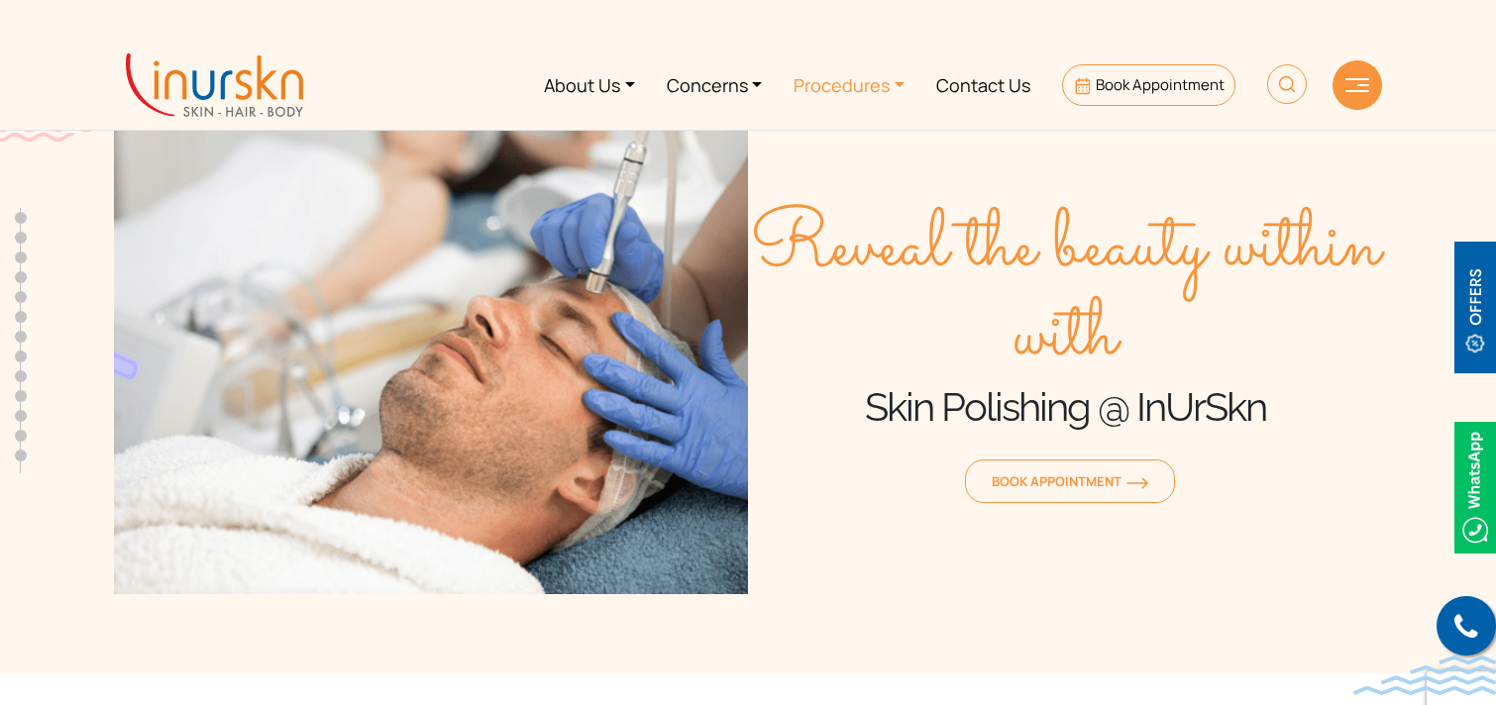
click at [858, 76] on link "Procedures" at bounding box center [849, 85] width 143 height 74
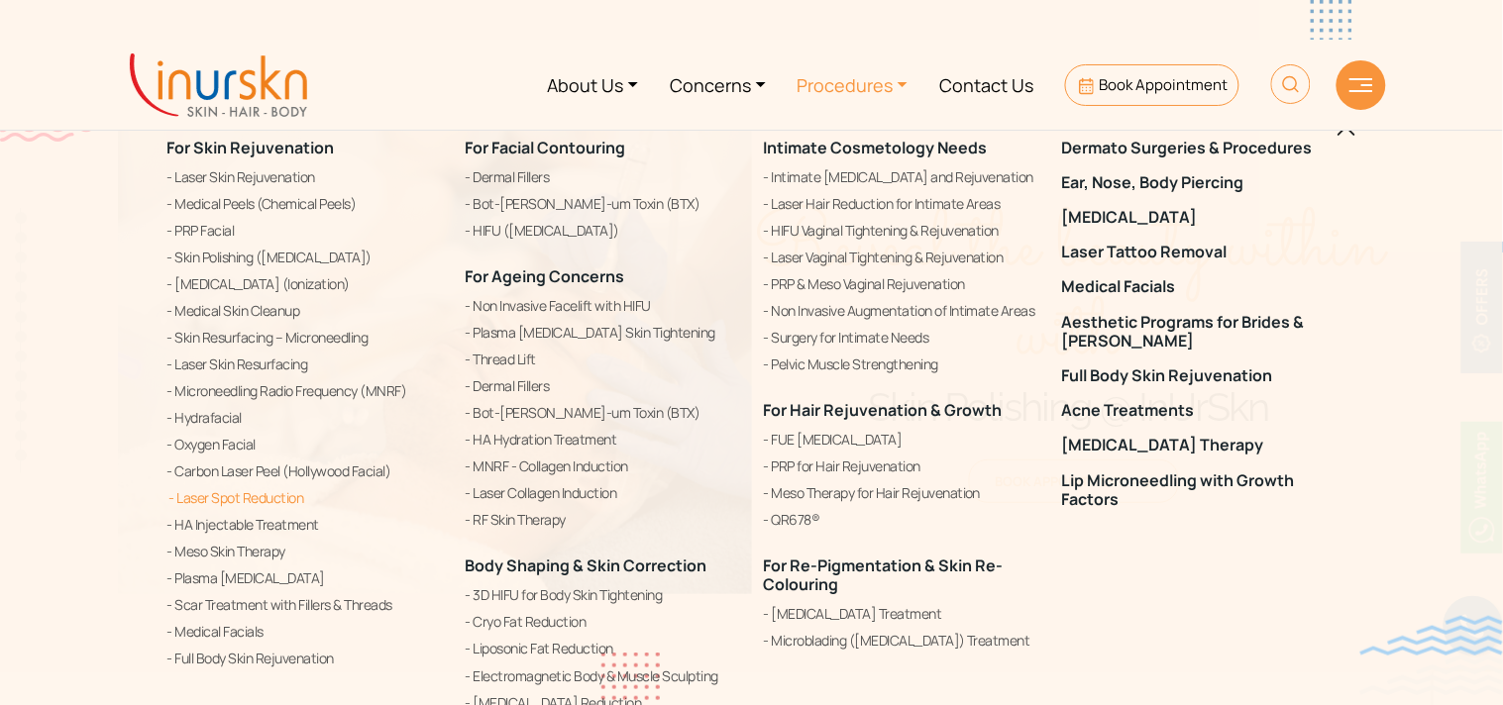
click at [264, 489] on link "Laser Spot Reduction" at bounding box center [304, 498] width 274 height 24
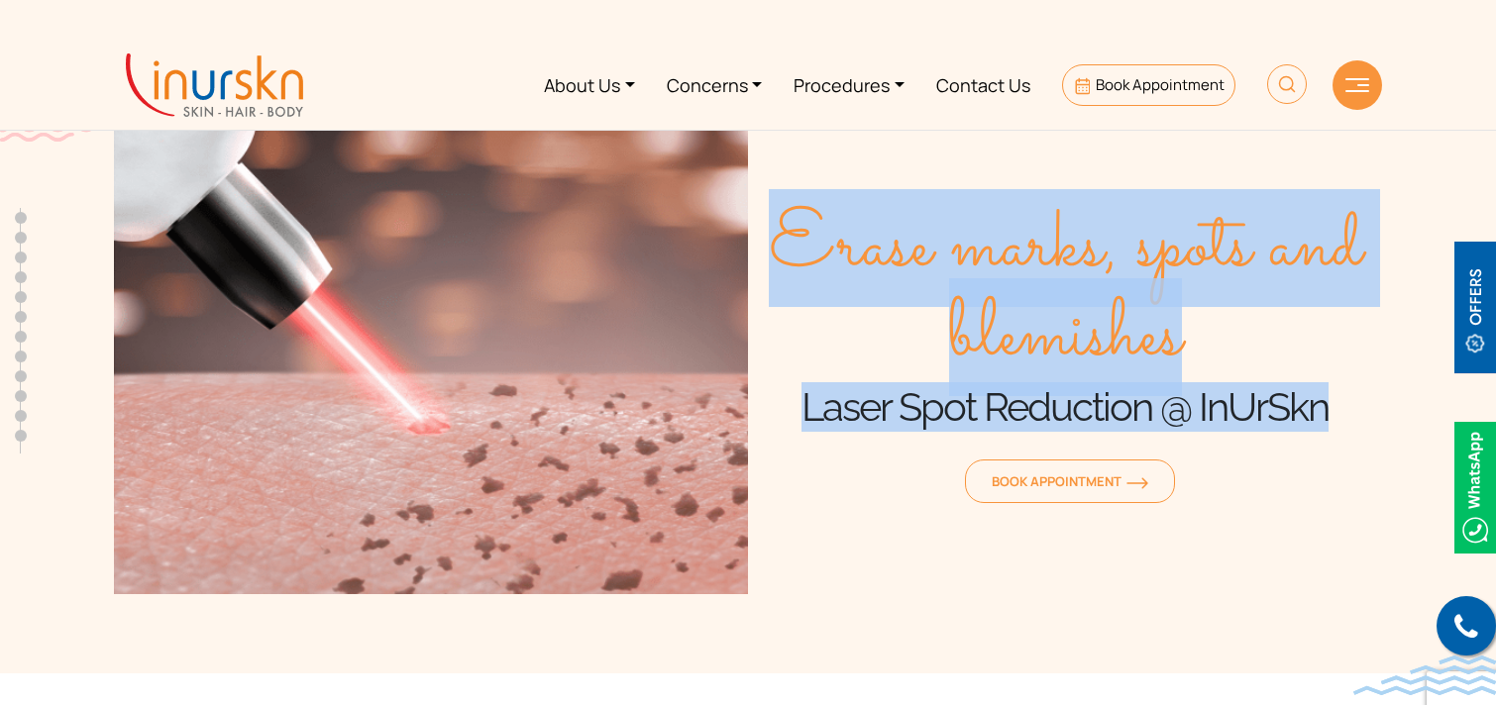
drag, startPoint x: 786, startPoint y: 249, endPoint x: 1357, endPoint y: 428, distance: 599.1
type textarea "Erase marks, spots and blemishes Laser Spot Reduction @ InUrSkn"
click at [1357, 428] on div "Erase marks, spots and blemishes Laser Spot Reduction @ InUrSkn Book Appointment" at bounding box center [1065, 357] width 634 height 476
copy div "Erase marks, spots and blemishes Laser Spot Reduction @ InUrSkn"
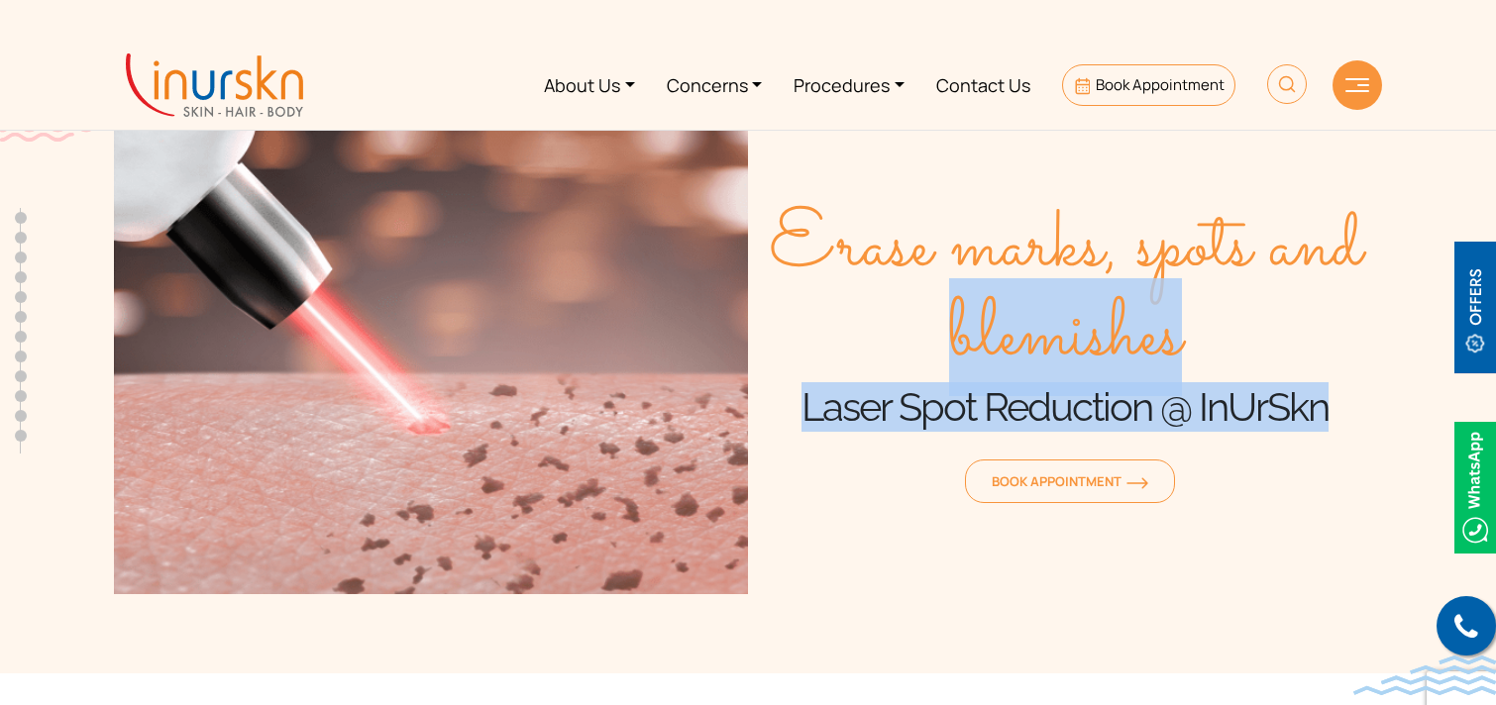
drag, startPoint x: 907, startPoint y: 492, endPoint x: 939, endPoint y: 371, distance: 125.9
click at [939, 371] on div "Erase marks, spots and blemishes Laser Spot Reduction @ InUrSkn Book Appointment" at bounding box center [1065, 357] width 634 height 476
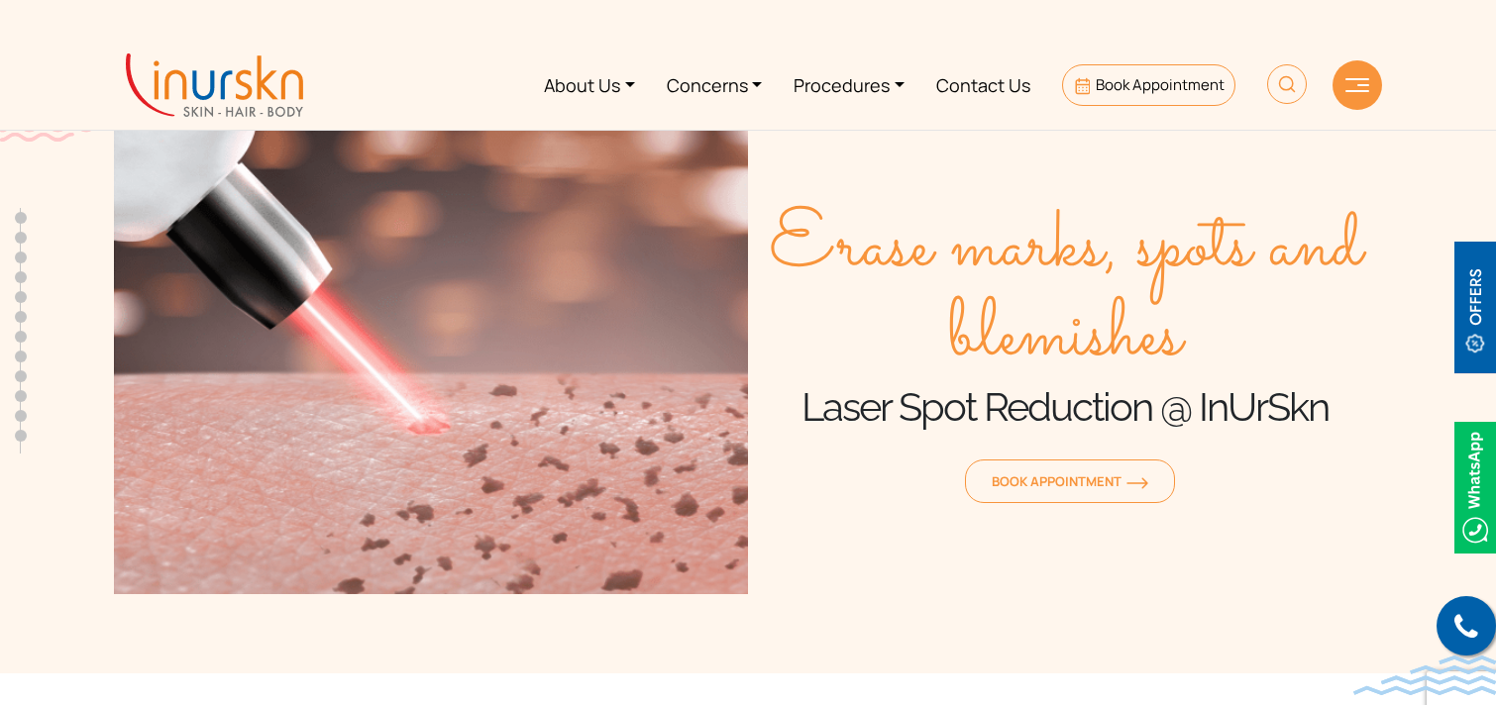
click at [13, 604] on section "Erase marks, spots and blemishes Laser Spot Reduction @ InUrSkn Book Appointment" at bounding box center [748, 337] width 1496 height 674
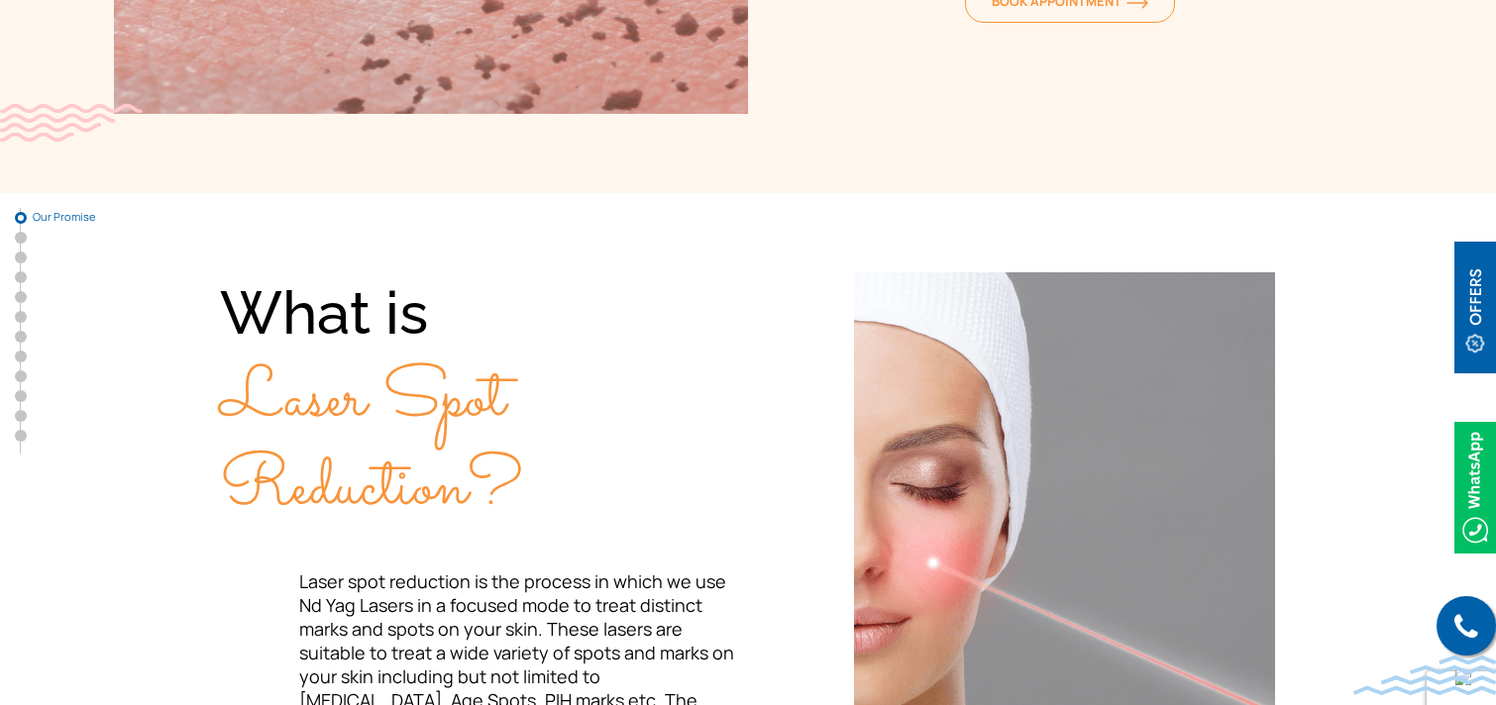
scroll to position [500, 0]
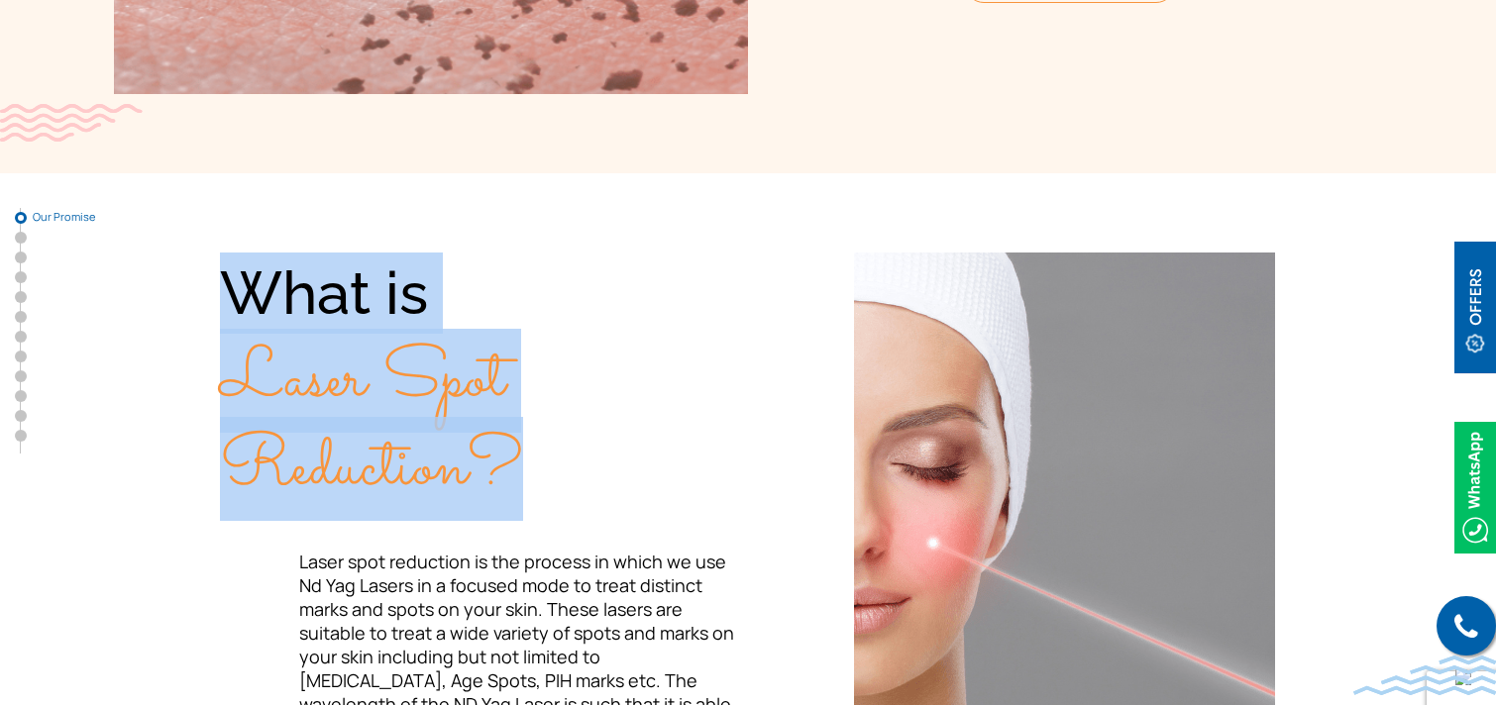
drag, startPoint x: 224, startPoint y: 280, endPoint x: 530, endPoint y: 451, distance: 350.3
click at [530, 451] on div "What is Laser Spot Reduction?" at bounding box center [484, 382] width 528 height 258
copy div "What is Laser Spot Reduction?"
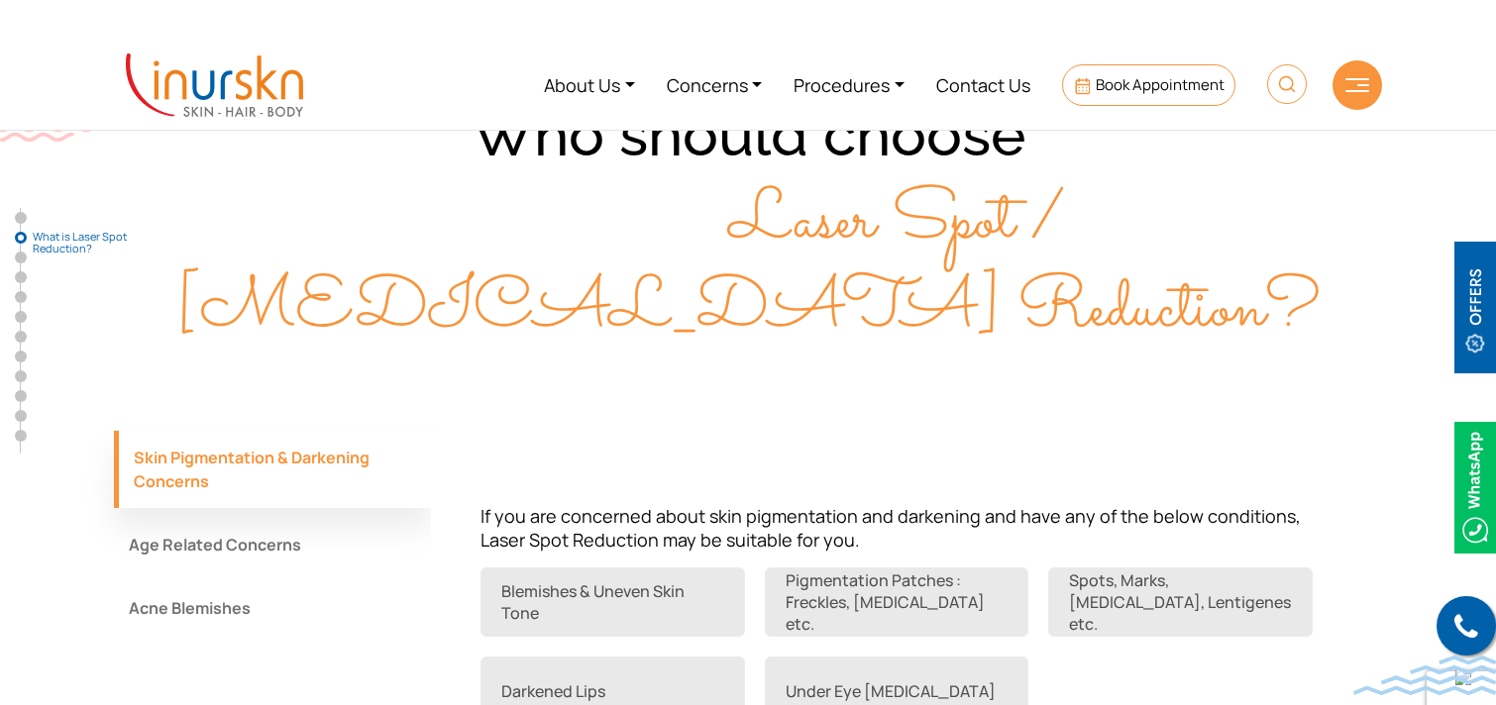
scroll to position [1383, 0]
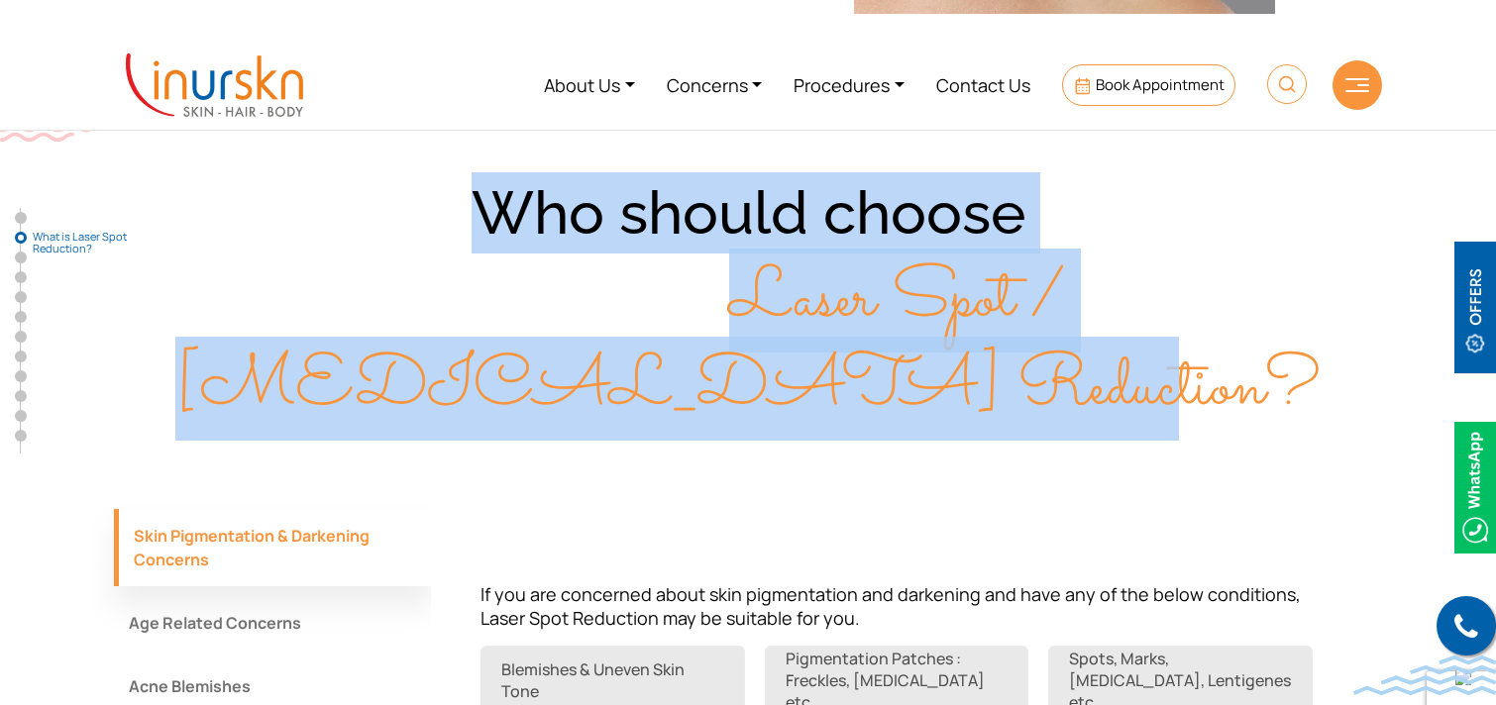
drag, startPoint x: 489, startPoint y: 210, endPoint x: 1349, endPoint y: 311, distance: 865.8
click at [1349, 311] on div "Who should choose Laser Spot / Birthmark Reduction?" at bounding box center [748, 301] width 1268 height 258
copy div "Who should choose Laser Spot / Birthmark Reduction?"
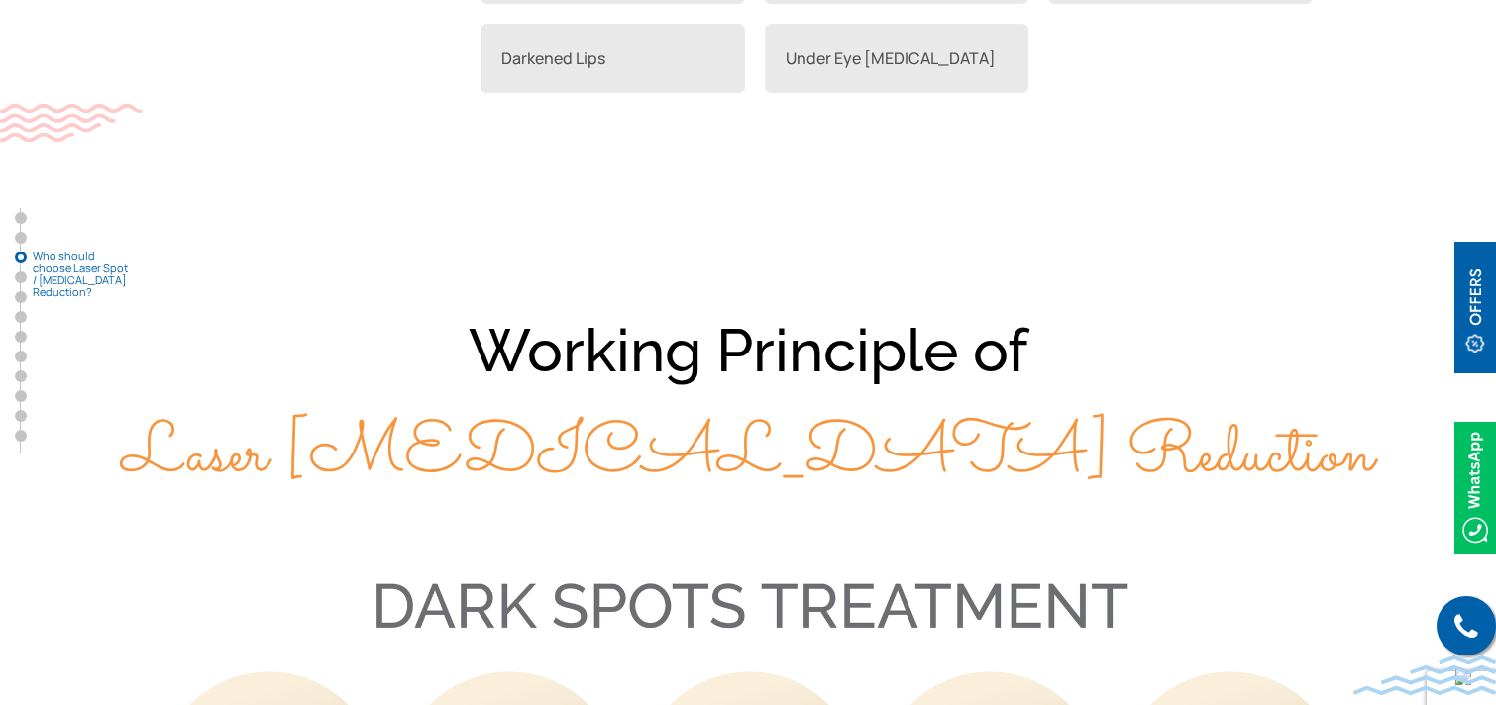
scroll to position [2146, 0]
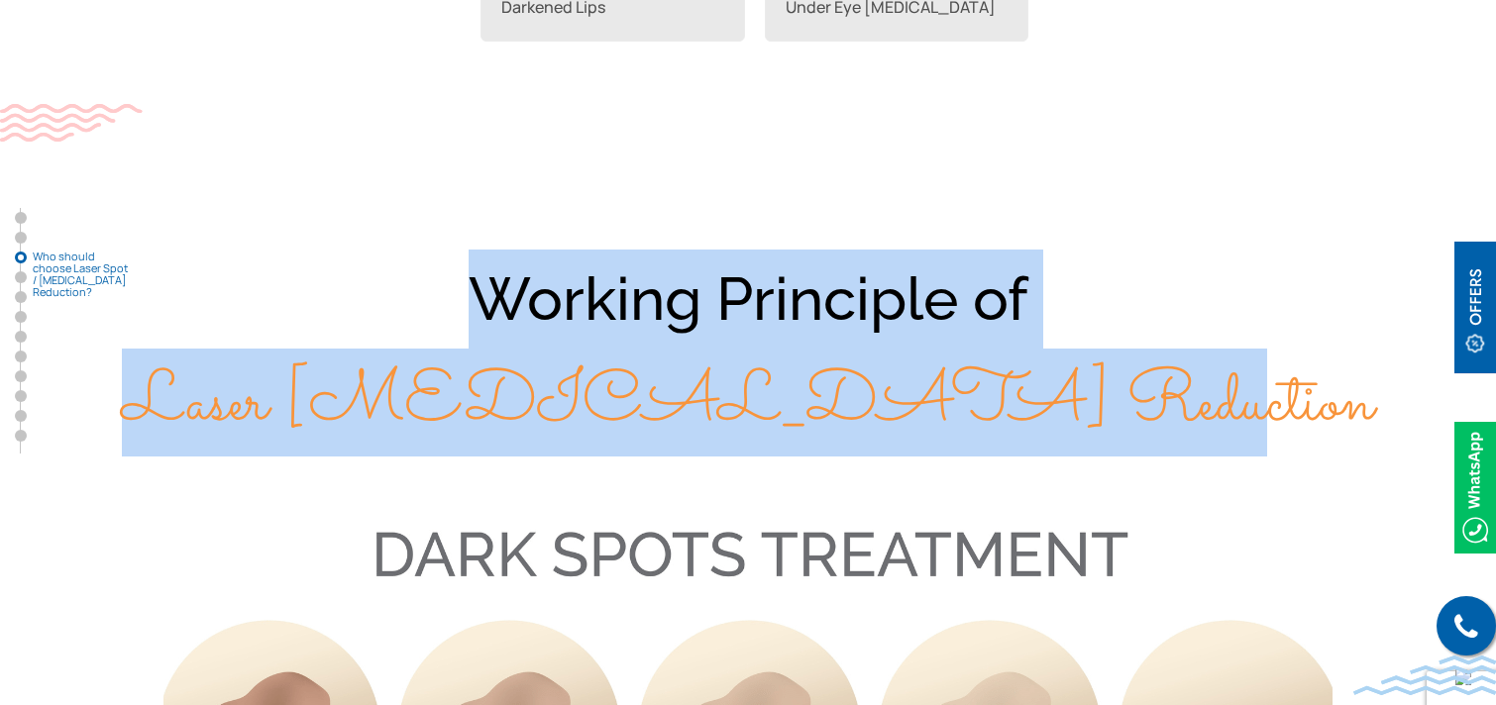
drag, startPoint x: 480, startPoint y: 206, endPoint x: 1152, endPoint y: 305, distance: 678.9
click at [1152, 305] on div "Working Principle of Laser Birthmark Reduction" at bounding box center [748, 352] width 1268 height 205
copy div "Working Principle of Laser Birthmark Reduction"
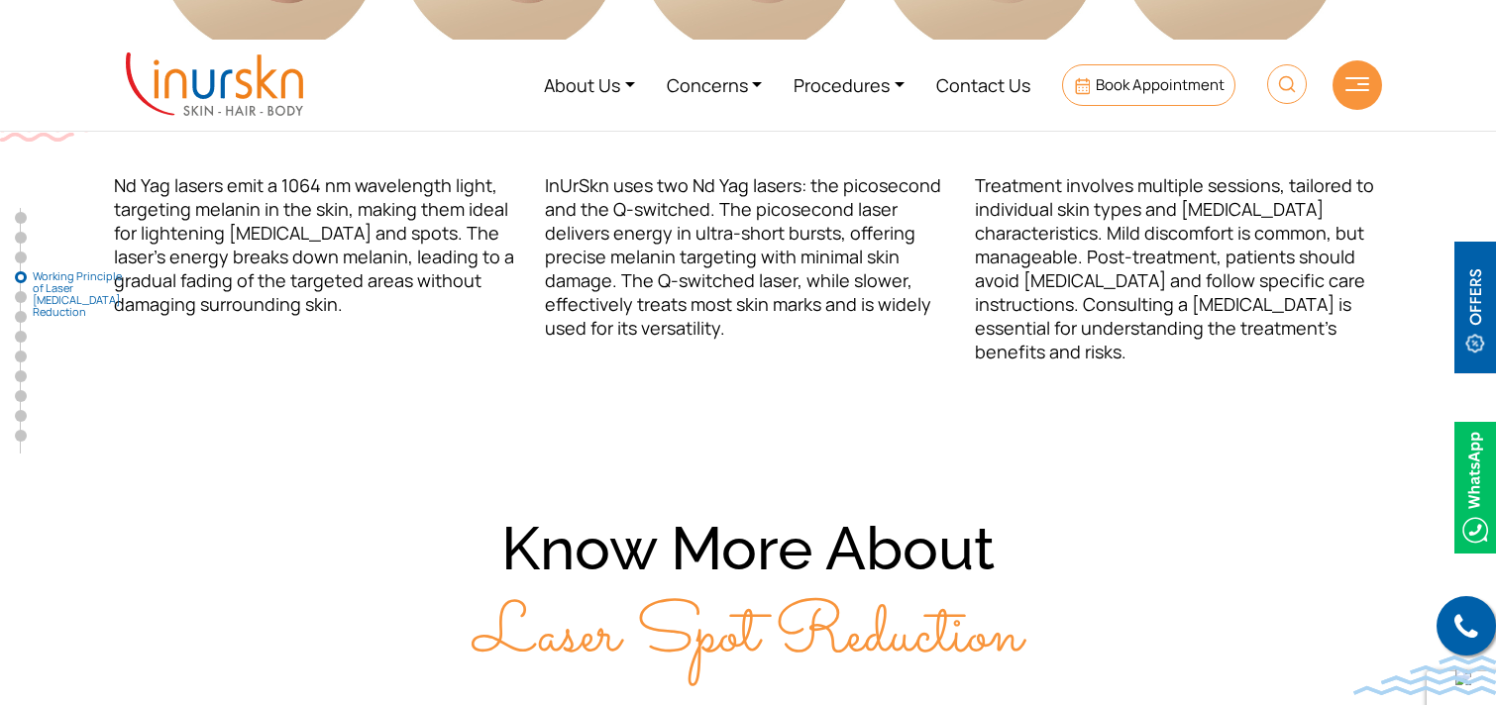
scroll to position [2925, 0]
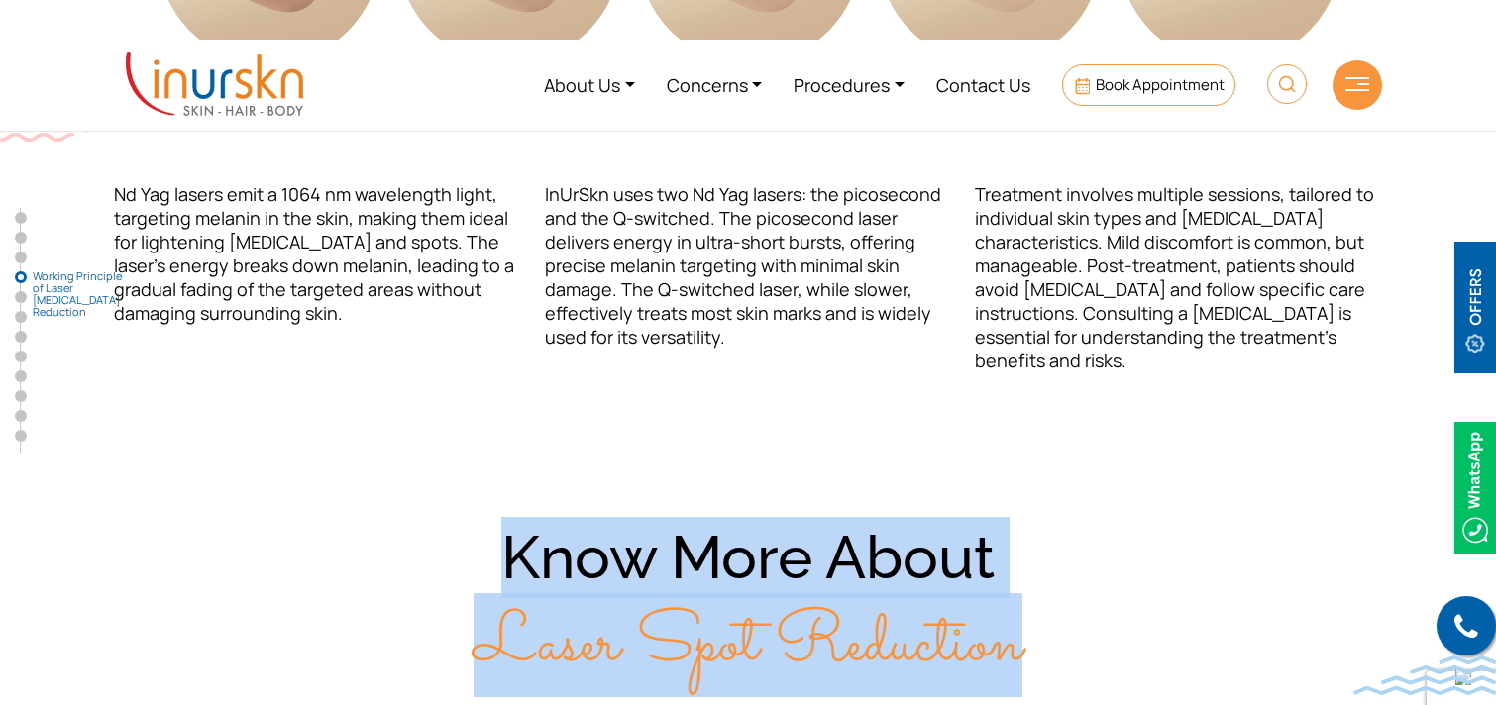
drag, startPoint x: 507, startPoint y: 460, endPoint x: 1107, endPoint y: 539, distance: 604.6
click at [1107, 539] on div "Know More About Laser Spot Reduction" at bounding box center [748, 601] width 1268 height 169
copy div "Know More About Laser Spot Reduction"
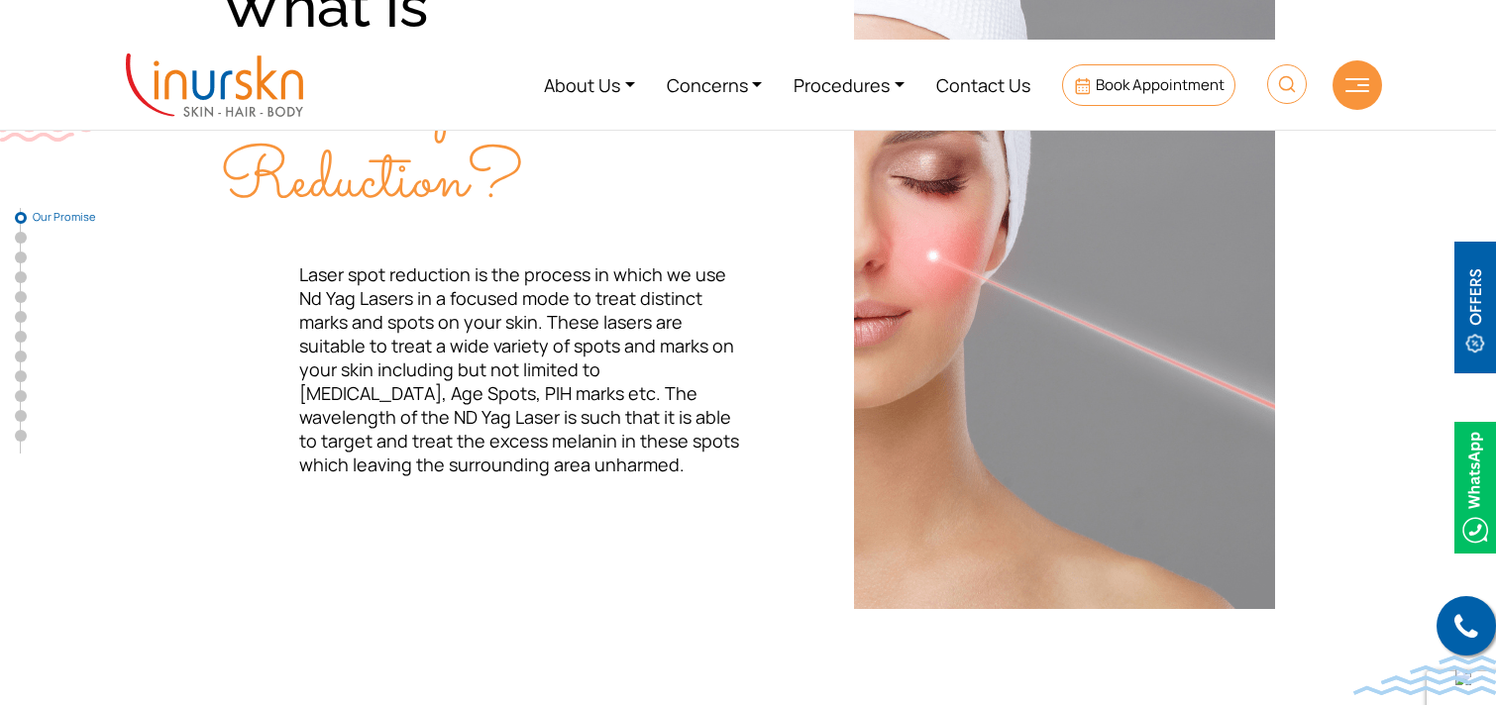
scroll to position [0, 0]
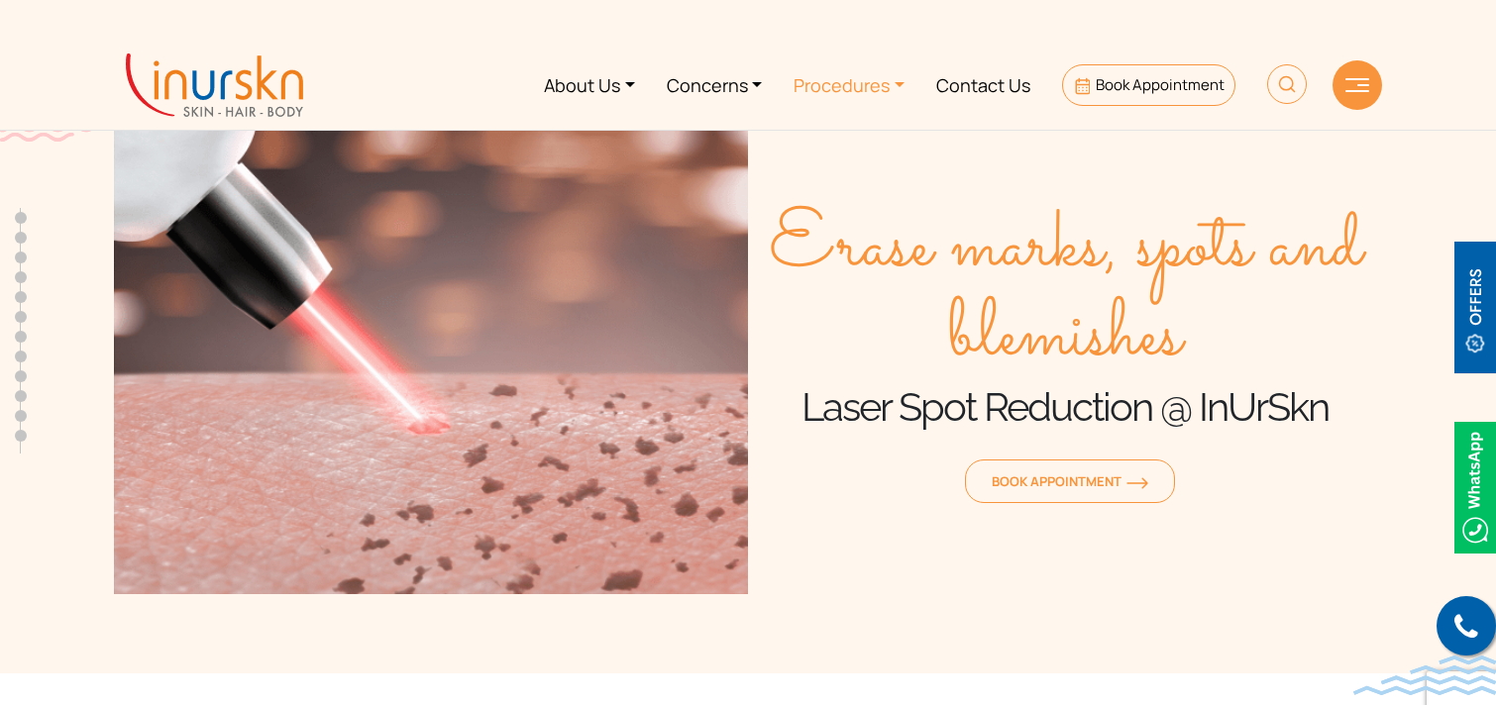
click at [844, 85] on link "Procedures" at bounding box center [849, 85] width 143 height 74
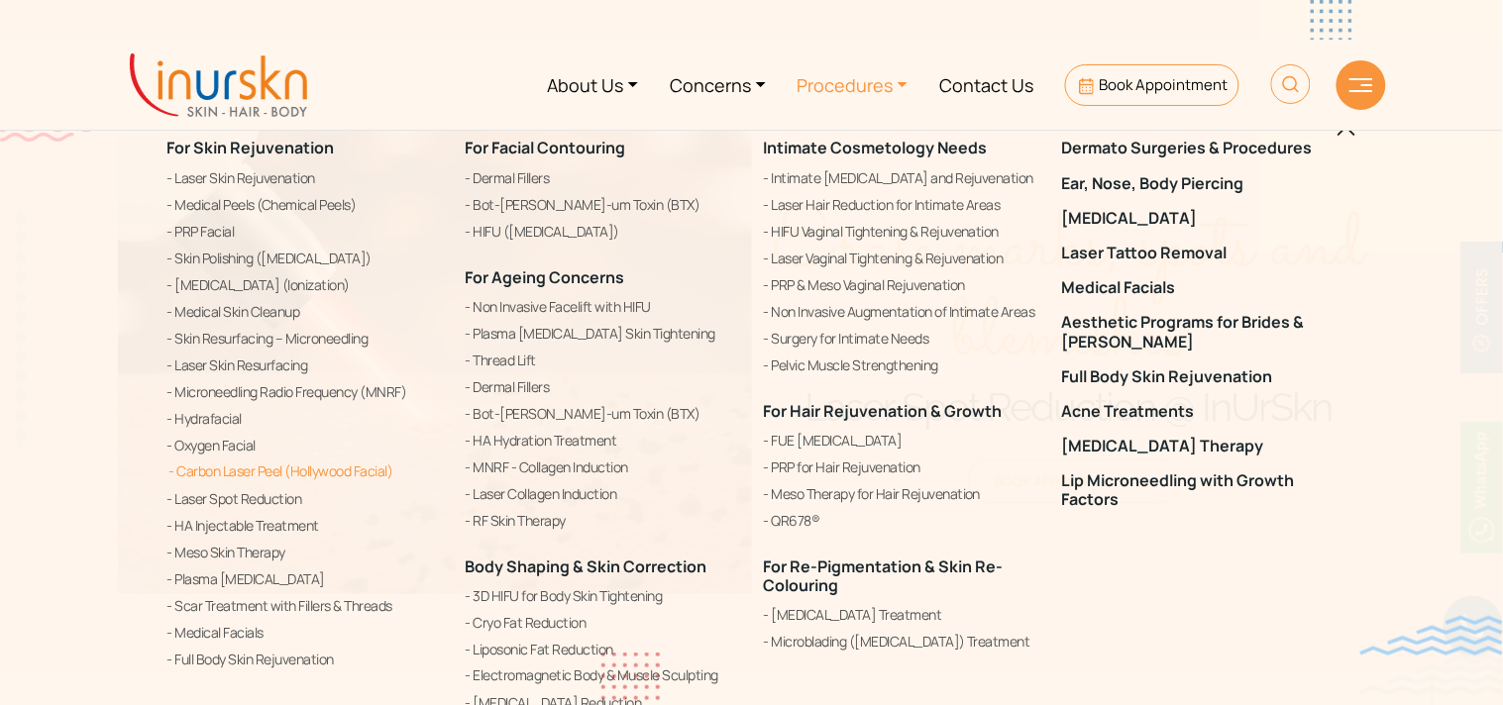
click at [310, 473] on link "Carbon Laser Peel (Hollywood Facial)" at bounding box center [304, 472] width 274 height 24
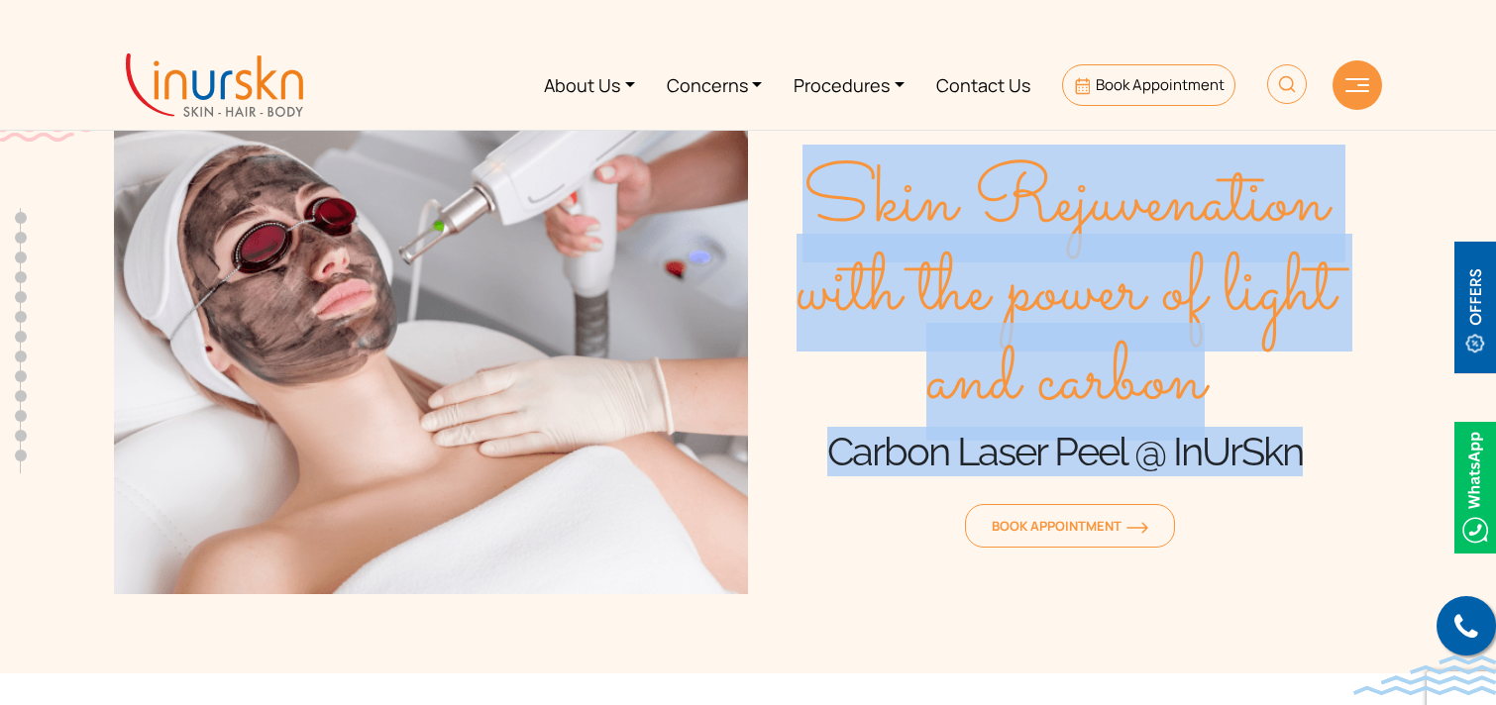
drag, startPoint x: 828, startPoint y: 213, endPoint x: 1303, endPoint y: 449, distance: 529.9
click at [1303, 449] on div "Skin Rejuvenation with the power of light and carbon Carbon Laser Peel @ InUrSk…" at bounding box center [1065, 357] width 634 height 476
copy div "Skin Rejuvenation with the power of light and carbon Carbon Laser Peel @ InUrSkn"
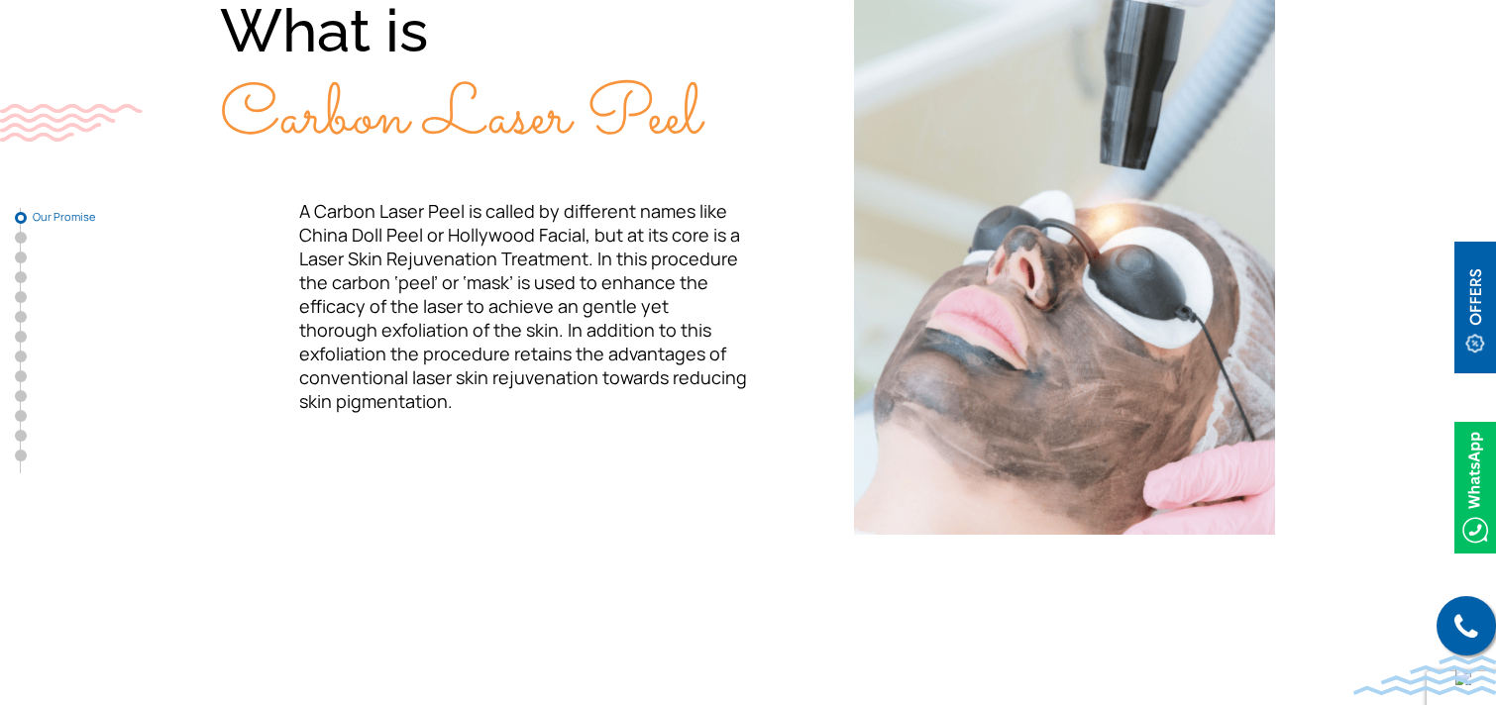
scroll to position [404, 0]
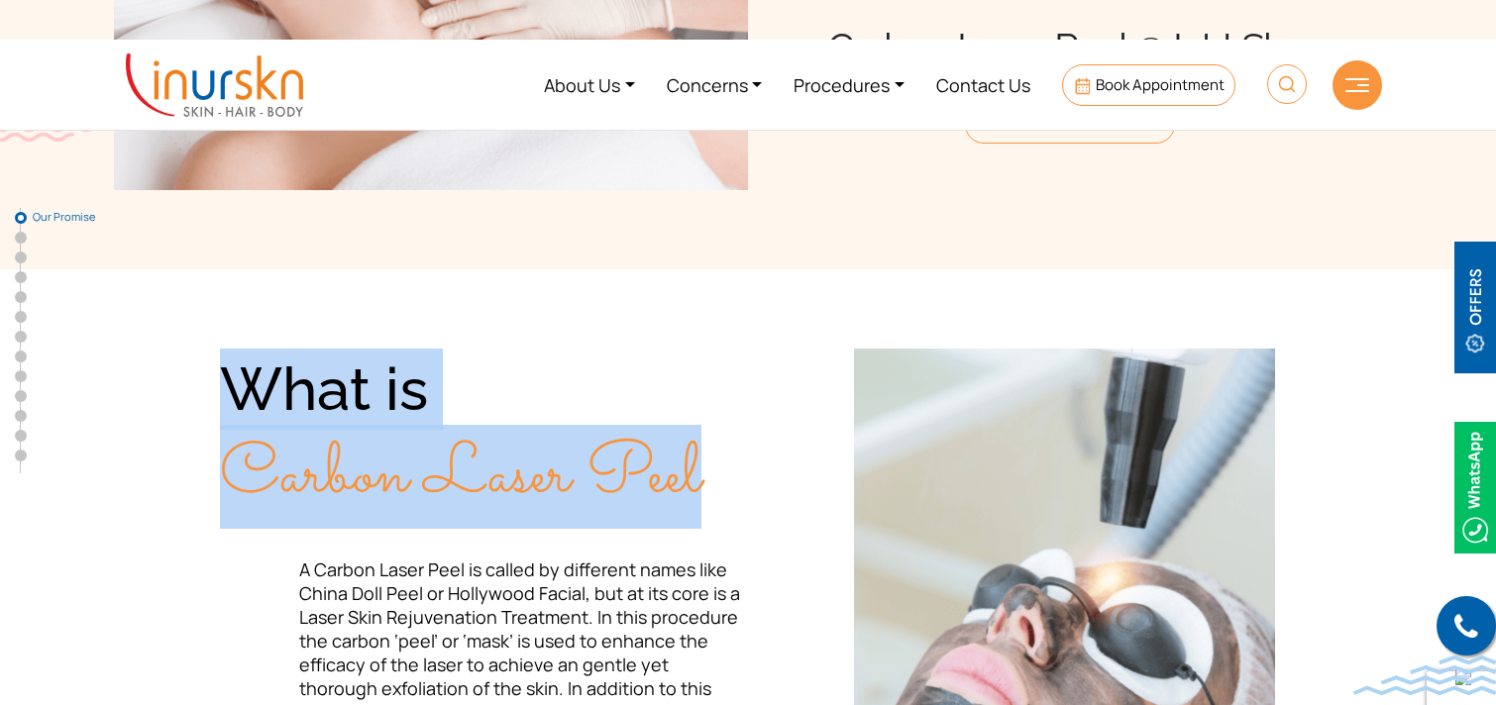
drag, startPoint x: 225, startPoint y: 377, endPoint x: 723, endPoint y: 460, distance: 505.0
type textarea "What is Carbon Laser Peel"
click at [723, 460] on div "What is Carbon Laser Peel" at bounding box center [484, 433] width 528 height 169
copy div "What is Carbon Laser Peel"
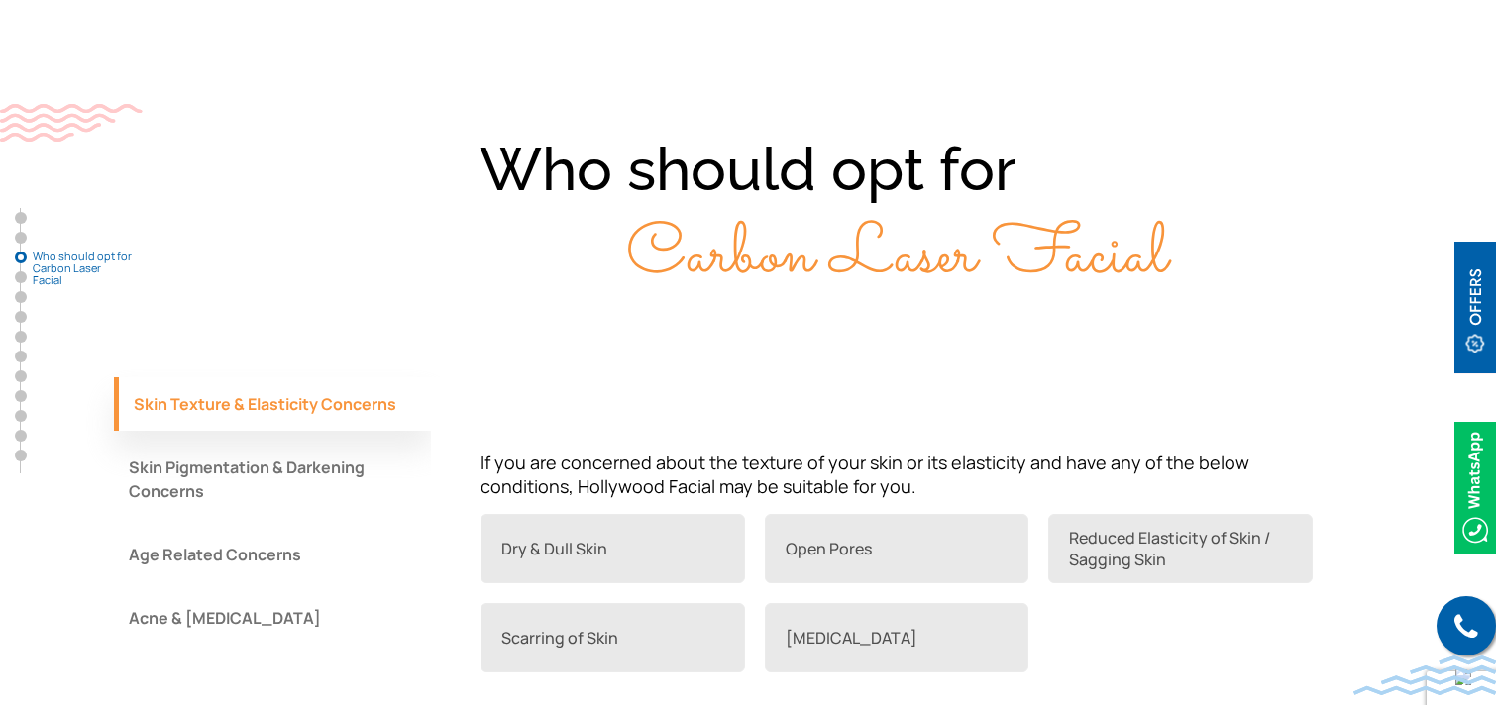
scroll to position [1423, 0]
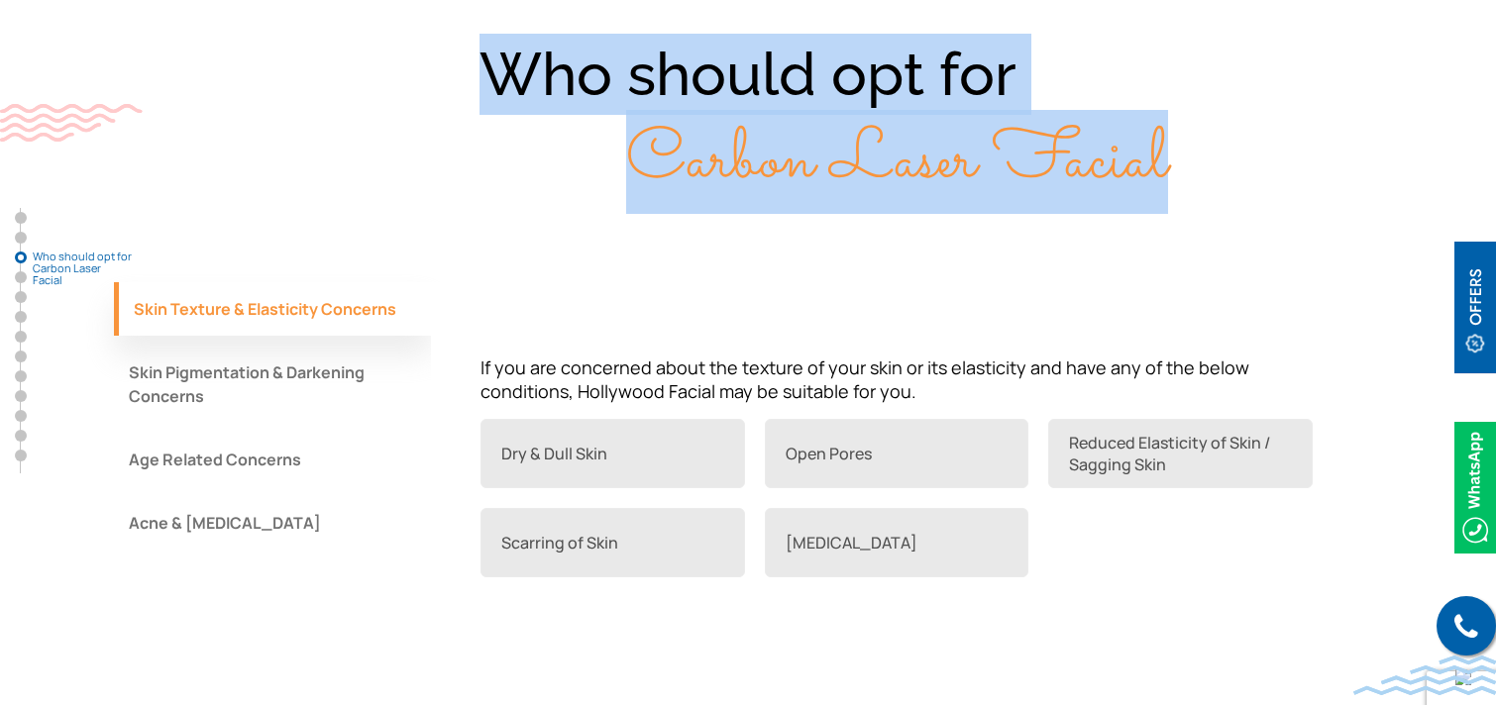
drag, startPoint x: 483, startPoint y: 60, endPoint x: 1230, endPoint y: 156, distance: 753.0
click at [1230, 156] on div "Who should opt for Carbon Laser Facial" at bounding box center [748, 118] width 1268 height 169
copy div "Who should opt for Carbon Laser Facial"
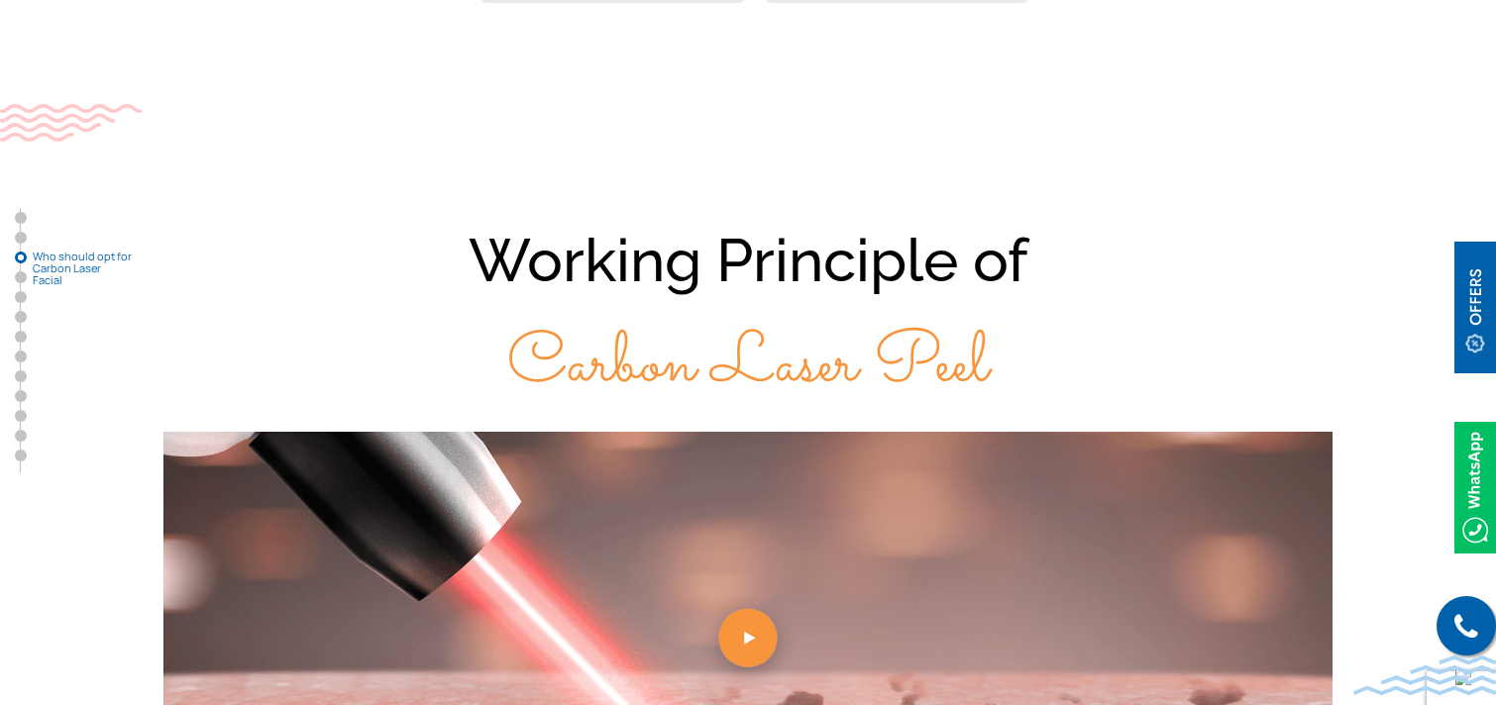
scroll to position [2003, 0]
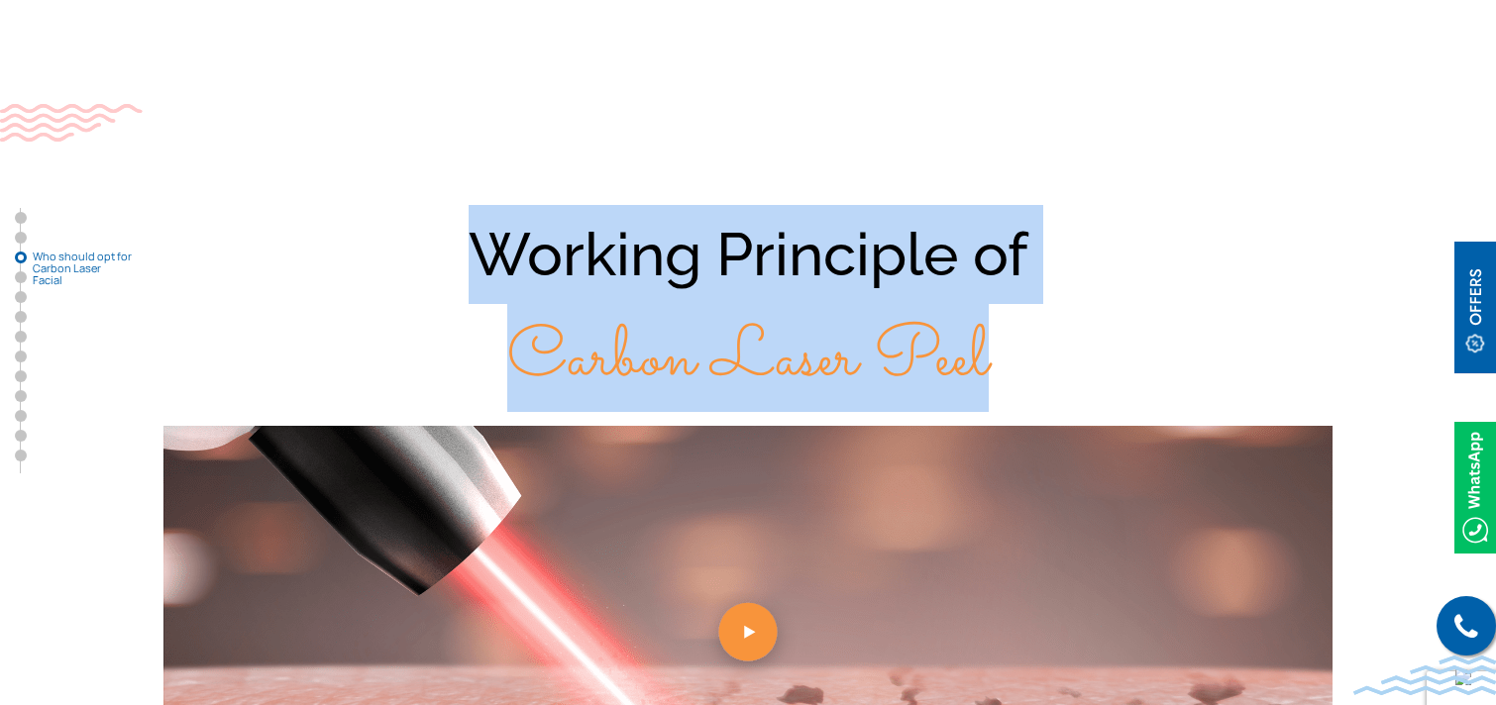
drag, startPoint x: 473, startPoint y: 250, endPoint x: 1007, endPoint y: 364, distance: 547.0
click at [1007, 364] on div "Working Principle of Carbon Laser Peel" at bounding box center [748, 307] width 1268 height 205
copy div "Working Principle of Carbon Laser Peel"
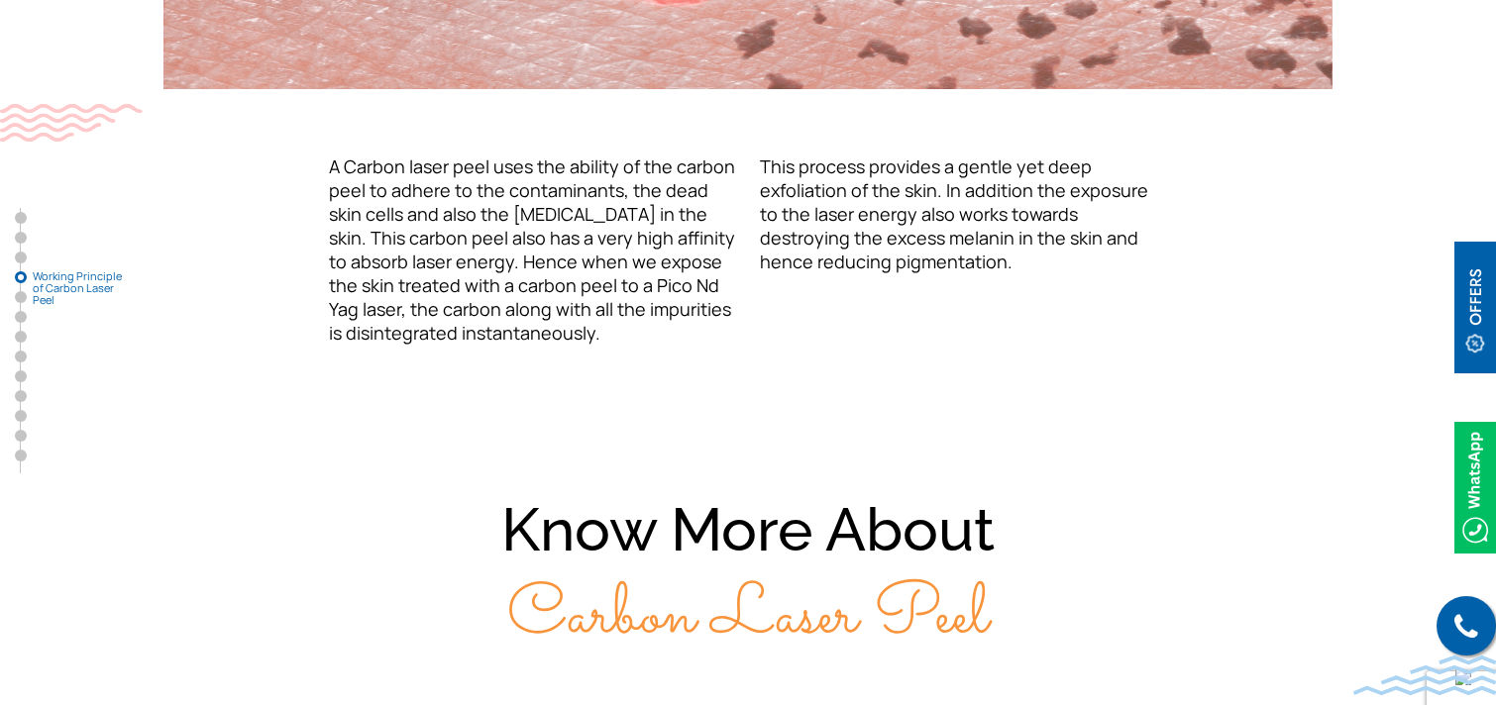
scroll to position [2821, 0]
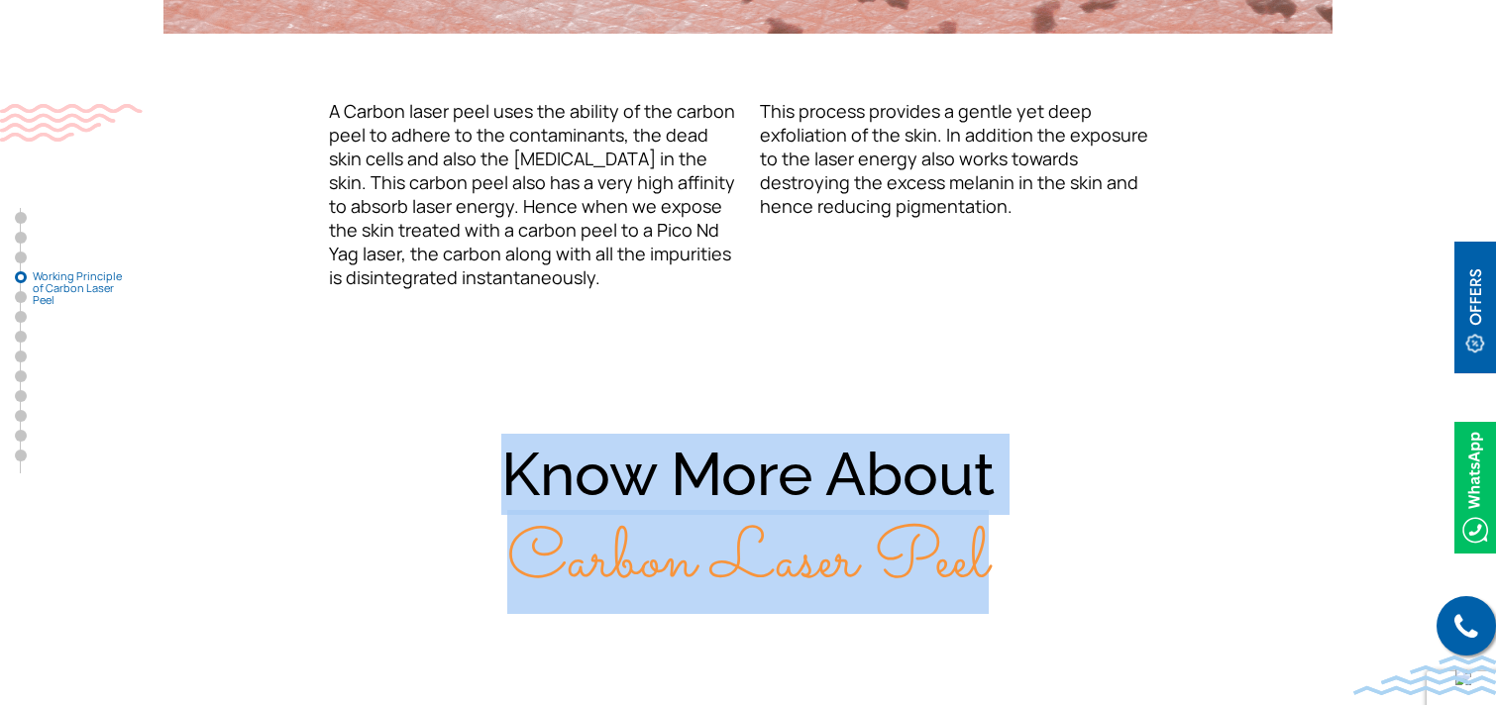
drag, startPoint x: 505, startPoint y: 473, endPoint x: 1048, endPoint y: 571, distance: 551.7
click at [1048, 571] on div "Know More About Carbon Laser Peel" at bounding box center [748, 518] width 1268 height 169
copy div "Know More About Carbon Laser Peel"
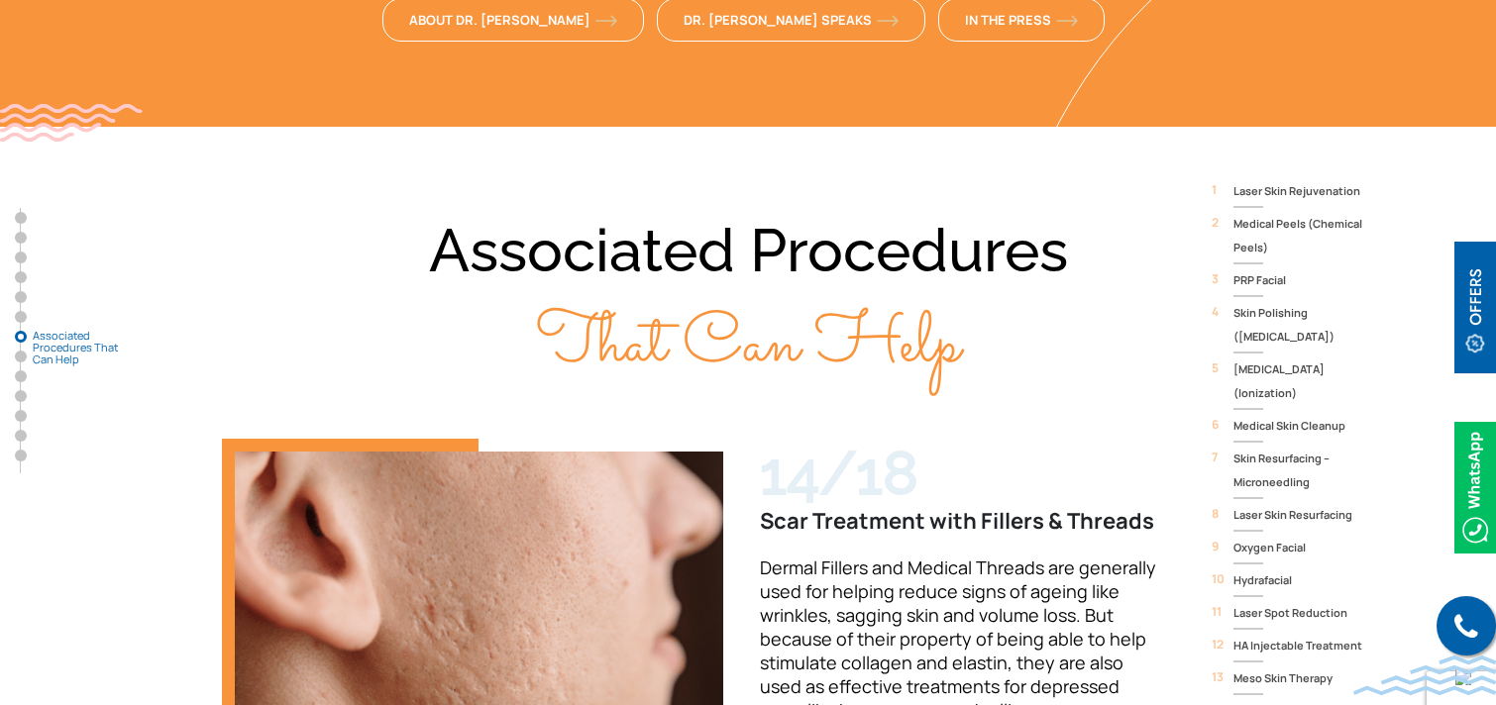
scroll to position [5310, 0]
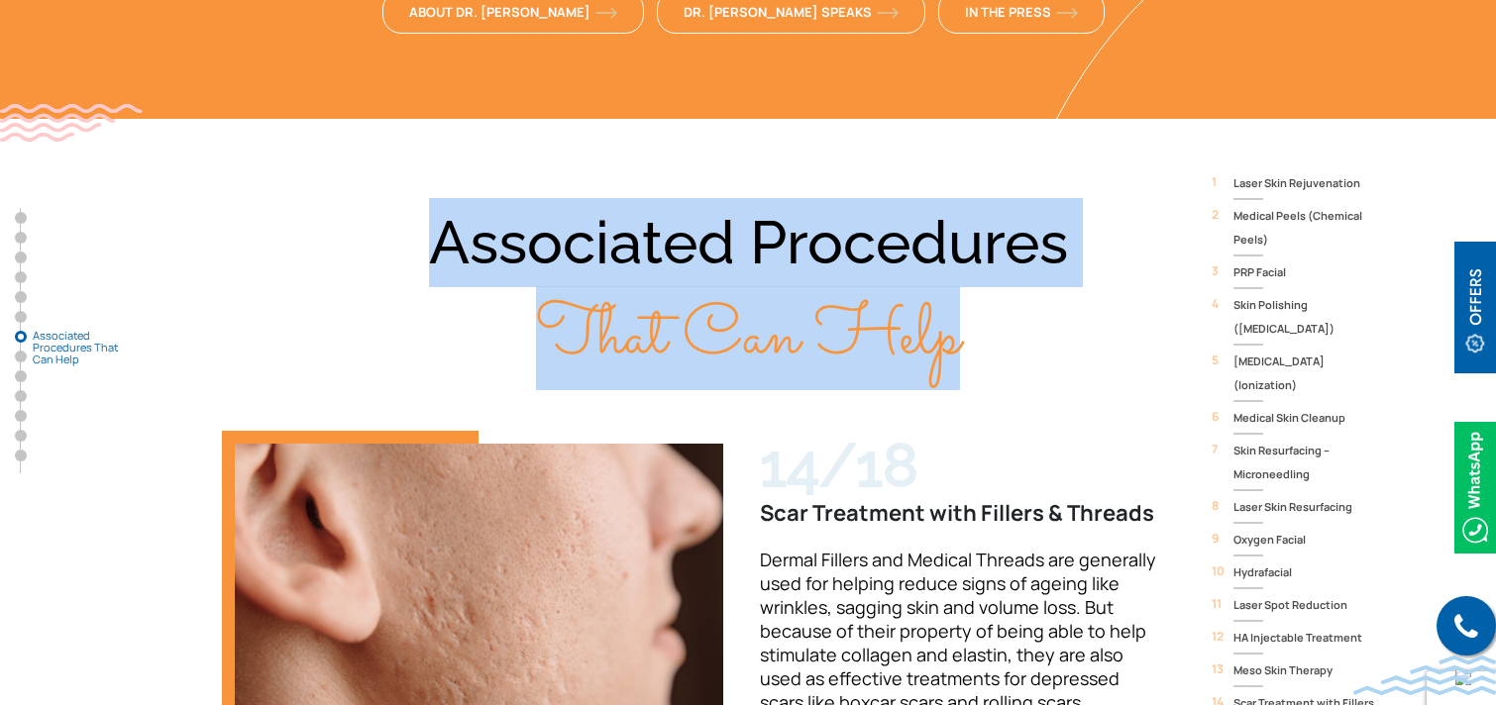
drag, startPoint x: 436, startPoint y: 159, endPoint x: 965, endPoint y: 252, distance: 537.0
click at [965, 252] on div "Associated Procedures That Can Help" at bounding box center [748, 290] width 1268 height 185
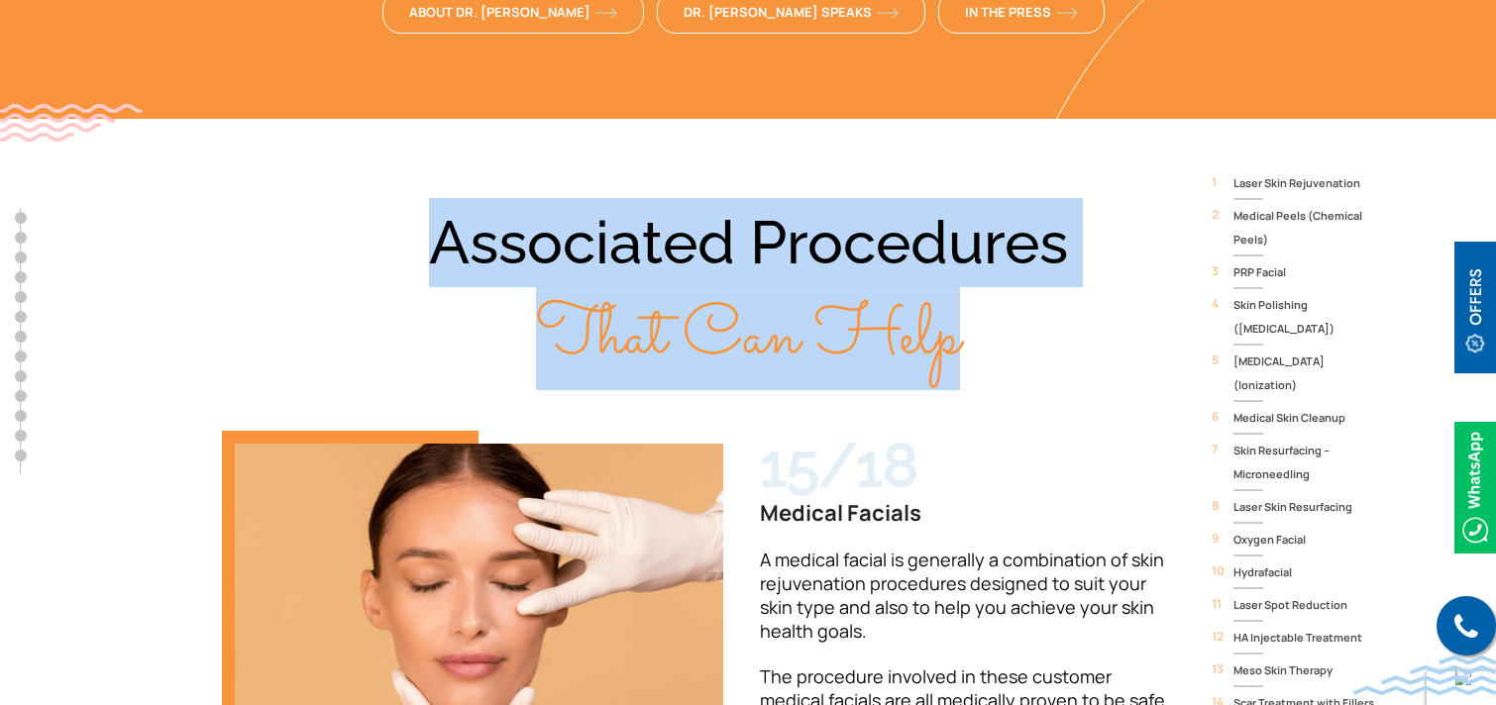
scroll to position [0, 0]
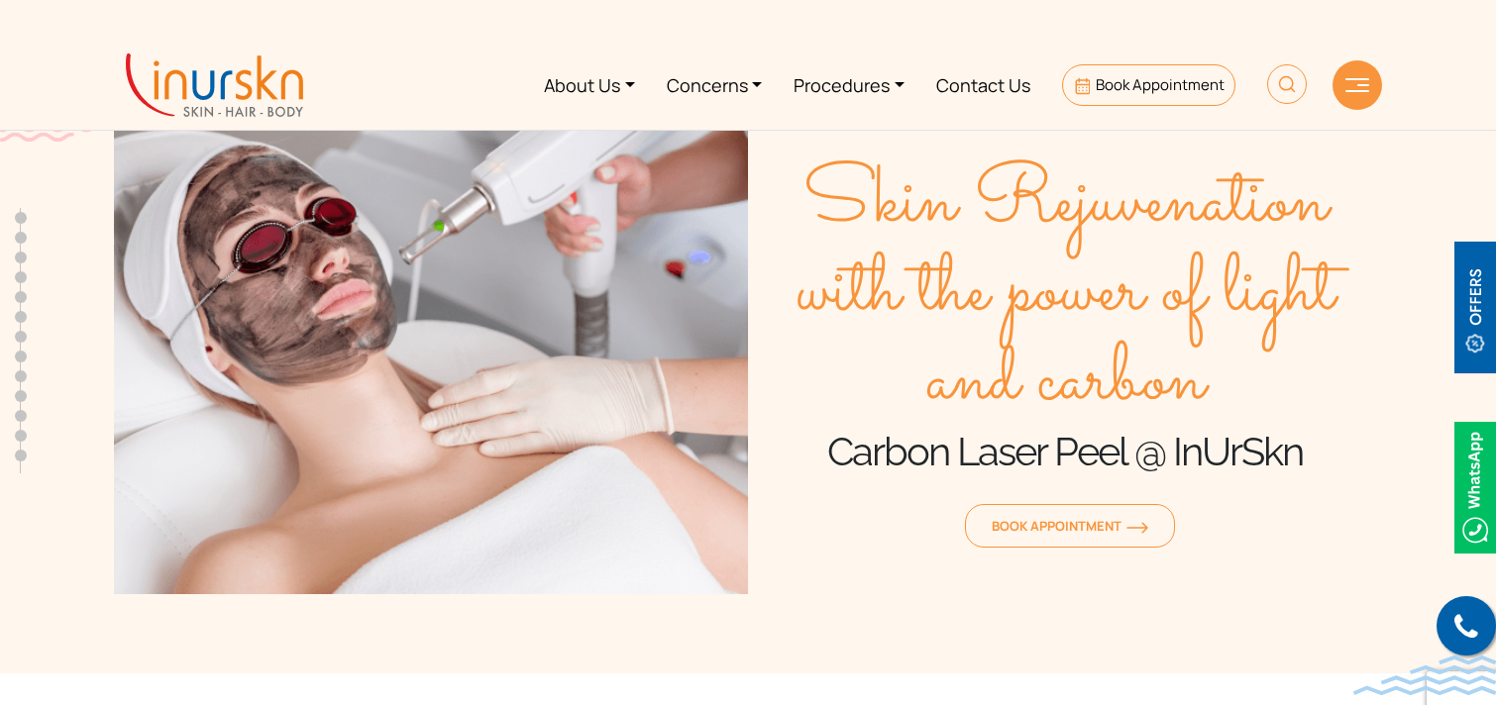
click at [225, 77] on img at bounding box center [214, 84] width 177 height 63
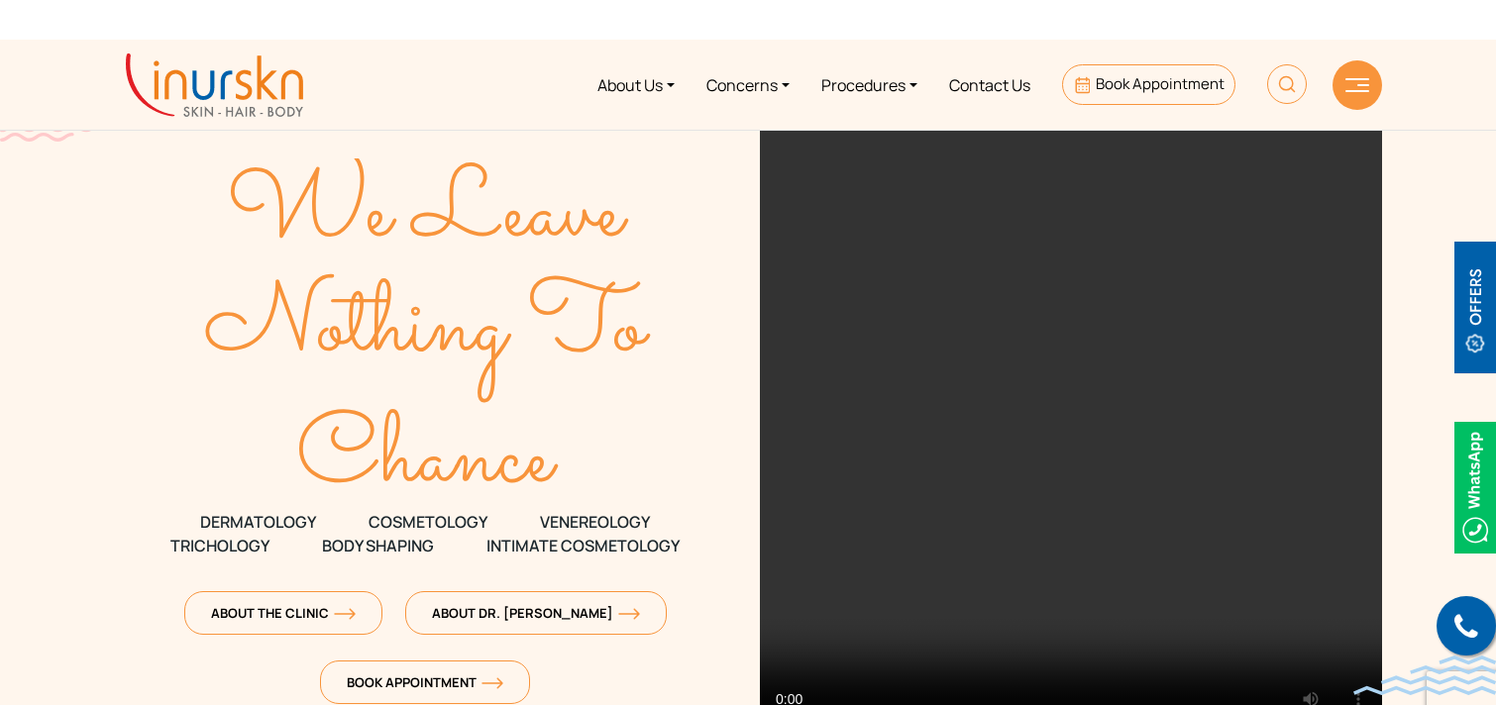
click at [0, 313] on section "We Leave Nothing To Chance DERMATOLOGY COSMETOLOGY" at bounding box center [748, 396] width 1496 height 713
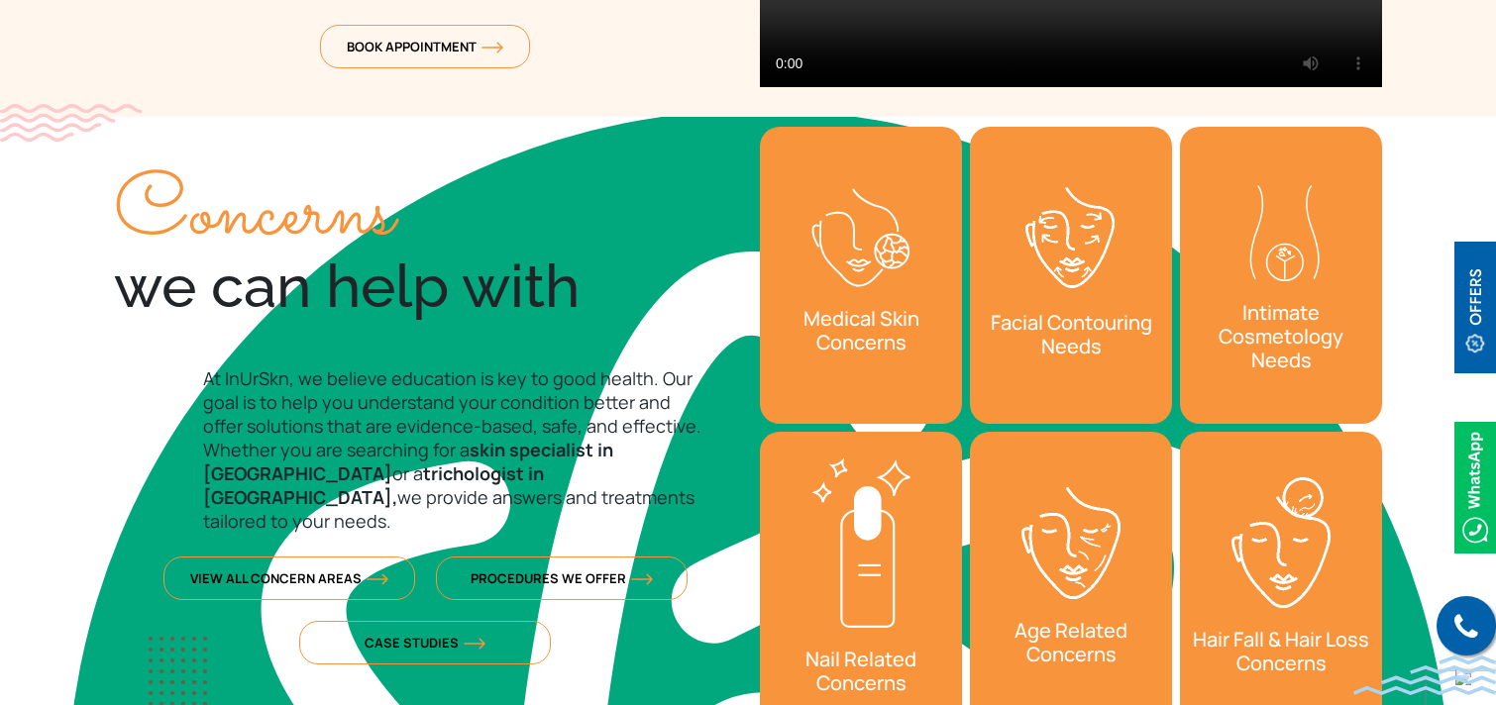
scroll to position [644, 0]
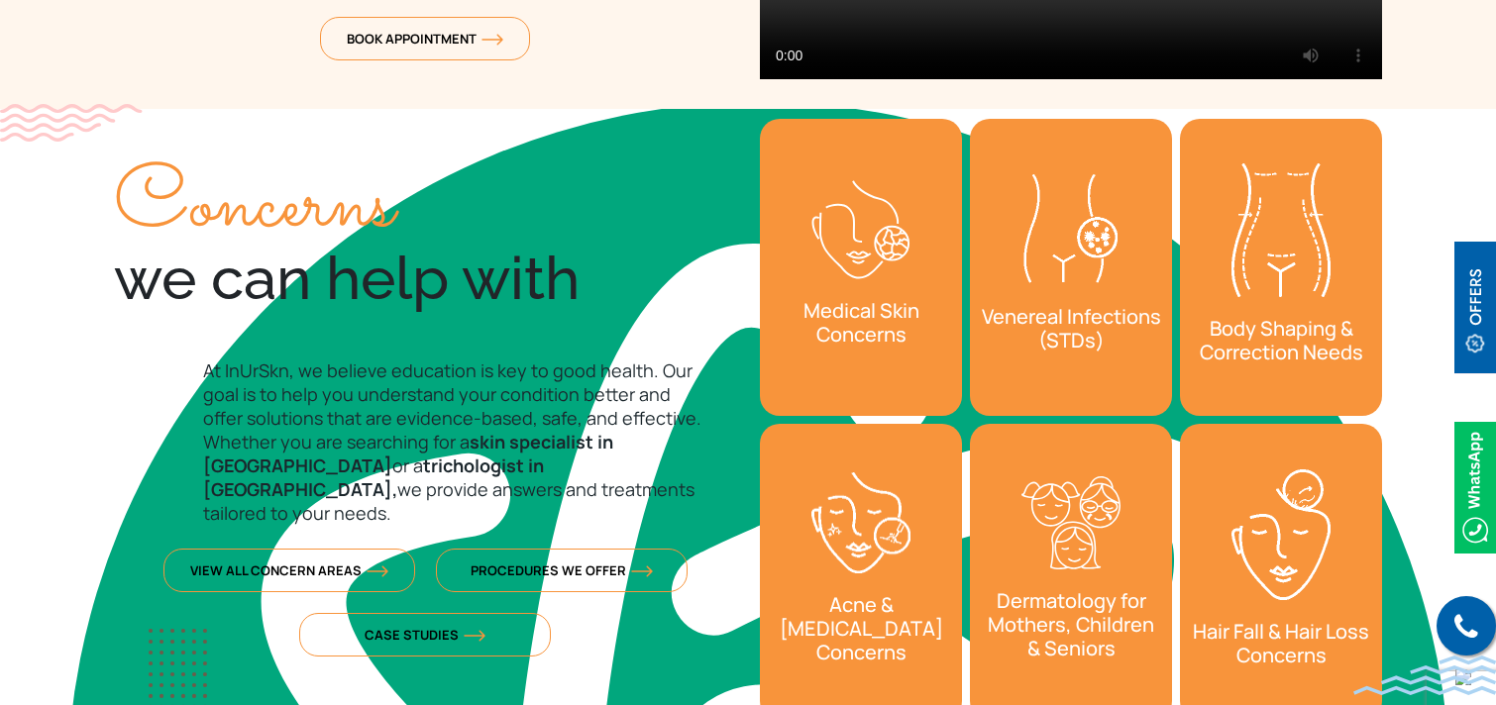
drag, startPoint x: 116, startPoint y: 189, endPoint x: 587, endPoint y: 311, distance: 487.0
type textarea "Concerns we can help with"
click at [587, 311] on div "Concerns we can help with" at bounding box center [425, 241] width 622 height 146
click at [0, 511] on section "Concerns we can help with At [GEOGRAPHIC_DATA], we believe education is key to …" at bounding box center [748, 420] width 1496 height 622
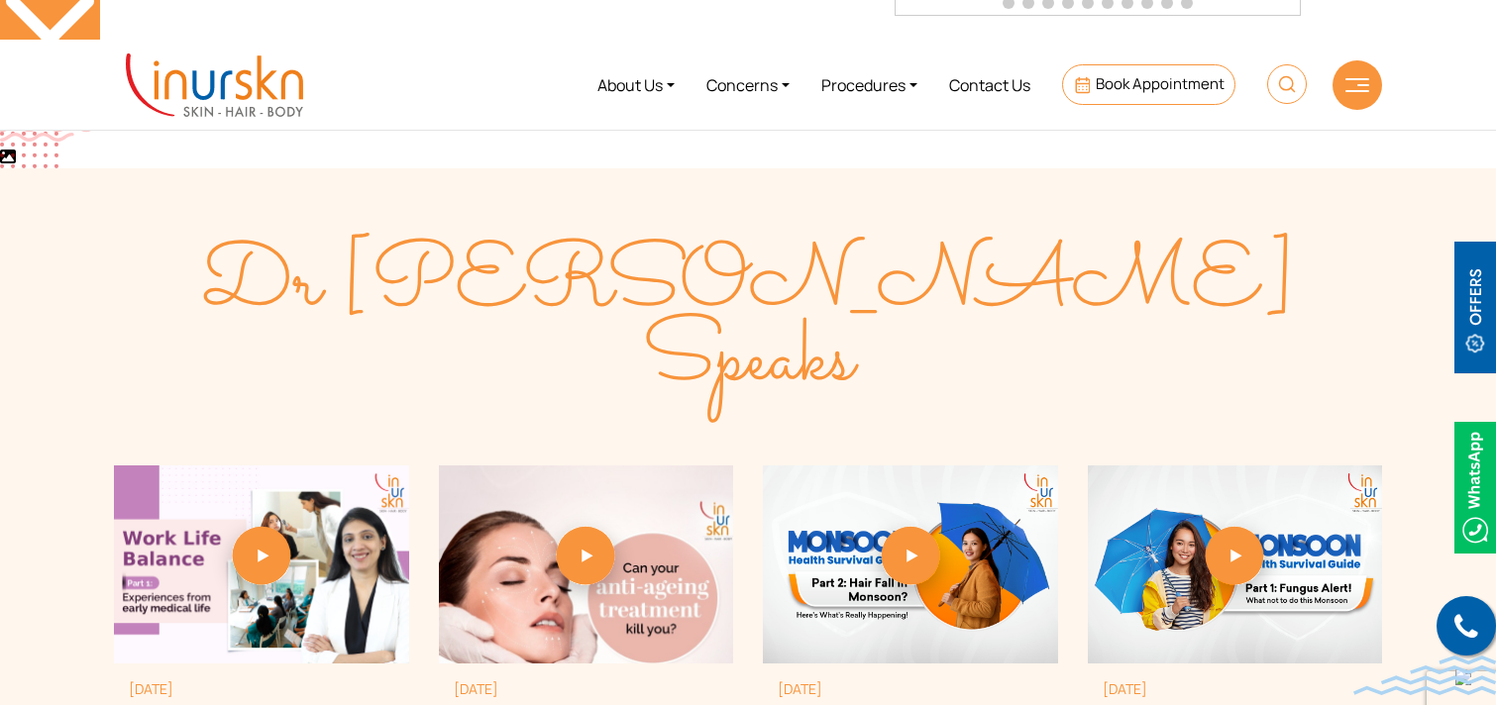
scroll to position [5144, 0]
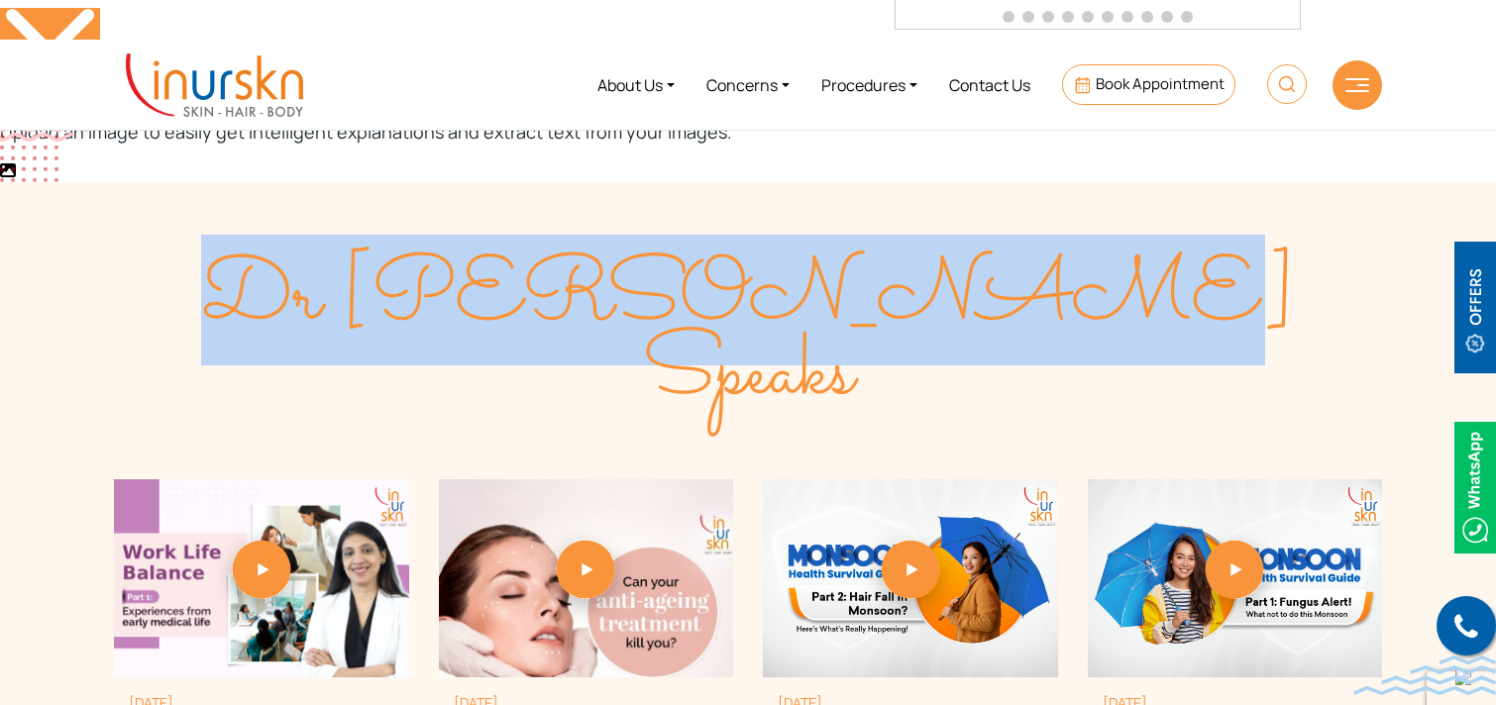
drag, startPoint x: 489, startPoint y: 288, endPoint x: 1035, endPoint y: 309, distance: 546.2
click at [1035, 309] on div "Dr [PERSON_NAME] Speaks" at bounding box center [748, 336] width 1268 height 149
copy span "Dr [PERSON_NAME] Speaks"
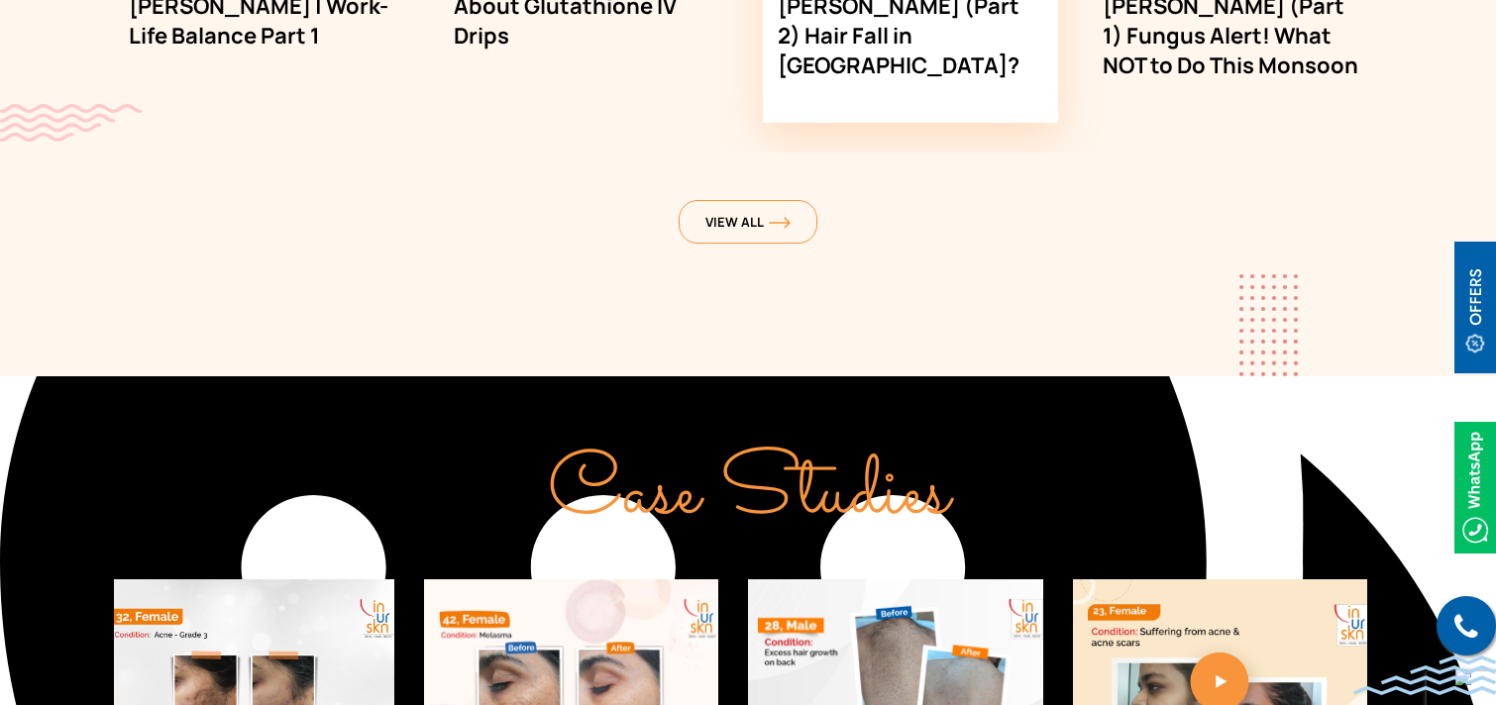
scroll to position [5938, 0]
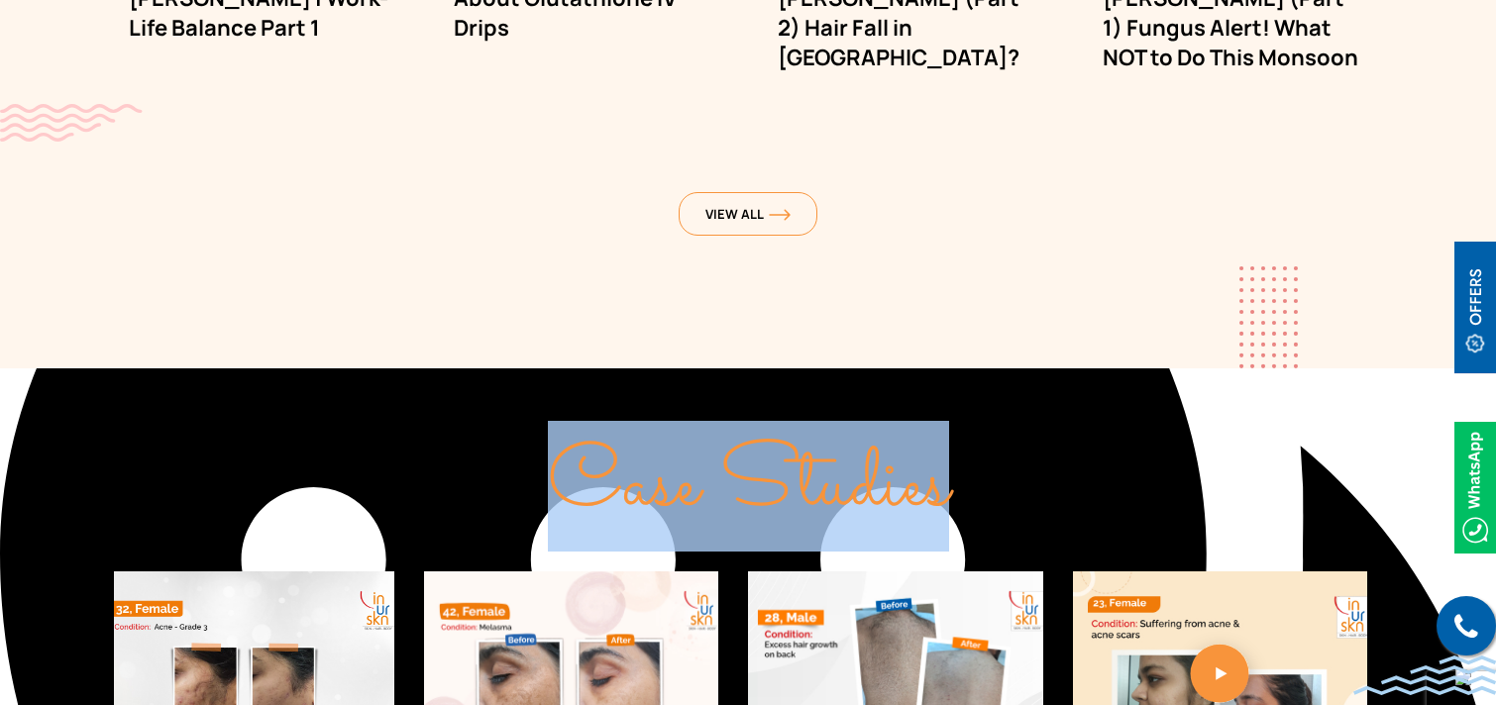
drag, startPoint x: 539, startPoint y: 409, endPoint x: 964, endPoint y: 428, distance: 425.4
click at [964, 428] on div "Case Studies" at bounding box center [748, 470] width 1268 height 104
copy span "Case Studies"
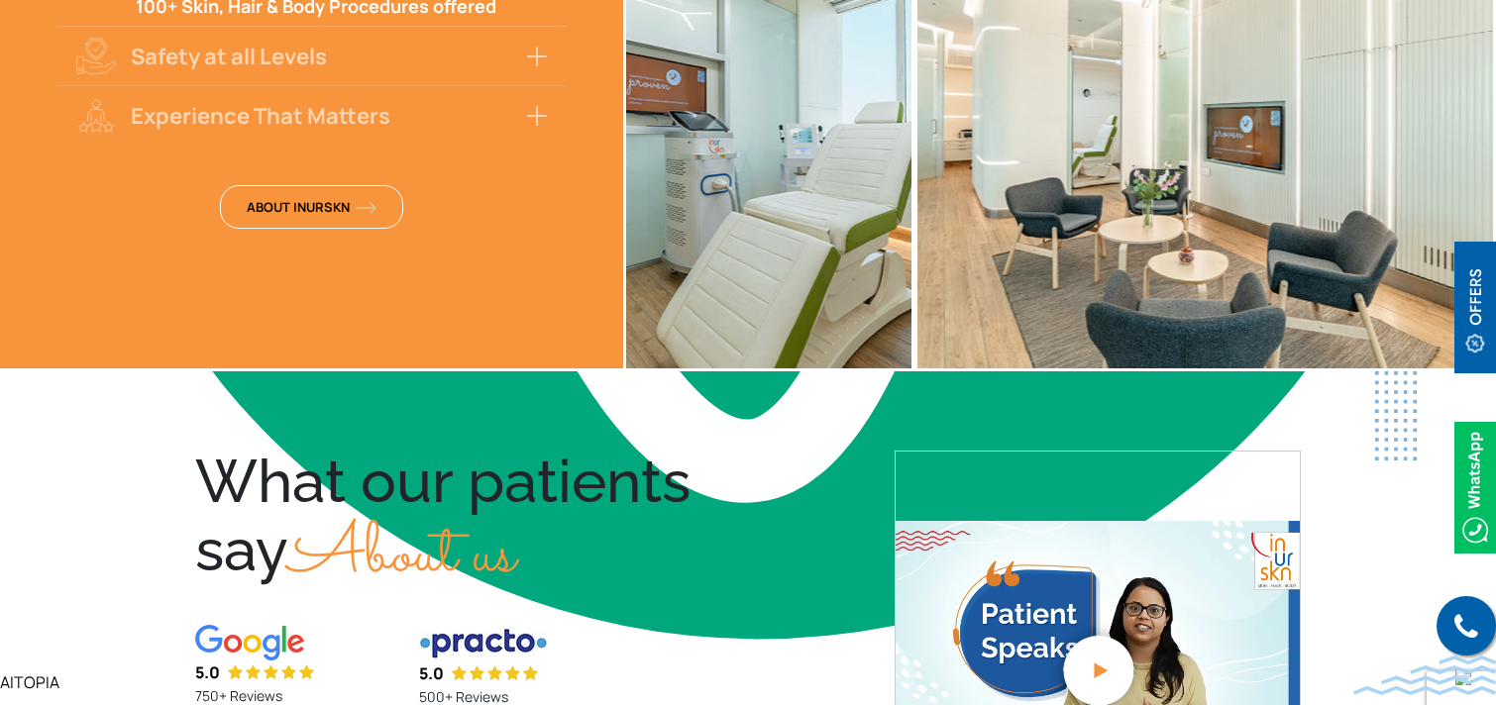
scroll to position [4083, 0]
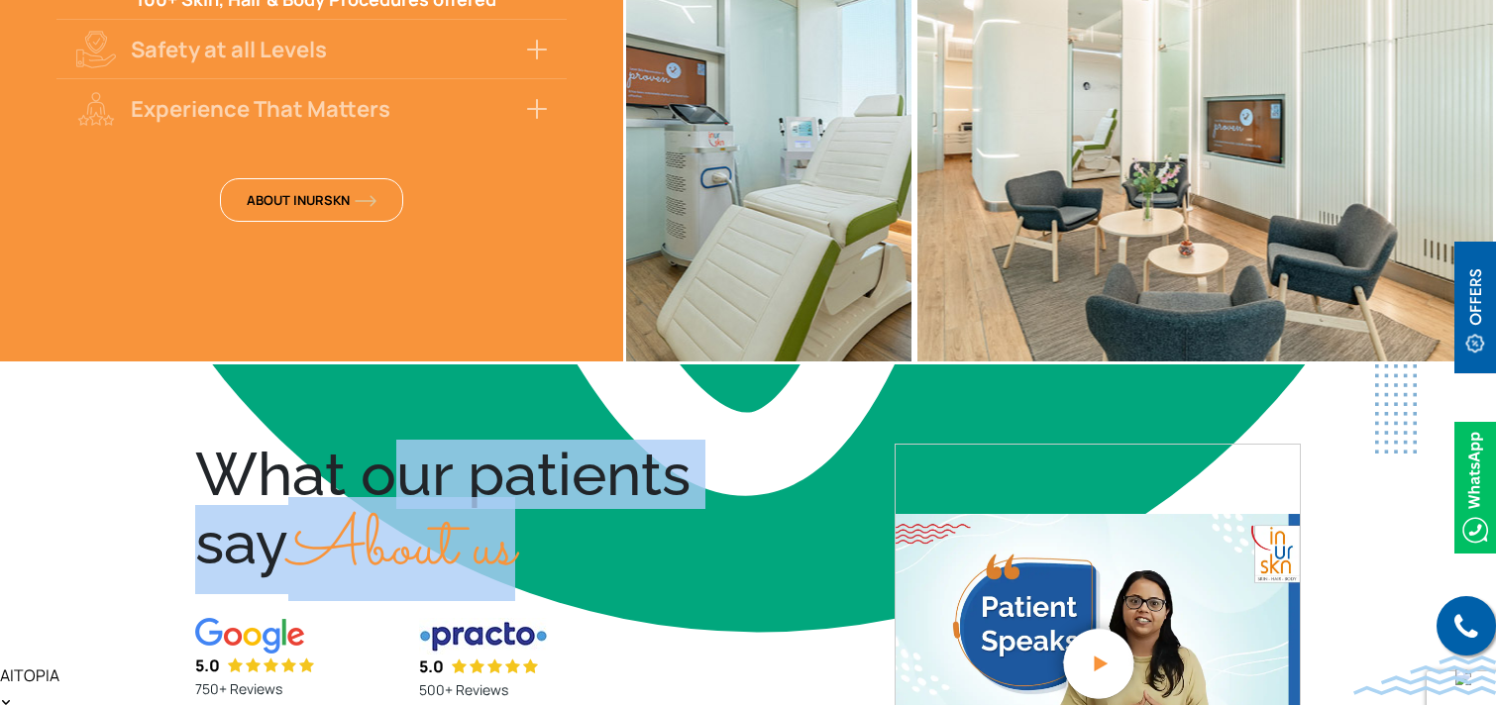
drag, startPoint x: 196, startPoint y: 464, endPoint x: 536, endPoint y: 536, distance: 347.4
click at [536, 536] on div "What our patients say About us" at bounding box center [452, 519] width 514 height 151
copy div "What our patients say About us"
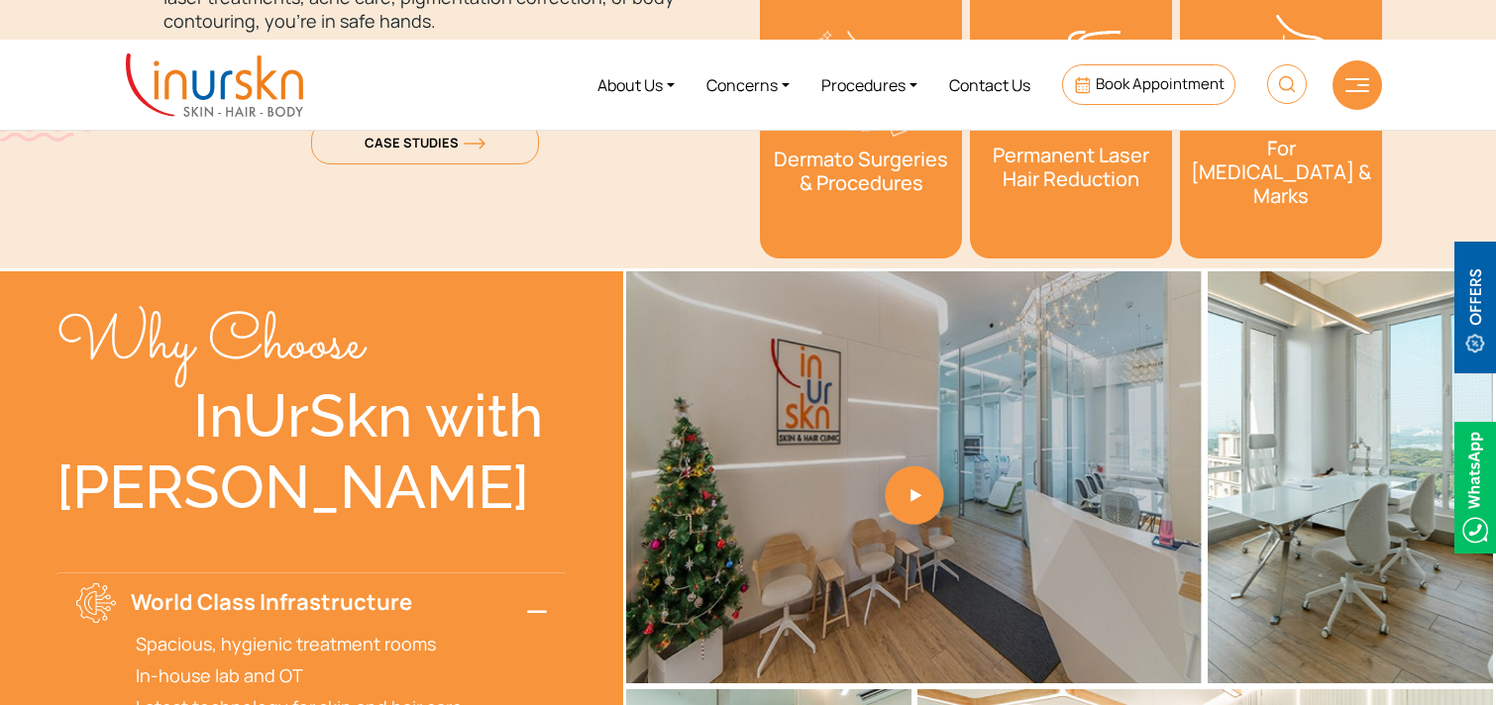
drag, startPoint x: 65, startPoint y: 324, endPoint x: 473, endPoint y: 483, distance: 437.3
click at [473, 483] on div "Why Choose InUrSkn with [PERSON_NAME] World Class Infrastructure Spacious, hygi…" at bounding box center [311, 634] width 510 height 726
copy div "Why Choose InUrSkn with [PERSON_NAME]"
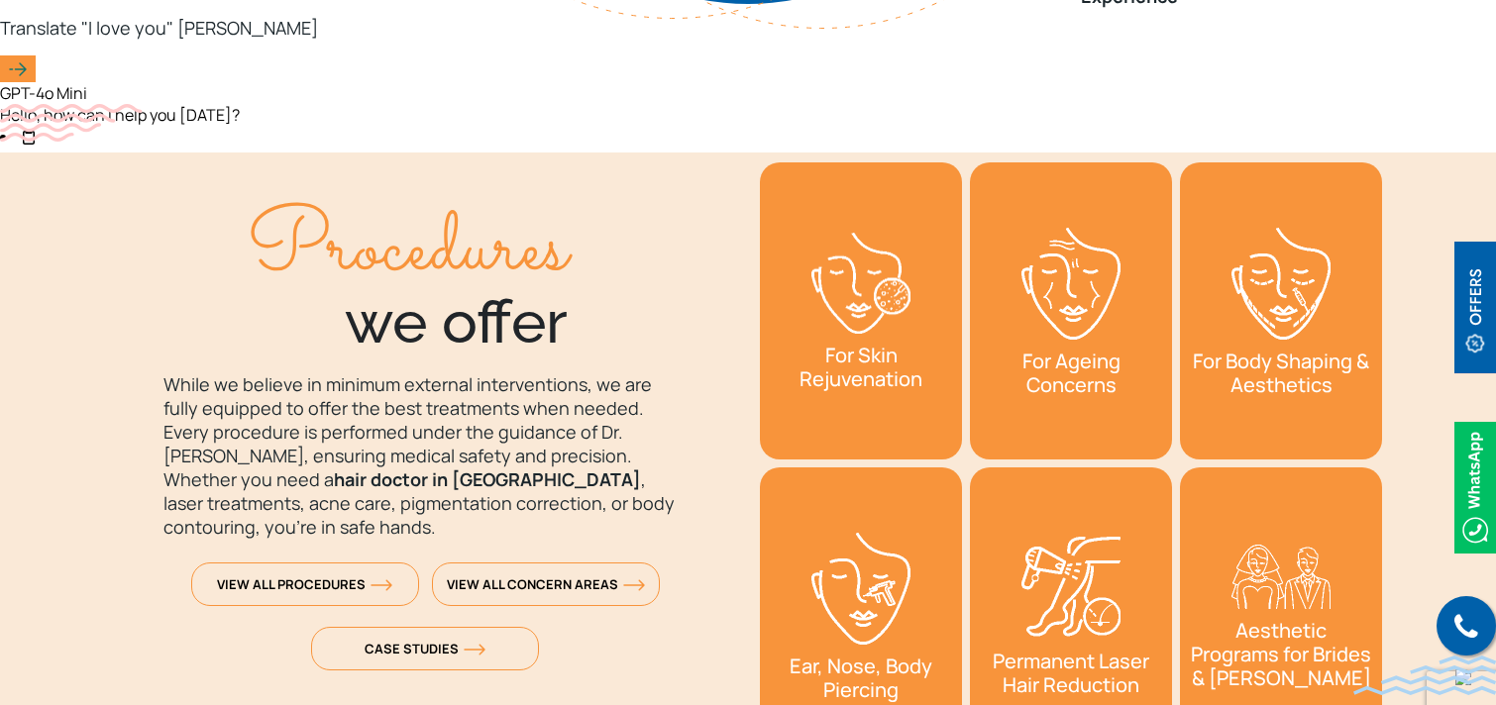
scroll to position [2843, 0]
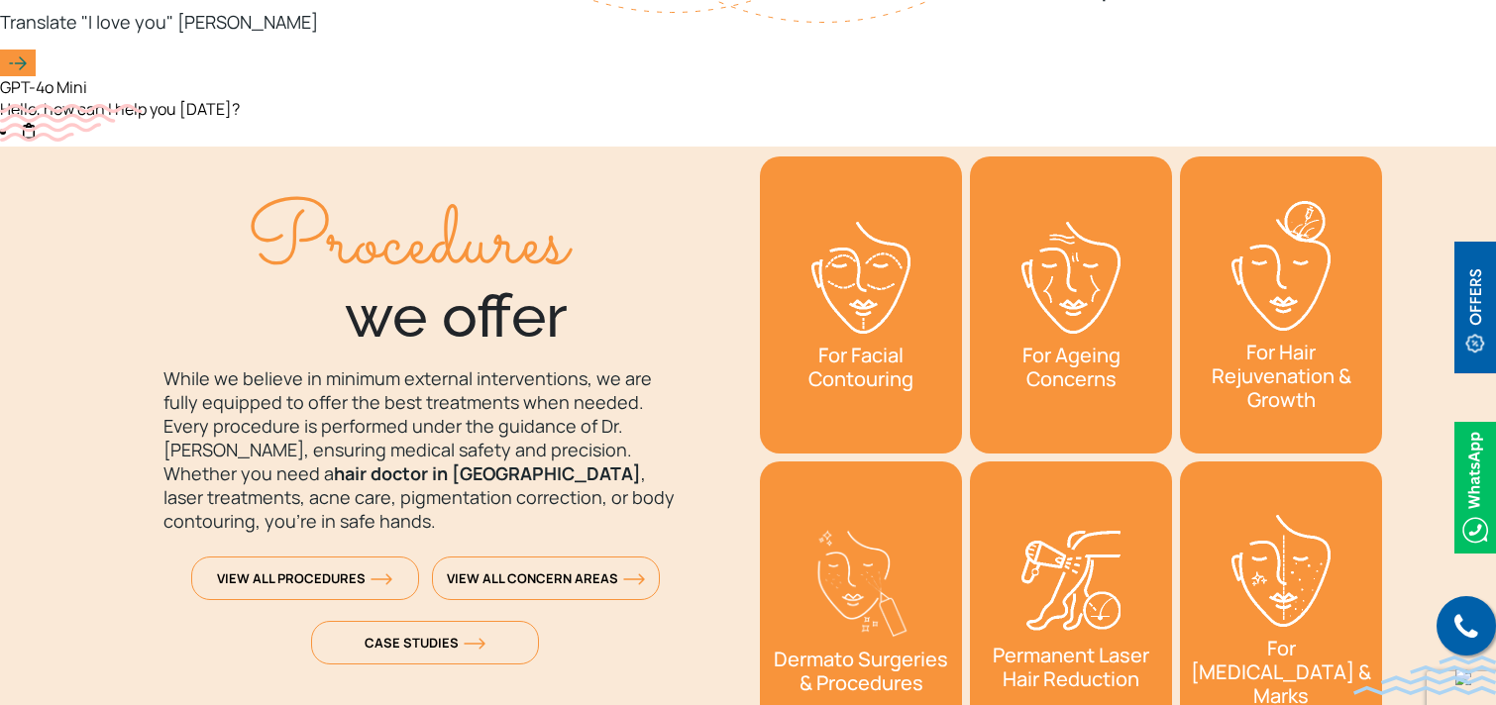
drag, startPoint x: 259, startPoint y: 214, endPoint x: 575, endPoint y: 308, distance: 329.7
click at [575, 308] on div "Procedures we offer" at bounding box center [425, 279] width 622 height 146
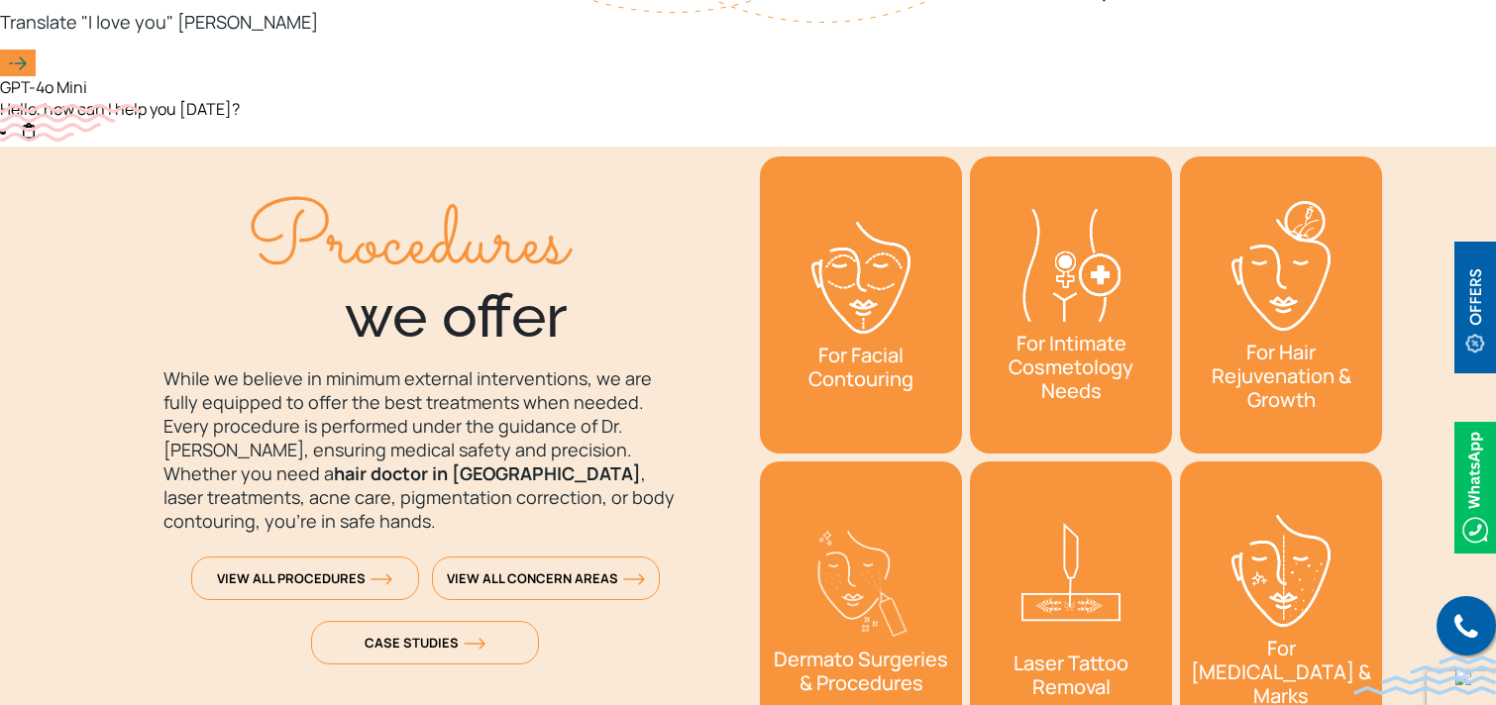
copy div "Procedures we offer"
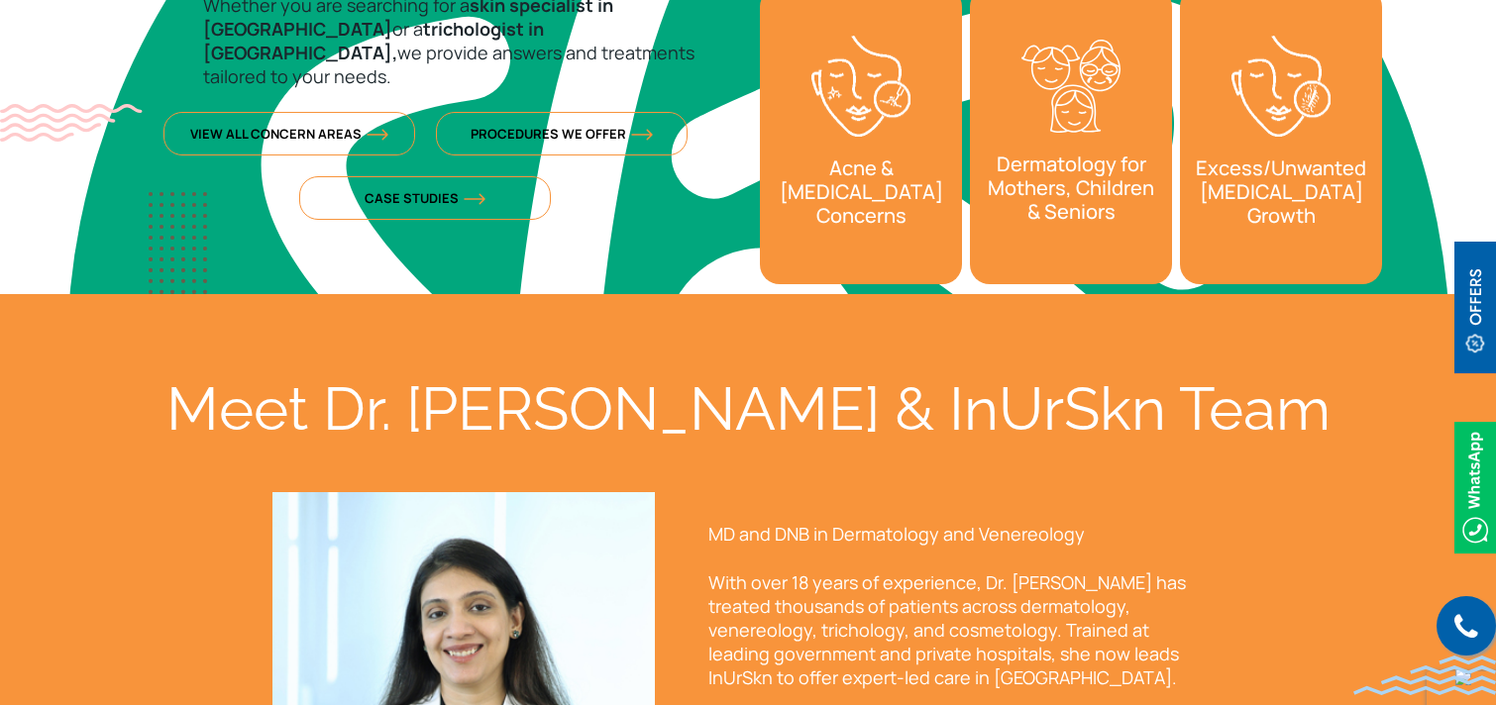
scroll to position [1094, 0]
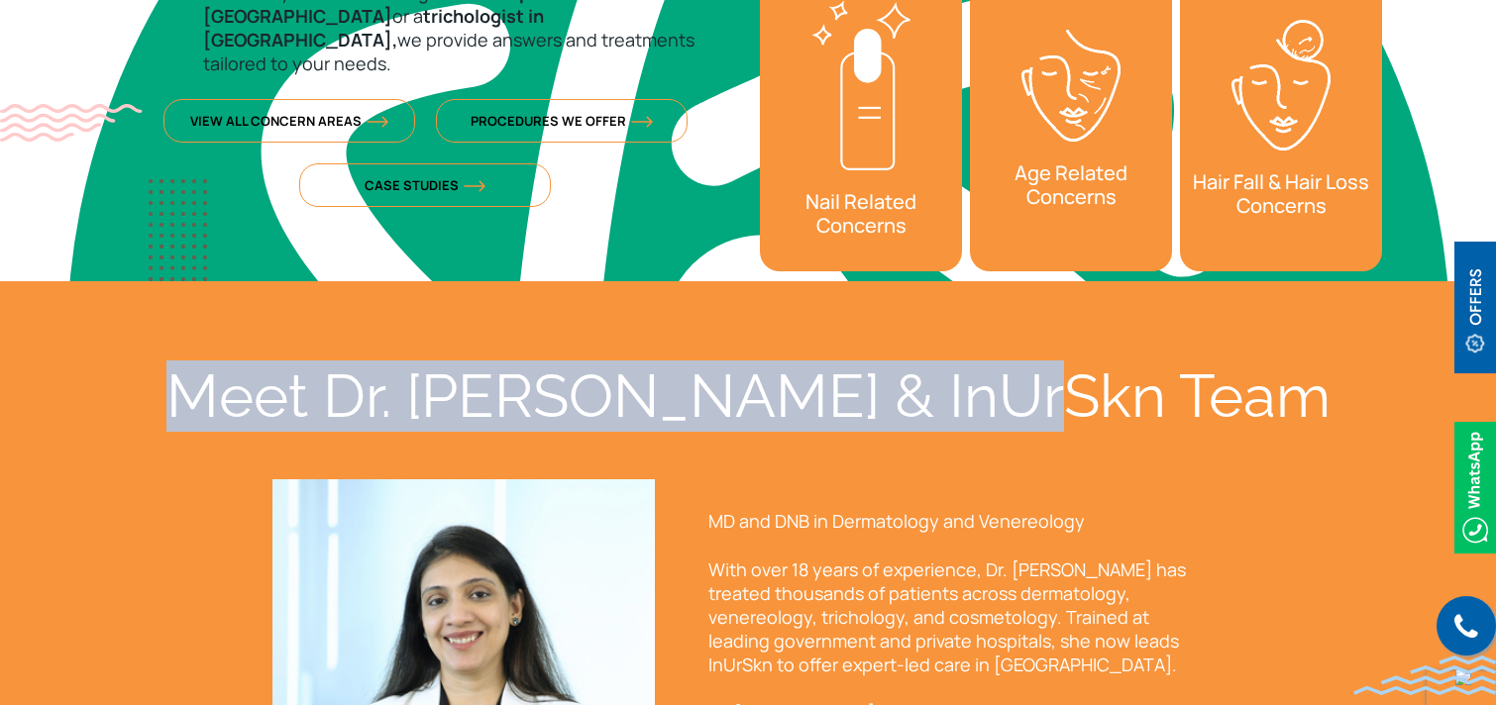
drag, startPoint x: 342, startPoint y: 389, endPoint x: 1217, endPoint y: 410, distance: 875.0
click at [1217, 410] on div "Meet Dr. [PERSON_NAME] & InUrSkn Team" at bounding box center [748, 396] width 1268 height 71
copy div "Meet Dr. [PERSON_NAME] & InUrSkn Team"
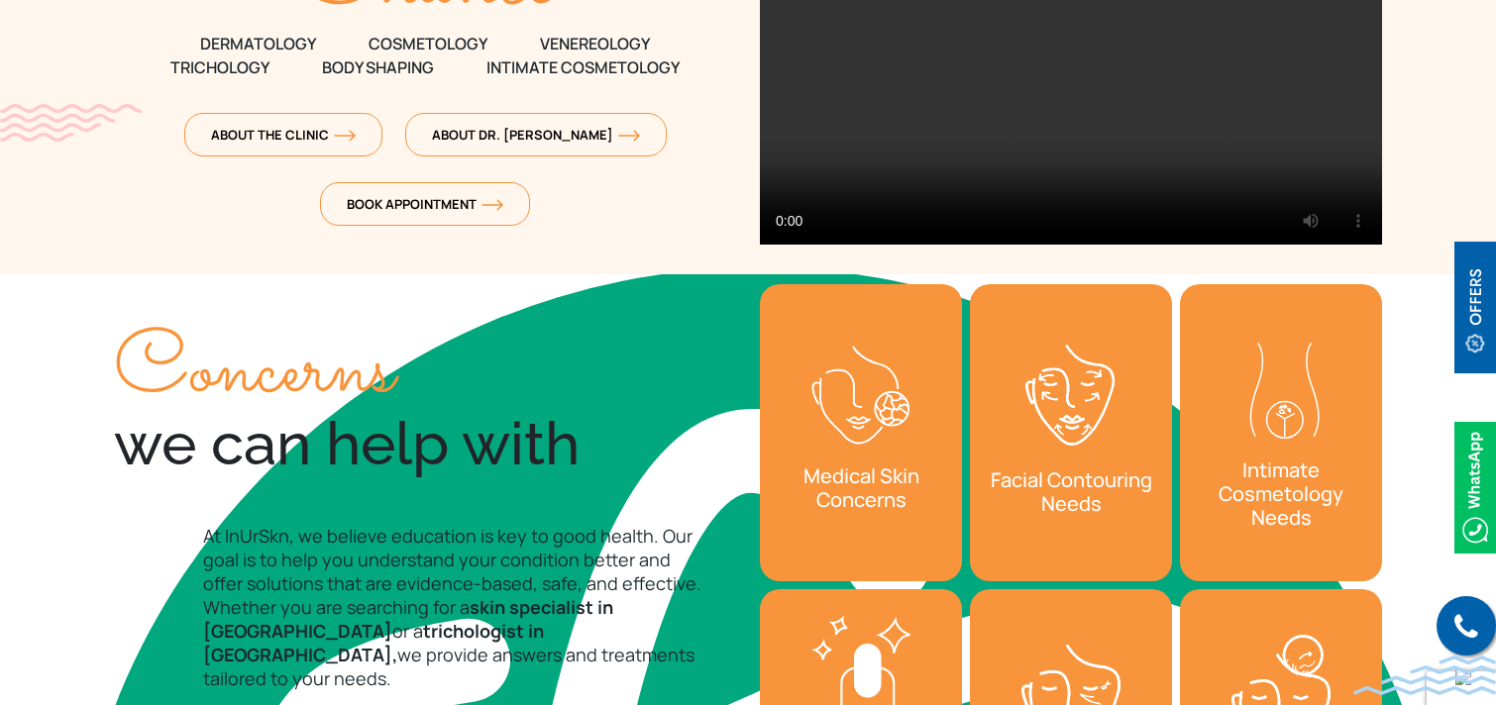
scroll to position [498, 0]
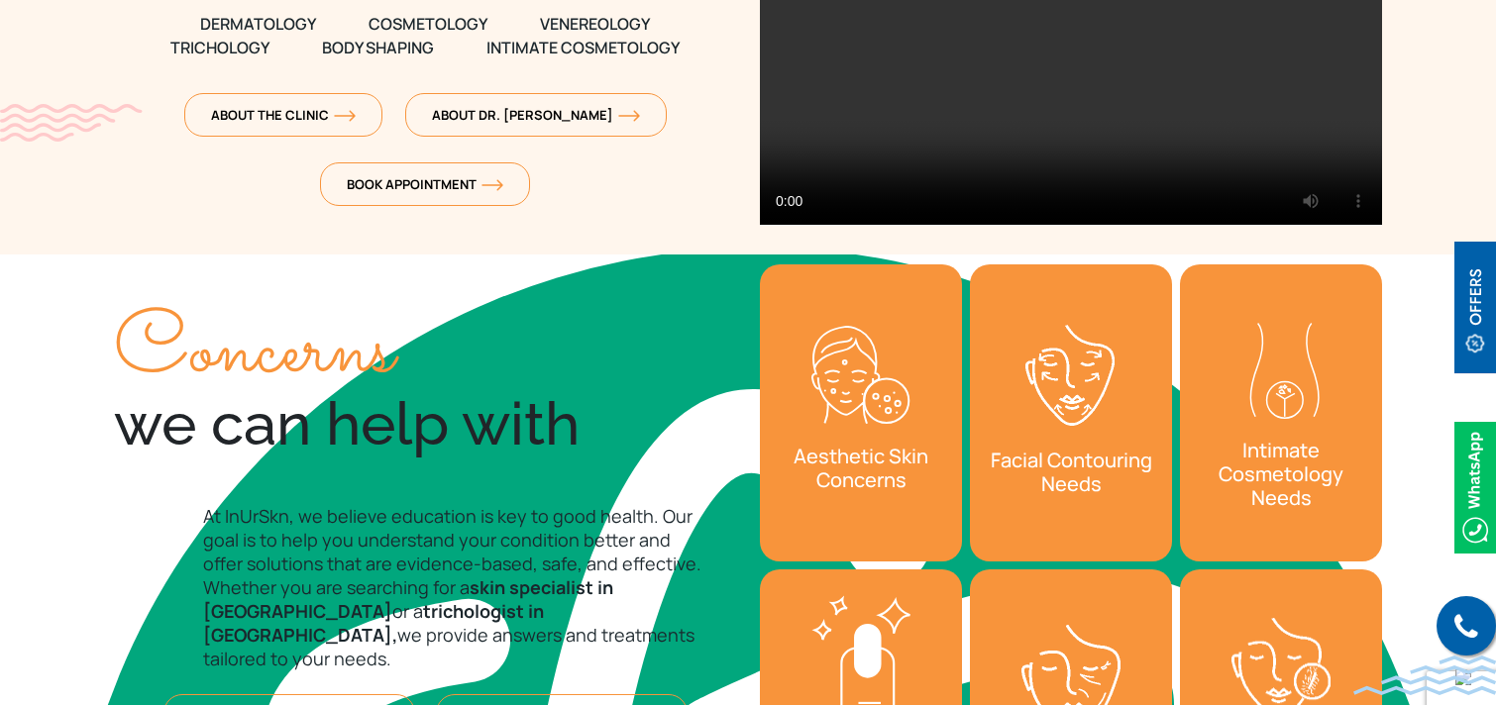
drag, startPoint x: 116, startPoint y: 349, endPoint x: 577, endPoint y: 429, distance: 467.6
click at [577, 429] on div "Concerns we can help with" at bounding box center [425, 387] width 622 height 146
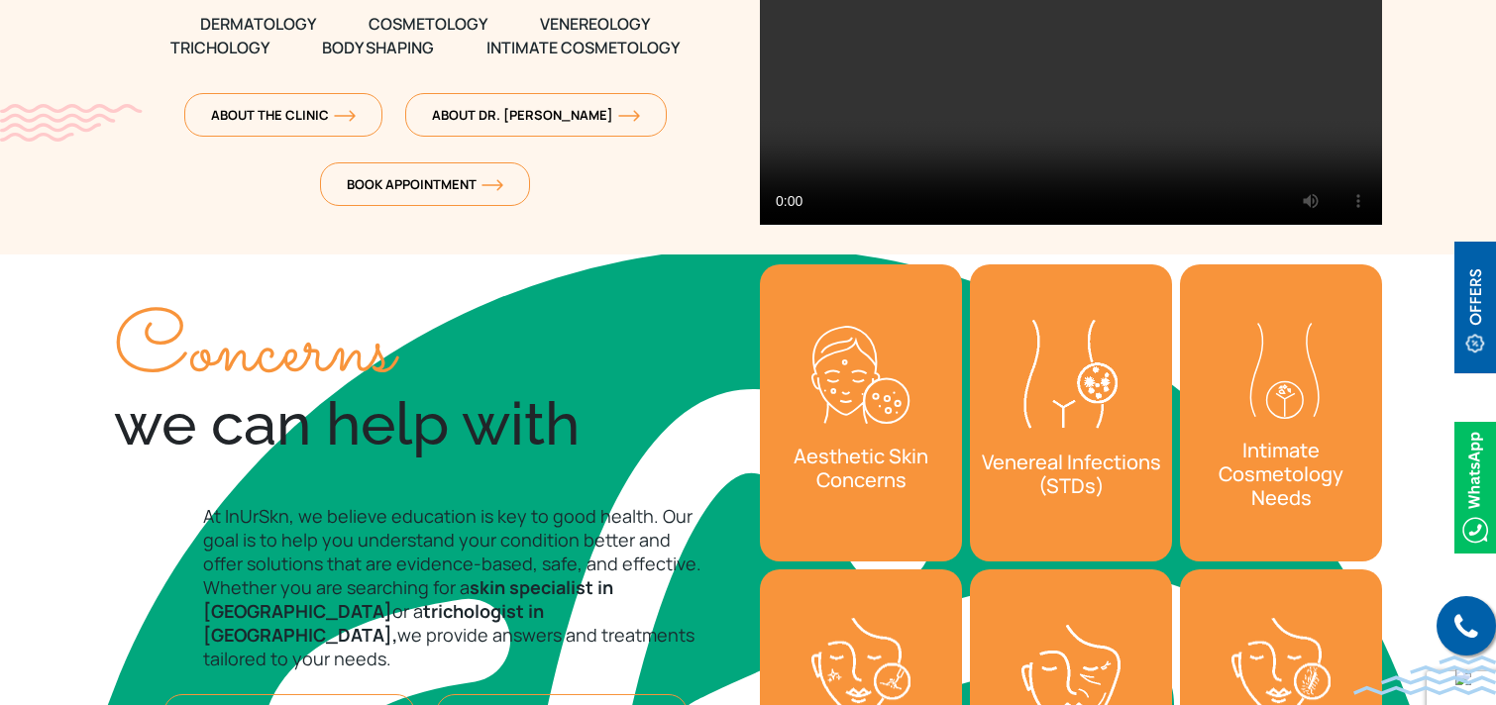
copy div "Concerns we can help with"
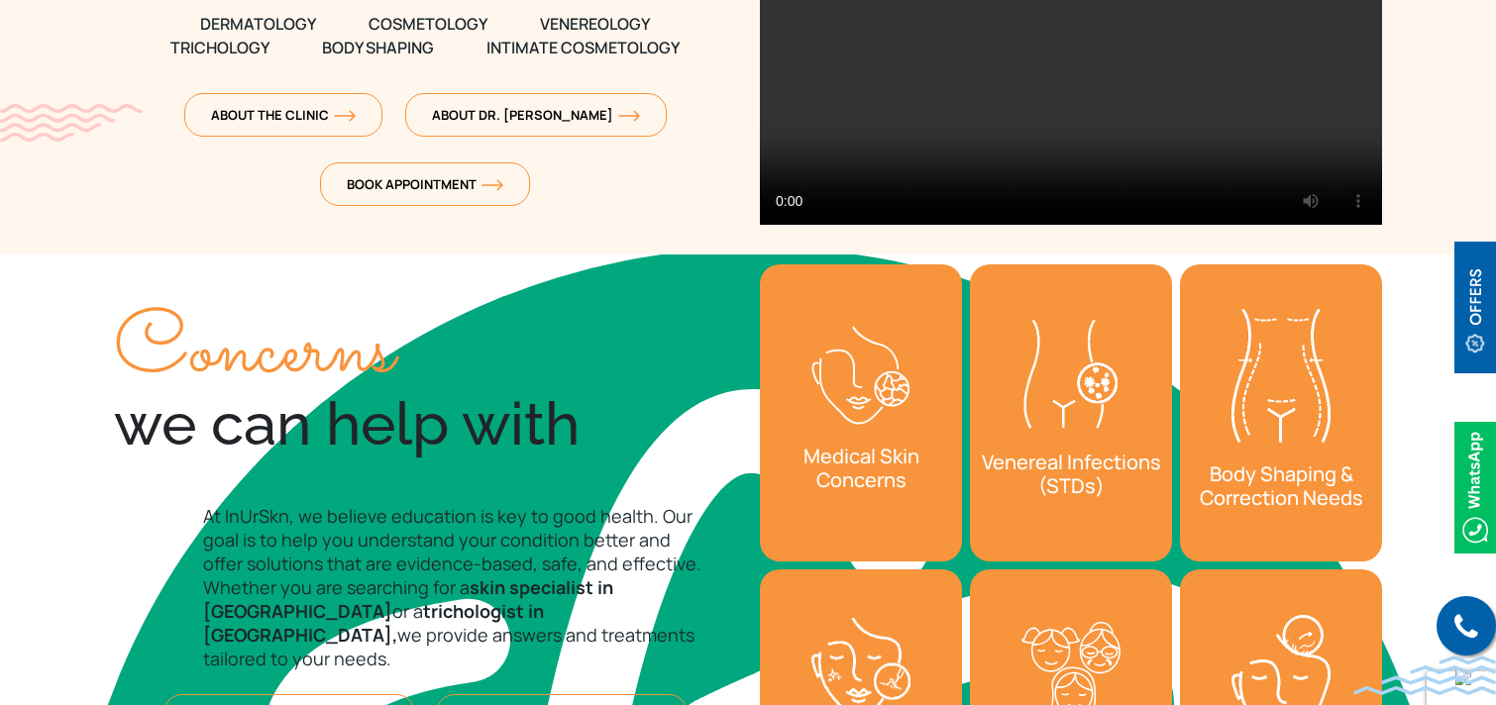
scroll to position [0, 0]
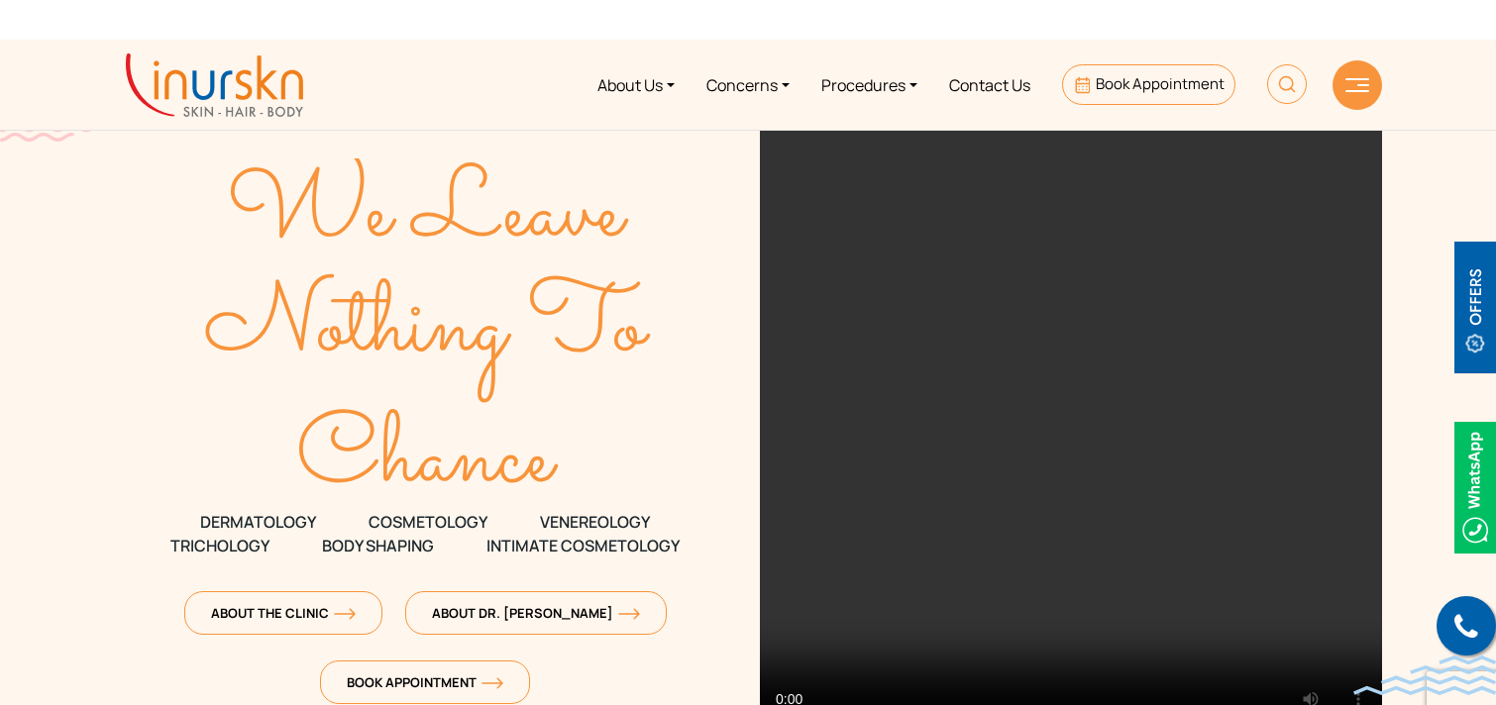
click at [255, 205] on text "We Leave" at bounding box center [428, 215] width 402 height 147
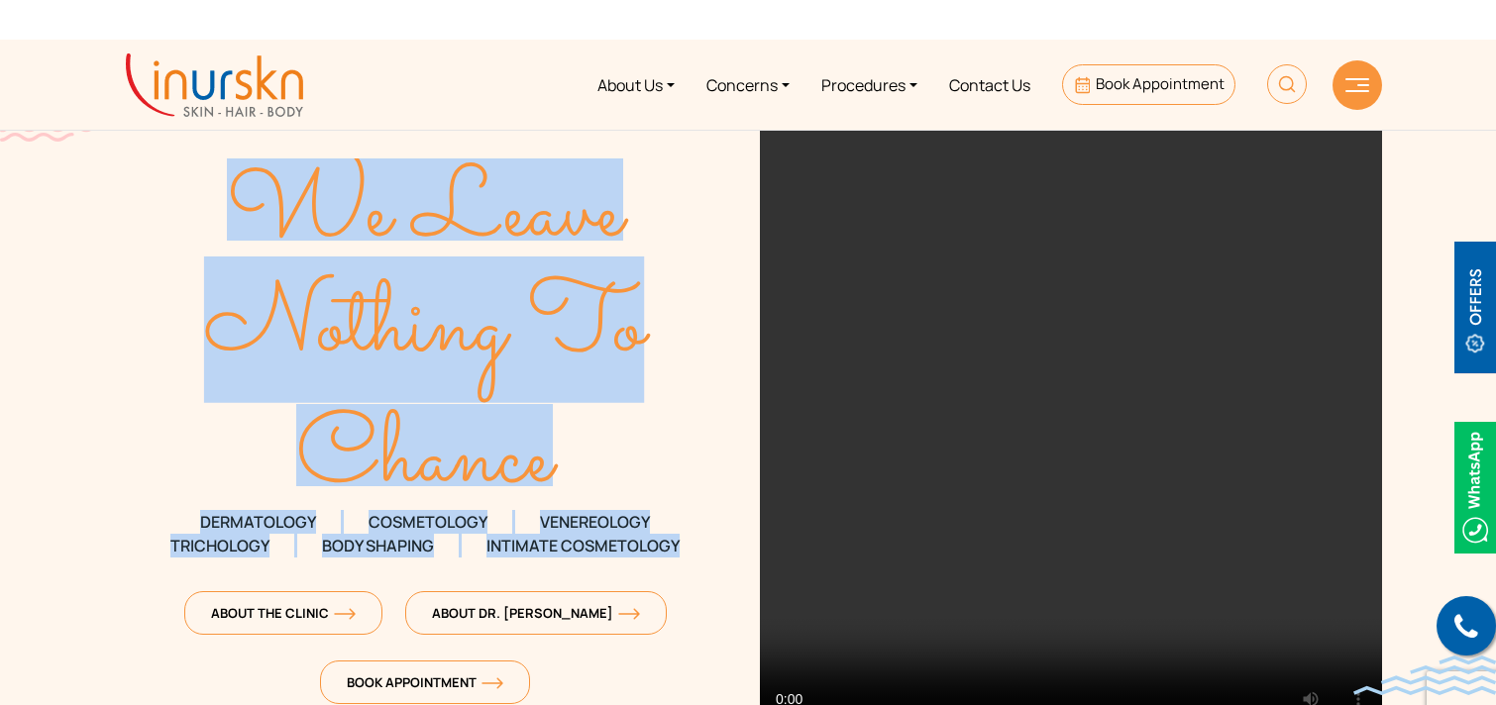
drag, startPoint x: 272, startPoint y: 188, endPoint x: 681, endPoint y: 538, distance: 537.5
click at [681, 538] on div "We Leave Nothing To Chance DERMATOLOGY COSMETOLOGY VENEREOLOGY TRICHOLOGY Body …" at bounding box center [425, 424] width 622 height 591
copy div "We Leave Nothing To Chance DERMATOLOGY COSMETOLOGY VENEREOLOGY TRICHOLOGY Body …"
click at [83, 466] on section "We Leave Nothing To Chance DERMATOLOGY COSMETOLOGY" at bounding box center [748, 396] width 1496 height 713
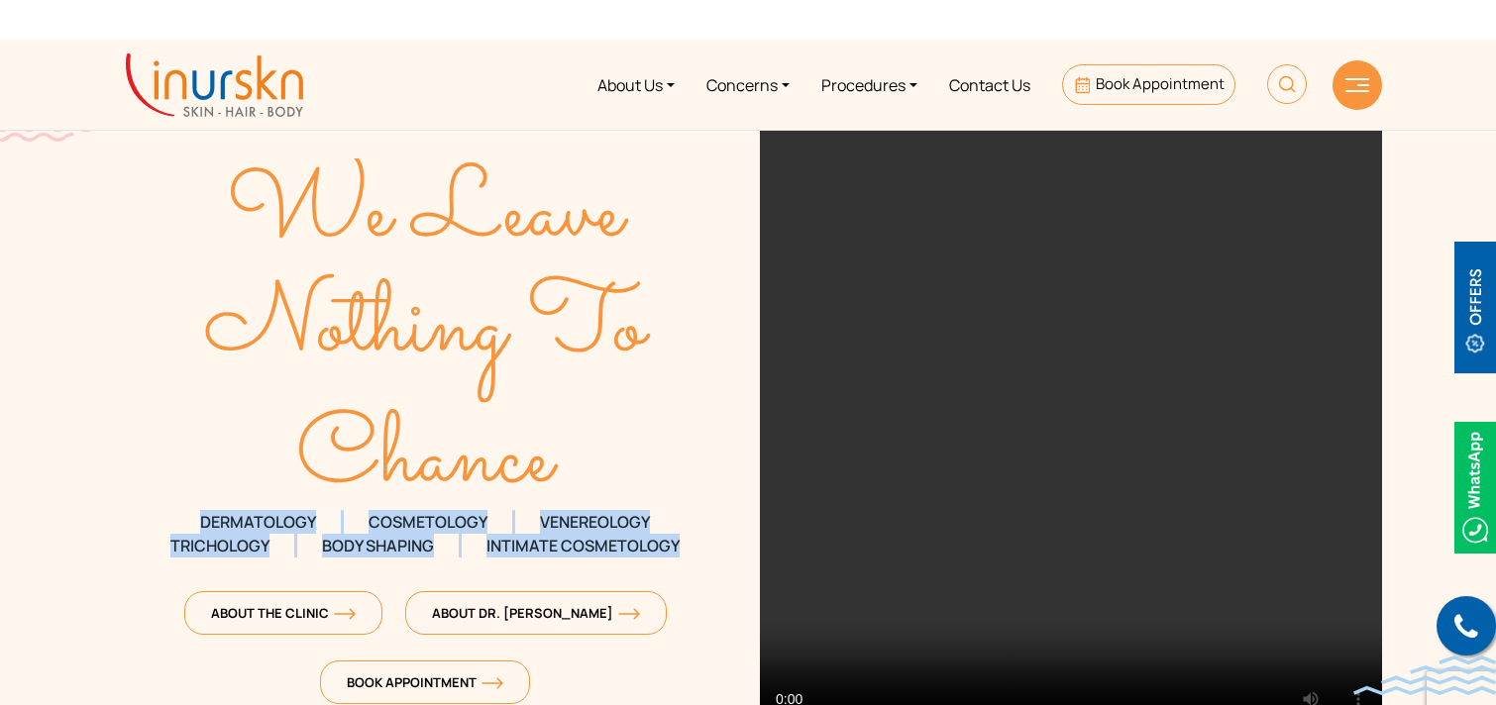
drag, startPoint x: 185, startPoint y: 517, endPoint x: 690, endPoint y: 549, distance: 506.2
click at [690, 549] on div "We Leave Nothing To Chance DERMATOLOGY COSMETOLOGY VENEREOLOGY TRICHOLOGY Body …" at bounding box center [425, 424] width 622 height 591
copy div "DERMATOLOGY COSMETOLOGY VENEREOLOGY TRICHOLOGY Body Shaping Intimate Cosmetology"
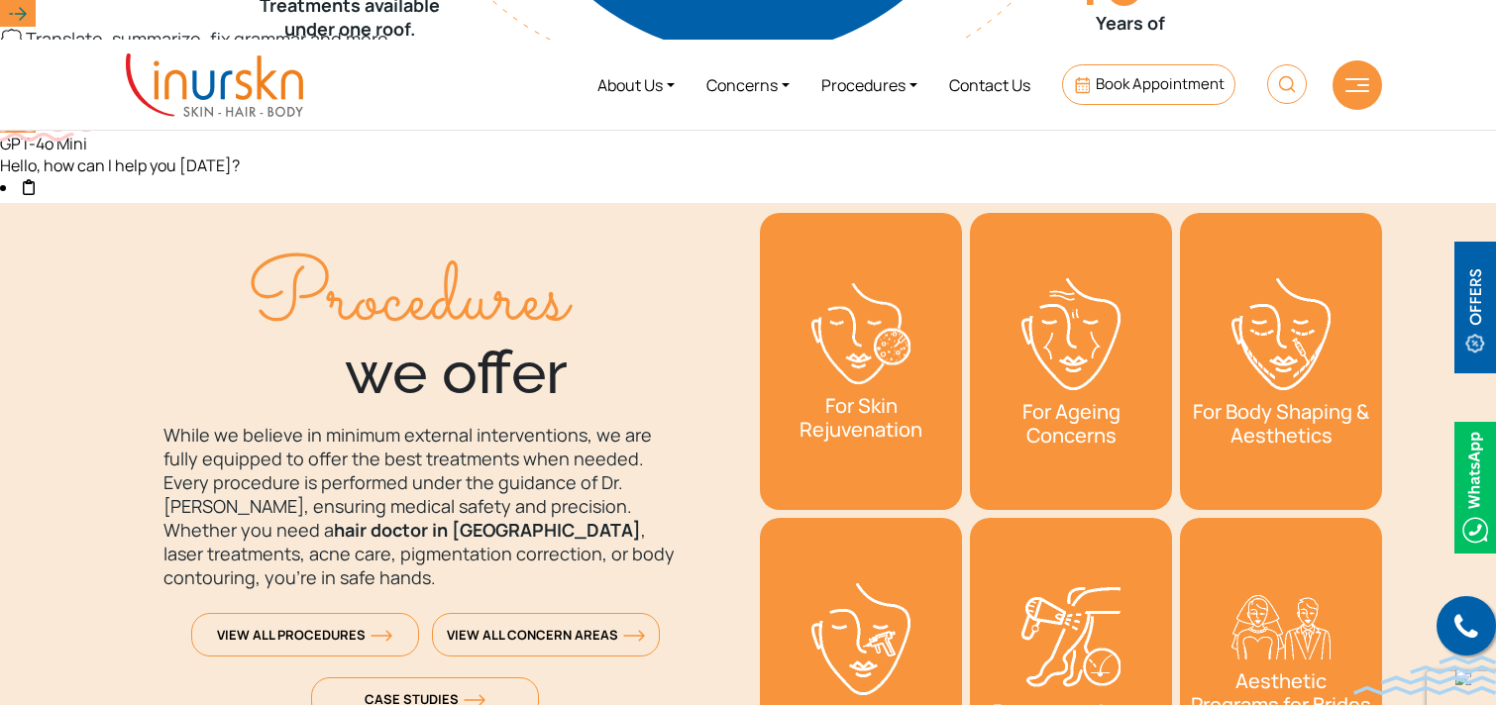
scroll to position [2775, 0]
